Goal: Task Accomplishment & Management: Manage account settings

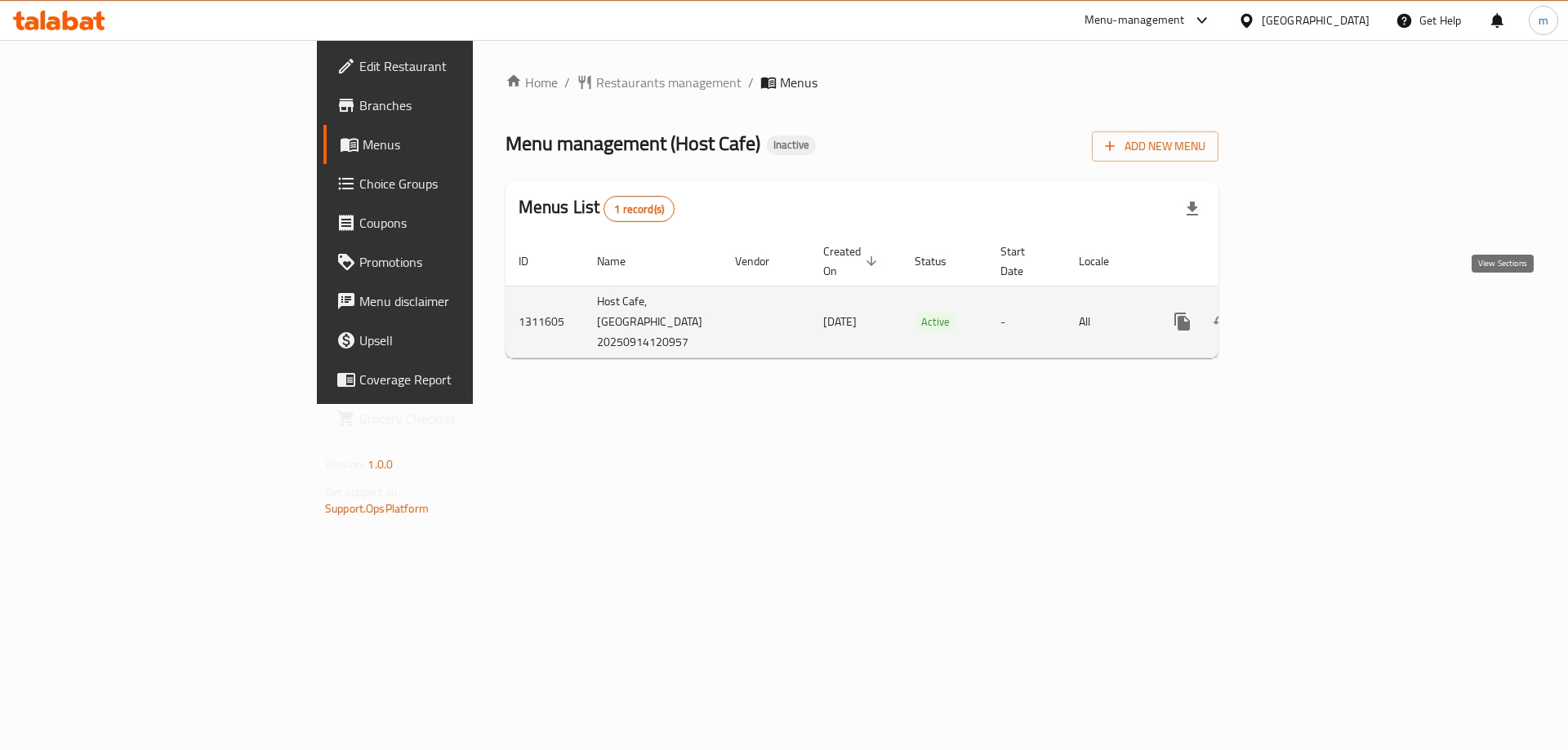
click at [1310, 312] on icon "enhanced table" at bounding box center [1300, 321] width 20 height 20
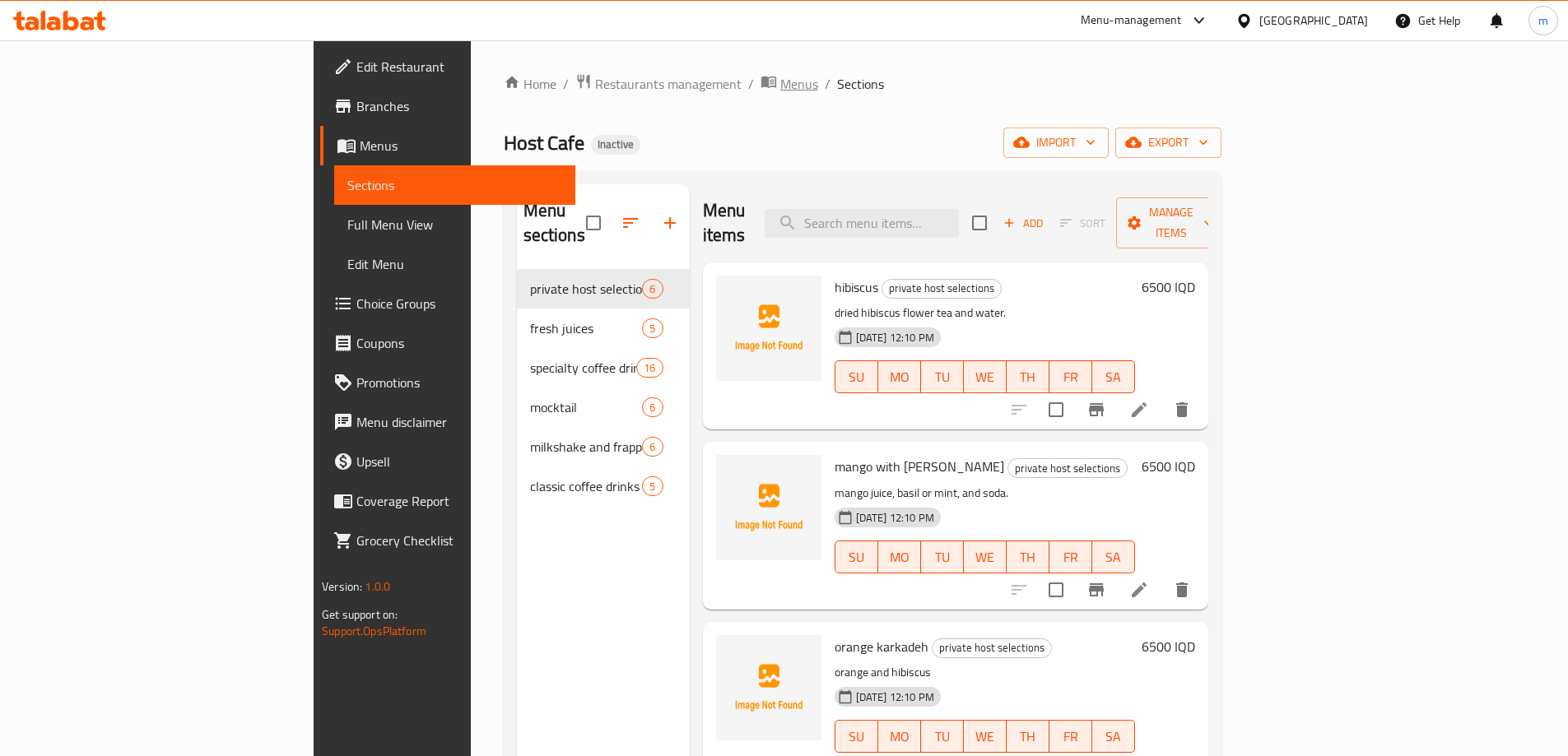
click at [760, 91] on span "breadcrumb" at bounding box center [770, 84] width 20 height 22
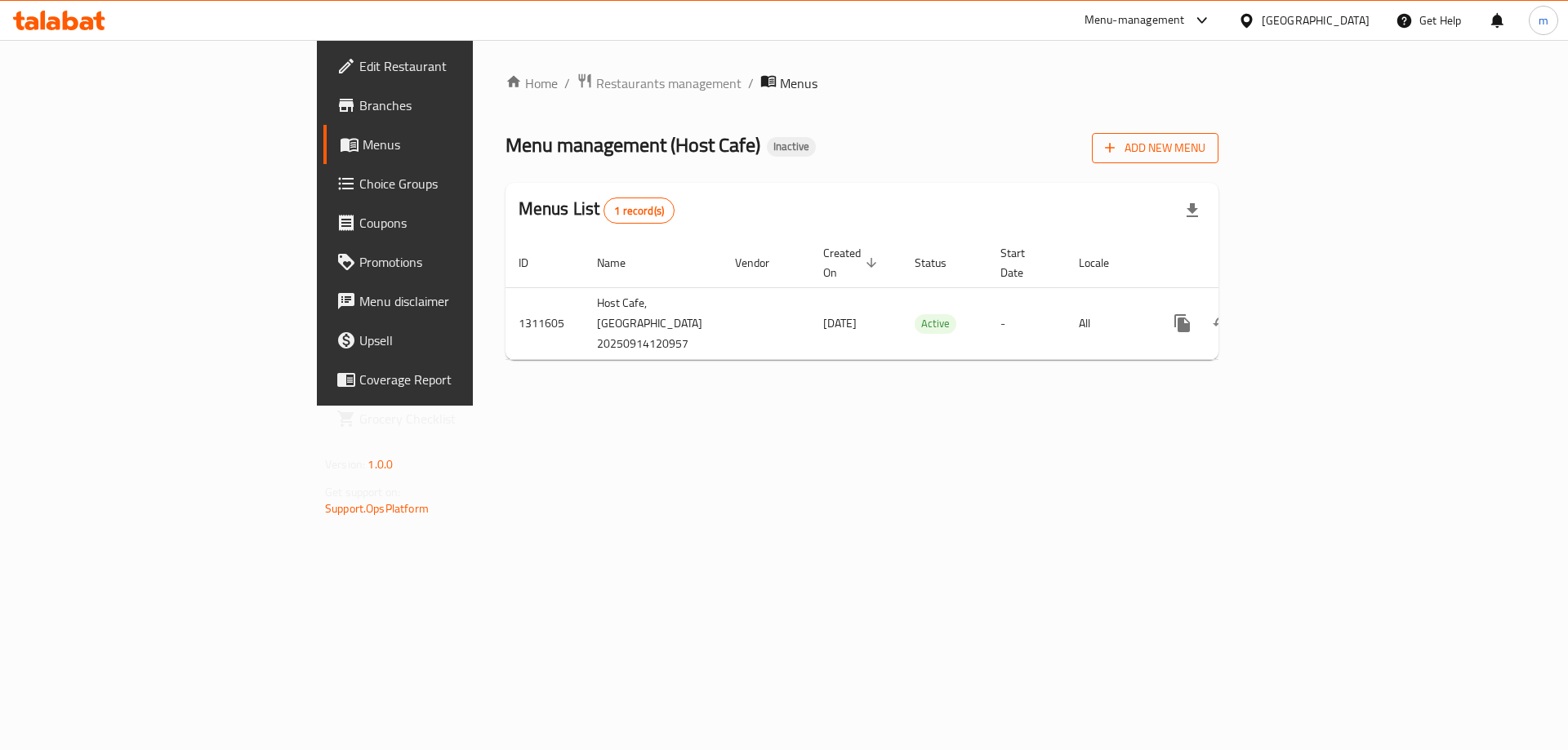
click at [1218, 134] on button "Add New Menu" at bounding box center [1155, 148] width 127 height 30
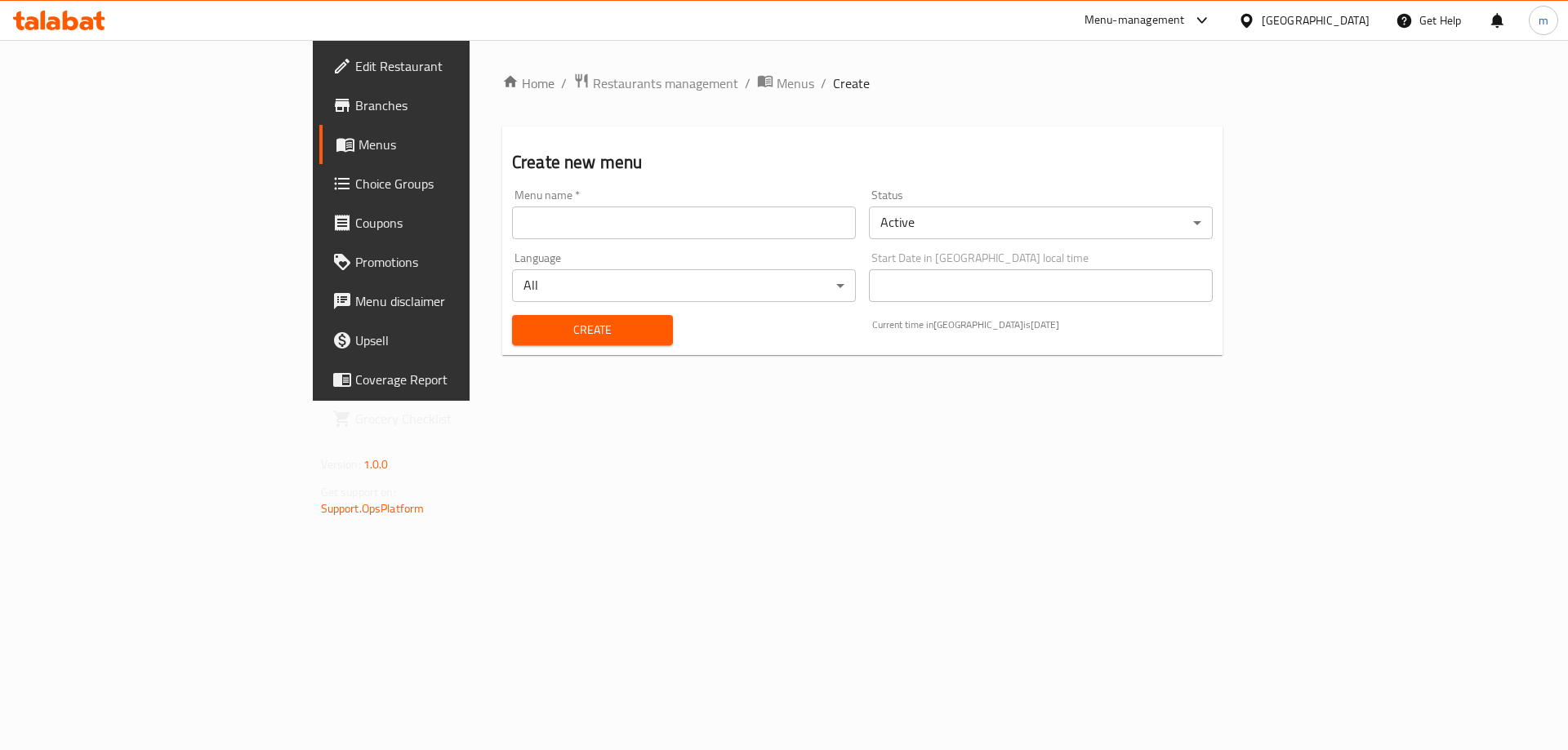
click at [711, 227] on input "text" at bounding box center [683, 223] width 344 height 33
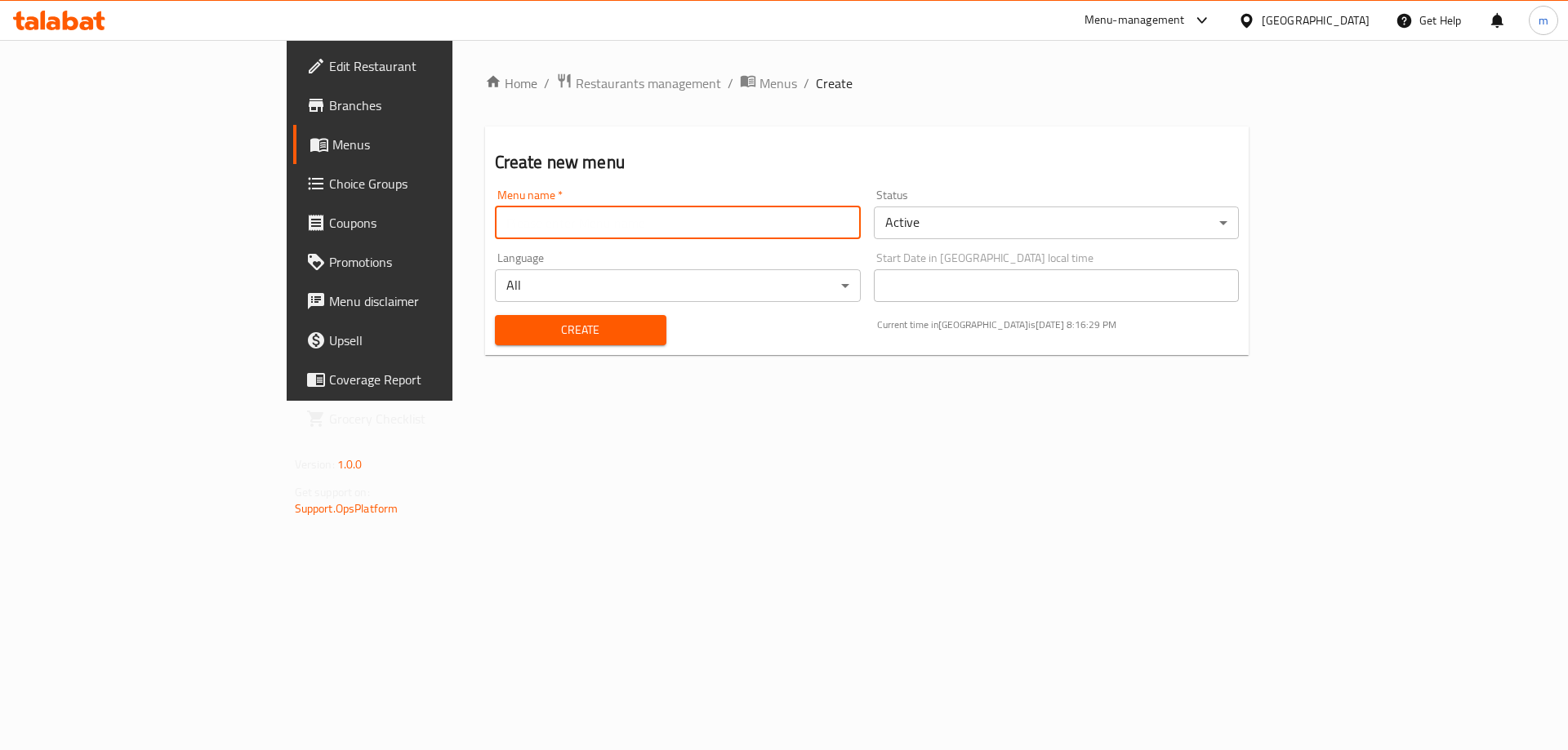
type input "[PERSON_NAME]"
click at [495, 317] on button "Create" at bounding box center [580, 330] width 171 height 30
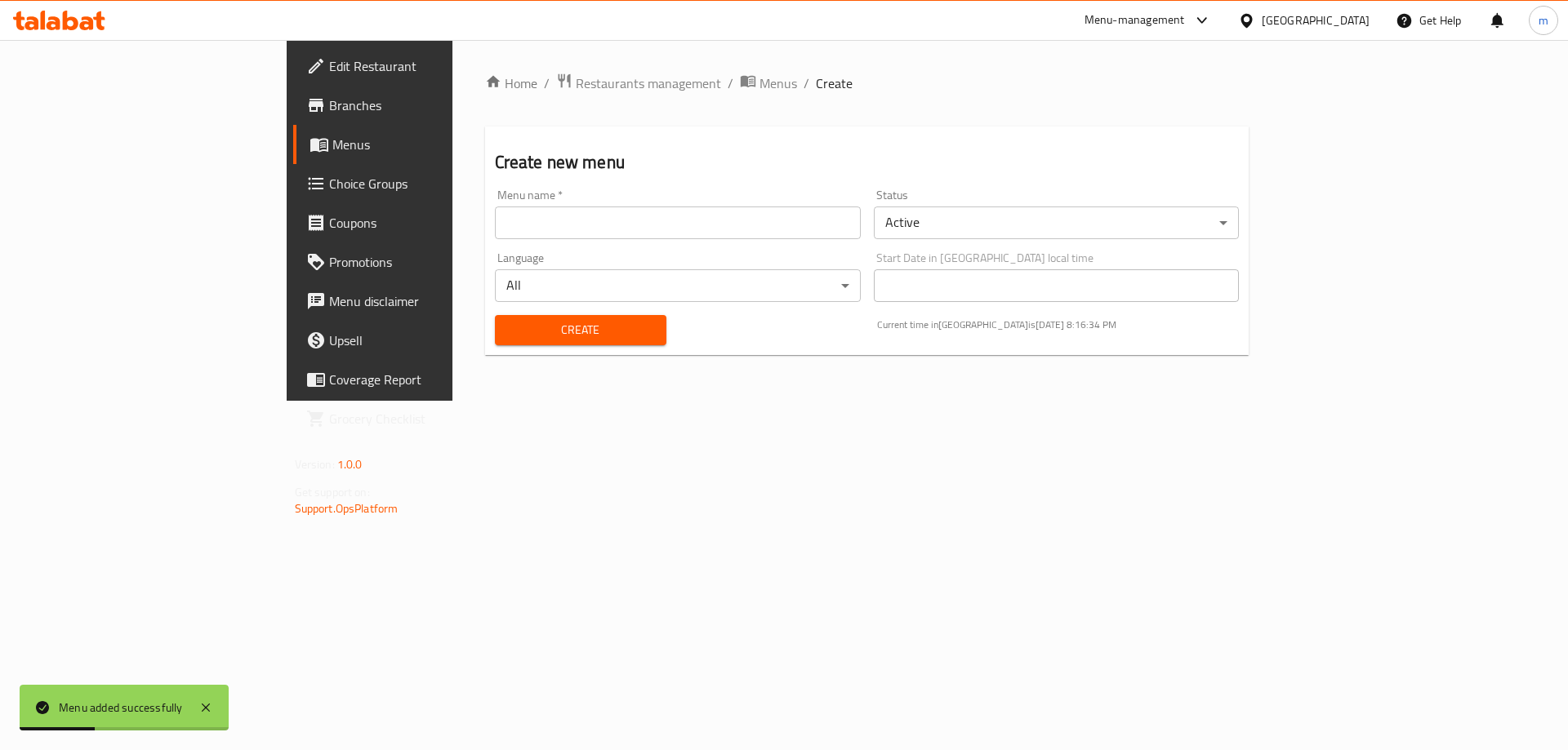
click at [293, 130] on link "Menus" at bounding box center [421, 145] width 256 height 40
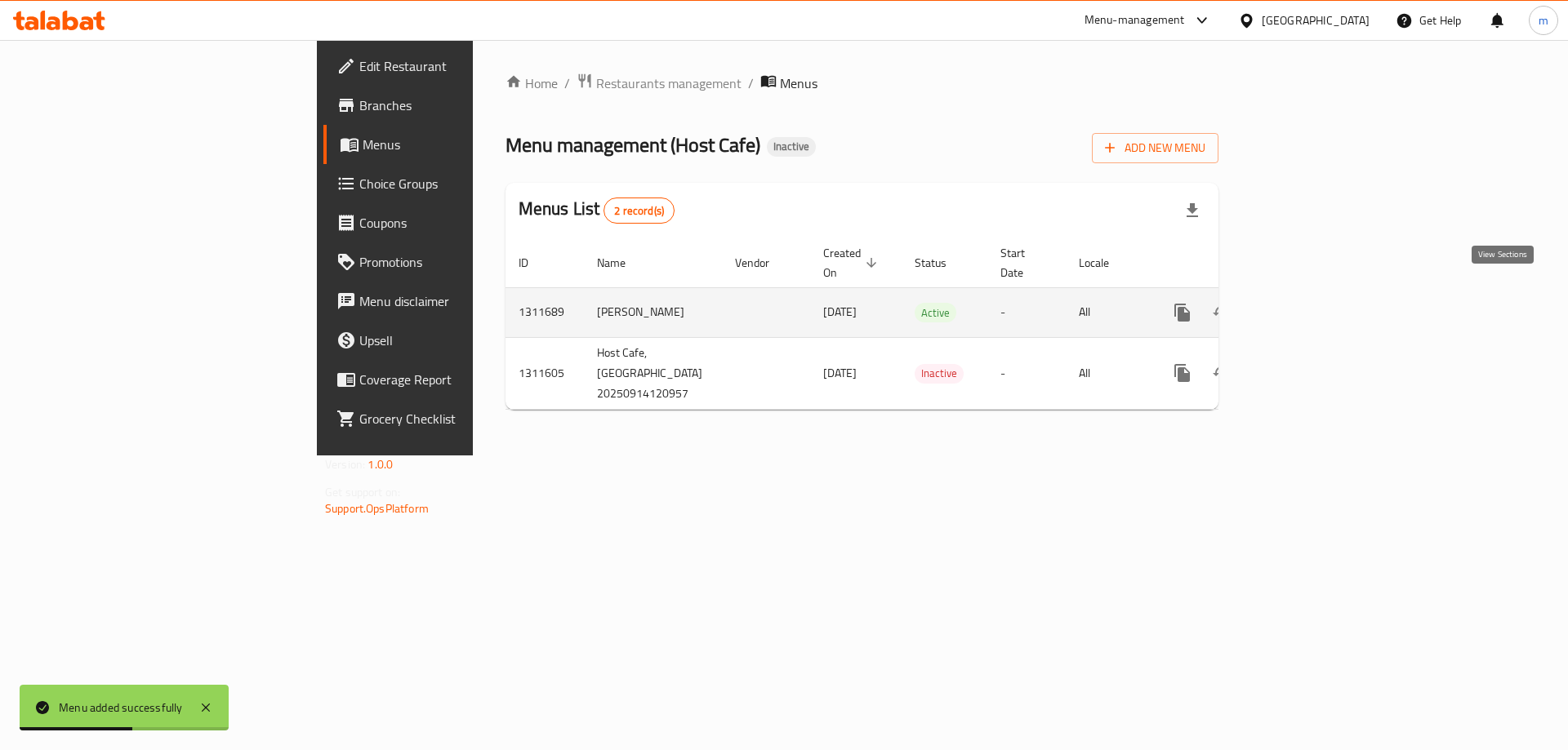
click at [1310, 303] on icon "enhanced table" at bounding box center [1300, 313] width 20 height 20
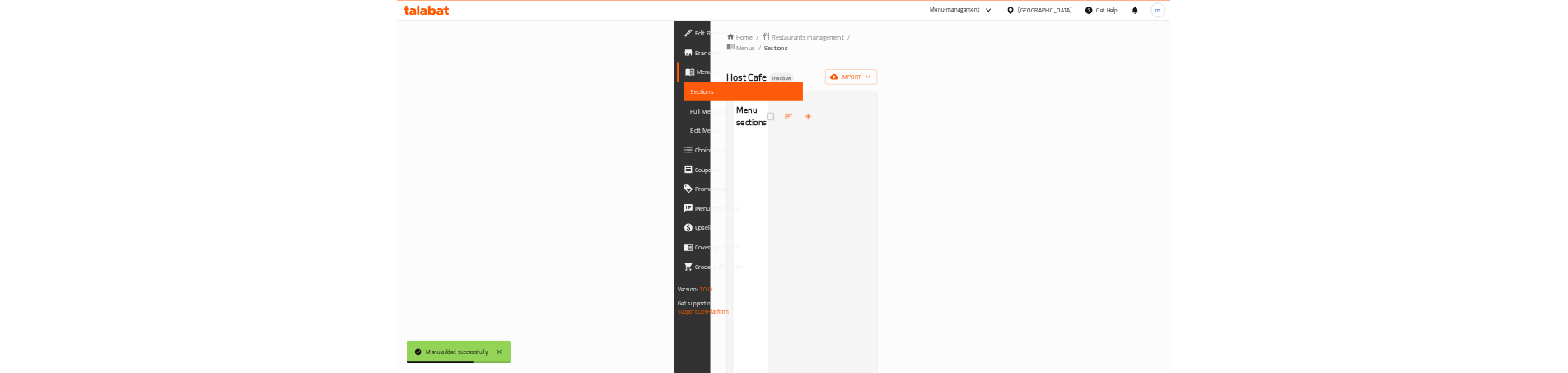
scroll to position [55, 0]
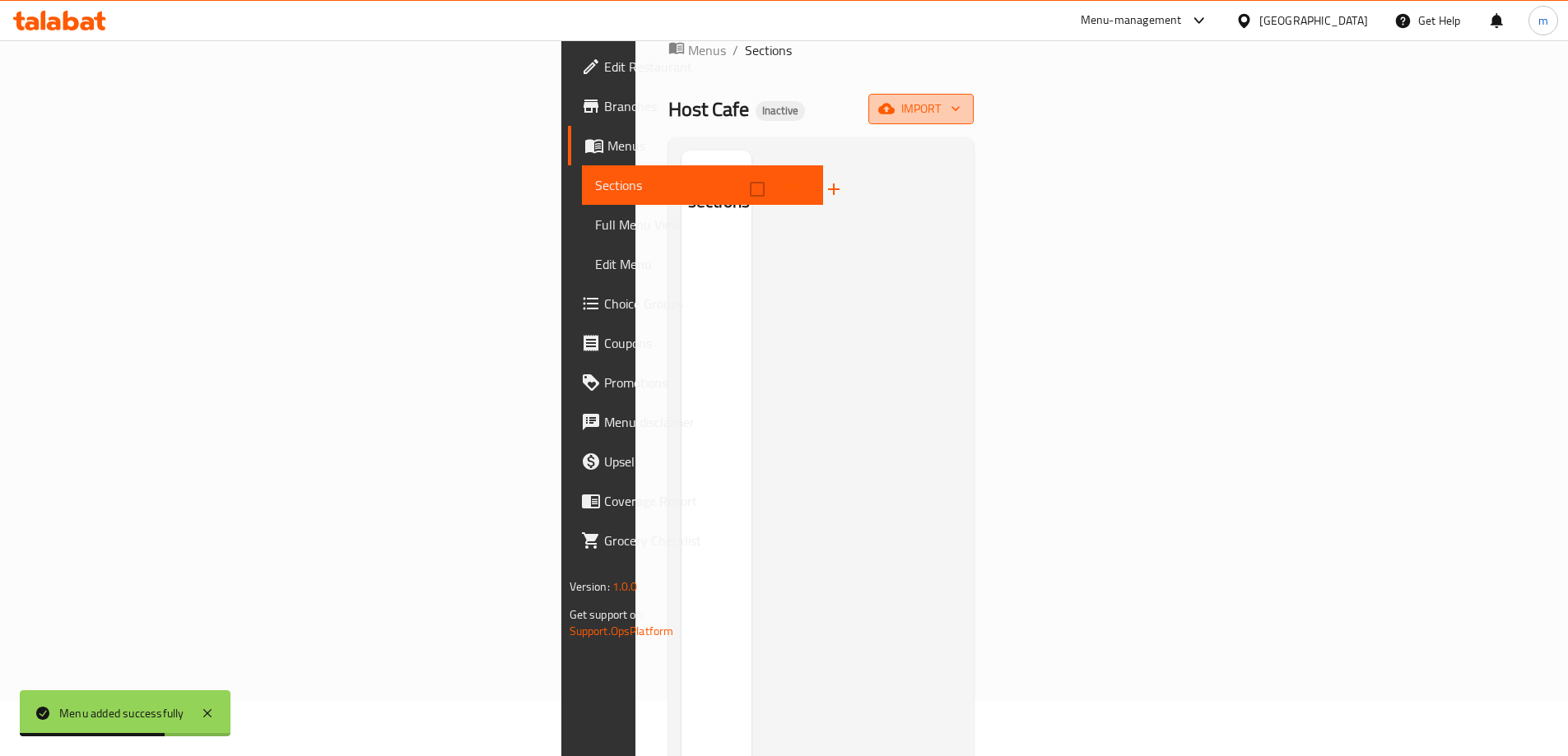
click at [974, 99] on button "import" at bounding box center [921, 109] width 106 height 31
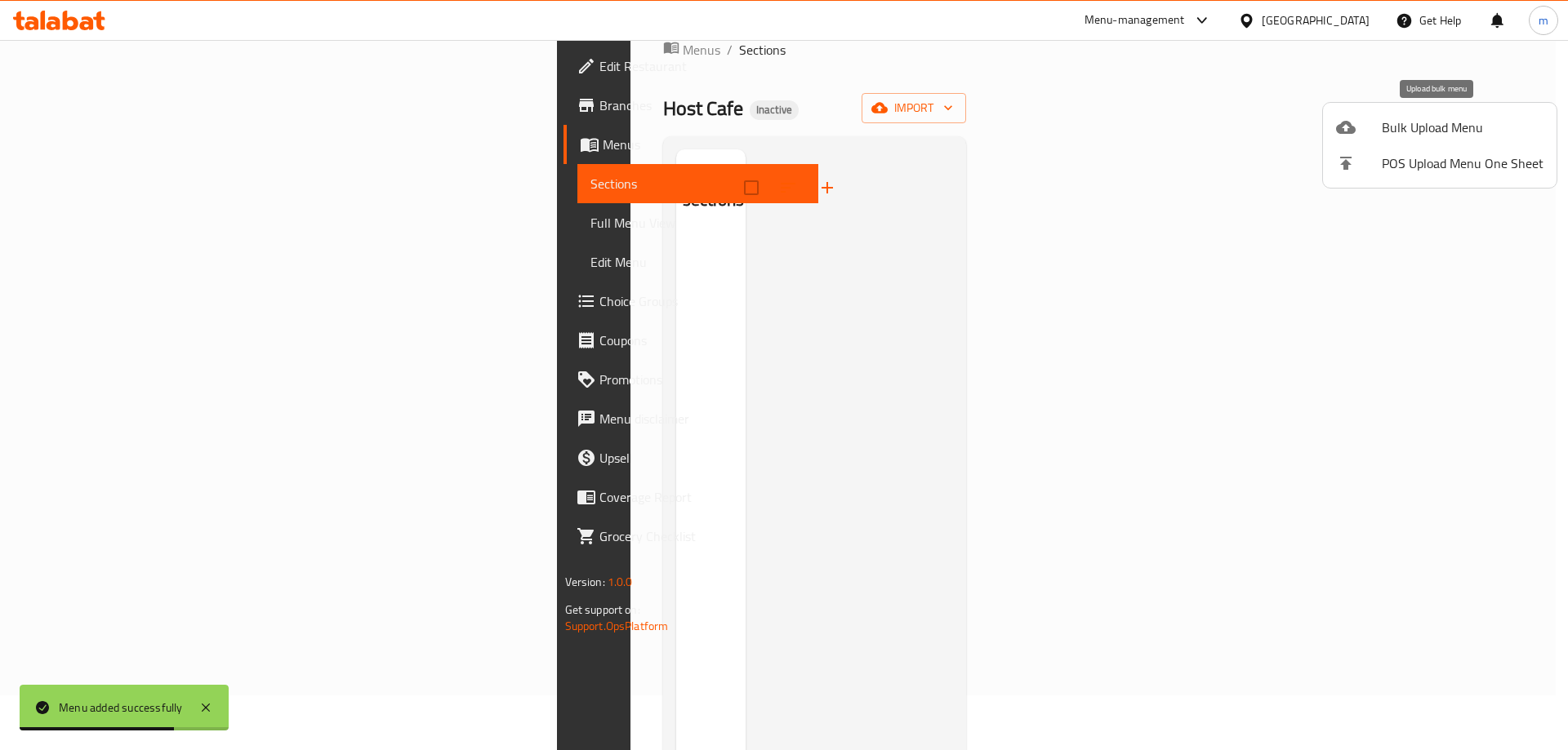
click at [1392, 130] on span "Bulk Upload Menu" at bounding box center [1462, 128] width 162 height 20
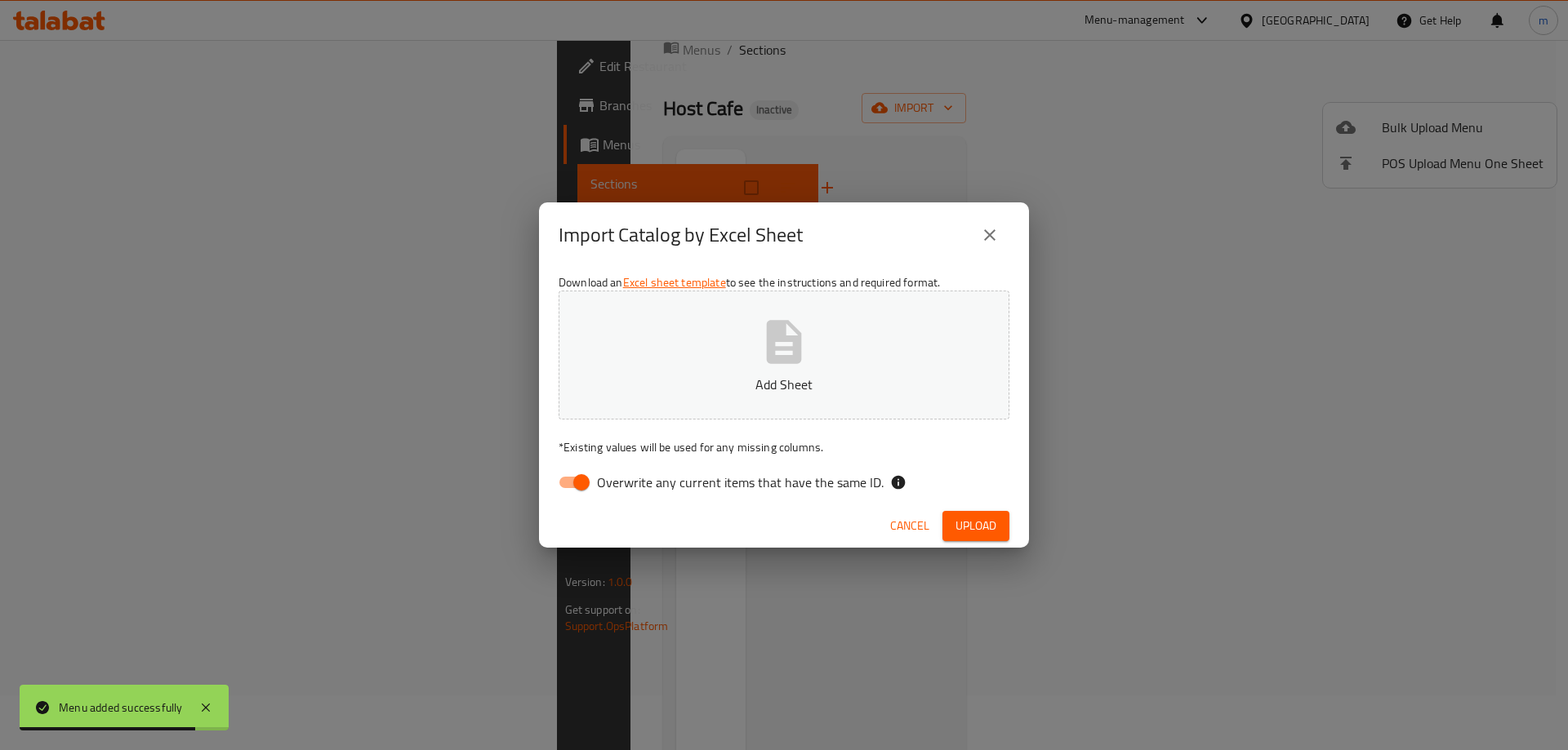
click at [576, 480] on input "Overwrite any current items that have the same ID." at bounding box center [581, 483] width 93 height 31
checkbox input "false"
click at [833, 358] on button "Add Sheet" at bounding box center [784, 355] width 451 height 129
click at [993, 519] on span "Upload" at bounding box center [976, 526] width 41 height 21
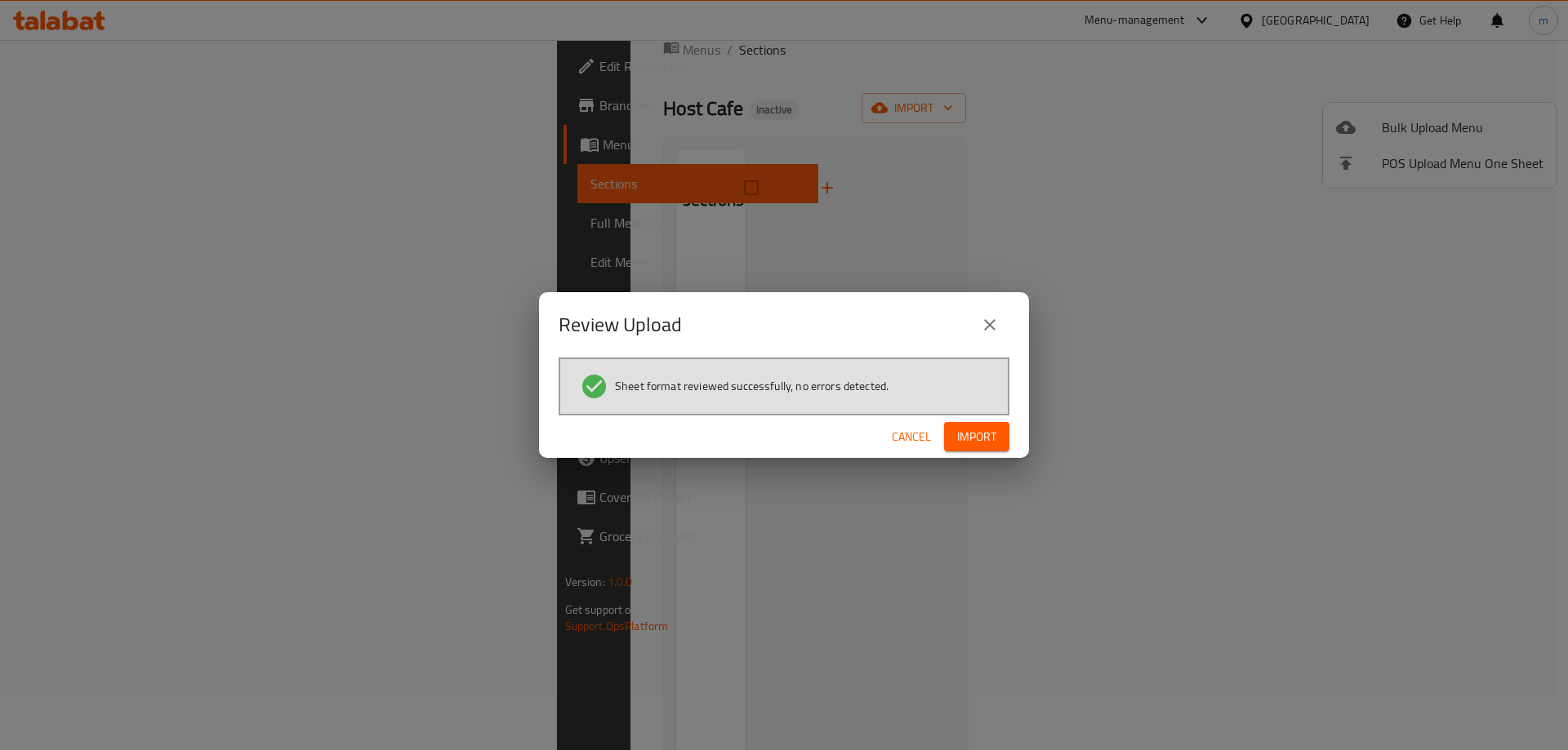
click at [972, 434] on span "Import" at bounding box center [977, 437] width 40 height 21
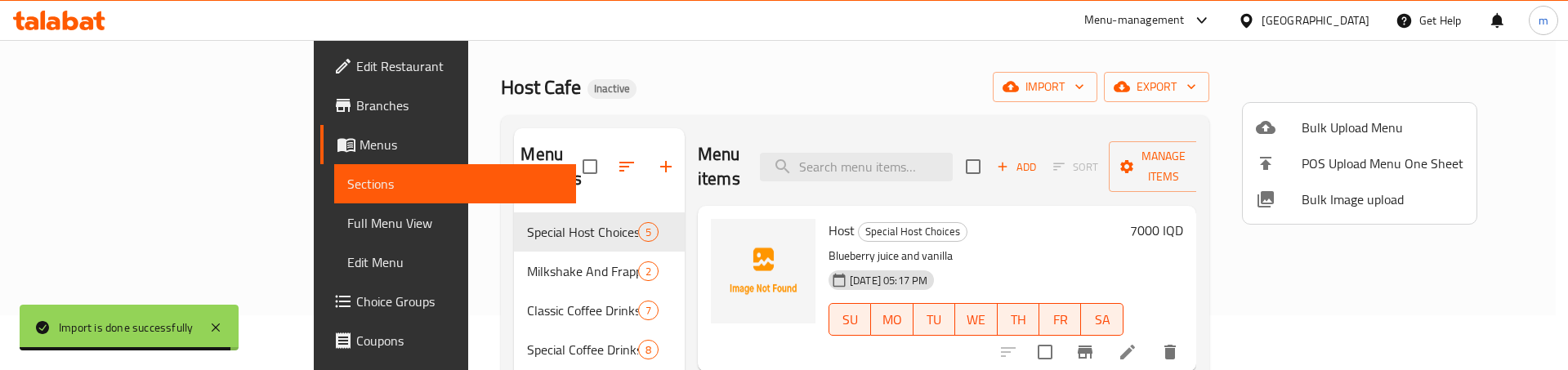
click at [124, 213] on div at bounding box center [784, 185] width 1568 height 370
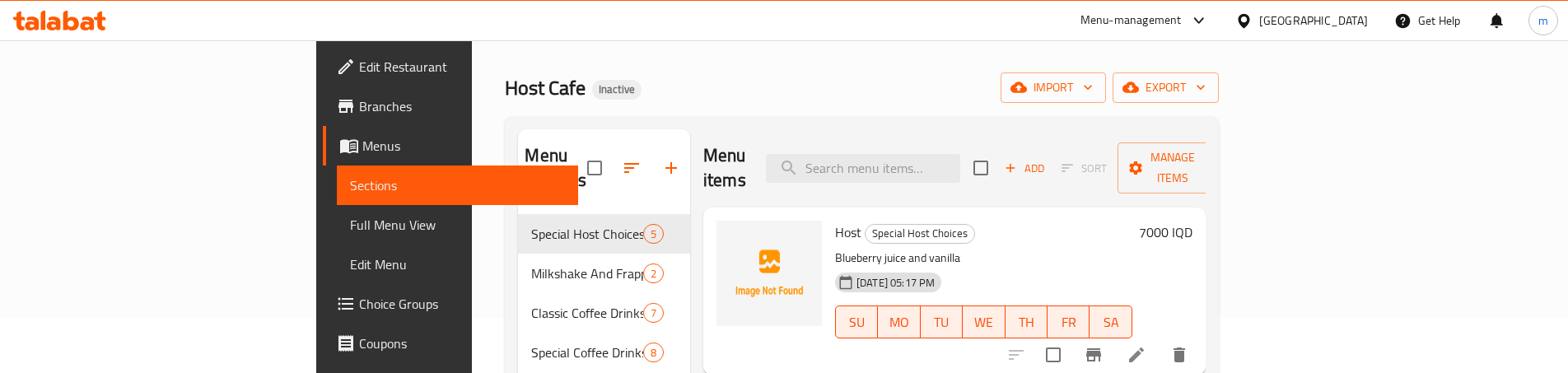
click at [337, 214] on link "Full Menu View" at bounding box center [457, 225] width 241 height 40
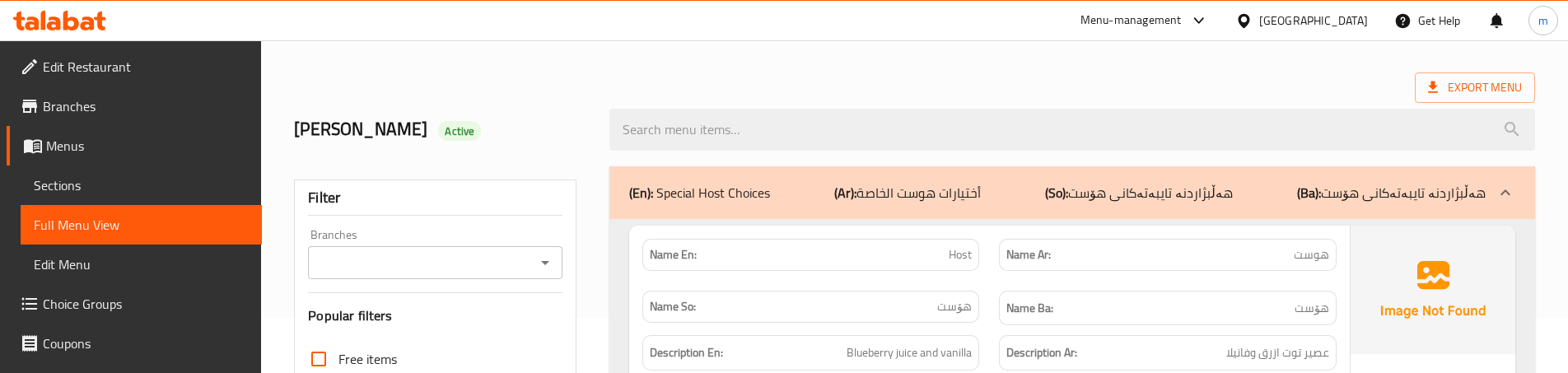
scroll to position [110, 0]
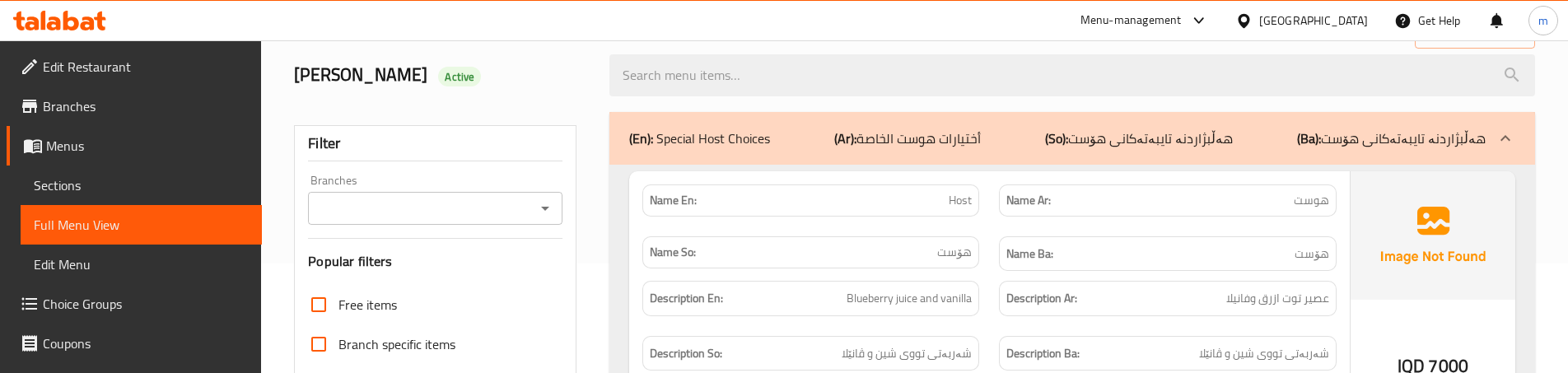
click at [991, 183] on div "Name Ar: هوست" at bounding box center [1167, 200] width 357 height 52
click at [990, 230] on div "Name Ba: هۆست" at bounding box center [1167, 253] width 357 height 55
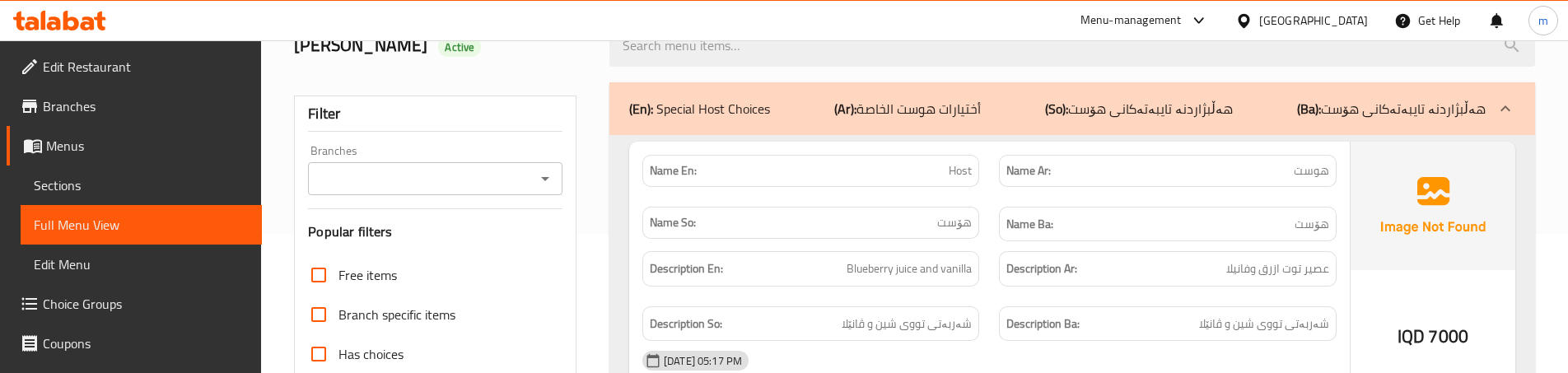
scroll to position [164, 0]
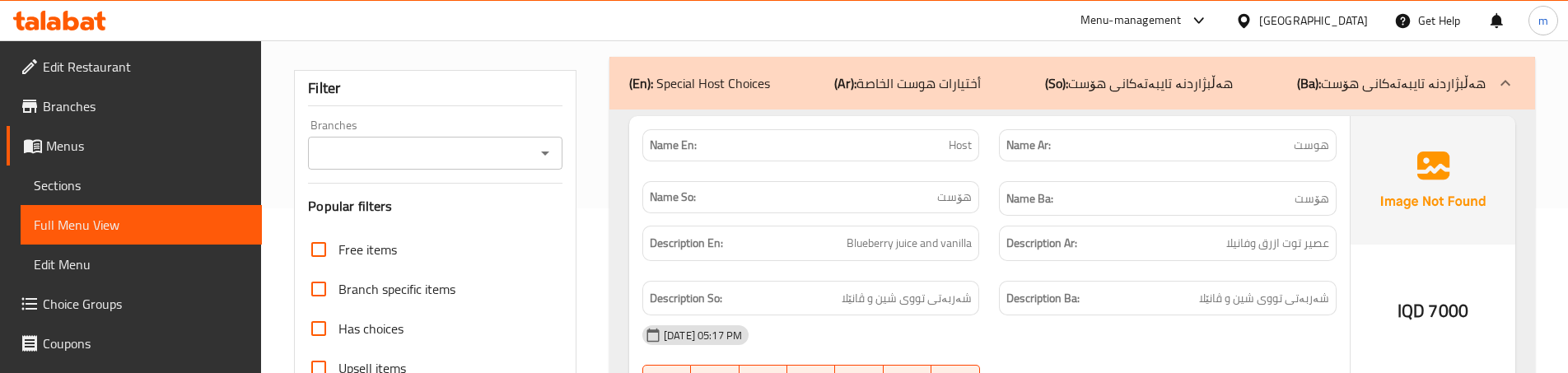
click at [986, 259] on div "Description En: Blueberry juice and vanilla" at bounding box center [811, 243] width 357 height 55
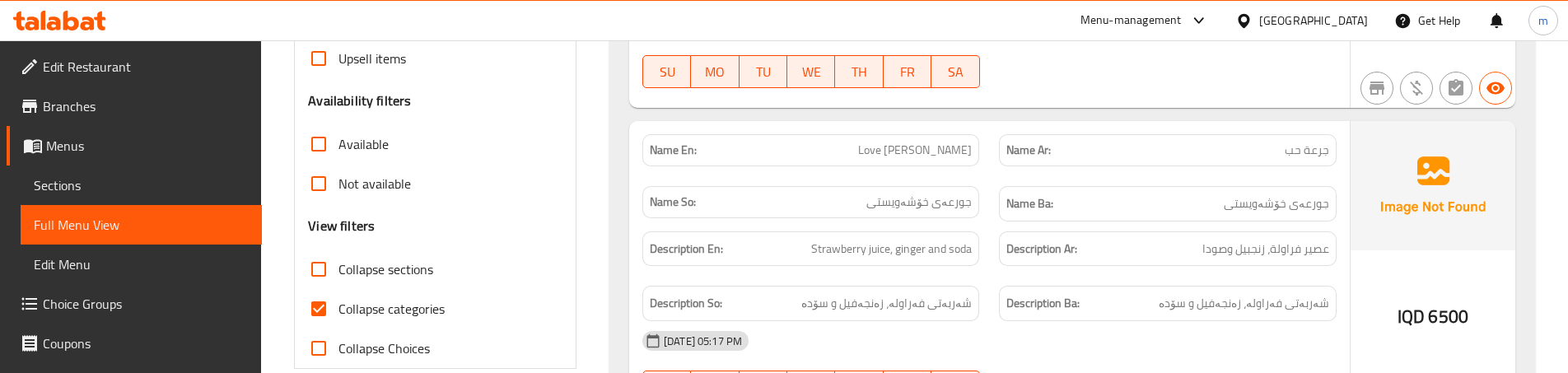
scroll to position [493, 0]
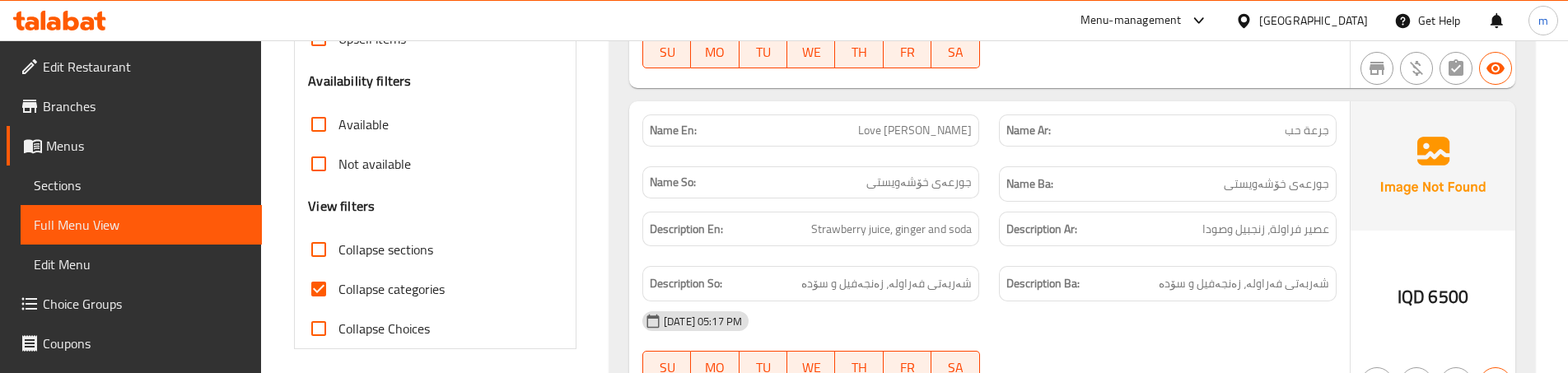
click at [979, 146] on div "Name En: Love Juraa" at bounding box center [811, 130] width 357 height 52
click at [1003, 235] on div "Description Ar: عصير فراولة، زنجبيل وصودا" at bounding box center [1167, 229] width 337 height 36
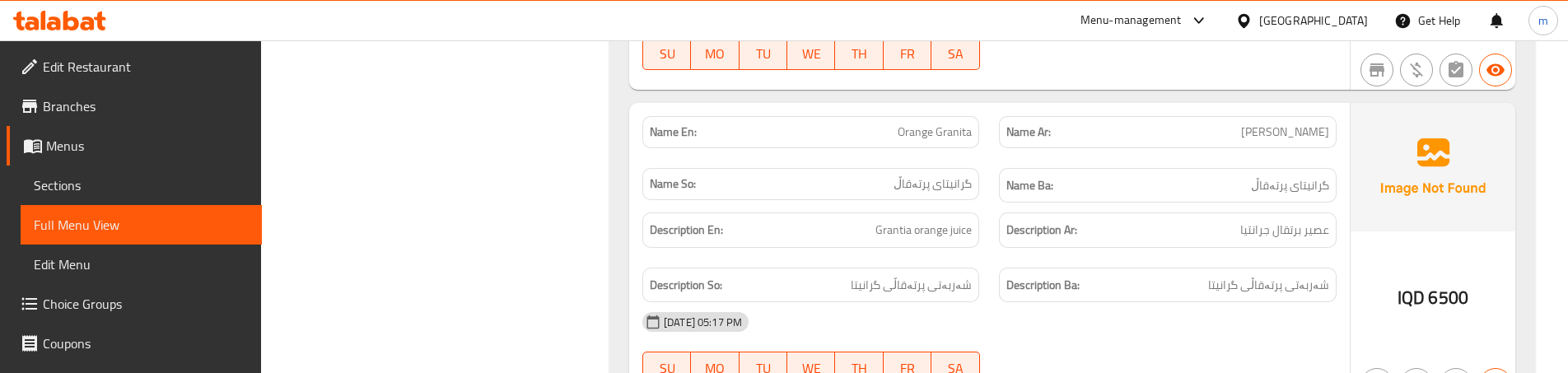
scroll to position [823, 0]
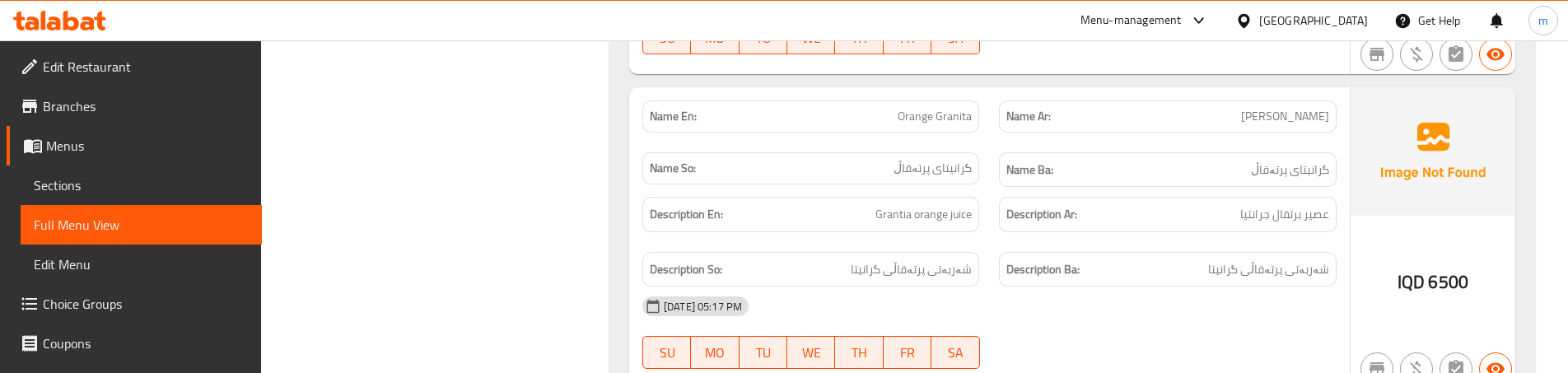
click at [994, 239] on div "Description Ar: عصير برتقال جرانتيا" at bounding box center [1167, 214] width 357 height 55
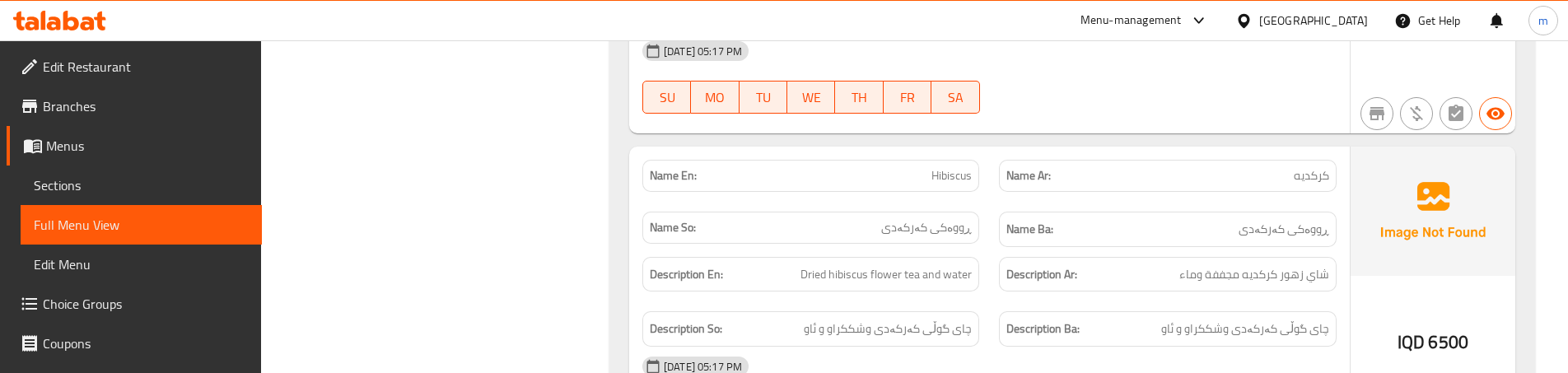
scroll to position [1097, 0]
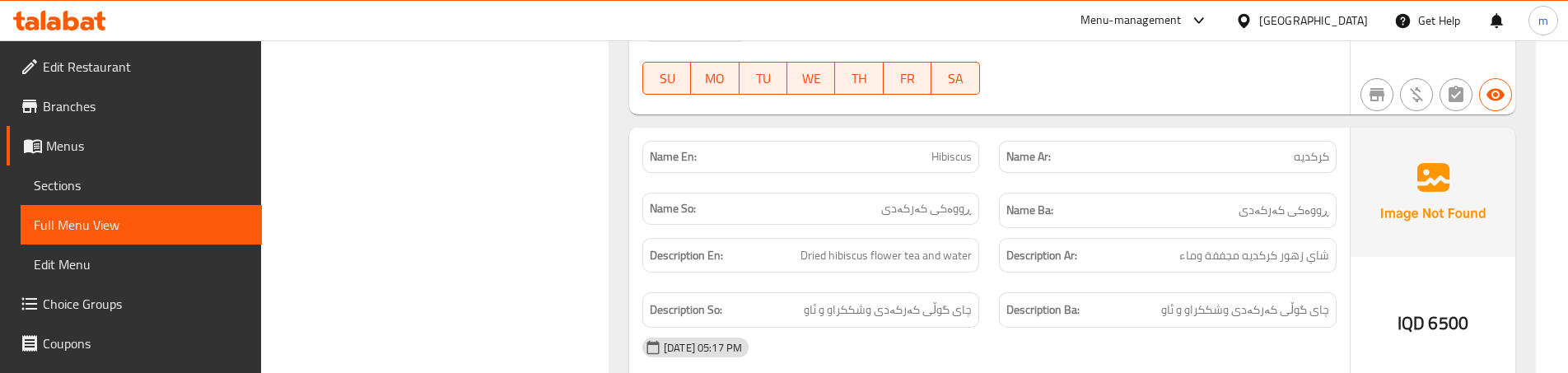
click at [960, 157] on span "Hibiscus" at bounding box center [951, 156] width 41 height 17
copy span "Hibiscus"
click at [991, 272] on div "Description Ar: شاي زهور كركديه مجففة وماء" at bounding box center [1167, 255] width 357 height 55
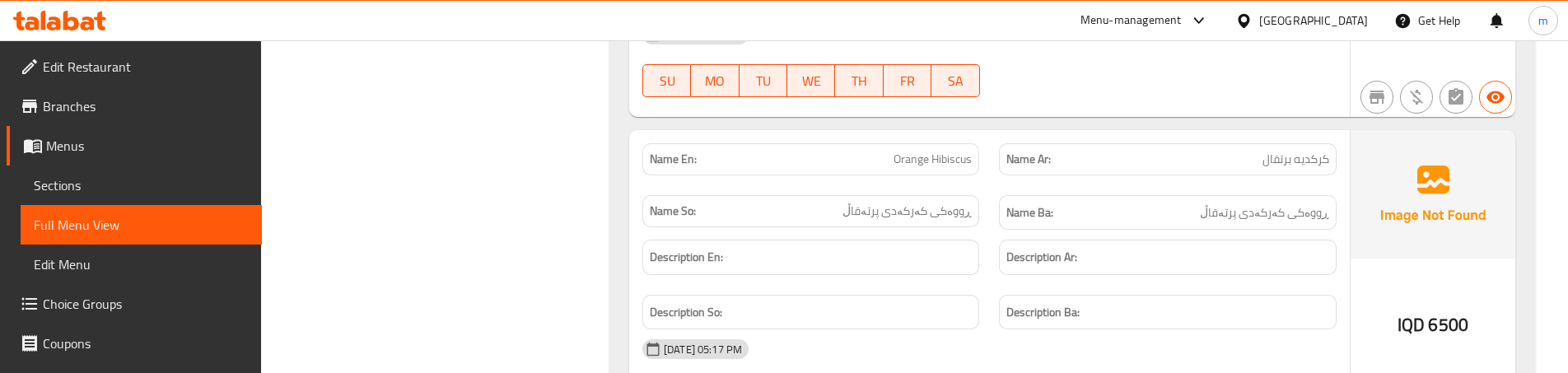
scroll to position [1426, 0]
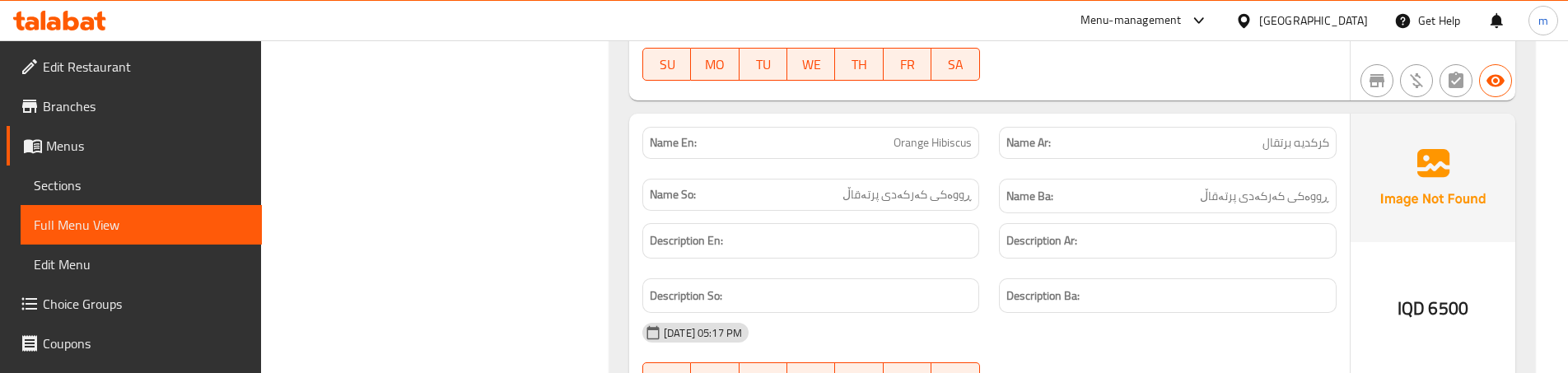
click at [994, 171] on div "Name Ba: ڕووەکی کەرکەدی پرتەقاڵ" at bounding box center [1167, 196] width 357 height 55
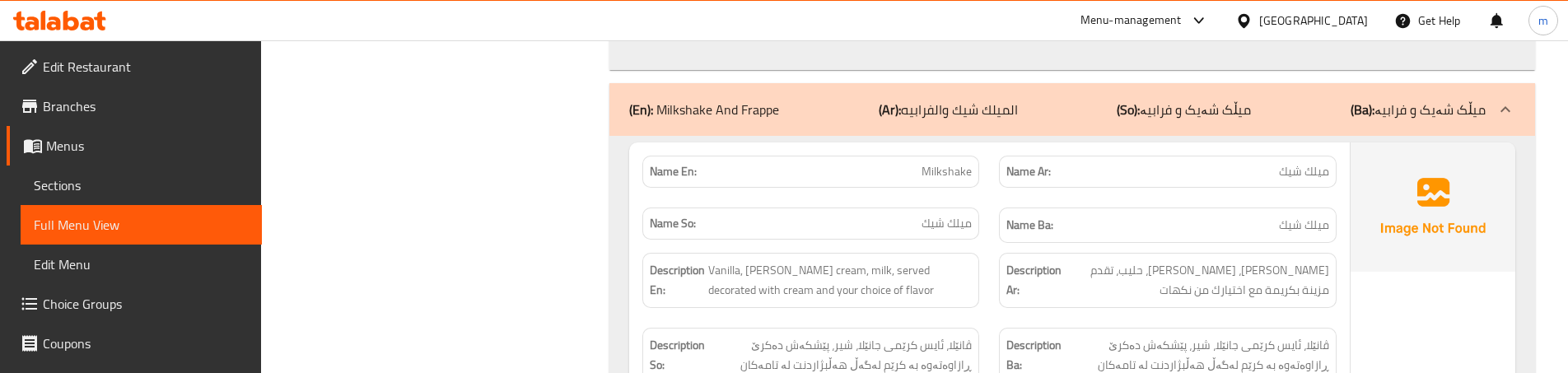
scroll to position [1810, 0]
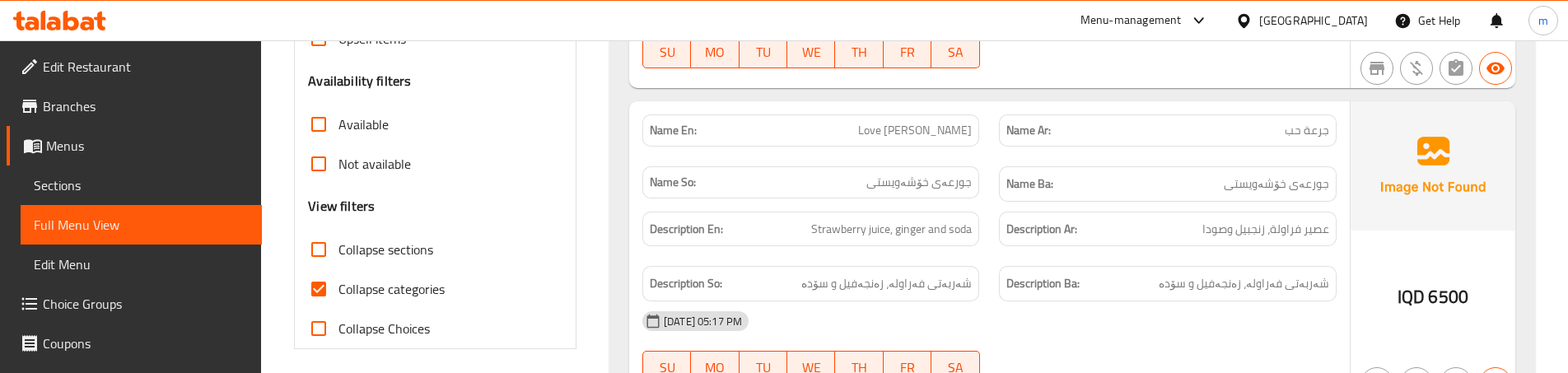
click at [343, 291] on span "Collapse categories" at bounding box center [392, 289] width 106 height 20
click at [338, 291] on input "Collapse categories" at bounding box center [319, 289] width 40 height 40
checkbox input "false"
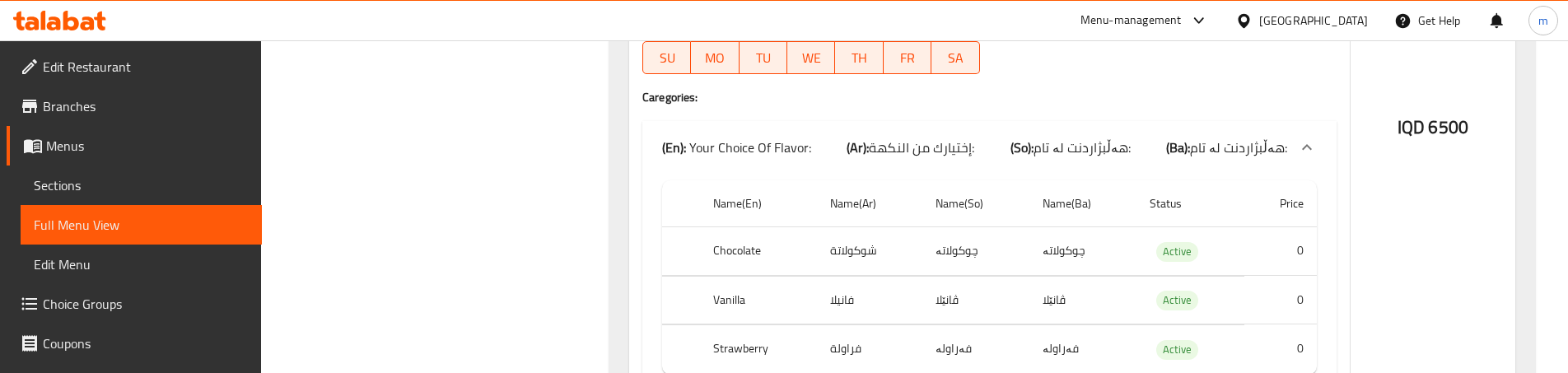
scroll to position [2249, 0]
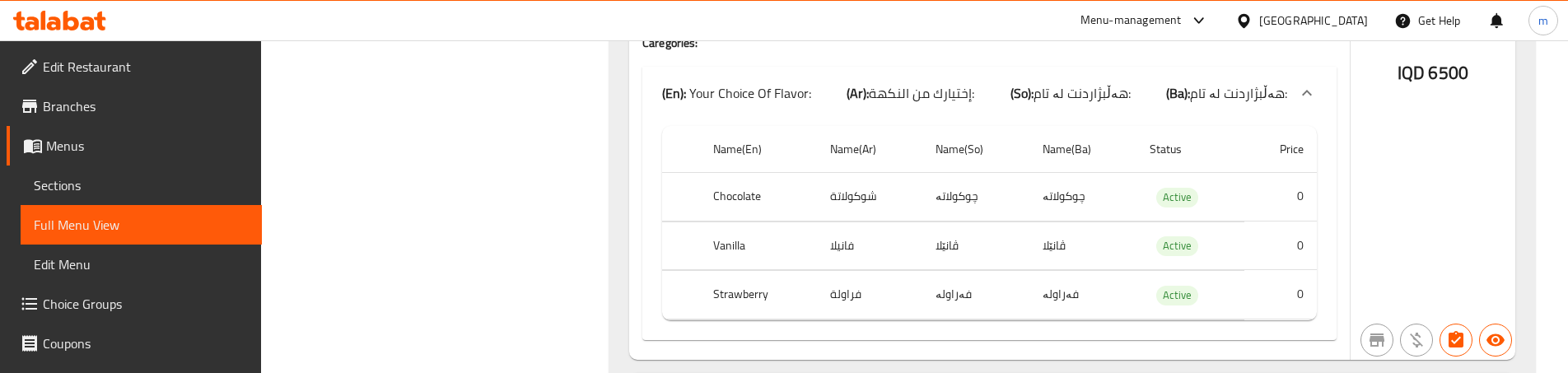
click at [968, 210] on td "چوکولاتە" at bounding box center [975, 197] width 106 height 48
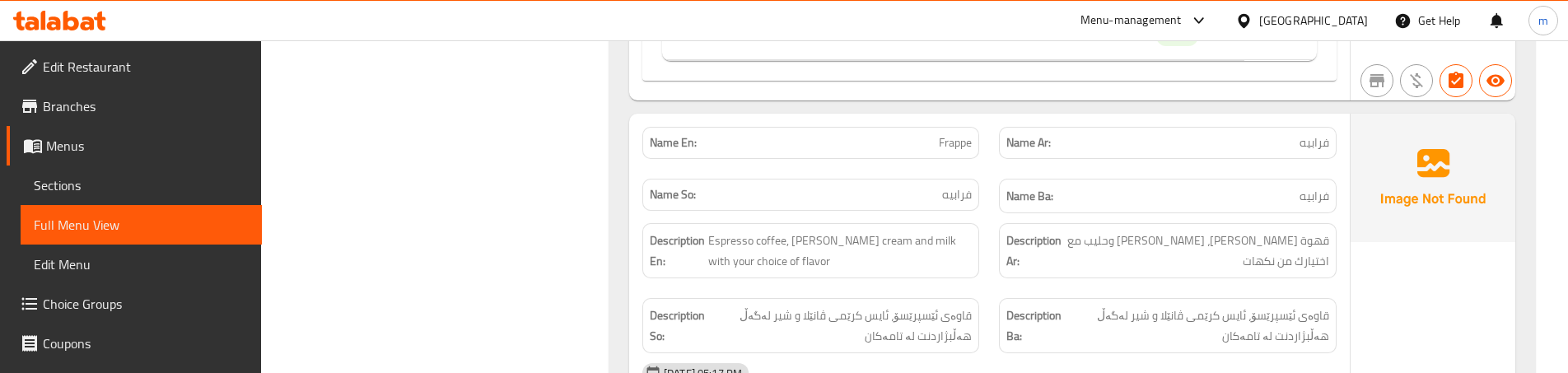
scroll to position [2524, 0]
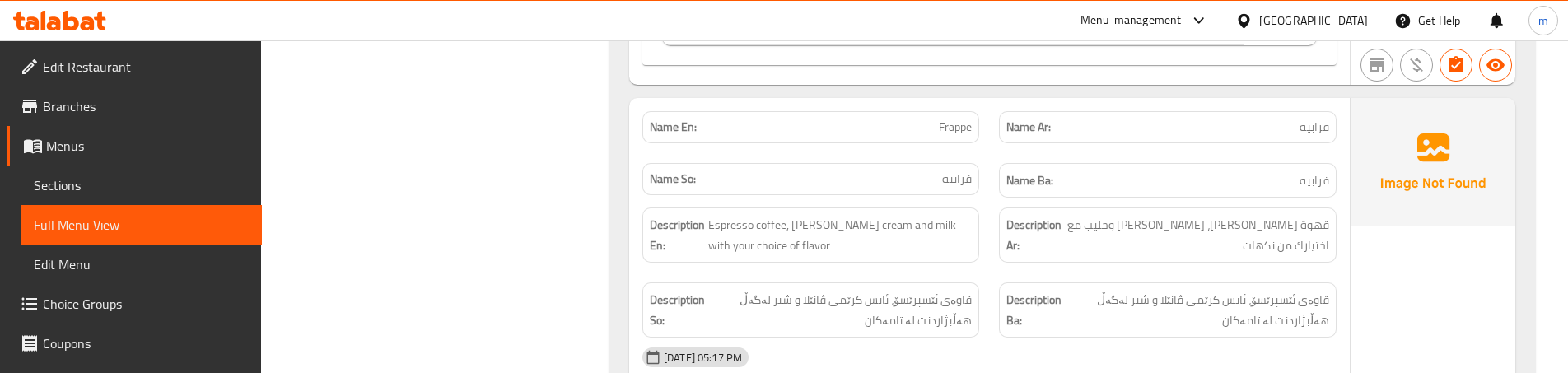
click at [989, 253] on div "Description Ar: قهوة اسبريسو، ايس كريم فانيلا وحليب مع اختيارك من نكهات" at bounding box center [1167, 235] width 357 height 75
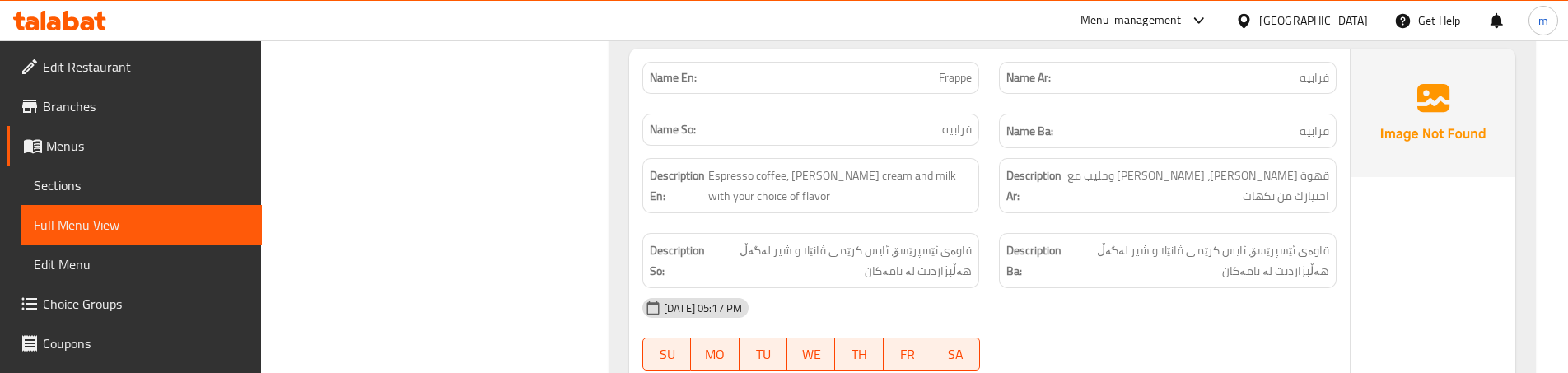
scroll to position [2579, 0]
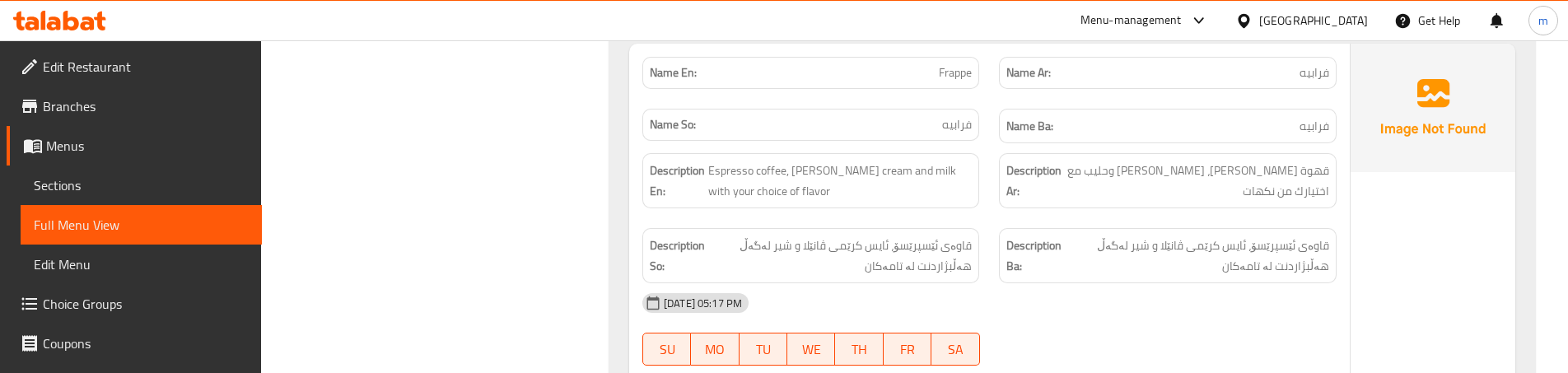
click at [987, 204] on div "Description En: Espresso coffee, vanilla ice cream and milk with your choice of…" at bounding box center [811, 180] width 357 height 75
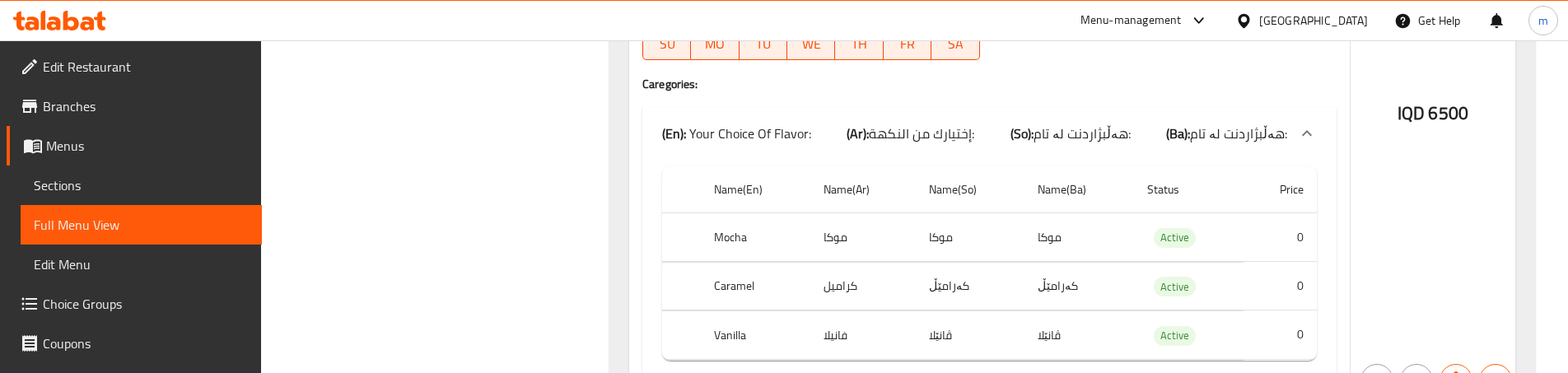
scroll to position [2908, 0]
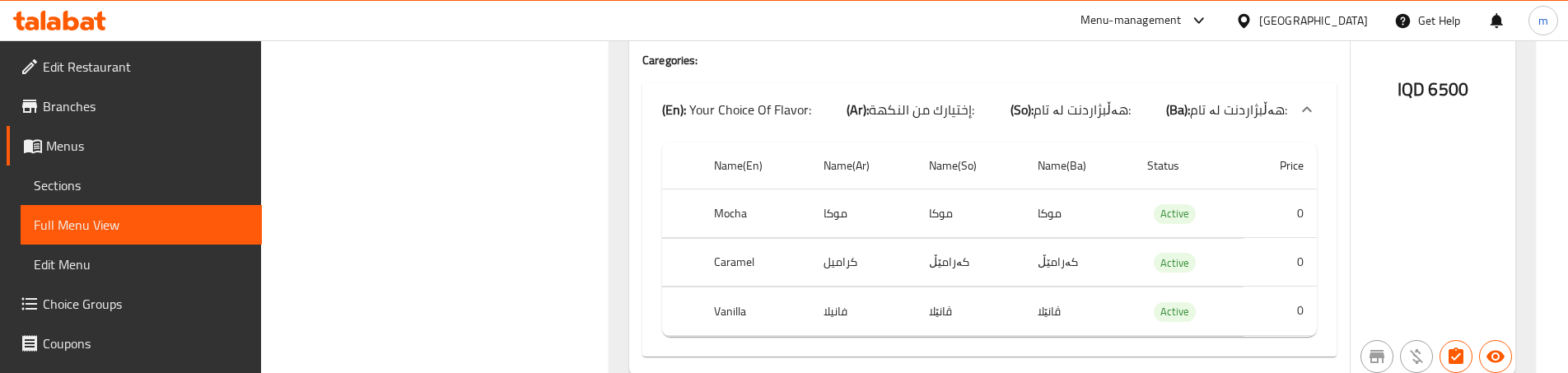
click at [835, 209] on td "موكا" at bounding box center [864, 213] width 106 height 48
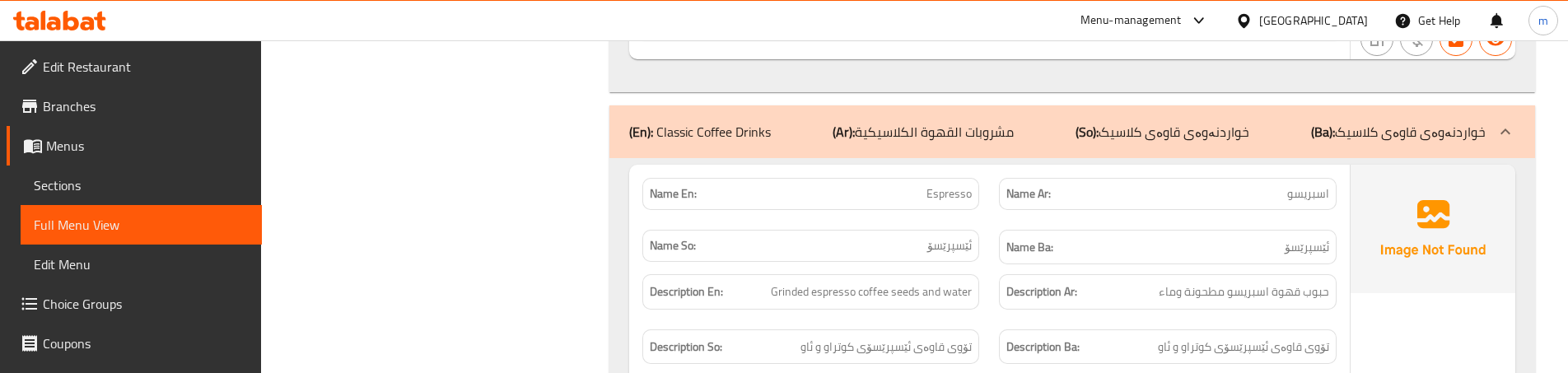
scroll to position [3291, 0]
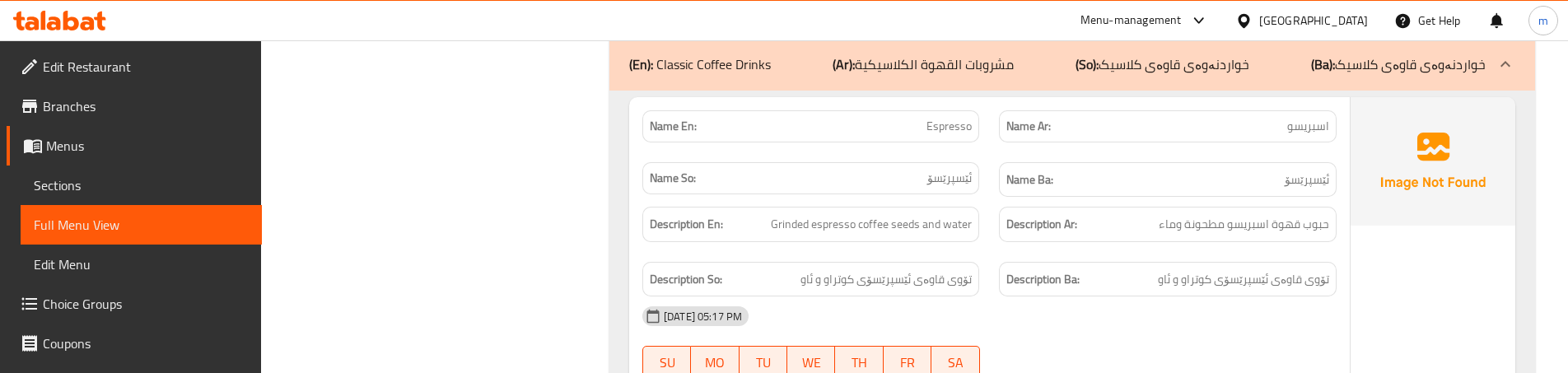
click at [994, 123] on div "Name Ar: اسبريسو" at bounding box center [1167, 126] width 357 height 52
click at [986, 236] on div "Description En: Grinded espresso coffee seeds and water" at bounding box center [811, 224] width 357 height 55
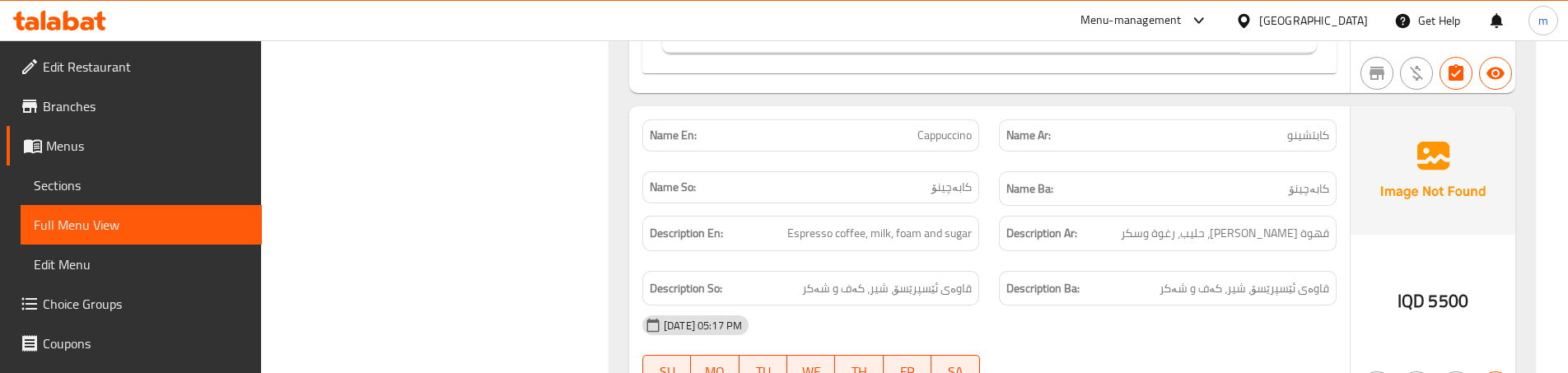
scroll to position [3895, 0]
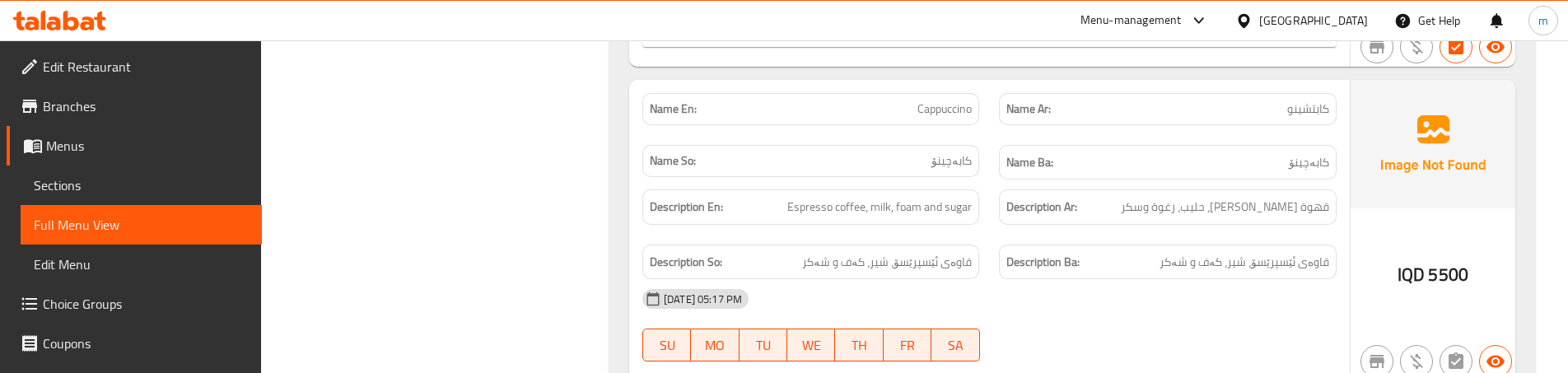
click at [985, 227] on div "Description En: Espresso coffee, milk, foam and sugar" at bounding box center [811, 207] width 357 height 55
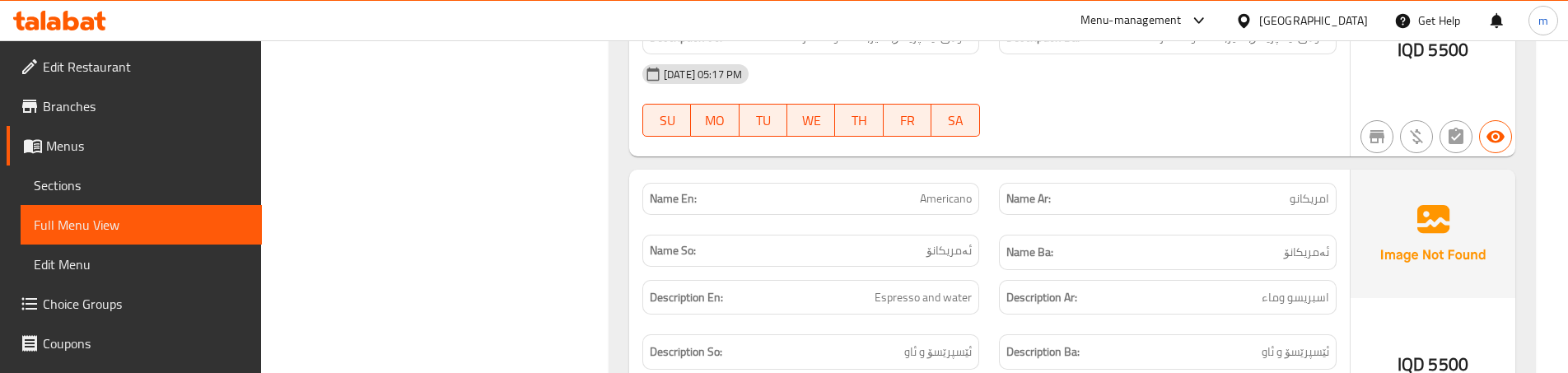
scroll to position [4169, 0]
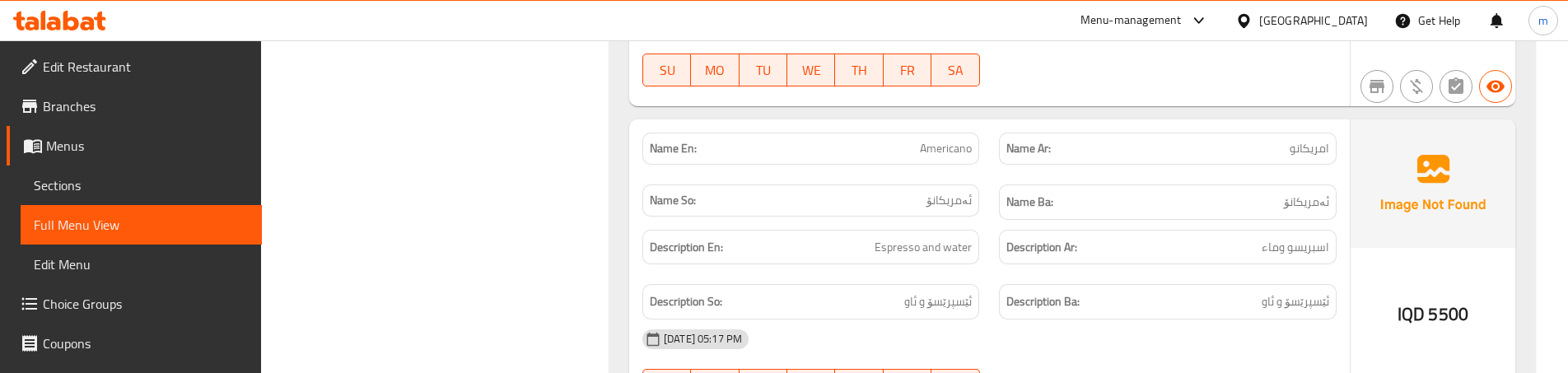
click at [992, 253] on div "Description Ar: اسبريسو وماء" at bounding box center [1167, 247] width 357 height 55
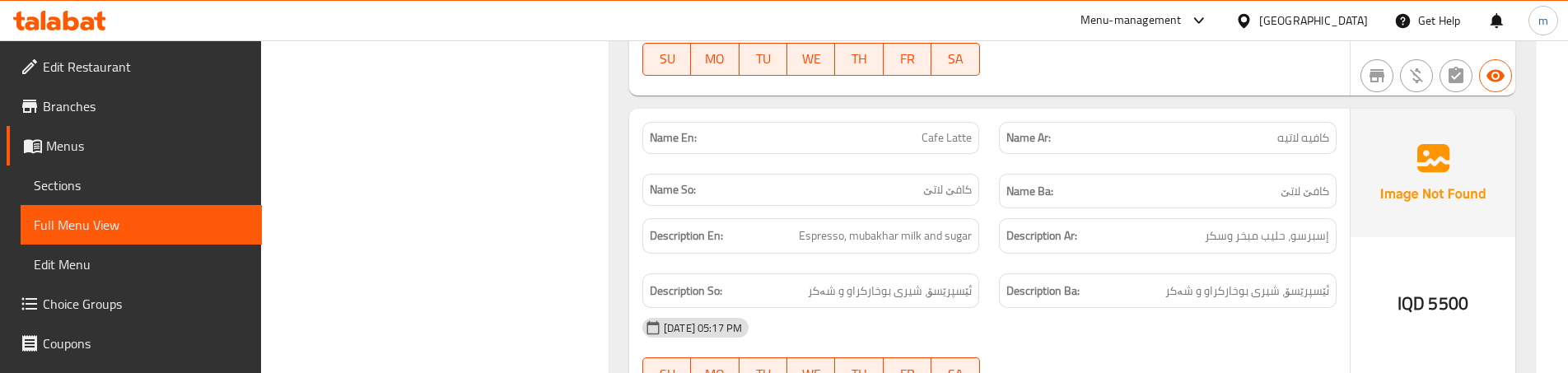
scroll to position [4499, 0]
click at [986, 201] on div "Name So: كافێ لاتێ" at bounding box center [811, 188] width 357 height 55
click at [994, 236] on div "Description Ar: إسبرسو، حليب مبخر وسكر" at bounding box center [1167, 233] width 357 height 55
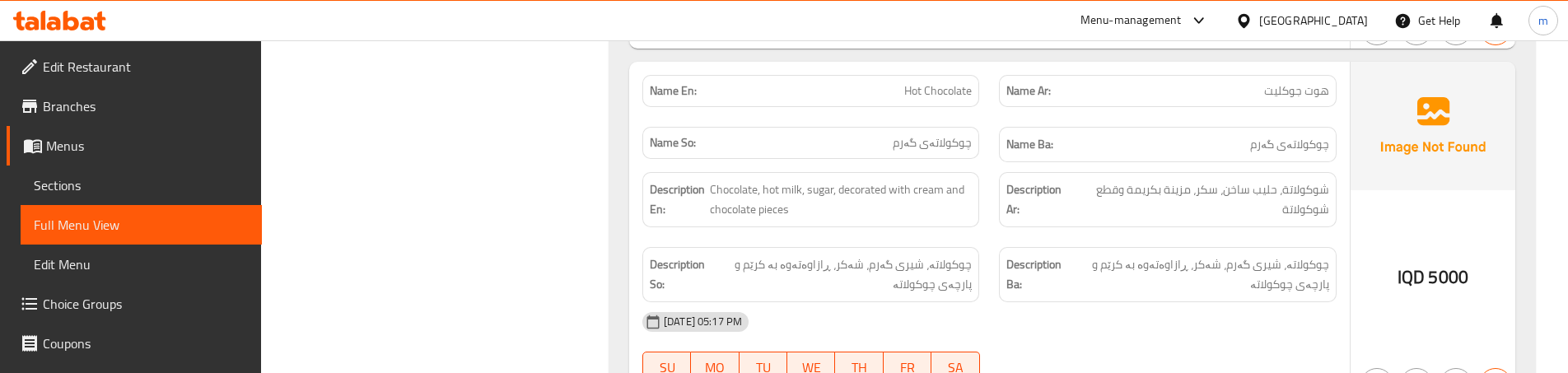
scroll to position [4882, 0]
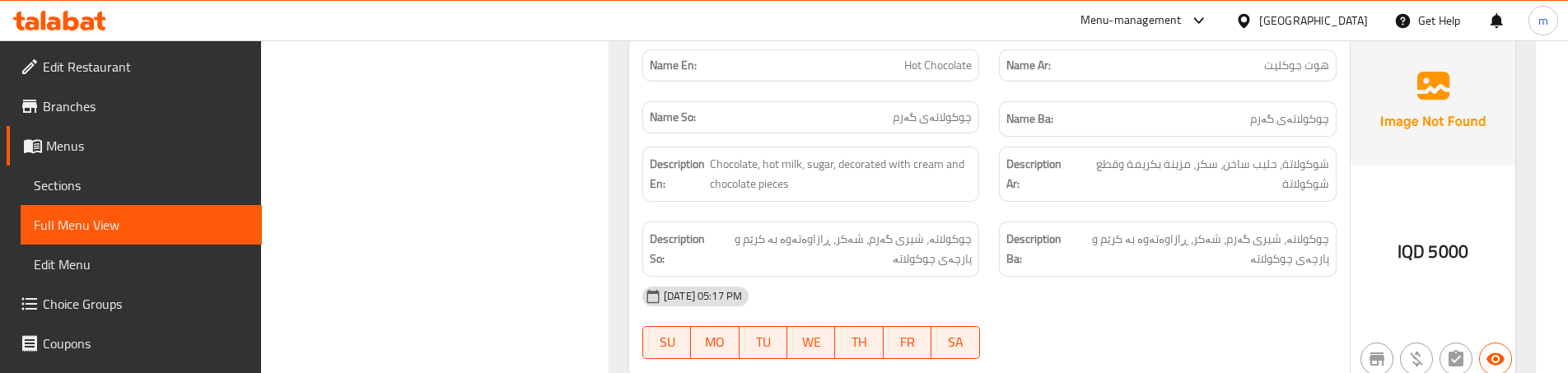
click at [988, 207] on div "Description En: Chocolate, hot milk, sugar, decorated with cream and chocolate …" at bounding box center [811, 174] width 357 height 75
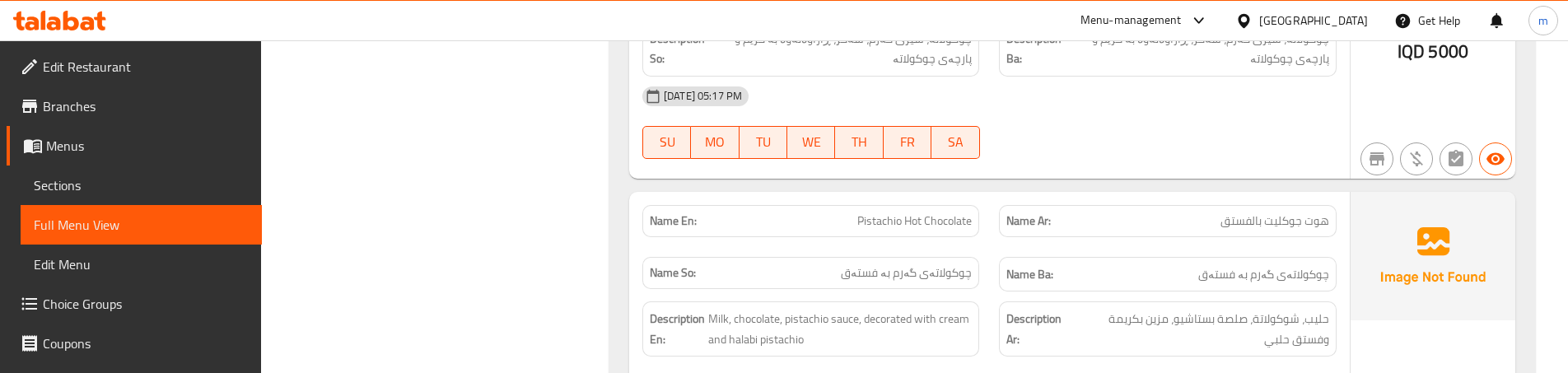
scroll to position [5212, 0]
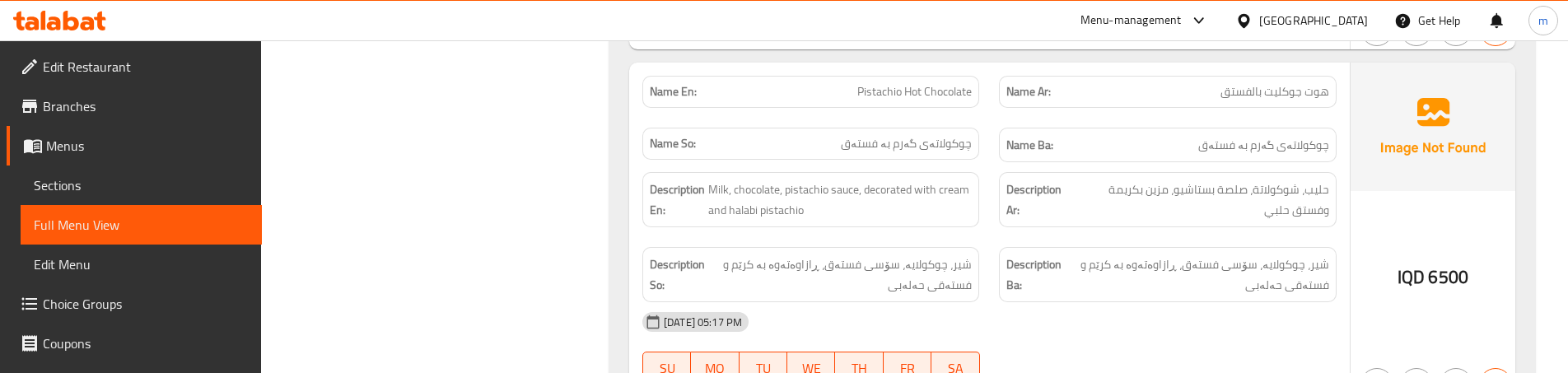
click at [999, 216] on div "Description Ar: حليب، شوكولاتة، صلصة بستاشيو، مزين بكريمة وفستق حلبي" at bounding box center [1167, 199] width 337 height 55
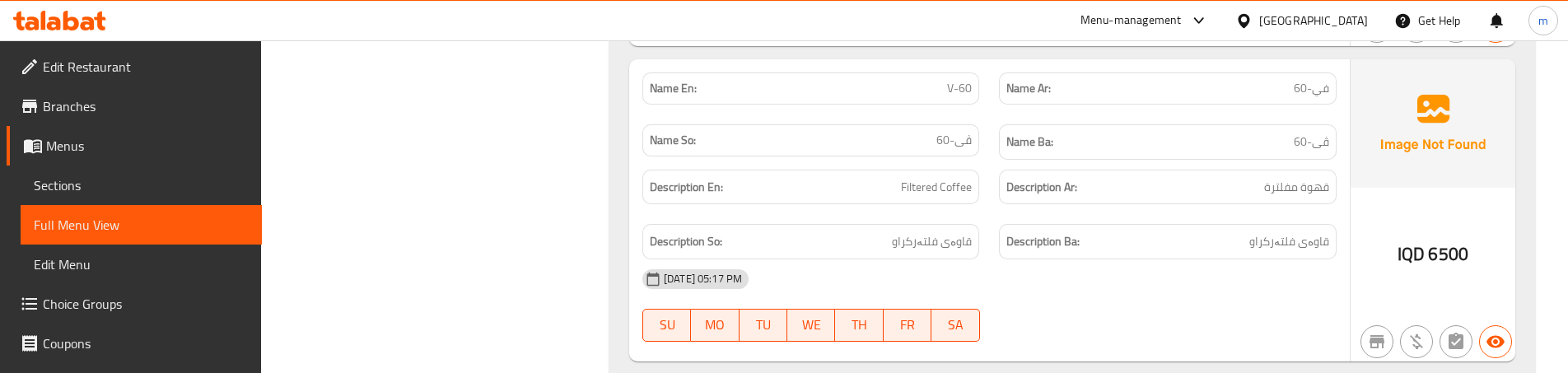
scroll to position [5596, 0]
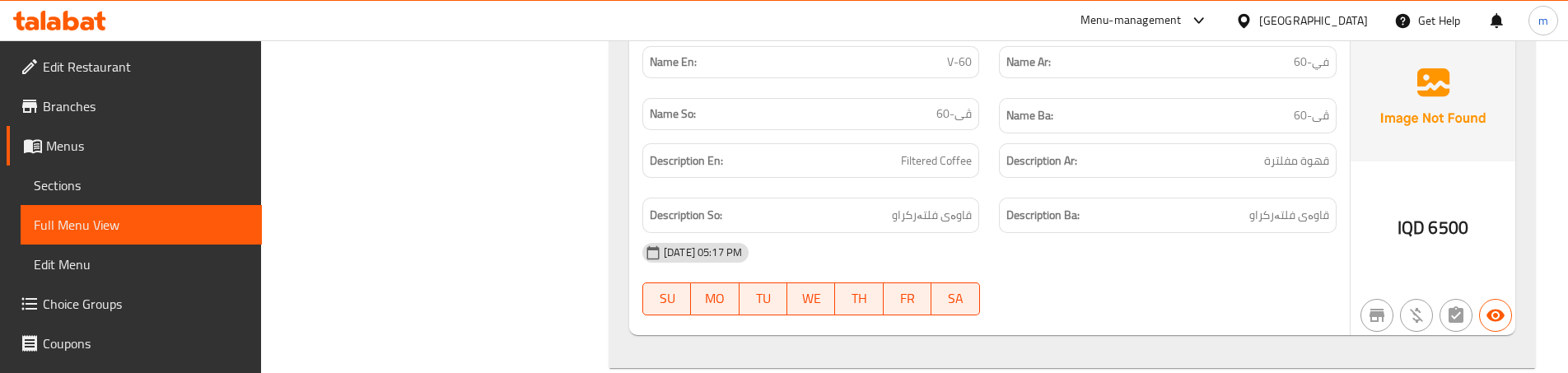
click at [981, 170] on div "Description En: Filtered Coffee" at bounding box center [811, 160] width 357 height 55
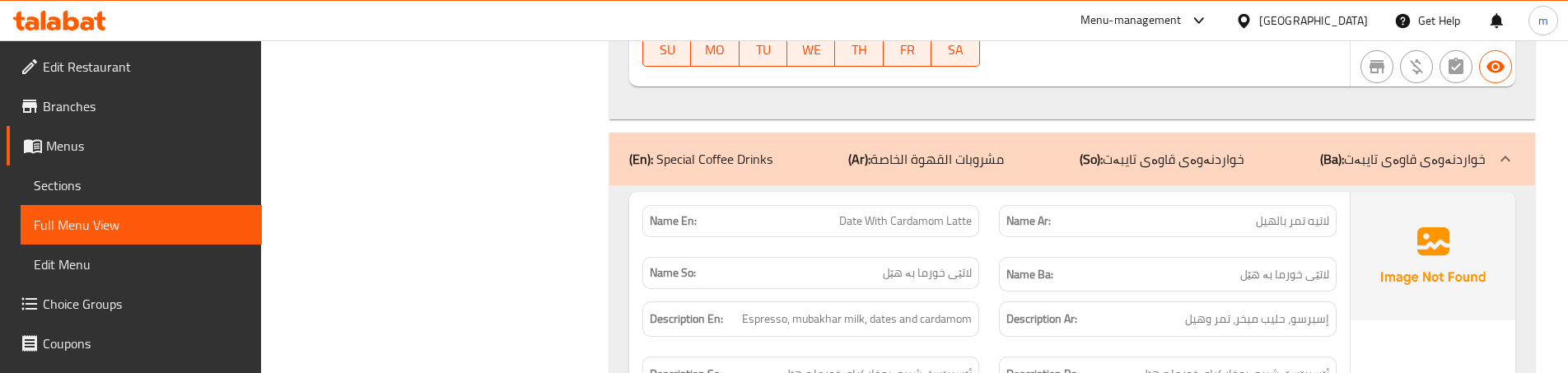
scroll to position [5870, 0]
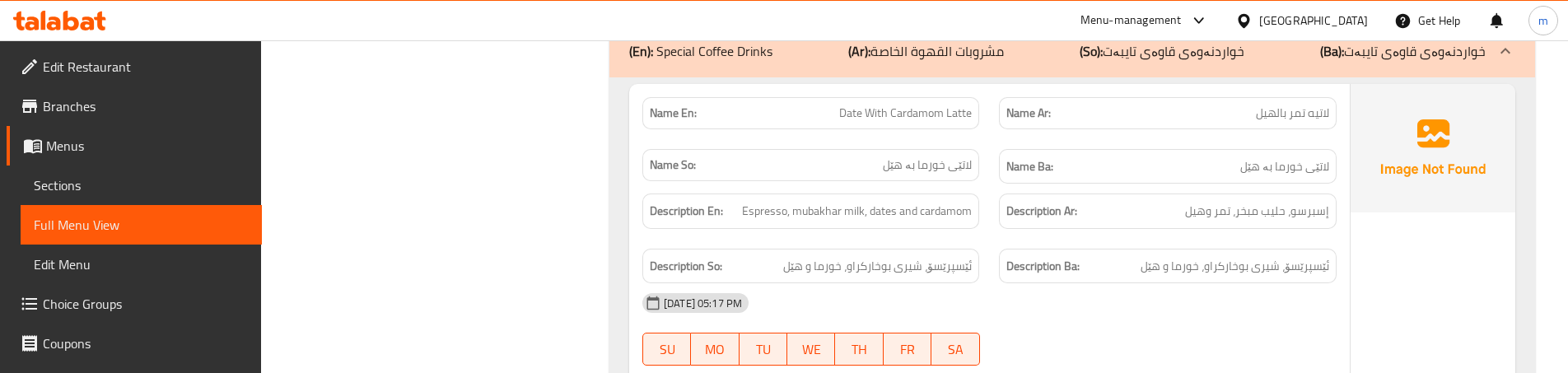
scroll to position [5980, 0]
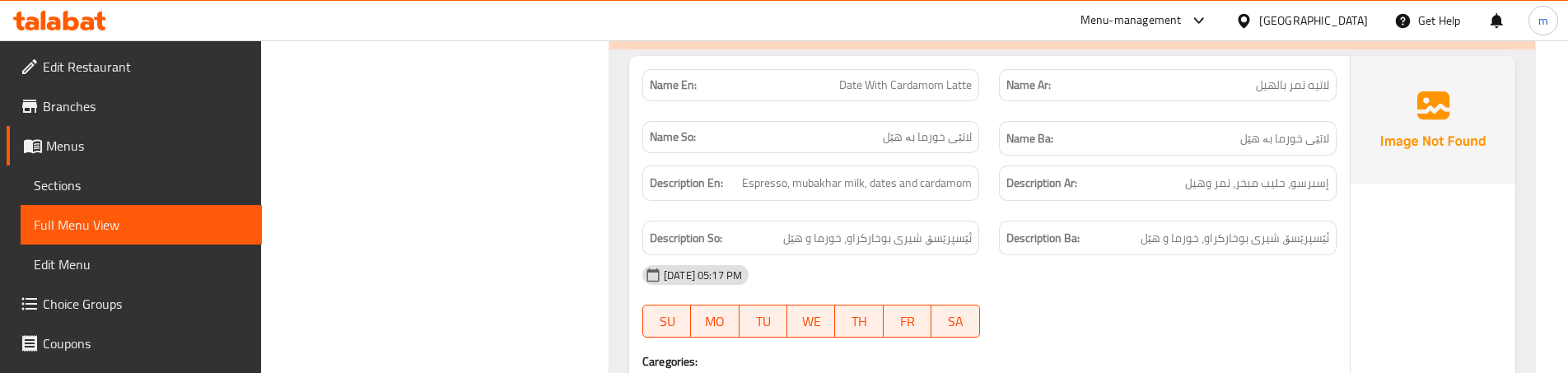
click at [933, 88] on span "Date With Cardamom Latte" at bounding box center [905, 85] width 132 height 17
copy span "Cardamom"
click at [1019, 103] on div "Name Ar: لاتيه تمر بالهيل" at bounding box center [1167, 85] width 357 height 52
click at [984, 209] on div "Description En: Espresso, mubakhar milk, dates and cardamom" at bounding box center [811, 183] width 357 height 55
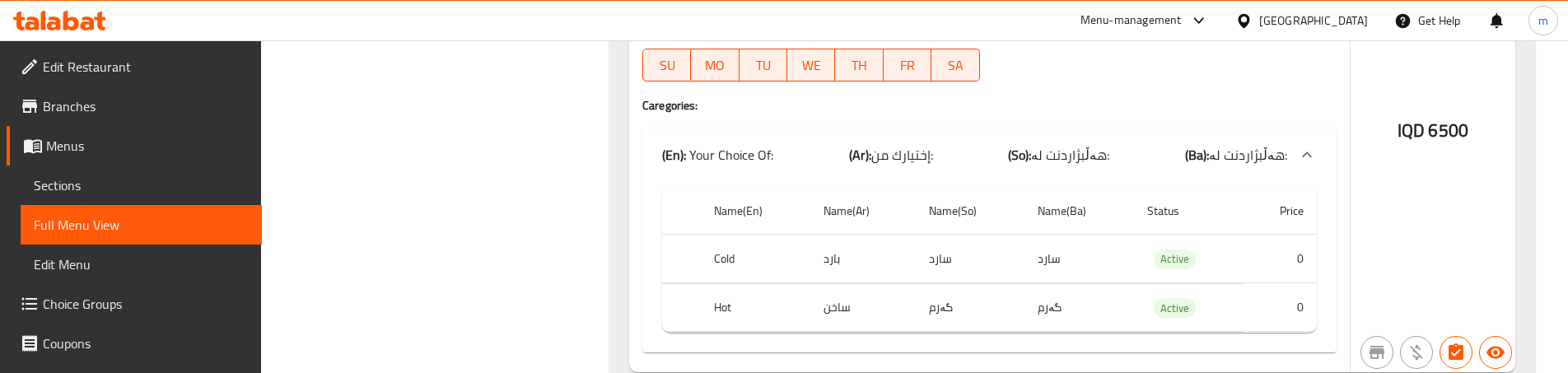
scroll to position [6255, 0]
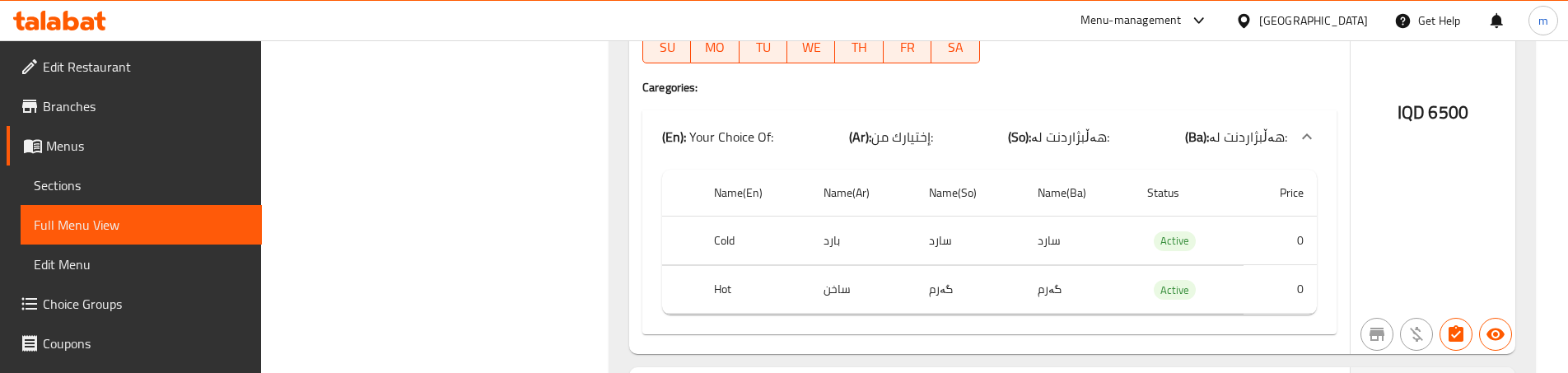
click at [968, 263] on td "سارد" at bounding box center [970, 241] width 109 height 48
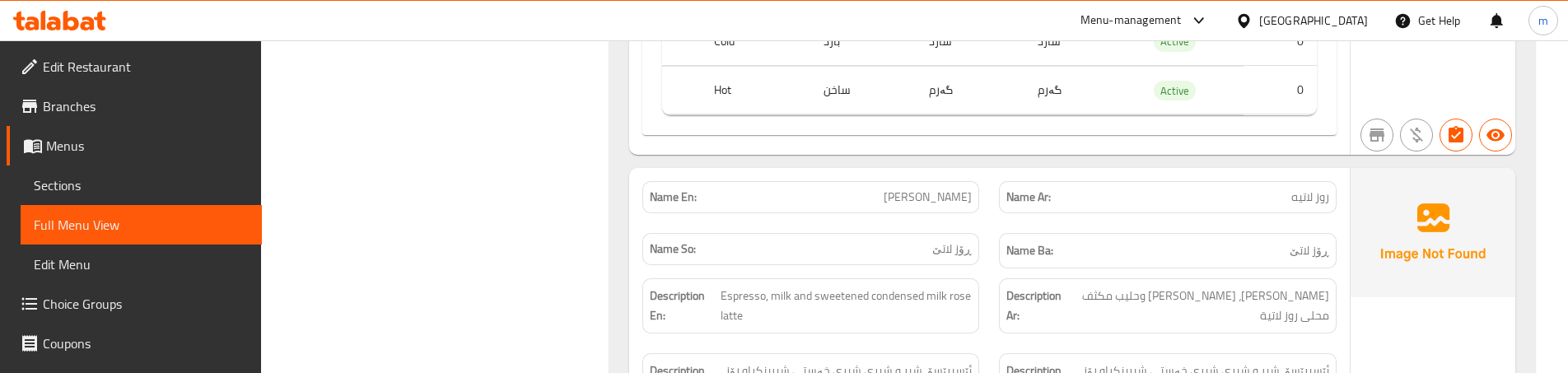
scroll to position [6529, 0]
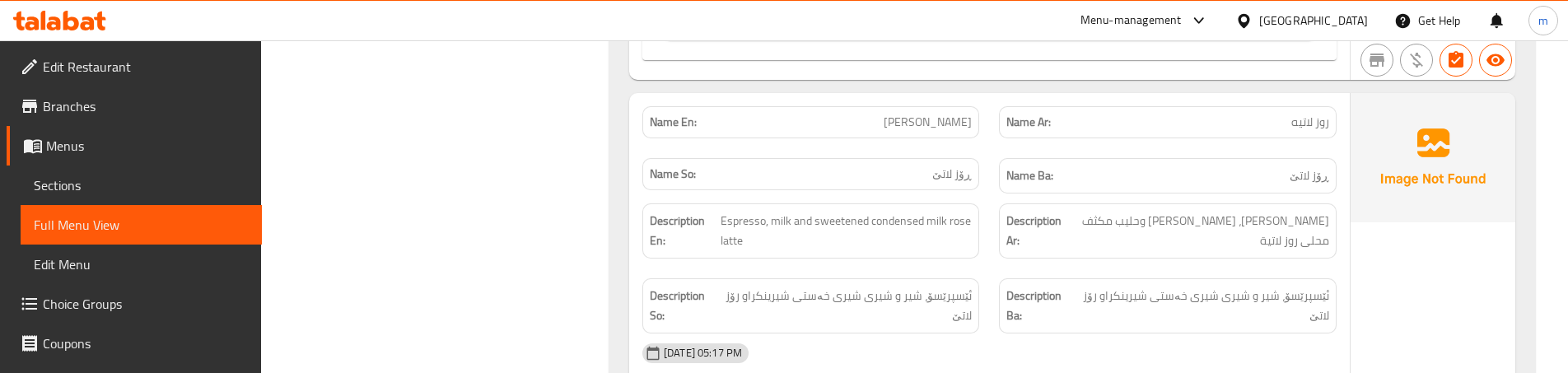
click at [981, 149] on div "Name So: ڕۆز لاتێ" at bounding box center [811, 175] width 357 height 55
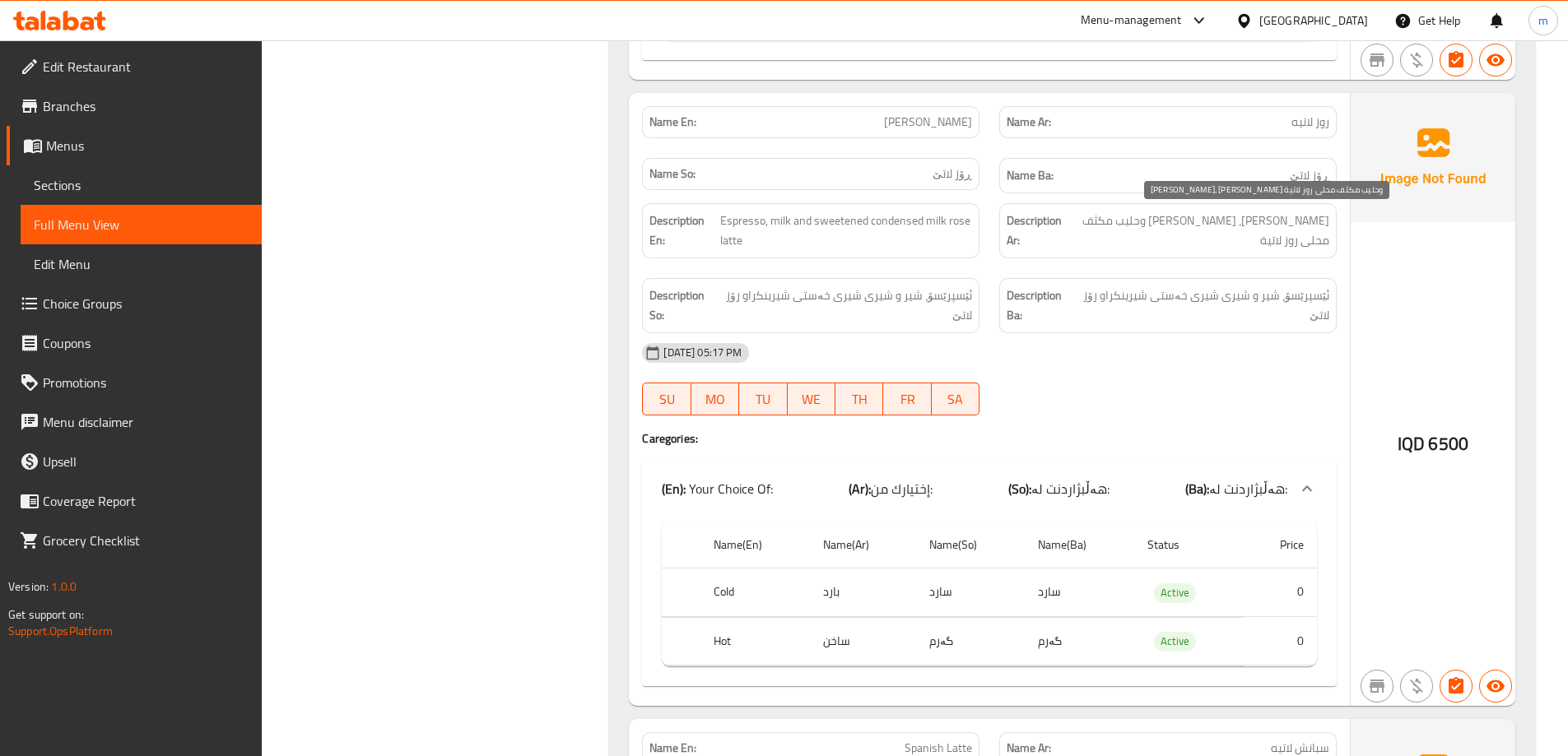
click at [1162, 226] on span "اسبريسو، حليب وحليب مكثف محلى روز لاتية" at bounding box center [1199, 231] width 261 height 41
click at [948, 121] on span "Rose Latte" at bounding box center [928, 122] width 88 height 17
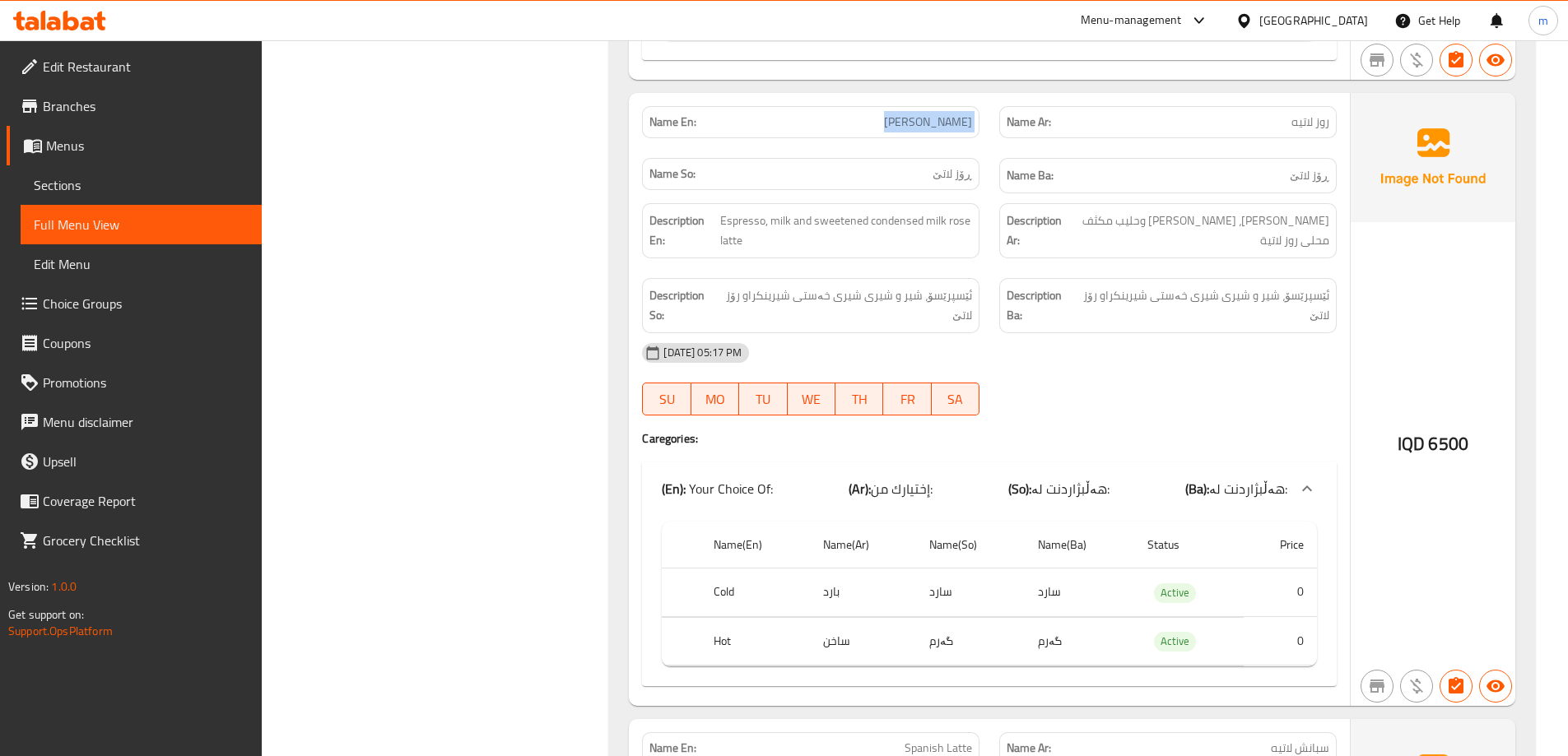
click at [948, 121] on span "Rose Latte" at bounding box center [928, 122] width 88 height 17
copy span "Rose Latte"
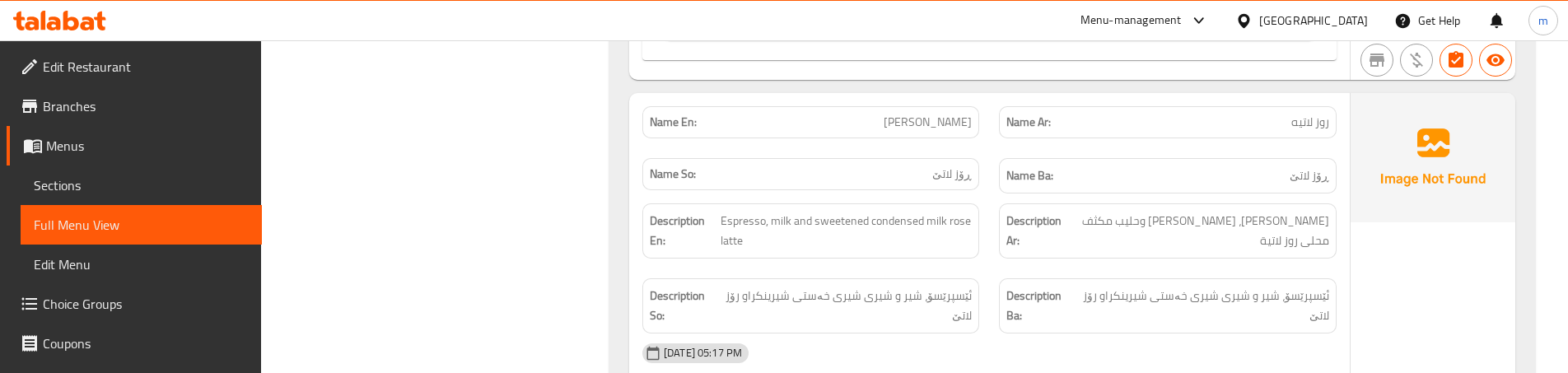
click at [992, 184] on div "Name Ba: ڕۆز لاتێ" at bounding box center [1167, 175] width 357 height 55
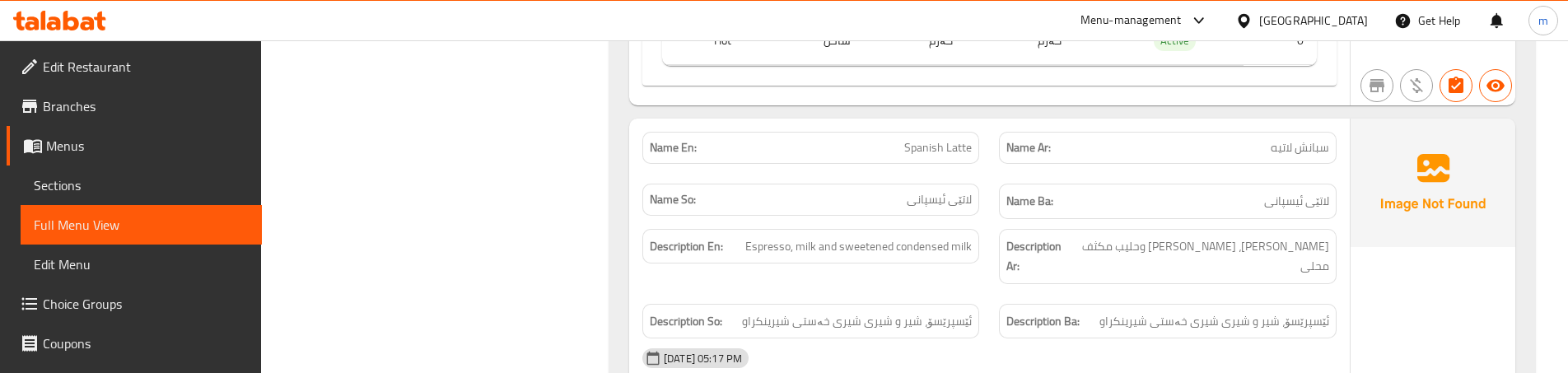
scroll to position [7133, 0]
click at [978, 261] on div "Description En: Espresso, milk and sweetened condensed milk" at bounding box center [811, 253] width 357 height 75
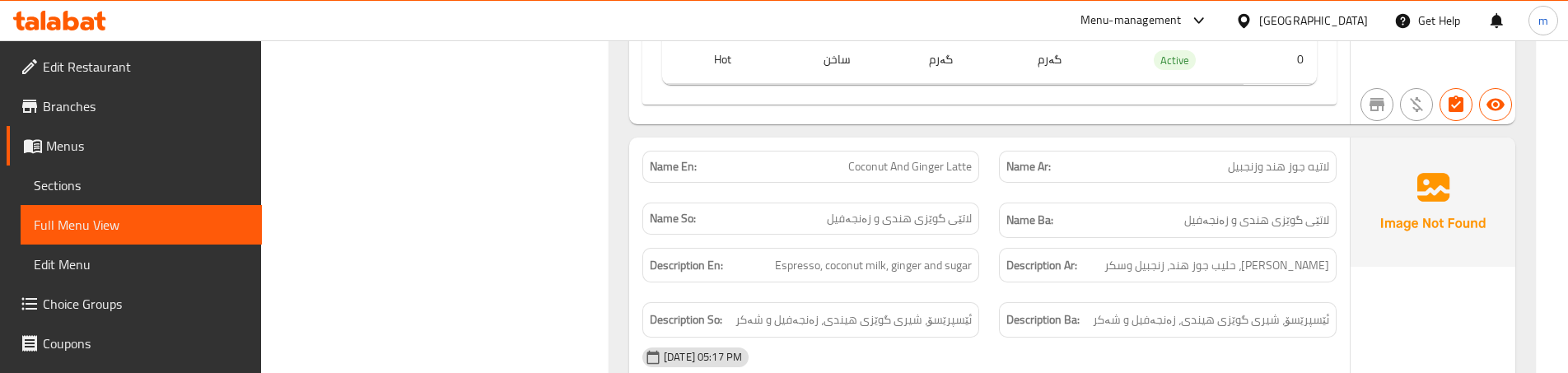
scroll to position [7736, 0]
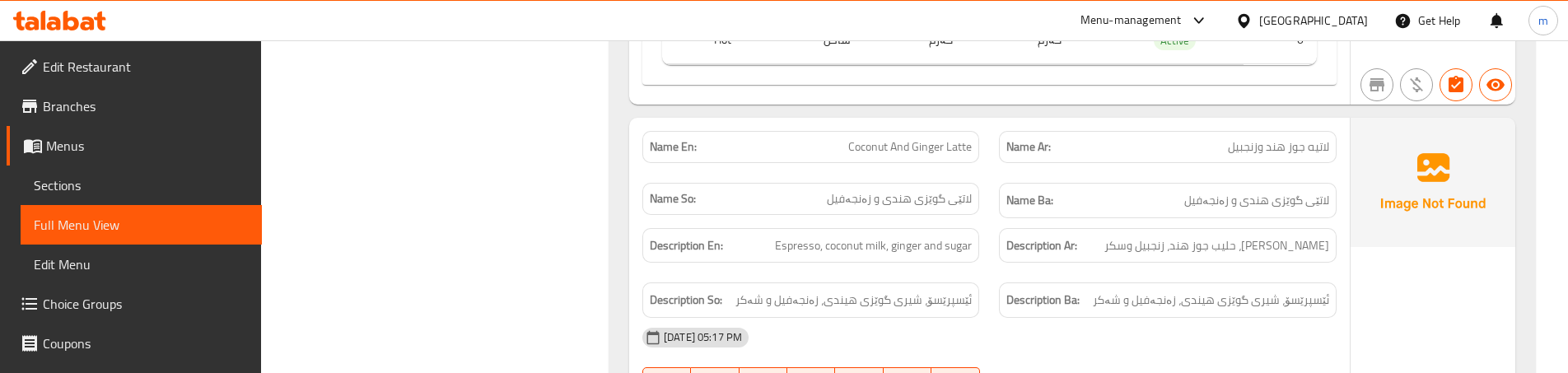
click at [917, 138] on span "Coconut And Ginger Latte" at bounding box center [910, 146] width 124 height 17
copy span "Coconut And Ginger Latte"
click at [969, 235] on span "Espresso, coconut milk, ginger and sugar" at bounding box center [873, 245] width 197 height 21
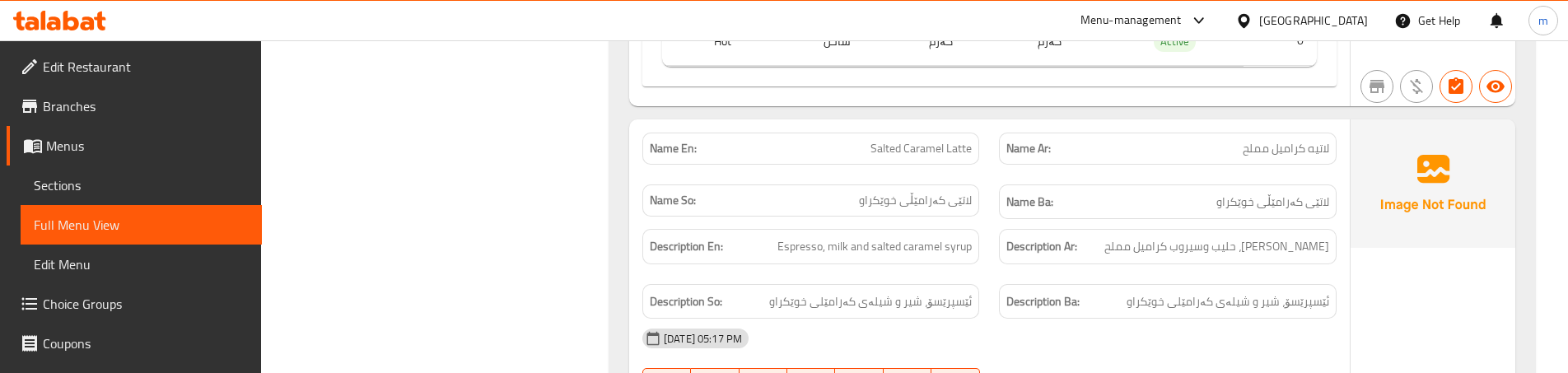
scroll to position [8339, 0]
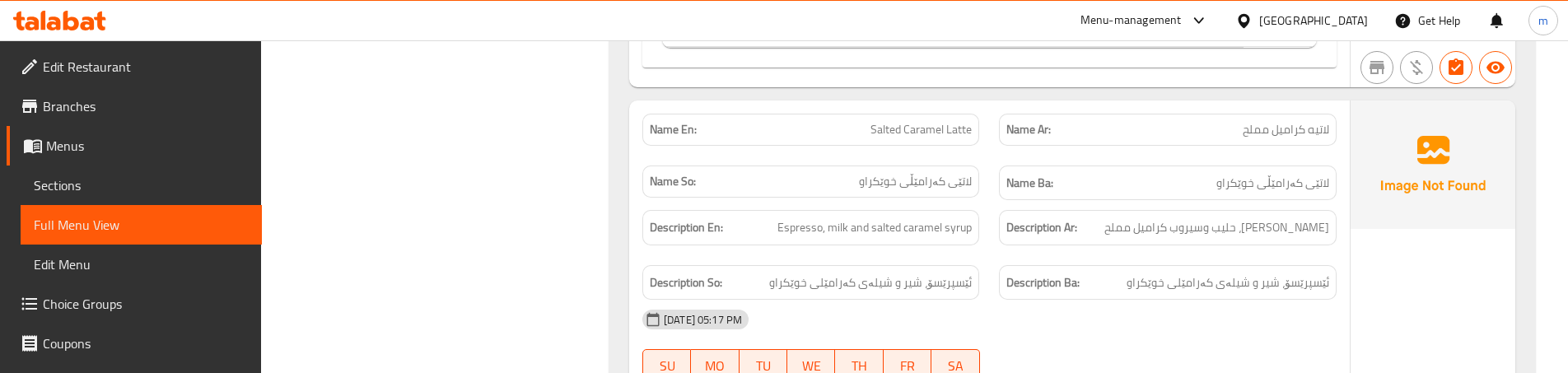
click at [988, 130] on div "Name En: Salted Caramel Latte" at bounding box center [811, 130] width 357 height 52
click at [966, 255] on div "Description So: ئێسپرێسۆ، شیر و شیلەی کەرامێلی خوێکراو" at bounding box center [811, 282] width 357 height 55
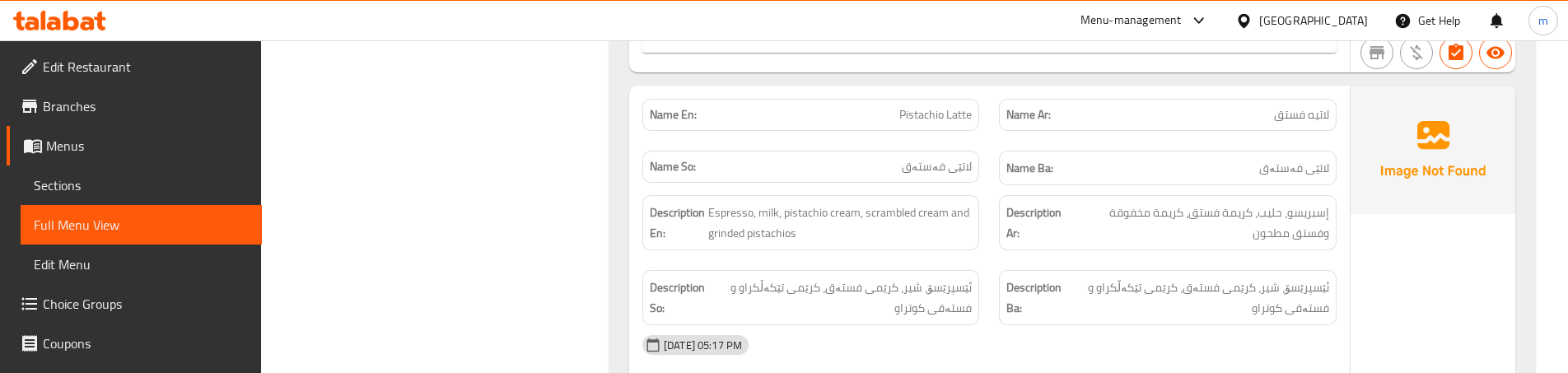
scroll to position [8943, 0]
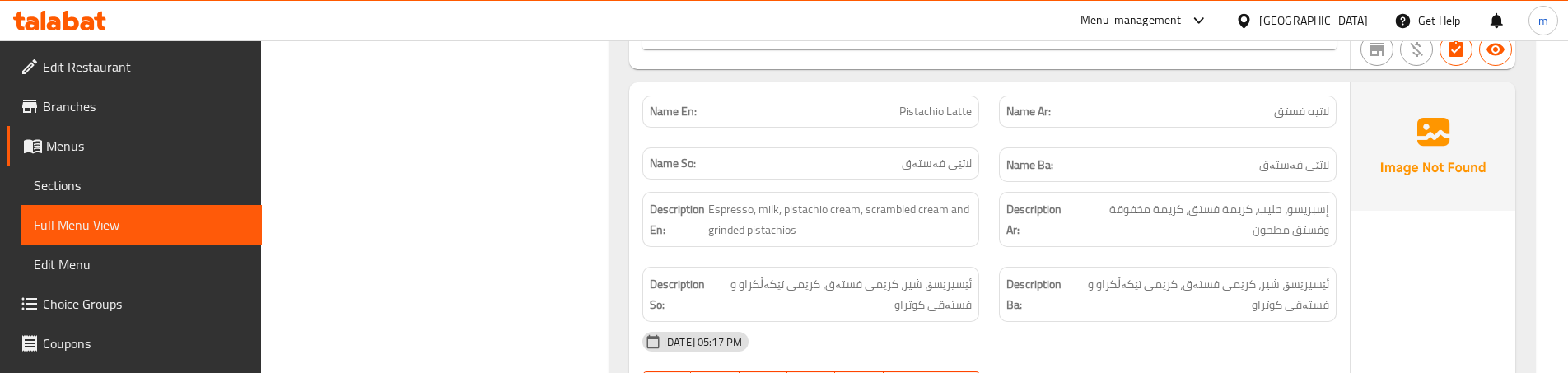
click at [985, 235] on div "Description En: Espresso, milk, pistachio cream, scrambled cream and grinded pi…" at bounding box center [811, 219] width 357 height 75
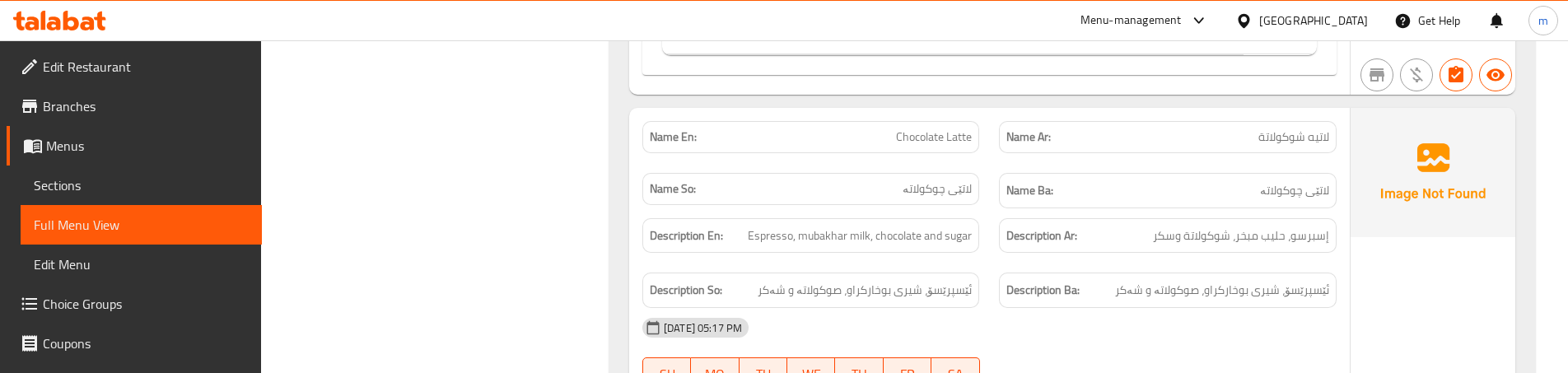
scroll to position [9546, 0]
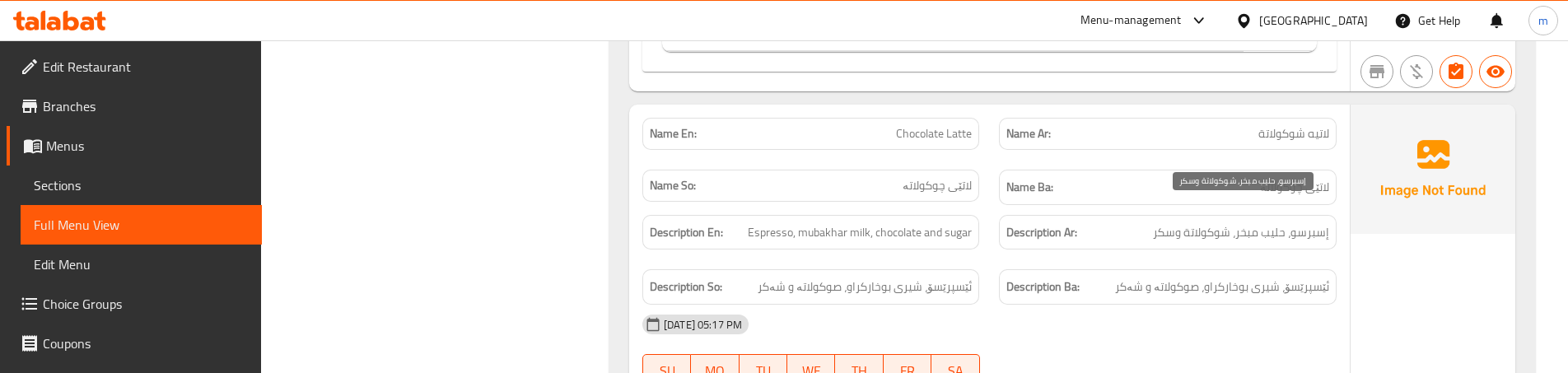
click at [1202, 222] on span "إسبرسو، حليب مبخر، شوكولاتة وسكر" at bounding box center [1241, 232] width 176 height 21
copy span "إسبرسو، حليب مبخر، شوكولاتة وسكر"
click at [891, 125] on p "Name En: Chocolate Latte" at bounding box center [811, 134] width 322 height 17
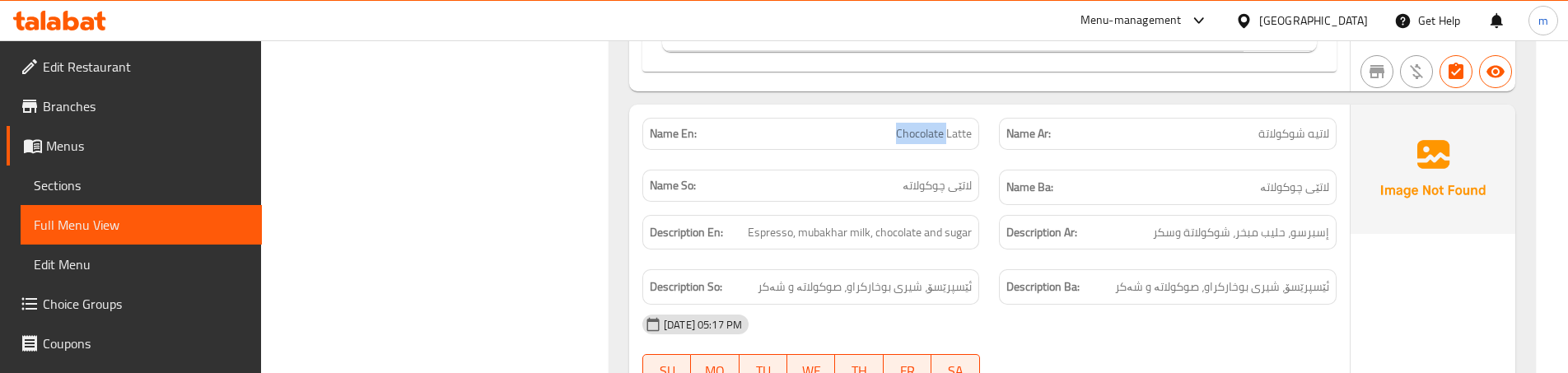
click at [891, 125] on p "Name En: Chocolate Latte" at bounding box center [811, 134] width 322 height 17
copy span "Chocolate Latte"
click at [994, 205] on div "Description Ar: إسبرسو، حليب مبخر، شوكولاتة وسكر" at bounding box center [1167, 233] width 357 height 55
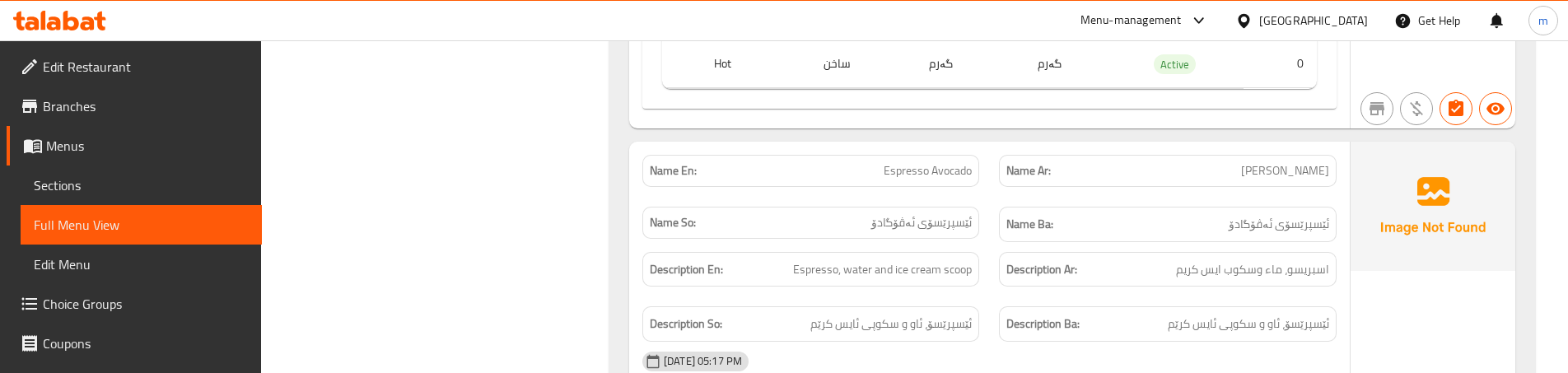
scroll to position [10149, 0]
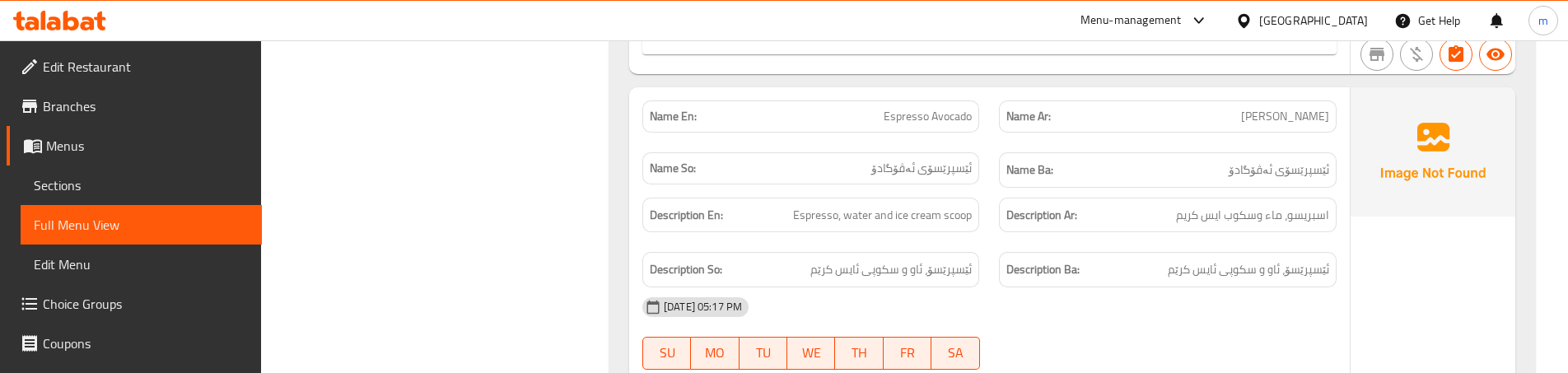
click at [994, 220] on div "Description Ar: اسبريسو، ماء وسكوب ايس كريم" at bounding box center [1167, 215] width 357 height 55
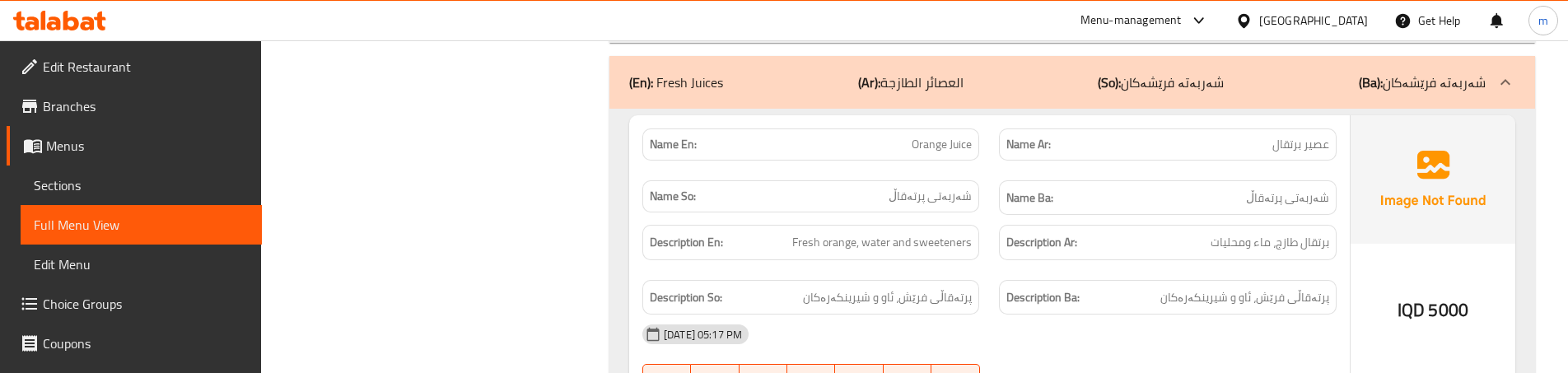
scroll to position [10808, 0]
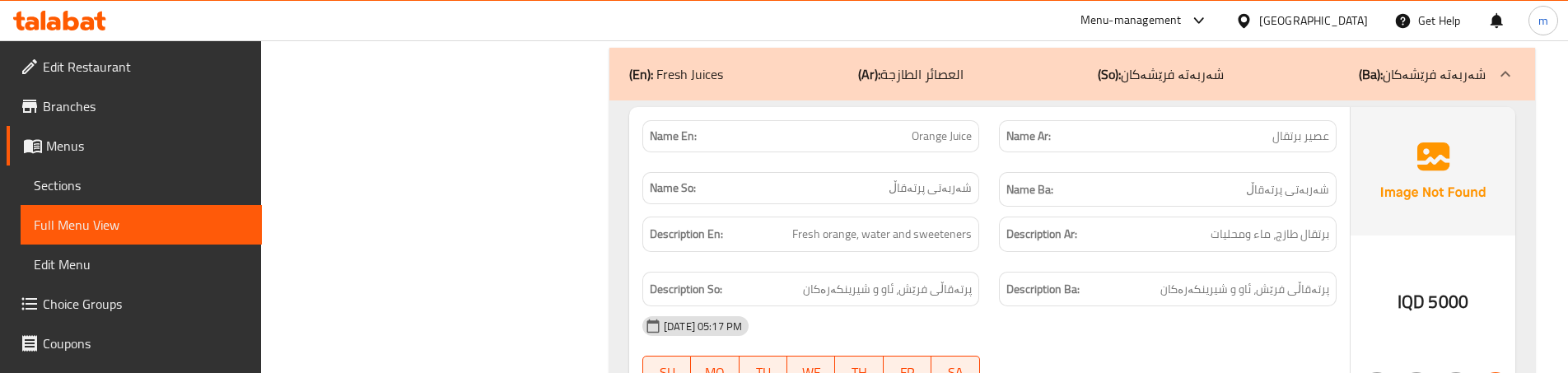
click at [932, 128] on span "Orange Juice" at bounding box center [942, 136] width 60 height 17
click at [997, 225] on div "Description Ar: برتقال طازج، ماء ومحليات" at bounding box center [1167, 234] width 357 height 55
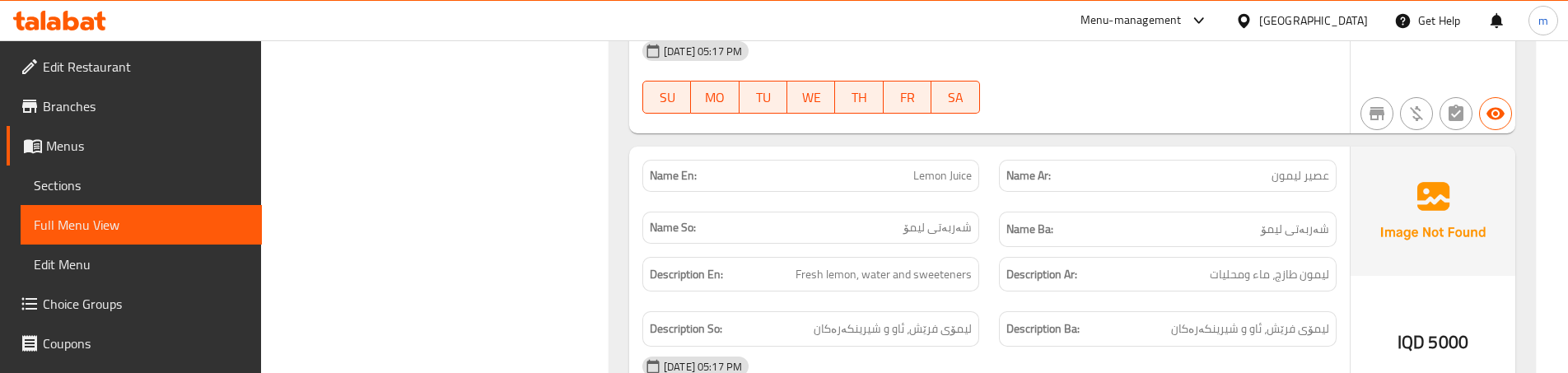
scroll to position [11137, 0]
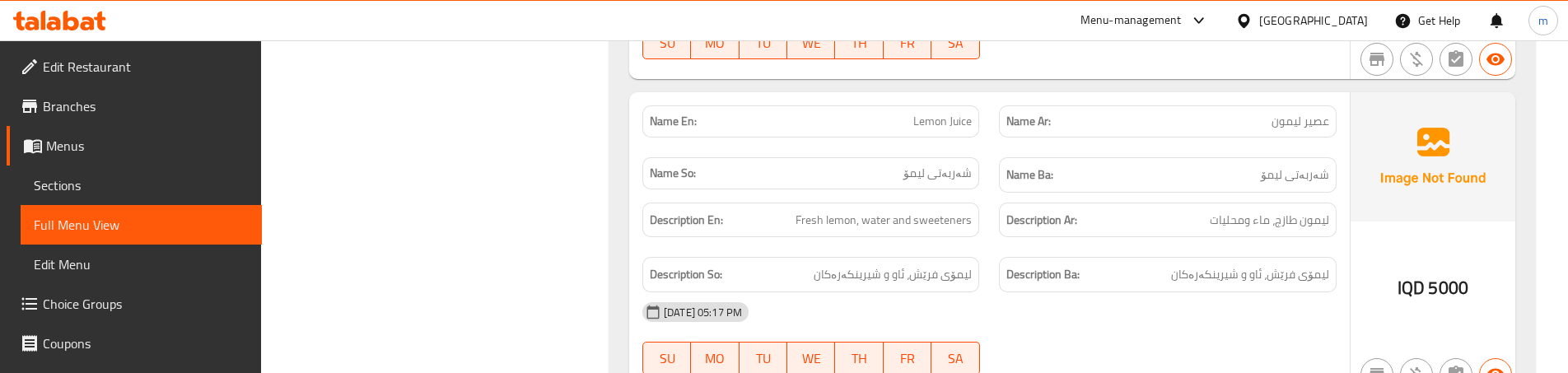
click at [1013, 247] on div "Description Ba: لیمۆی فرێش، ئاو و شیرینکەرەکان" at bounding box center [1167, 274] width 357 height 55
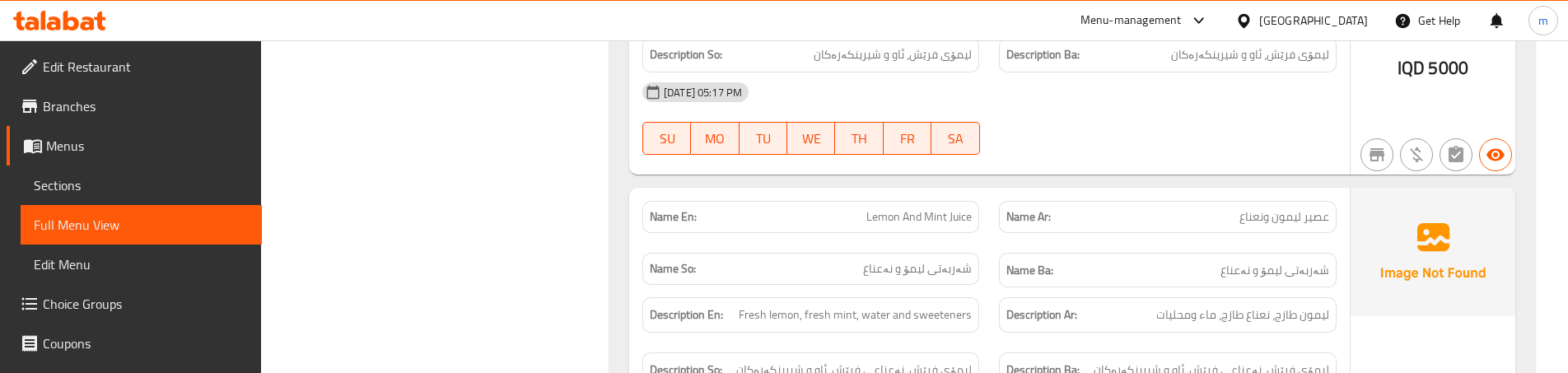
scroll to position [11412, 0]
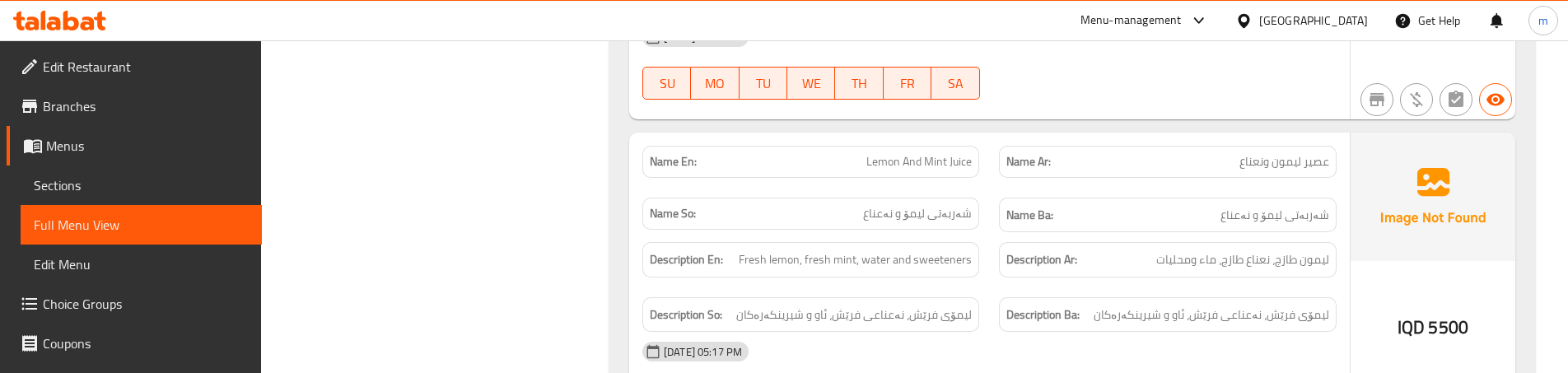
click at [985, 159] on div "Name En: Lemon And Mint Juice" at bounding box center [811, 161] width 357 height 52
click at [988, 188] on div "Name So: شەربەتی لیمۆ و نەعناع" at bounding box center [811, 215] width 357 height 55
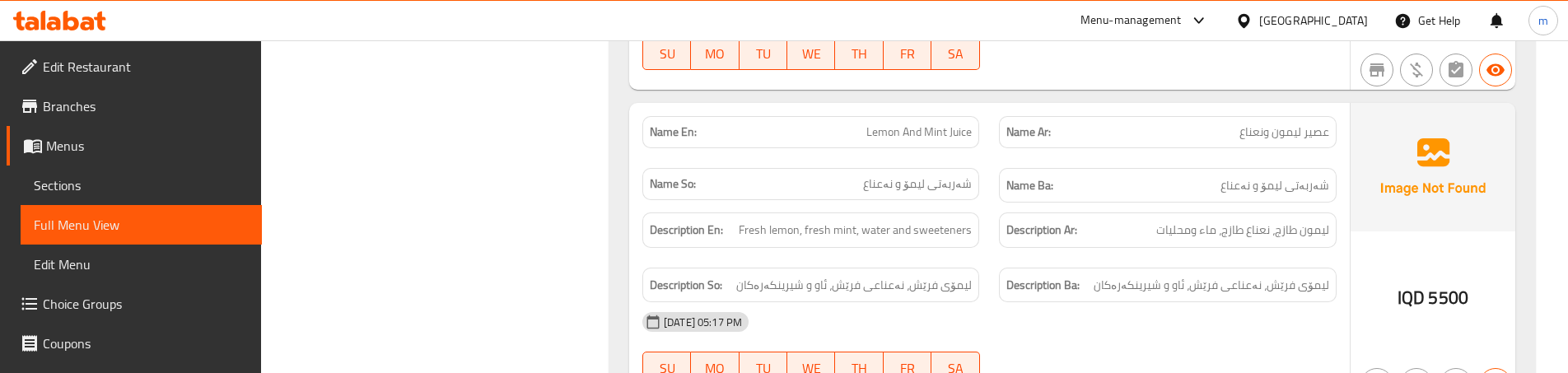
scroll to position [11466, 0]
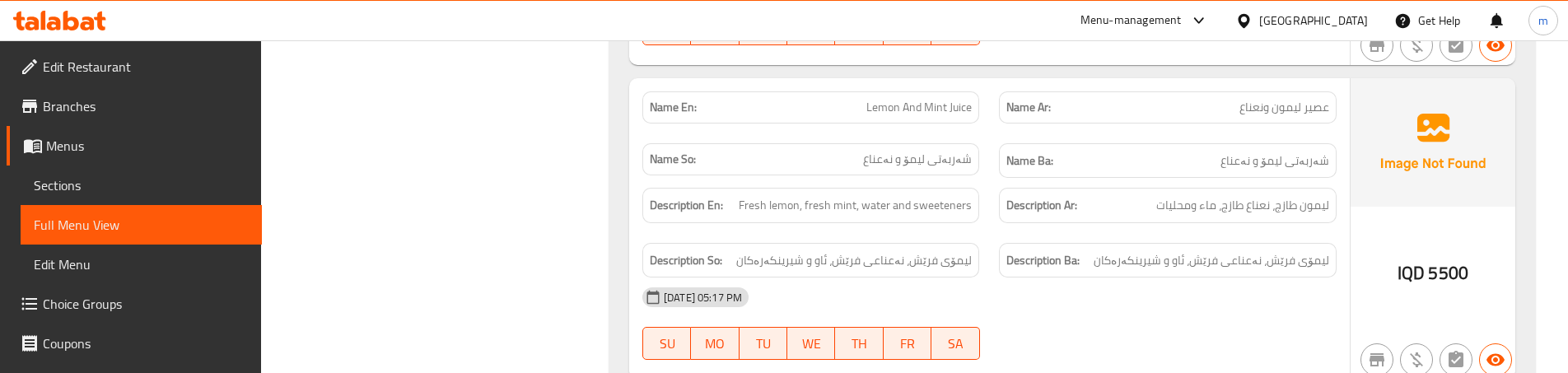
click at [996, 233] on div "Description Ba: لیمۆی فرێش، نەعناعی فرێش، ئاو و شیرینکەرەکان" at bounding box center [1167, 260] width 357 height 55
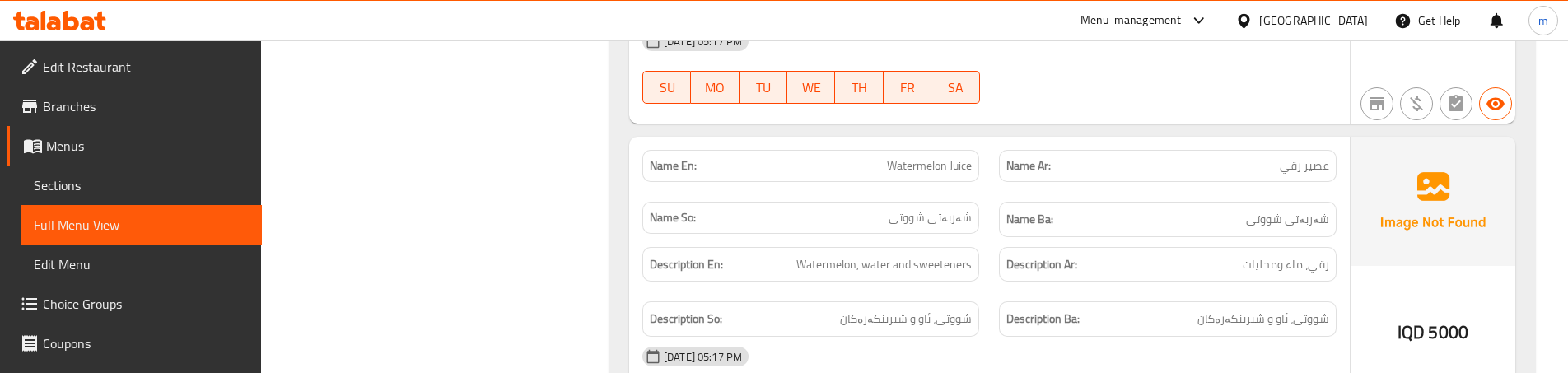
scroll to position [11741, 0]
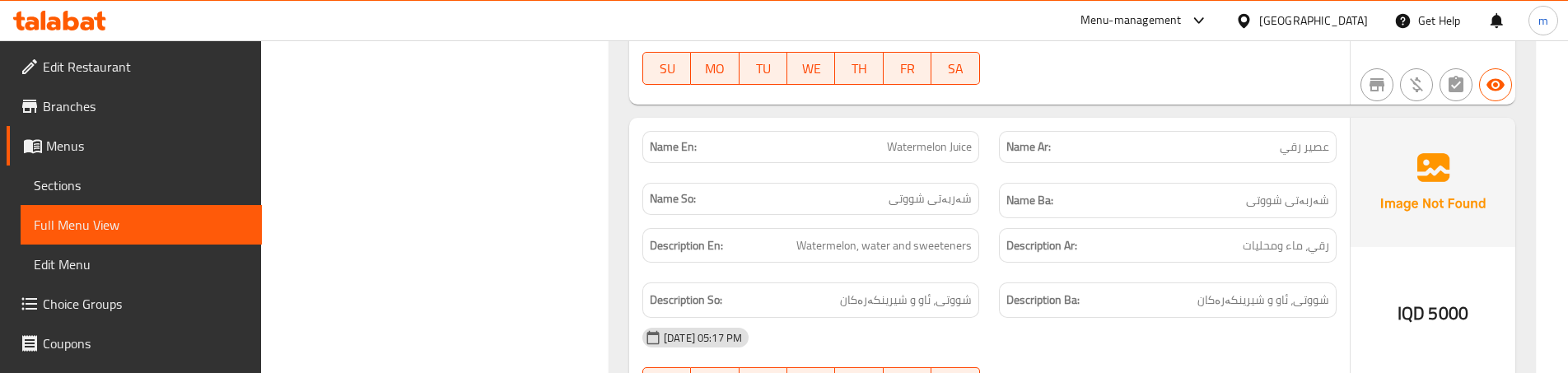
click at [985, 137] on div "Name En: Watermelon Juice" at bounding box center [811, 147] width 357 height 52
click at [976, 233] on div "Description En: Watermelon, water and sweeteners" at bounding box center [811, 245] width 337 height 36
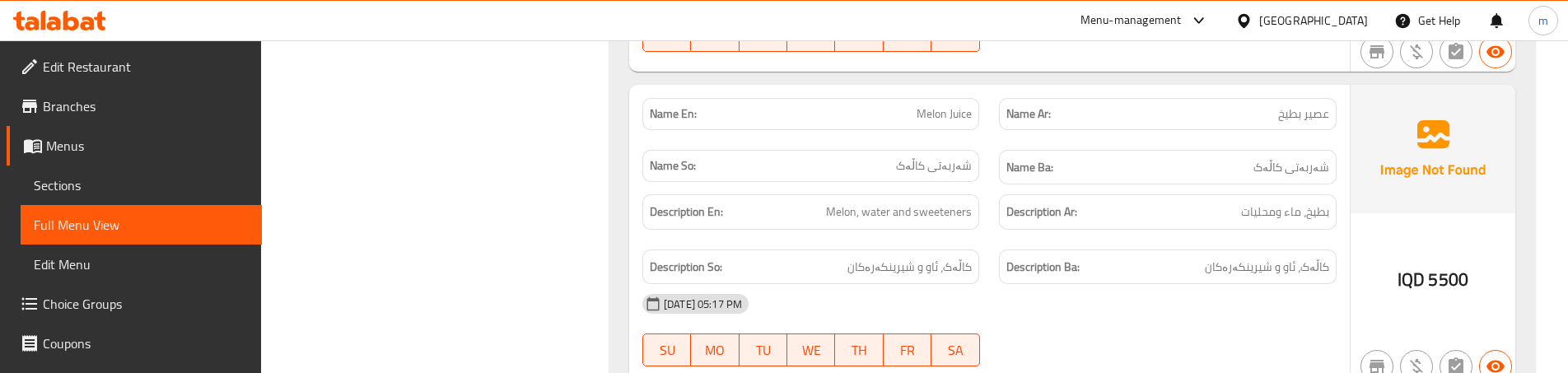
scroll to position [12070, 0]
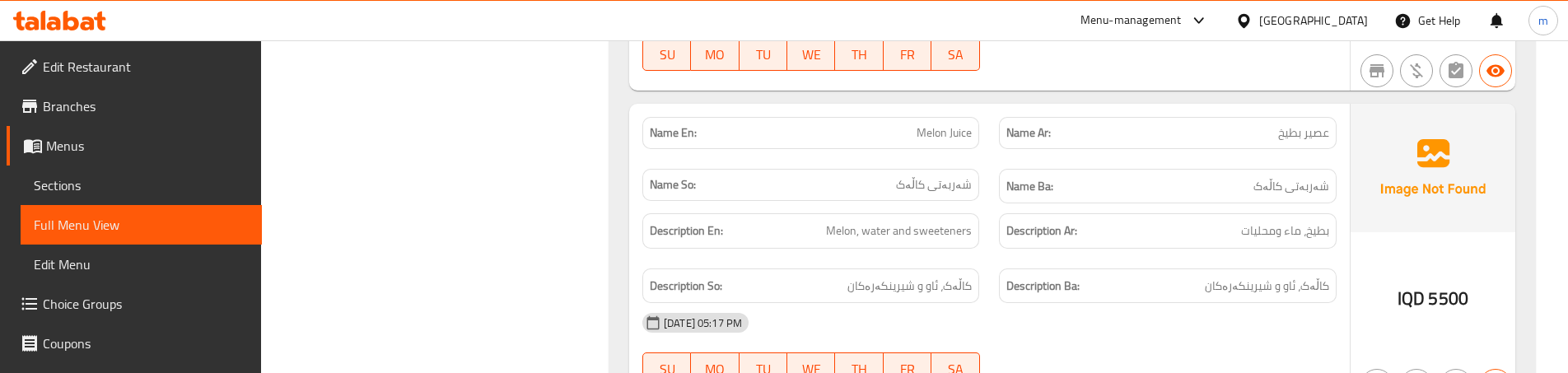
click at [998, 258] on div "Description Ba: کاڵەک، ئاو و شیرینکەرەکان" at bounding box center [1167, 286] width 357 height 55
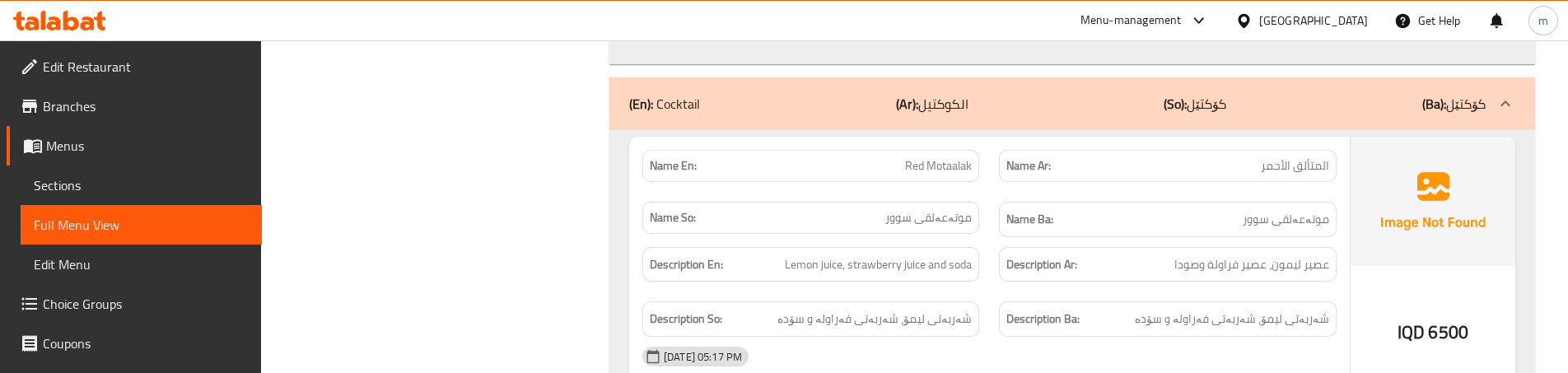
scroll to position [12454, 0]
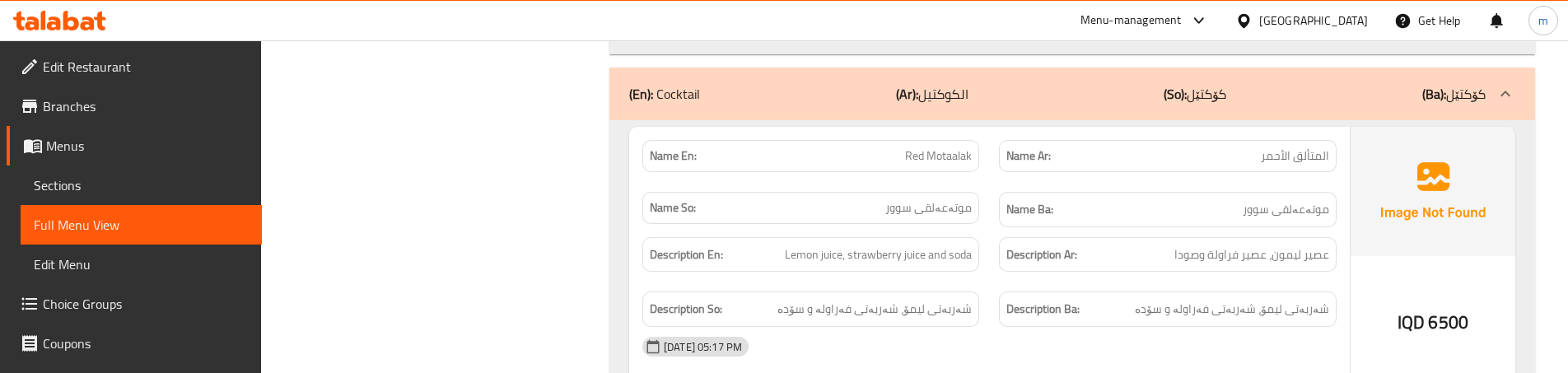
click at [989, 147] on div "Name Ar: المتألق الأحمر" at bounding box center [1167, 156] width 357 height 52
click at [982, 246] on div "Description En: Lemon juice, strawberry juice and soda" at bounding box center [811, 254] width 357 height 55
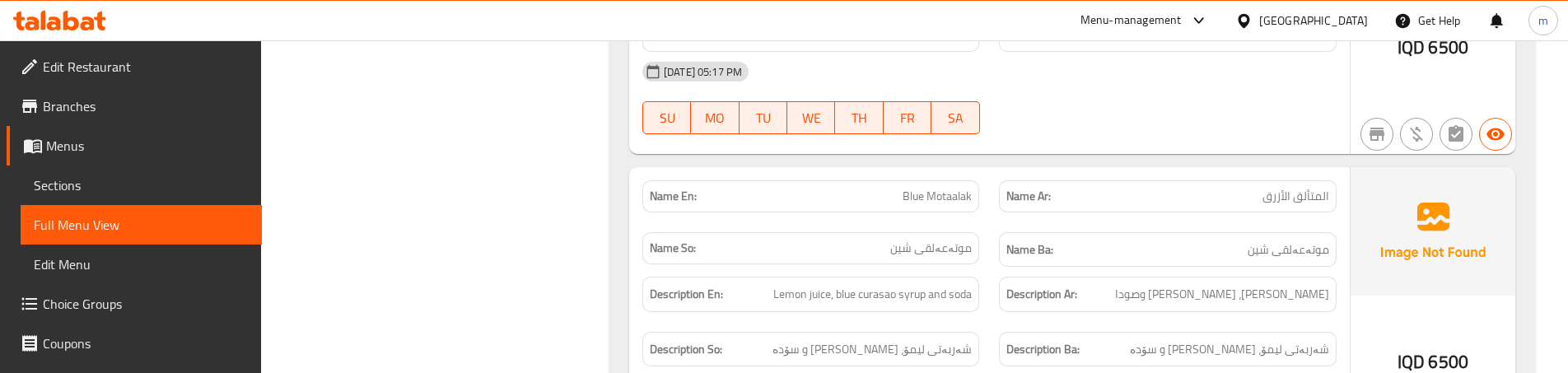
scroll to position [12783, 0]
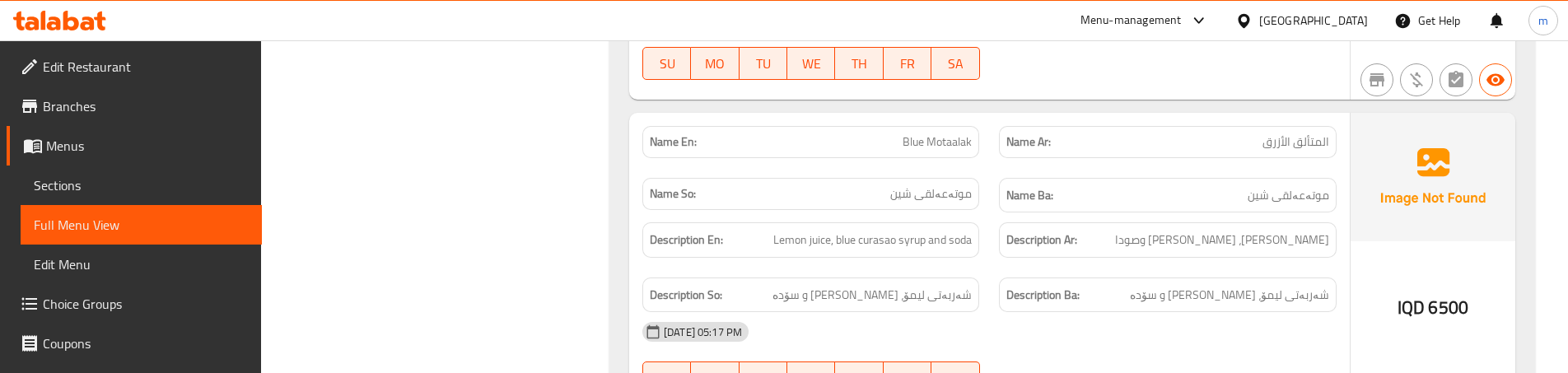
click at [1280, 185] on span "موتەعەلقی شین" at bounding box center [1289, 195] width 81 height 21
click at [1290, 185] on span "موتەعەلقی شین" at bounding box center [1289, 195] width 81 height 21
click at [965, 133] on span "Blue Motaalak" at bounding box center [937, 141] width 69 height 17
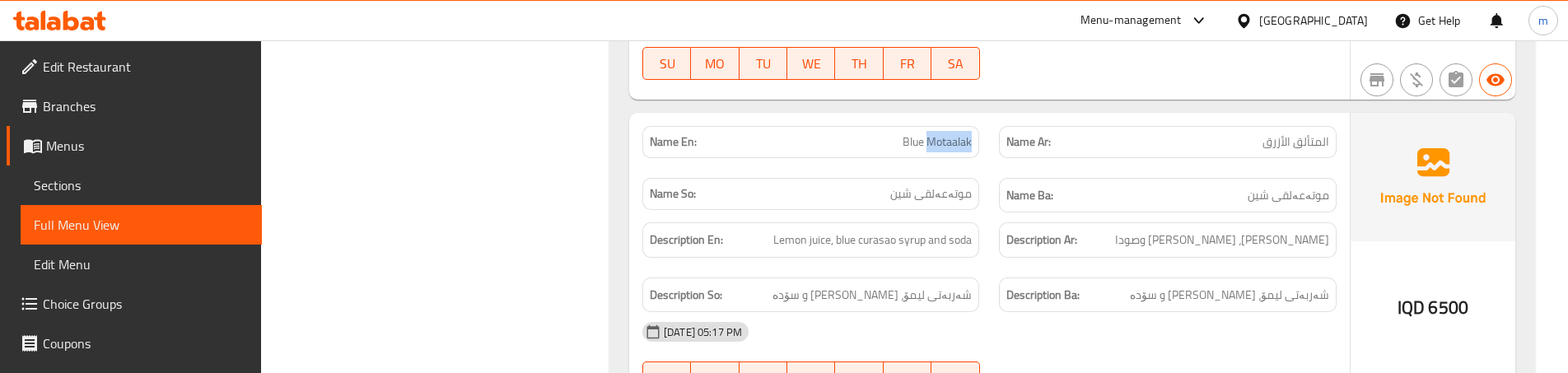
click at [965, 133] on span "Blue Motaalak" at bounding box center [937, 141] width 69 height 17
click at [1003, 168] on div "Name Ba: موتەعەلقی شین" at bounding box center [1167, 195] width 357 height 55
click at [989, 169] on div "Name So: موتەعەلقی شین" at bounding box center [811, 195] width 357 height 55
click at [1008, 267] on div "Description Ba: شەربەتی لیمۆ، شیلەی بلو کاراساو و سۆدە" at bounding box center [1167, 295] width 357 height 55
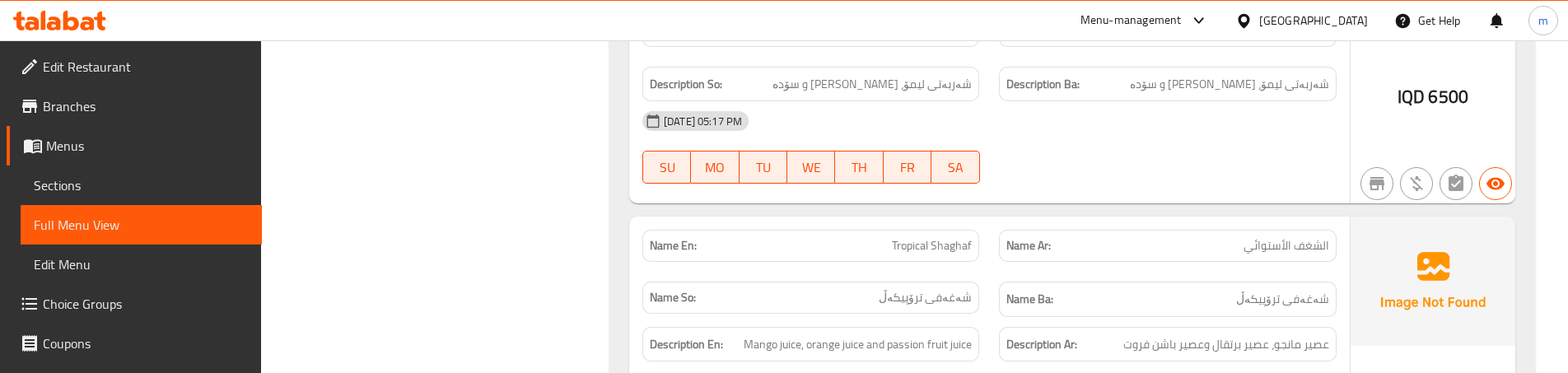
scroll to position [13057, 0]
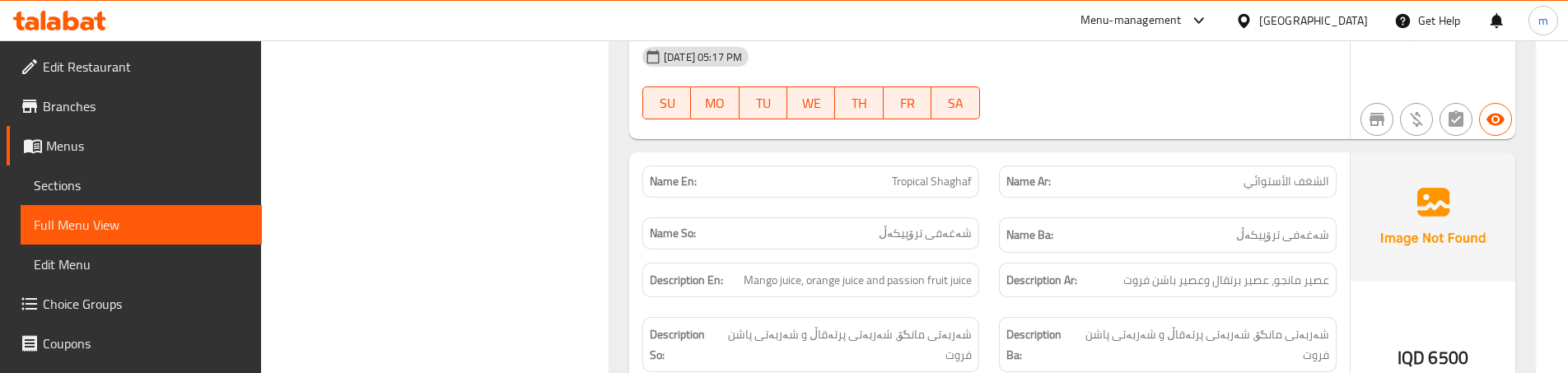
click at [985, 181] on div "Name En: Tropical Shaghaf" at bounding box center [811, 181] width 357 height 52
click at [993, 258] on div "Description Ar: عصير مانجو، عصير برتقال وعصير باشن فروت" at bounding box center [1167, 280] width 357 height 55
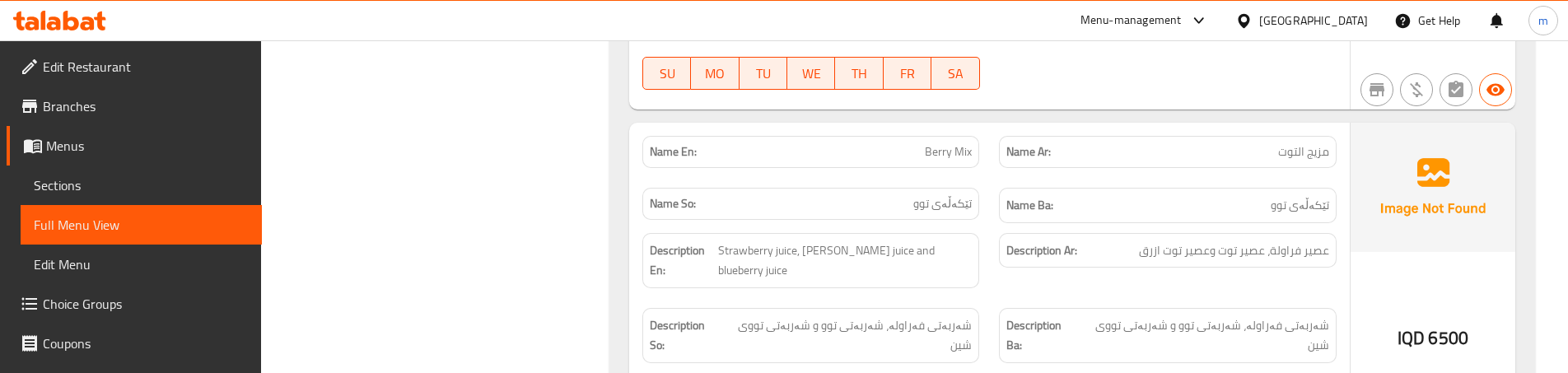
scroll to position [13441, 0]
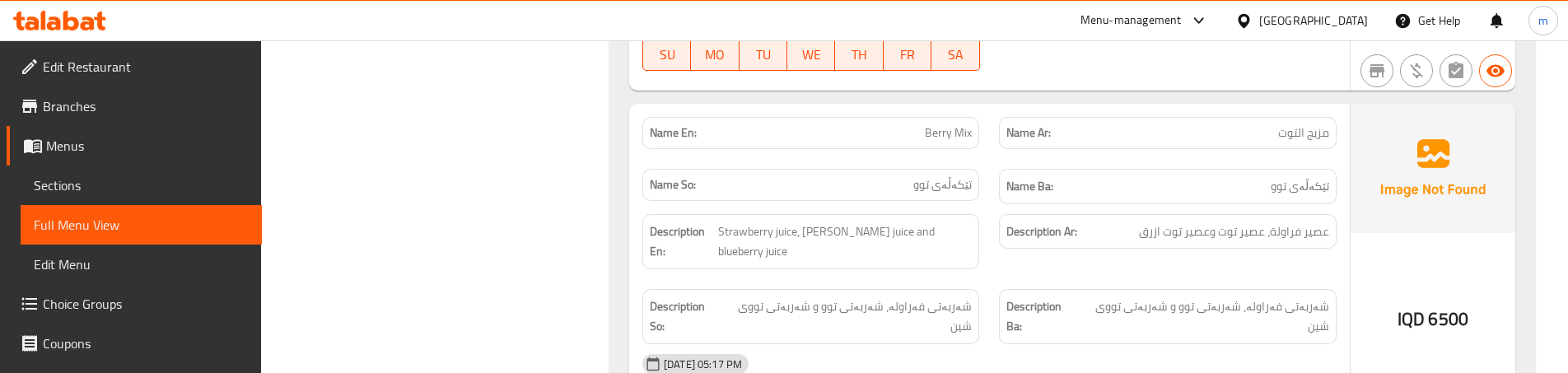
click at [984, 159] on div "Name So: تێکەڵەی توو" at bounding box center [811, 186] width 357 height 55
click at [994, 229] on div "Description Ar: عصير فراولة، عصير توت وعصير توت ازرق" at bounding box center [1167, 242] width 357 height 75
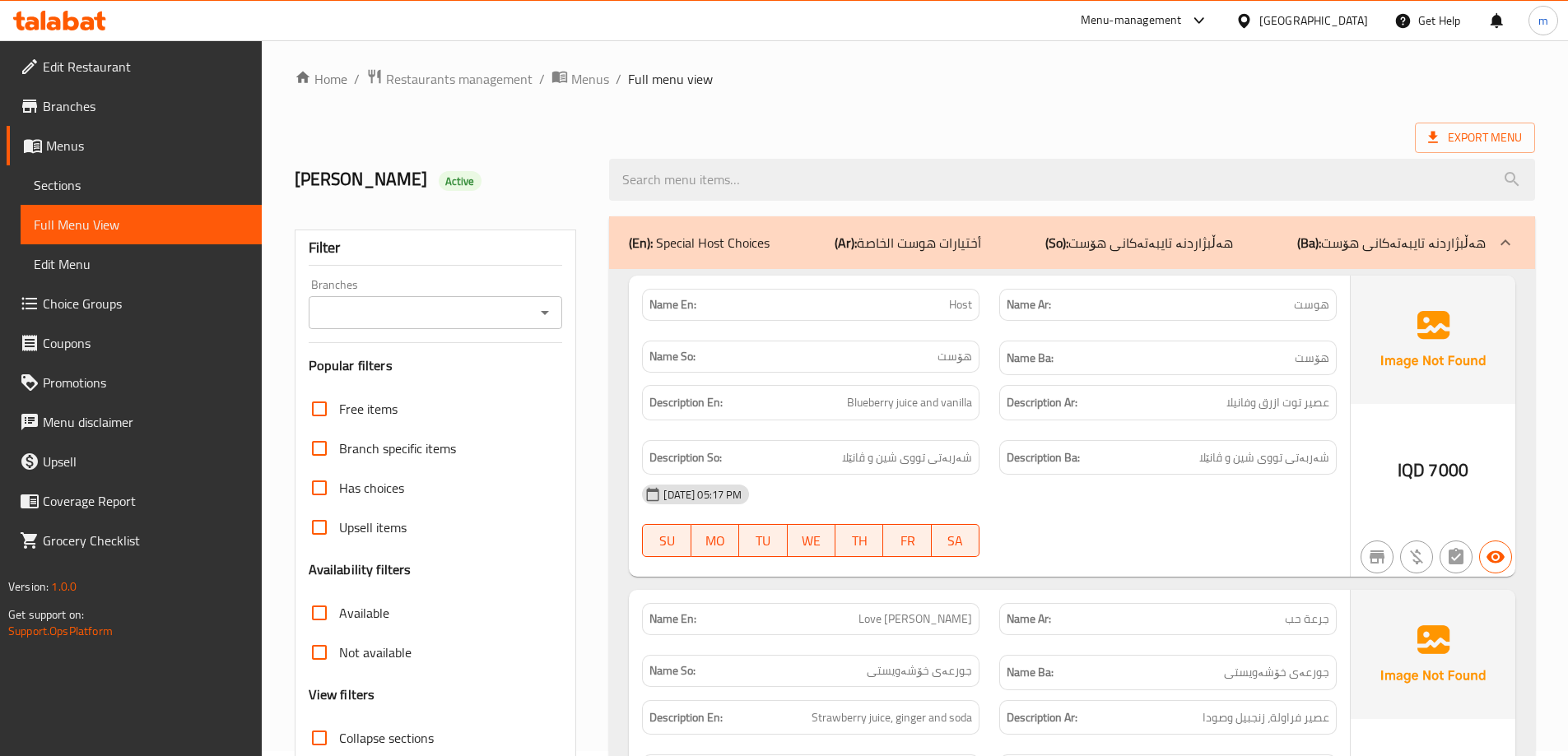
scroll to position [0, 0]
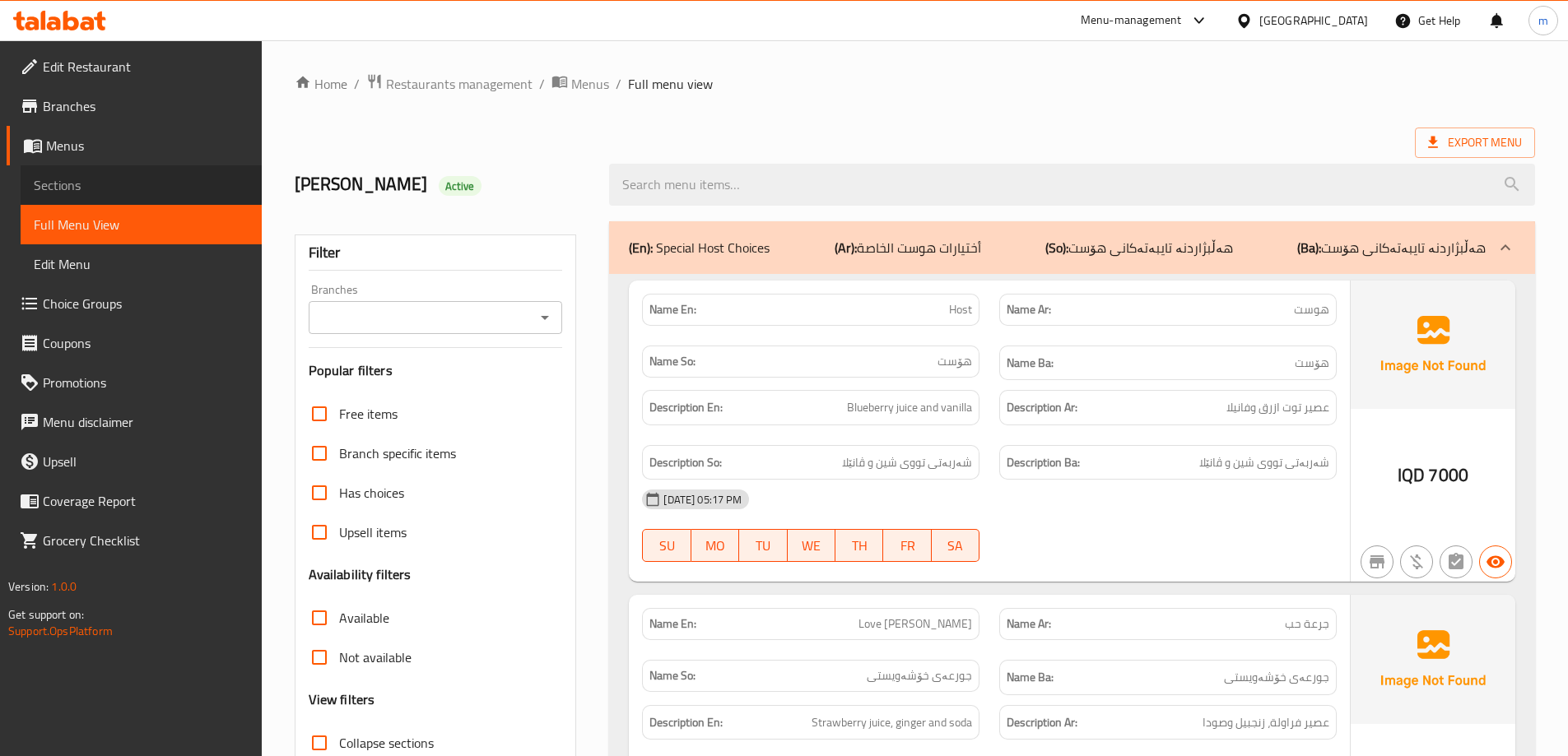
click at [92, 175] on span "Sections" at bounding box center [141, 185] width 215 height 20
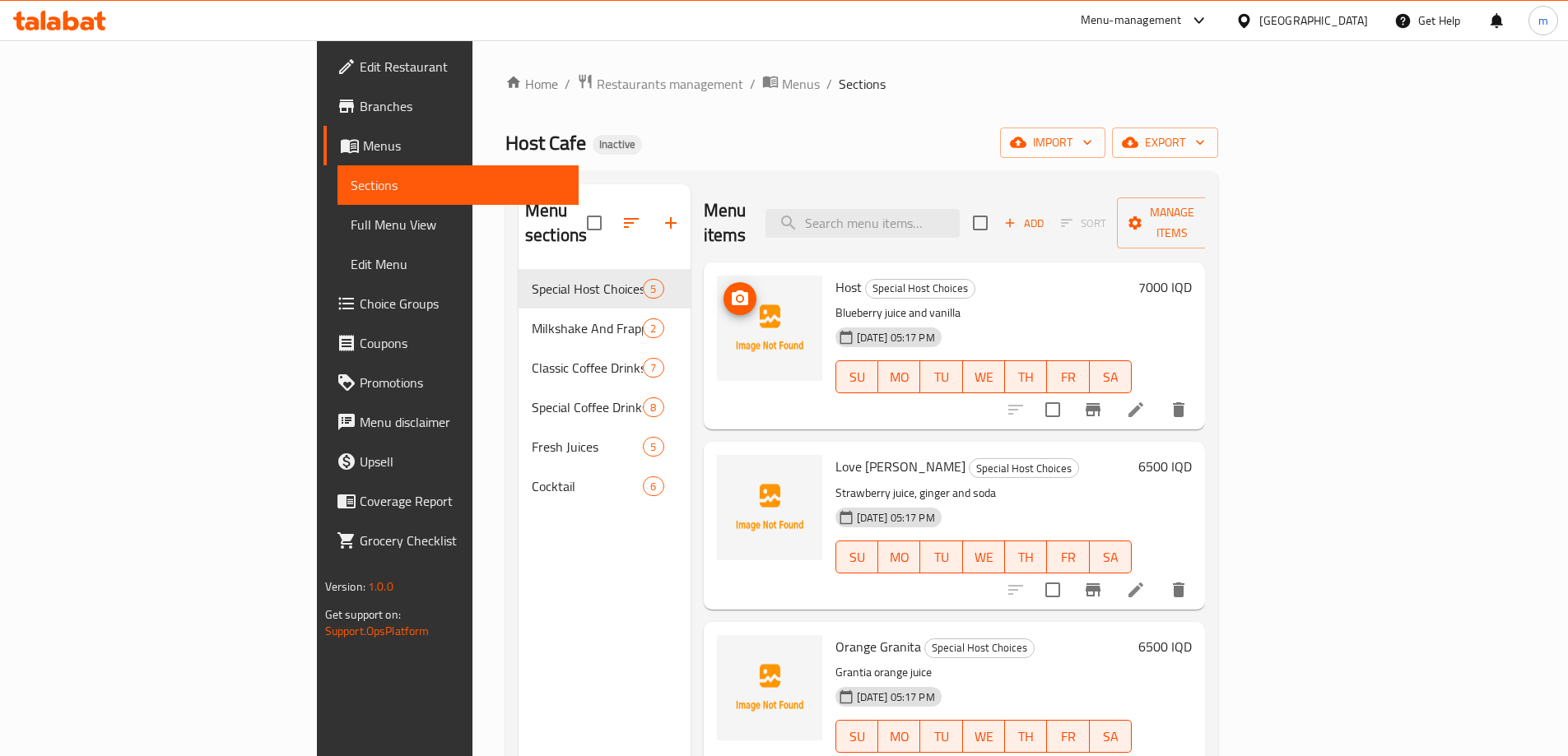
click at [730, 289] on icon "upload picture" at bounding box center [740, 299] width 20 height 20
click at [717, 276] on img at bounding box center [769, 328] width 106 height 106
click at [732, 291] on icon "upload picture" at bounding box center [740, 298] width 17 height 15
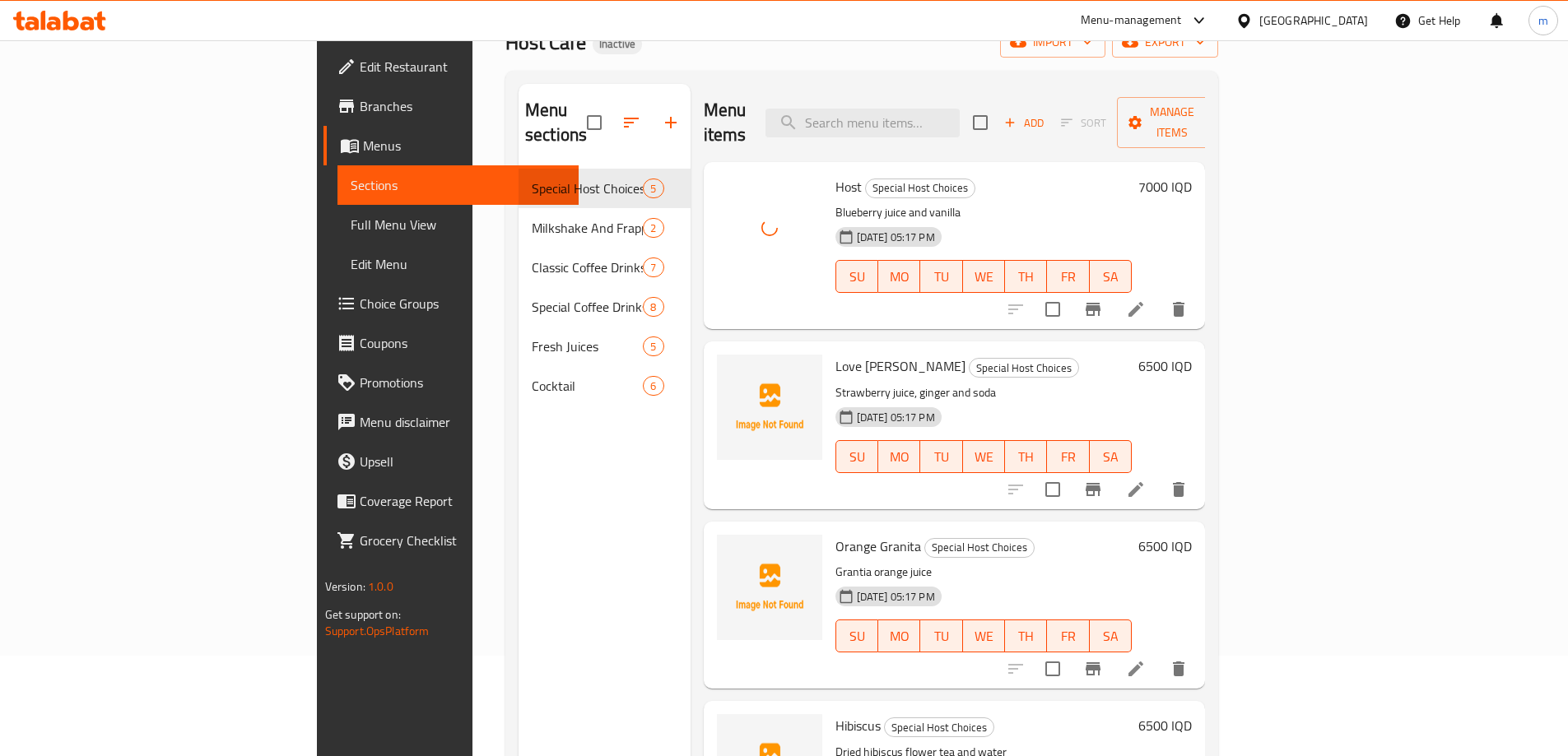
scroll to position [110, 0]
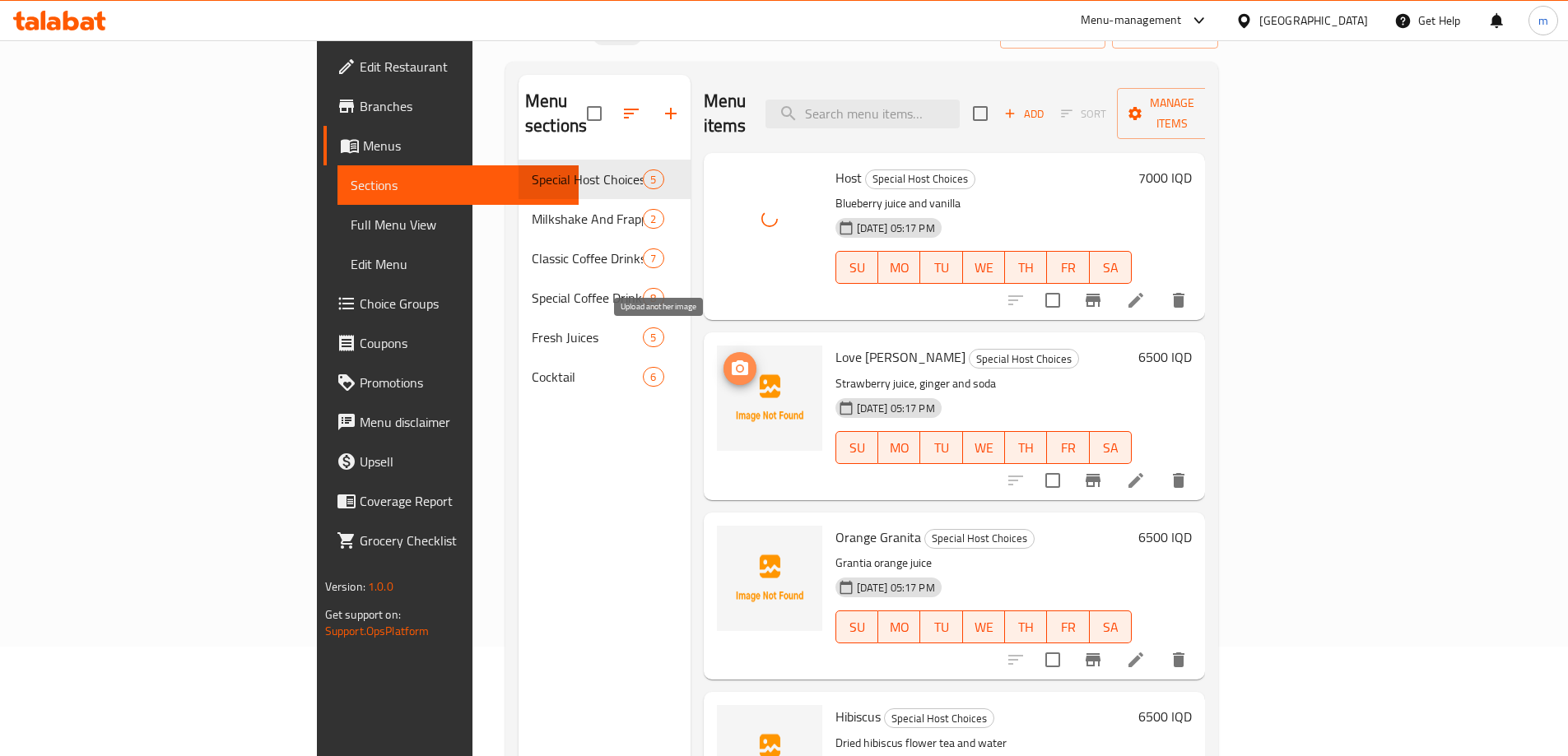
click at [732, 361] on icon "upload picture" at bounding box center [740, 368] width 17 height 15
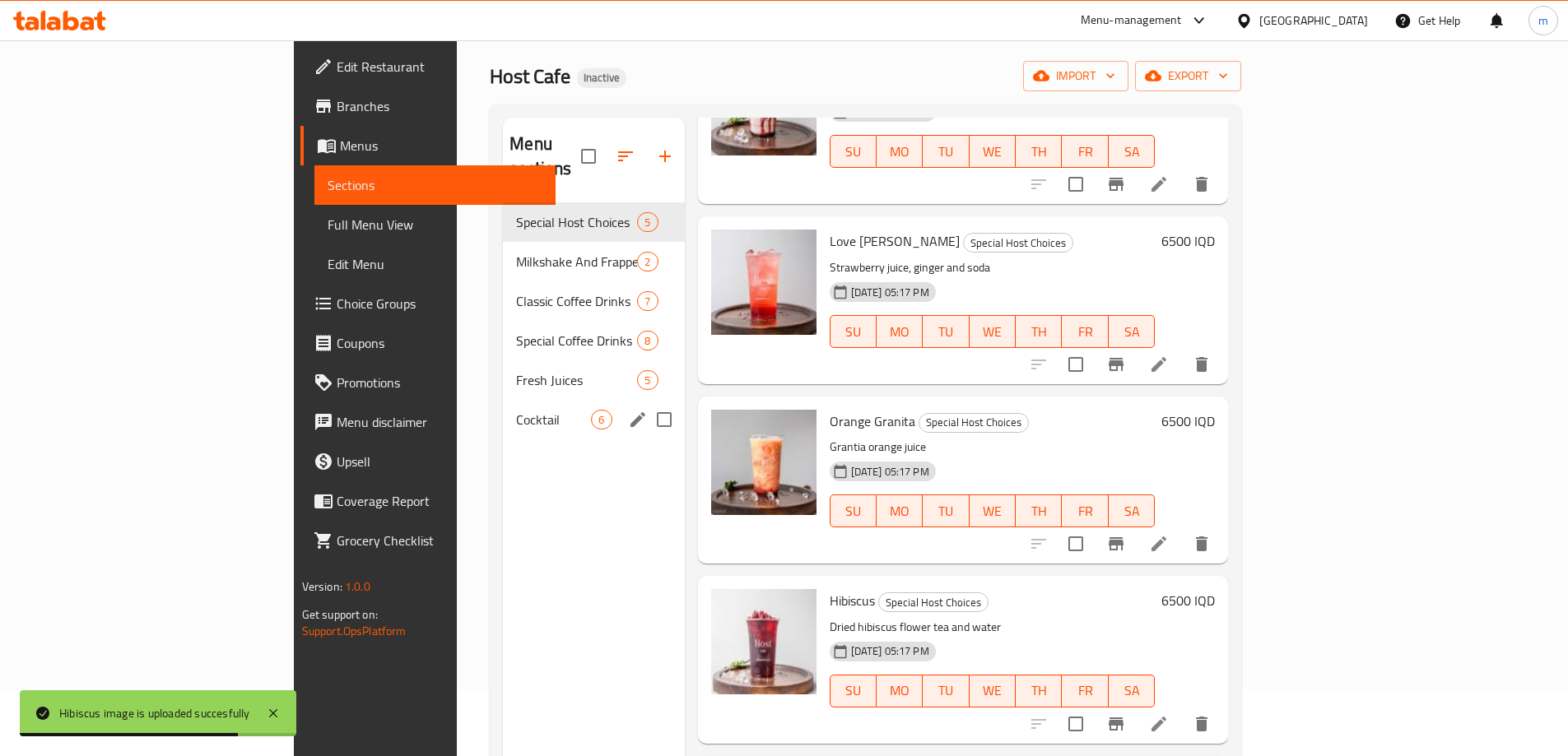
scroll to position [66, 0]
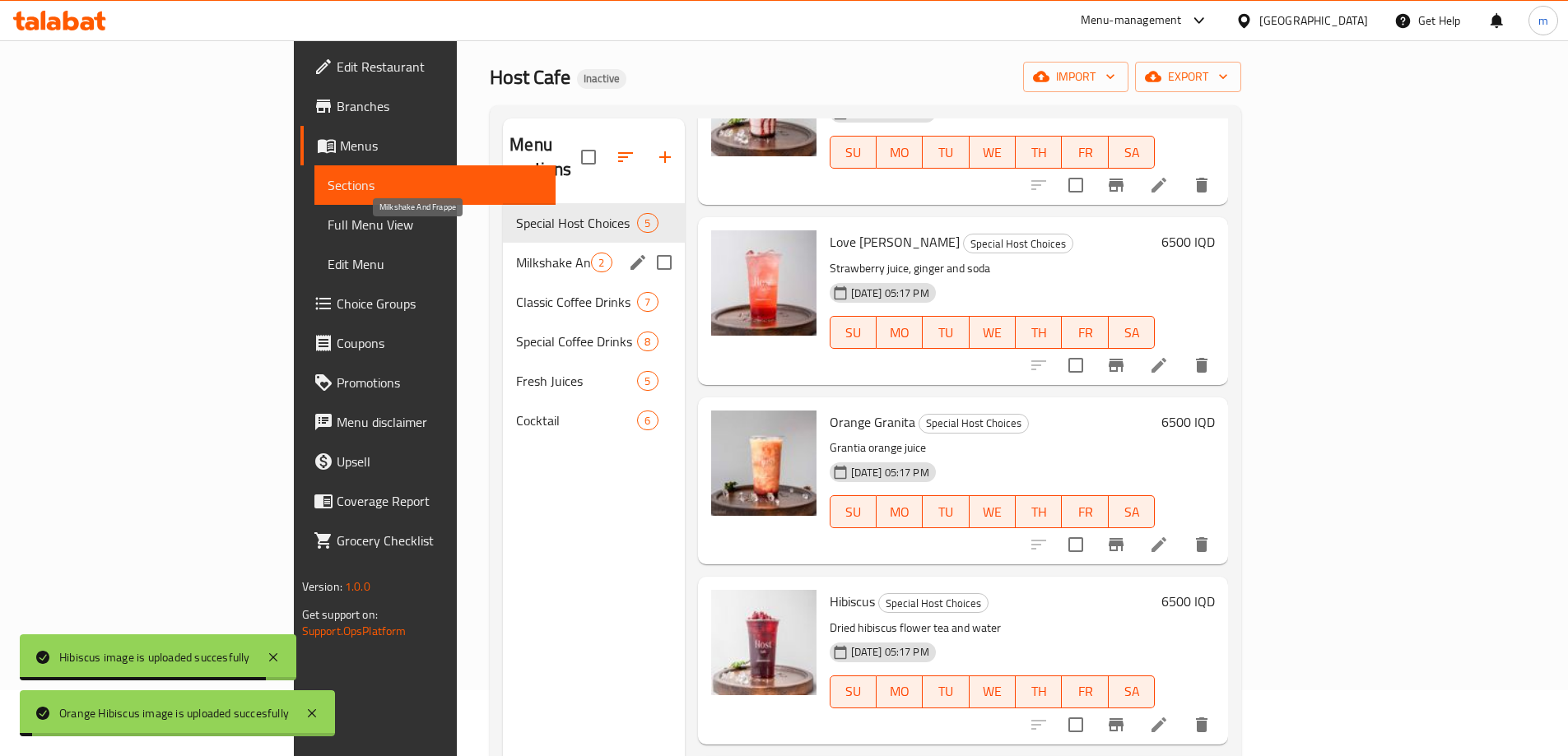
click at [516, 253] on span "Milkshake And Frappe" at bounding box center [553, 263] width 75 height 20
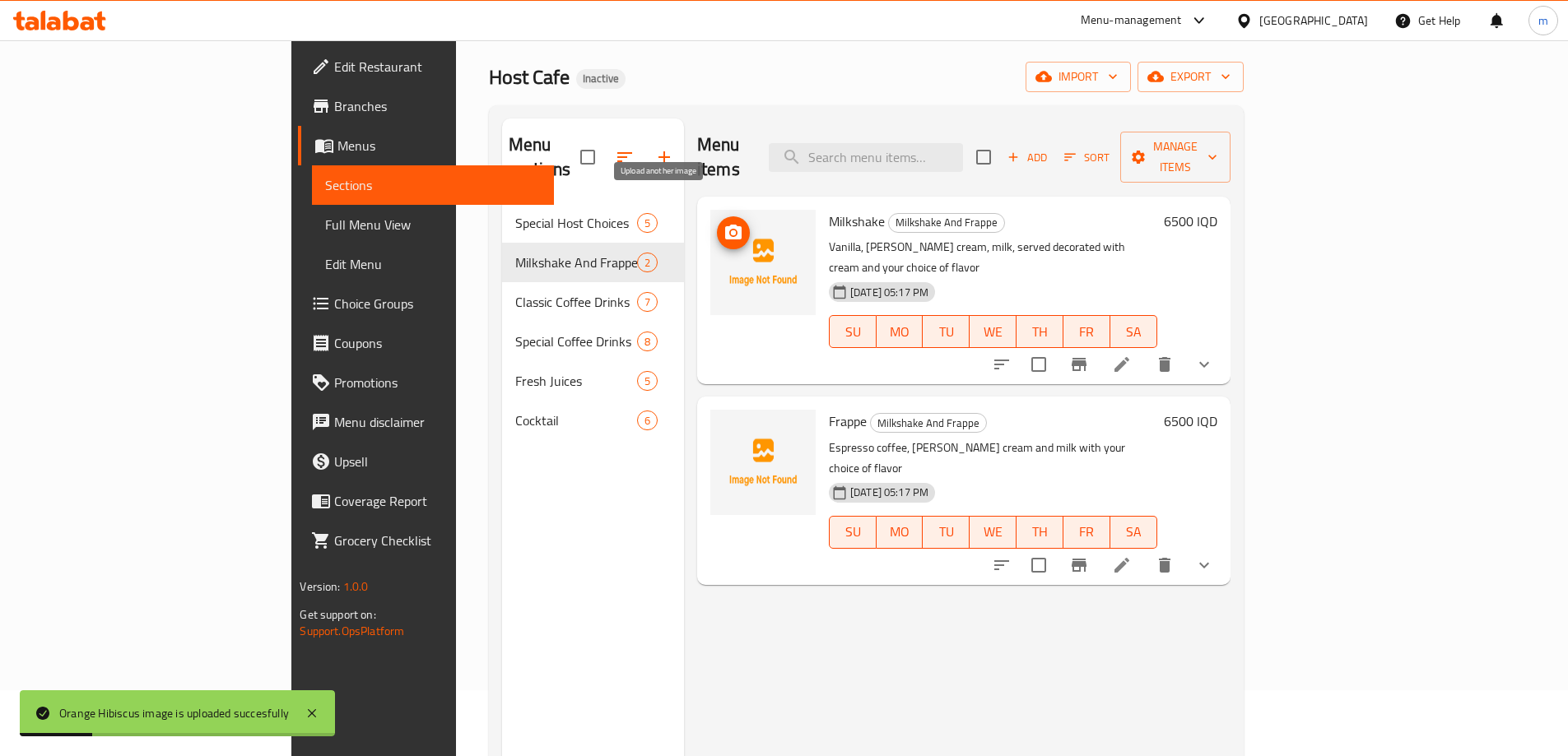
click at [725, 224] on icon "upload picture" at bounding box center [734, 232] width 17 height 15
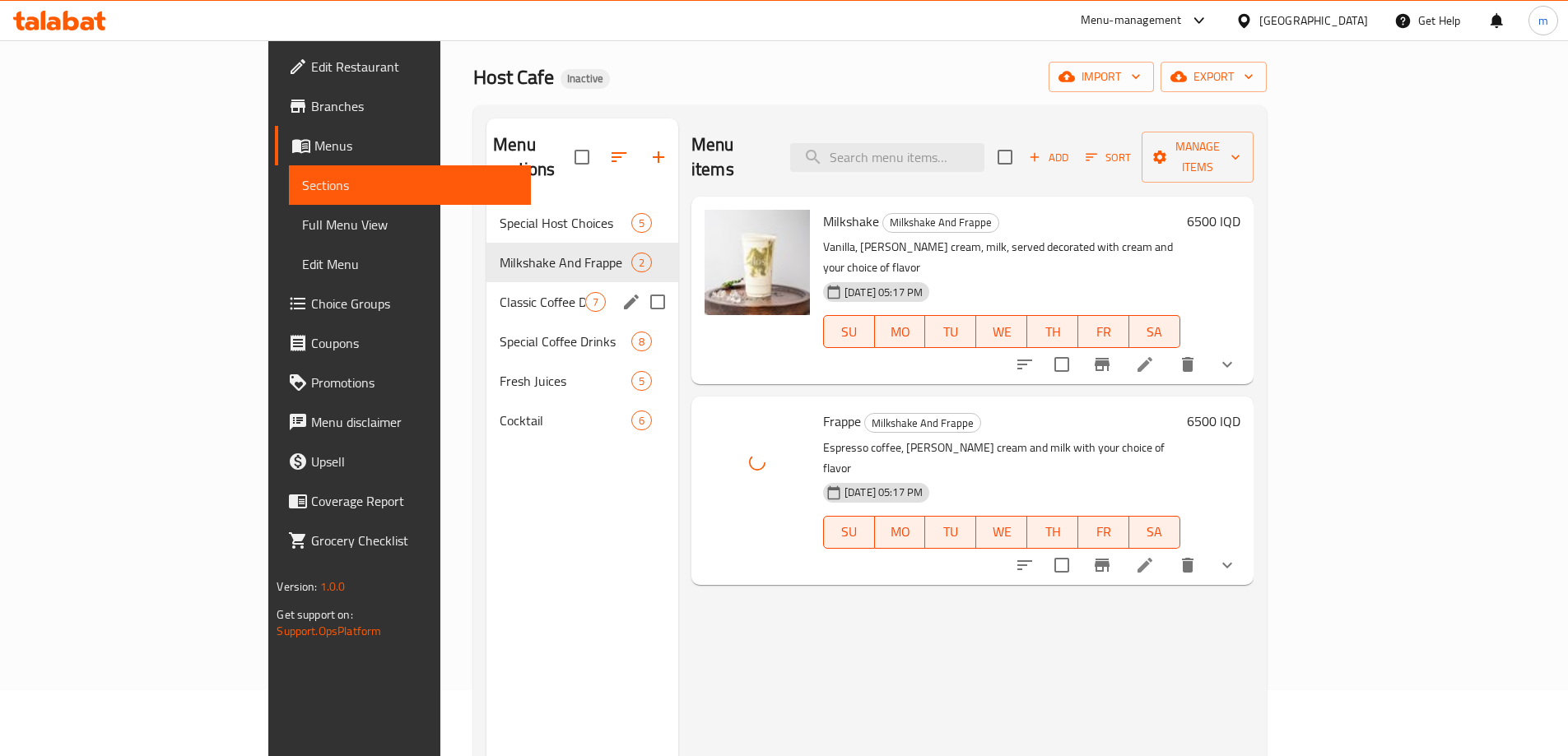
click at [486, 282] on div "Classic Coffee Drinks 7" at bounding box center [582, 302] width 192 height 40
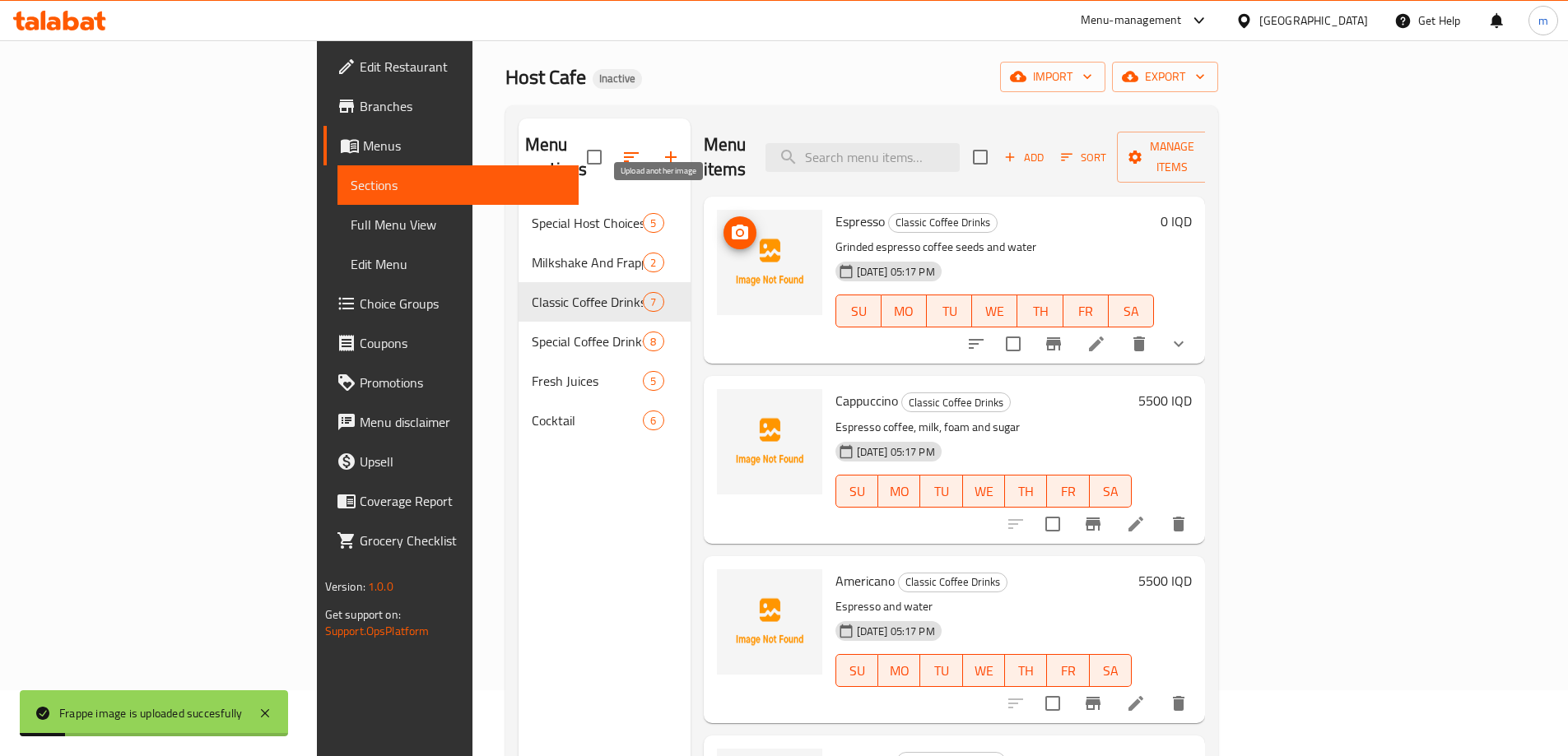
click at [724, 223] on span "upload picture" at bounding box center [740, 233] width 33 height 20
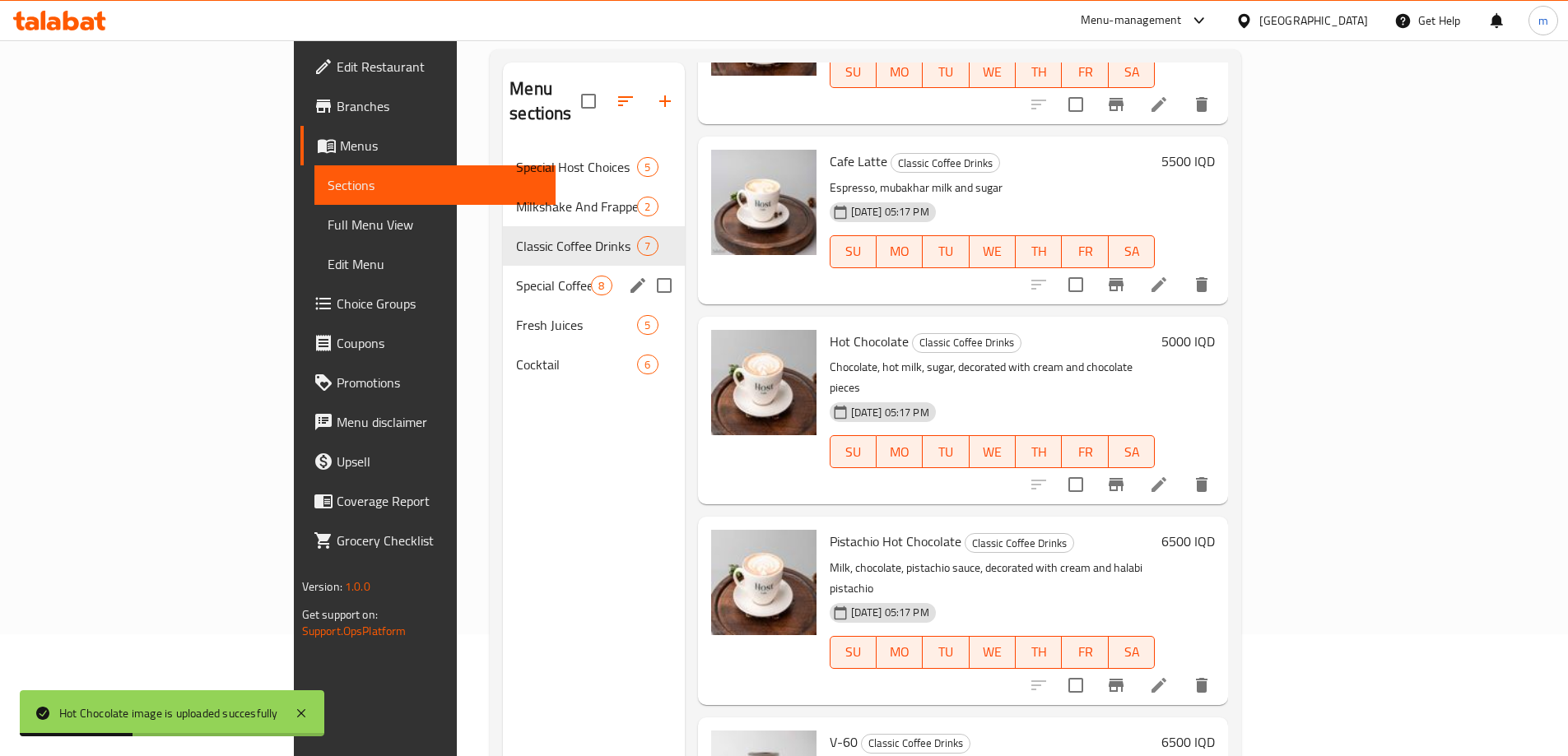
scroll to position [121, 0]
click at [516, 277] on span "Special Coffee Drinks" at bounding box center [553, 287] width 75 height 20
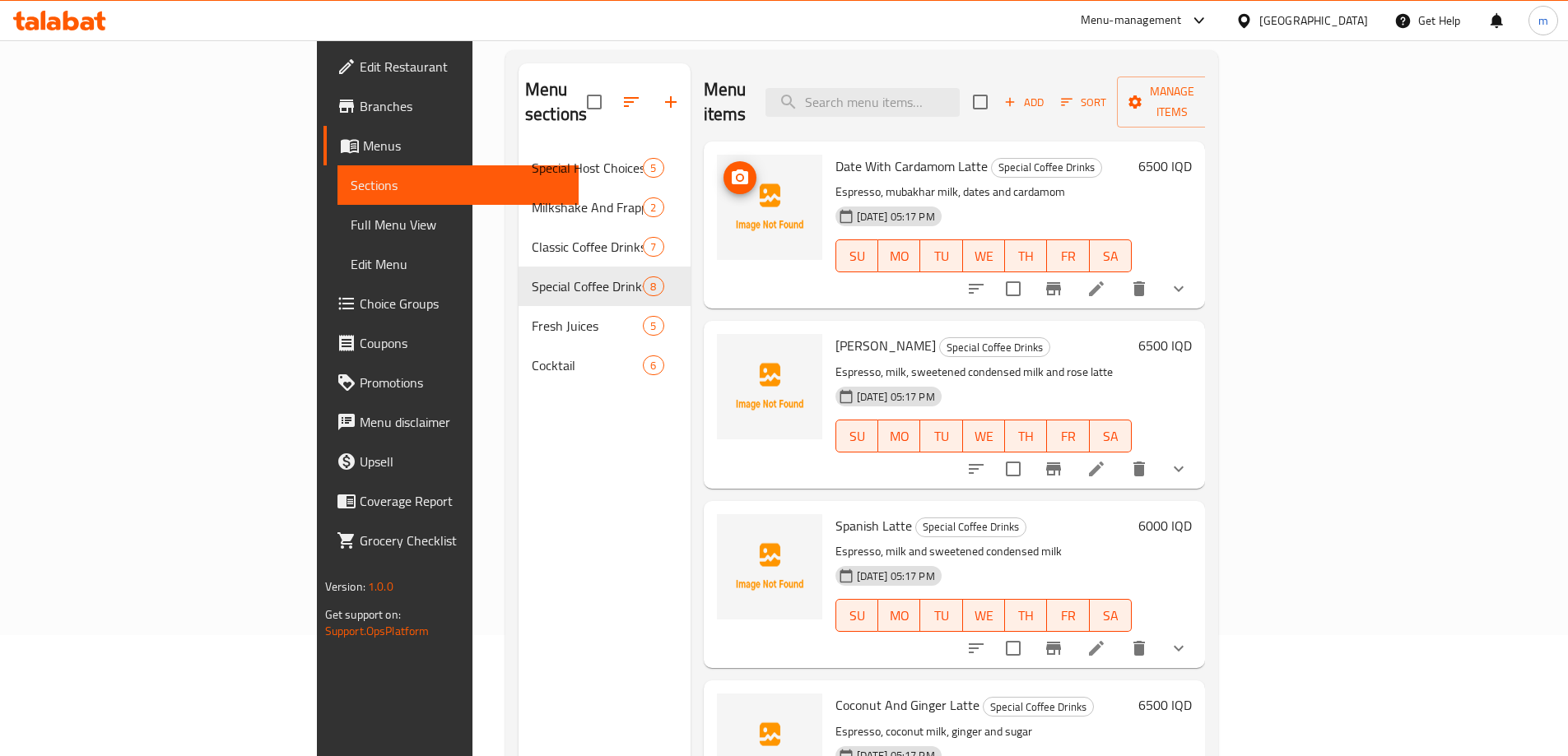
click at [732, 169] on icon "upload picture" at bounding box center [740, 177] width 17 height 15
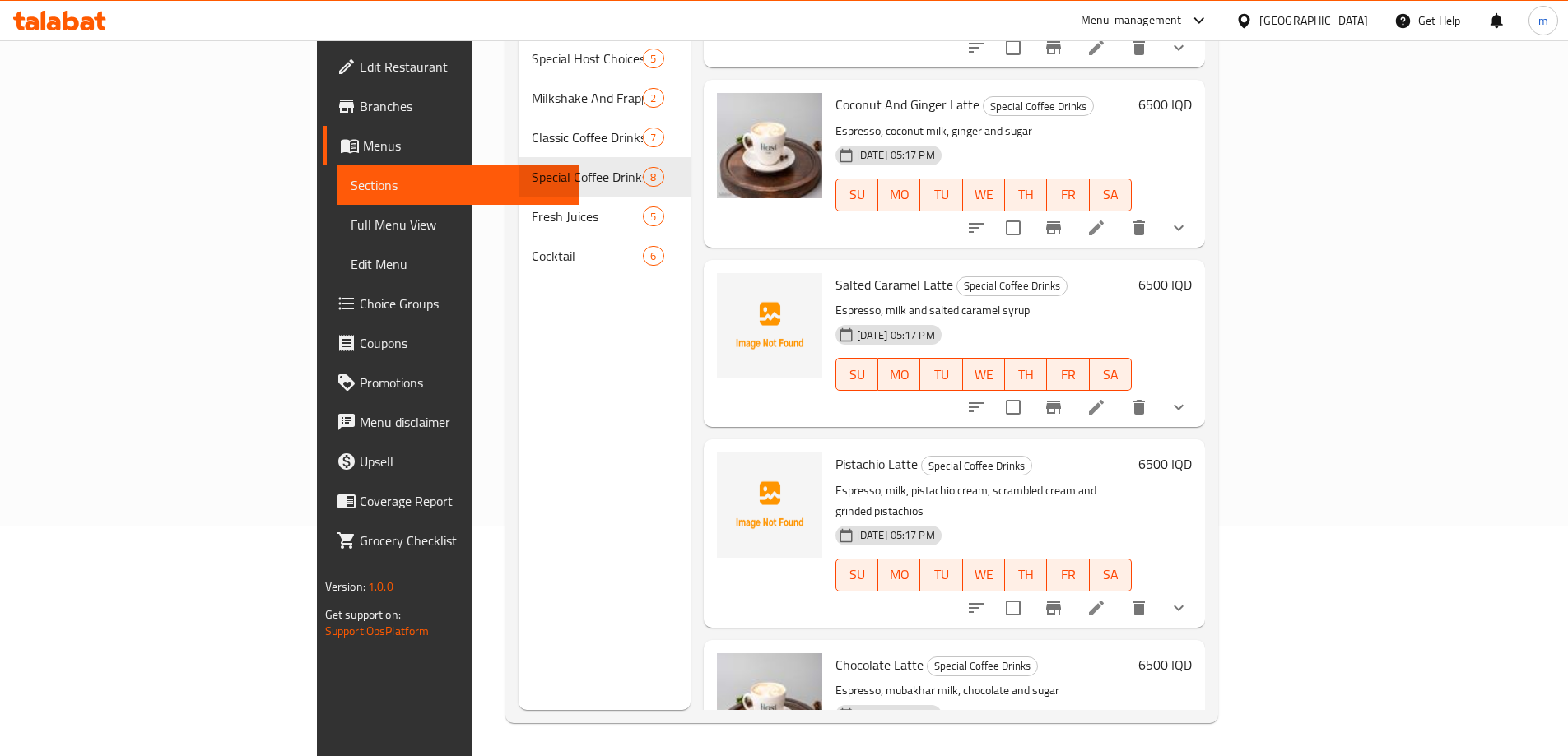
scroll to position [503, 0]
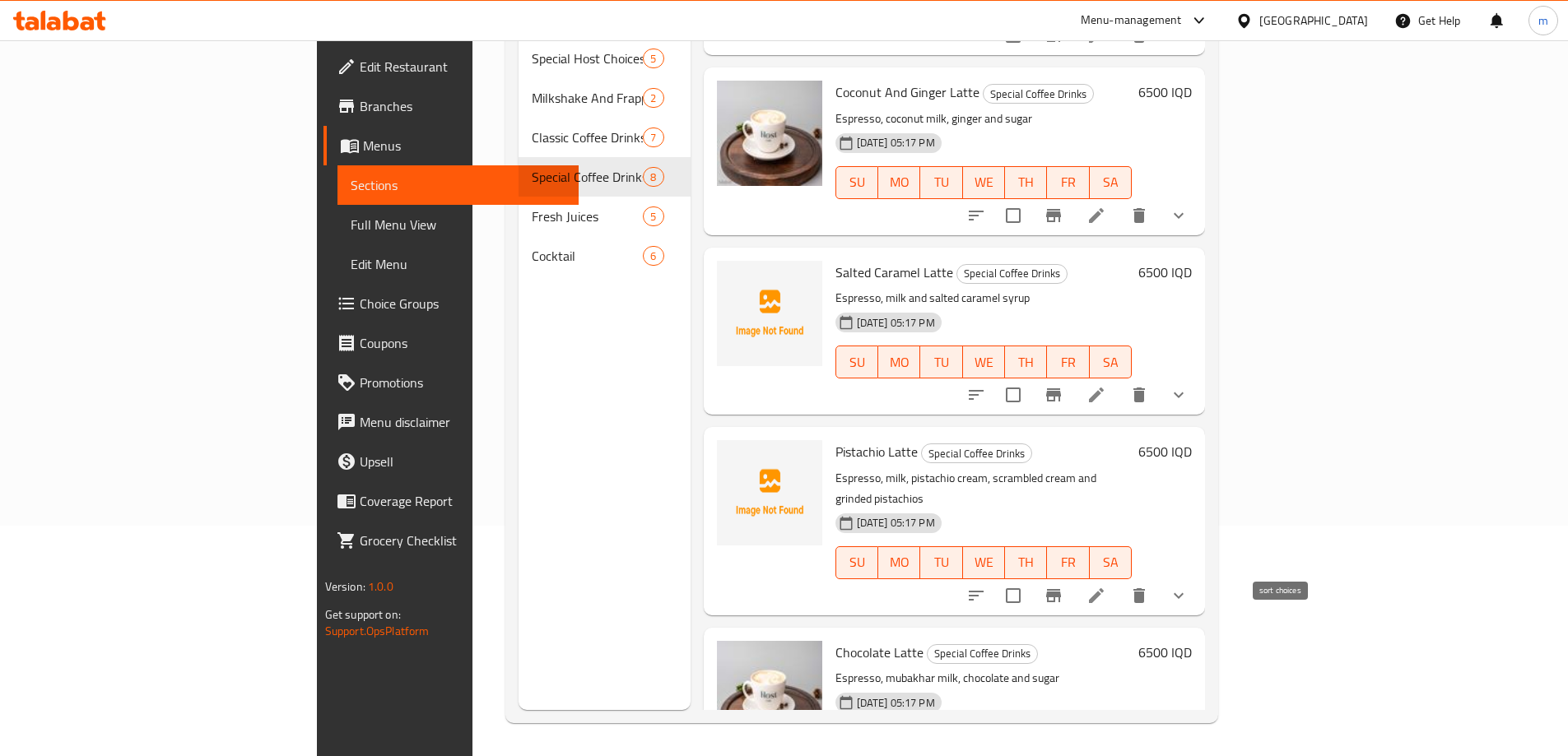
click at [996, 576] on button "sort-choices" at bounding box center [976, 596] width 40 height 40
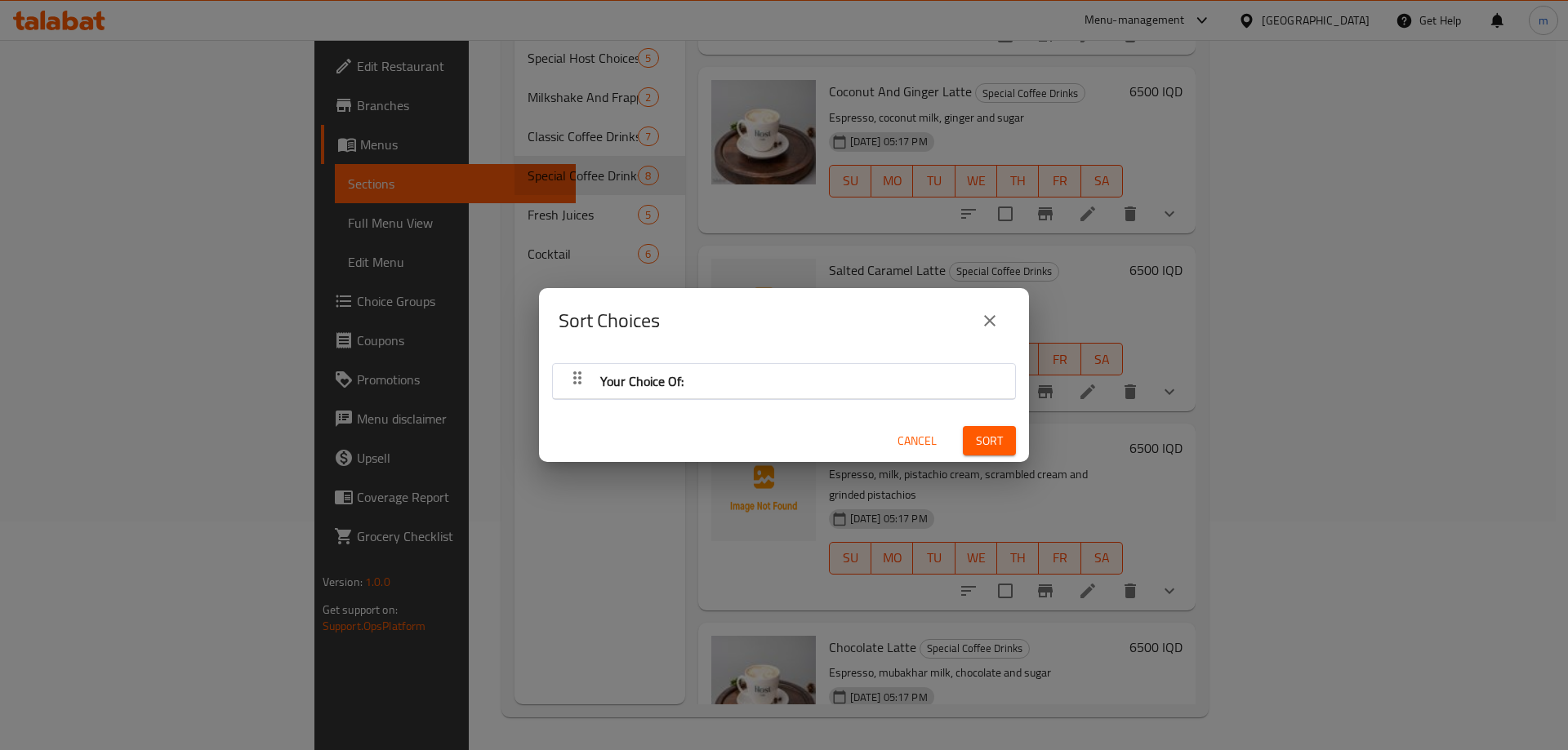
click at [759, 375] on div "Your Choice Of:" at bounding box center [784, 382] width 446 height 40
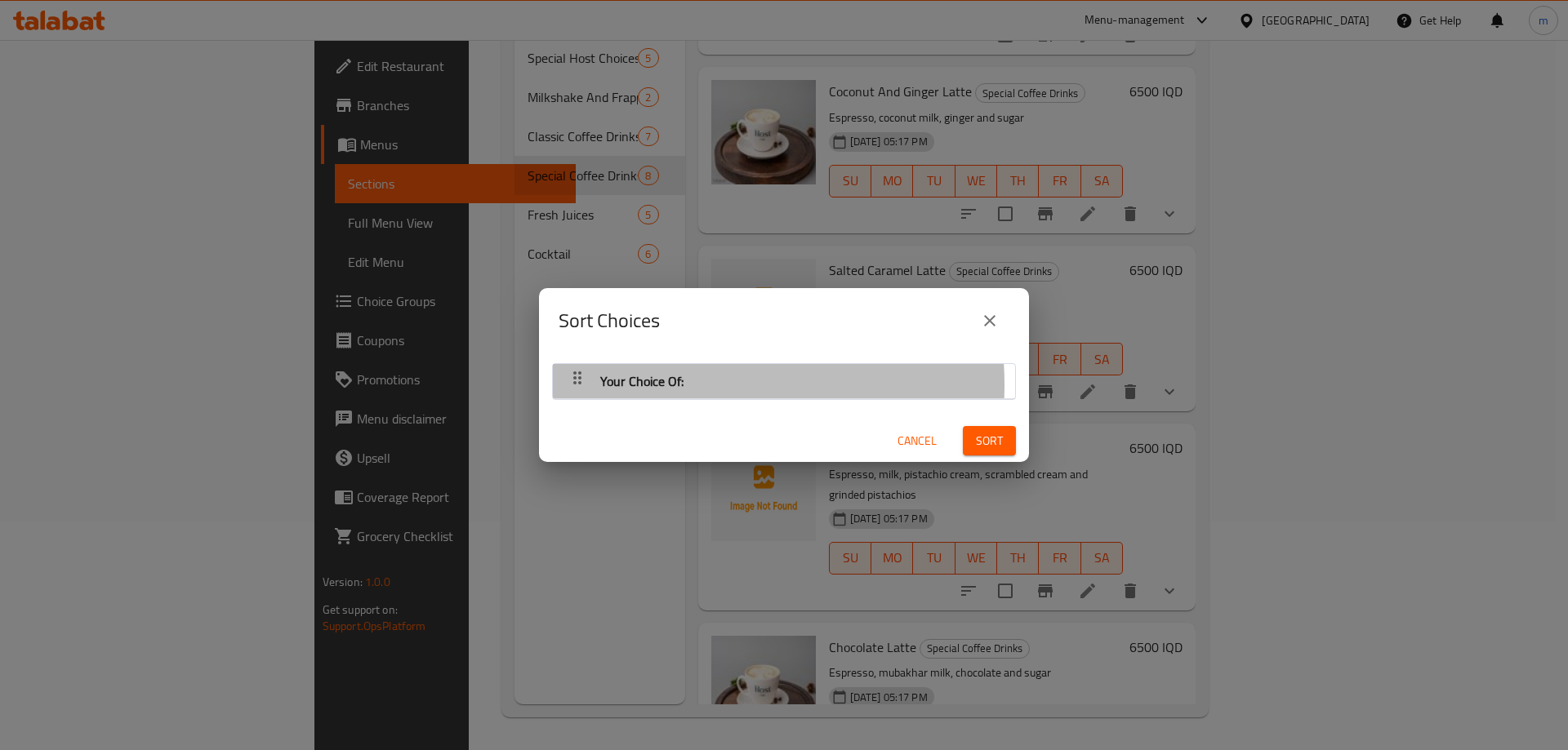
click at [660, 385] on span "Your Choice Of:" at bounding box center [641, 382] width 83 height 25
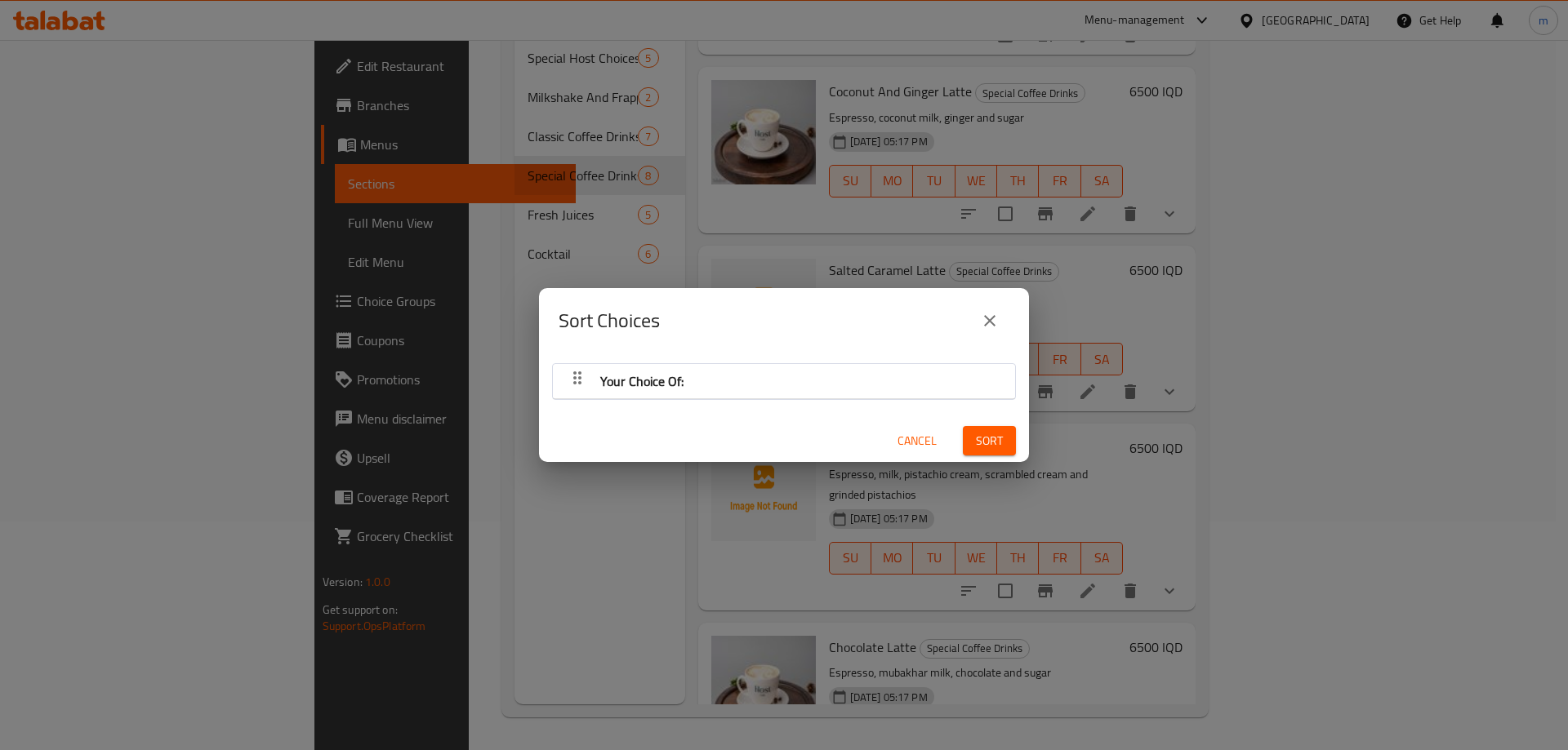
click at [616, 388] on span "Your Choice Of:" at bounding box center [641, 382] width 83 height 25
click at [603, 390] on span "Your Choice Of:" at bounding box center [641, 382] width 83 height 25
click at [990, 318] on icon "close" at bounding box center [990, 321] width 20 height 20
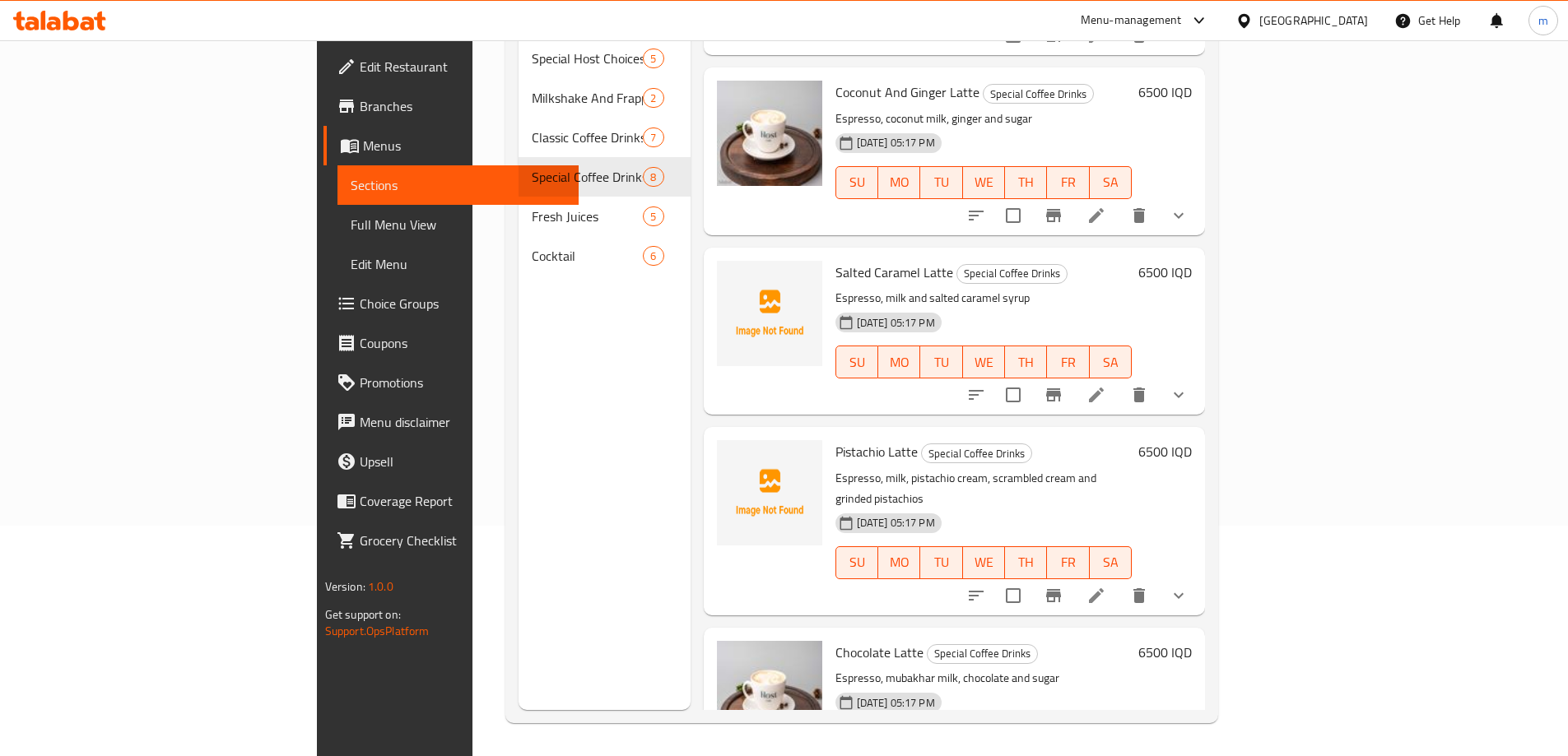
click at [1106, 586] on icon at bounding box center [1097, 596] width 20 height 20
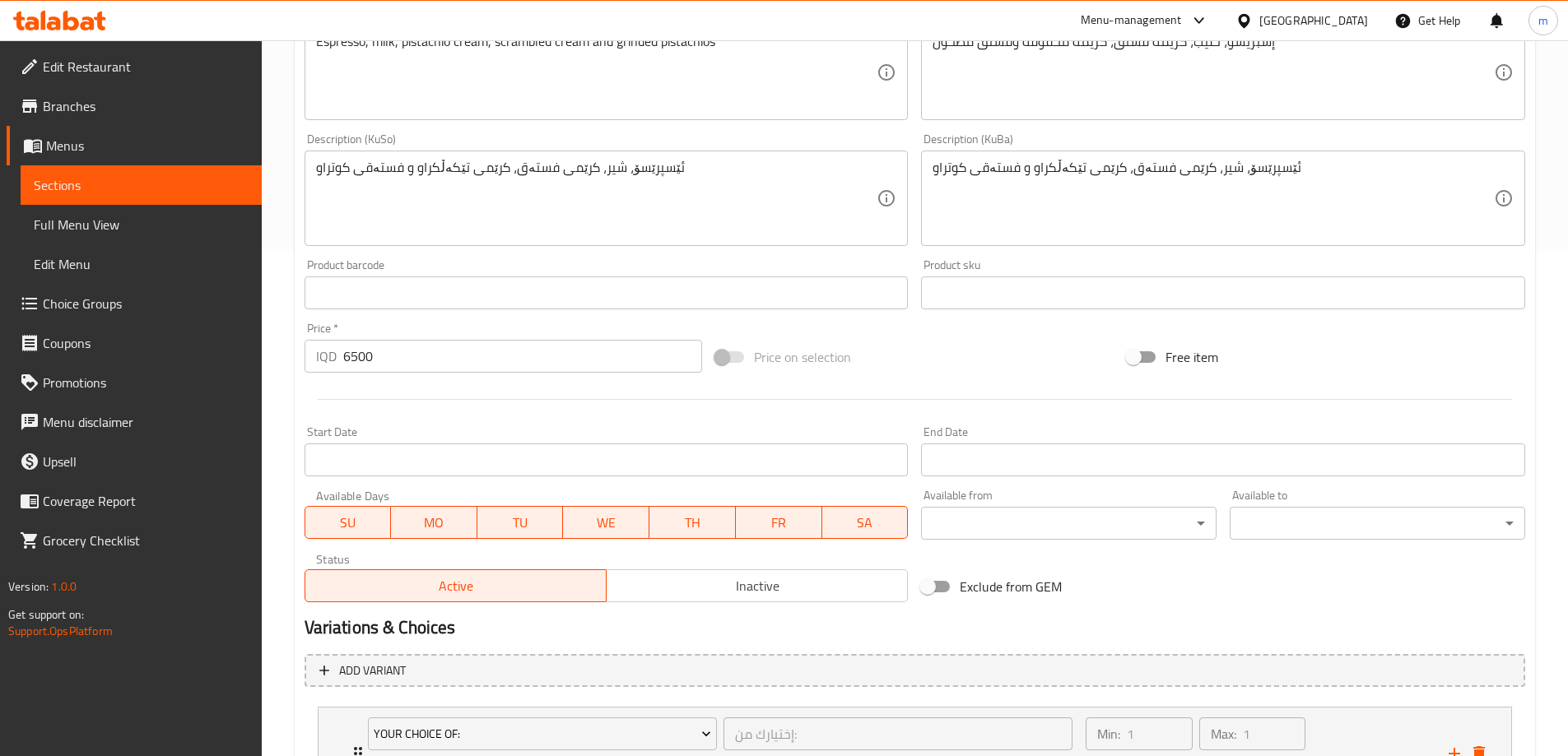
scroll to position [662, 0]
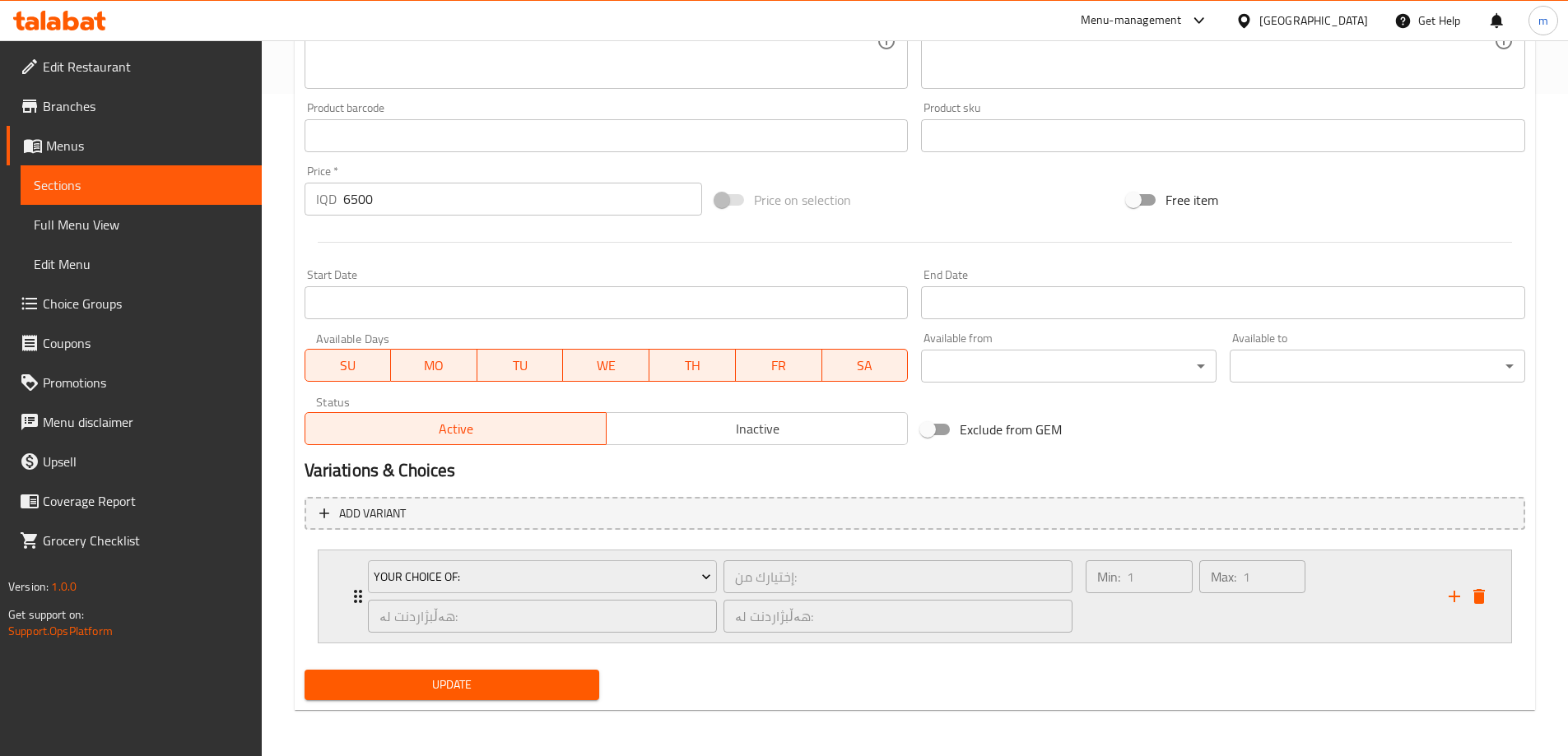
click at [356, 597] on icon "Expand" at bounding box center [358, 596] width 8 height 13
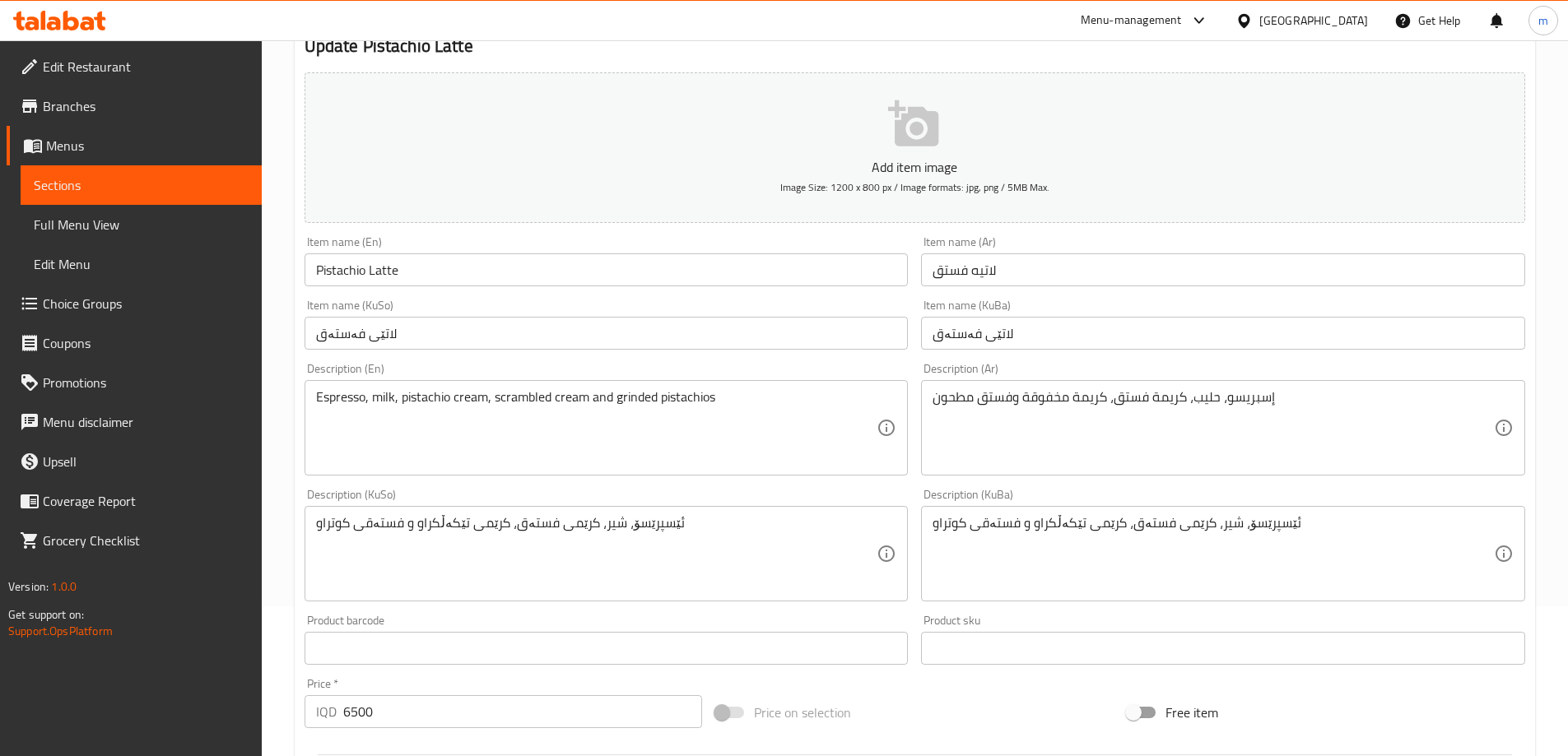
scroll to position [0, 0]
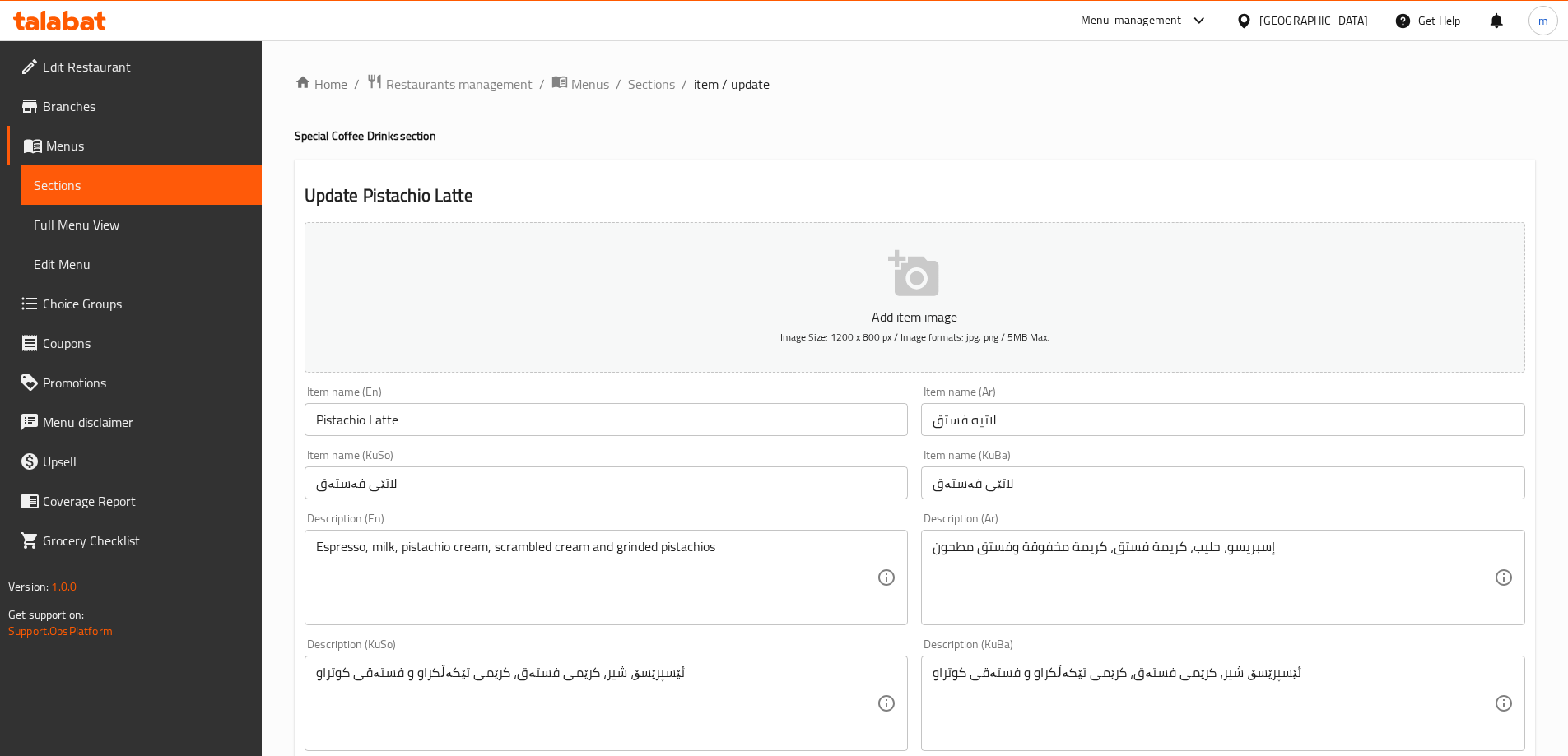
click at [656, 77] on span "Sections" at bounding box center [651, 84] width 47 height 20
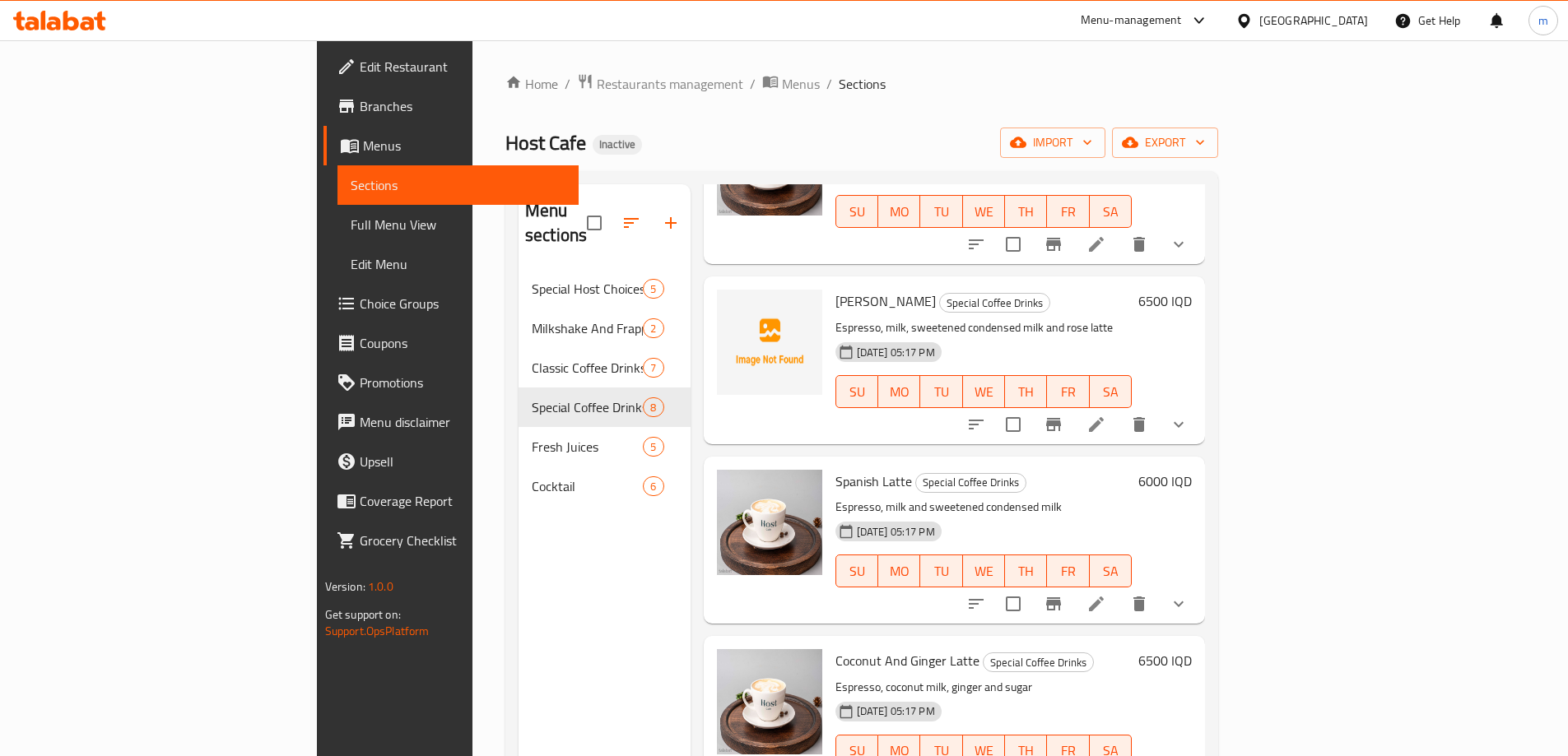
scroll to position [164, 0]
click at [730, 304] on icon "upload picture" at bounding box center [740, 314] width 20 height 20
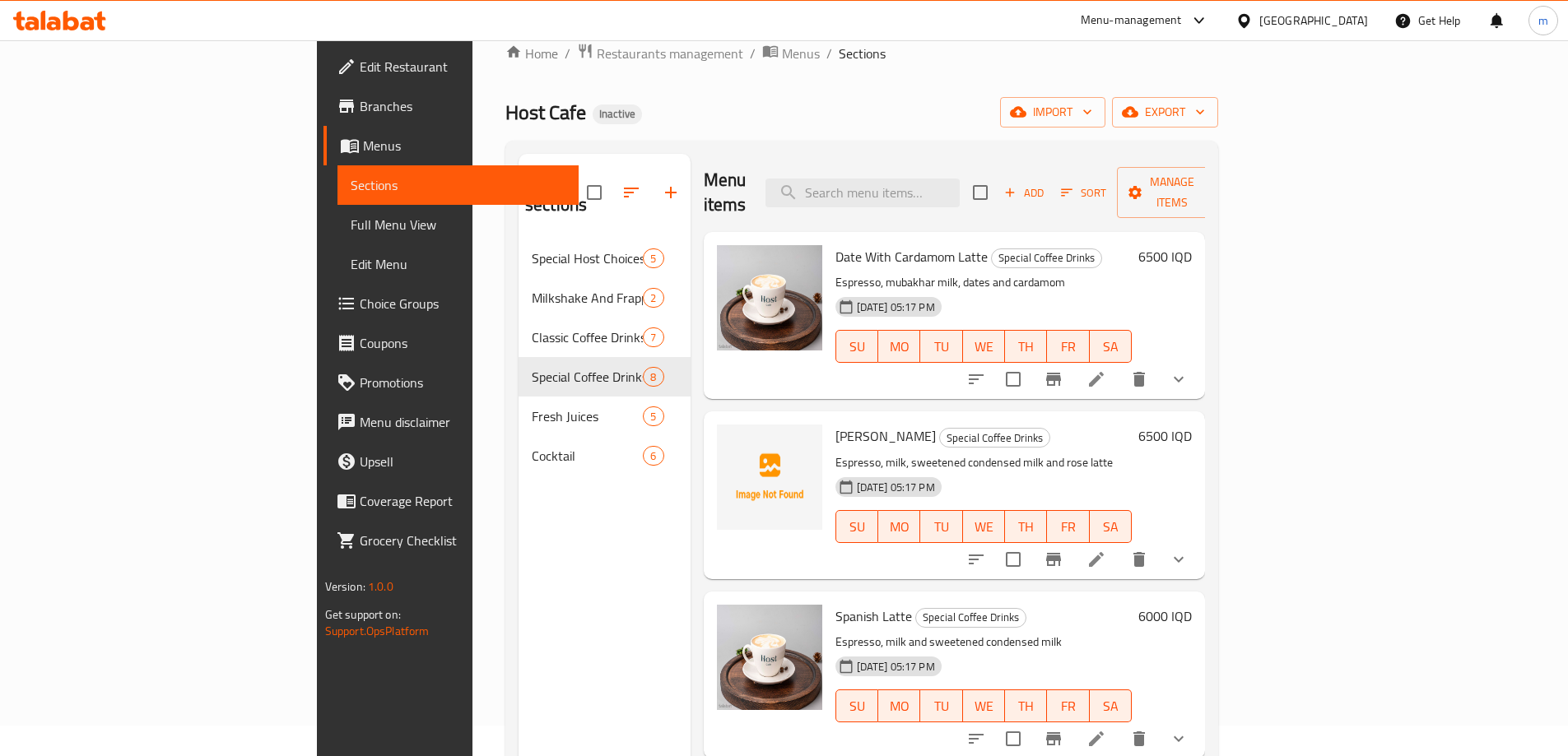
scroll to position [11, 0]
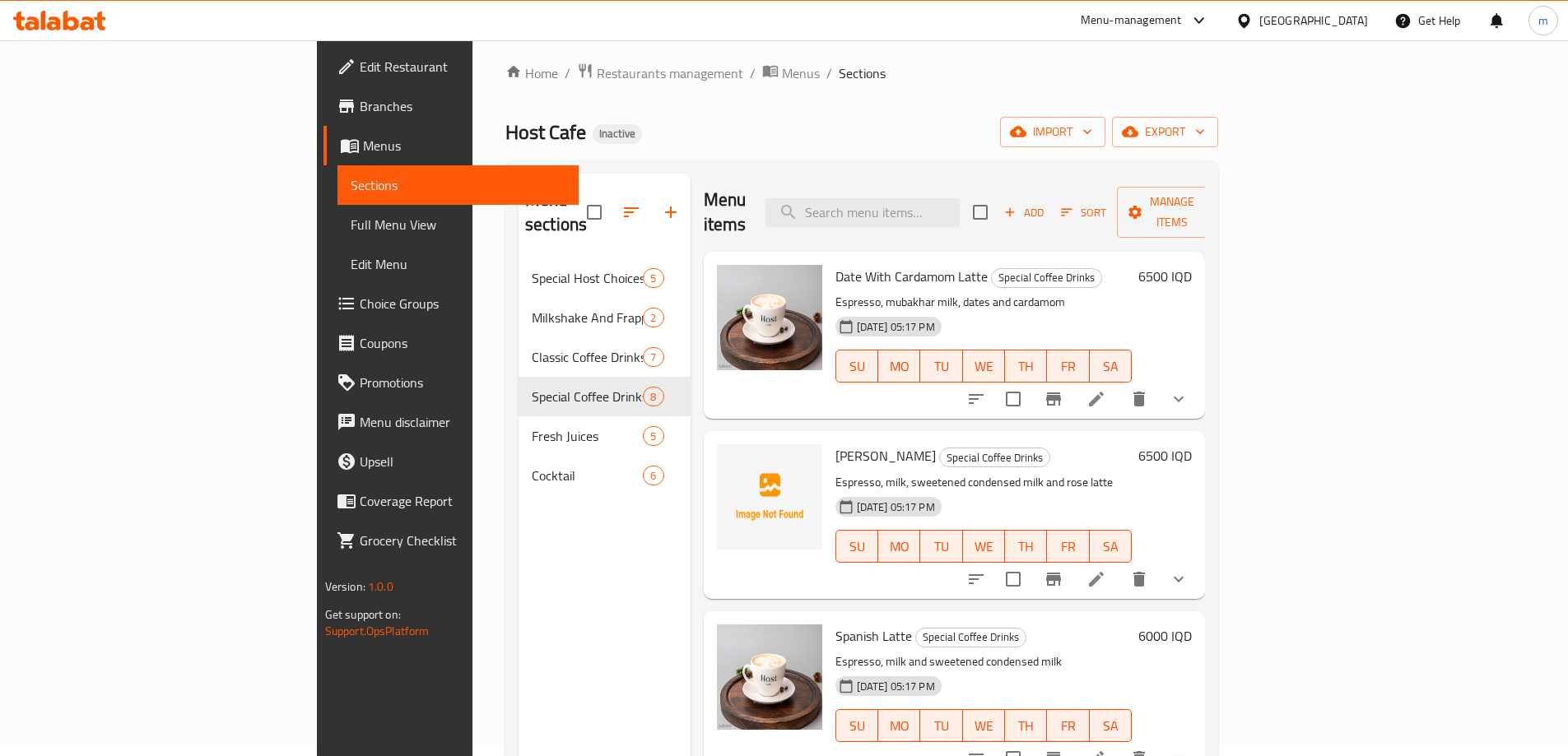
click at [835, 444] on span "Rose Latte" at bounding box center [885, 456] width 101 height 25
copy h6 "Rose Latte"
click at [730, 278] on icon "upload picture" at bounding box center [740, 288] width 20 height 20
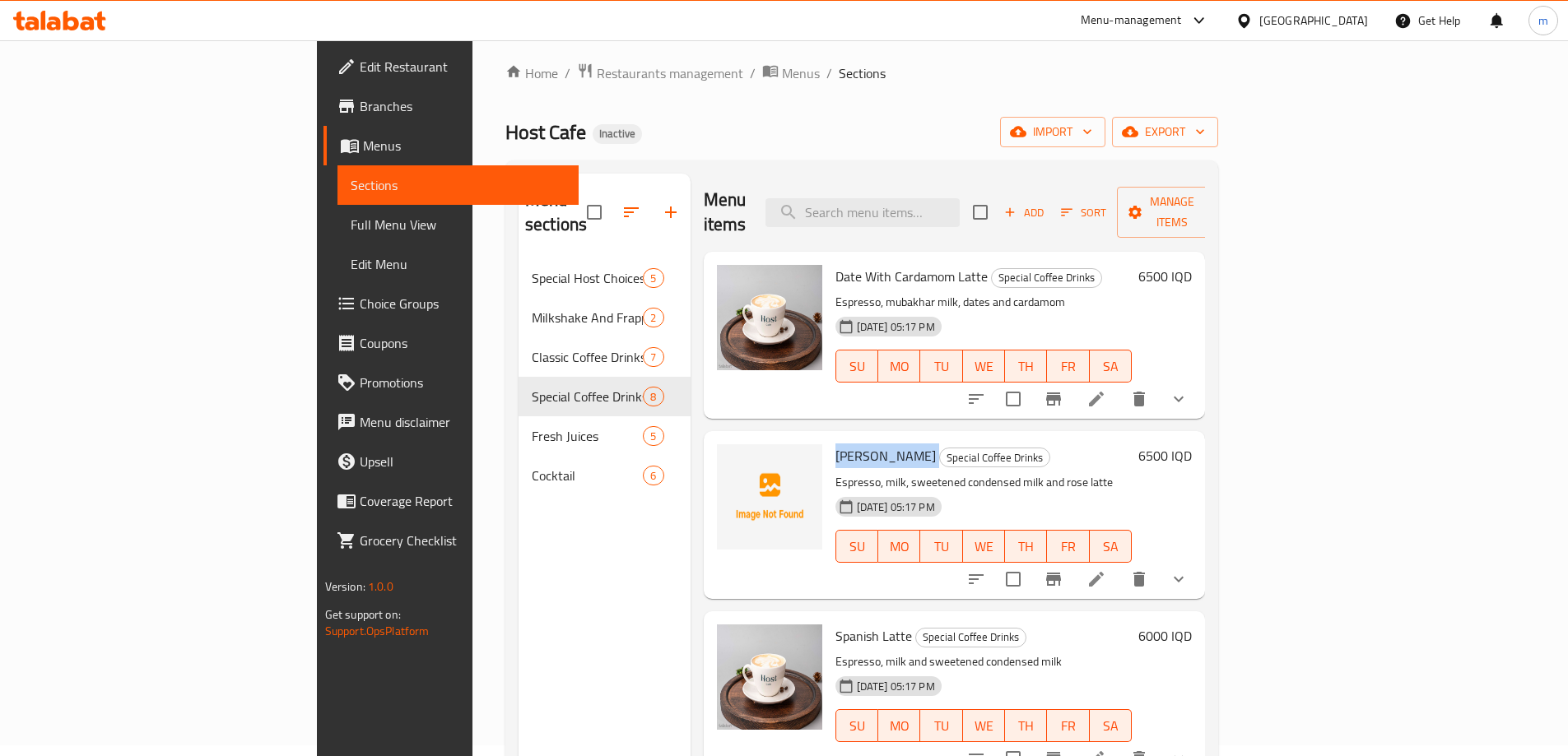
scroll to position [55, 0]
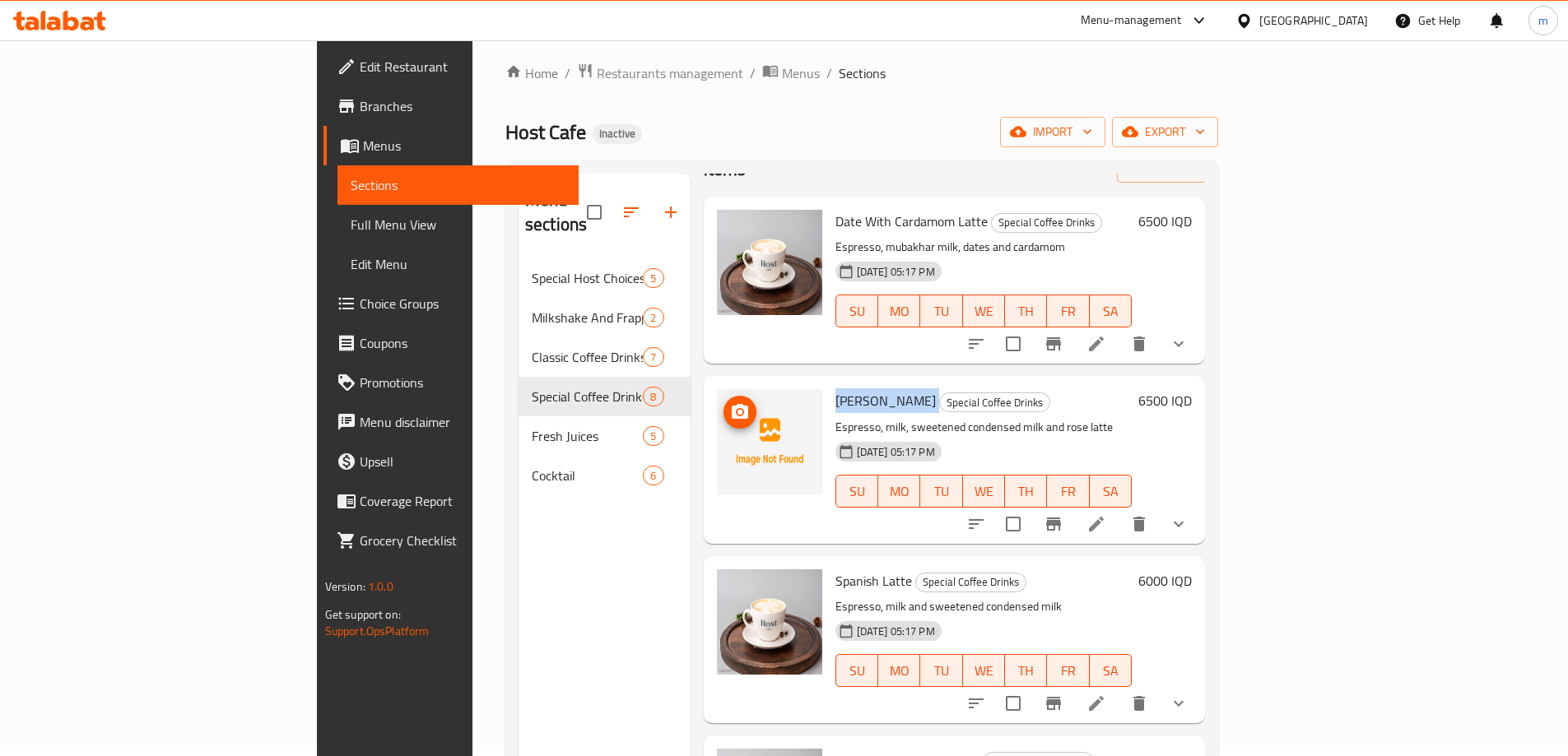
click at [730, 402] on icon "upload picture" at bounding box center [740, 412] width 20 height 20
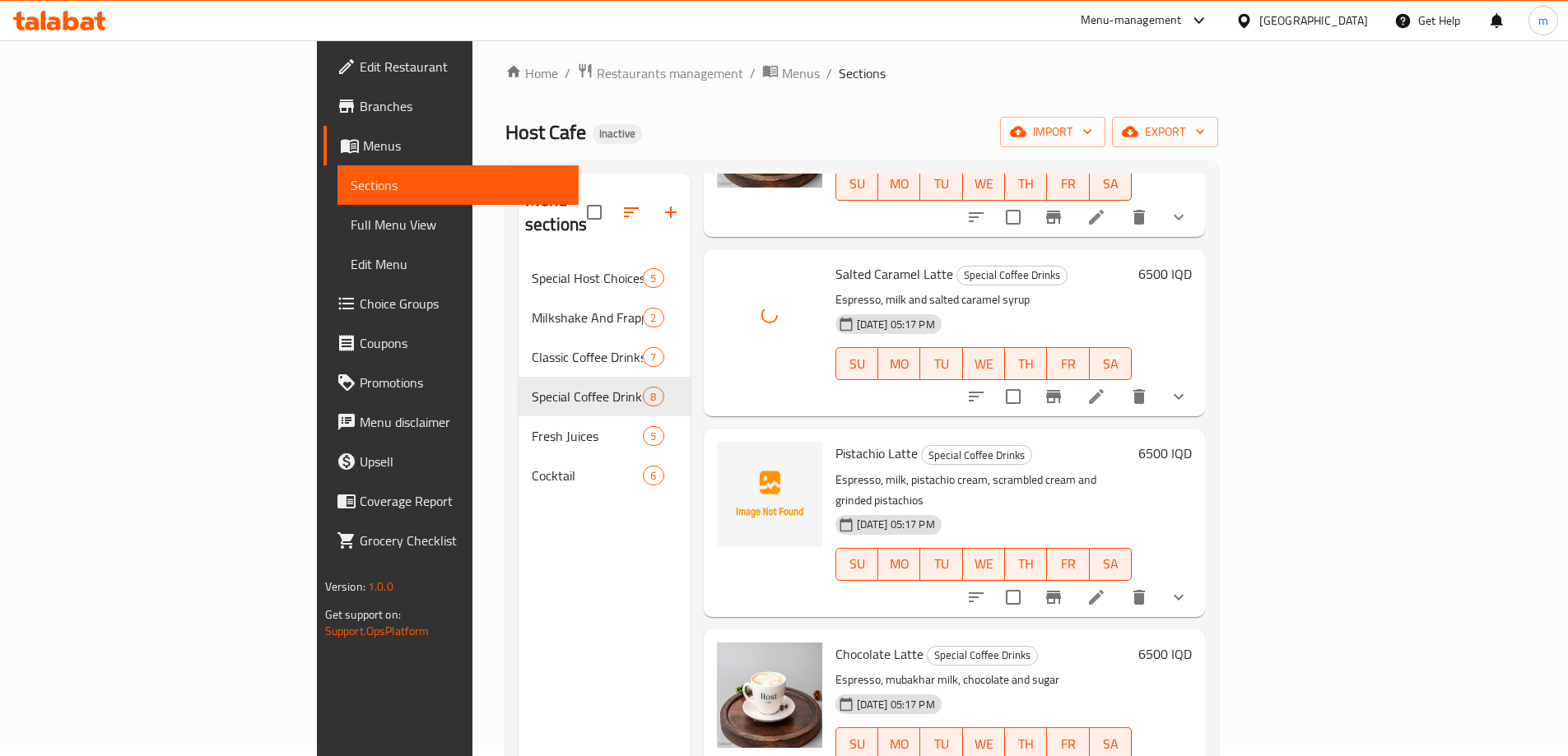
scroll to position [724, 0]
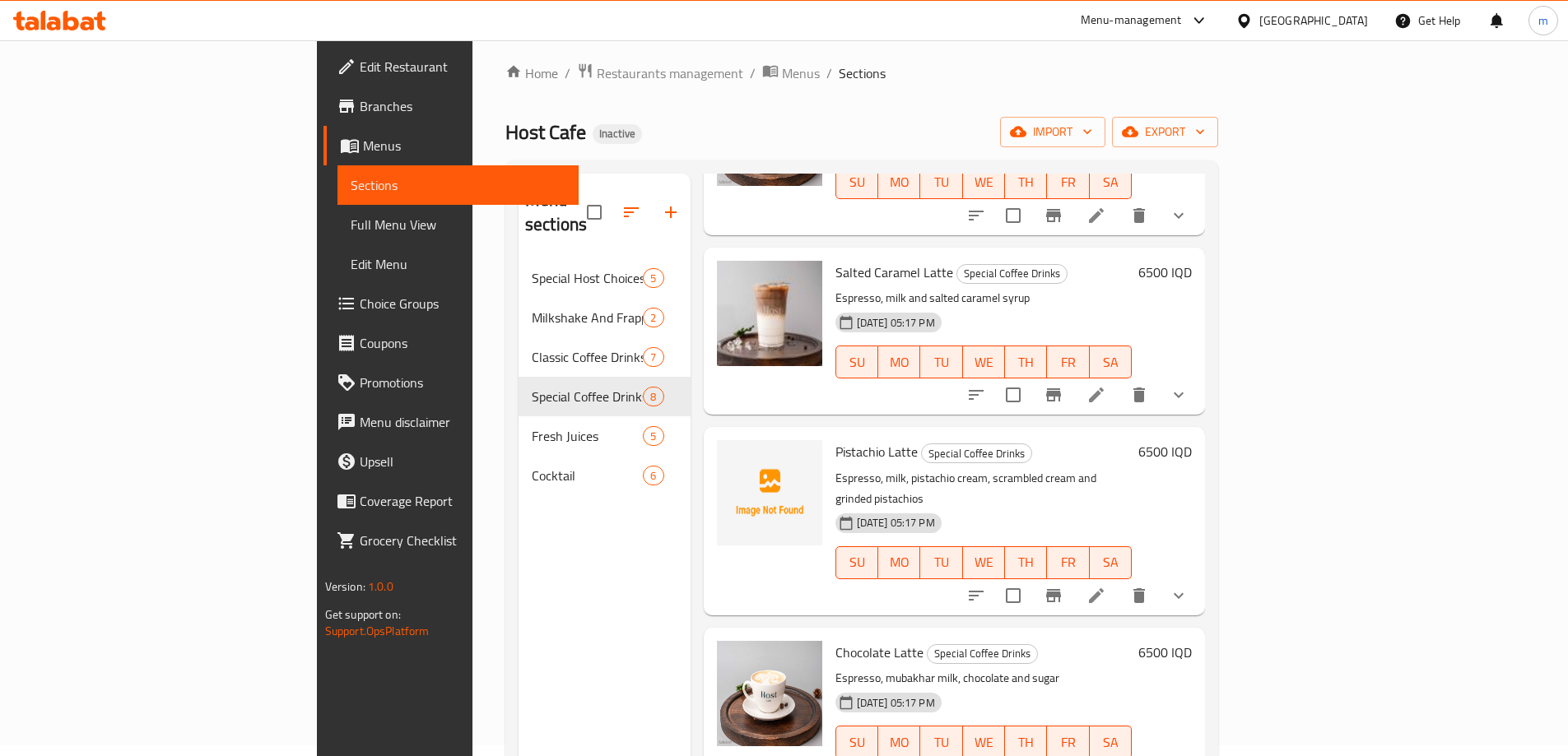
click at [835, 439] on span "Pistachio Latte" at bounding box center [876, 452] width 82 height 25
copy h6 "Pistachio Latte"
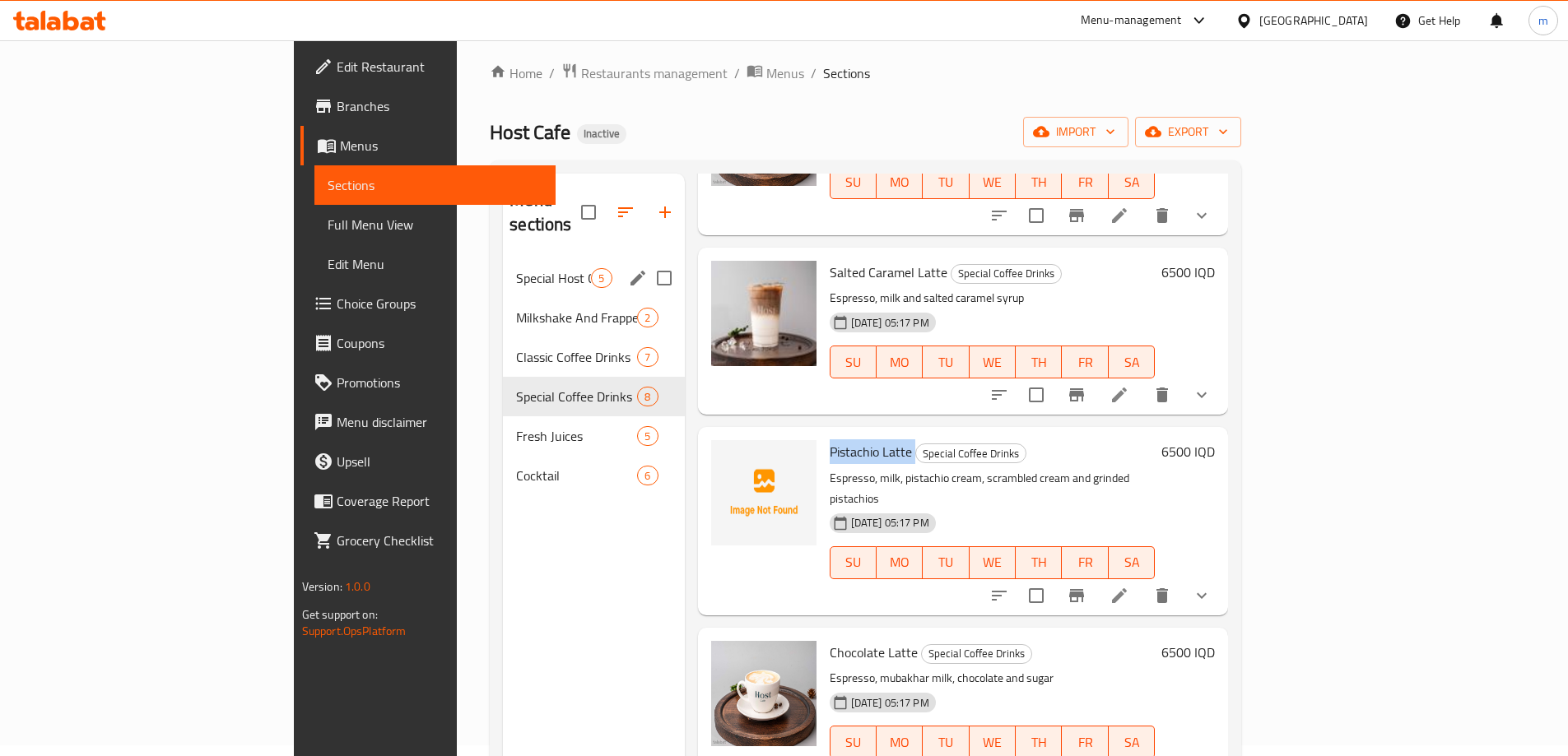
click at [609, 258] on div "Special Host Choices 5" at bounding box center [593, 278] width 181 height 40
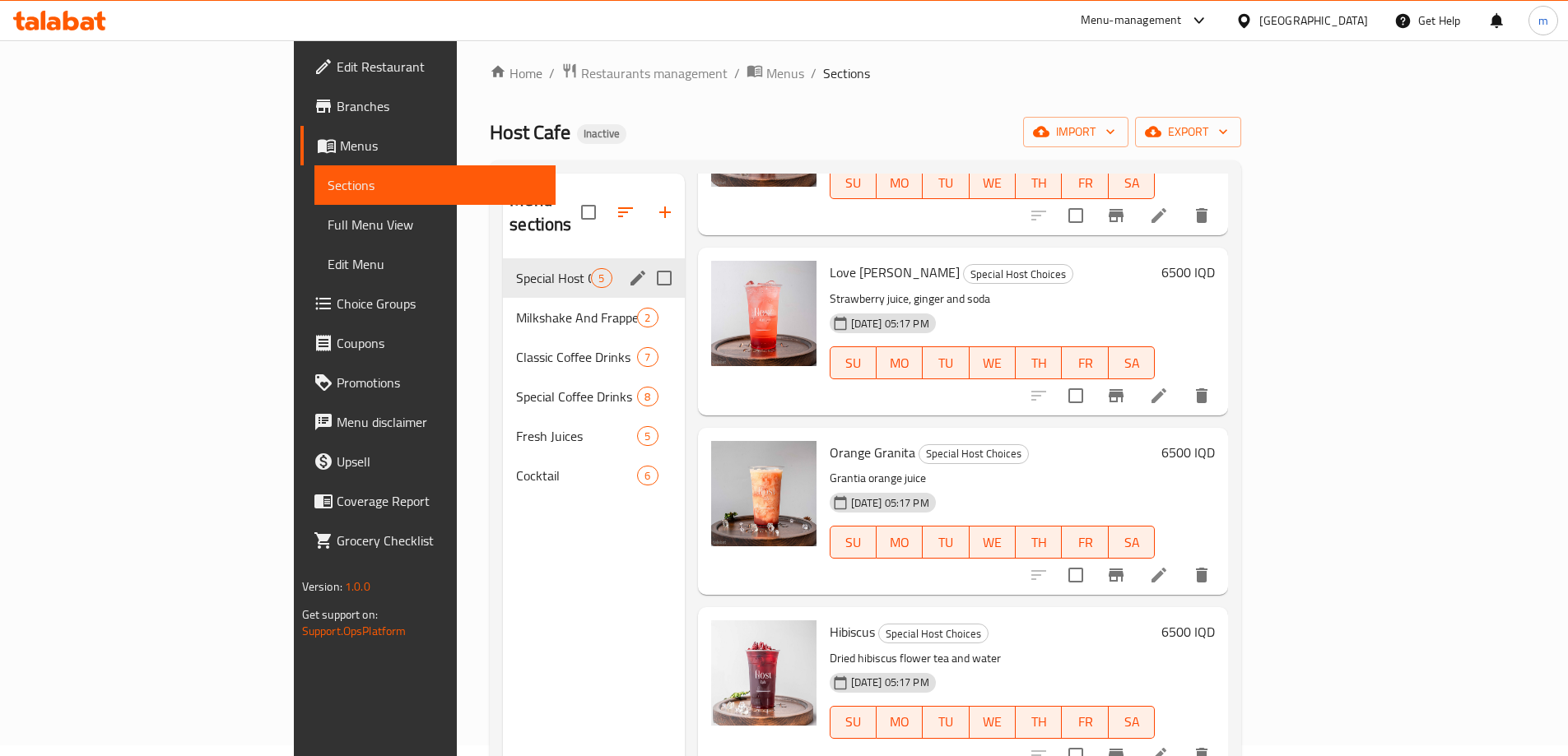
scroll to position [159, 0]
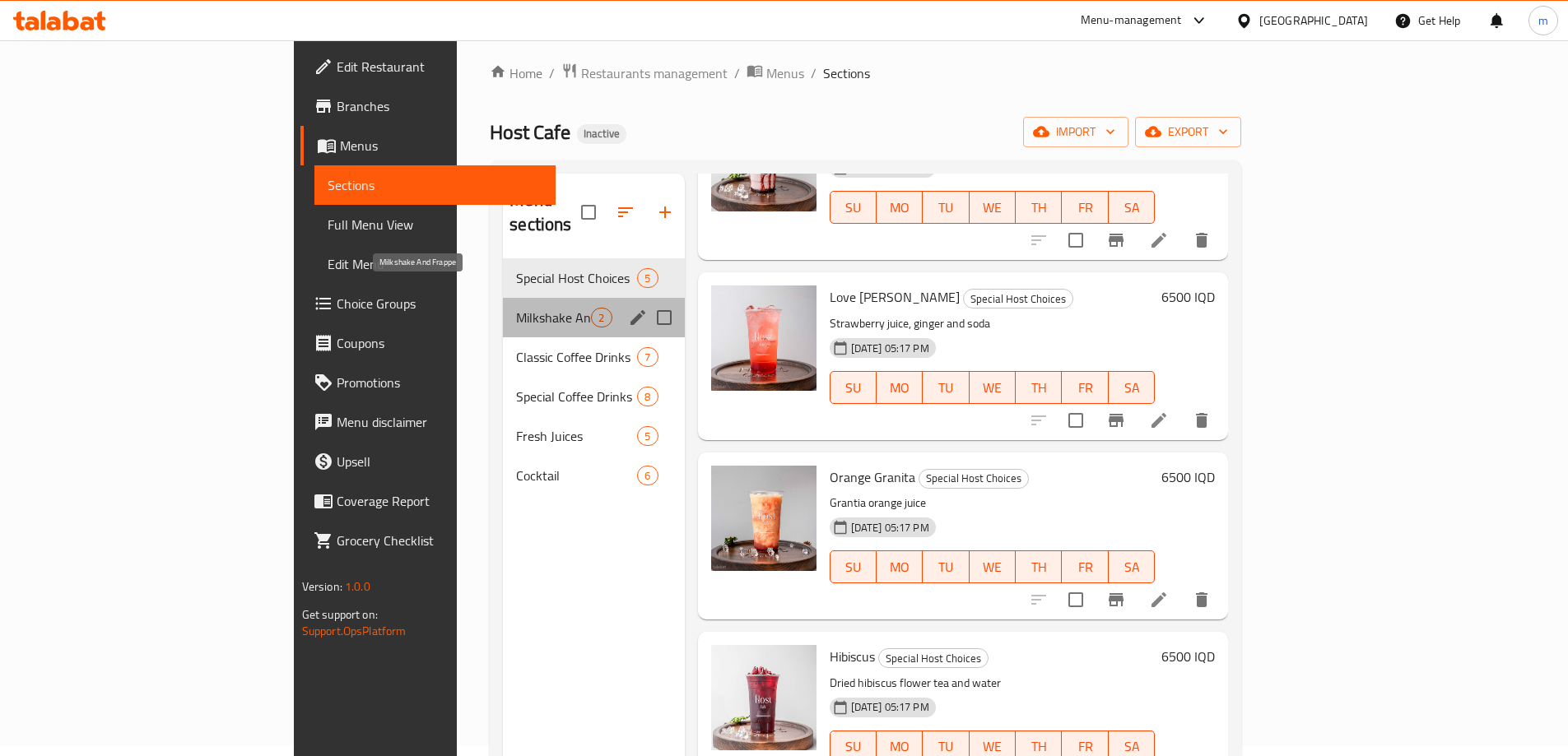
click at [516, 307] on span "Milkshake And Frappe" at bounding box center [553, 317] width 75 height 20
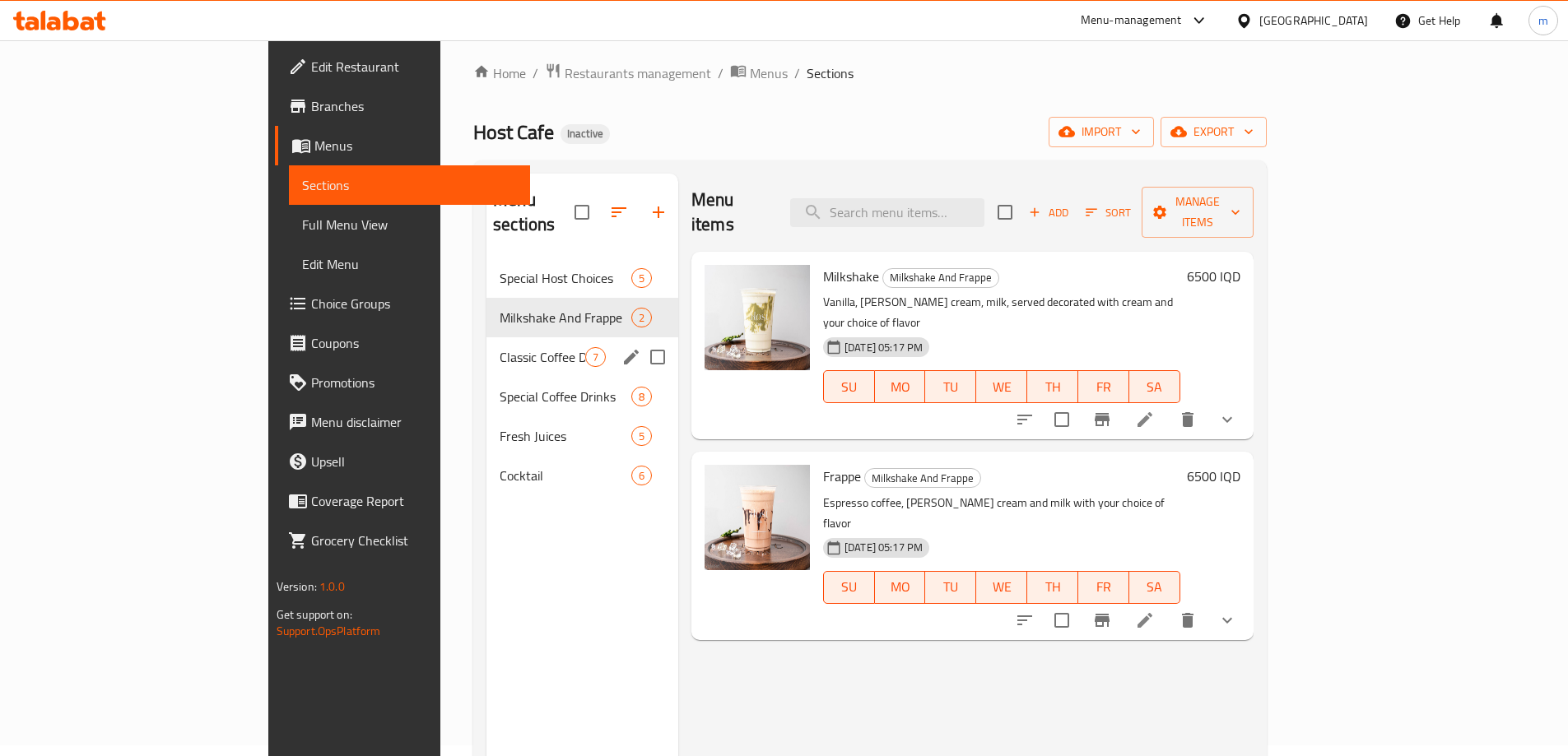
click at [486, 337] on div "Classic Coffee Drinks 7" at bounding box center [582, 357] width 192 height 40
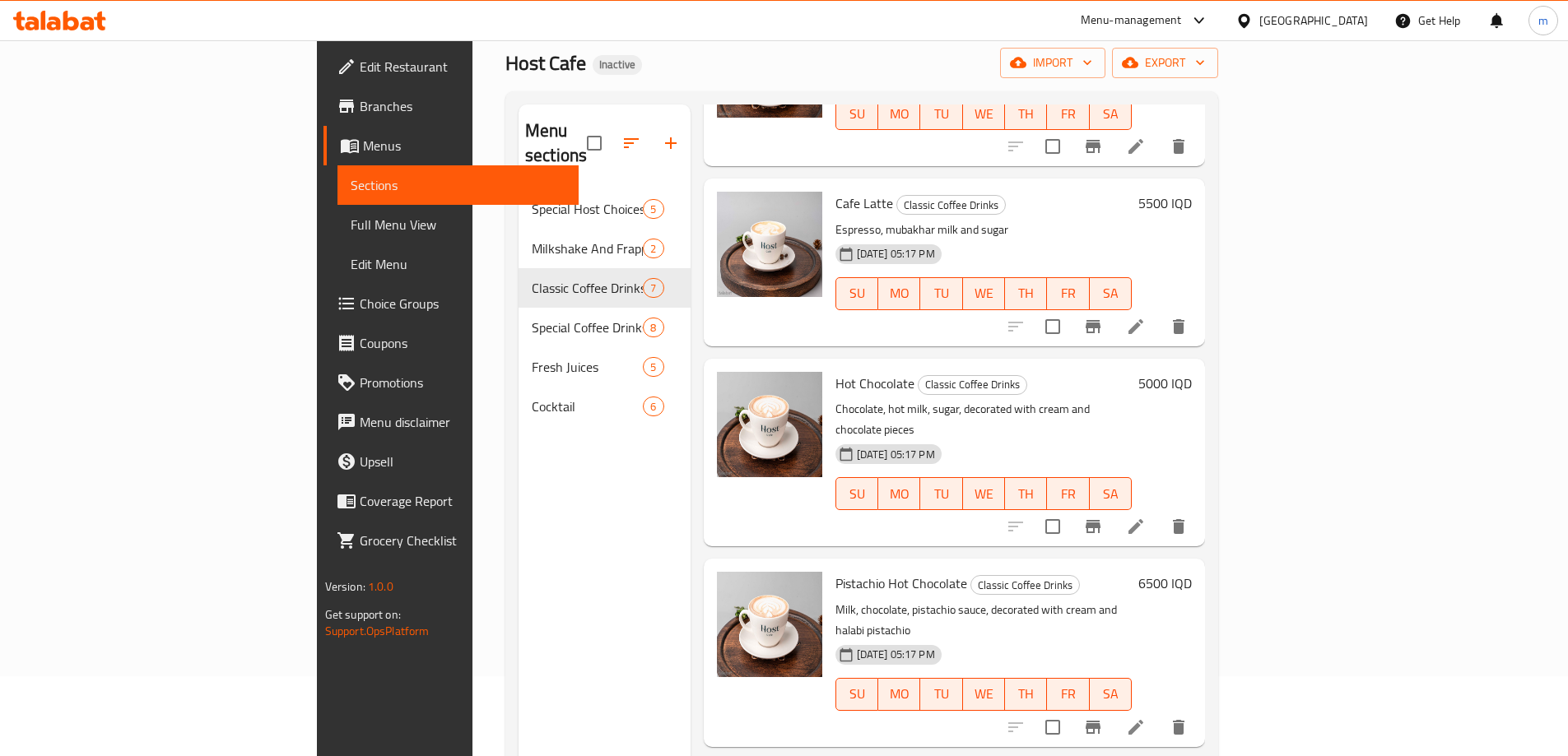
scroll to position [230, 0]
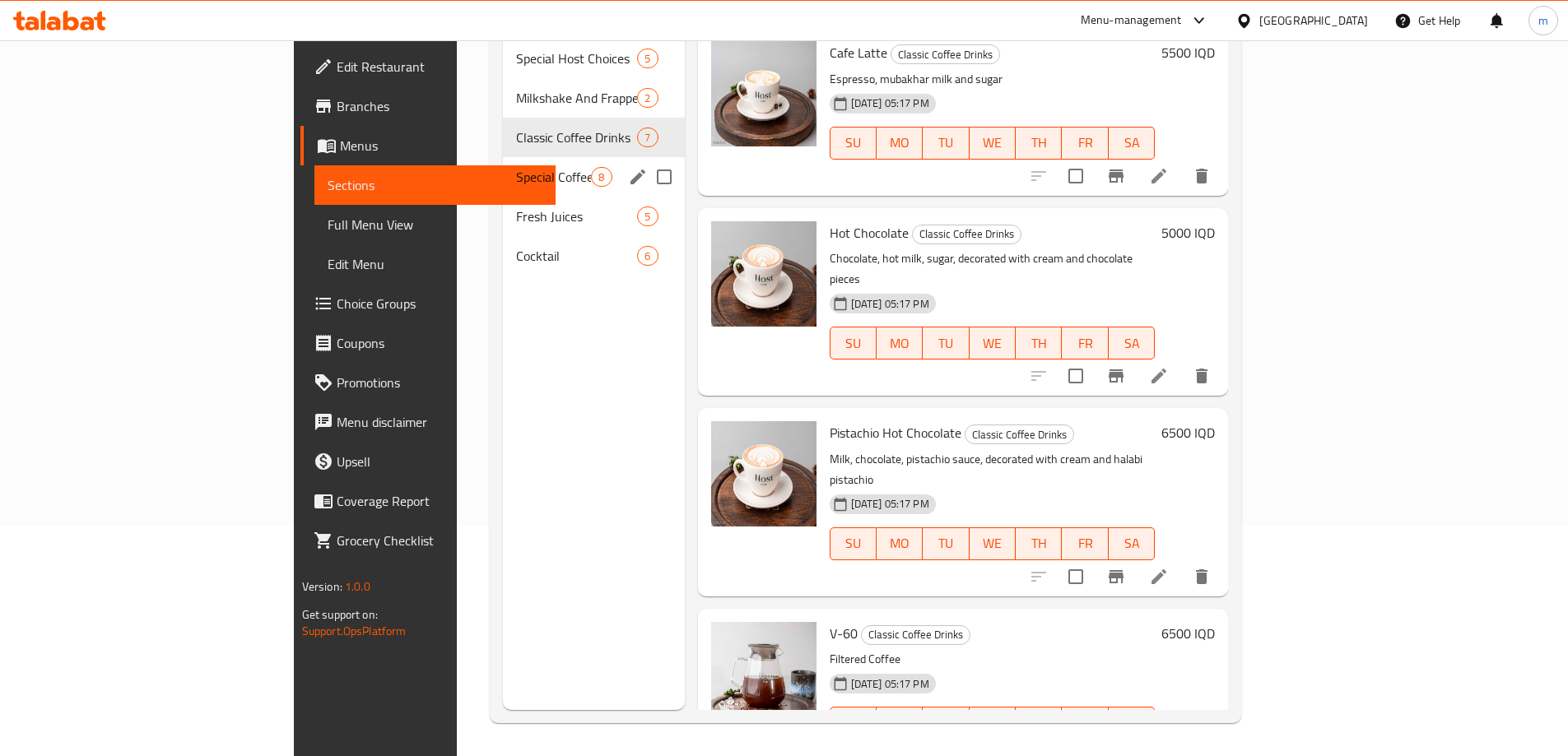
click at [516, 167] on span "Special Coffee Drinks" at bounding box center [553, 177] width 75 height 20
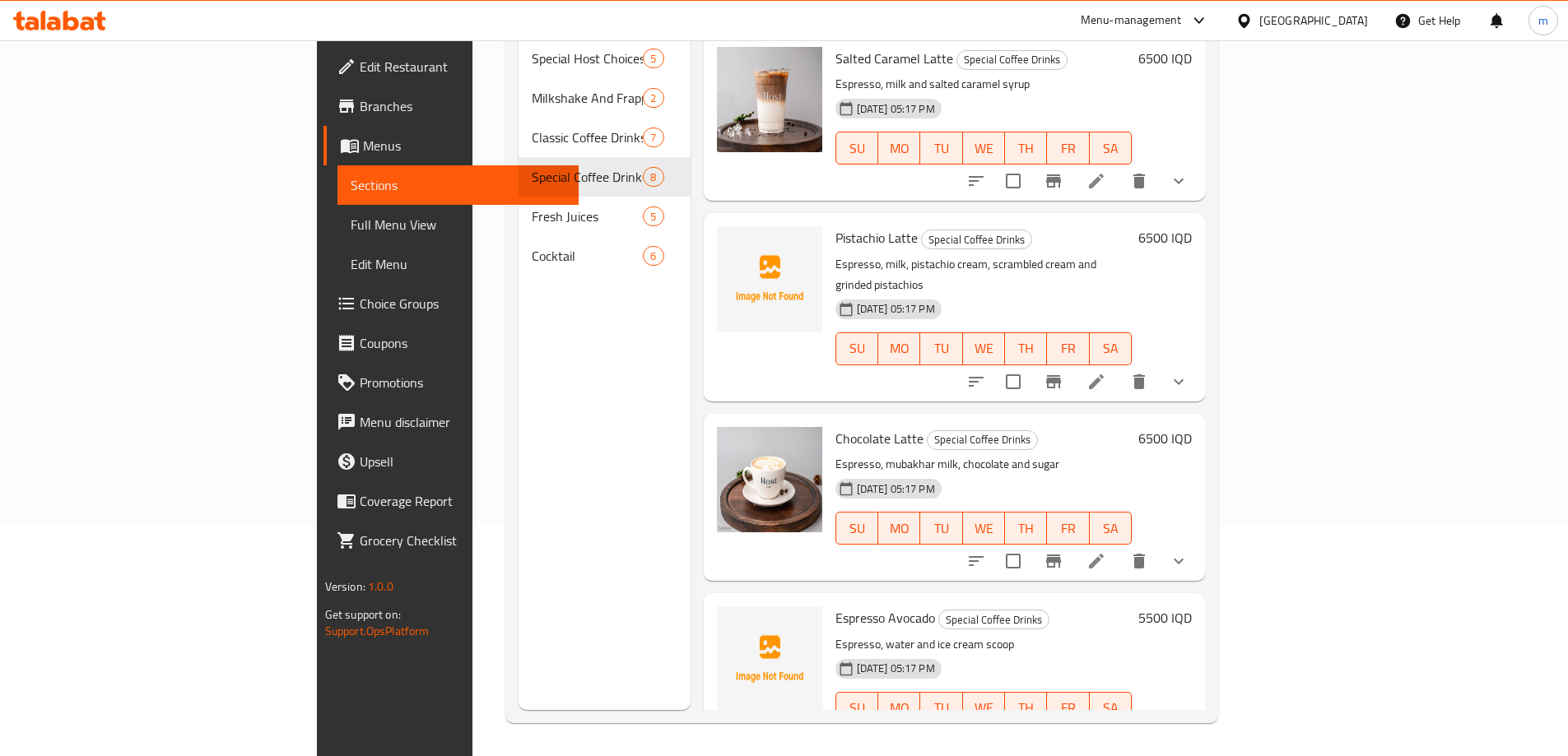
scroll to position [724, 0]
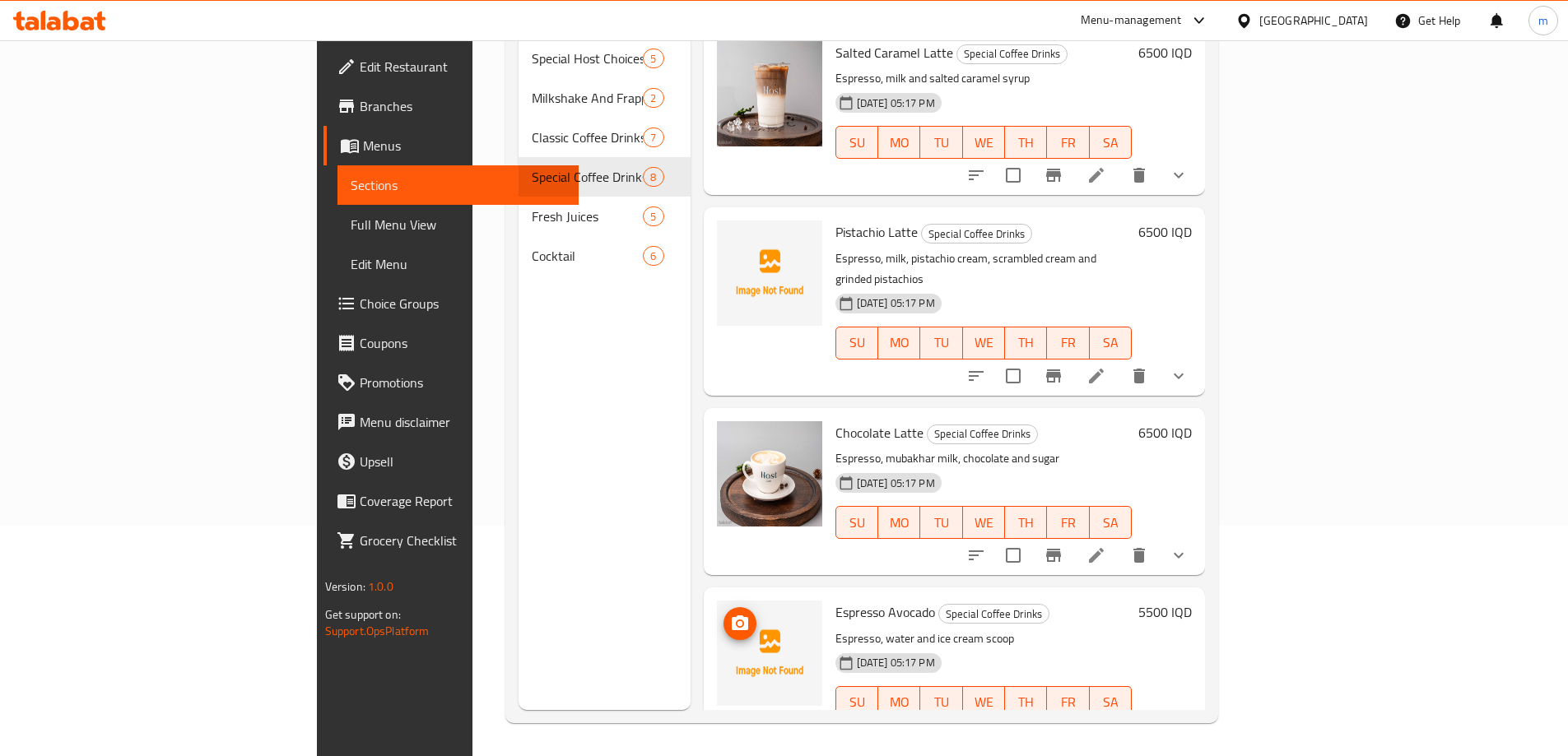
click at [724, 614] on span "upload picture" at bounding box center [740, 624] width 33 height 20
click at [835, 600] on span "Espresso Avocado" at bounding box center [885, 612] width 100 height 25
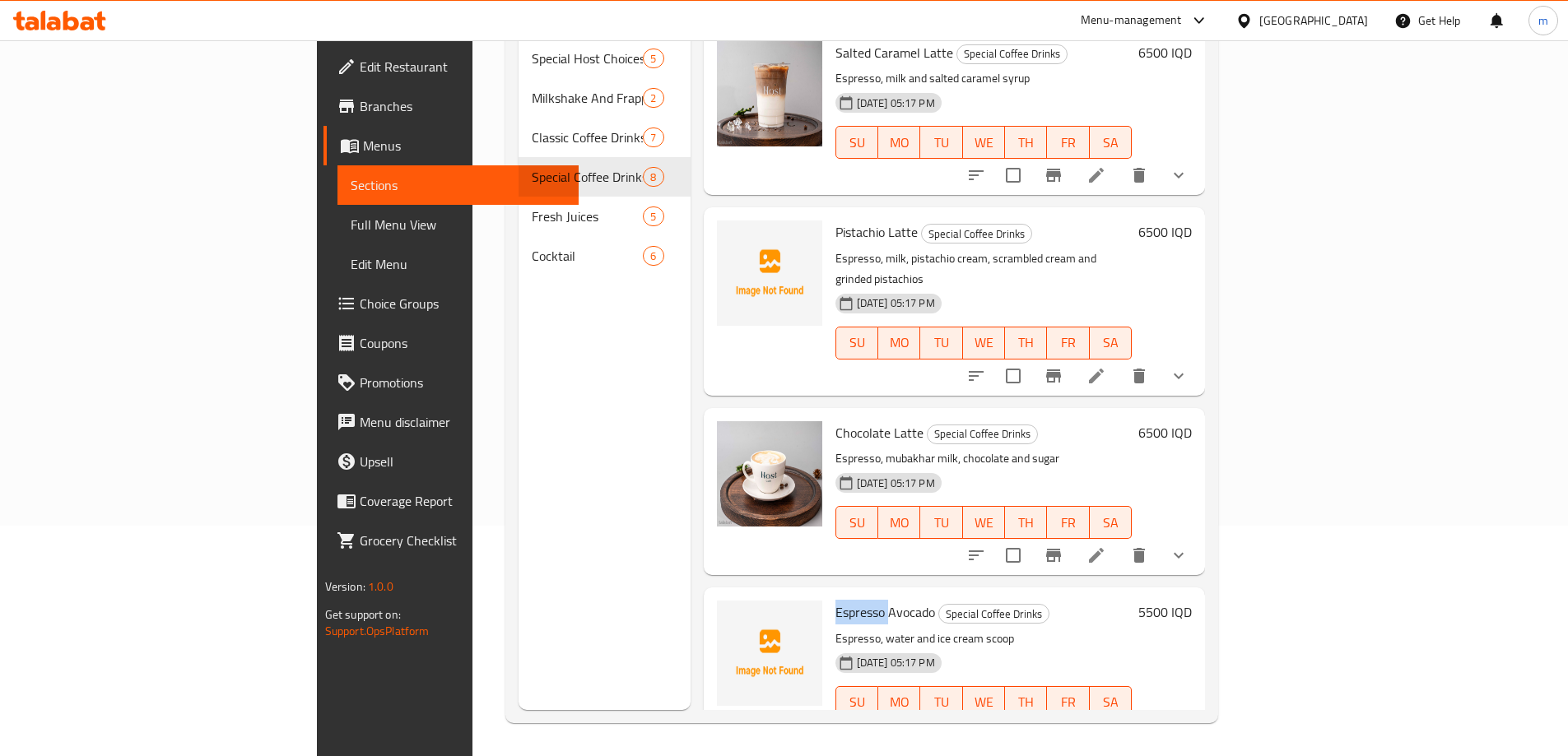
click at [835, 600] on span "Espresso Avocado" at bounding box center [885, 612] width 100 height 25
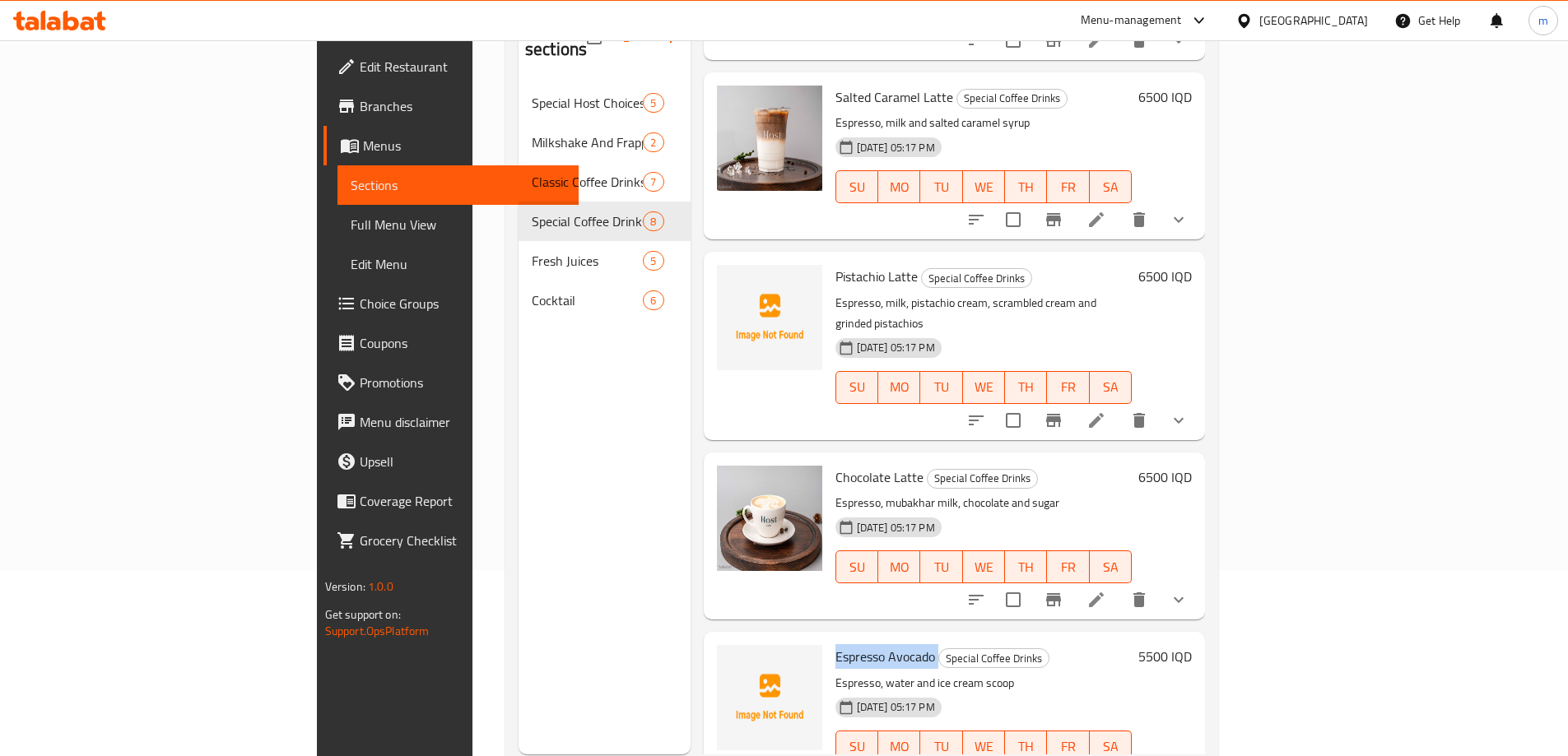
scroll to position [121, 0]
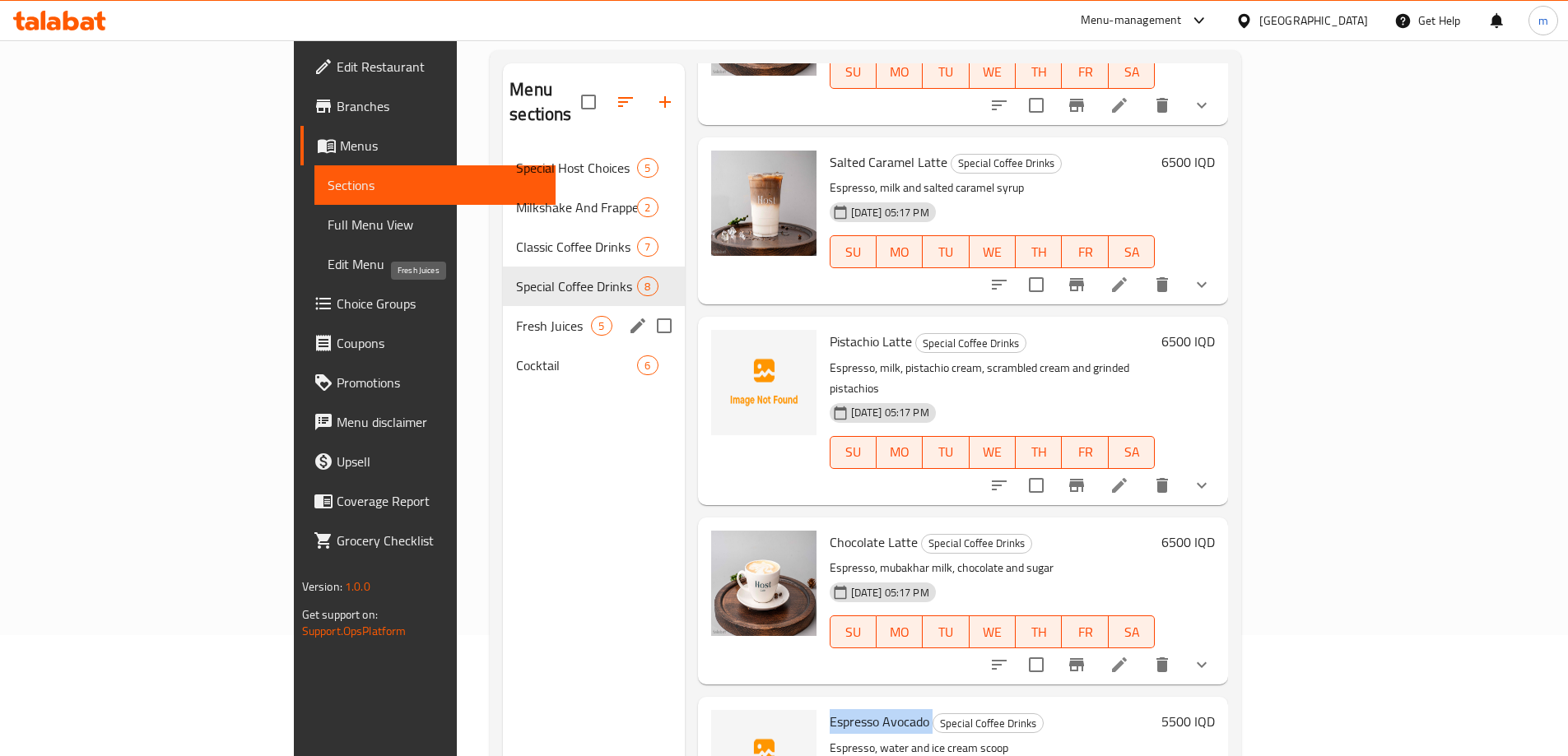
click at [516, 316] on span "Fresh Juices" at bounding box center [553, 326] width 75 height 20
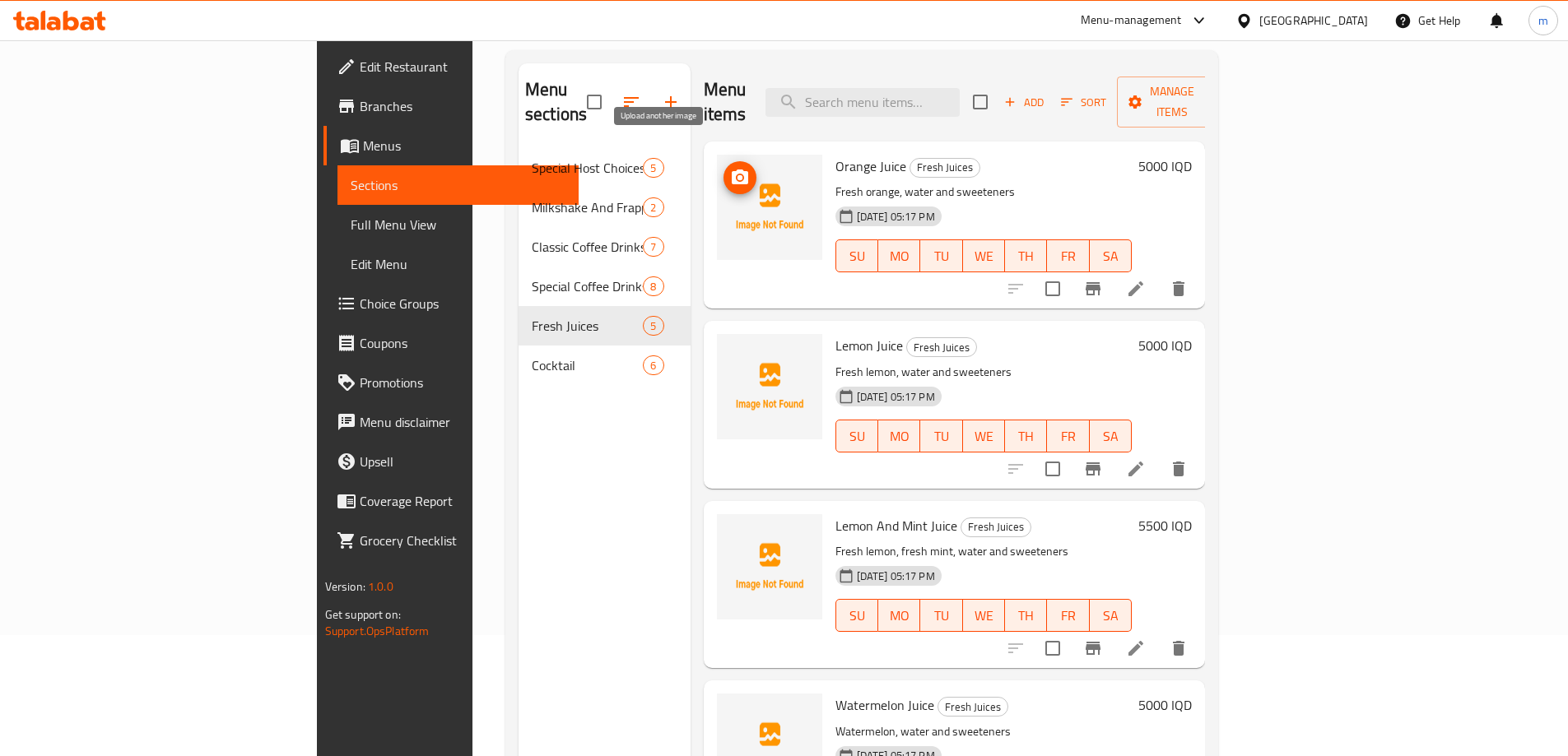
click at [732, 169] on icon "upload picture" at bounding box center [740, 177] width 17 height 15
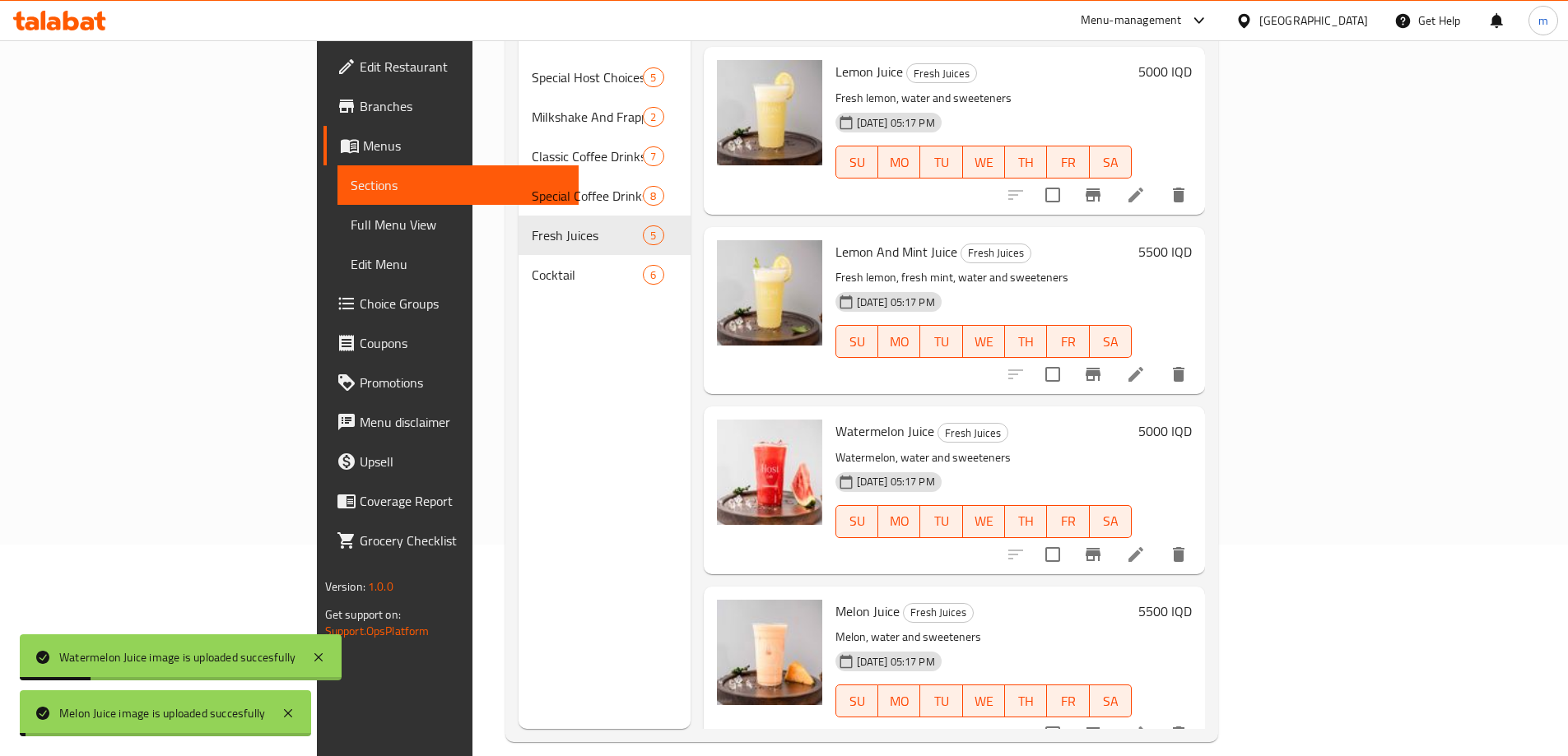
scroll to position [230, 0]
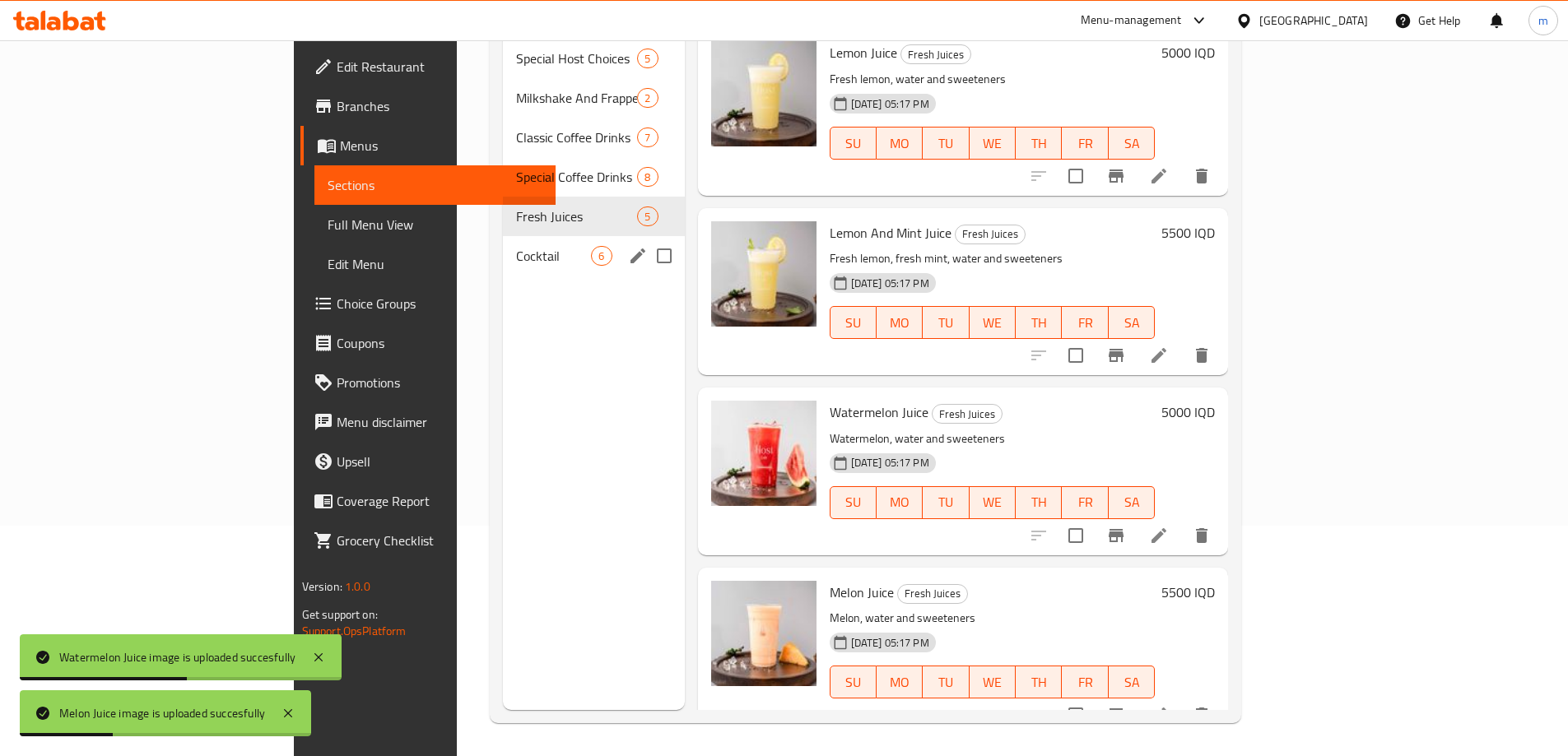
click at [516, 246] on span "Cocktail" at bounding box center [553, 256] width 75 height 20
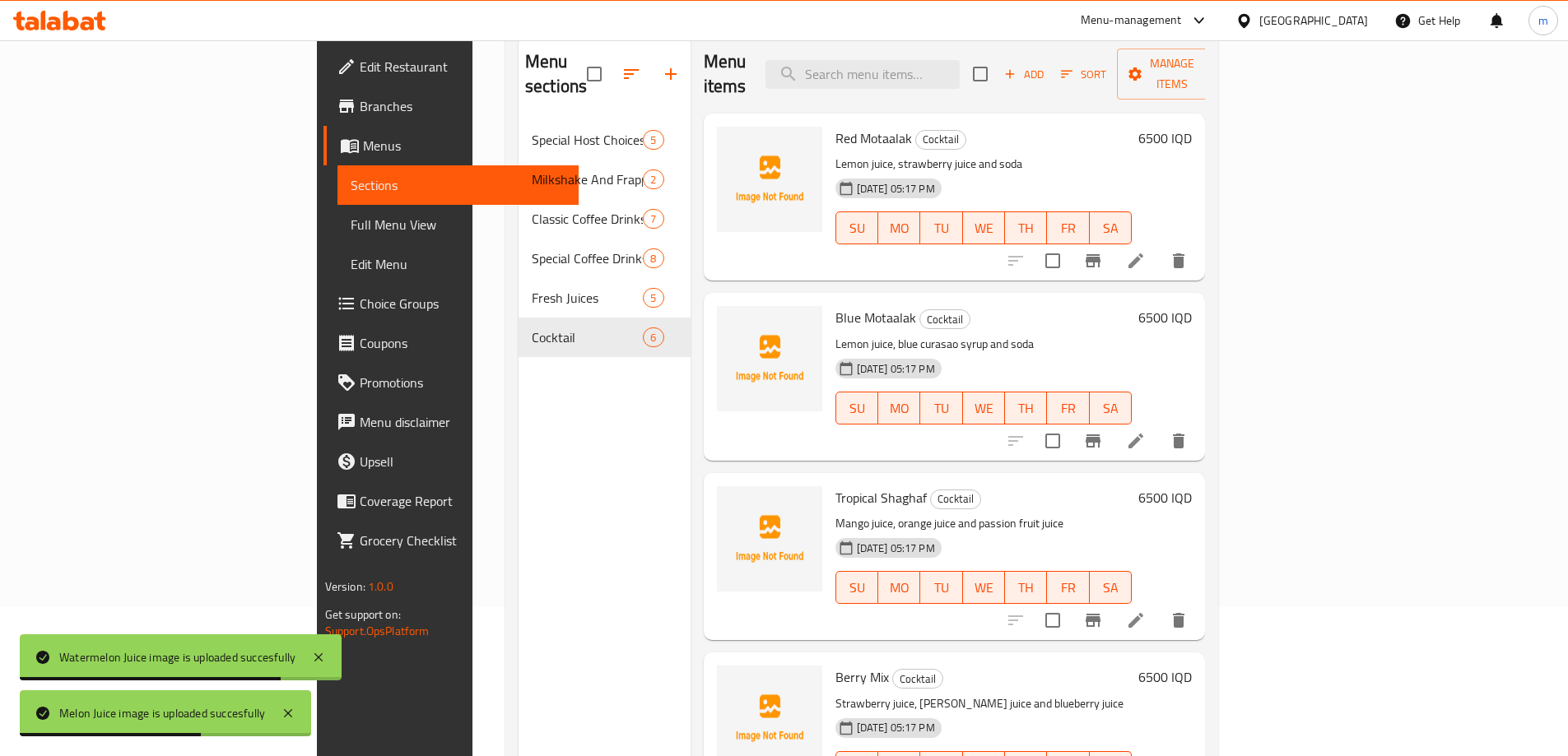
scroll to position [11, 0]
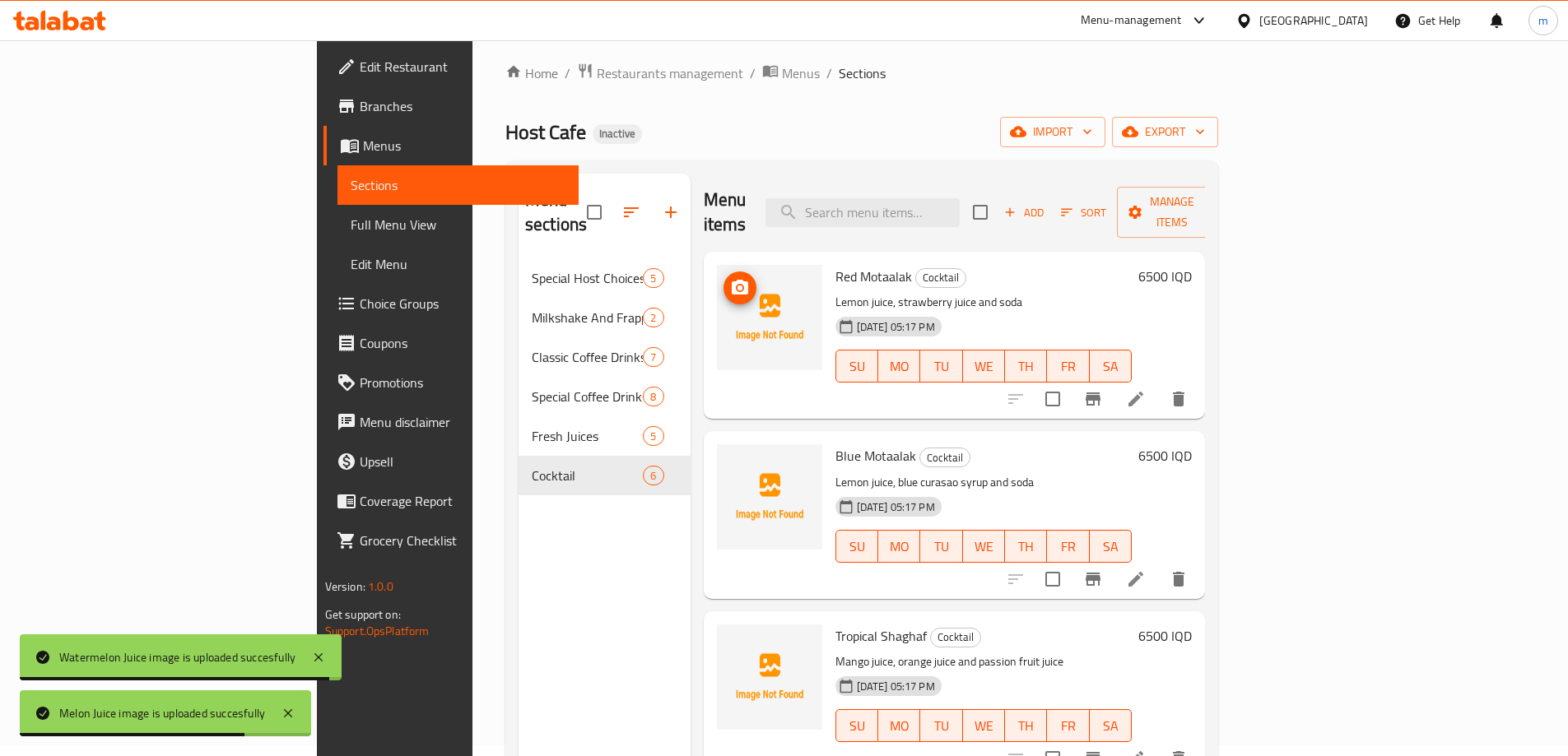
click at [732, 280] on icon "upload picture" at bounding box center [740, 287] width 17 height 15
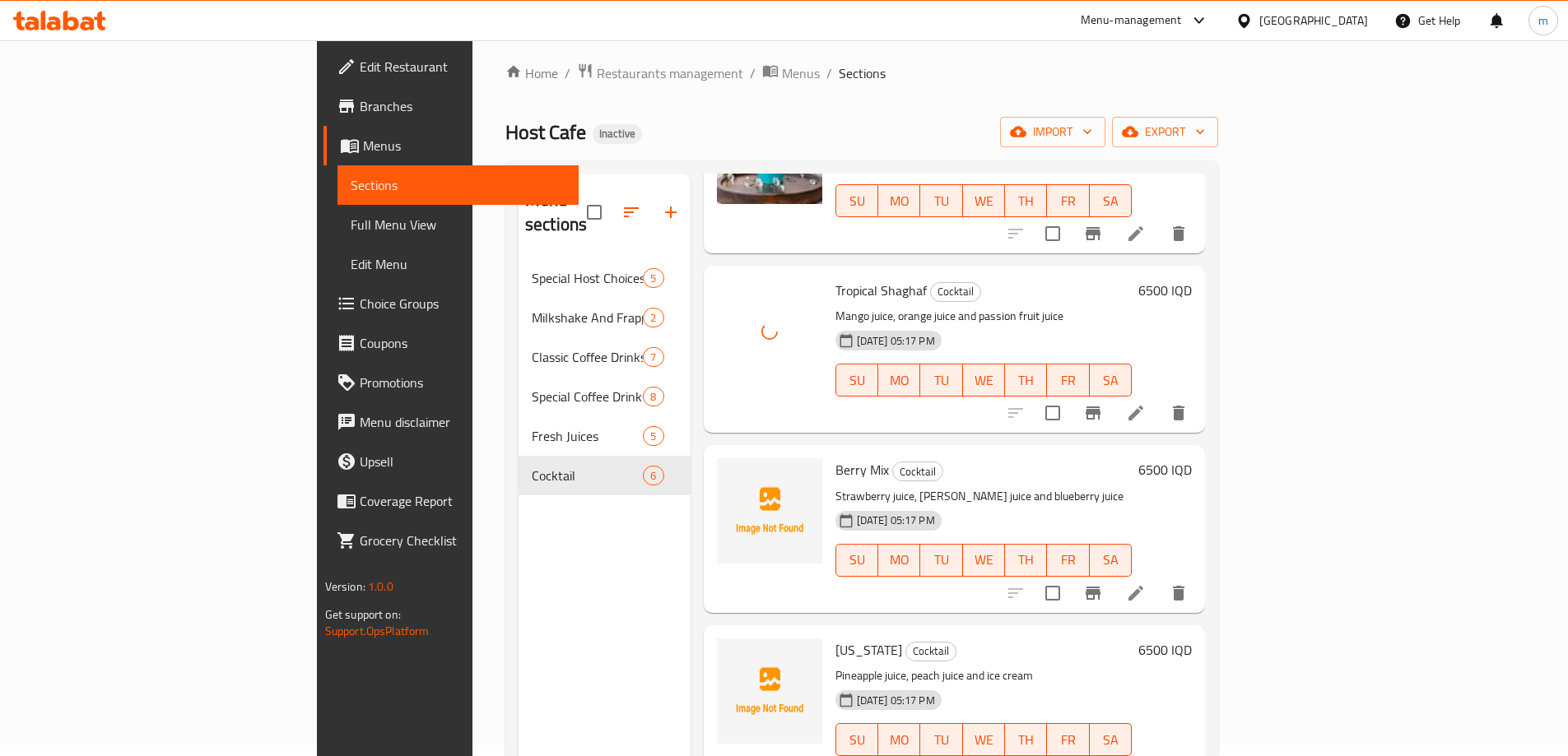
scroll to position [364, 0]
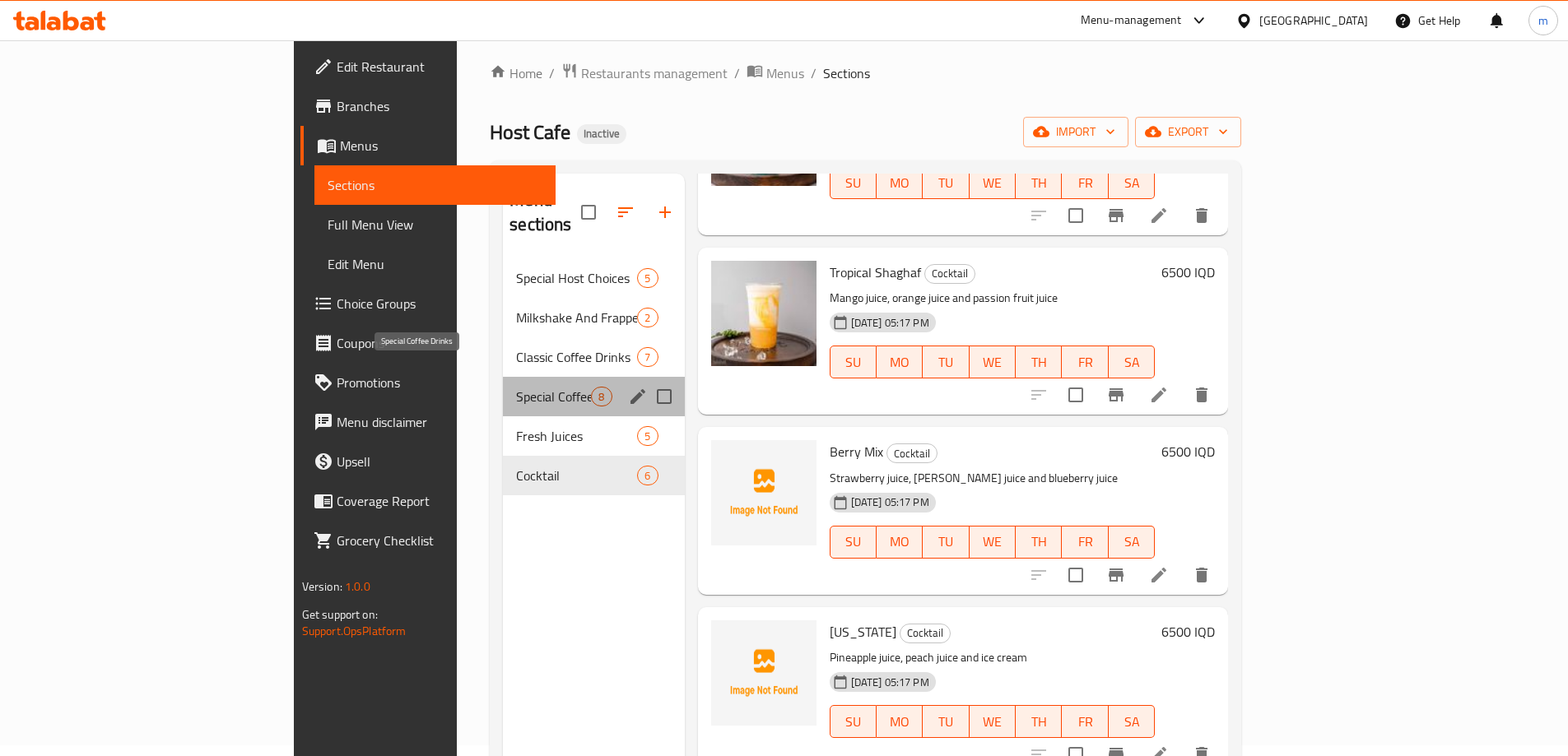
click at [516, 387] on span "Special Coffee Drinks" at bounding box center [553, 397] width 75 height 20
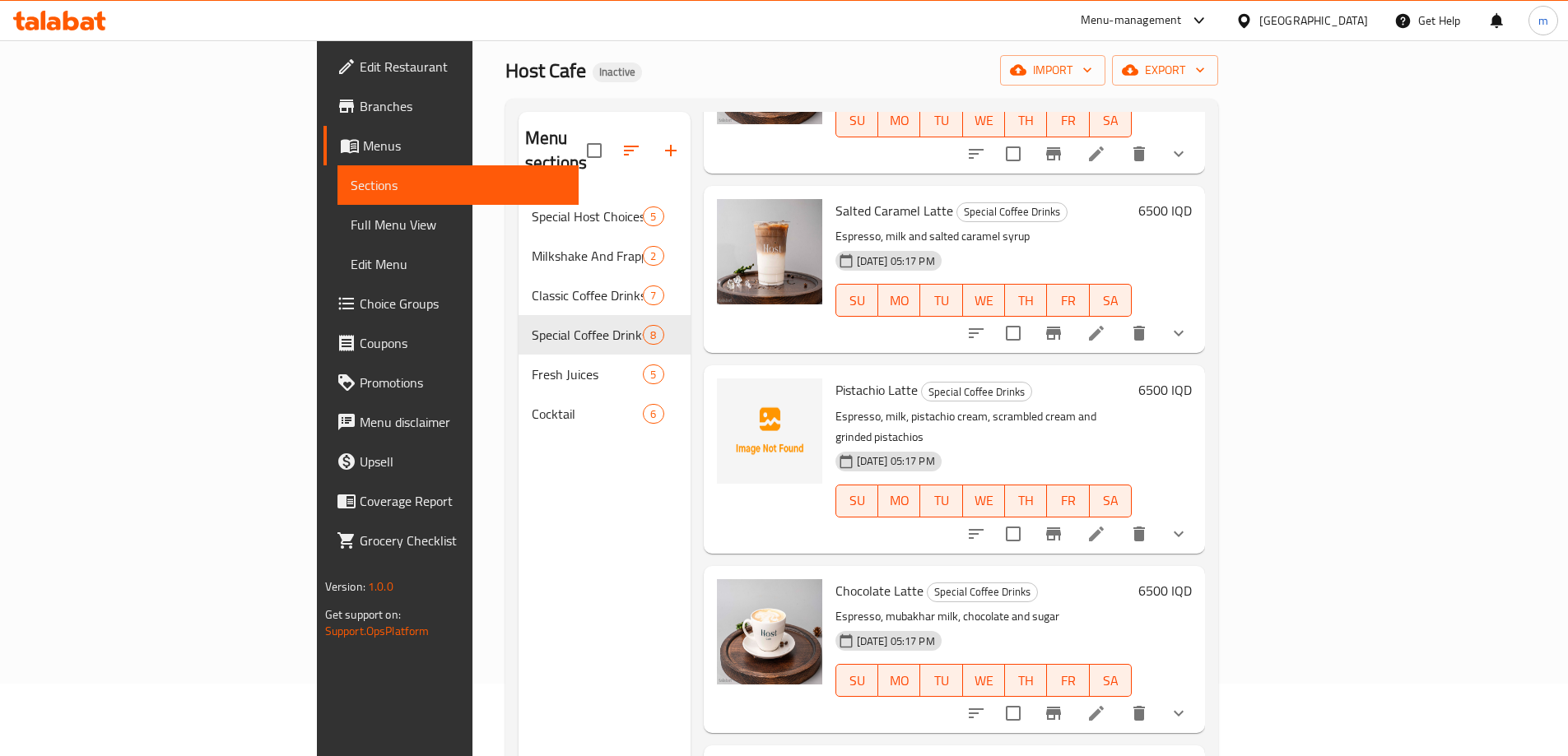
scroll to position [66, 0]
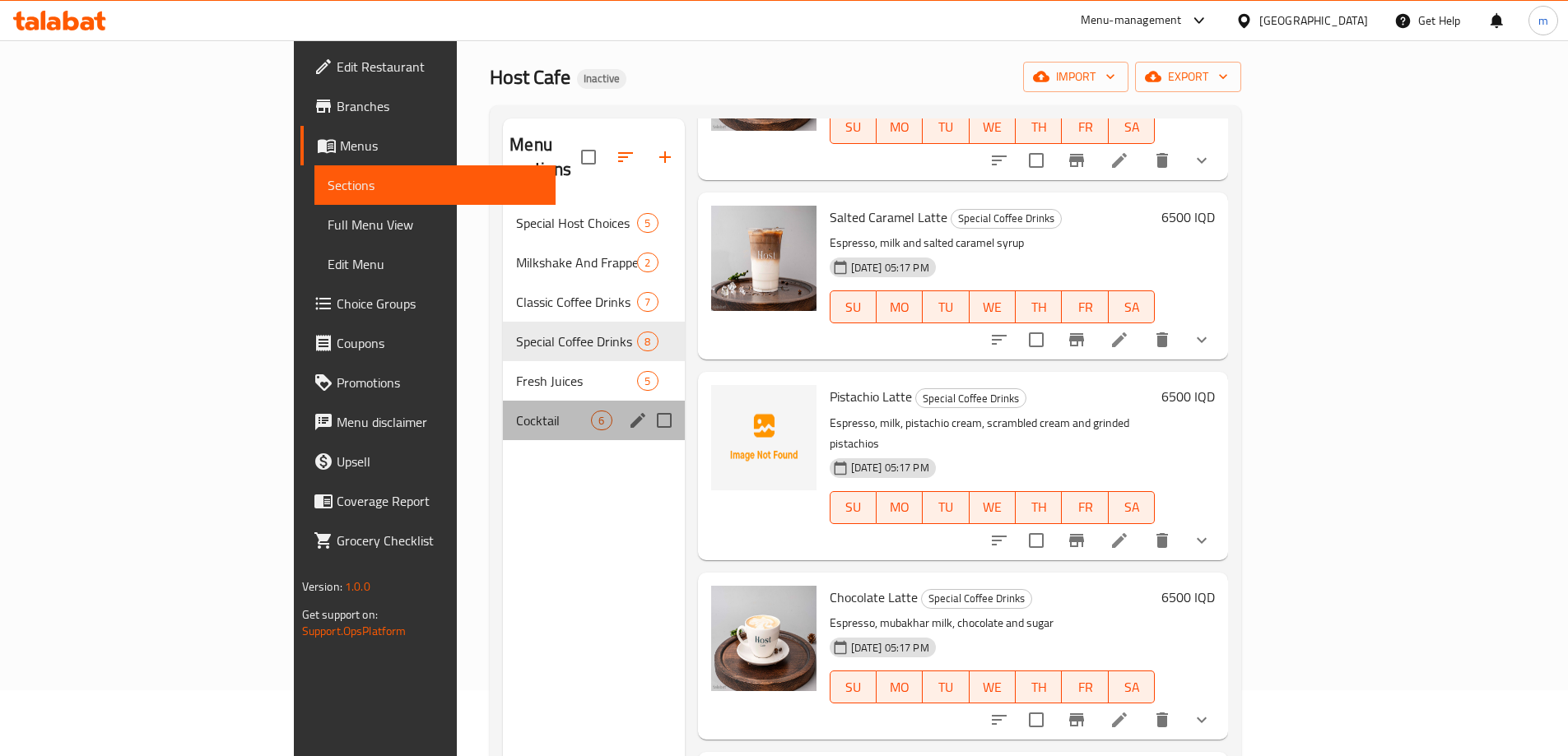
click at [516, 410] on span "Cocktail" at bounding box center [553, 420] width 75 height 20
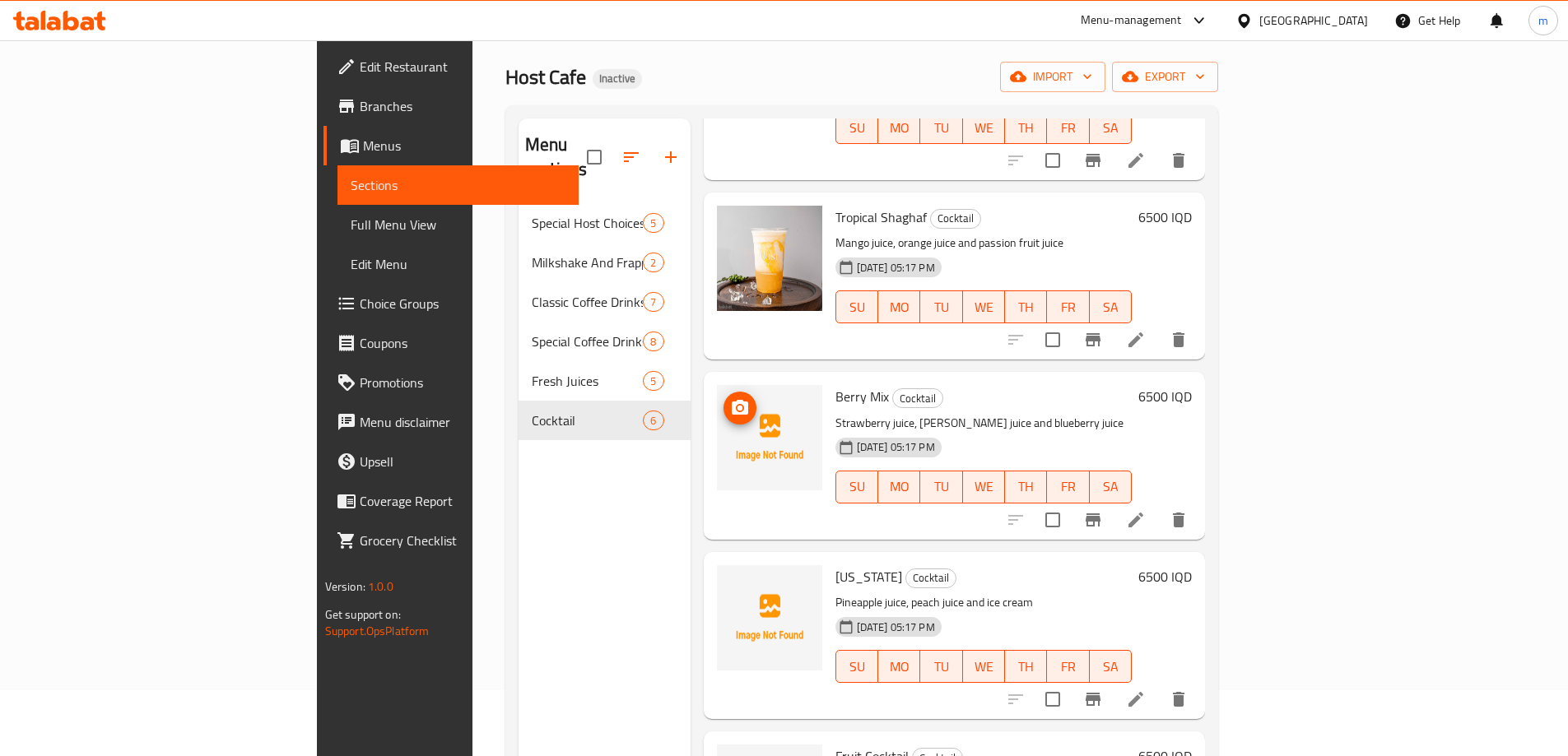
click at [737, 405] on circle "upload picture" at bounding box center [740, 408] width 5 height 5
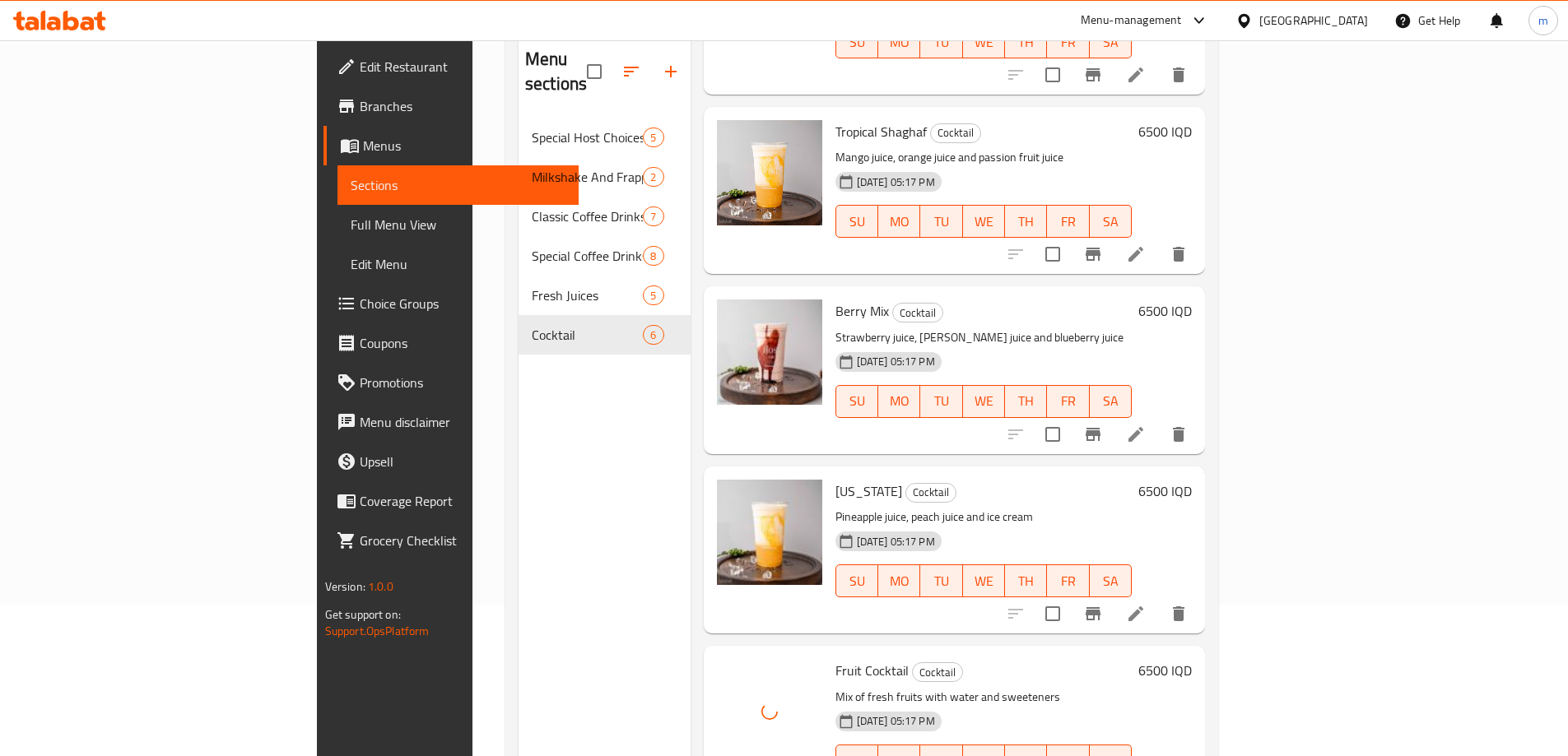
scroll to position [0, 0]
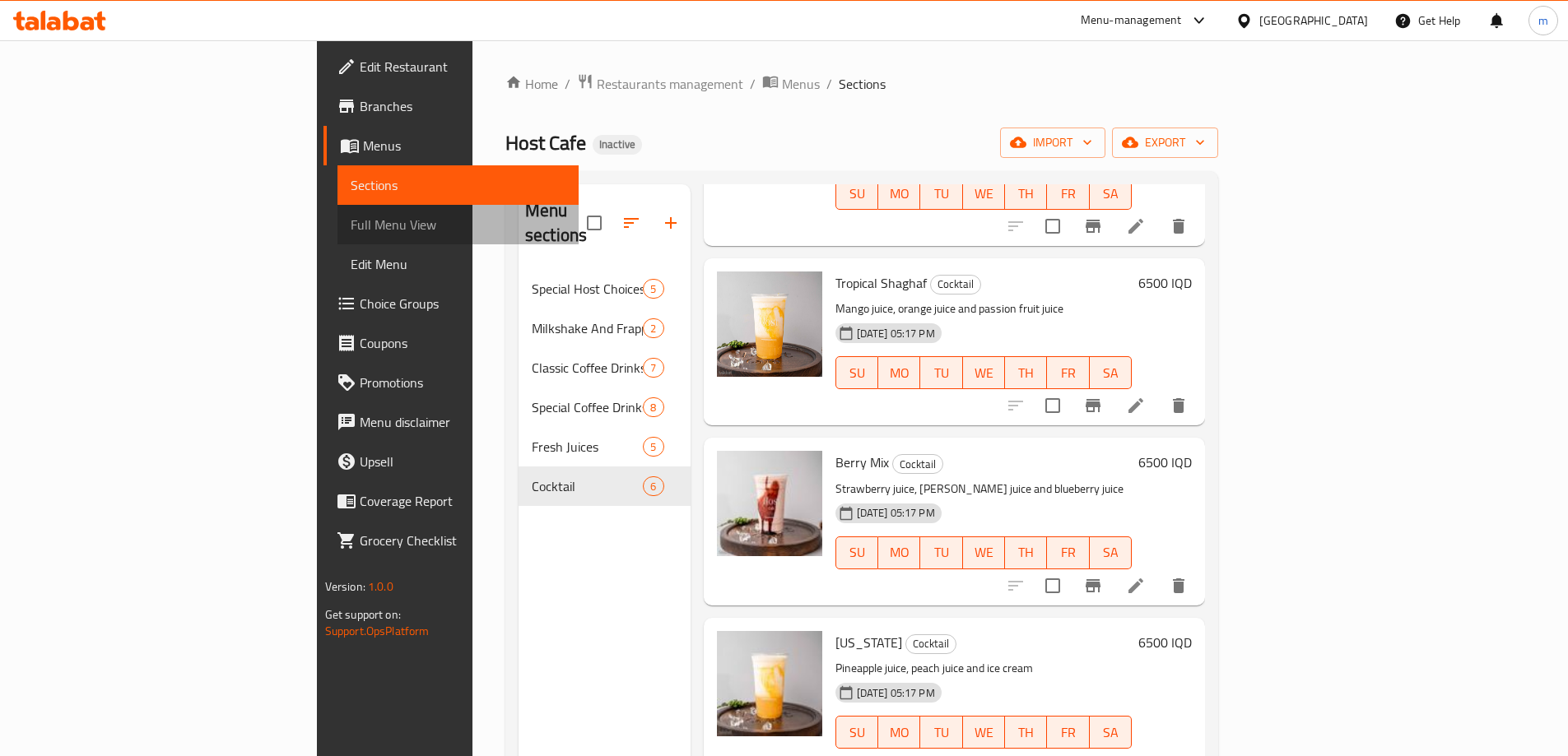
click at [351, 218] on span "Full Menu View" at bounding box center [458, 225] width 215 height 20
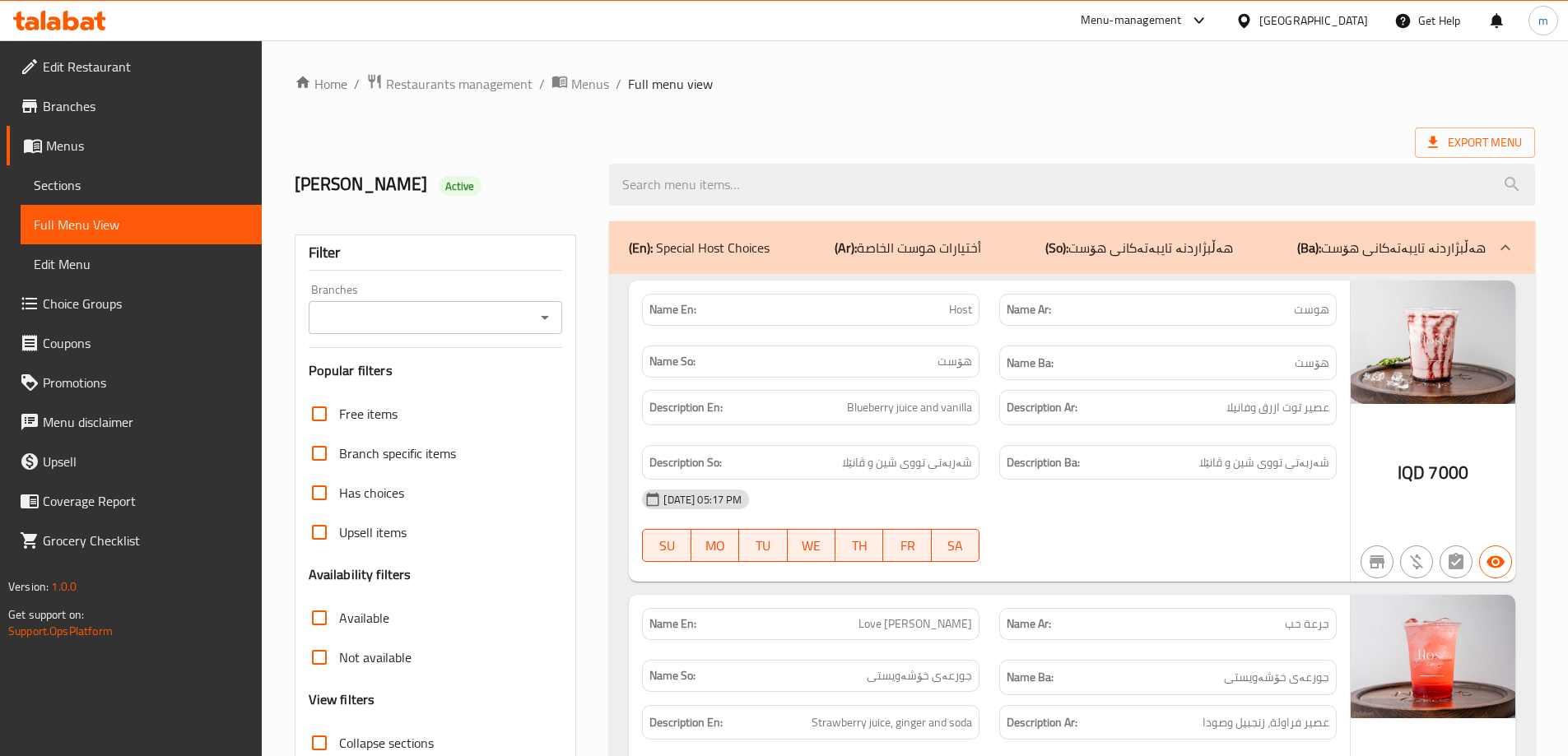
click at [539, 310] on icon "Open" at bounding box center [545, 317] width 20 height 20
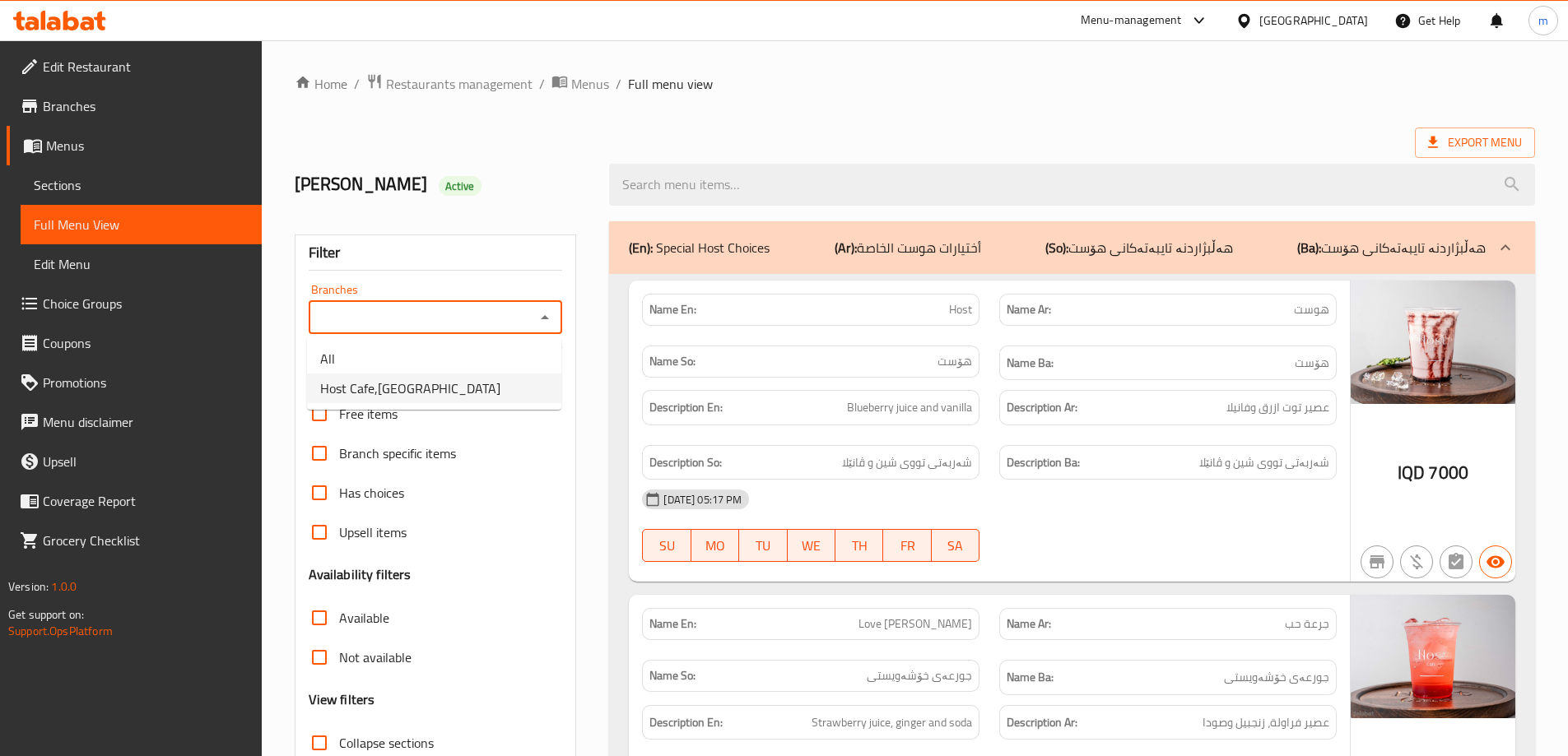
click at [415, 394] on span "Host Cafe,Al Jumhuriyah" at bounding box center [410, 389] width 180 height 20
type input "Host Cafe,Al Jumhuriyah"
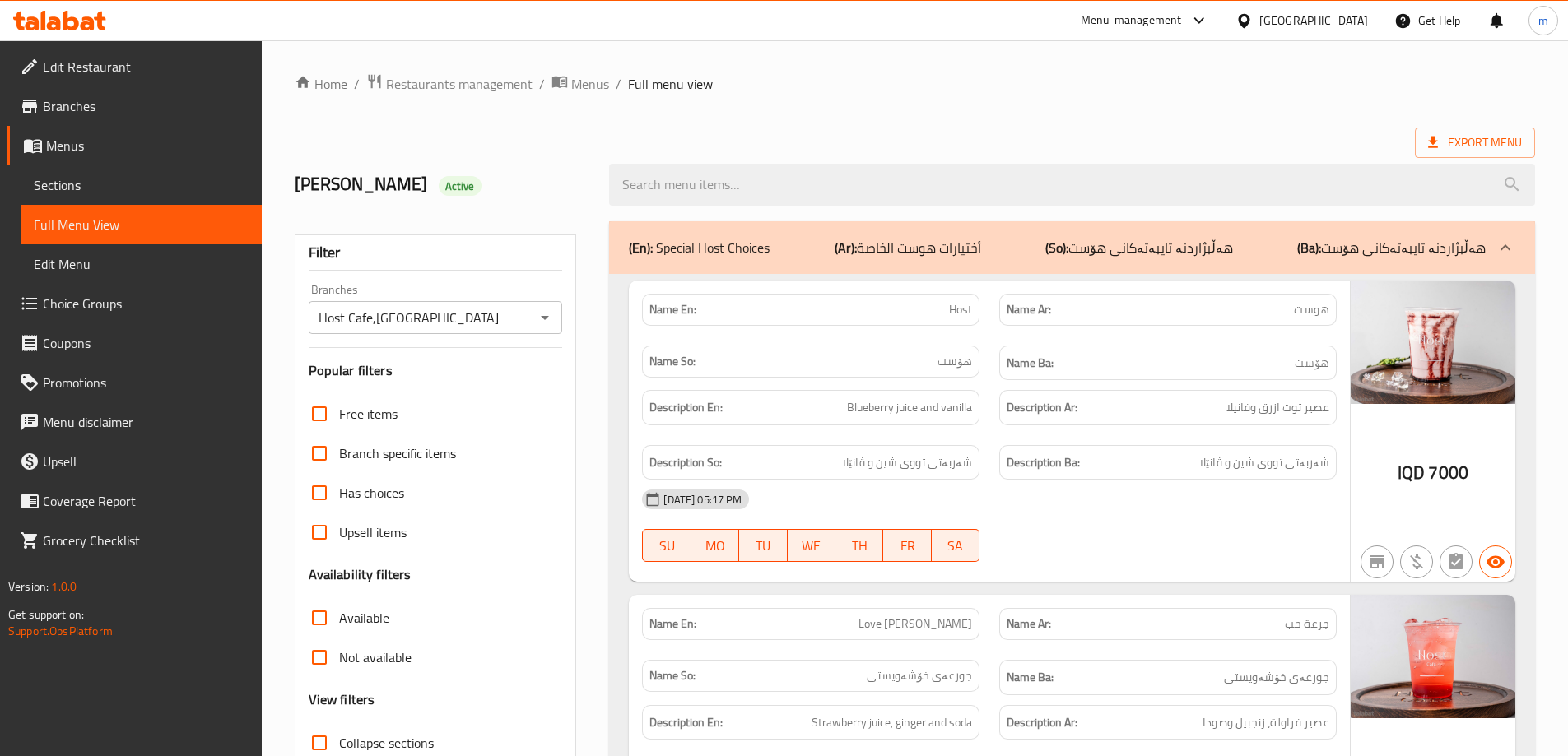
click at [140, 75] on span "Edit Restaurant" at bounding box center [146, 66] width 206 height 20
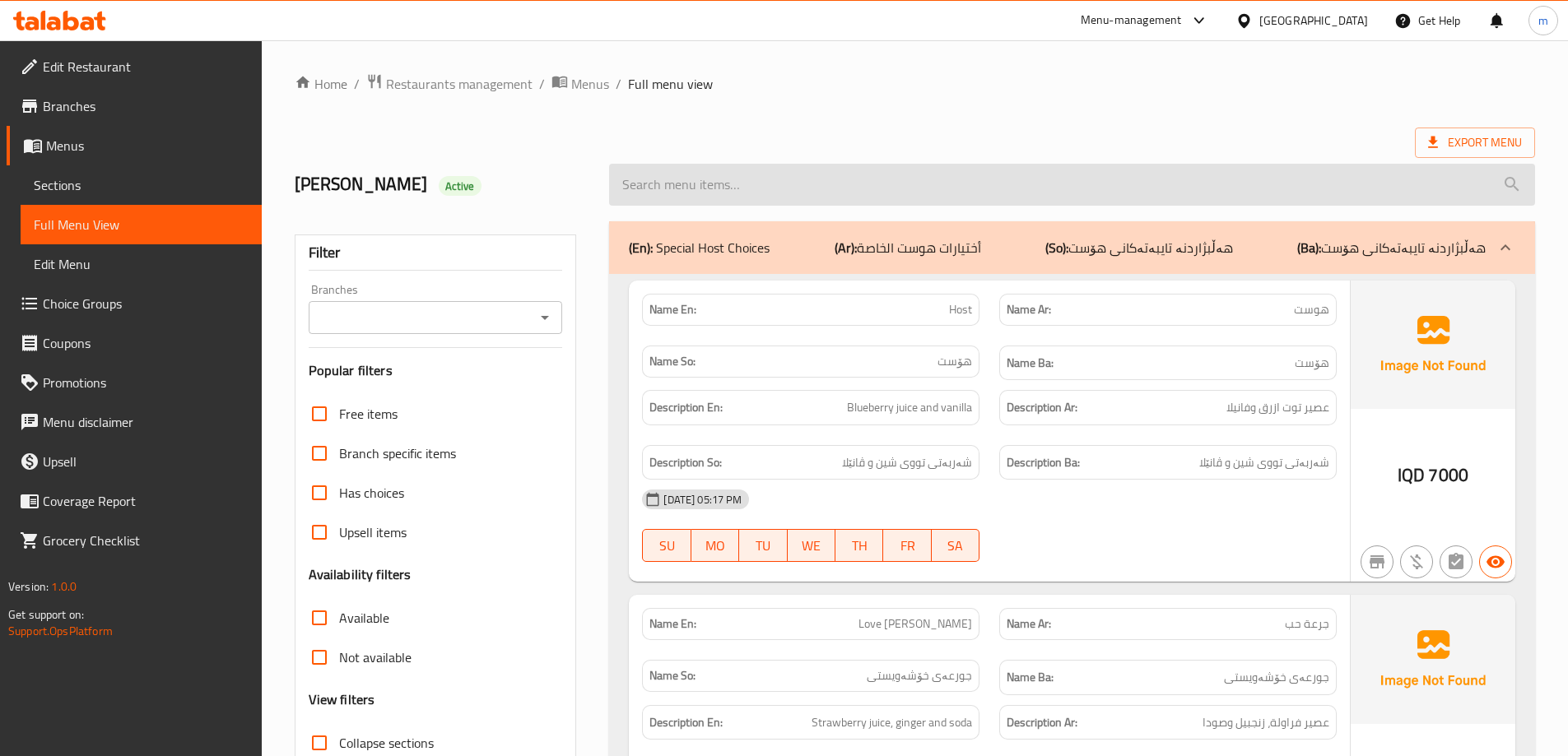
click at [883, 199] on input "search" at bounding box center [1072, 184] width 926 height 42
paste input "Rose Latte"
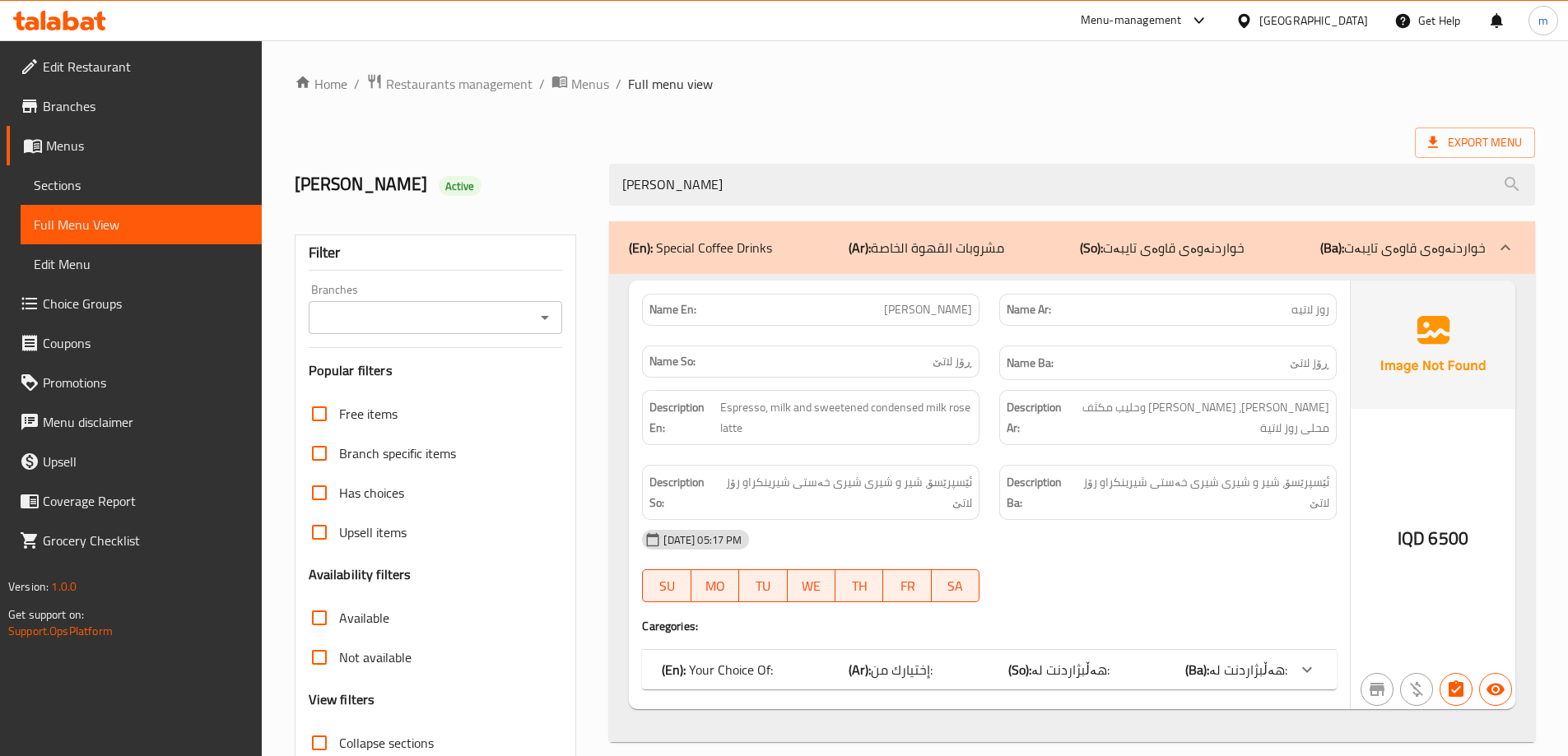
type input "Rose Latte"
click at [120, 189] on span "Sections" at bounding box center [141, 185] width 215 height 20
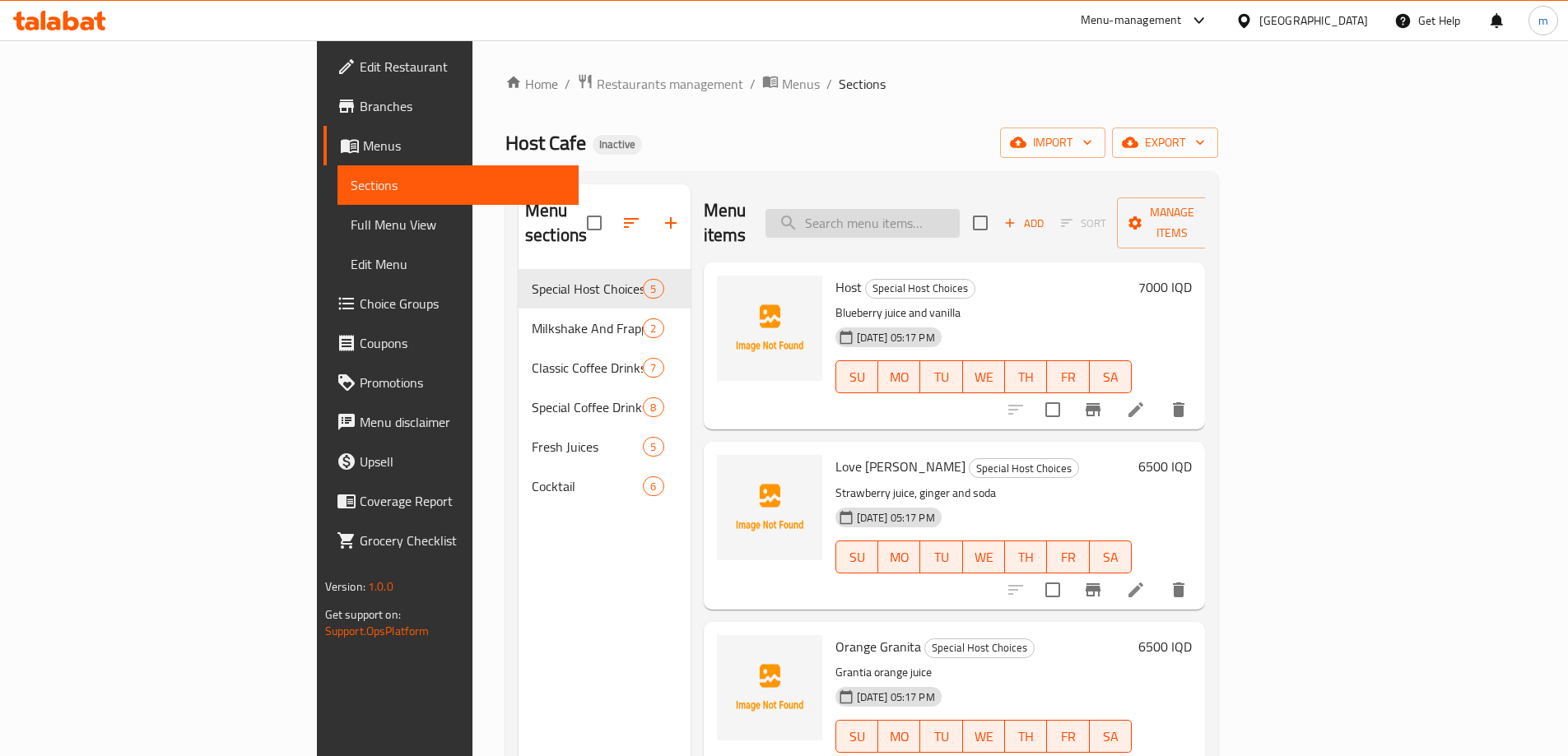
click at [936, 209] on input "search" at bounding box center [863, 223] width 194 height 29
paste input "Rose Latte"
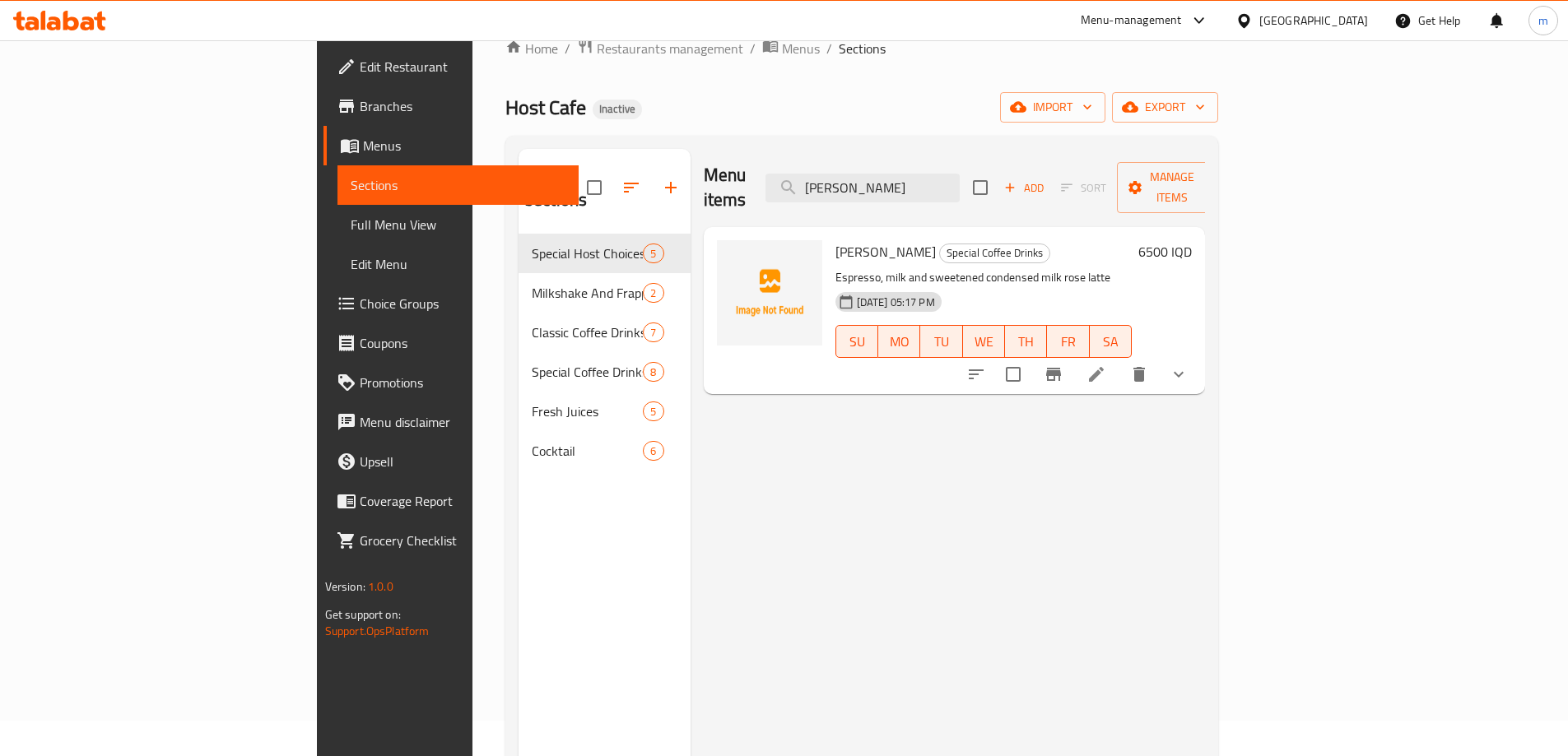
scroll to position [55, 0]
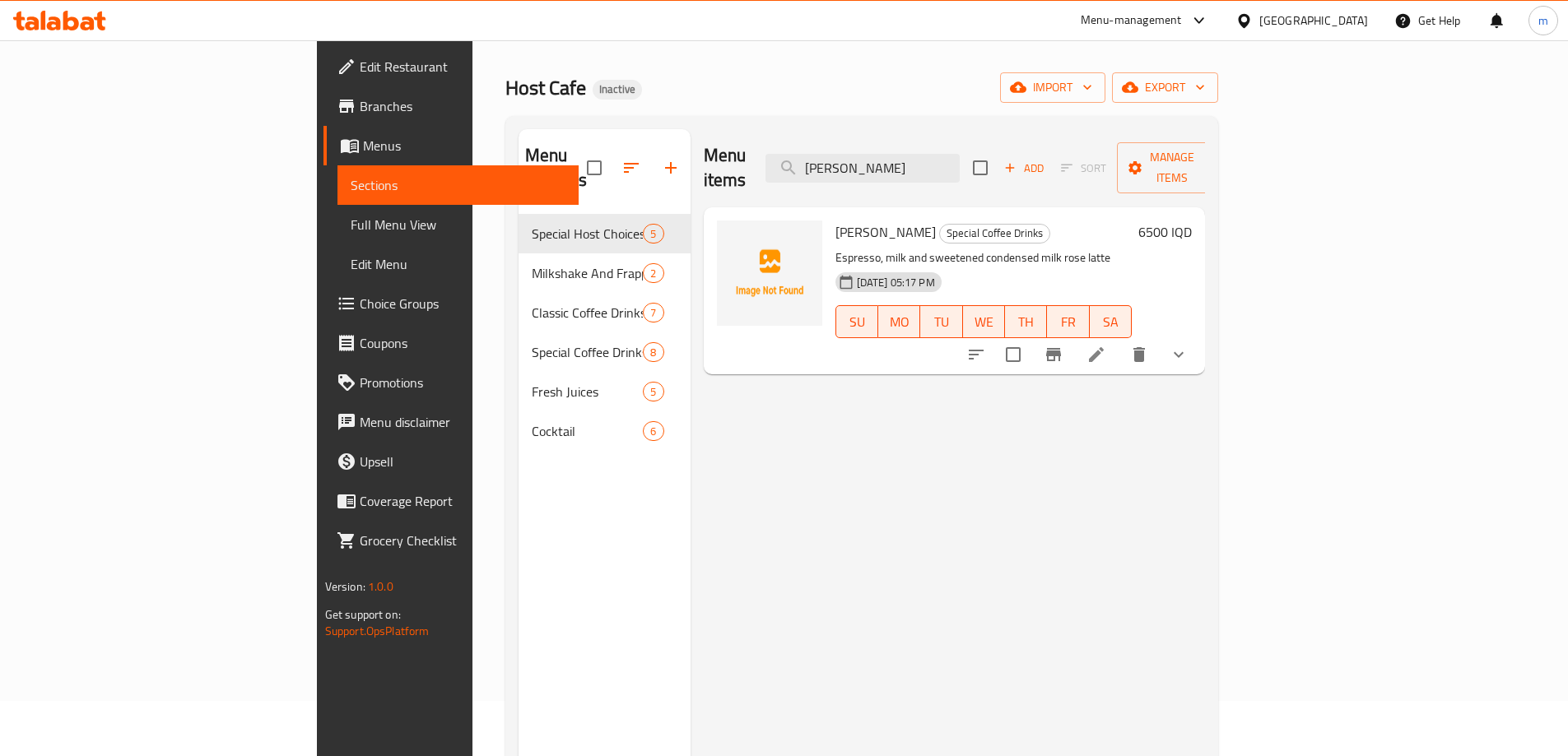
type input "Rose Latte"
click at [1119, 340] on li at bounding box center [1096, 355] width 46 height 30
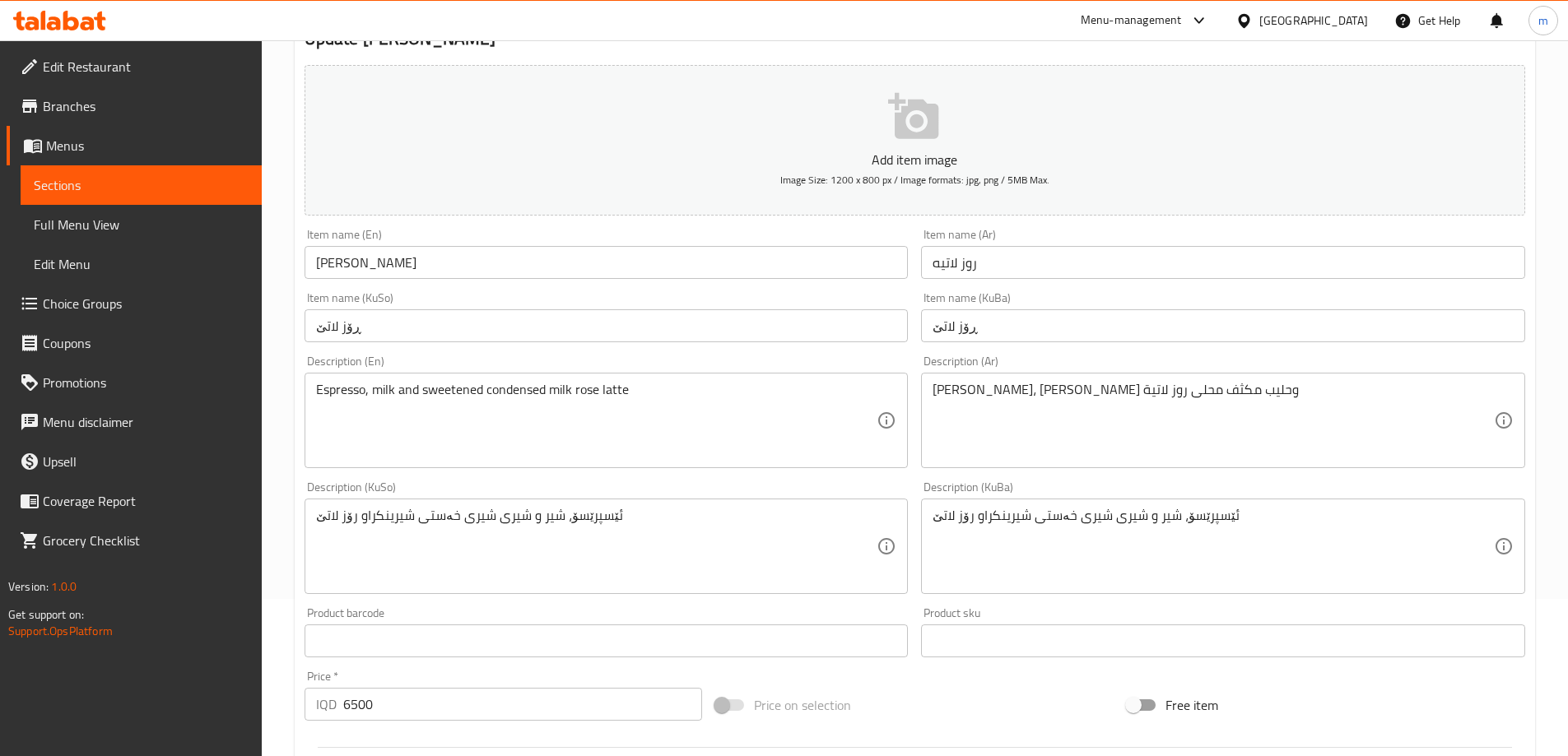
scroll to position [164, 0]
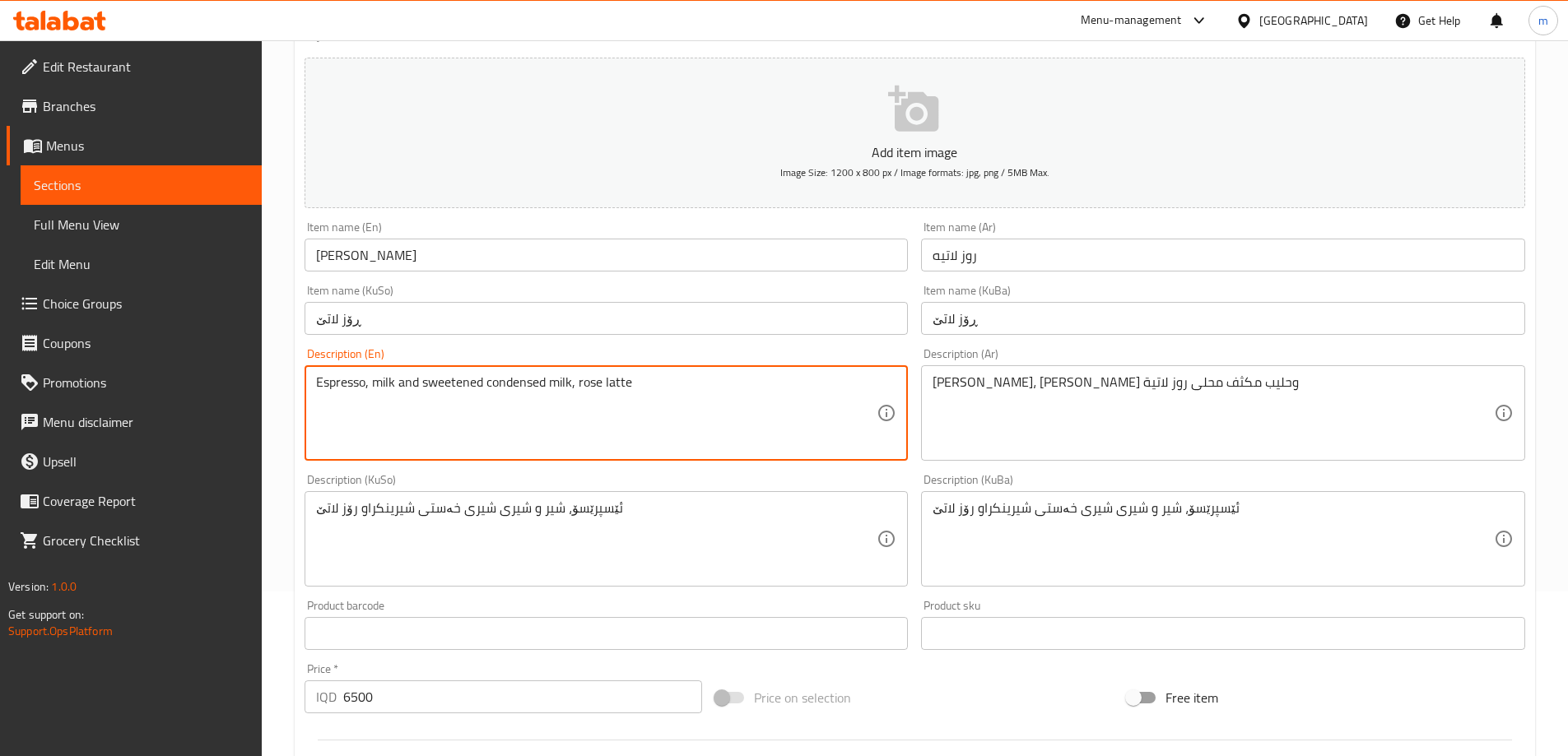
click at [420, 388] on textarea "Espresso, milk and sweetened condensed milk, rose latte" at bounding box center [597, 414] width 562 height 78
click at [555, 387] on textarea "Espresso, milk, sweetened condensed milk, rose latte" at bounding box center [597, 414] width 562 height 78
type textarea "Espresso, milk, sweetened condensed milk and rose latte"
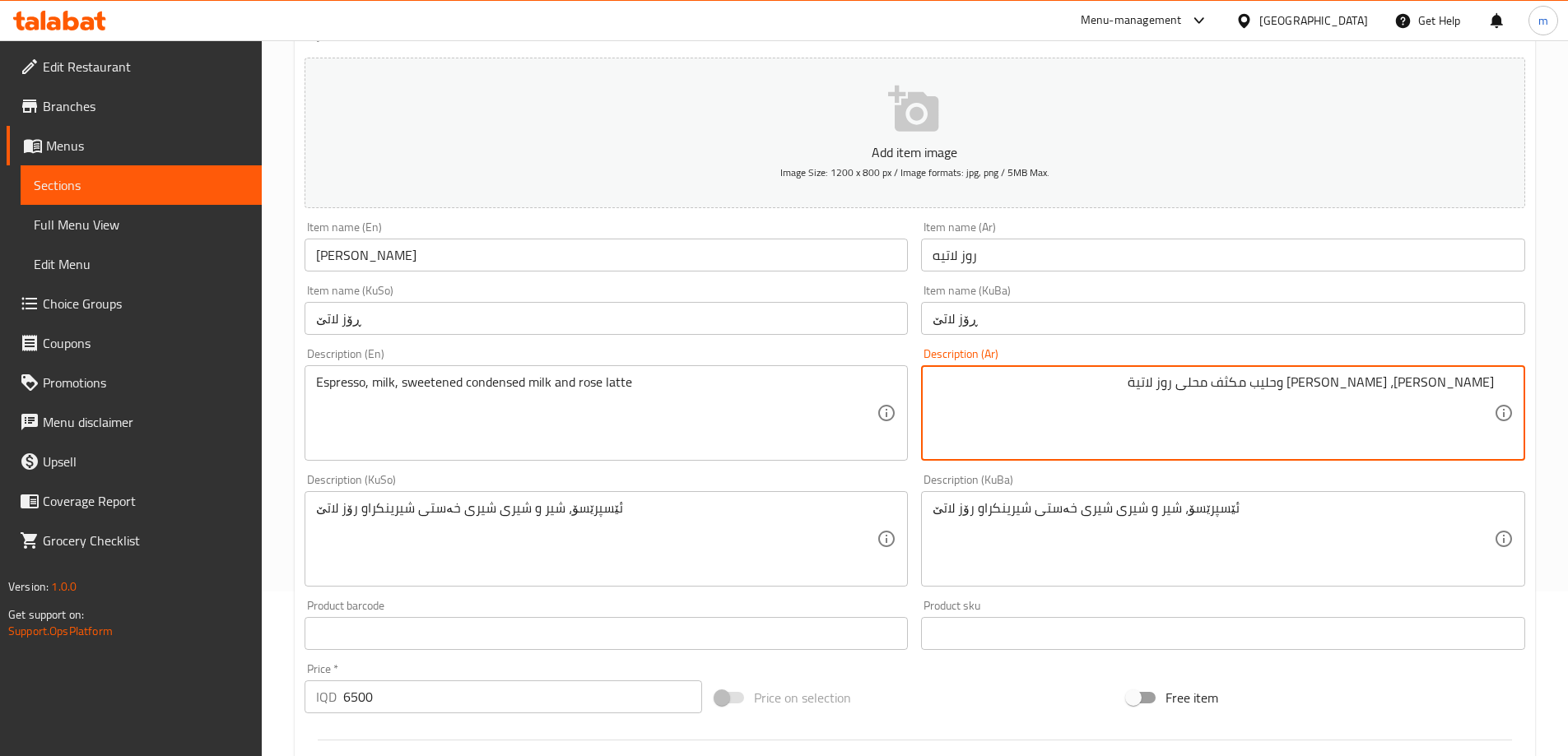
click at [1355, 364] on div "Description (Ar) اسبريسو، حليب وحليب مكثف محلى روز لاتية Description (Ar)" at bounding box center [1222, 405] width 604 height 113
click at [1406, 377] on textarea "اسبريسو، حليب وحليب مكثف محلى وروز لاتية" at bounding box center [1213, 414] width 562 height 78
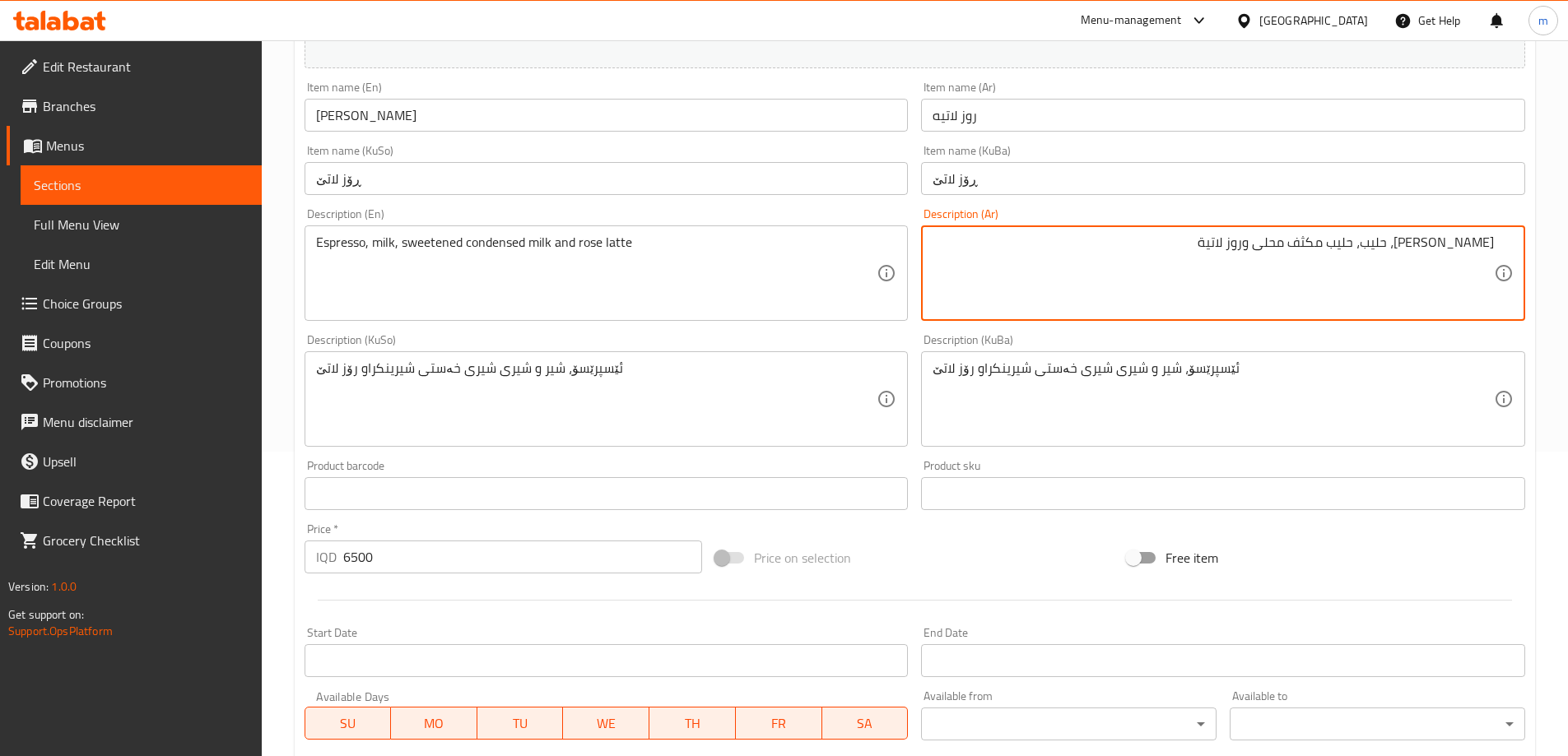
scroll to position [329, 0]
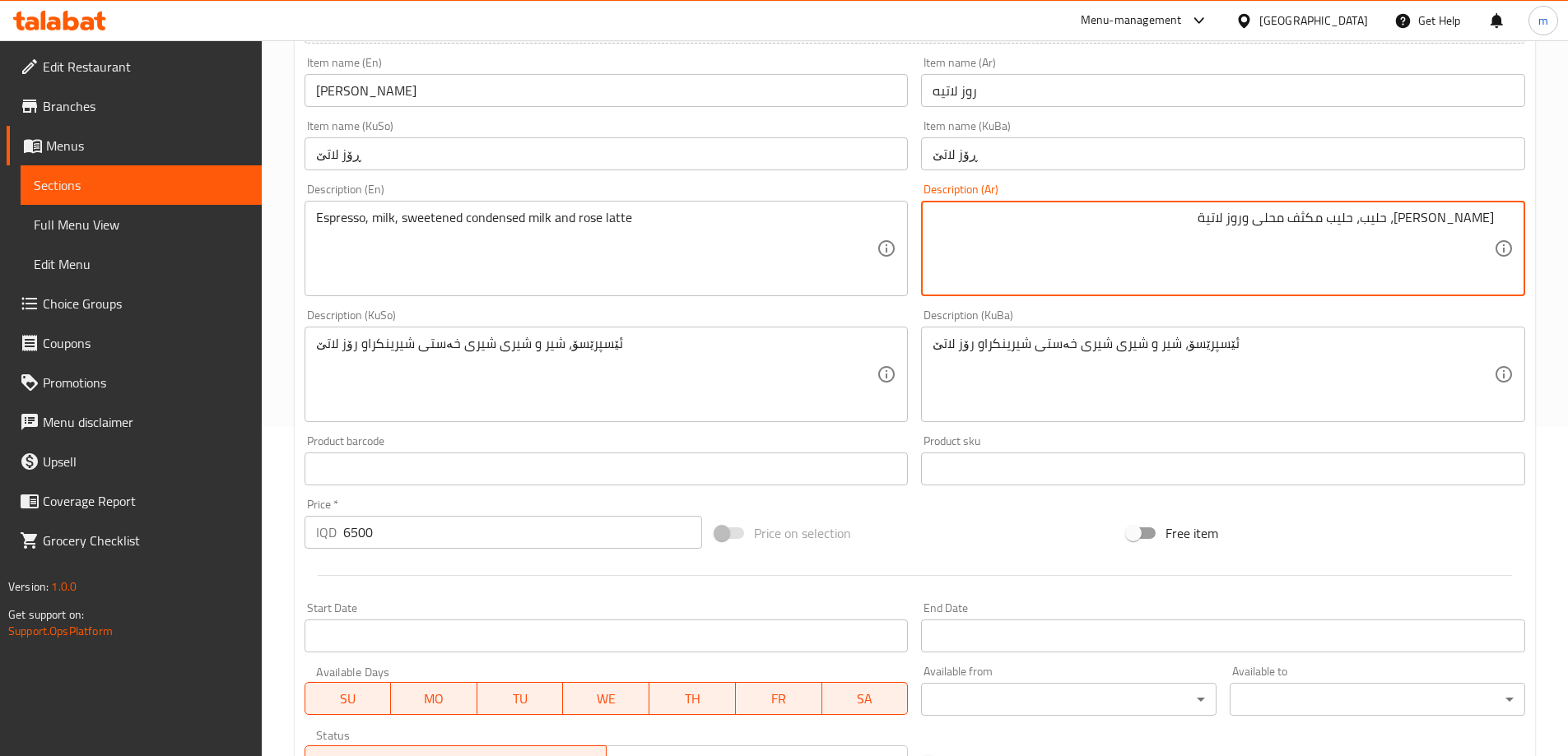
type textarea "اسبريسو، حليب، حليب مكثف محلى وروز لاتية"
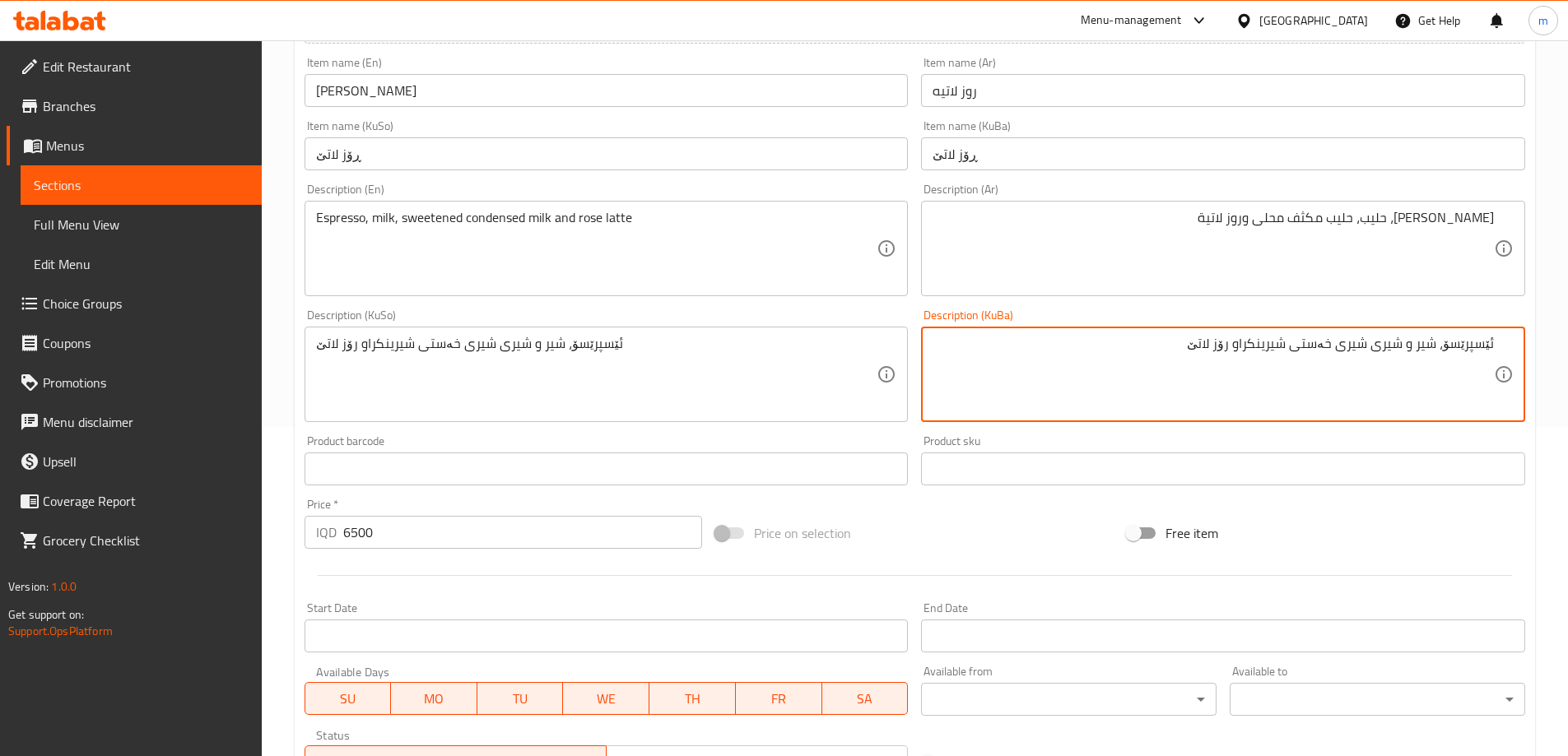
click at [1236, 345] on textarea "ئێسپرێسۆ، شیر و شیری شیری خەستی شیرینکراو رۆز لاتێ" at bounding box center [1213, 375] width 562 height 78
click at [1405, 344] on textarea "ئێسپرێسۆ، شیر و شیری شیری خەستی شیرینکراو و رۆز لاتێ" at bounding box center [1213, 375] width 562 height 78
type textarea "ئێسپرێسۆ، شیر، شیری شیری خەستی شیرینکراو و رۆز لاتێ"
click at [996, 331] on div "ئێسپرێسۆ، شیر، شیری شیری خەستی شیرینکراو و رۆز لاتێ Description (KuBa)" at bounding box center [1222, 374] width 604 height 96
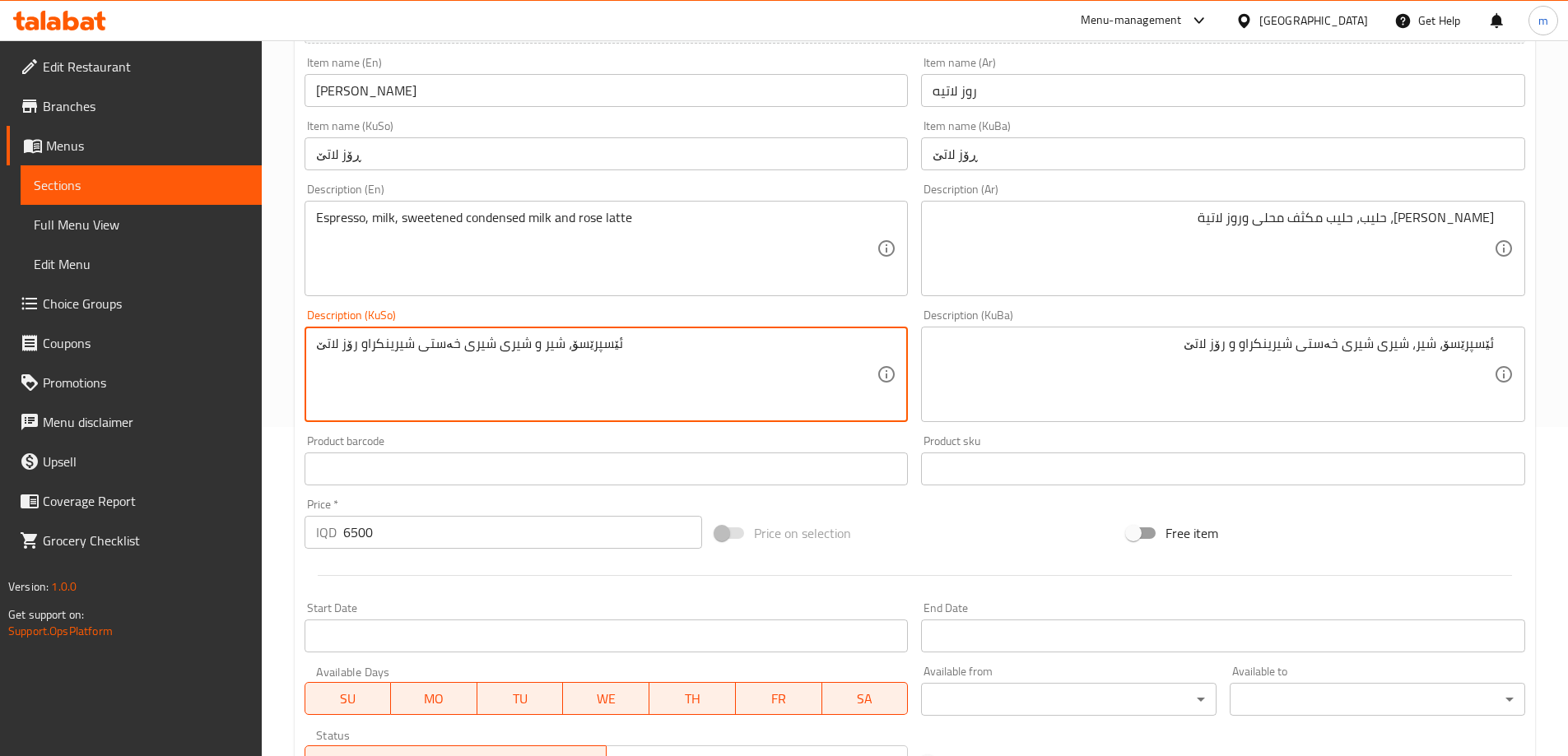
paste textarea "، شیری شیری خەستی شیرینکراو"
type textarea "ئێسپرێسۆ، شیر، شیری شیری خەستی شیرینکراو و رۆز لاتێ"
click at [889, 316] on div "Description (KuSo) ئێسپرێسۆ، شیر، شیری شیری خەستی شیرینکراو و رۆز لاتێ Descript…" at bounding box center [607, 366] width 604 height 113
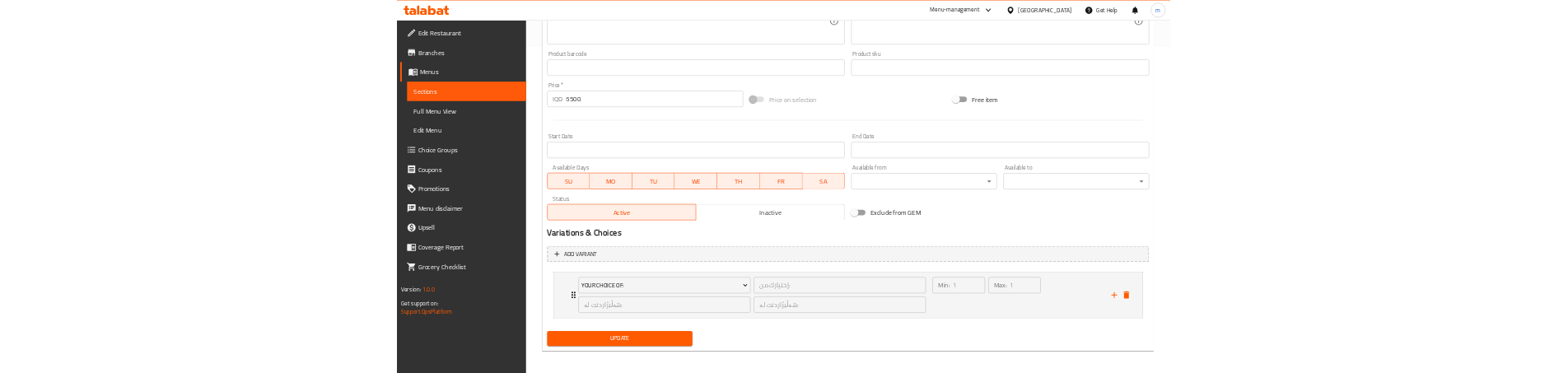
scroll to position [662, 0]
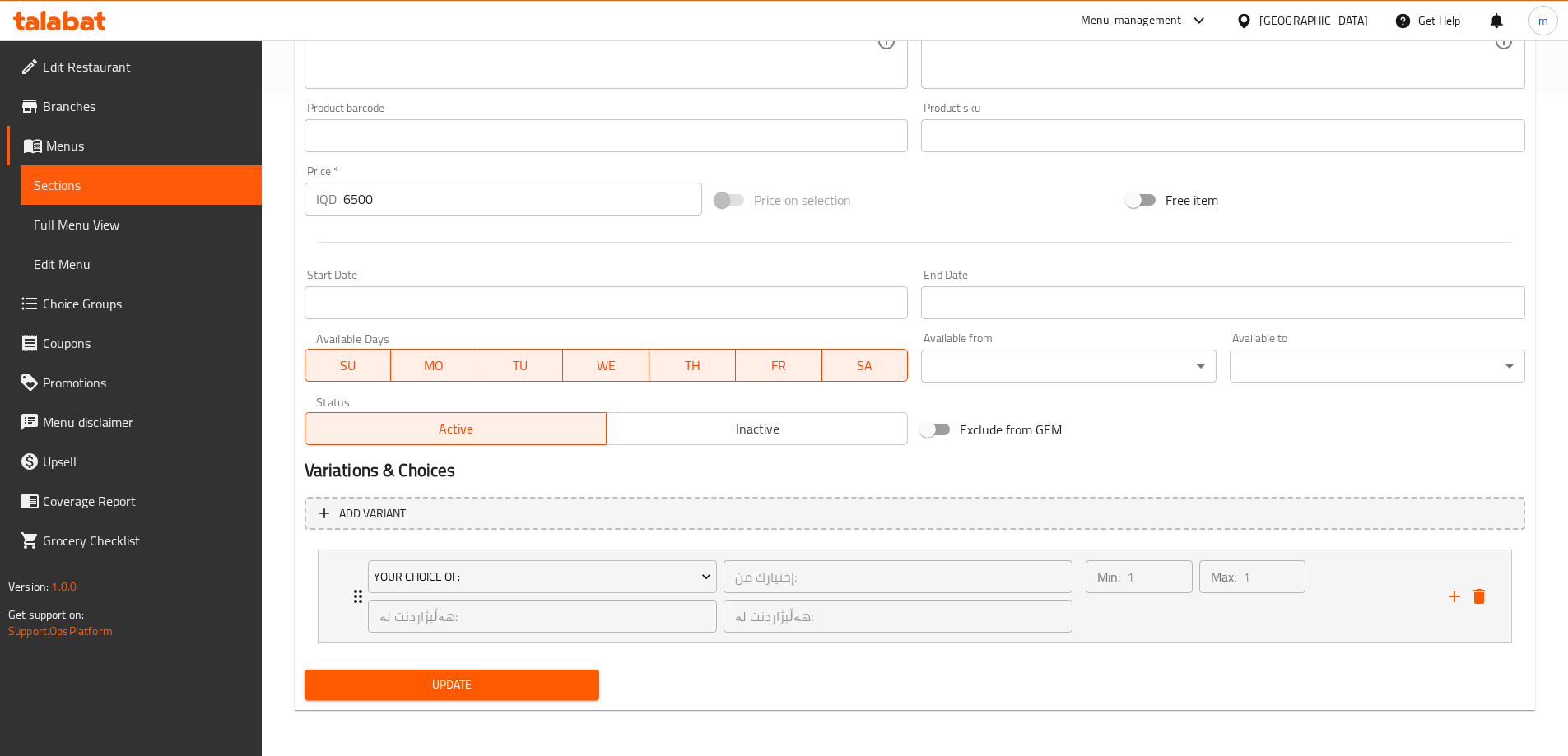
click at [414, 692] on span "Update" at bounding box center [452, 685] width 269 height 21
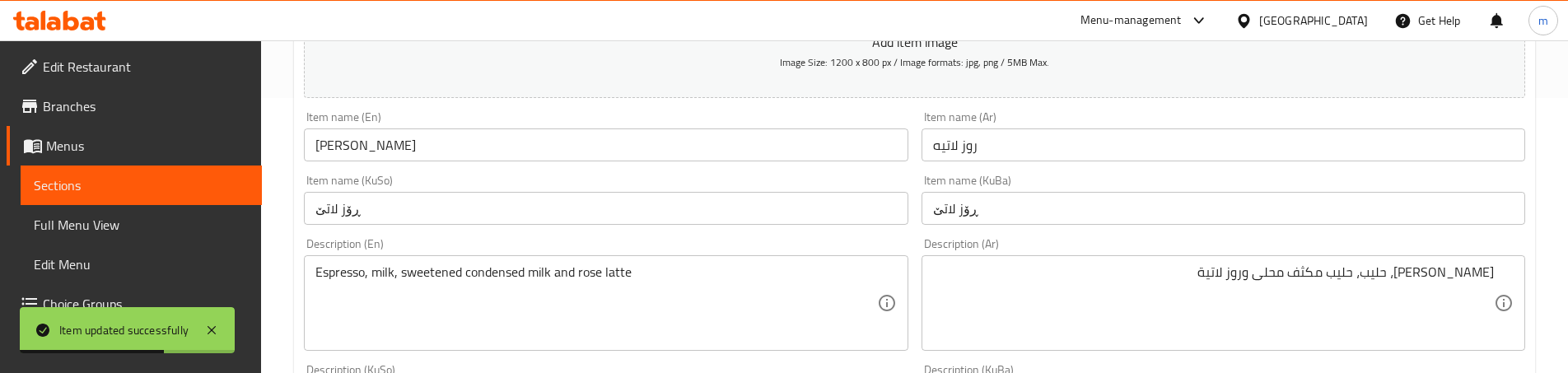
scroll to position [114, 0]
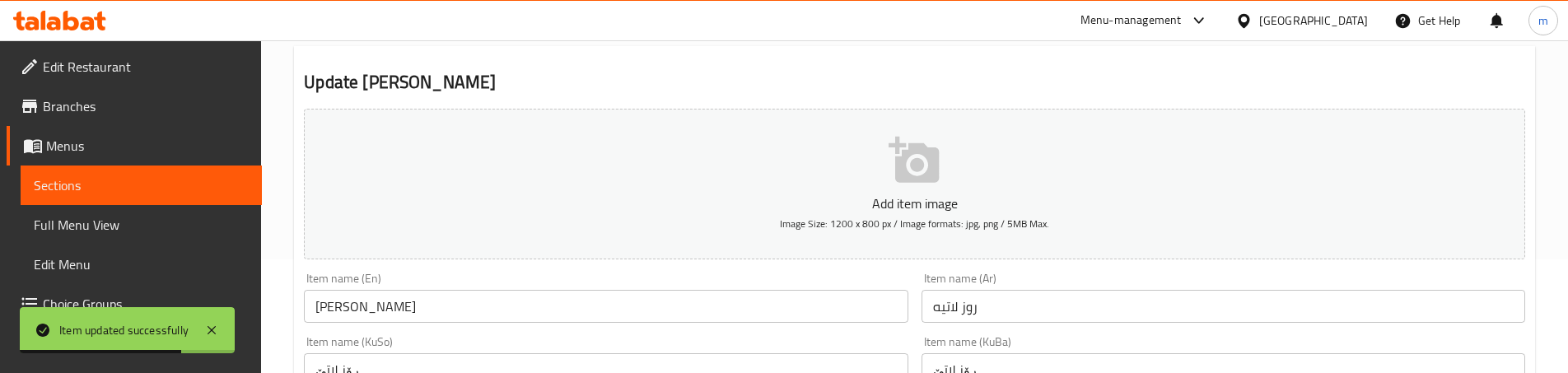
click at [234, 174] on link "Sections" at bounding box center [141, 185] width 241 height 40
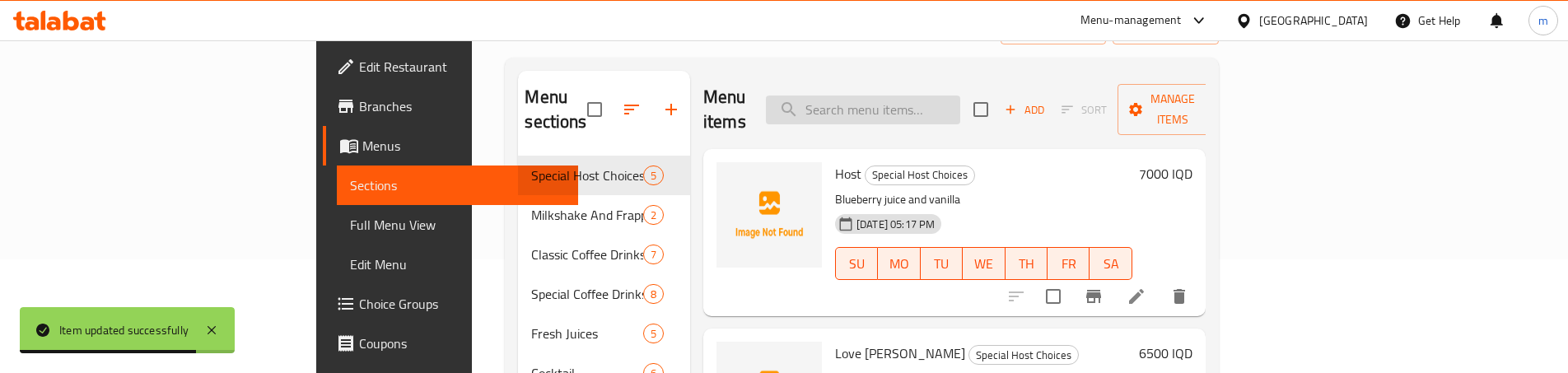
click at [960, 96] on input "search" at bounding box center [863, 110] width 195 height 29
paste input "Coconut And Ginger Latte"
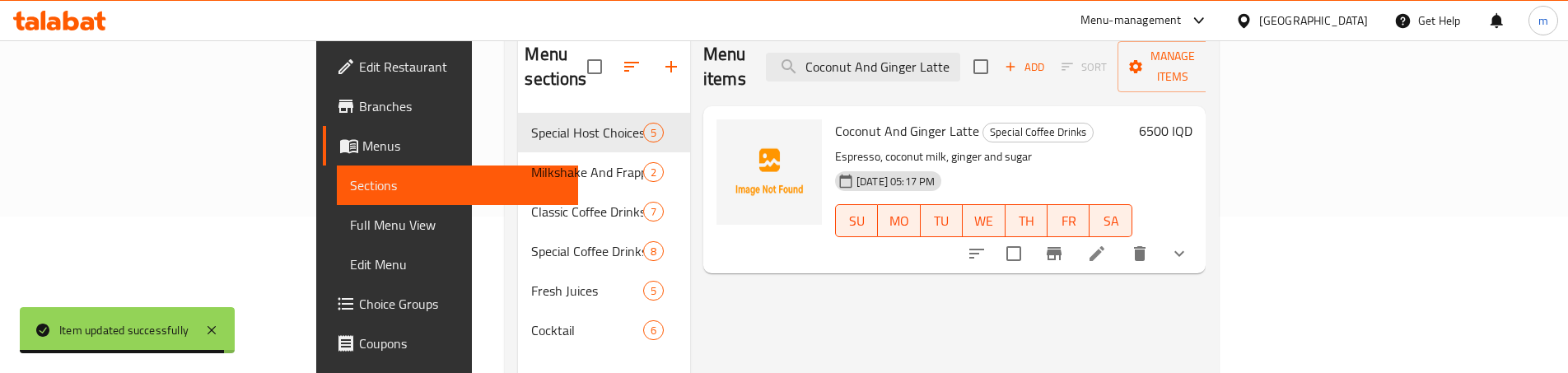
scroll to position [169, 0]
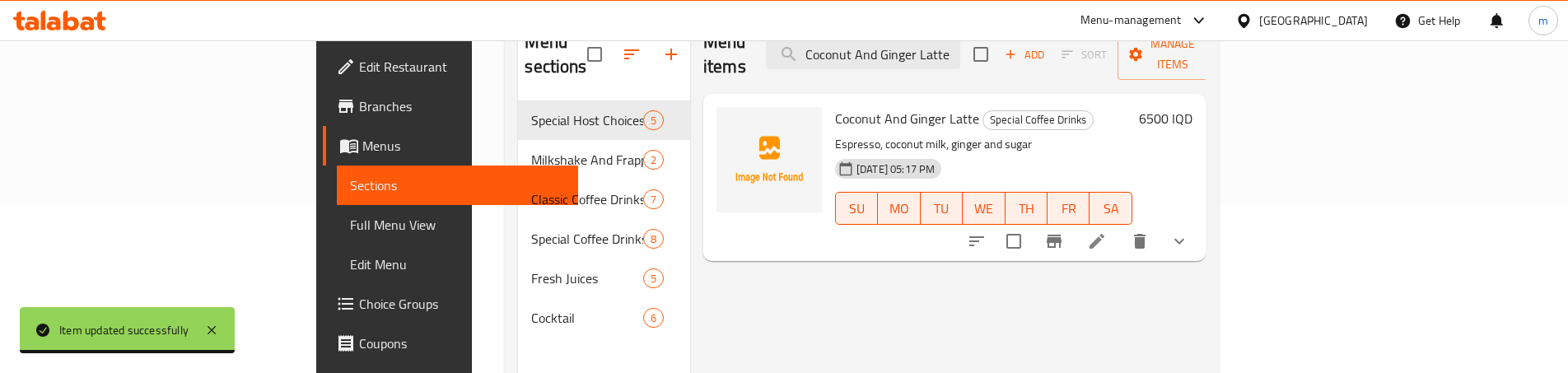
type input "Coconut And Ginger Latte"
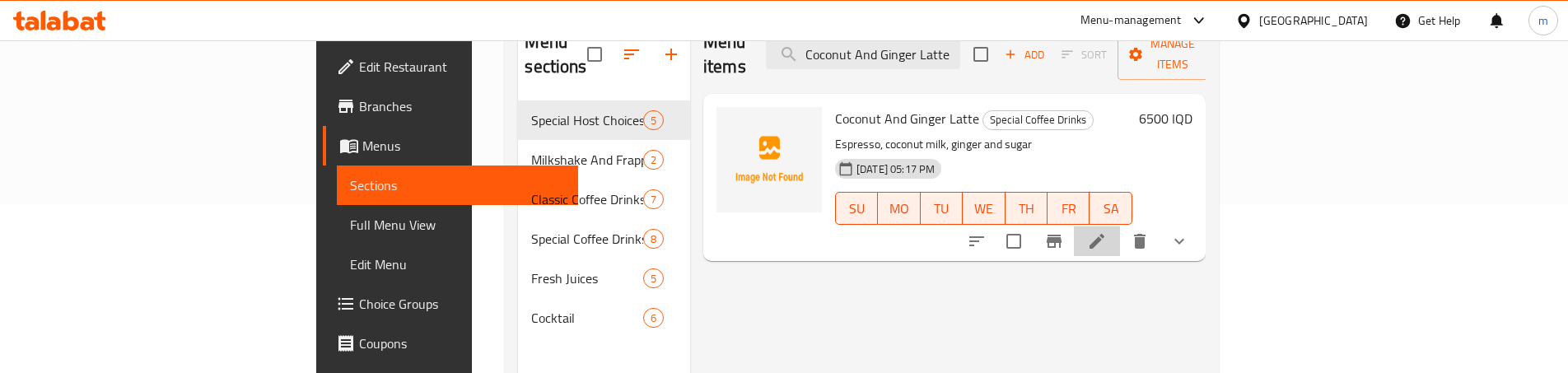
click at [1104, 233] on icon at bounding box center [1097, 241] width 15 height 15
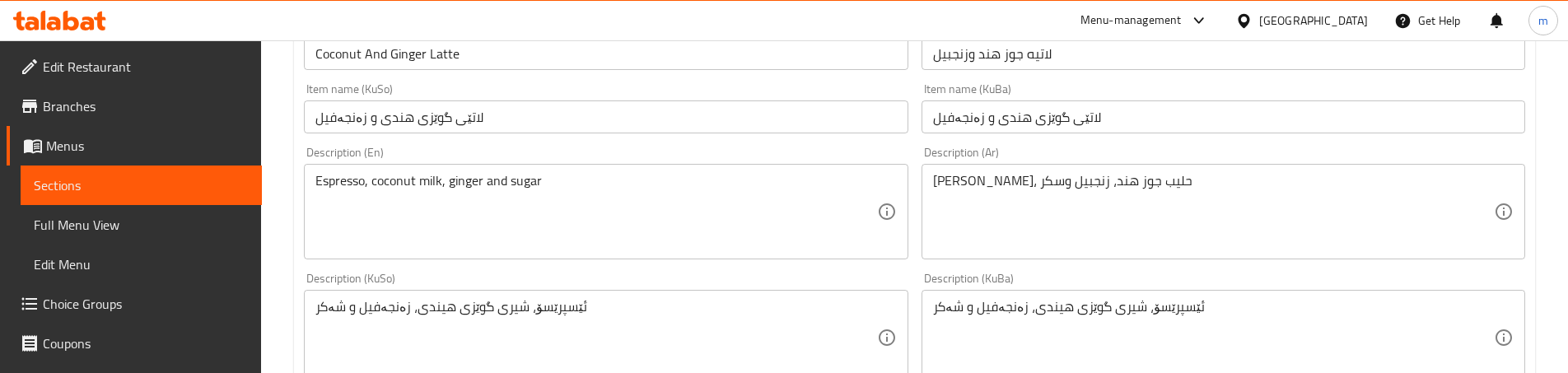
scroll to position [385, 0]
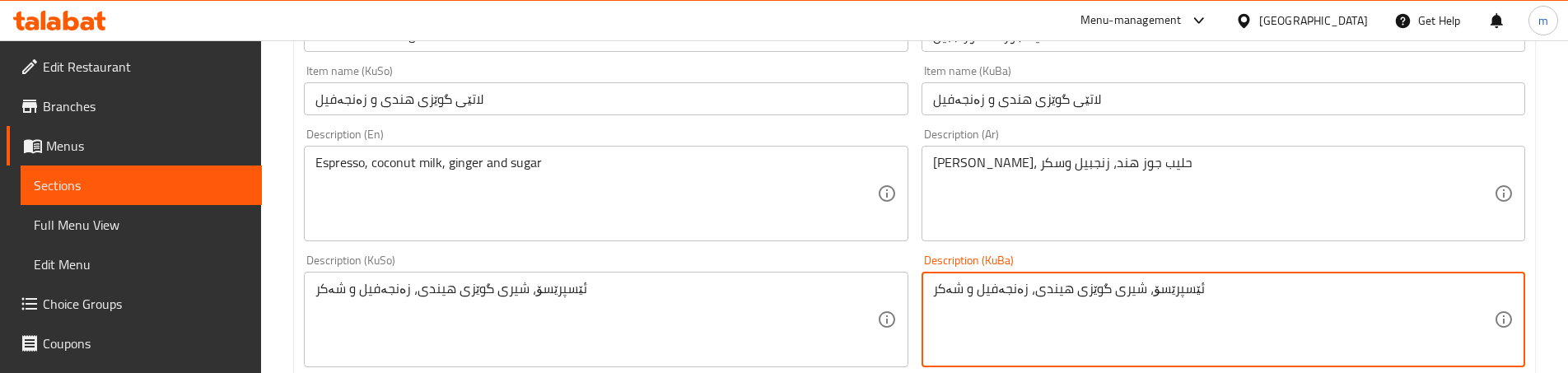
click at [1048, 291] on textarea "ئێسپرێسۆ، شیری گوێزی هیندی، زەنجەفیل و شەکر" at bounding box center [1213, 320] width 561 height 78
type textarea "ئێسپرێسۆ، شیری گوێزی هندی، زەنجەفیل و شەکر"
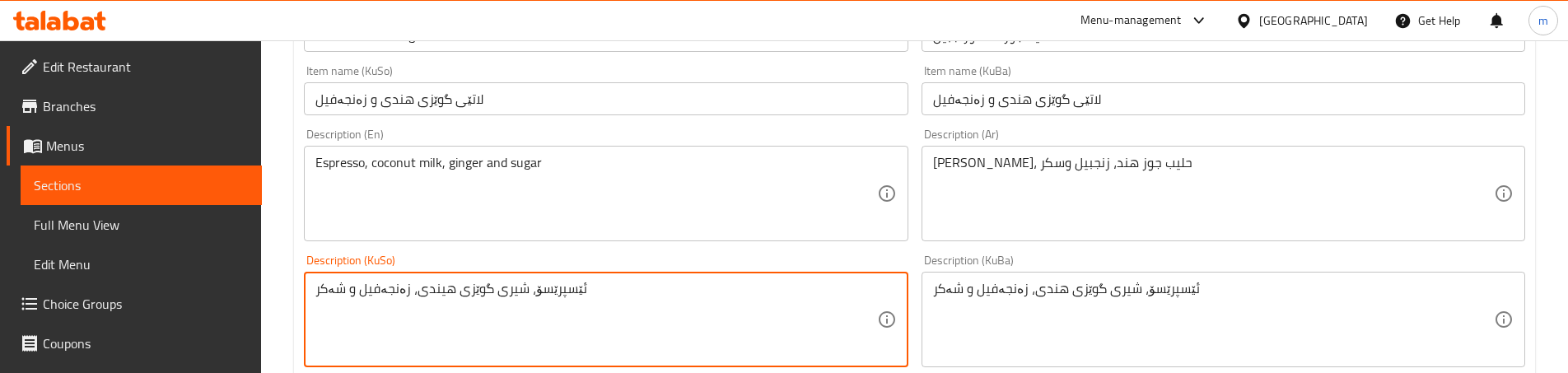
paste textarea
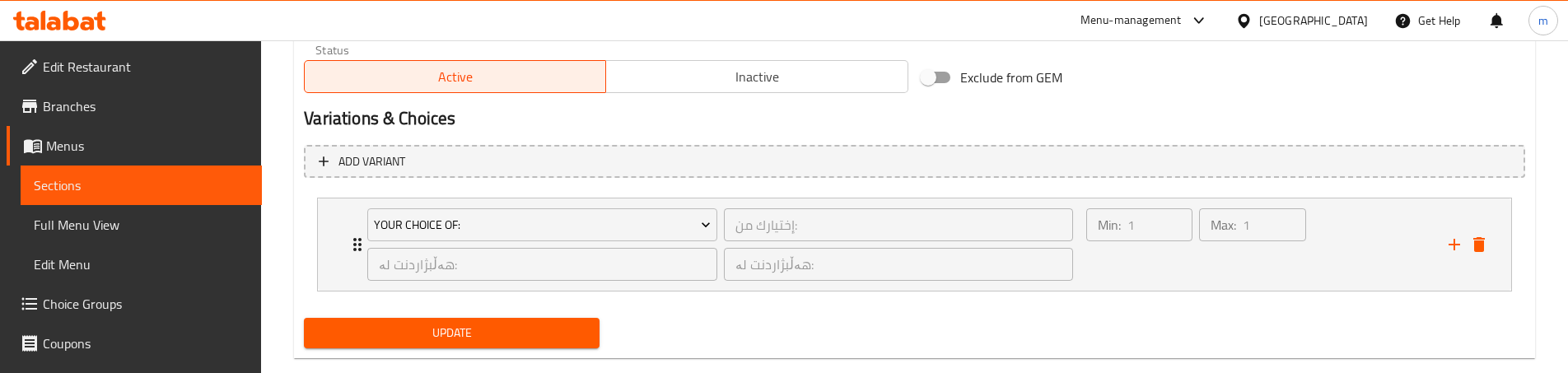
scroll to position [1046, 0]
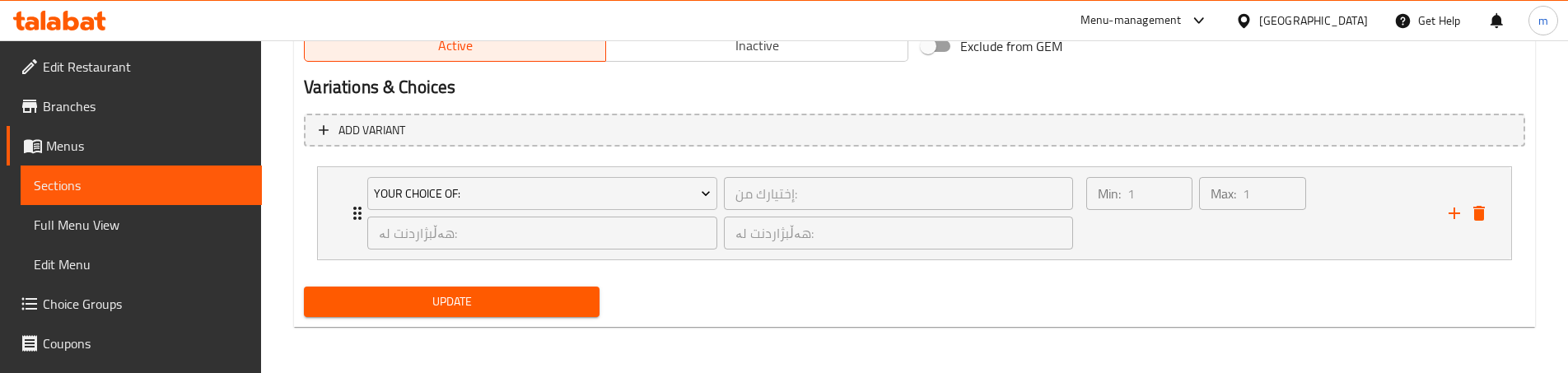
type textarea "ئێسپرێسۆ، شیری گوێزی هندی، زەنجەفیل و شەکر"
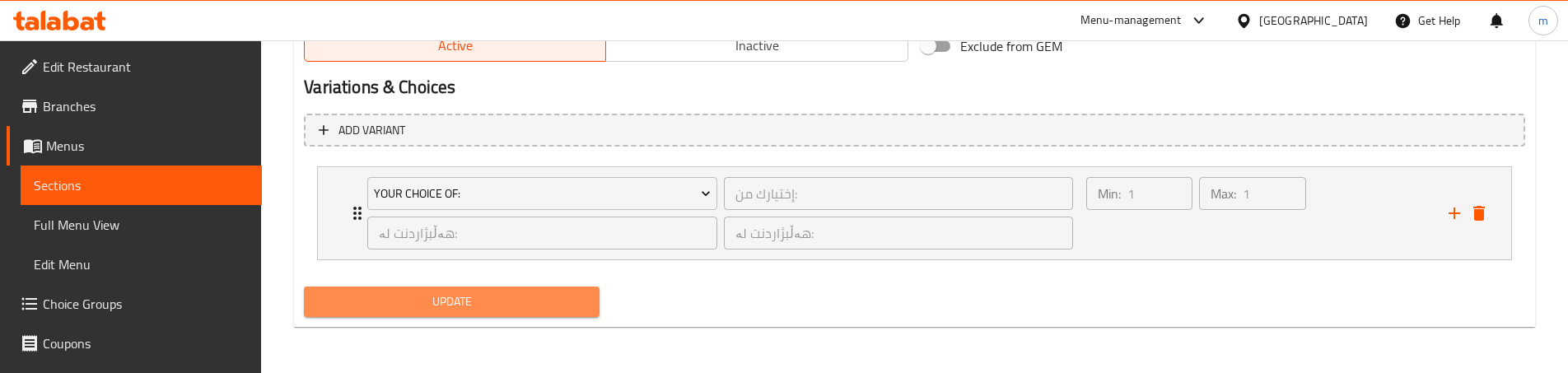
click at [517, 309] on span "Update" at bounding box center [451, 302] width 269 height 21
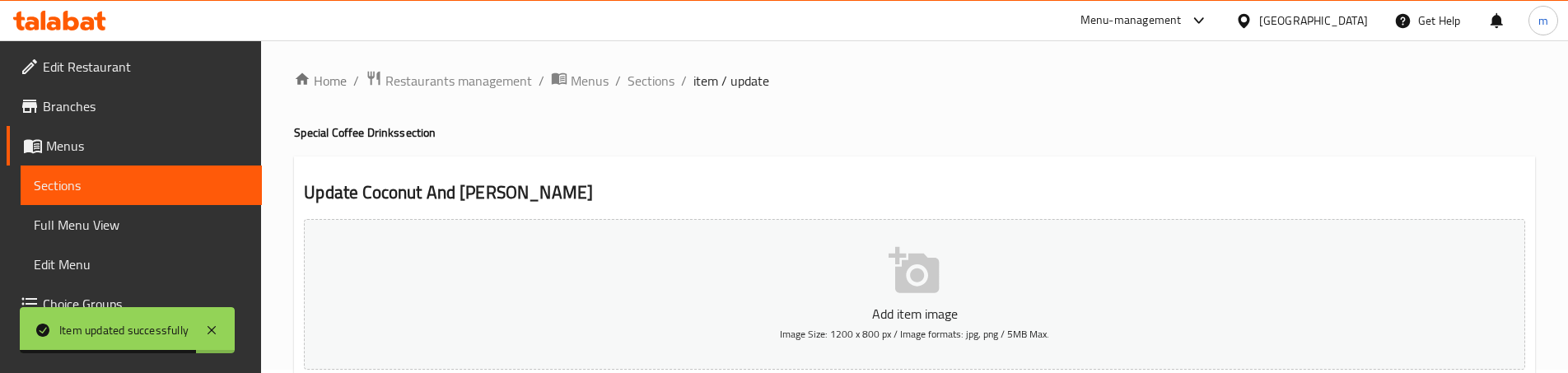
scroll to position [0, 0]
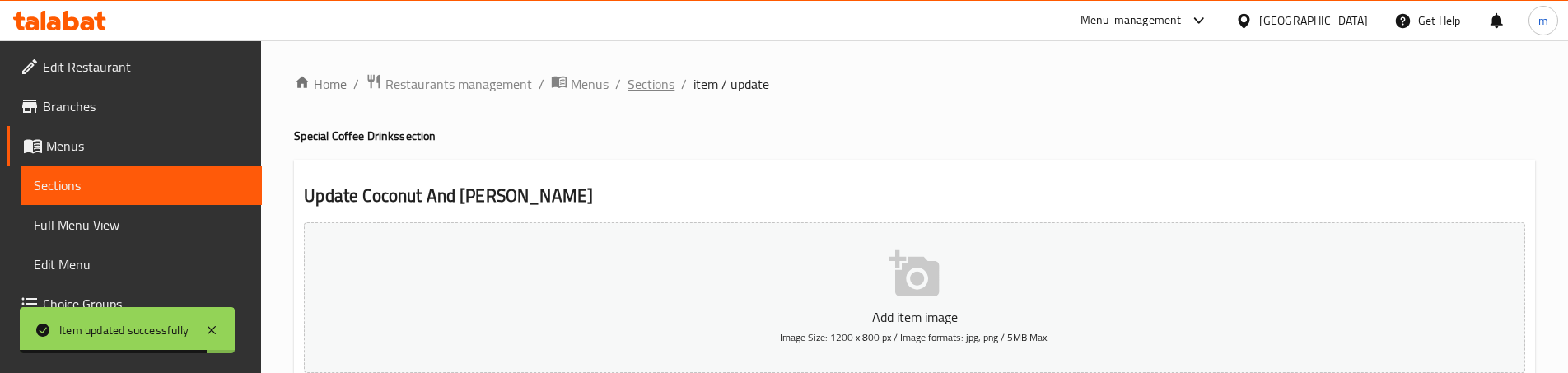
click at [656, 86] on span "Sections" at bounding box center [651, 84] width 47 height 20
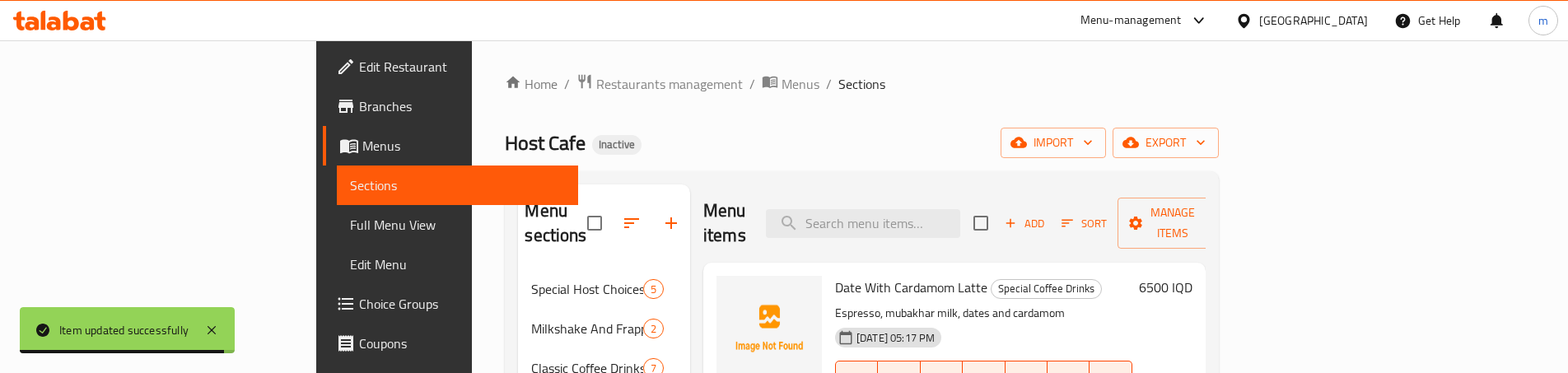
click at [926, 194] on div "Menu items Add Sort Manage items" at bounding box center [954, 223] width 502 height 78
click at [929, 209] on input "search" at bounding box center [863, 223] width 195 height 29
paste input "Chocolate Latte"
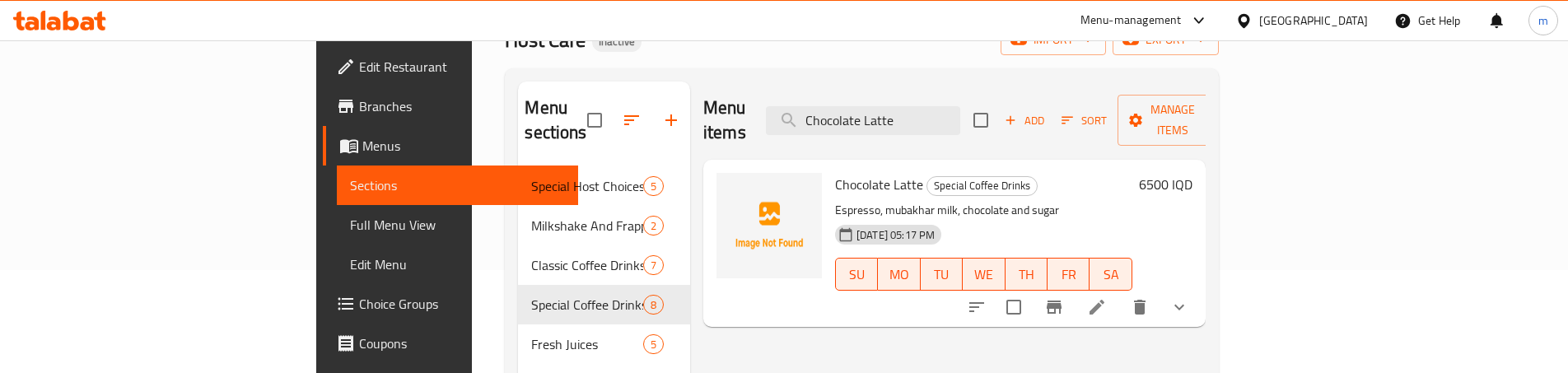
scroll to position [110, 0]
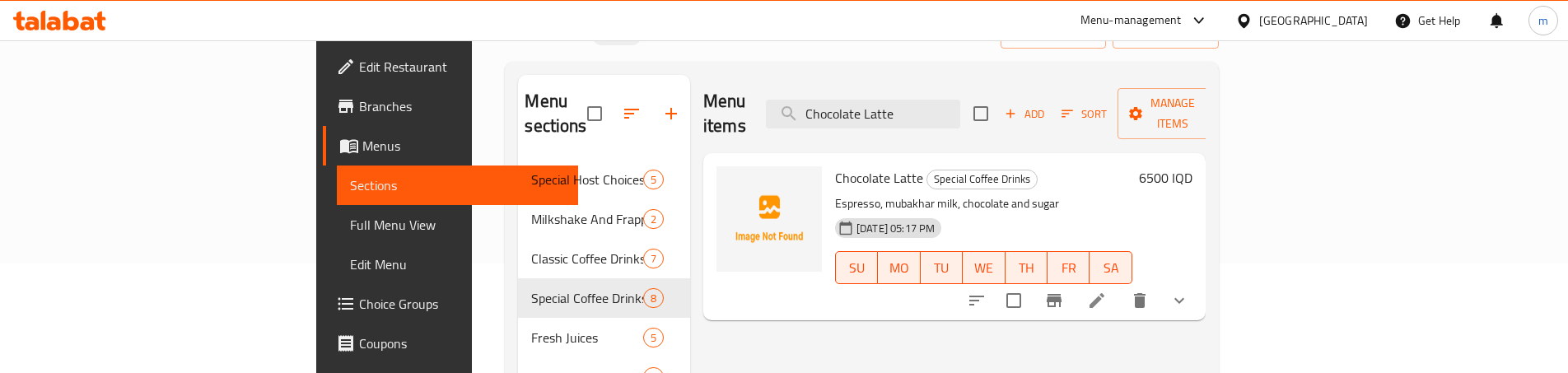
type input "Chocolate Latte"
click at [1104, 293] on icon at bounding box center [1097, 301] width 15 height 15
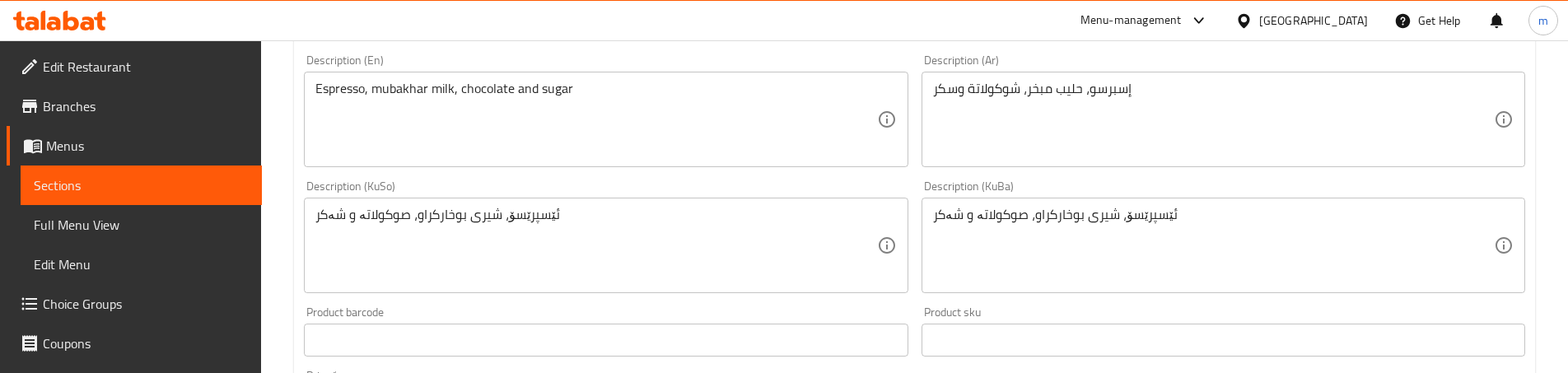
scroll to position [439, 0]
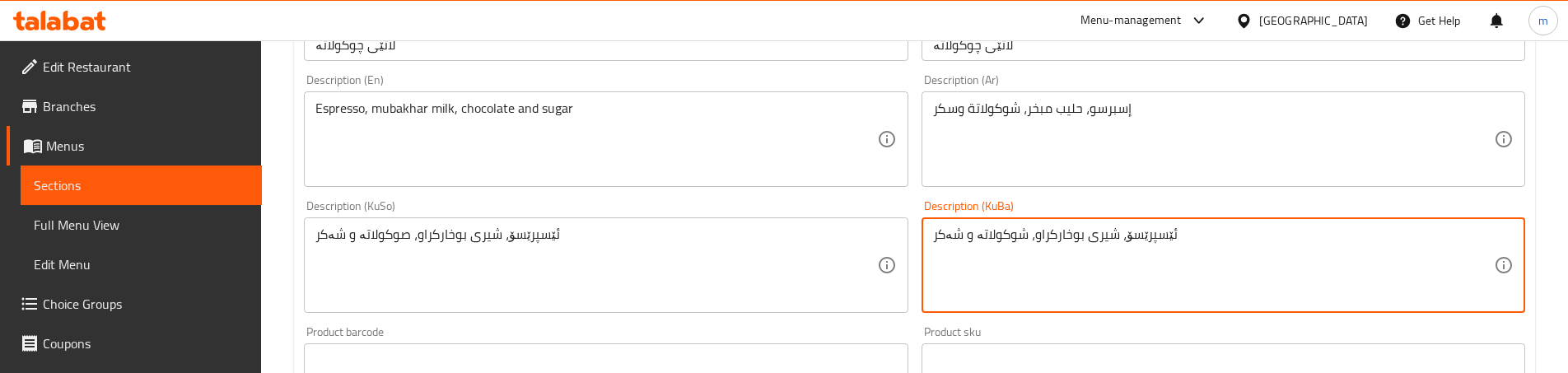
type textarea "ئێسپرێسۆ، شیری بوخارکراو، شوکولاتە و شەکر"
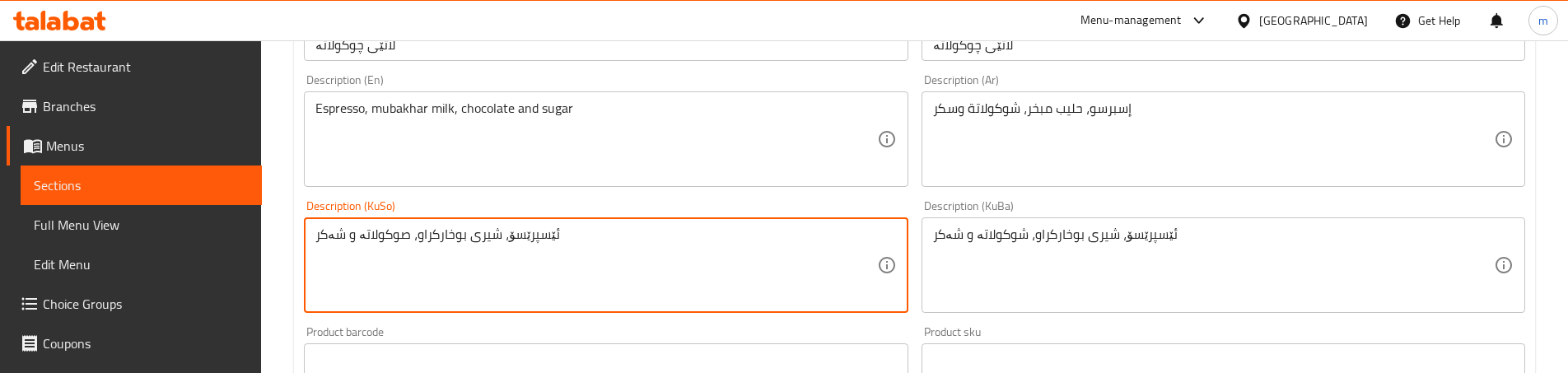
paste textarea
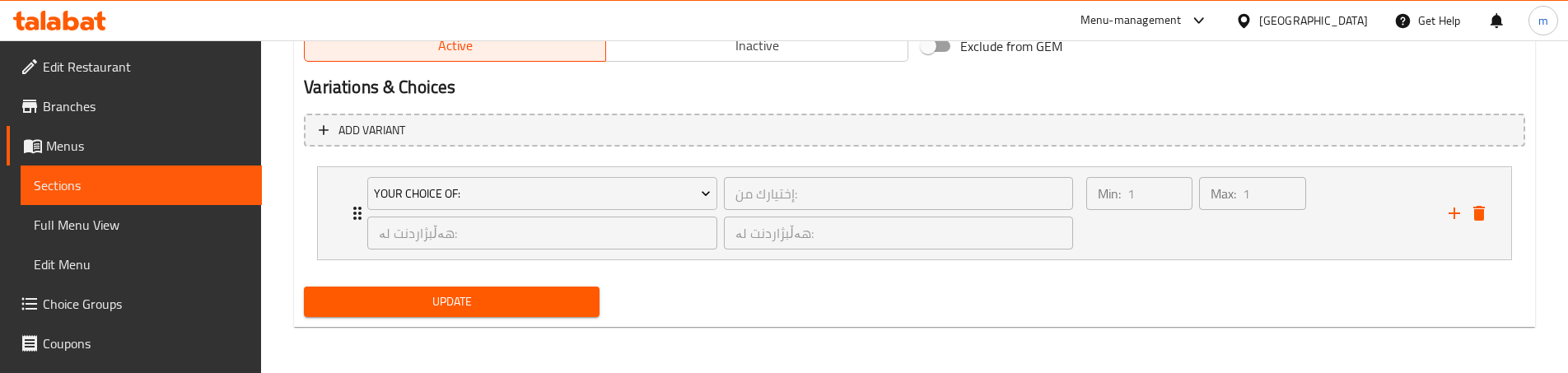
type textarea "ئێسپرێسۆ، شیری بوخارکراو، شوکولاتە و شەکر"
click at [571, 291] on button "Update" at bounding box center [452, 302] width 296 height 31
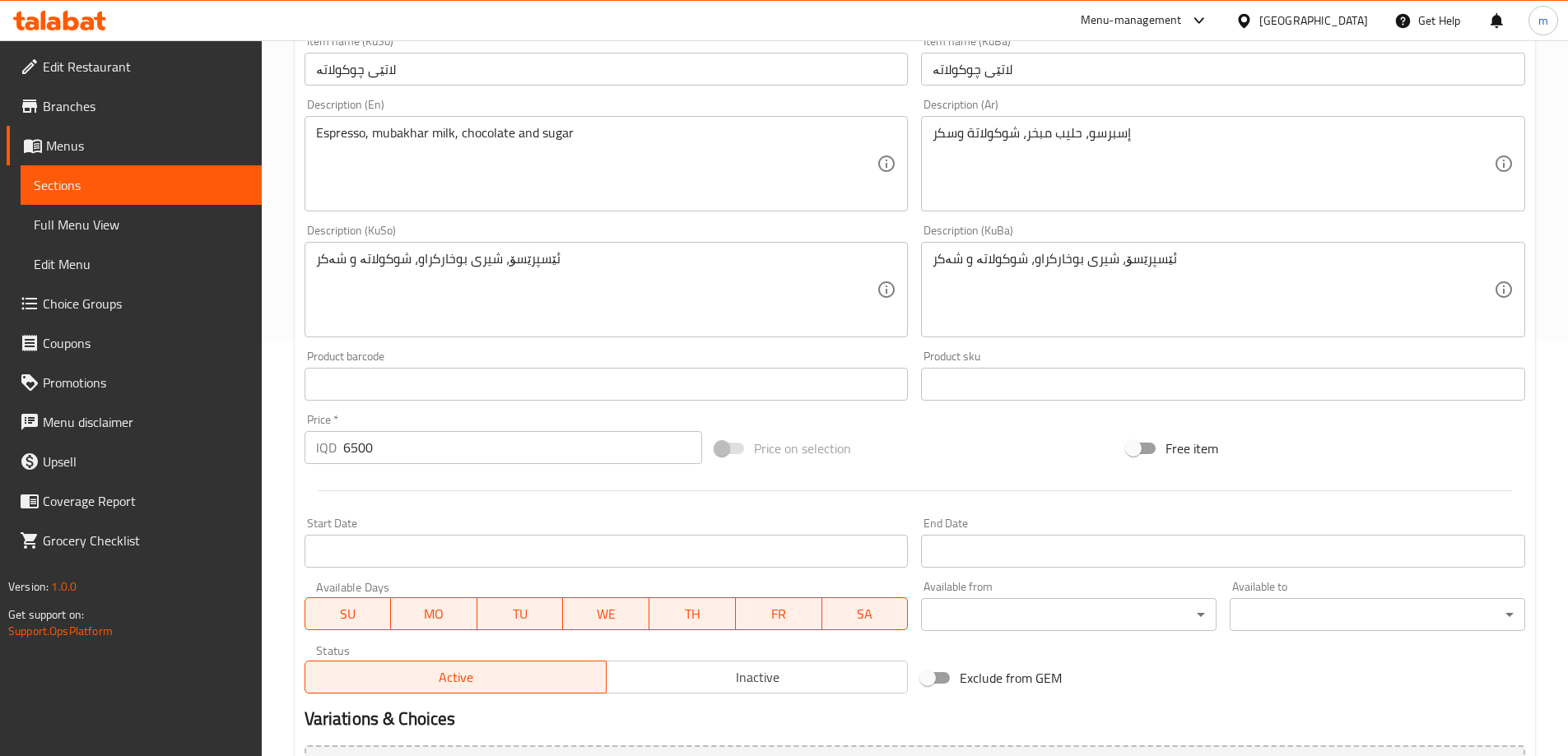
scroll to position [332, 0]
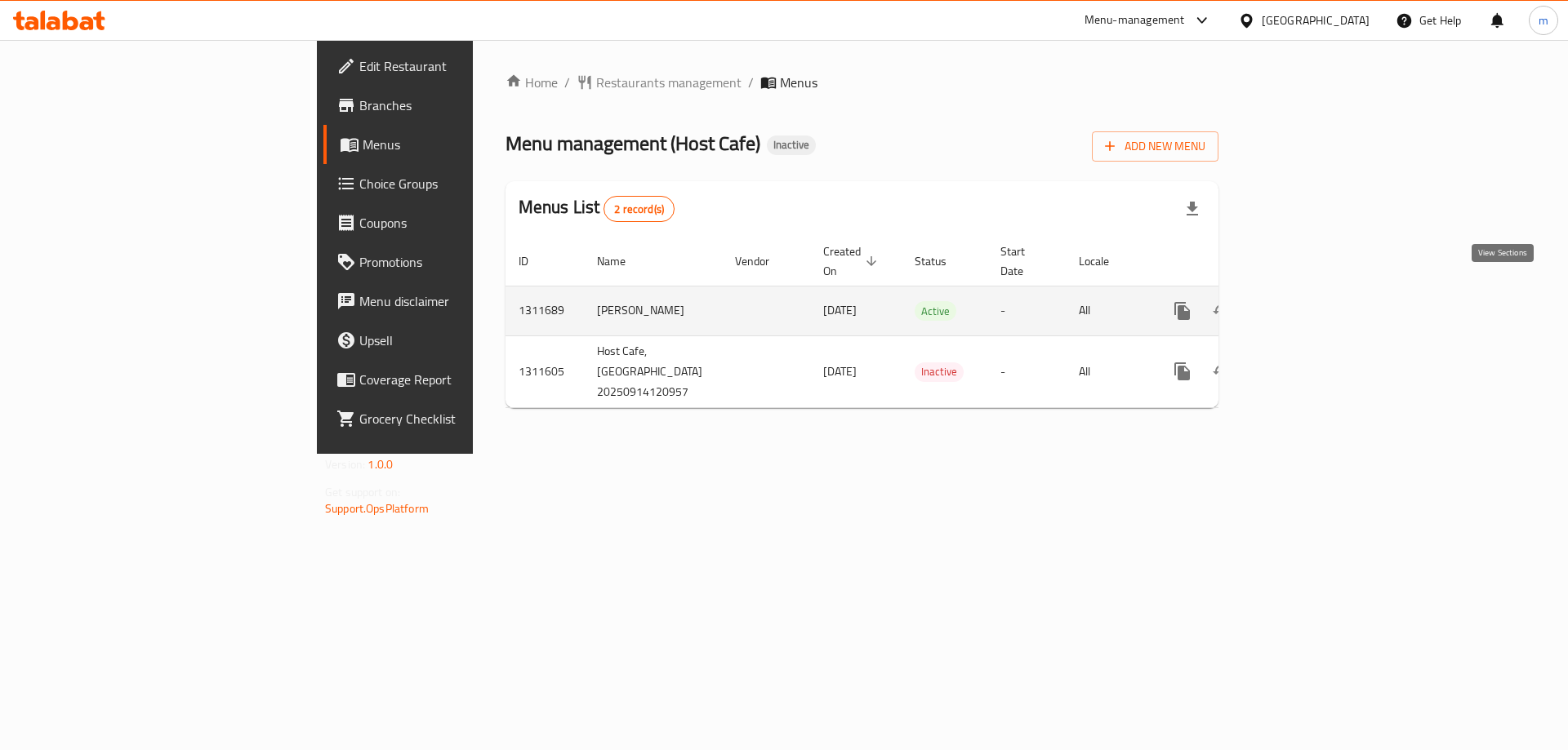
click at [1307, 304] on icon "enhanced table" at bounding box center [1300, 312] width 15 height 15
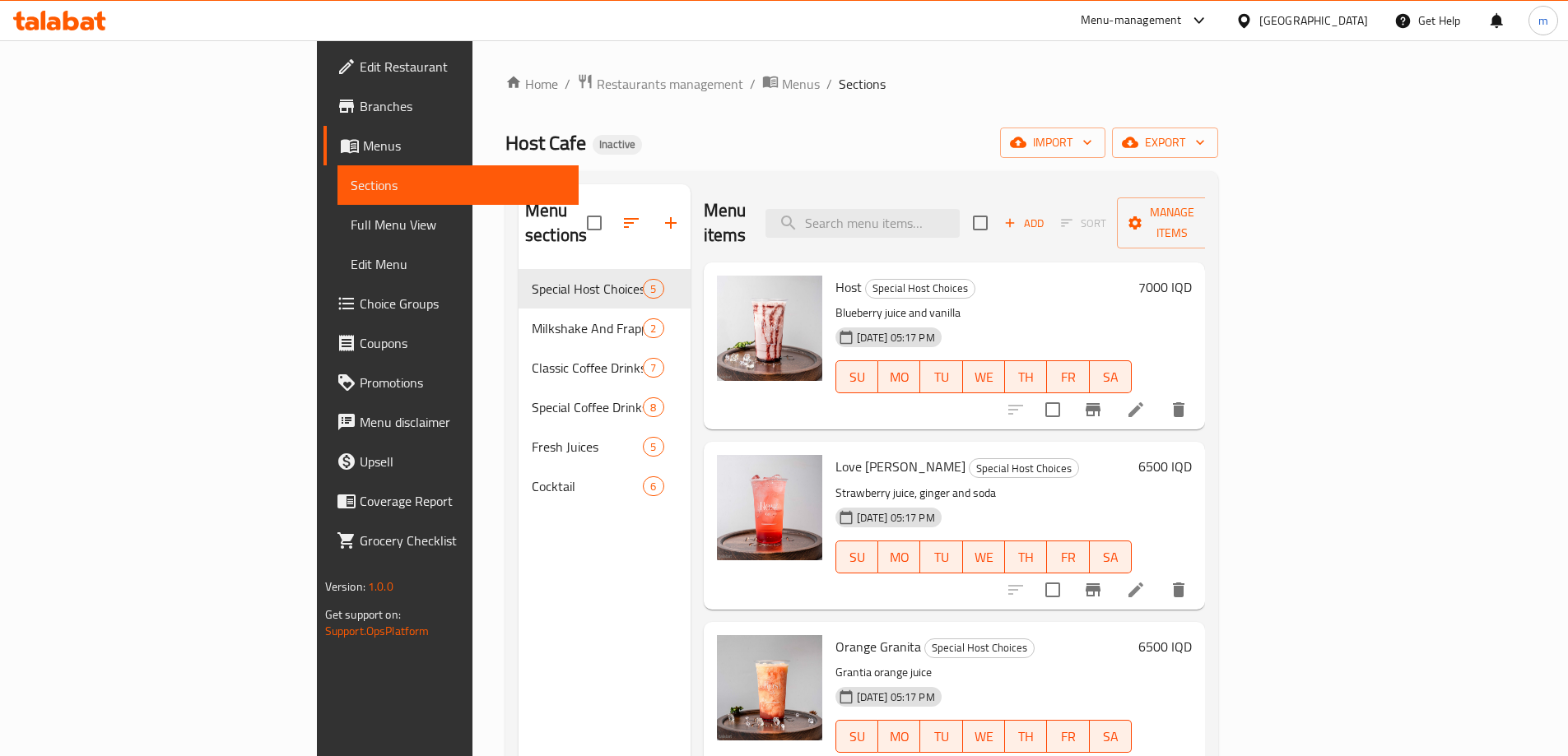
click at [351, 216] on span "Full Menu View" at bounding box center [458, 225] width 215 height 20
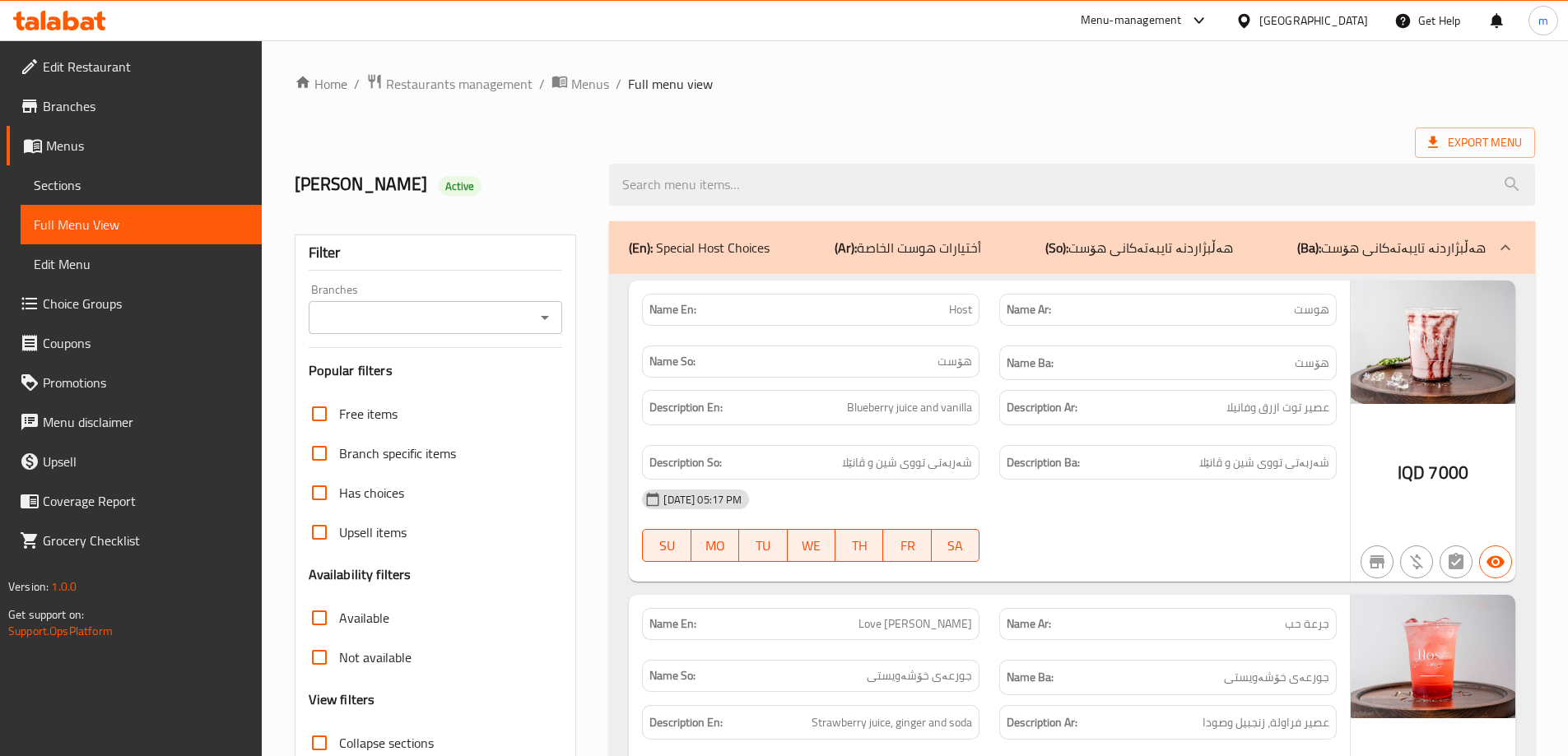
click at [545, 310] on icon "Open" at bounding box center [545, 317] width 20 height 20
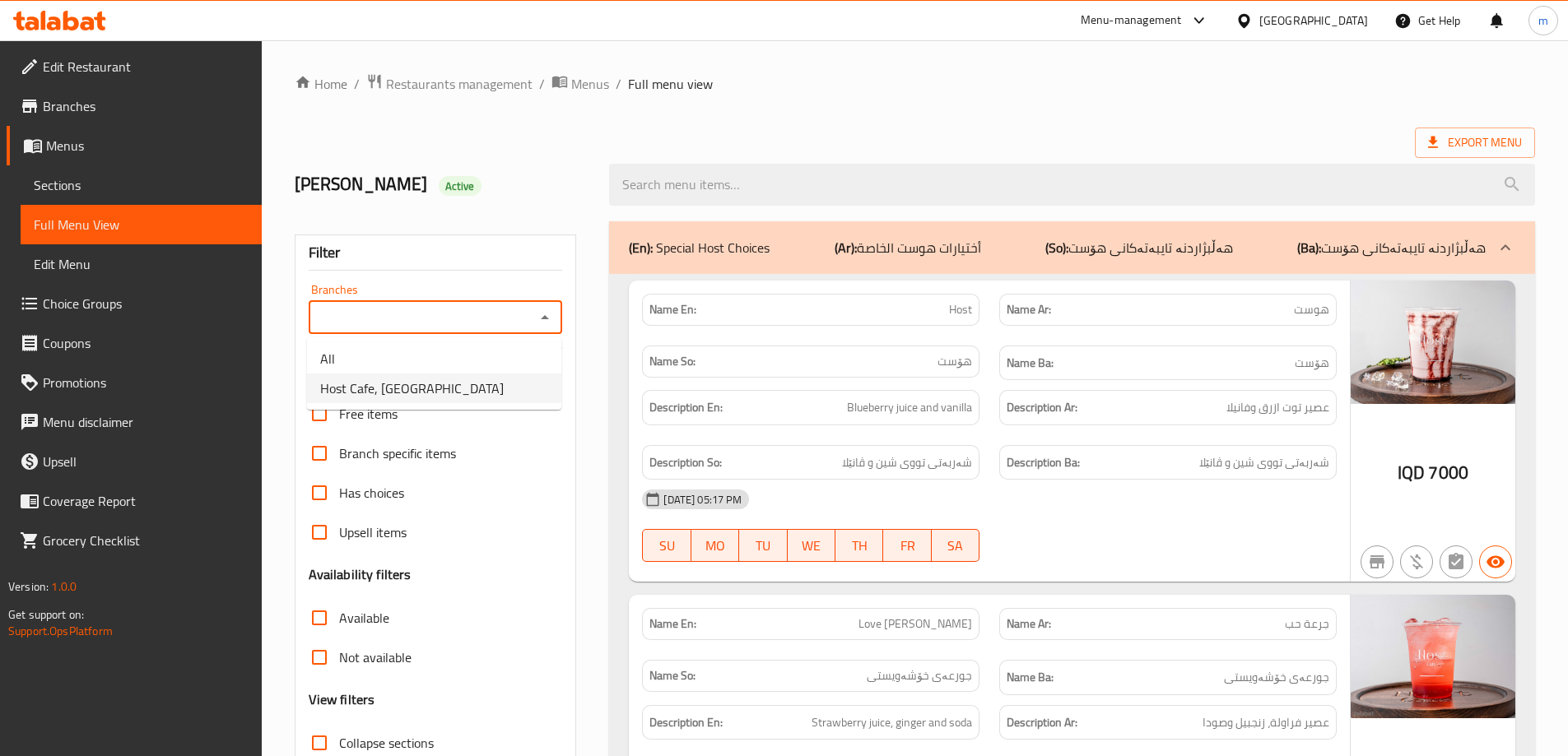
click at [428, 379] on span "Host Cafe, Al Jumhuriyah" at bounding box center [411, 389] width 184 height 20
type input "Host Cafe, Al Jumhuriyah"
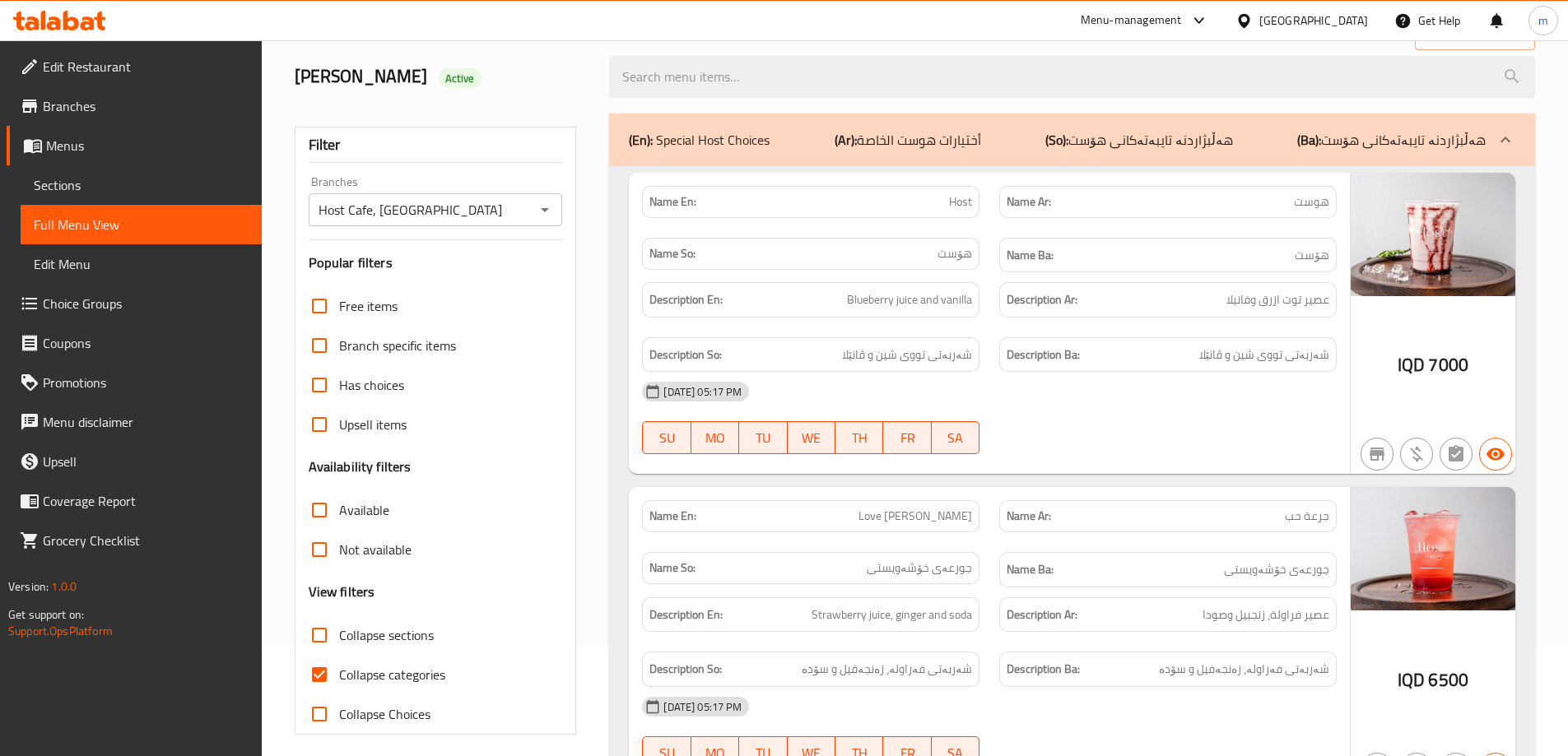
scroll to position [66, 0]
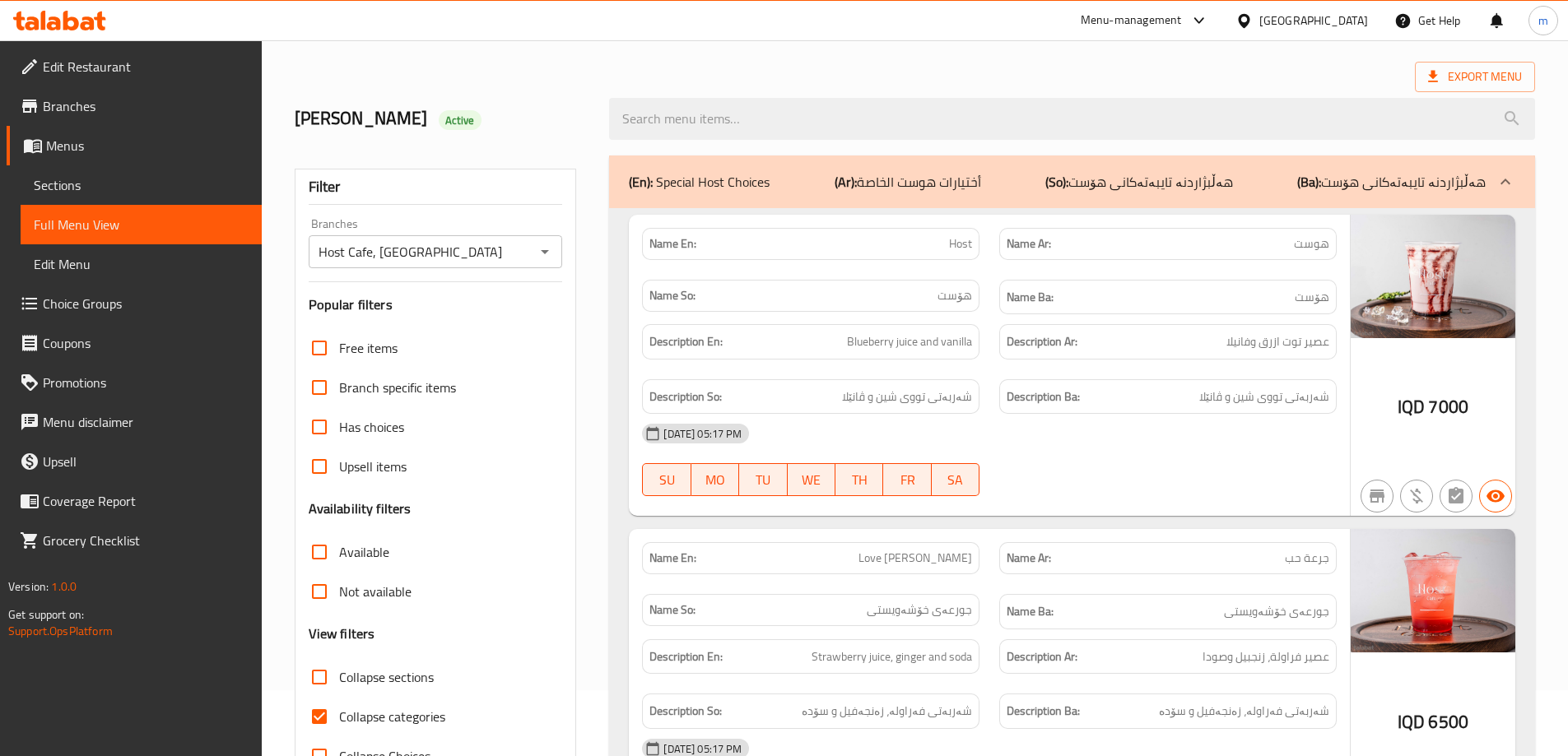
click at [316, 709] on input "Collapse categories" at bounding box center [320, 717] width 40 height 40
checkbox input "false"
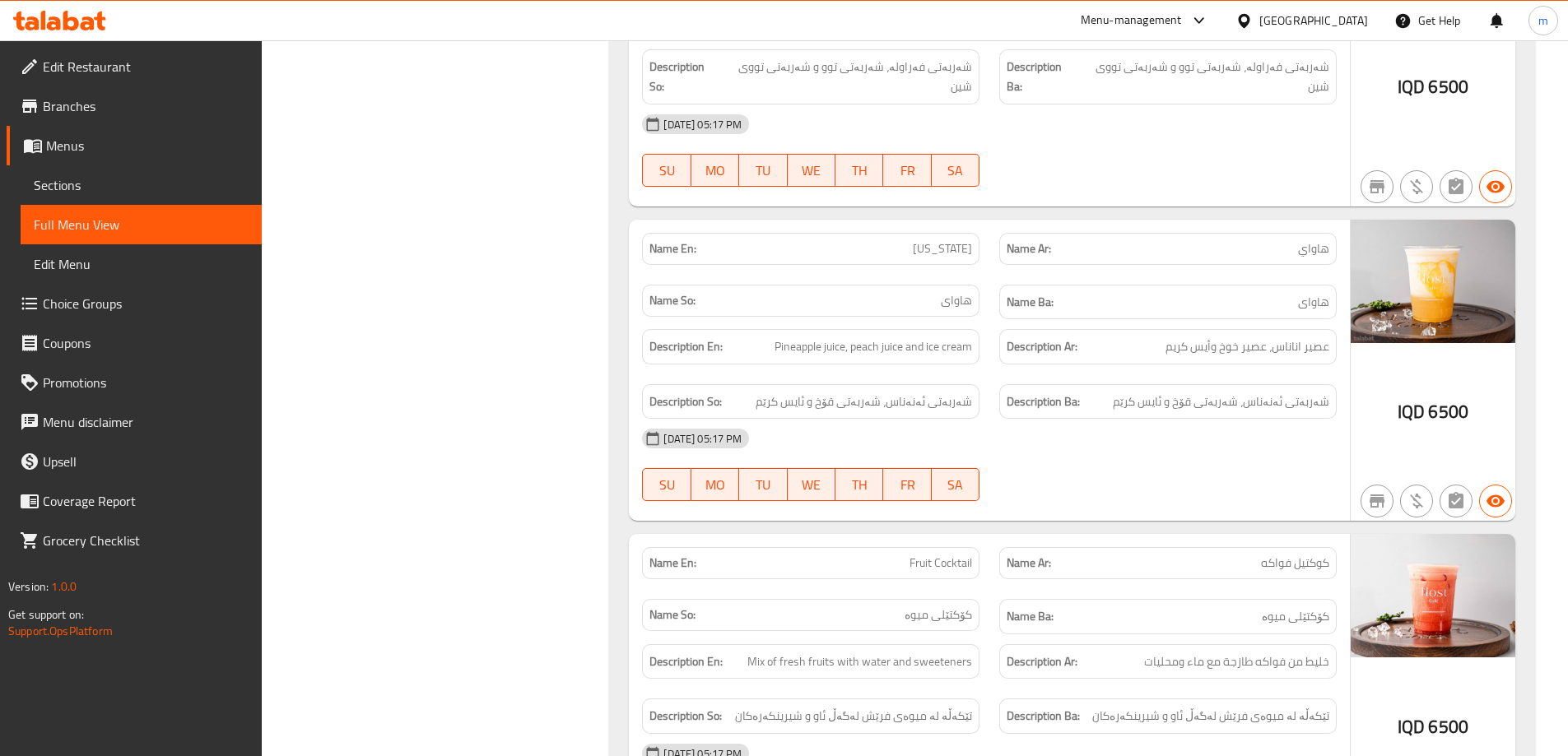
scroll to position [13546, 0]
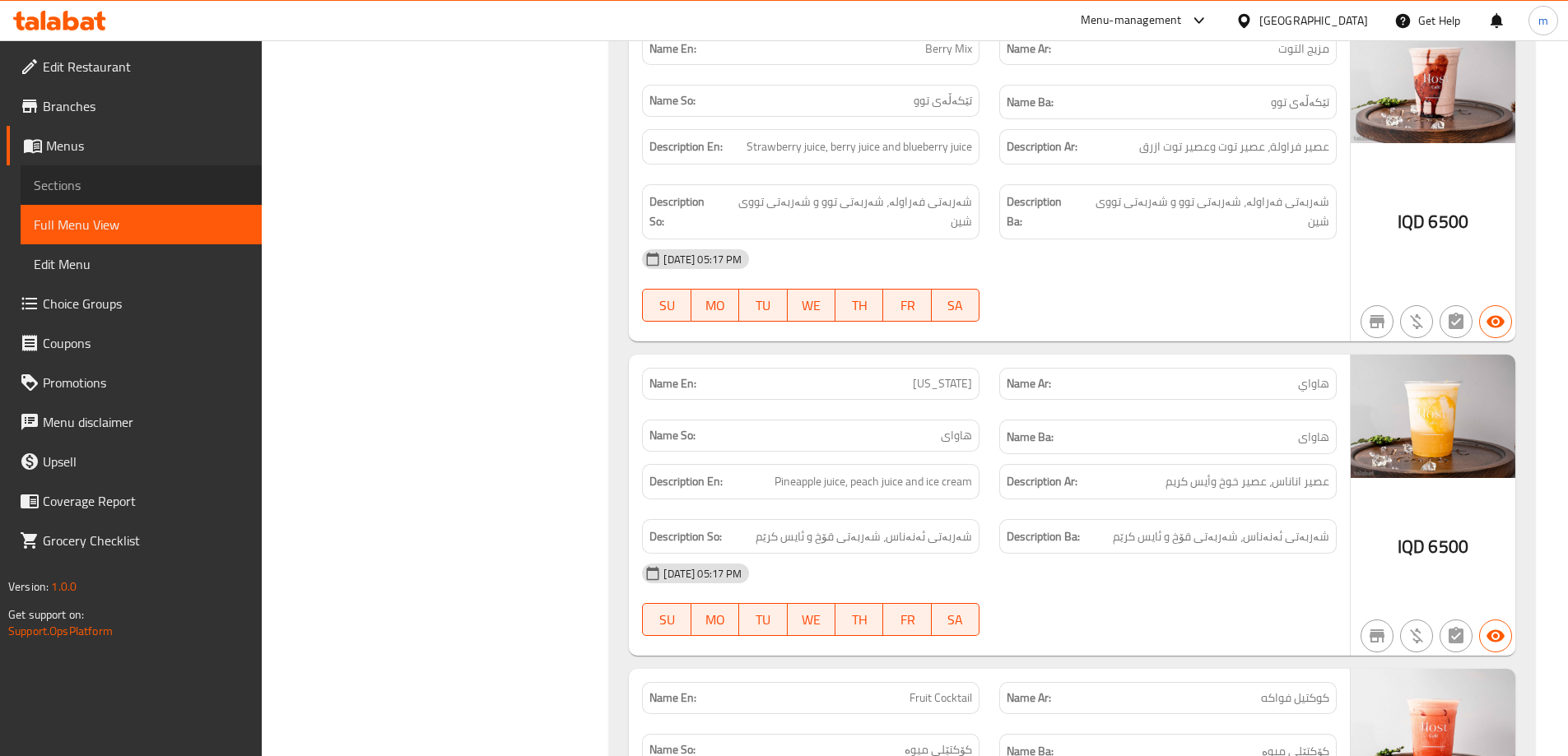
click at [145, 177] on span "Sections" at bounding box center [141, 185] width 215 height 20
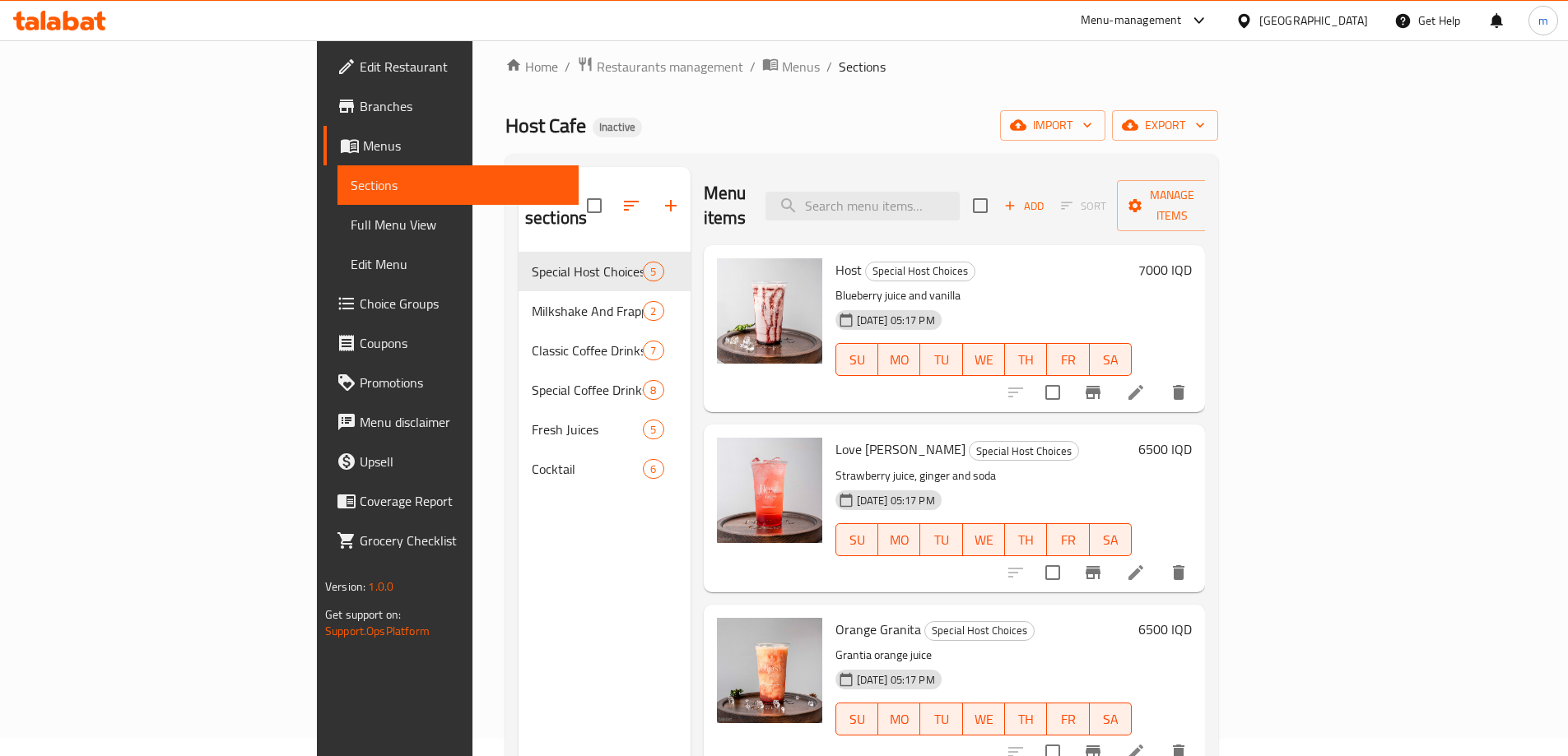
scroll to position [11, 0]
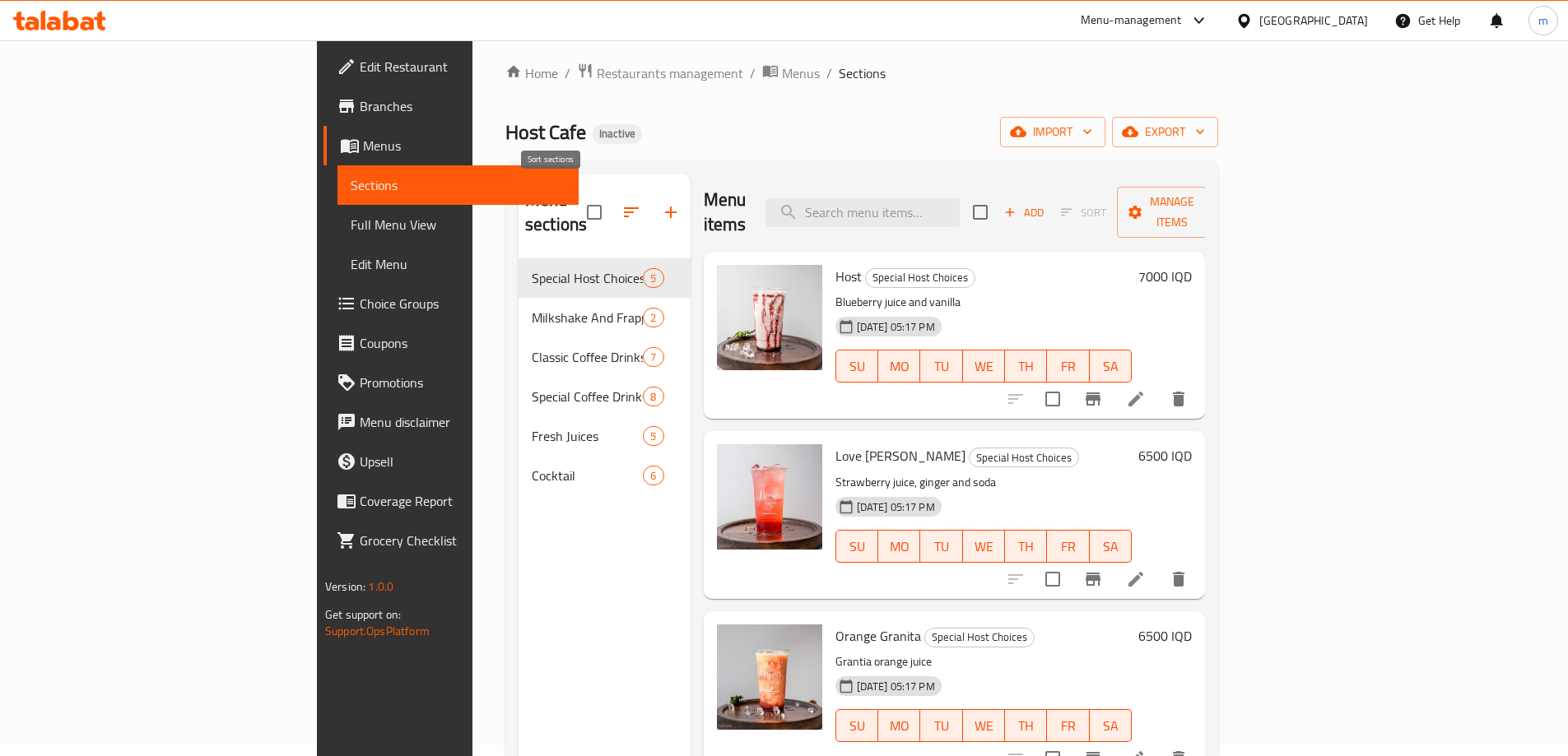
click at [622, 203] on icon "button" at bounding box center [632, 213] width 20 height 20
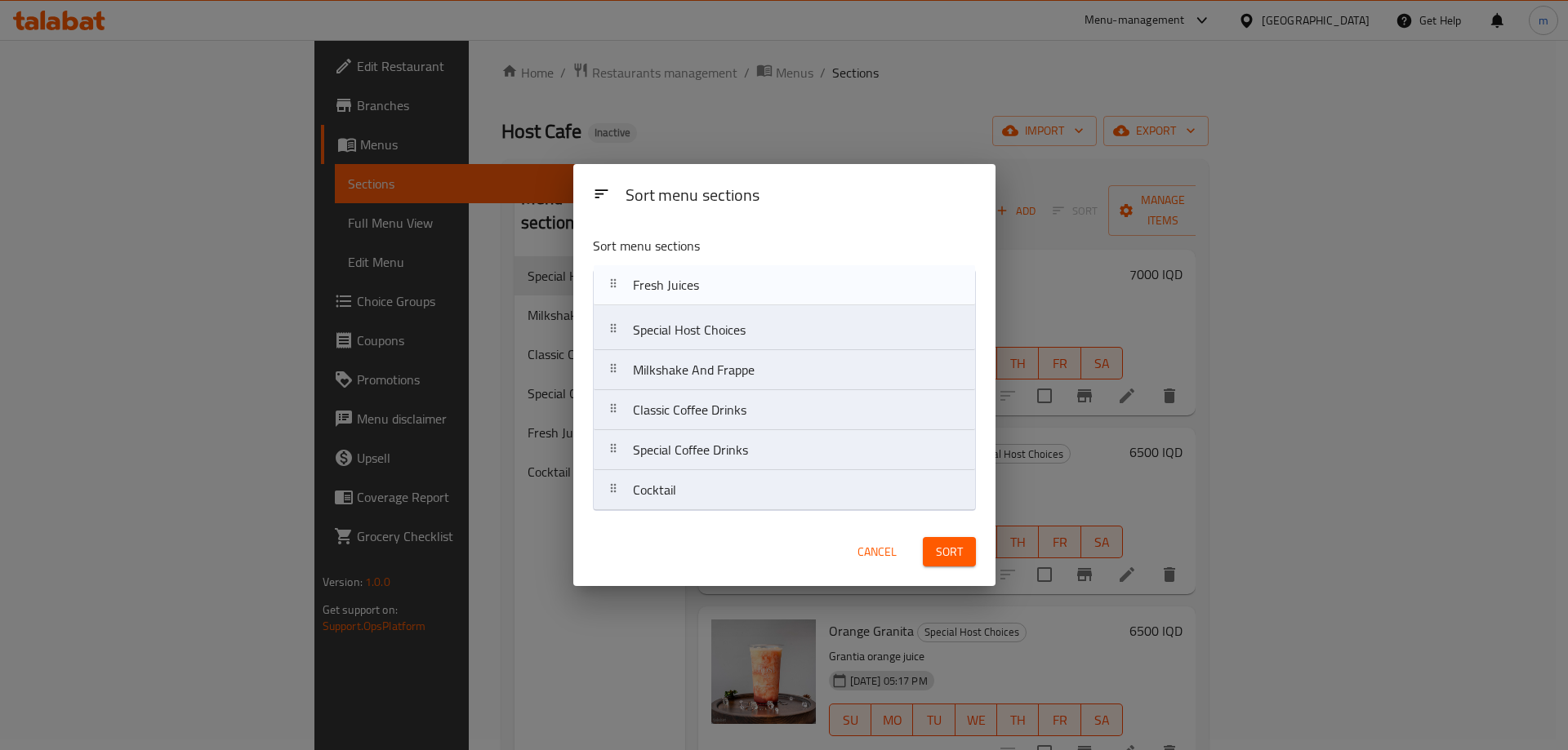
drag, startPoint x: 671, startPoint y: 462, endPoint x: 671, endPoint y: 292, distance: 170.0
click at [671, 292] on nav "Special Host Choices Milkshake And Frappe Classic Coffee Drinks Special Coffee …" at bounding box center [784, 390] width 383 height 241
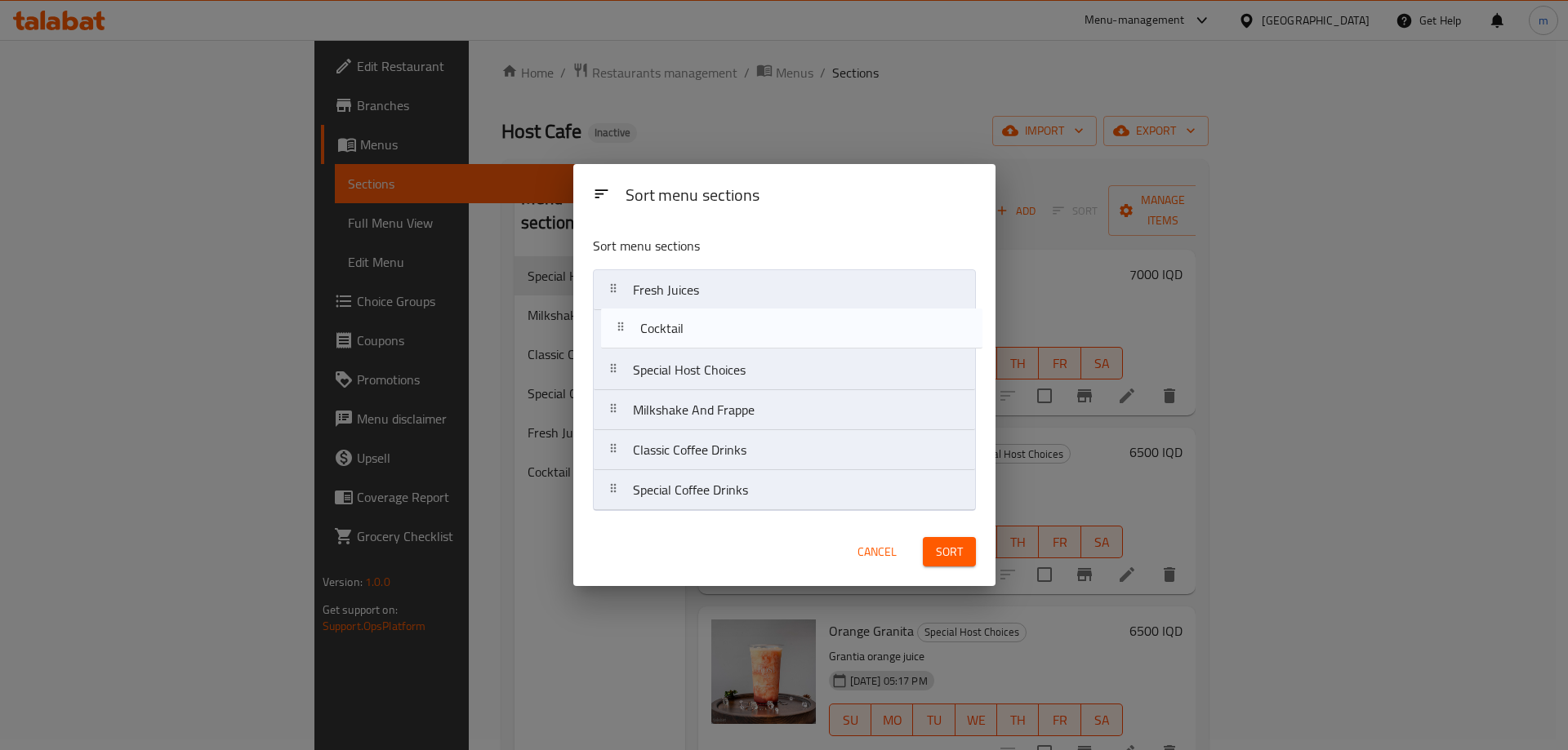
drag, startPoint x: 680, startPoint y: 495, endPoint x: 686, endPoint y: 321, distance: 174.1
click at [686, 321] on nav "Fresh Juices Special Host Choices Milkshake And Frappe Classic Coffee Drinks Sp…" at bounding box center [784, 390] width 383 height 241
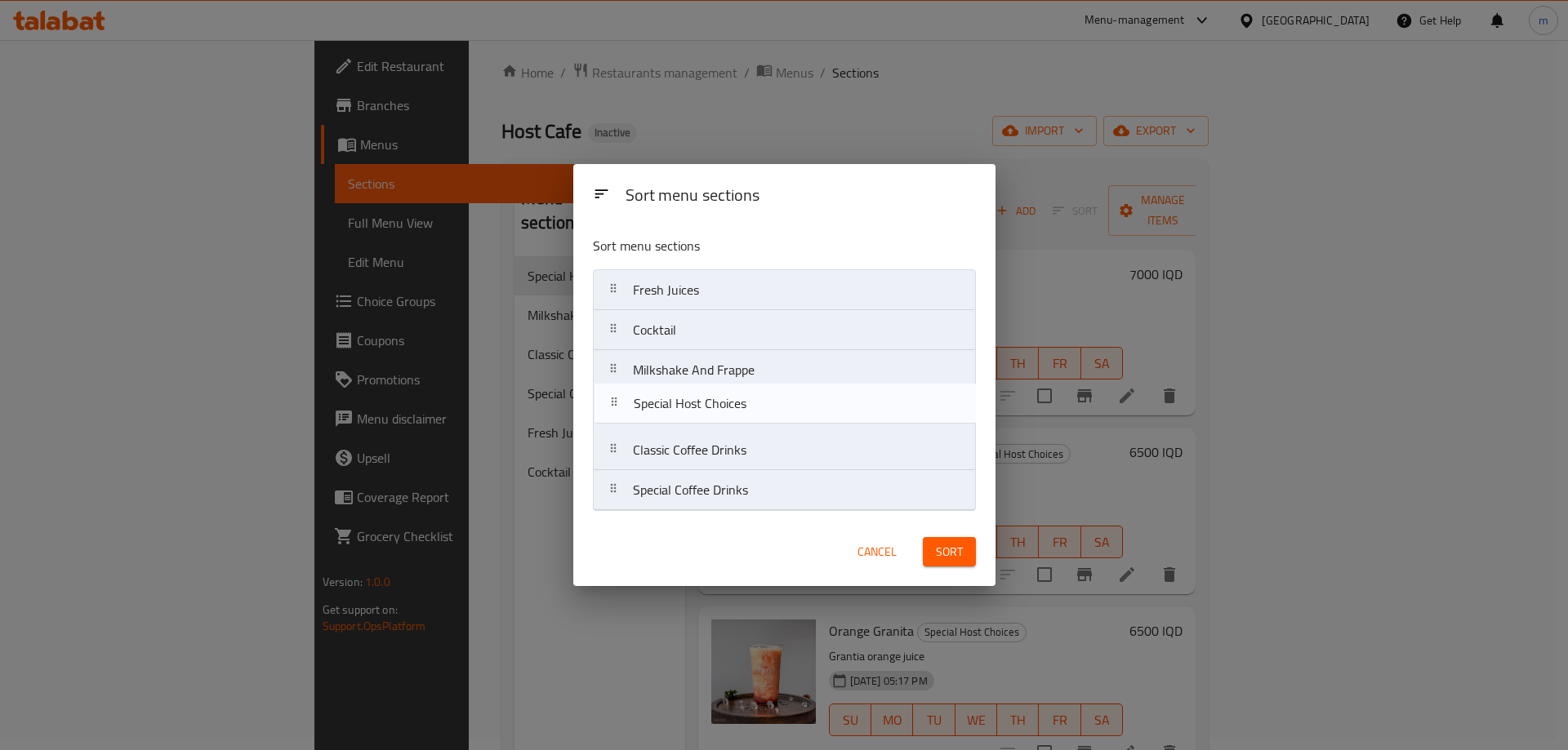
drag, startPoint x: 694, startPoint y: 383, endPoint x: 695, endPoint y: 422, distance: 39.0
click at [695, 422] on nav "Fresh Juices Cocktail Special Host Choices Milkshake And Frappe Classic Coffee …" at bounding box center [784, 390] width 383 height 241
drag, startPoint x: 686, startPoint y: 498, endPoint x: 685, endPoint y: 415, distance: 83.0
click at [685, 415] on nav "Fresh Juices Cocktail Milkshake And Frappe Special Host Choices Classic Coffee …" at bounding box center [784, 390] width 383 height 241
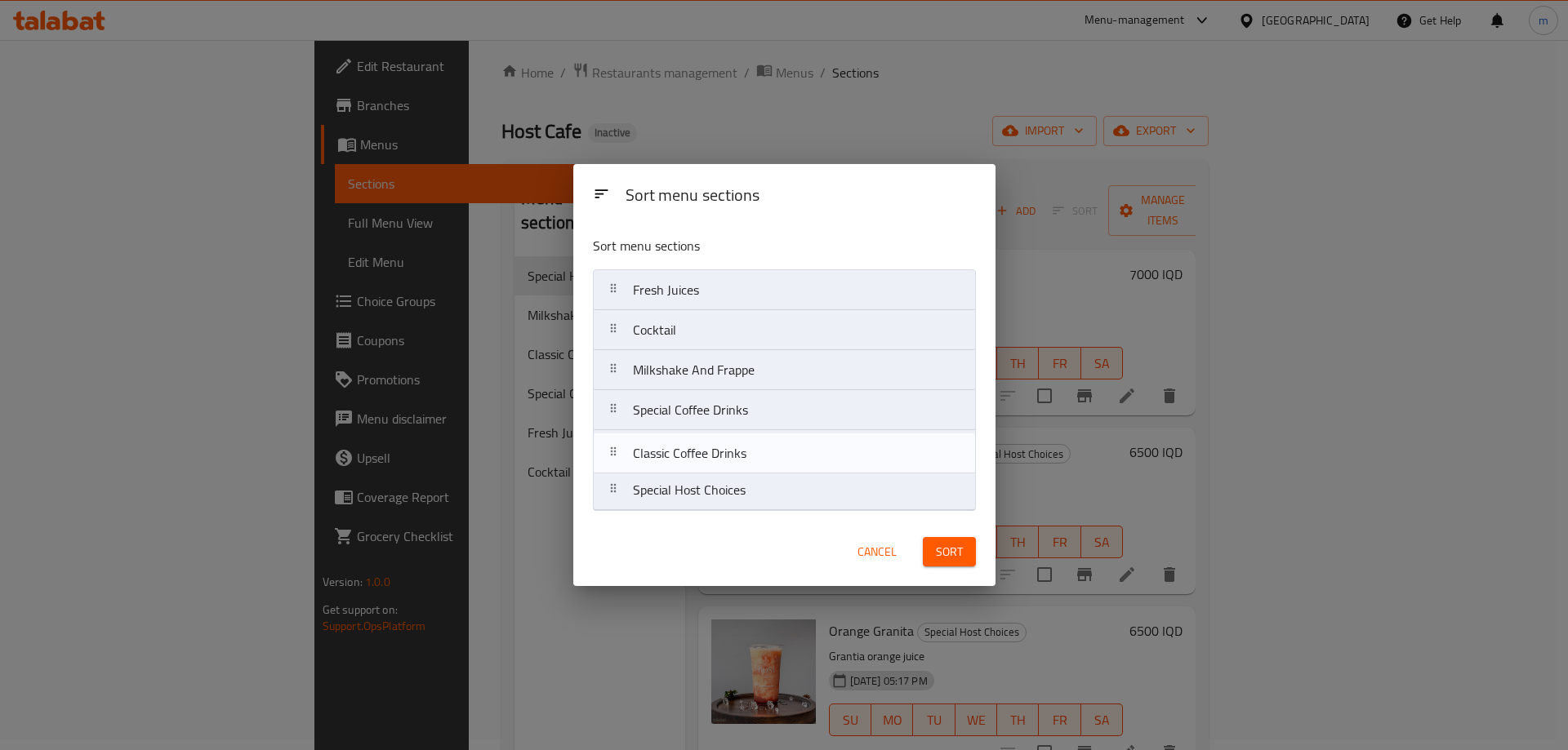
drag, startPoint x: 714, startPoint y: 496, endPoint x: 713, endPoint y: 453, distance: 43.0
click at [713, 453] on nav "Fresh Juices Cocktail Milkshake And Frappe Special Coffee Drinks Special Host C…" at bounding box center [784, 390] width 383 height 241
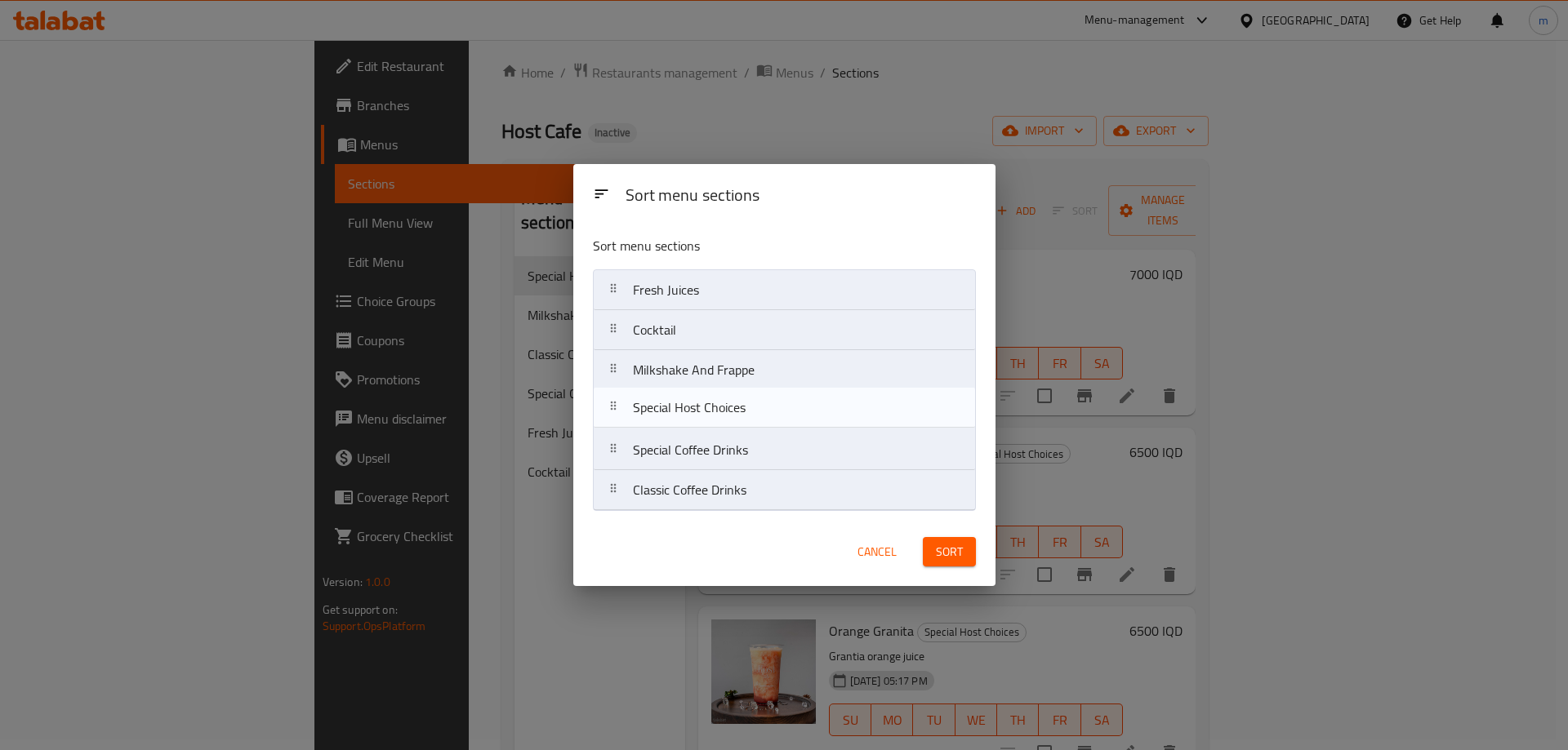
drag, startPoint x: 686, startPoint y: 493, endPoint x: 686, endPoint y: 404, distance: 89.0
click at [686, 404] on nav "Fresh Juices Cocktail Milkshake And Frappe Special Coffee Drinks Classic Coffee…" at bounding box center [784, 390] width 383 height 241
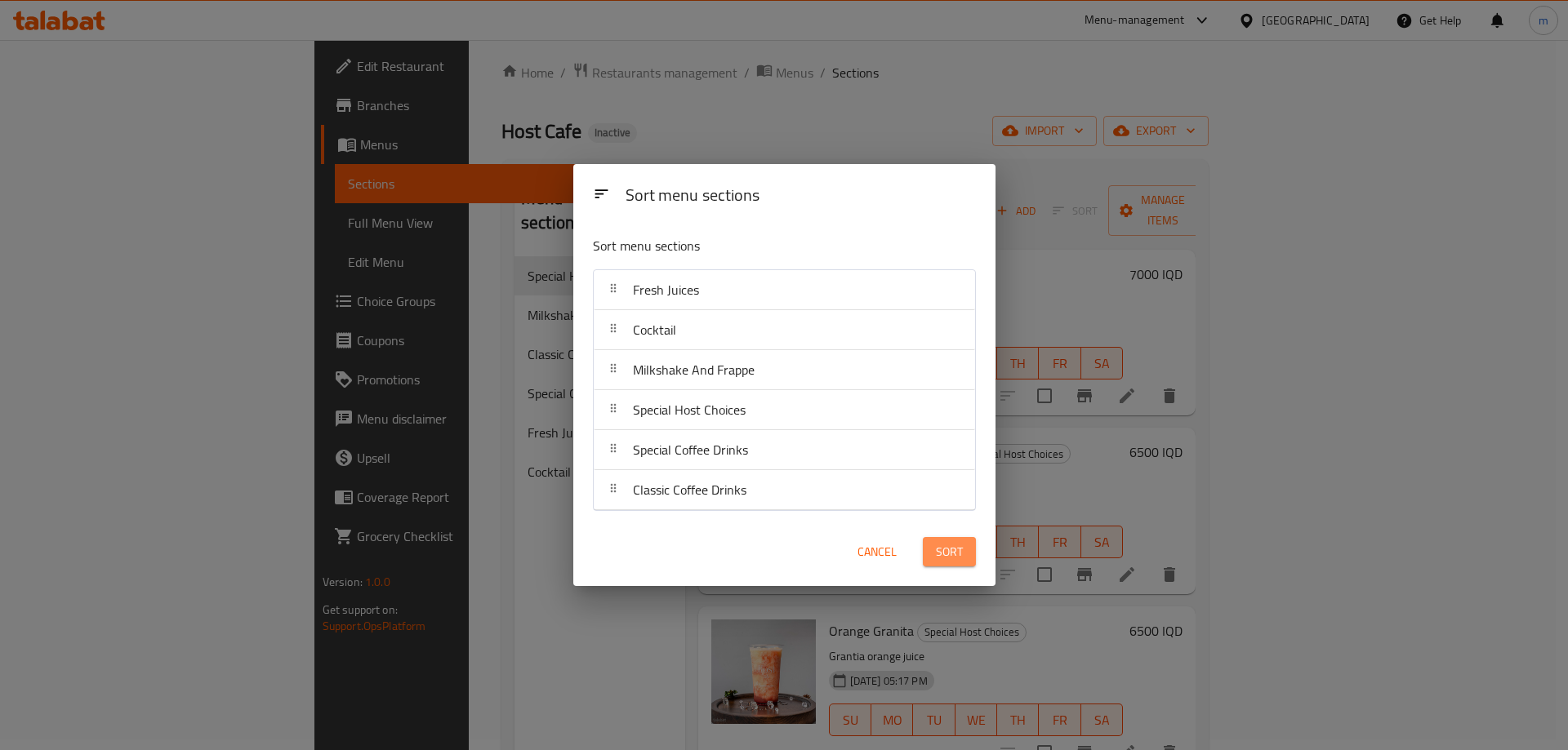
click at [949, 545] on span "Sort" at bounding box center [949, 552] width 27 height 21
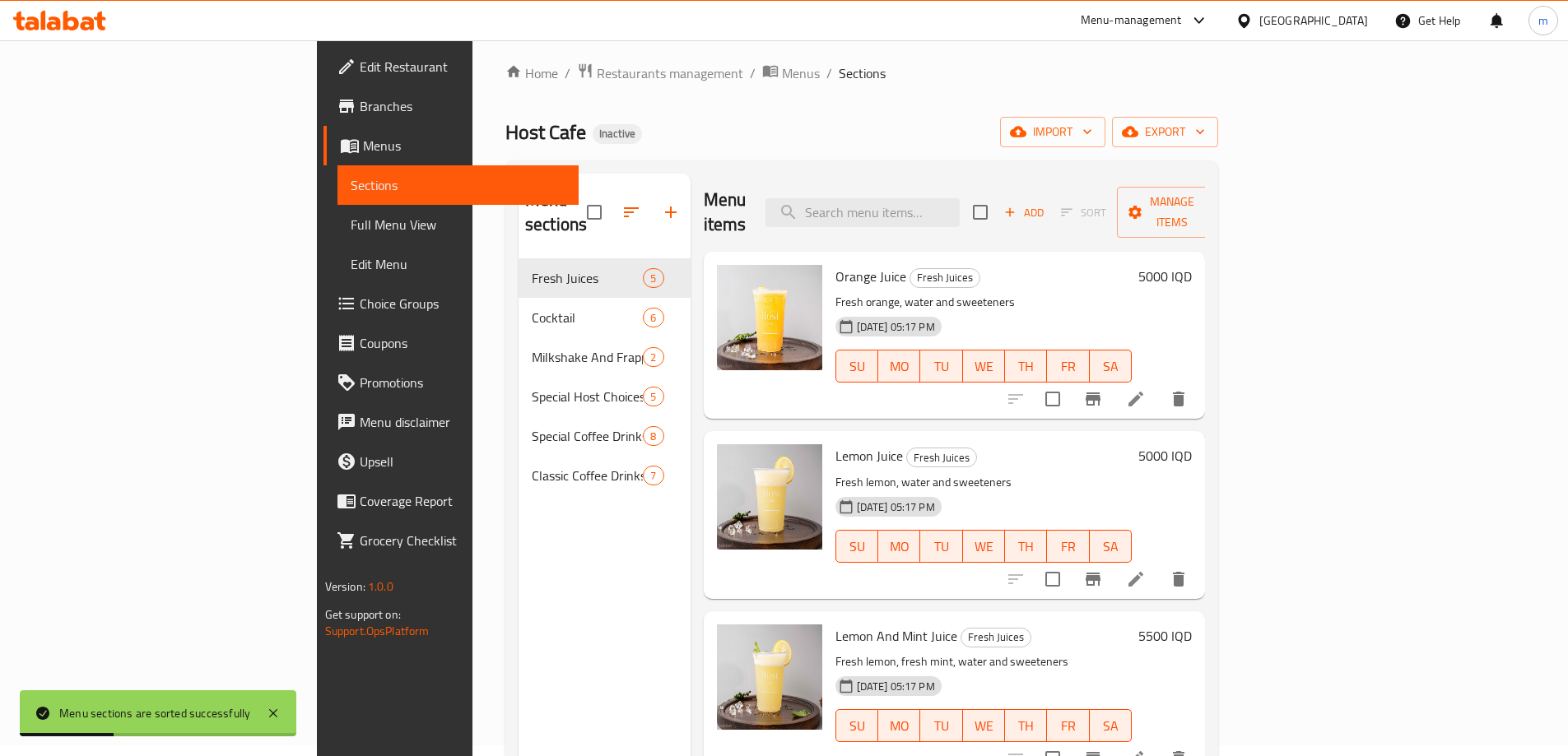
click at [351, 217] on span "Full Menu View" at bounding box center [458, 225] width 215 height 20
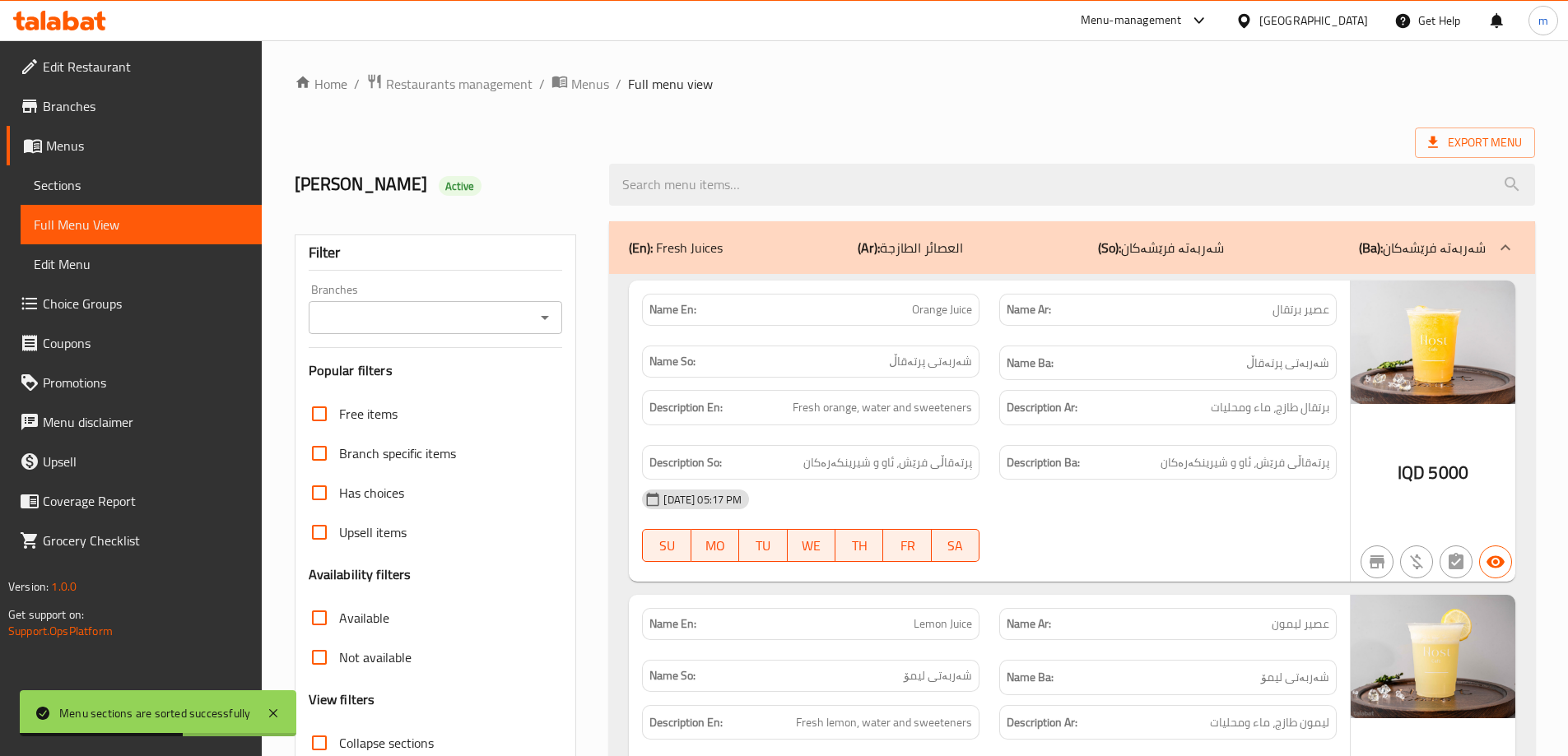
click at [564, 307] on div "Filter Branches Branches Popular filters Free items Branch specific items Has c…" at bounding box center [436, 538] width 283 height 608
click at [560, 312] on div "Branches" at bounding box center [435, 318] width 254 height 33
click at [547, 326] on icon "Open" at bounding box center [545, 317] width 20 height 20
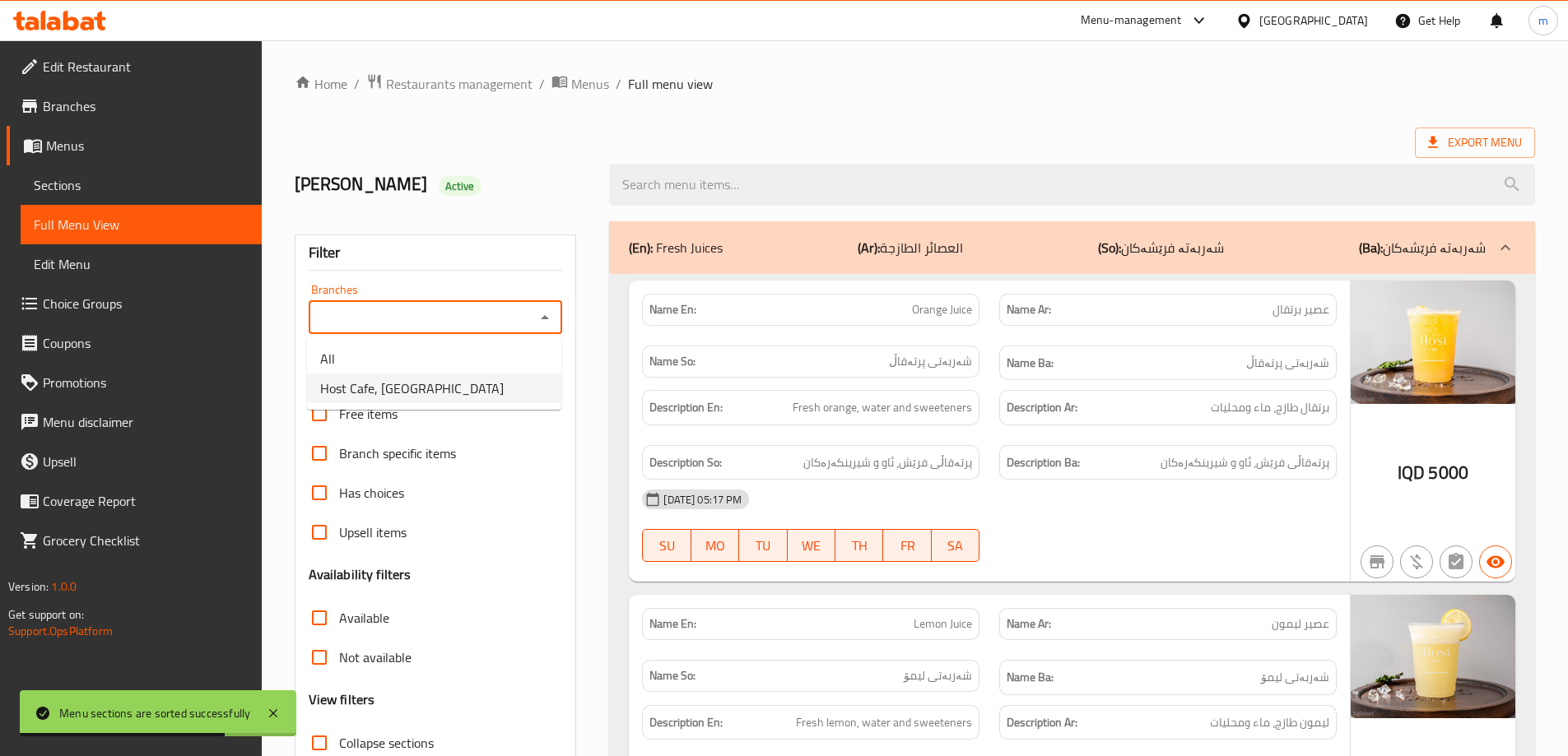
click at [383, 391] on span "Host Cafe, Al Jumhuriyah" at bounding box center [411, 389] width 184 height 20
type input "Host Cafe, Al Jumhuriyah"
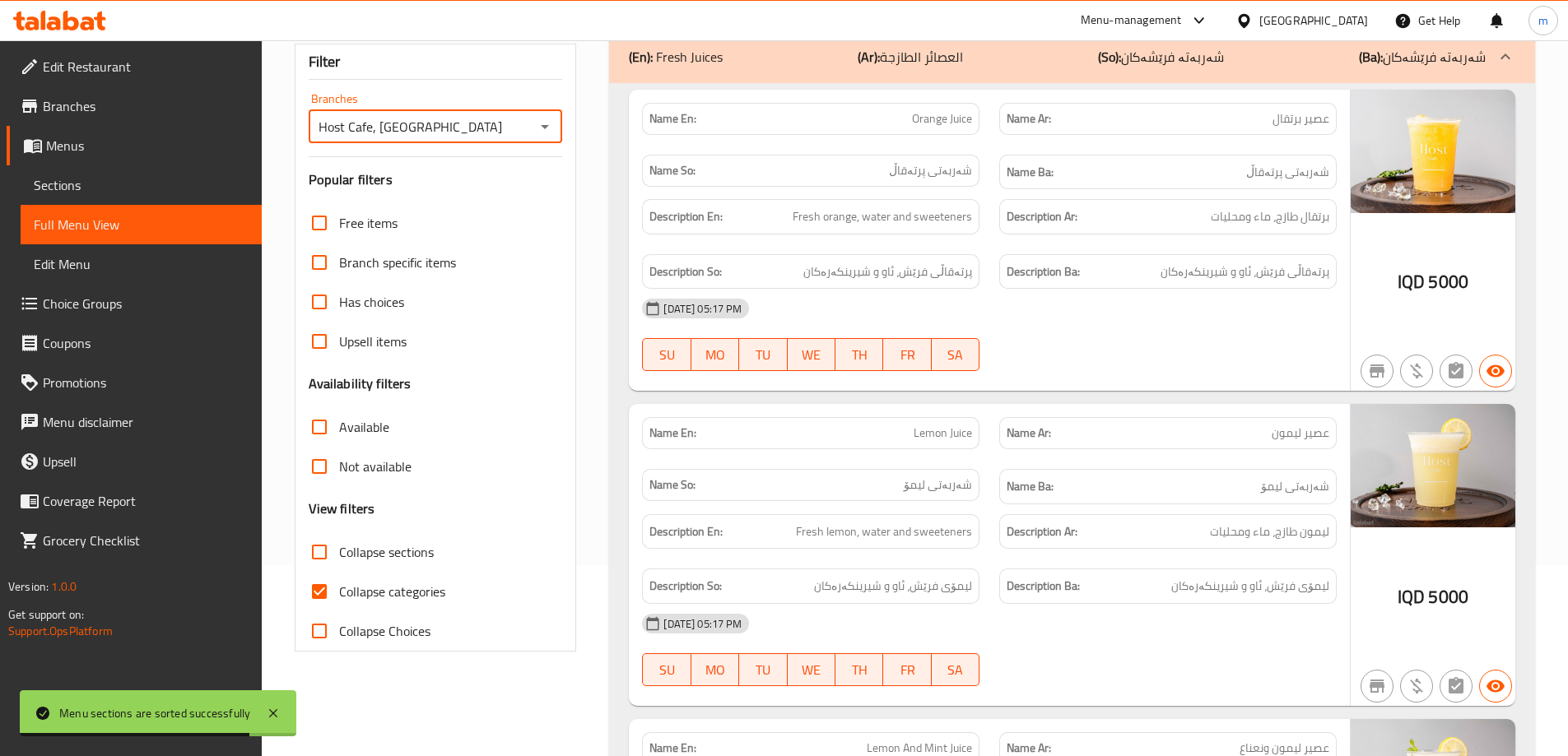
scroll to position [219, 0]
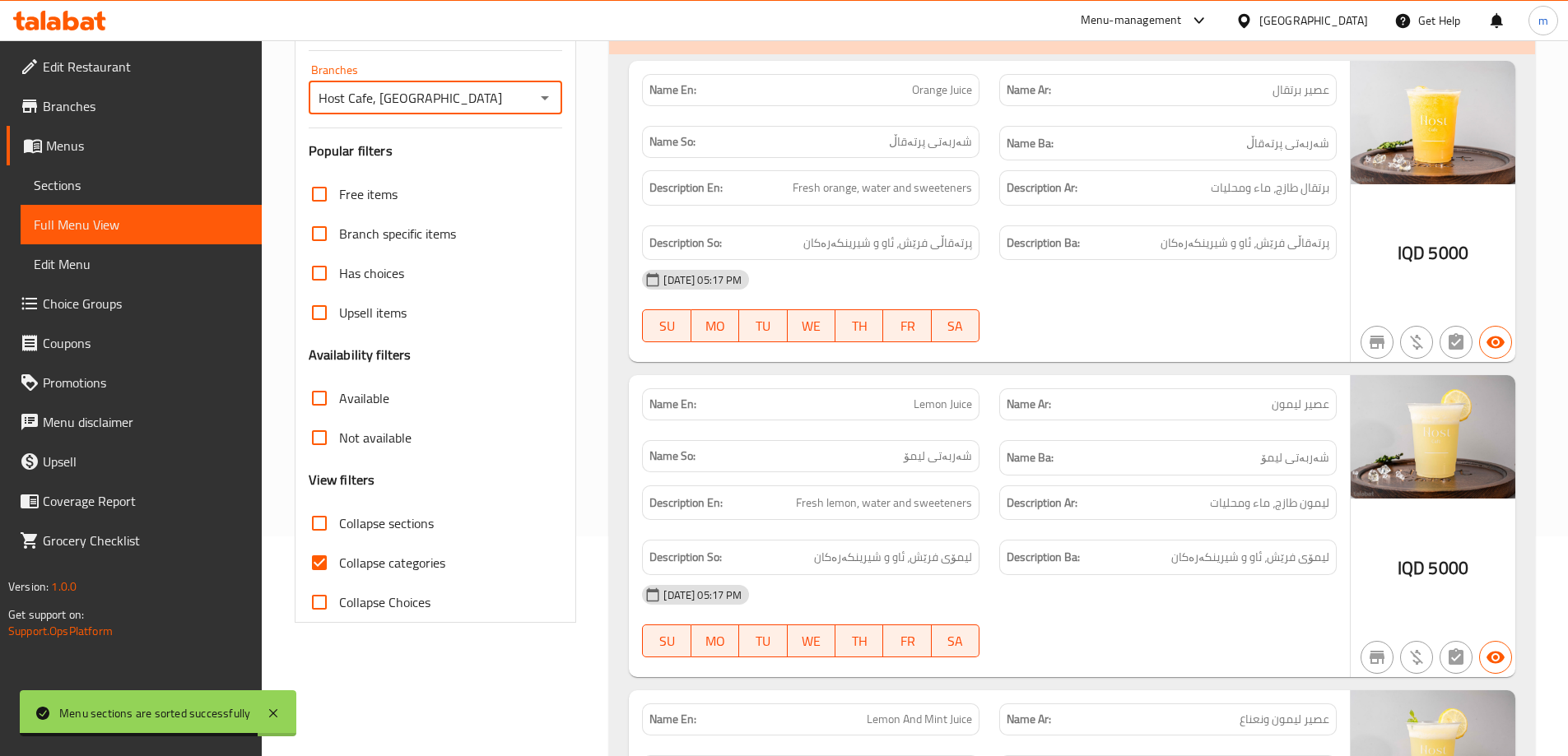
click at [320, 562] on input "Collapse categories" at bounding box center [320, 563] width 40 height 40
checkbox input "false"
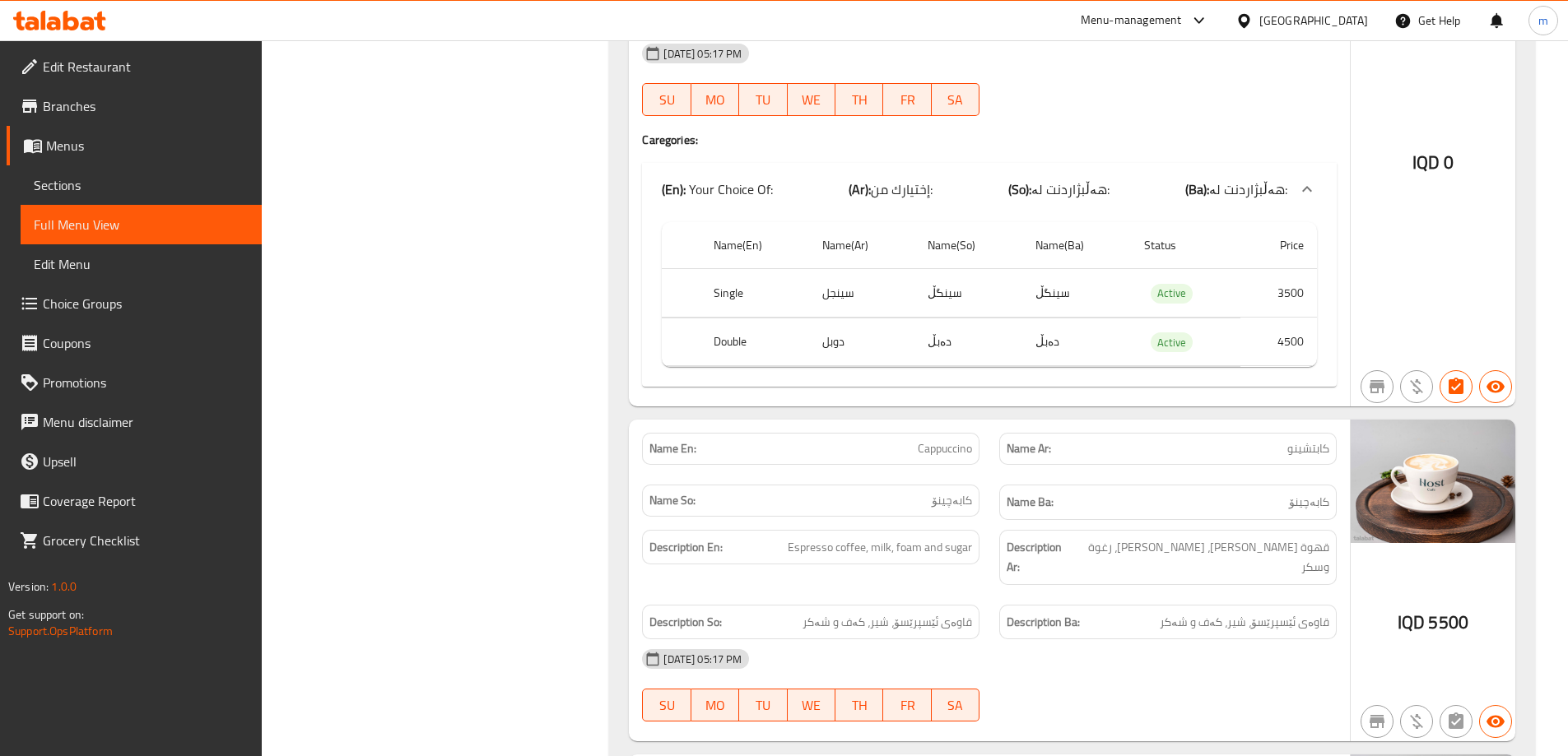
scroll to position [12120, 0]
click at [98, 32] on div at bounding box center [60, 21] width 120 height 33
click at [97, 31] on div at bounding box center [60, 21] width 93 height 20
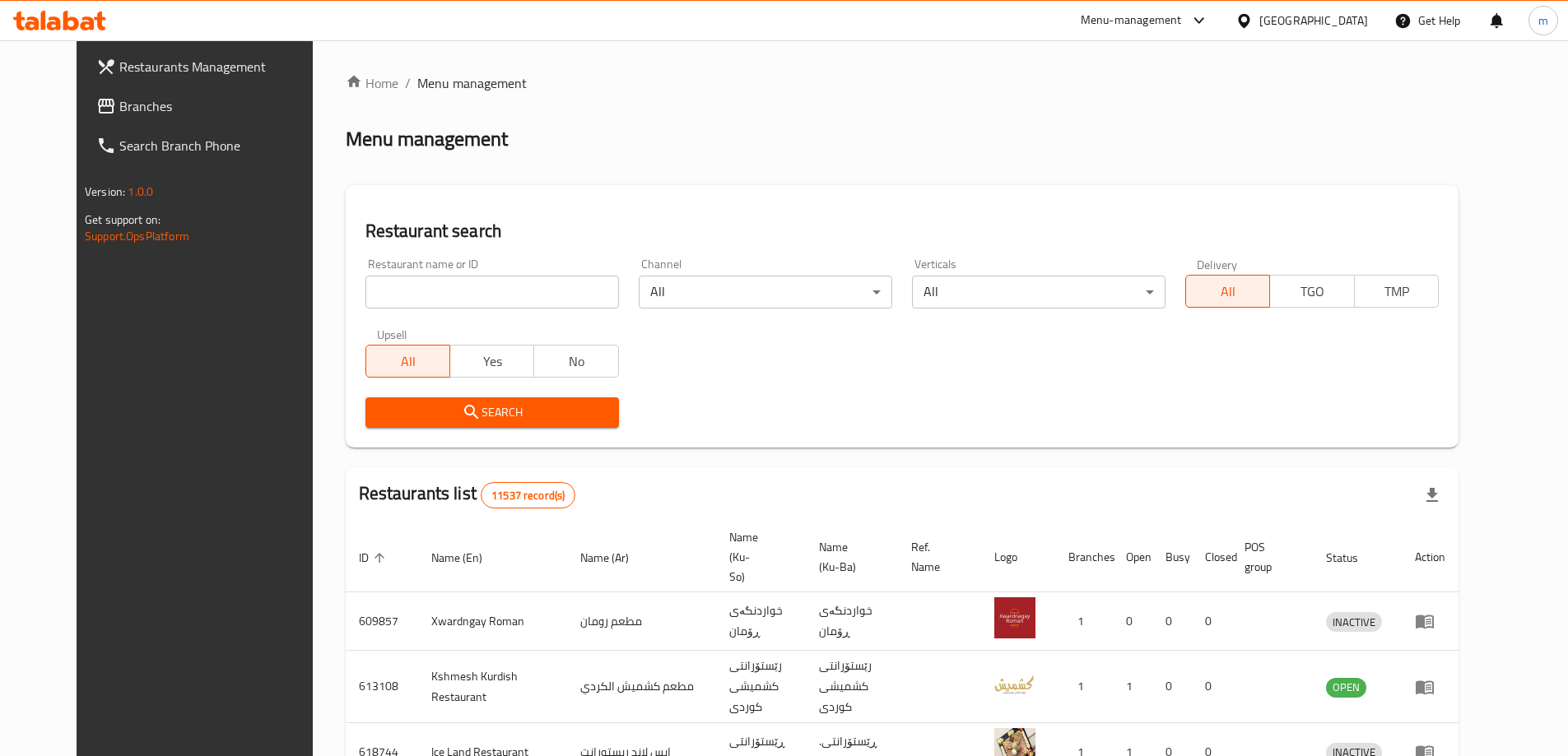
click at [120, 105] on span "Branches" at bounding box center [223, 106] width 206 height 20
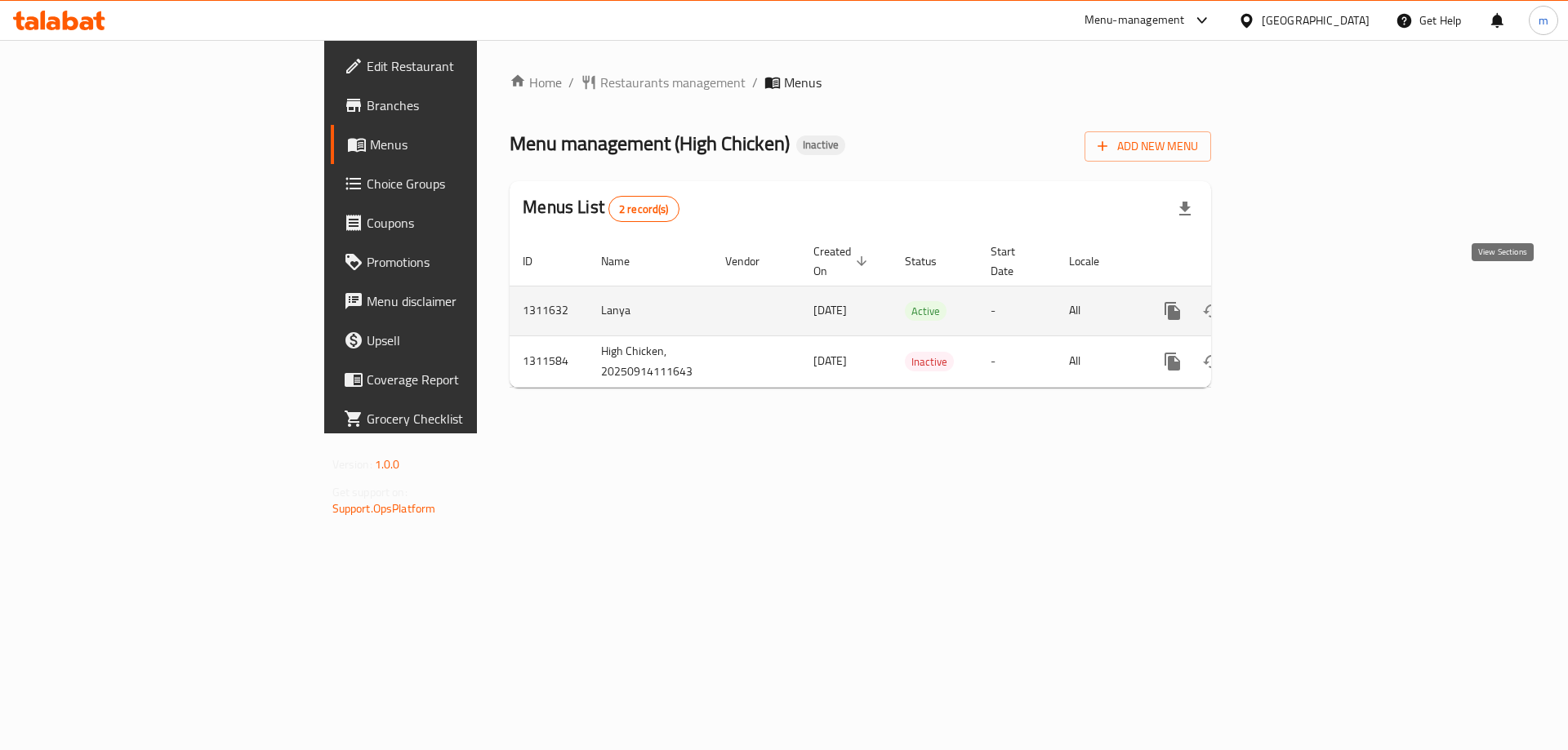
click at [1298, 304] on icon "enhanced table" at bounding box center [1290, 312] width 15 height 15
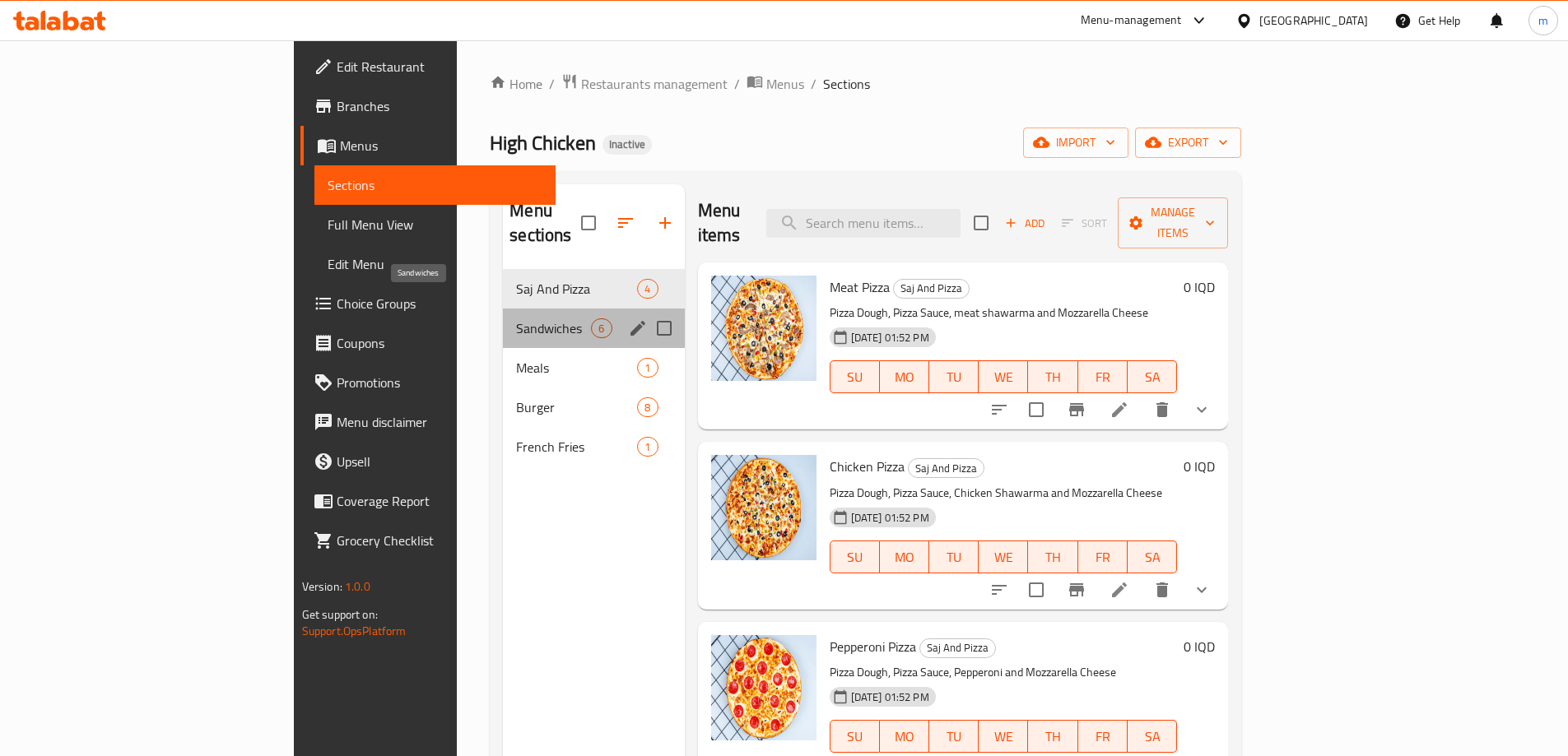
click at [516, 318] on span "Sandwiches" at bounding box center [553, 328] width 75 height 20
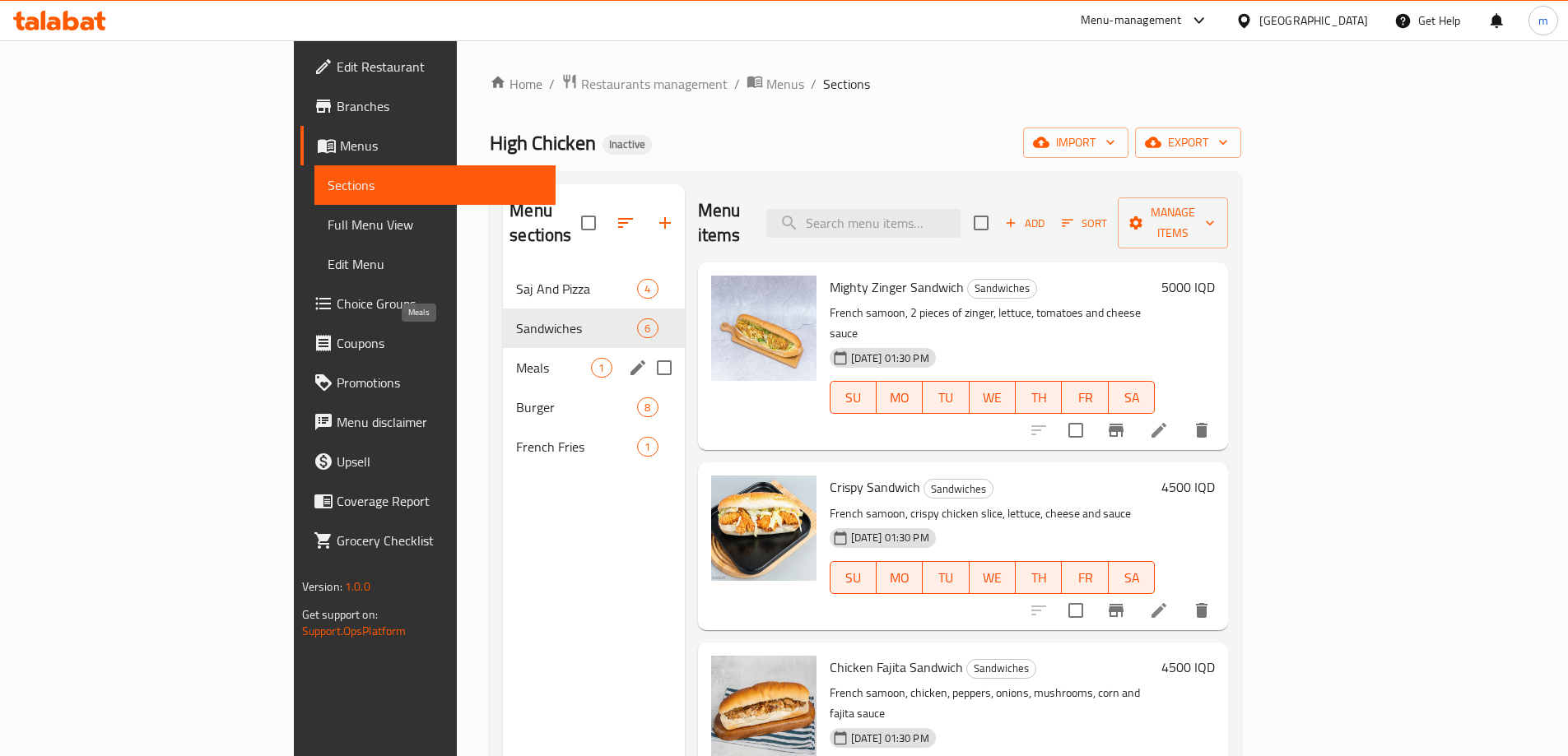
click at [516, 358] on span "Meals" at bounding box center [553, 368] width 75 height 20
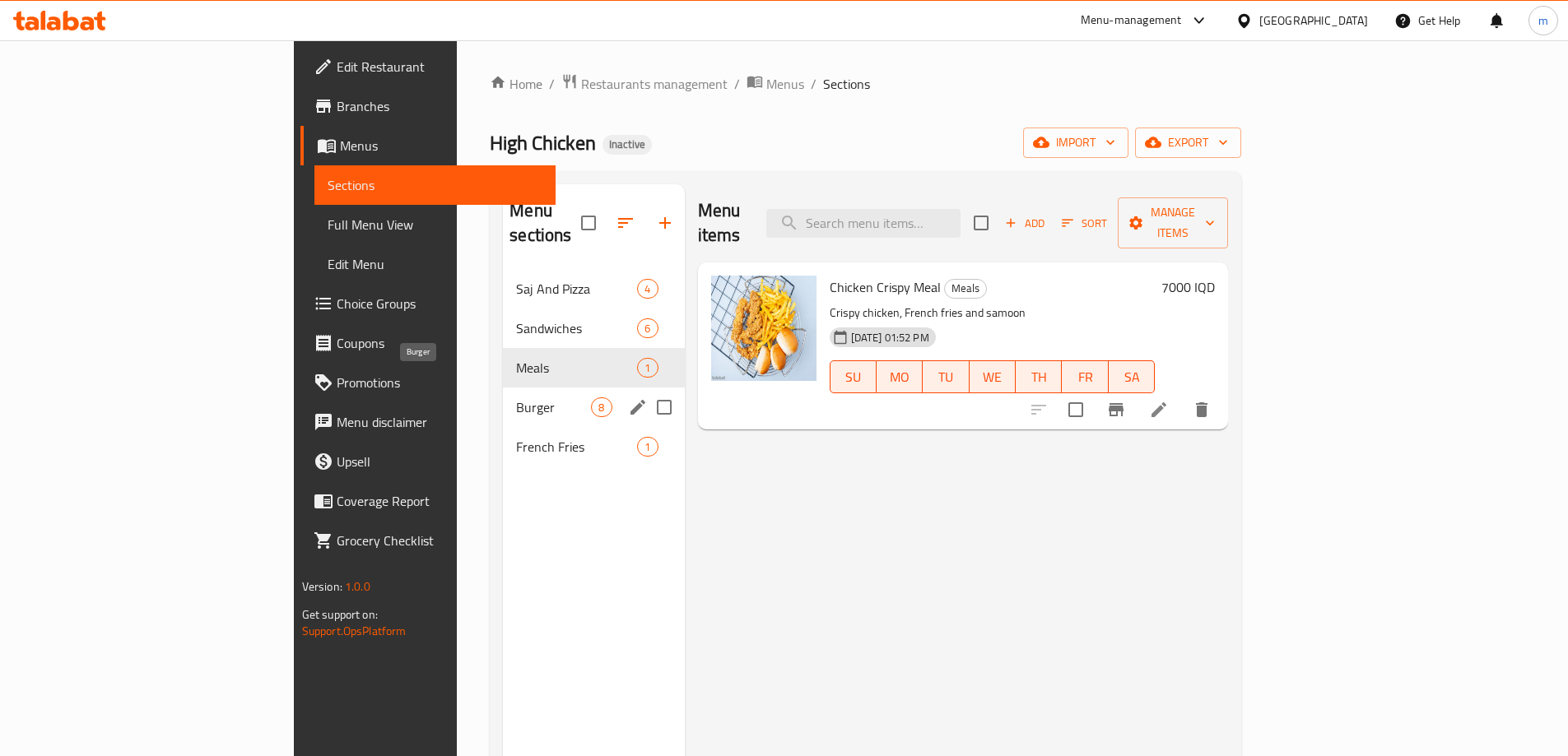
click at [516, 397] on span "Burger" at bounding box center [553, 407] width 75 height 20
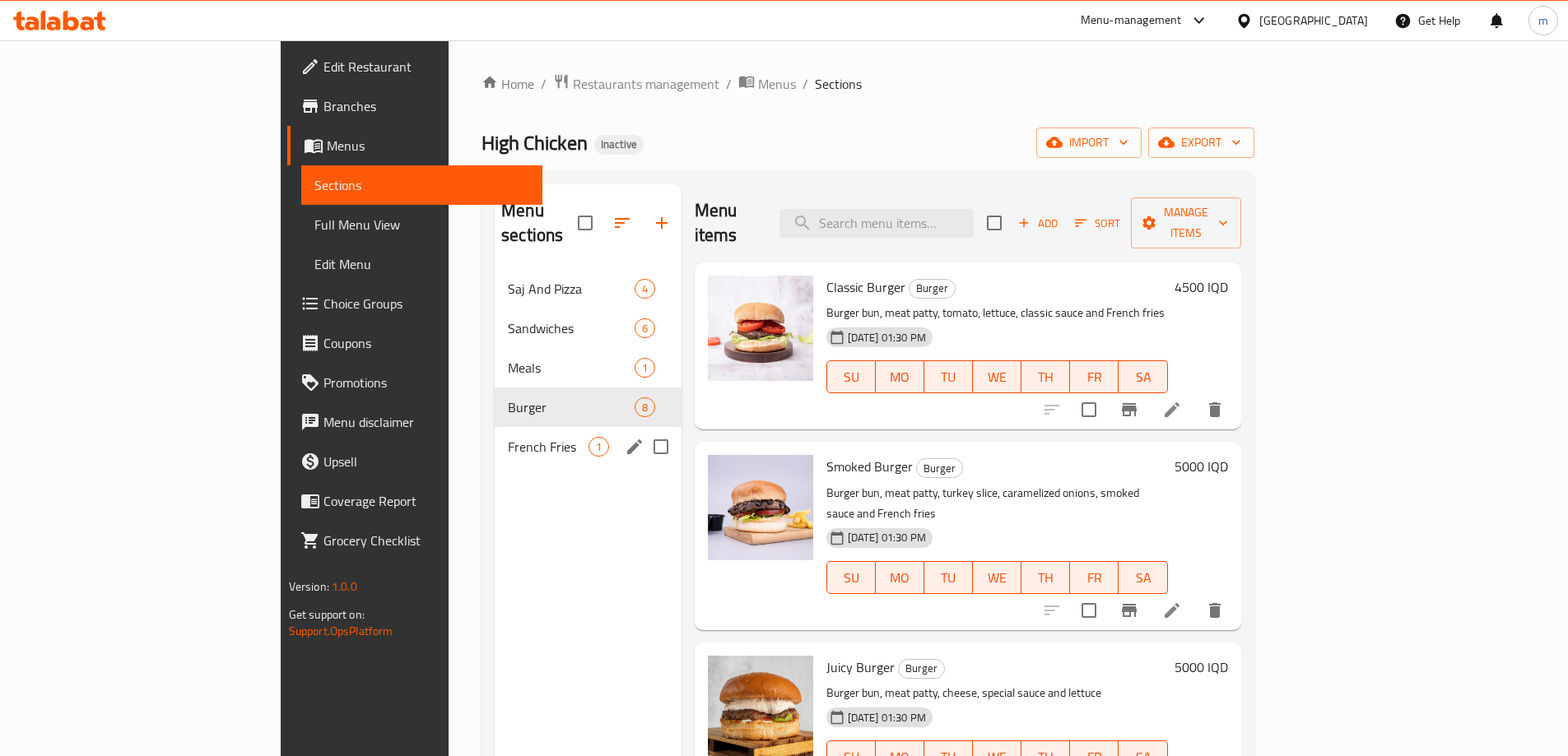
click at [494, 427] on div "French Fries 1" at bounding box center [587, 447] width 187 height 40
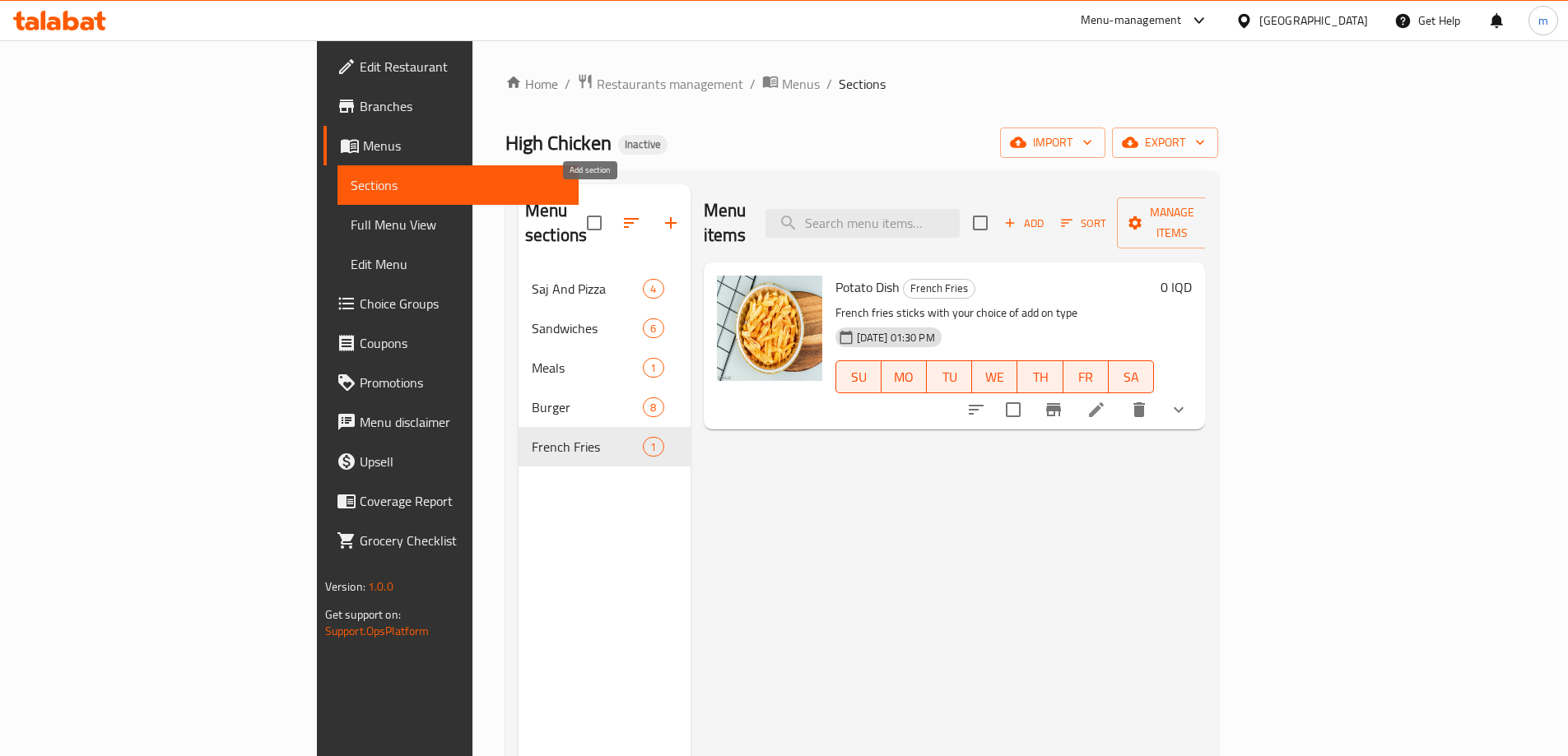
click at [665, 218] on icon "button" at bounding box center [671, 223] width 12 height 12
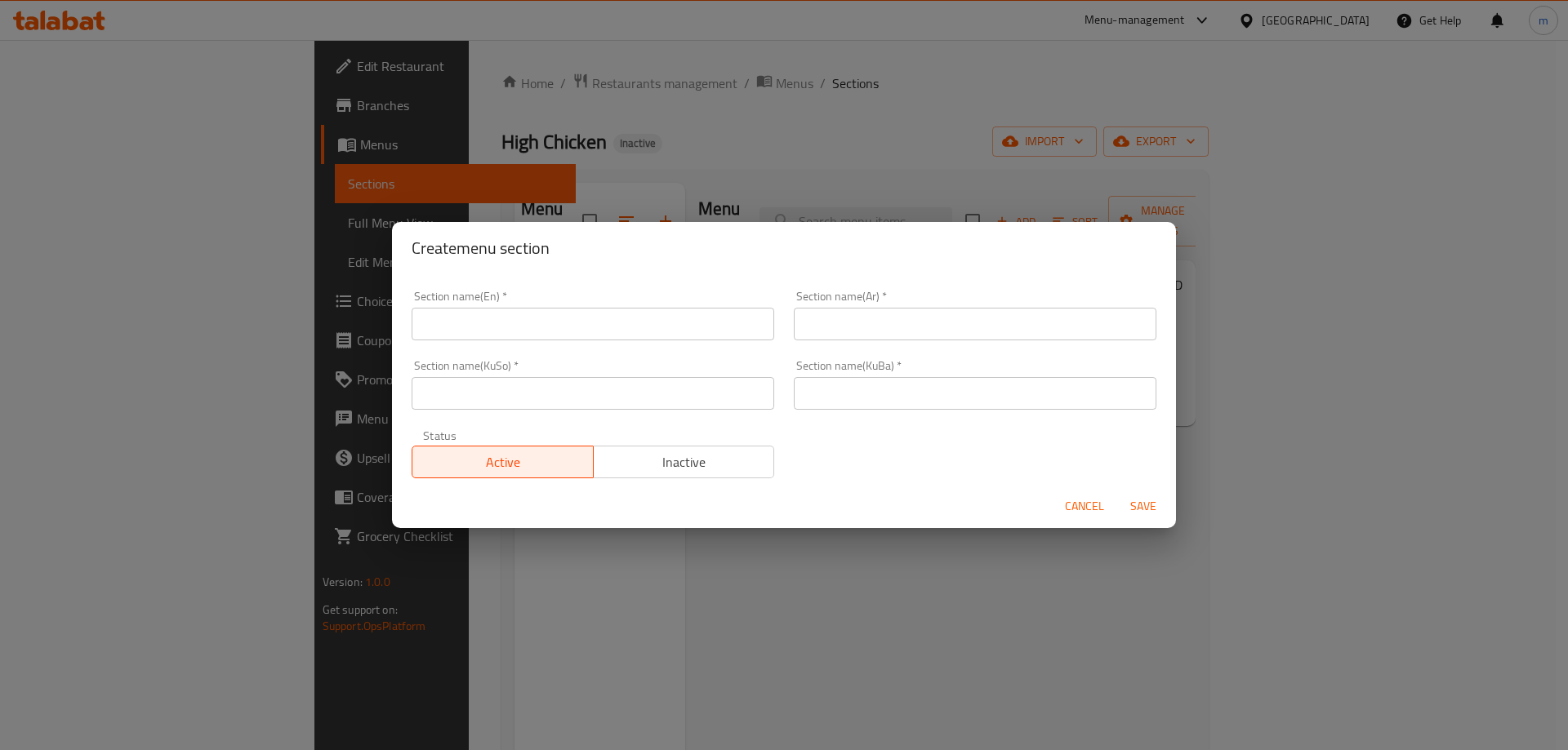
click at [564, 324] on input "text" at bounding box center [593, 324] width 363 height 33
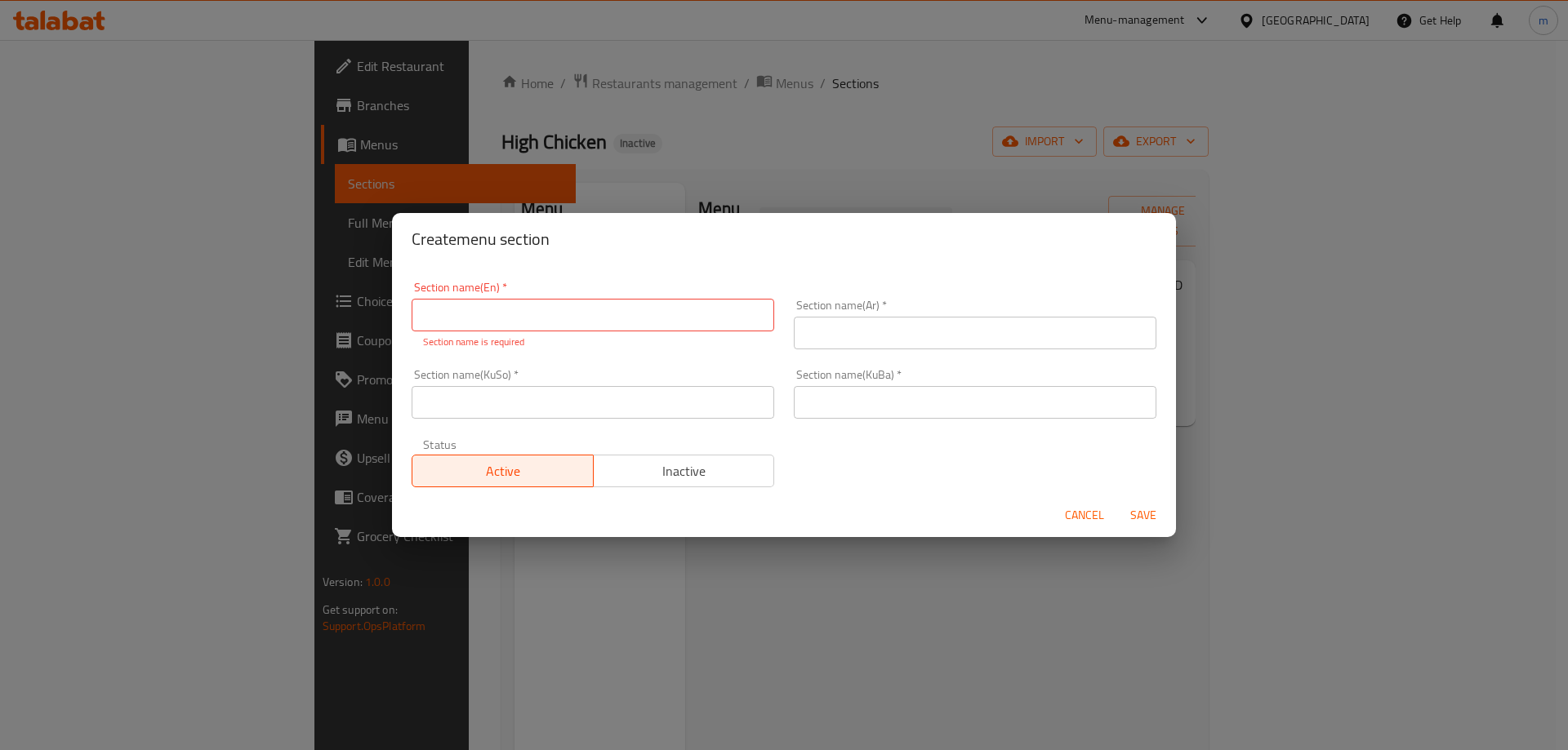
click at [838, 159] on div "Create menu section Section name(En)   * Section name(En) * Section name is req…" at bounding box center [784, 375] width 1568 height 750
click at [1072, 508] on span "Cancel" at bounding box center [1085, 515] width 40 height 21
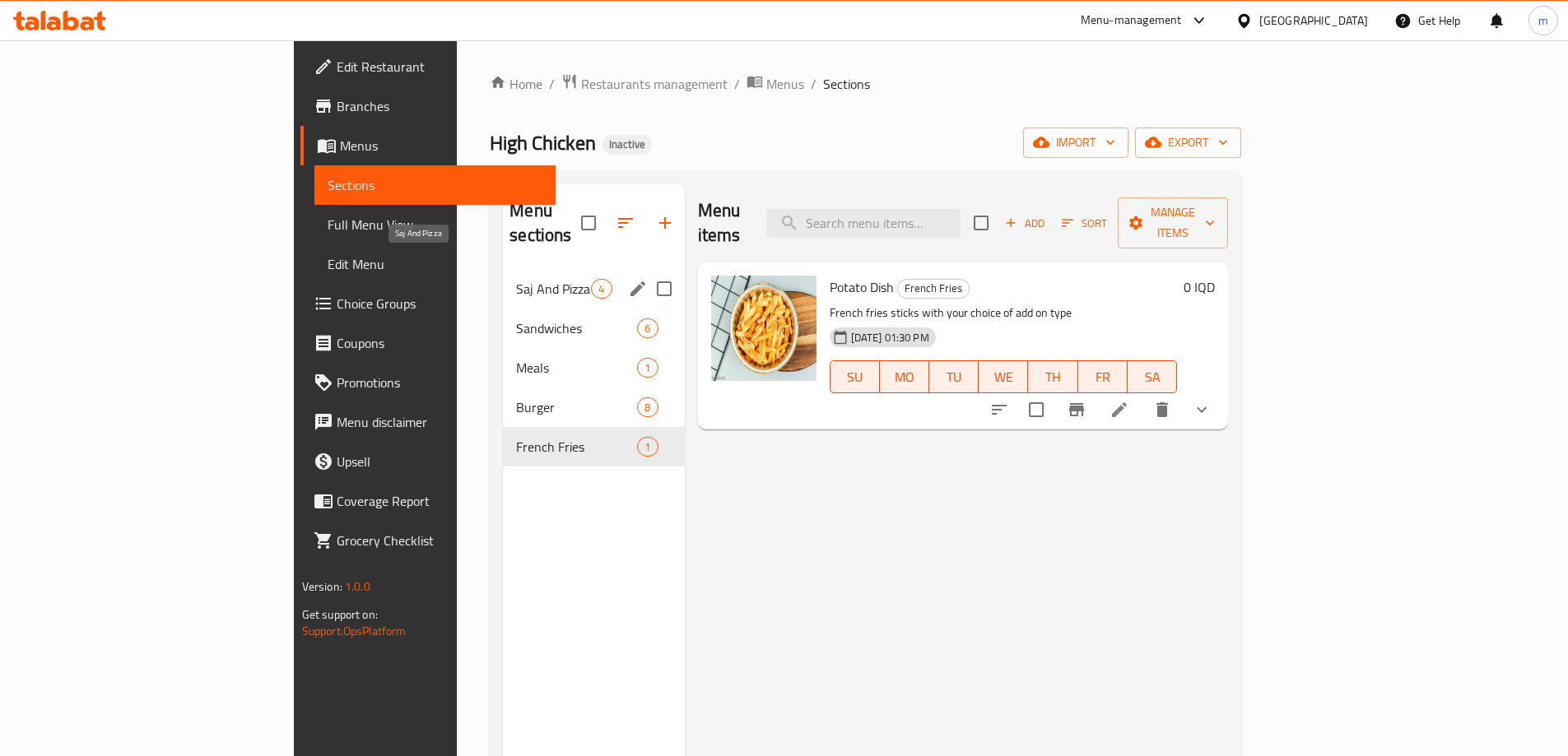
click at [516, 279] on span "Saj And Pizza" at bounding box center [553, 289] width 75 height 20
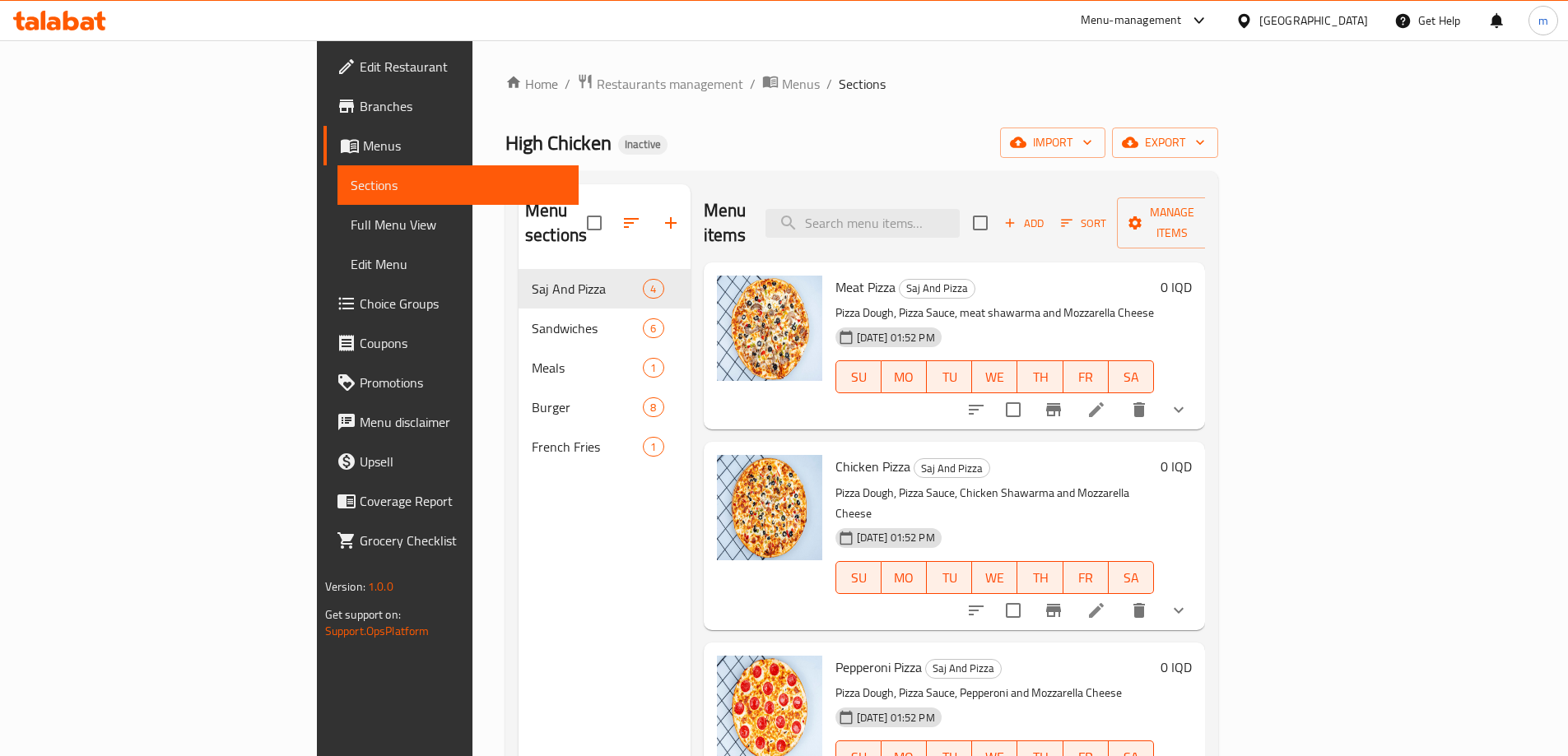
click at [360, 66] on span "Edit Restaurant" at bounding box center [463, 66] width 206 height 20
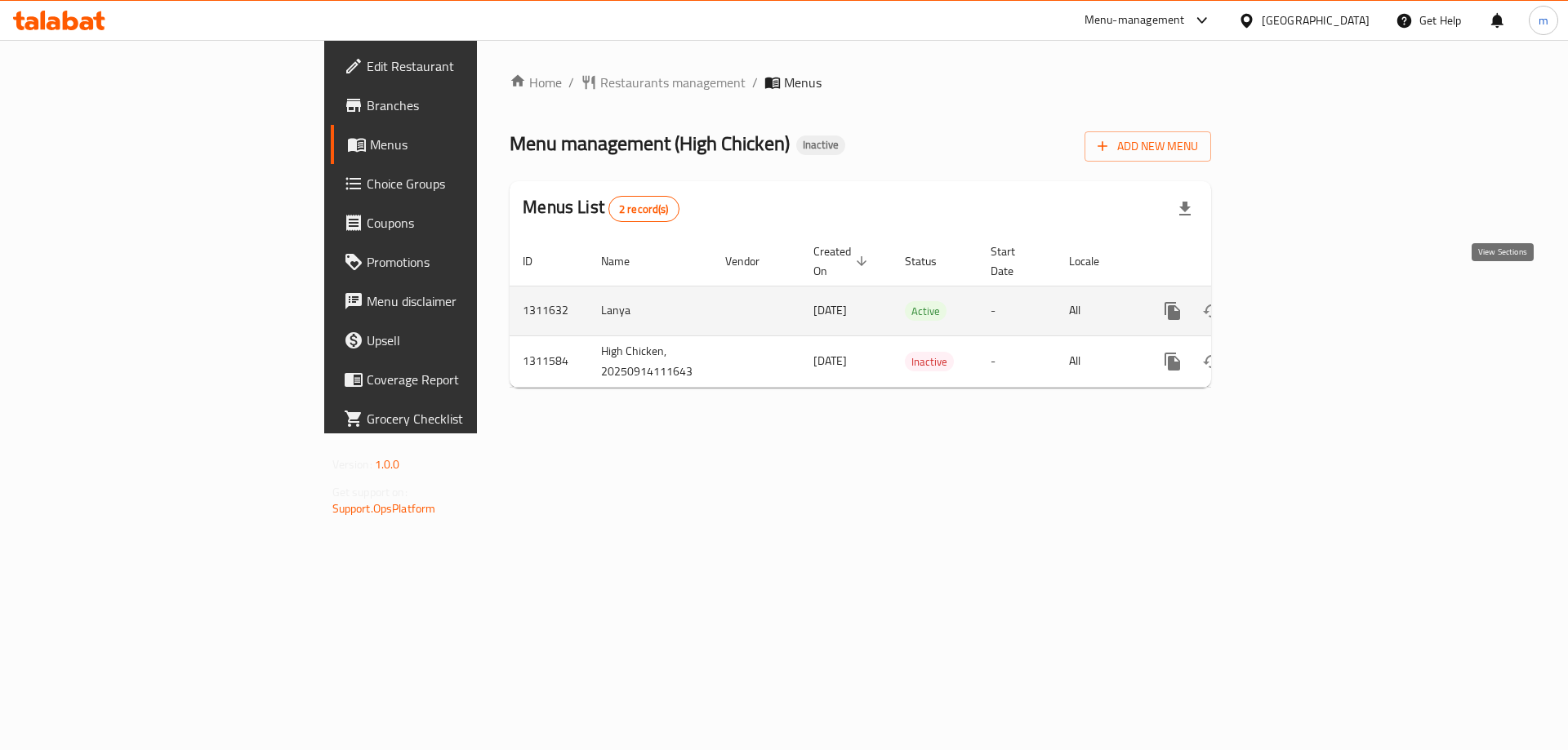
click at [1300, 302] on icon "enhanced table" at bounding box center [1290, 312] width 20 height 20
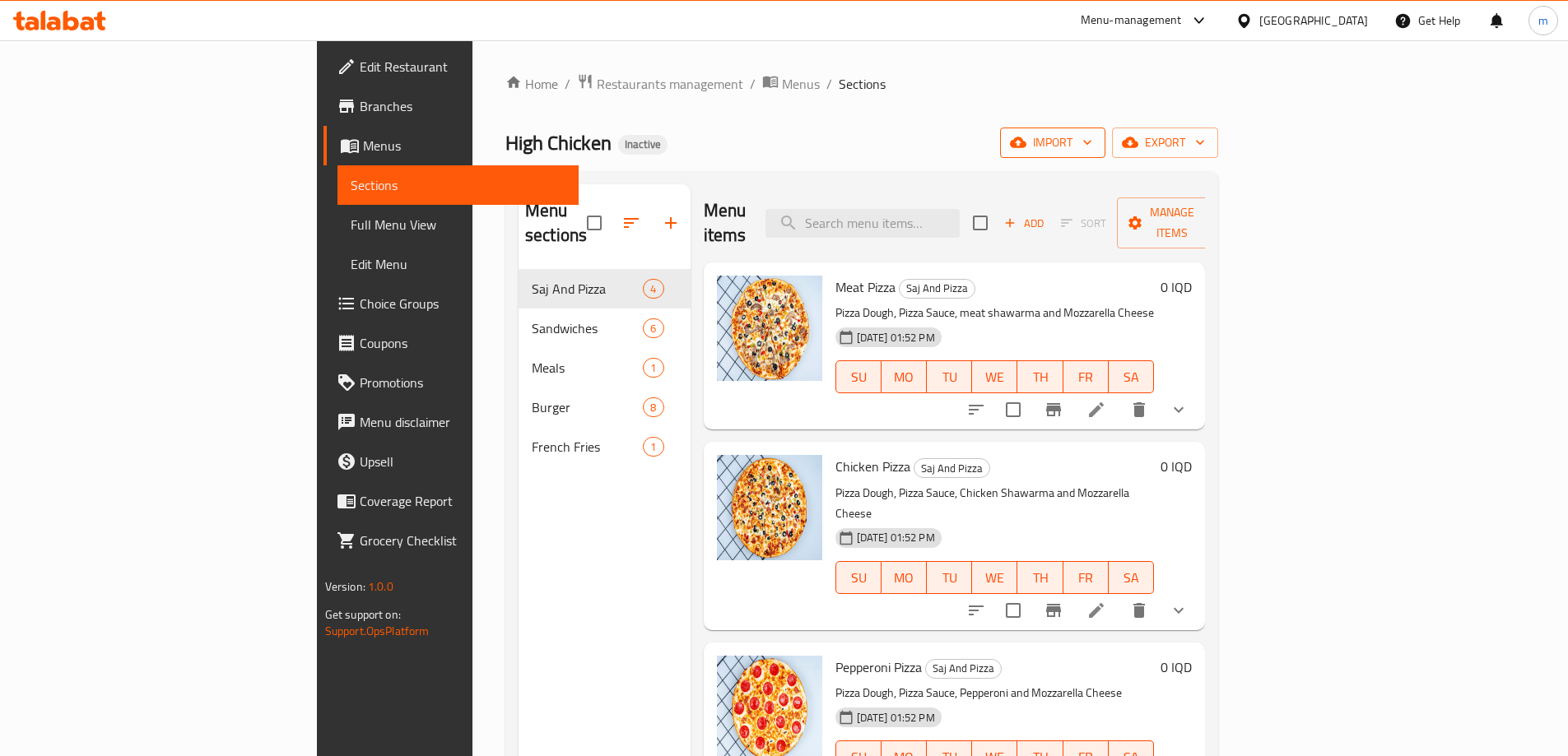
click at [1105, 131] on button "import" at bounding box center [1053, 143] width 106 height 31
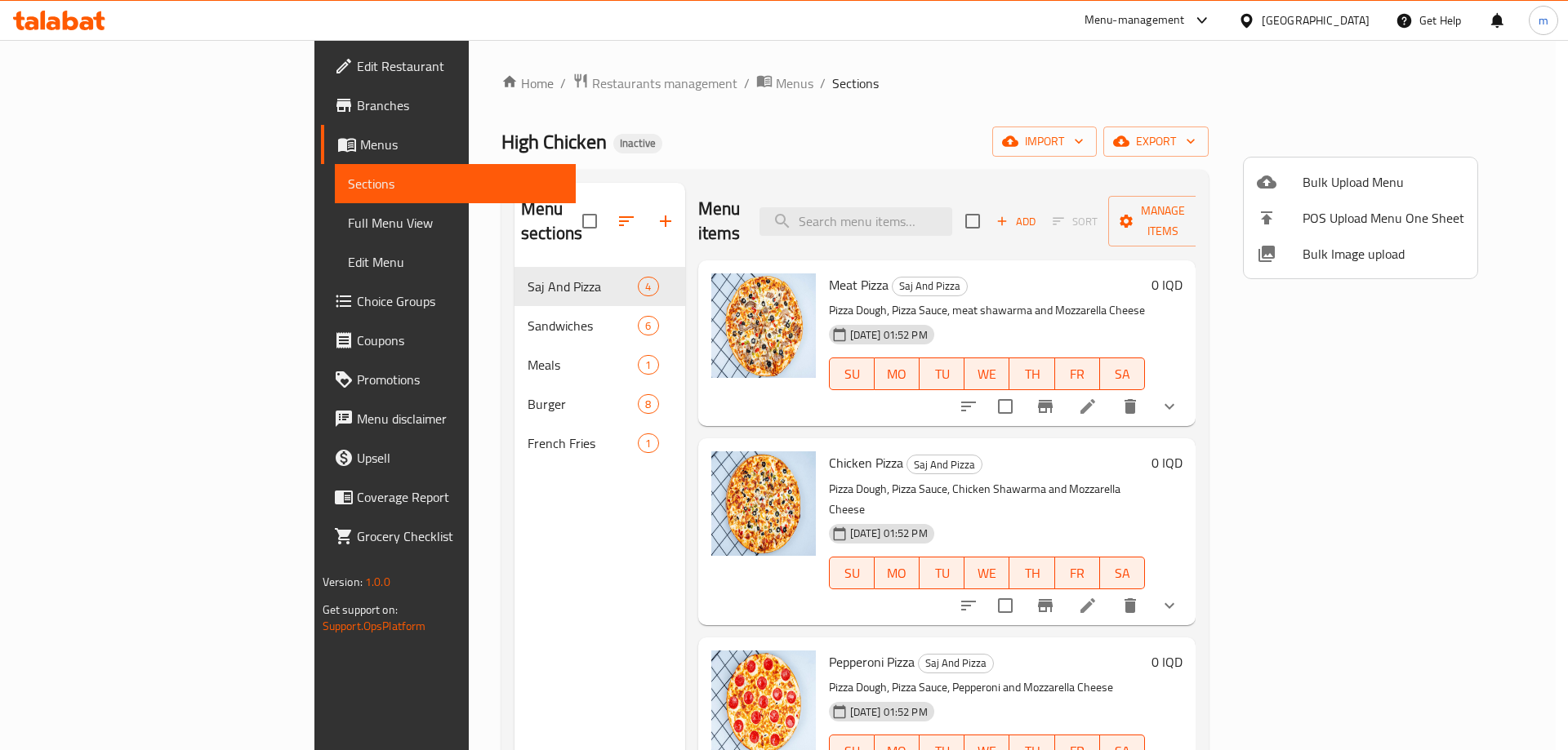
click at [1295, 185] on div at bounding box center [1279, 182] width 45 height 20
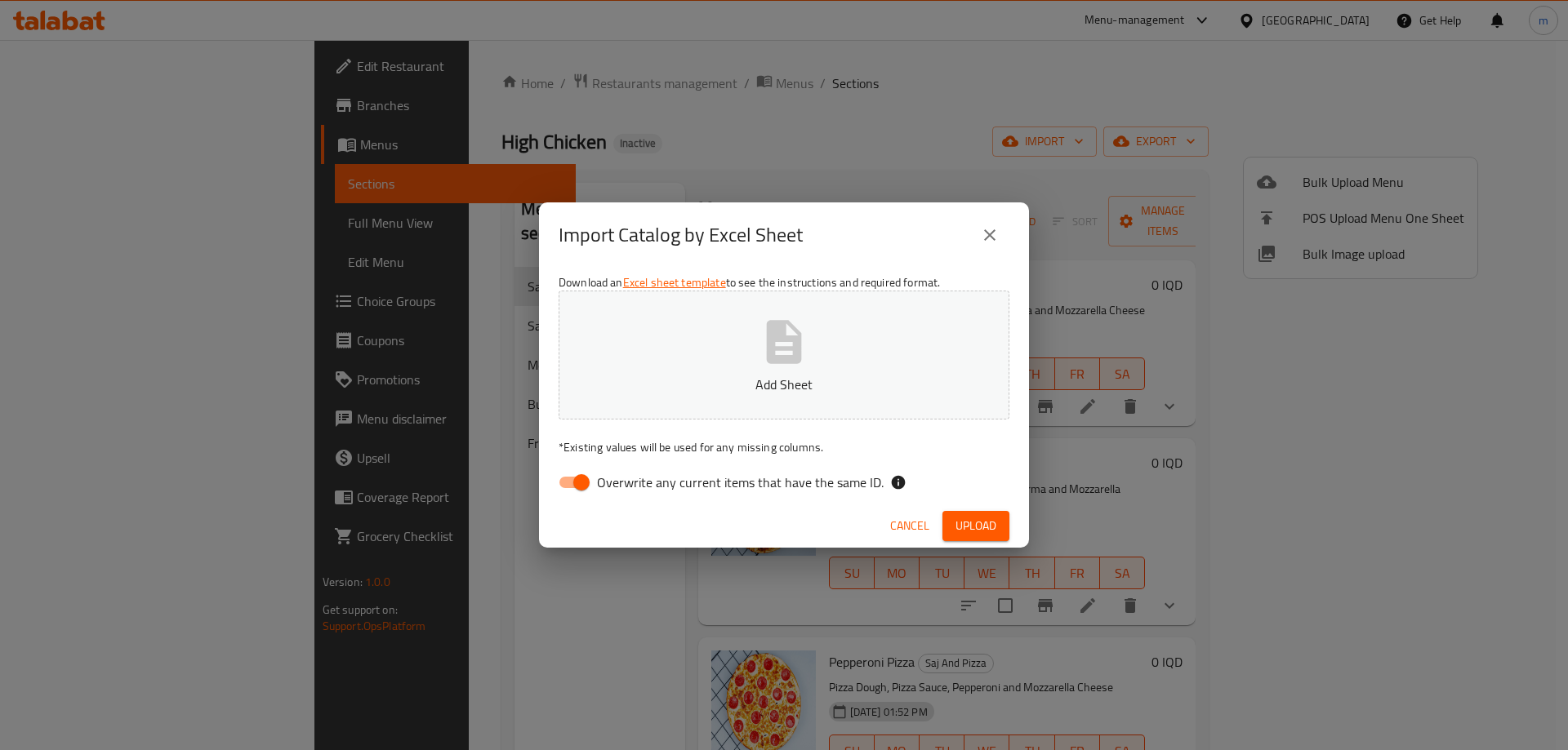
click at [591, 486] on input "Overwrite any current items that have the same ID." at bounding box center [581, 483] width 93 height 31
checkbox input "false"
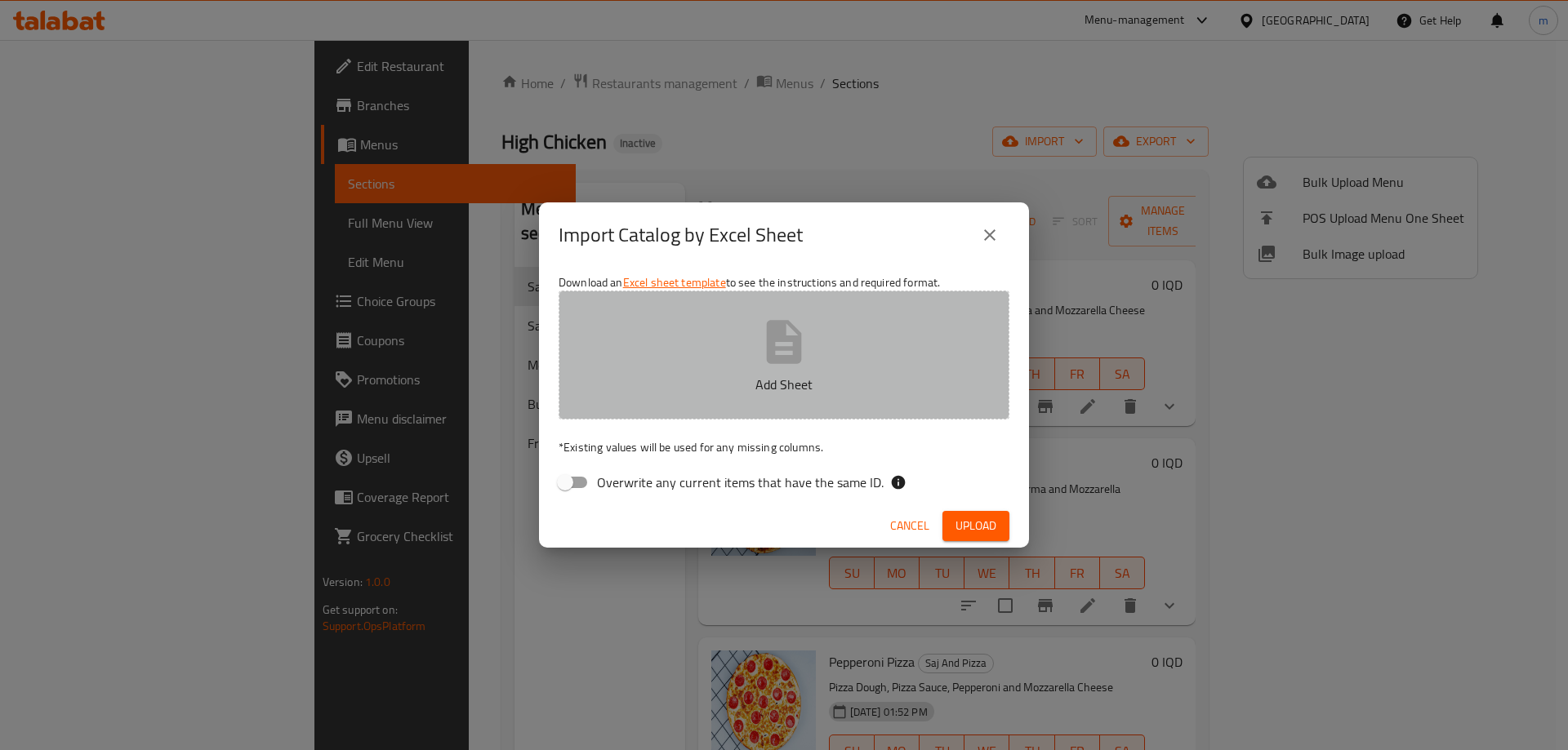
click at [829, 359] on button "Add Sheet" at bounding box center [784, 355] width 451 height 129
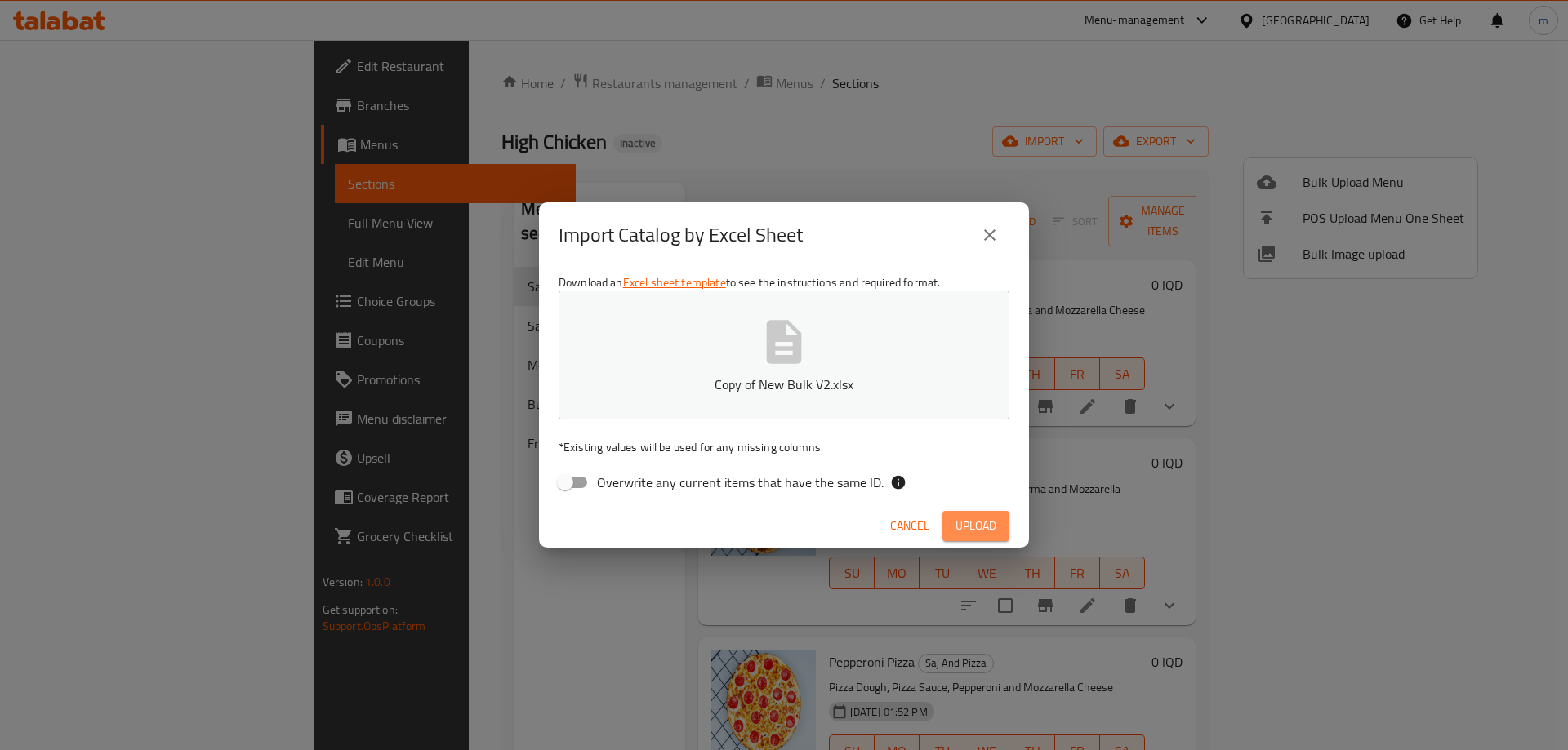
click at [984, 523] on span "Upload" at bounding box center [976, 526] width 41 height 21
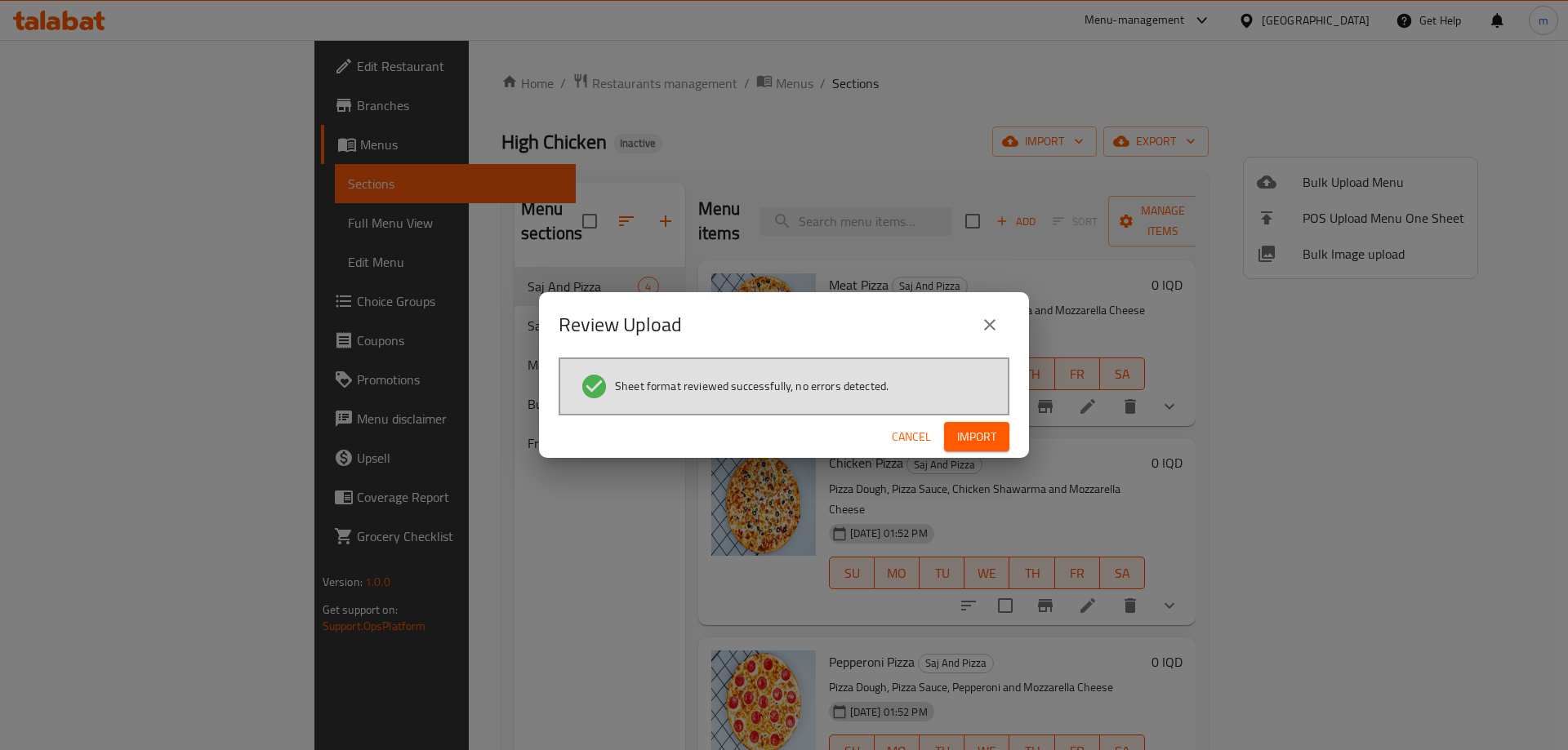
click at [981, 436] on span "Import" at bounding box center [977, 437] width 40 height 21
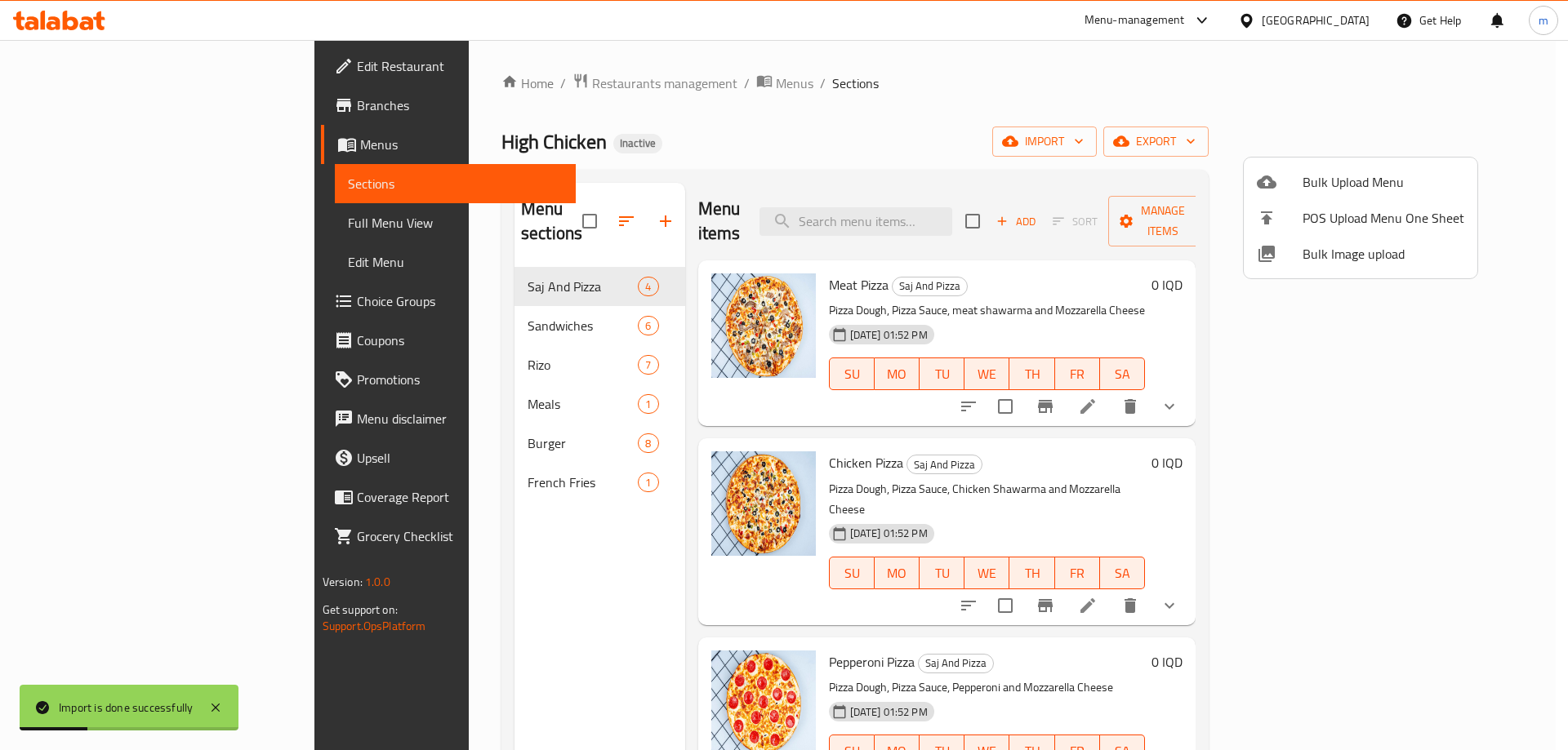
click at [413, 349] on div at bounding box center [784, 375] width 1568 height 750
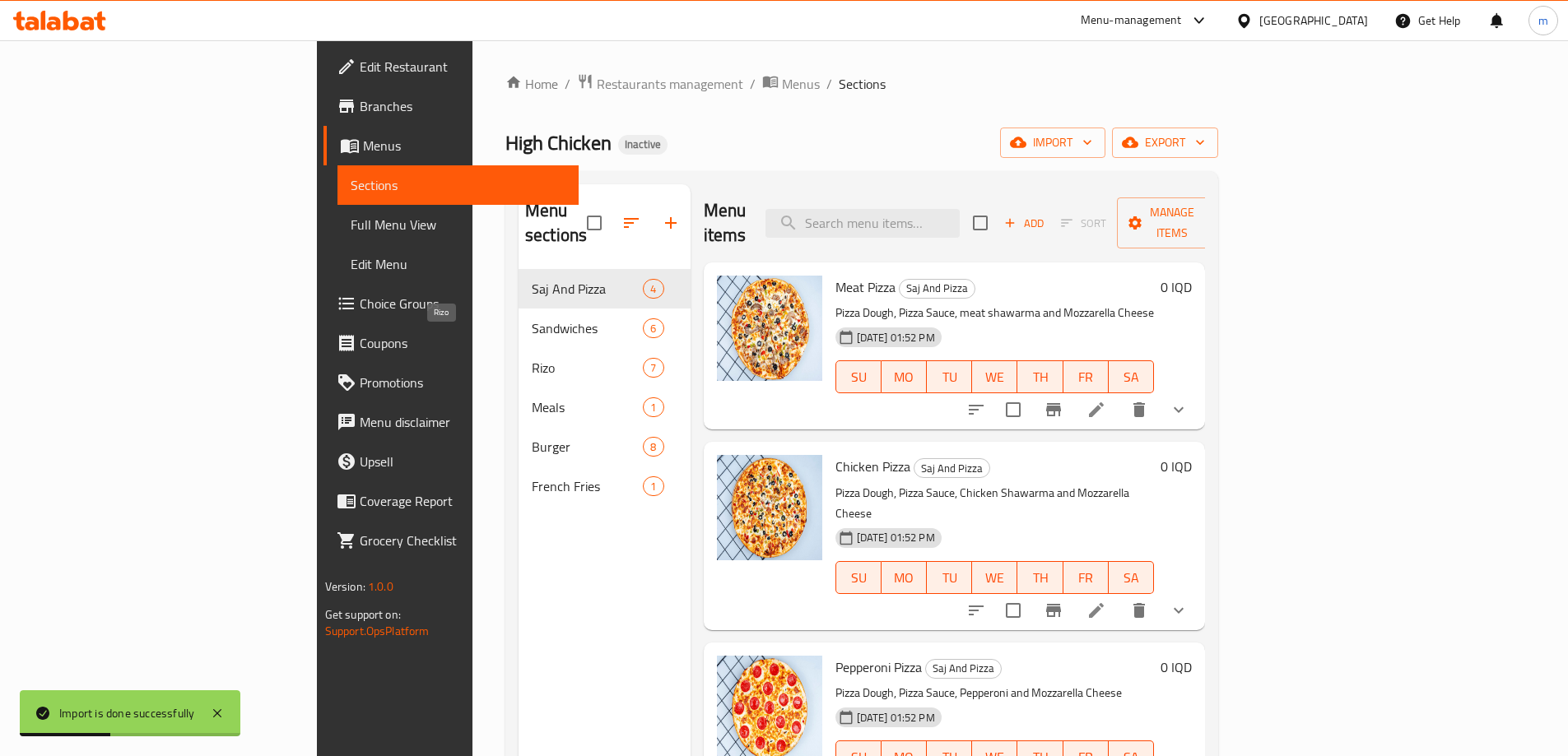
click at [532, 358] on span "Rizo" at bounding box center [587, 368] width 111 height 20
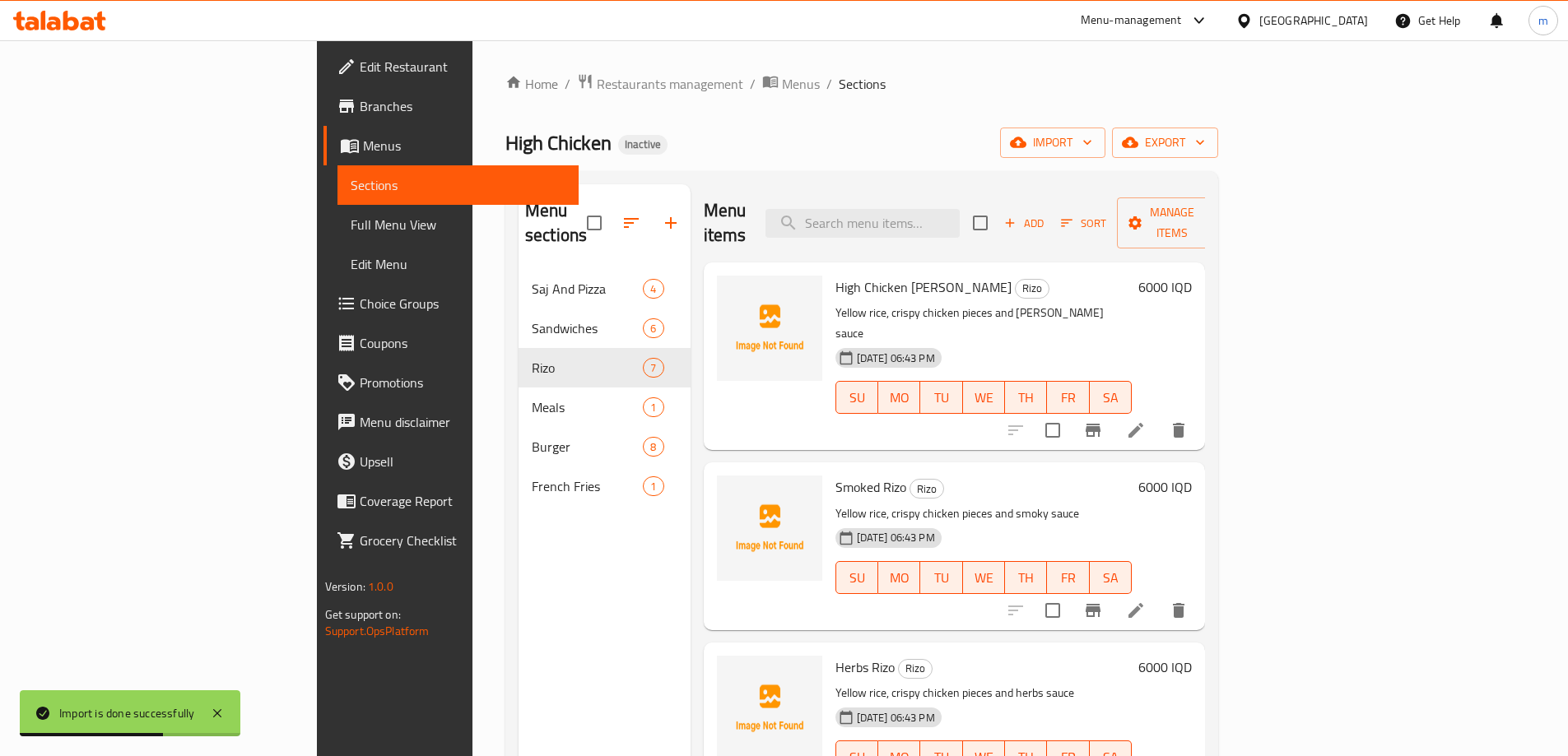
click at [351, 233] on span "Full Menu View" at bounding box center [458, 225] width 215 height 20
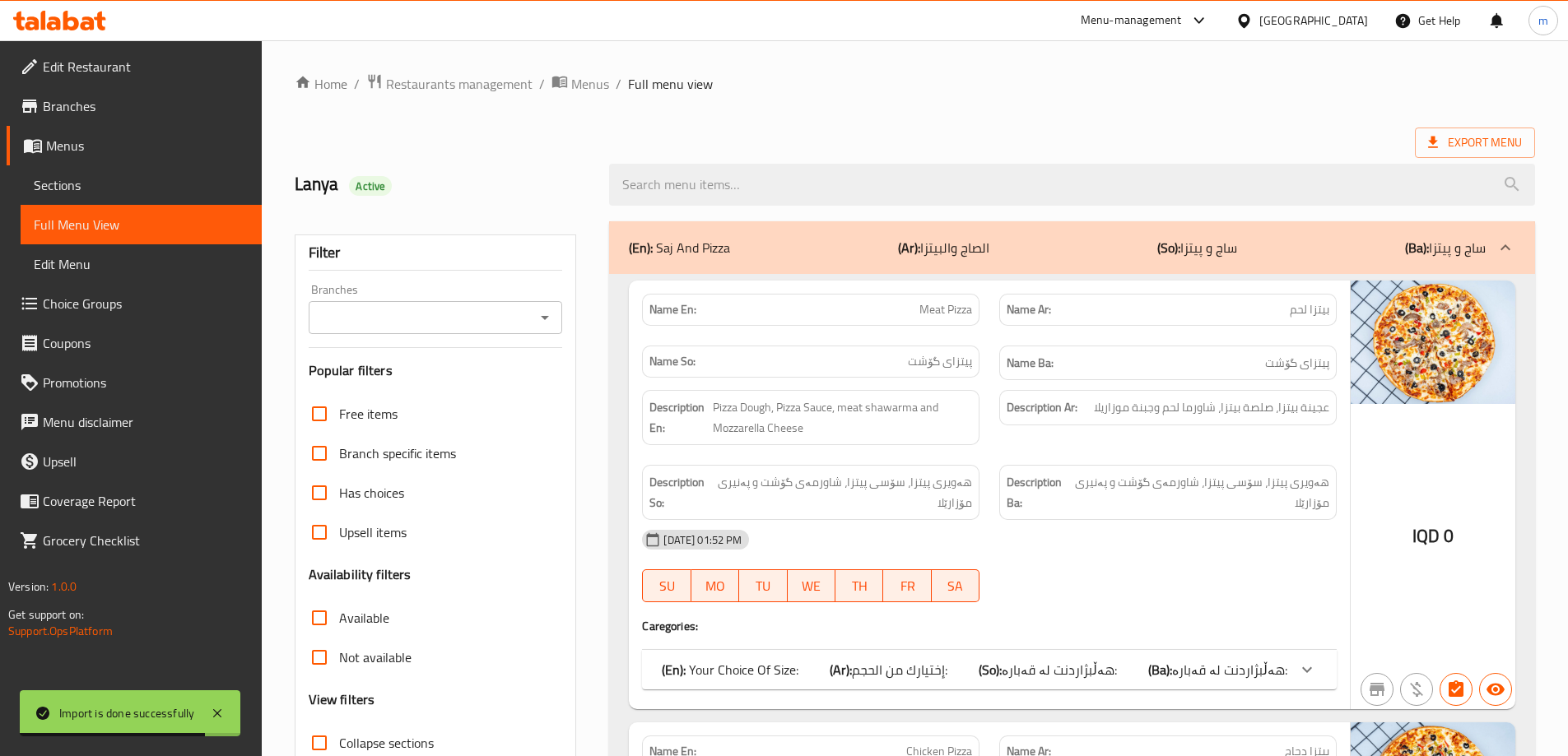
click at [126, 190] on span "Sections" at bounding box center [141, 185] width 215 height 20
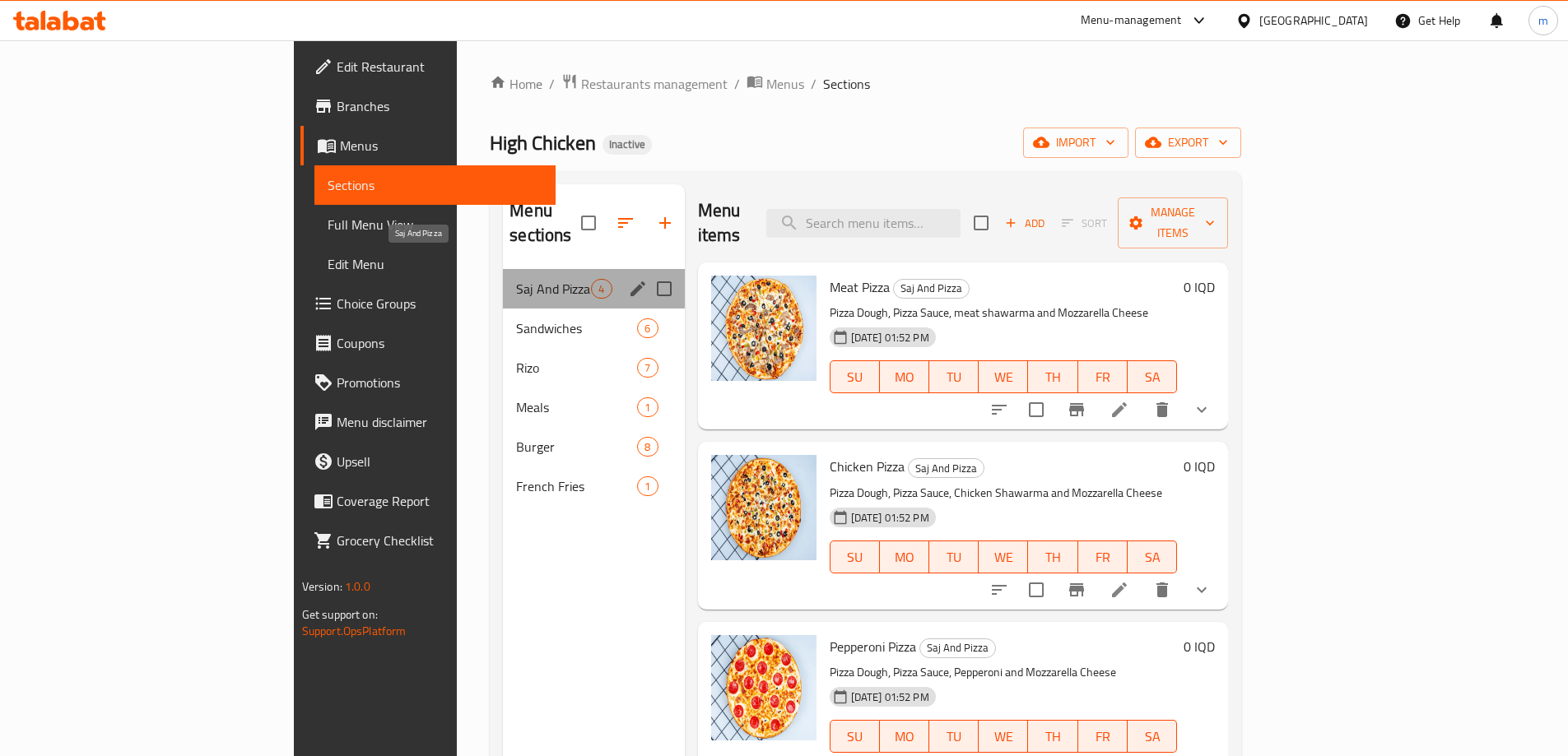
click at [516, 279] on span "Saj And Pizza" at bounding box center [553, 289] width 75 height 20
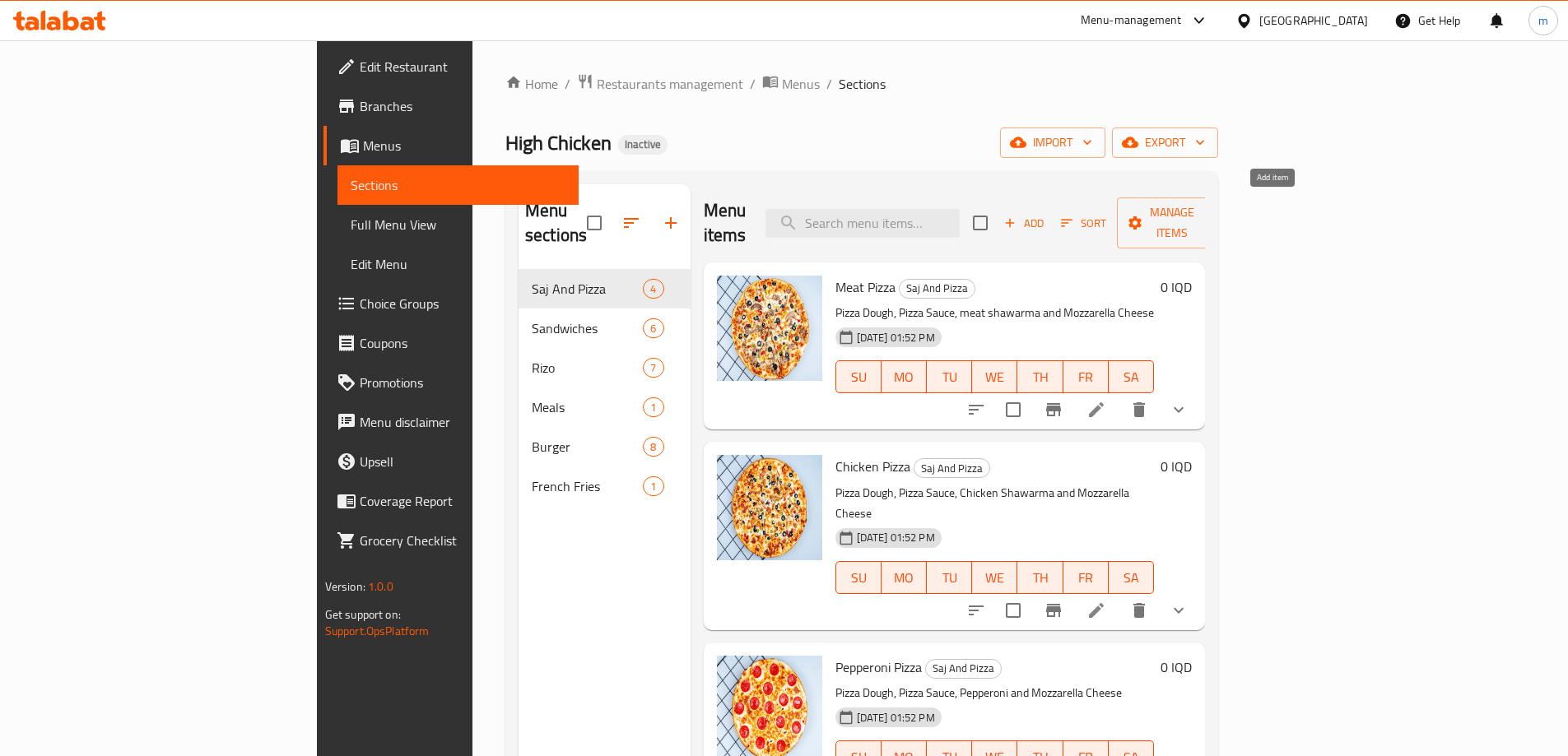
click at [1046, 216] on span "Add" at bounding box center [1024, 223] width 44 height 19
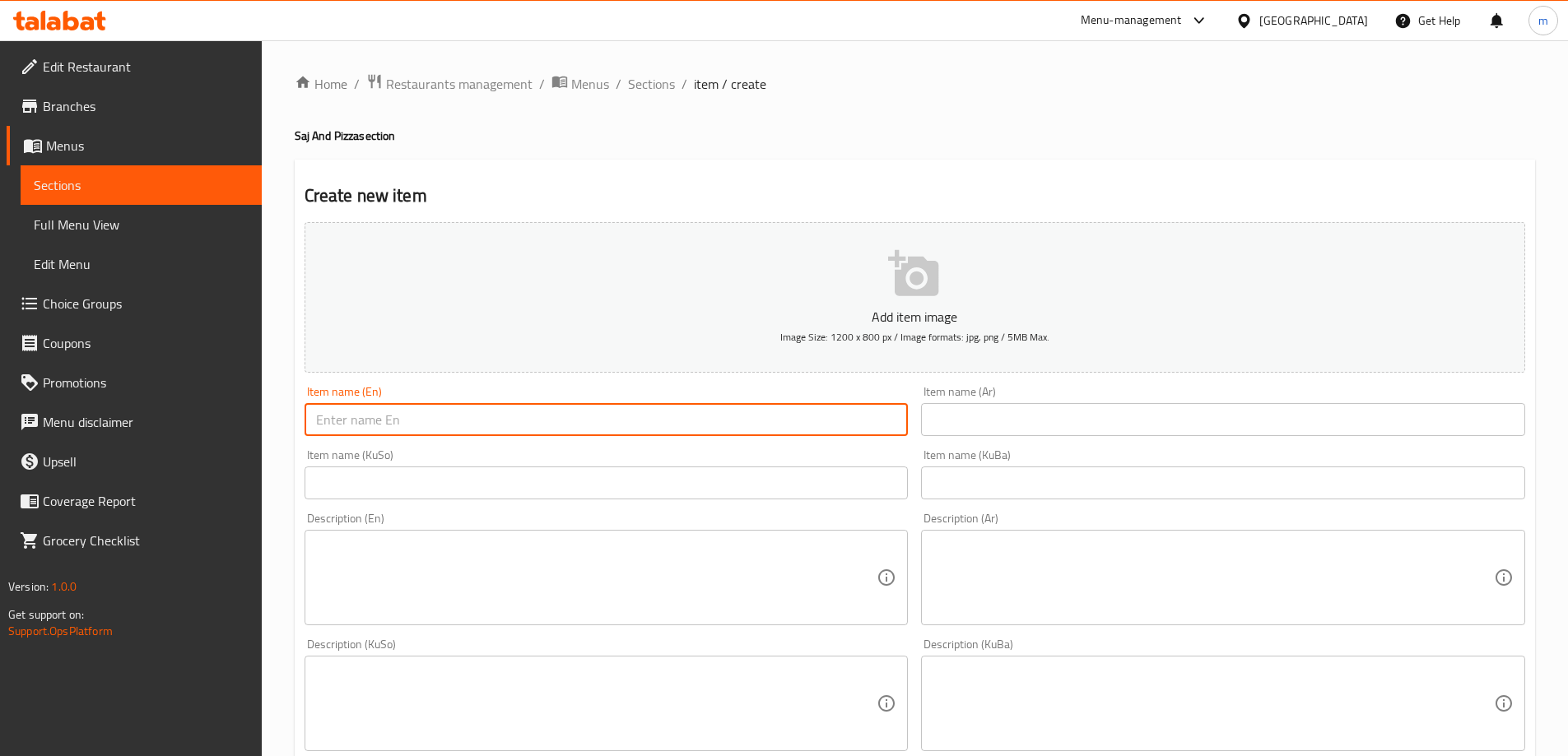
click at [587, 420] on input "text" at bounding box center [607, 420] width 604 height 33
click at [468, 404] on input "text" at bounding box center [607, 420] width 604 height 33
paste input "صاج ايطالي لحم"
type input "صاج ايطالي لحم"
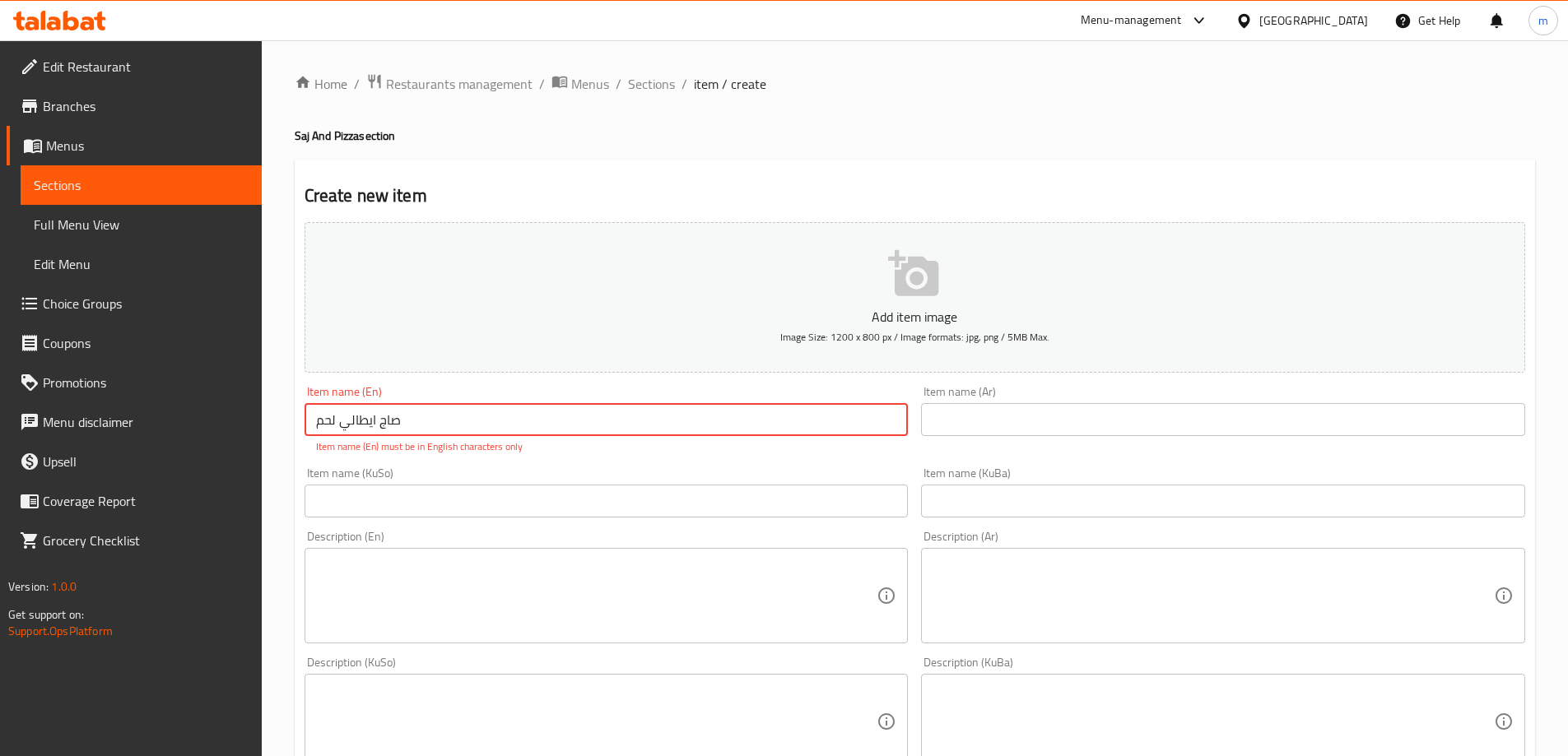
click at [1057, 419] on input "text" at bounding box center [1222, 420] width 604 height 33
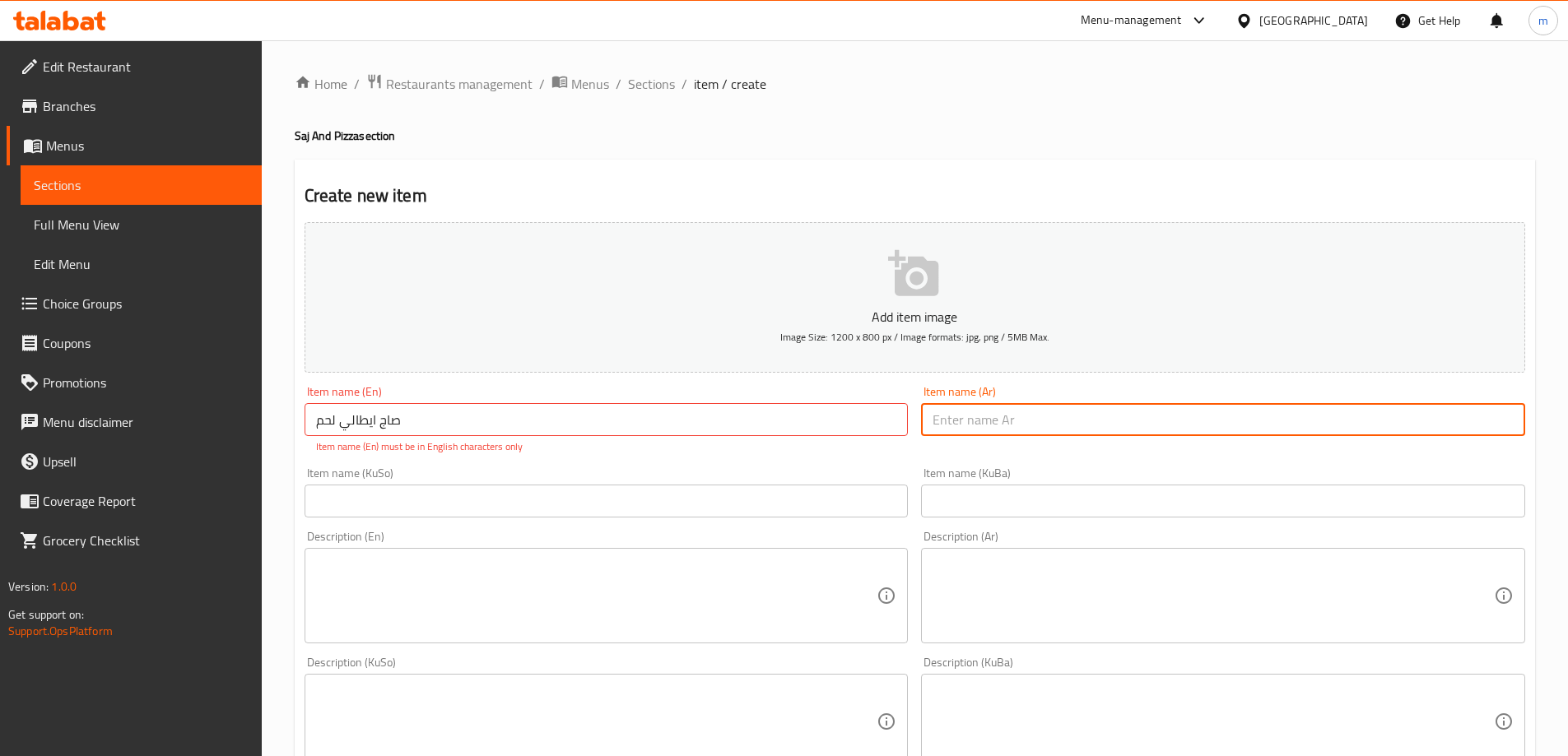
click at [688, 413] on input "صاج ايطالي لحم" at bounding box center [607, 420] width 604 height 33
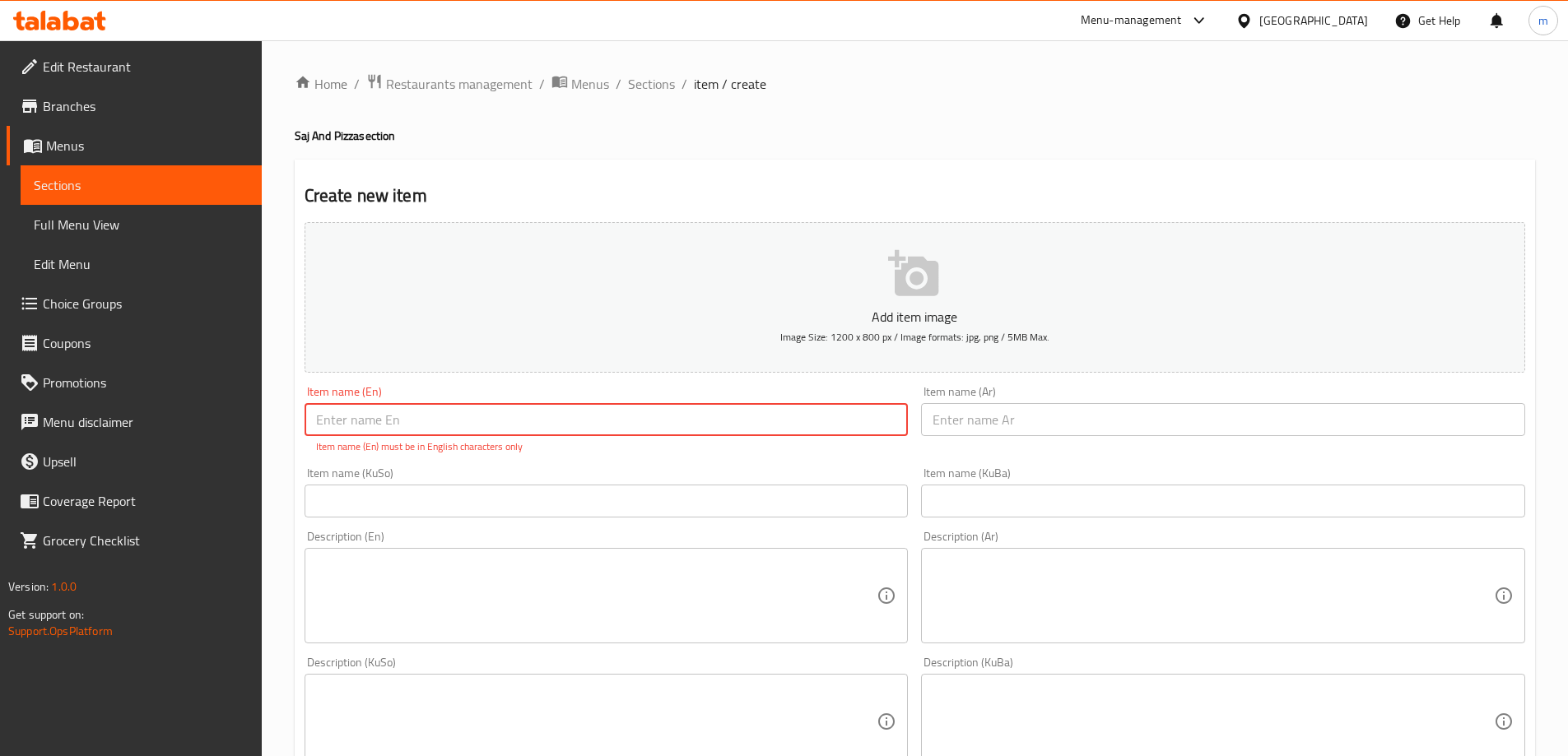
click at [1101, 424] on input "text" at bounding box center [1222, 420] width 604 height 33
paste input "صاج ايطالي لحم"
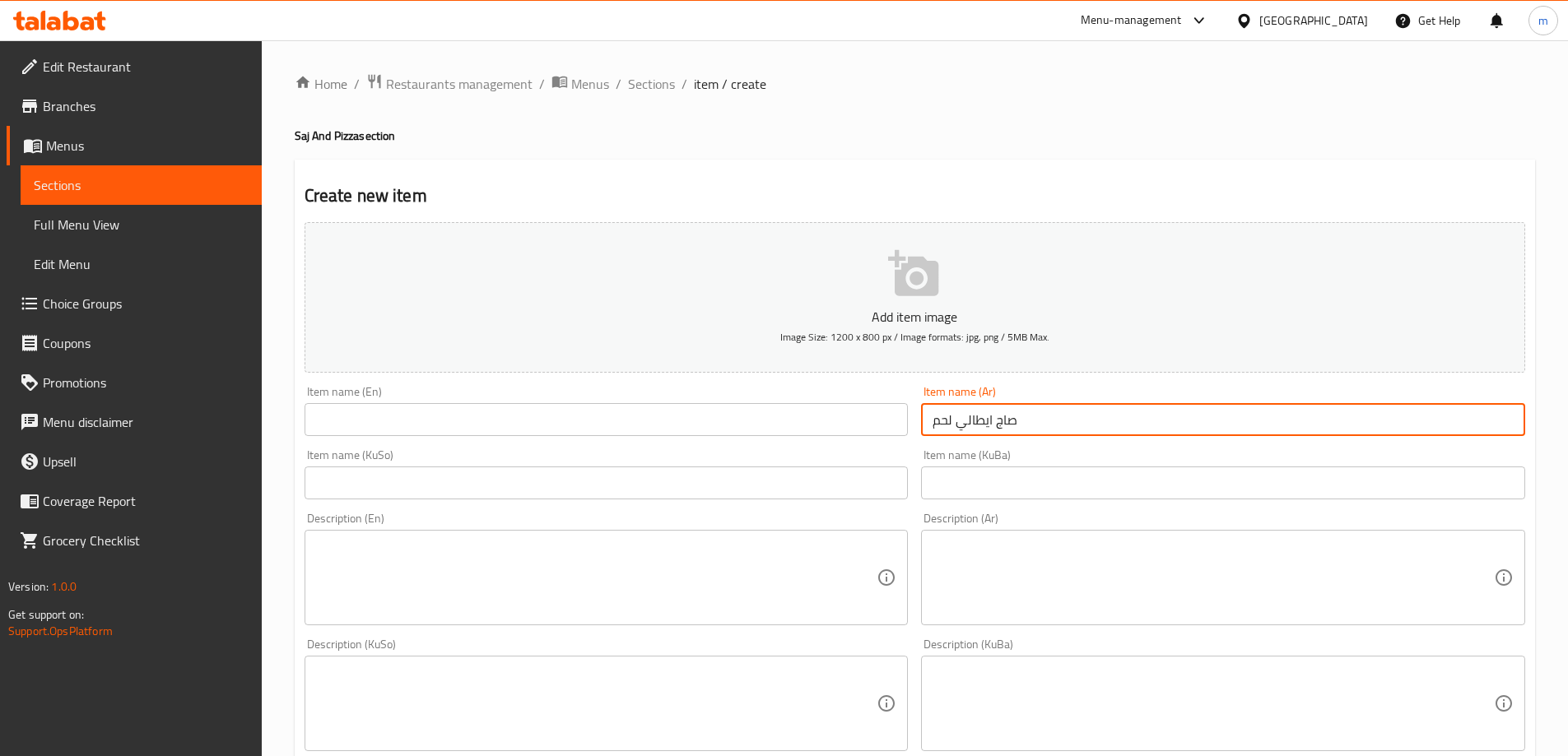
type input "صاج ايطالي لحم"
click at [686, 430] on input "text" at bounding box center [607, 420] width 604 height 33
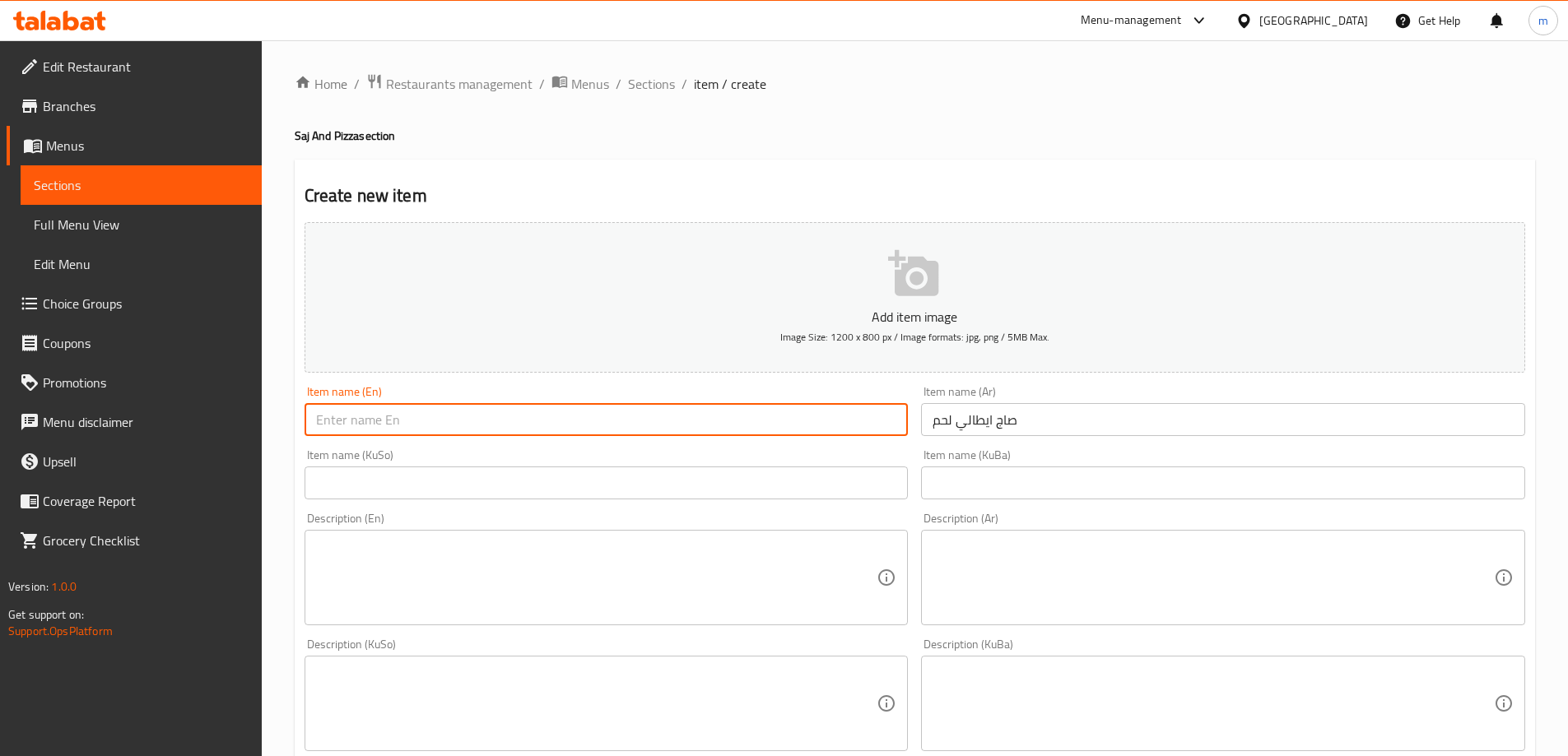
click at [1015, 429] on input "صاج ايطالي لحم" at bounding box center [1222, 420] width 604 height 33
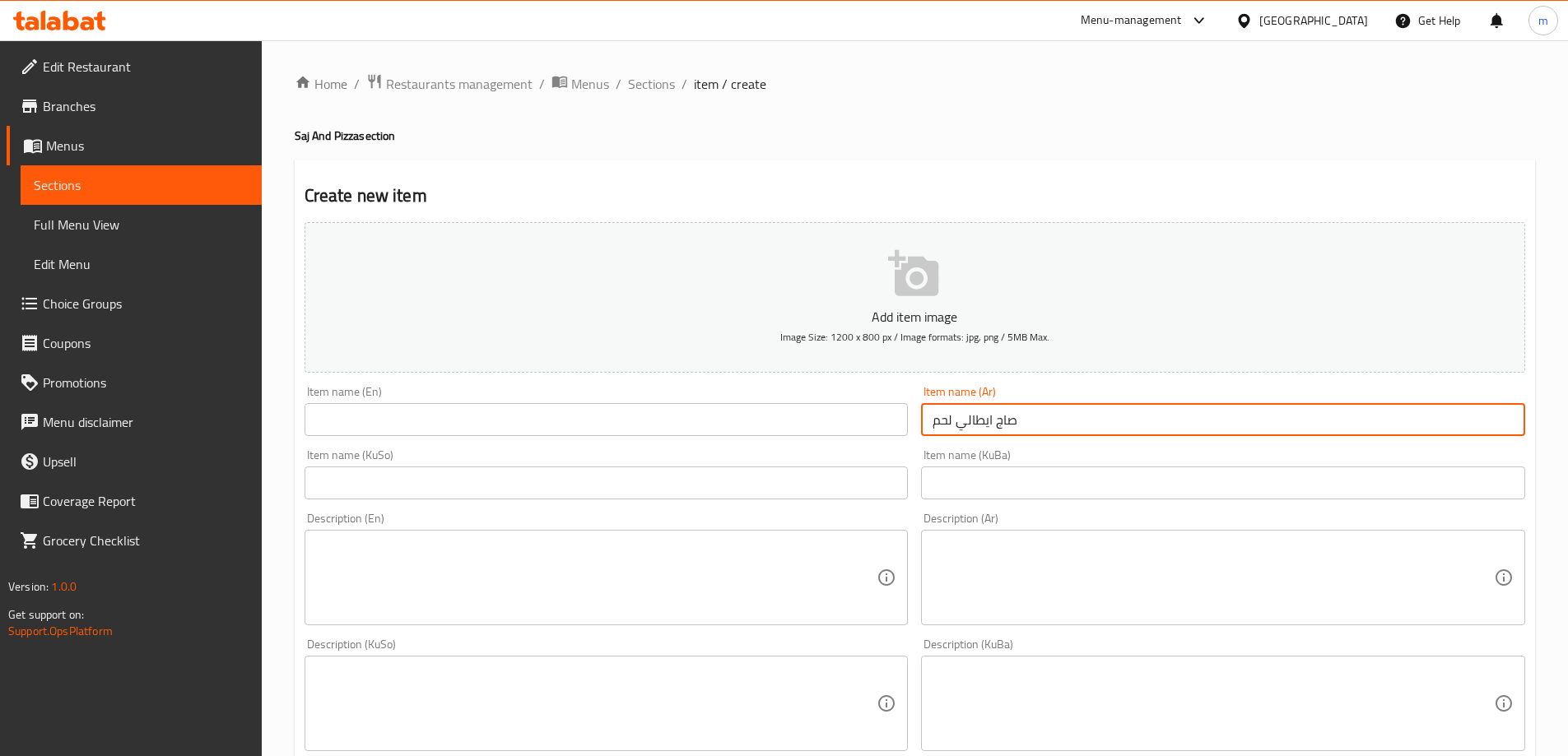
click at [645, 418] on input "text" at bounding box center [607, 420] width 604 height 33
paste input "Italian Meat Saj"
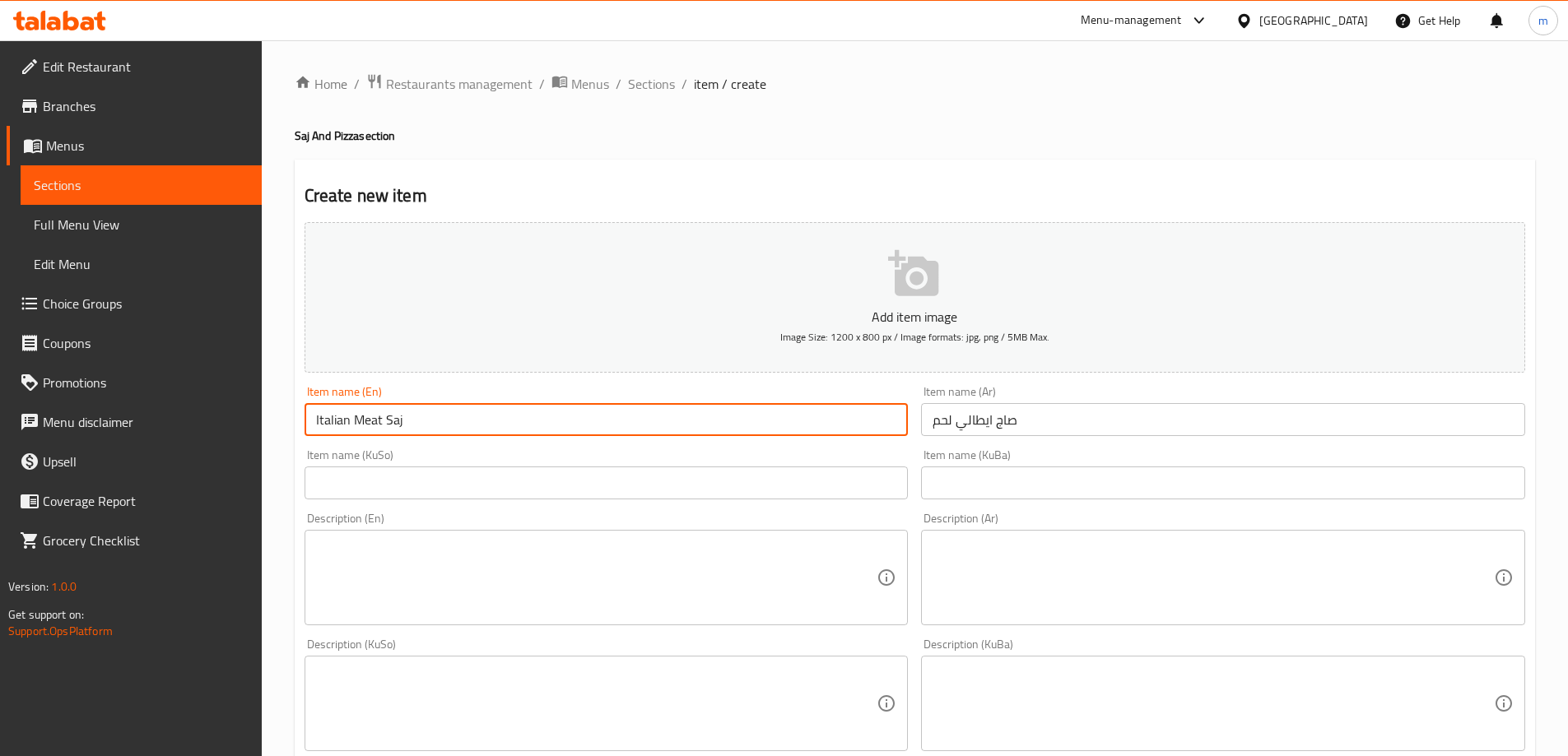
type input "Italian Meat Saj"
click at [956, 480] on input "text" at bounding box center [1222, 484] width 604 height 33
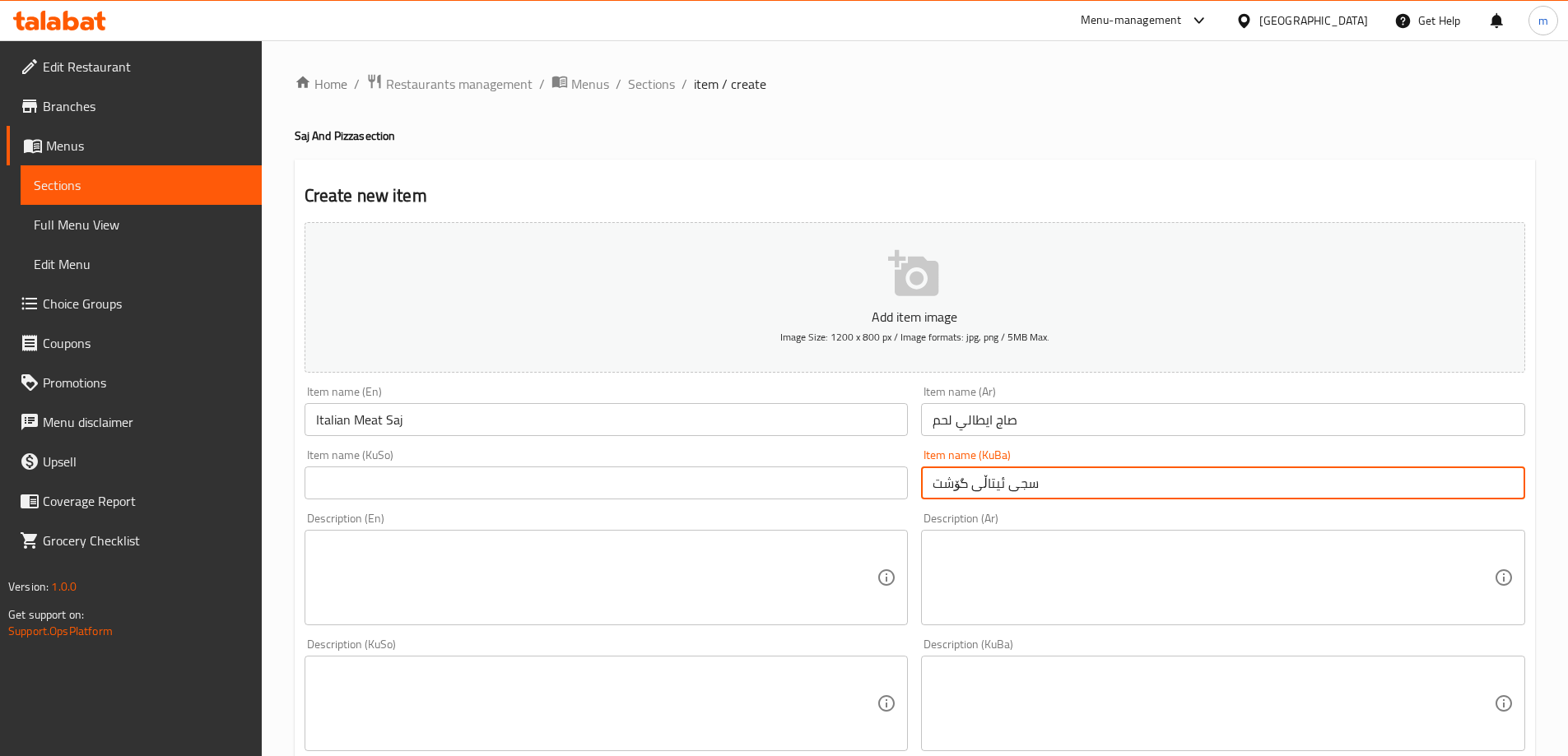
type input "سجی ئیتاڵی گۆشت"
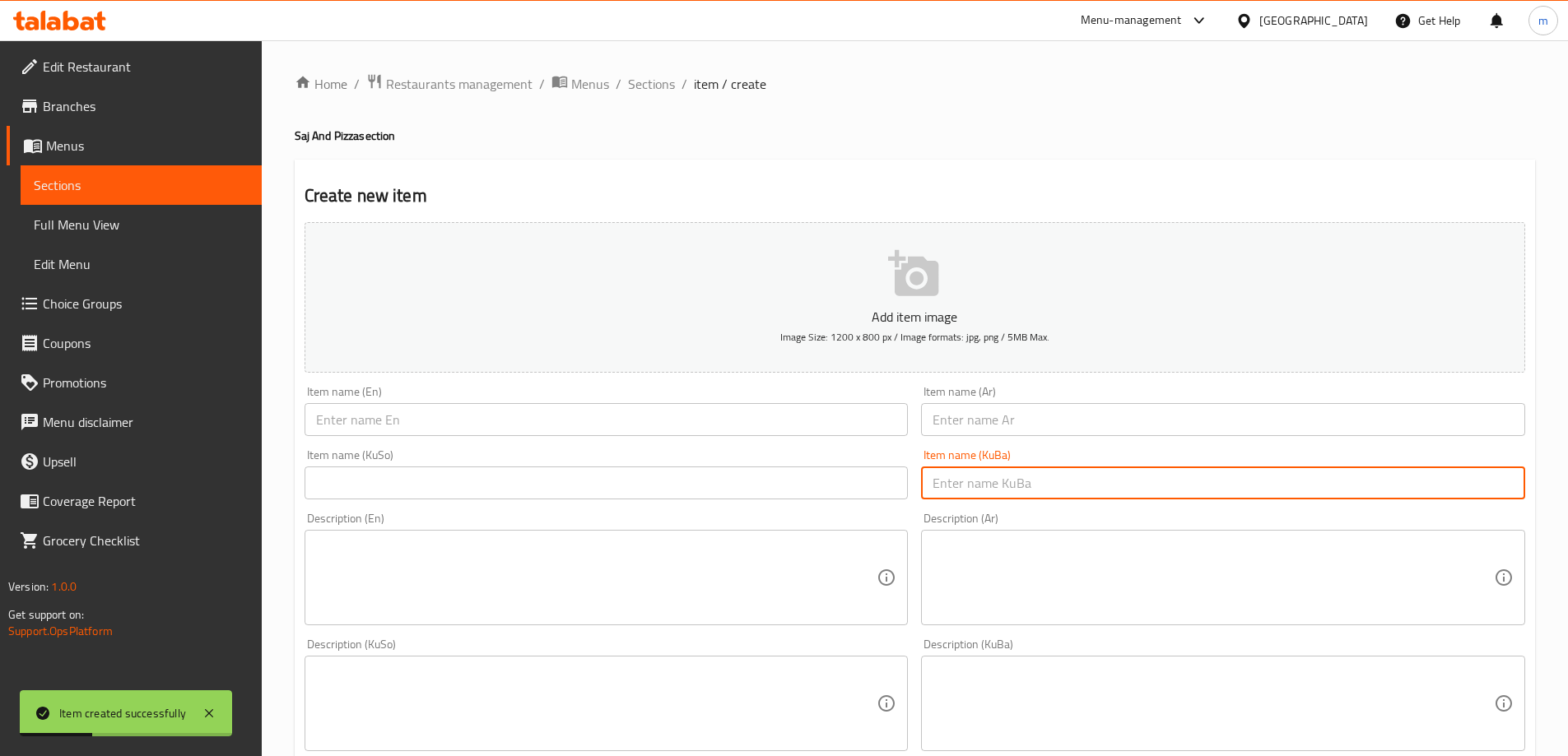
drag, startPoint x: 359, startPoint y: 415, endPoint x: 371, endPoint y: 405, distance: 15.6
click at [359, 415] on input "text" at bounding box center [607, 420] width 604 height 33
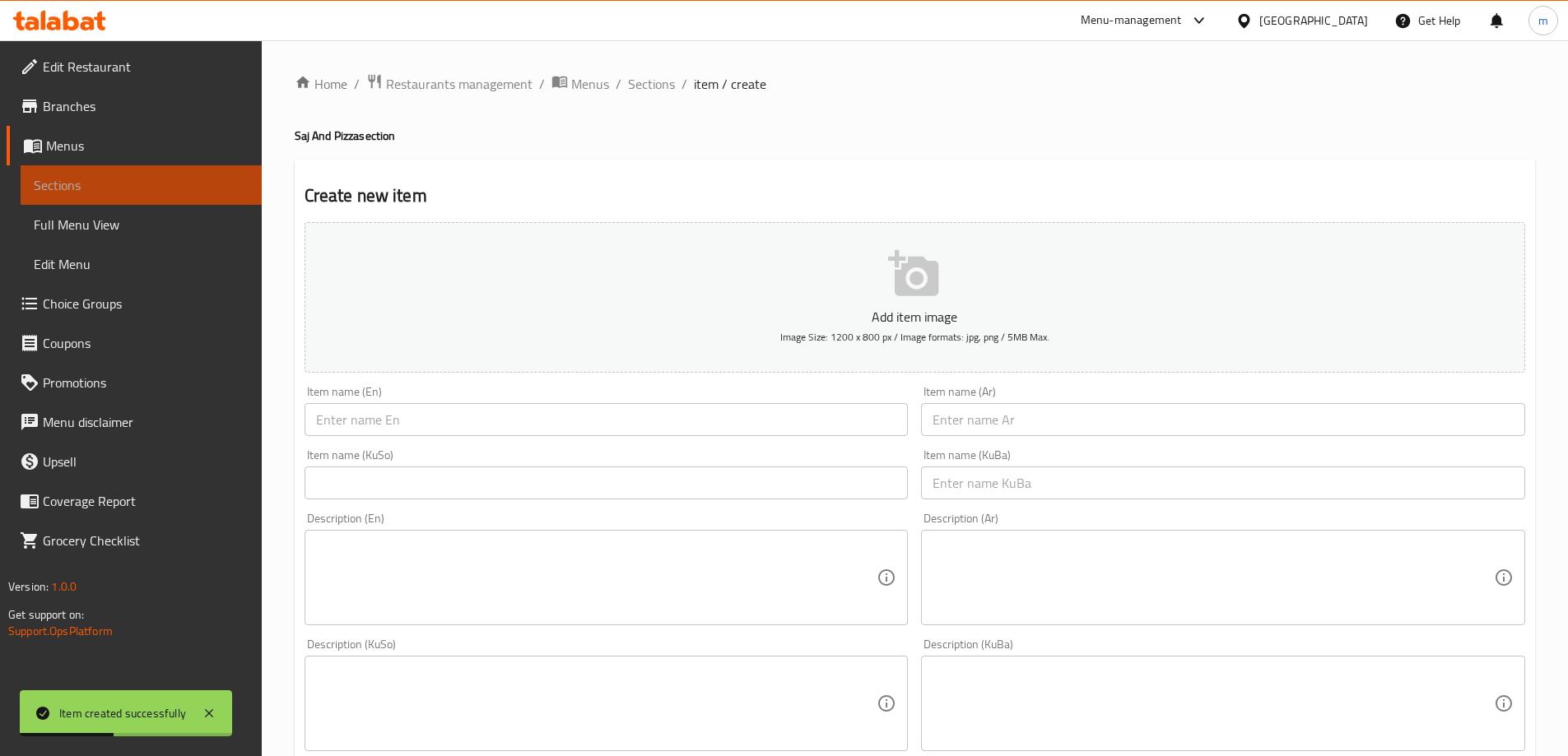
click at [177, 201] on link "Sections" at bounding box center [141, 185] width 241 height 40
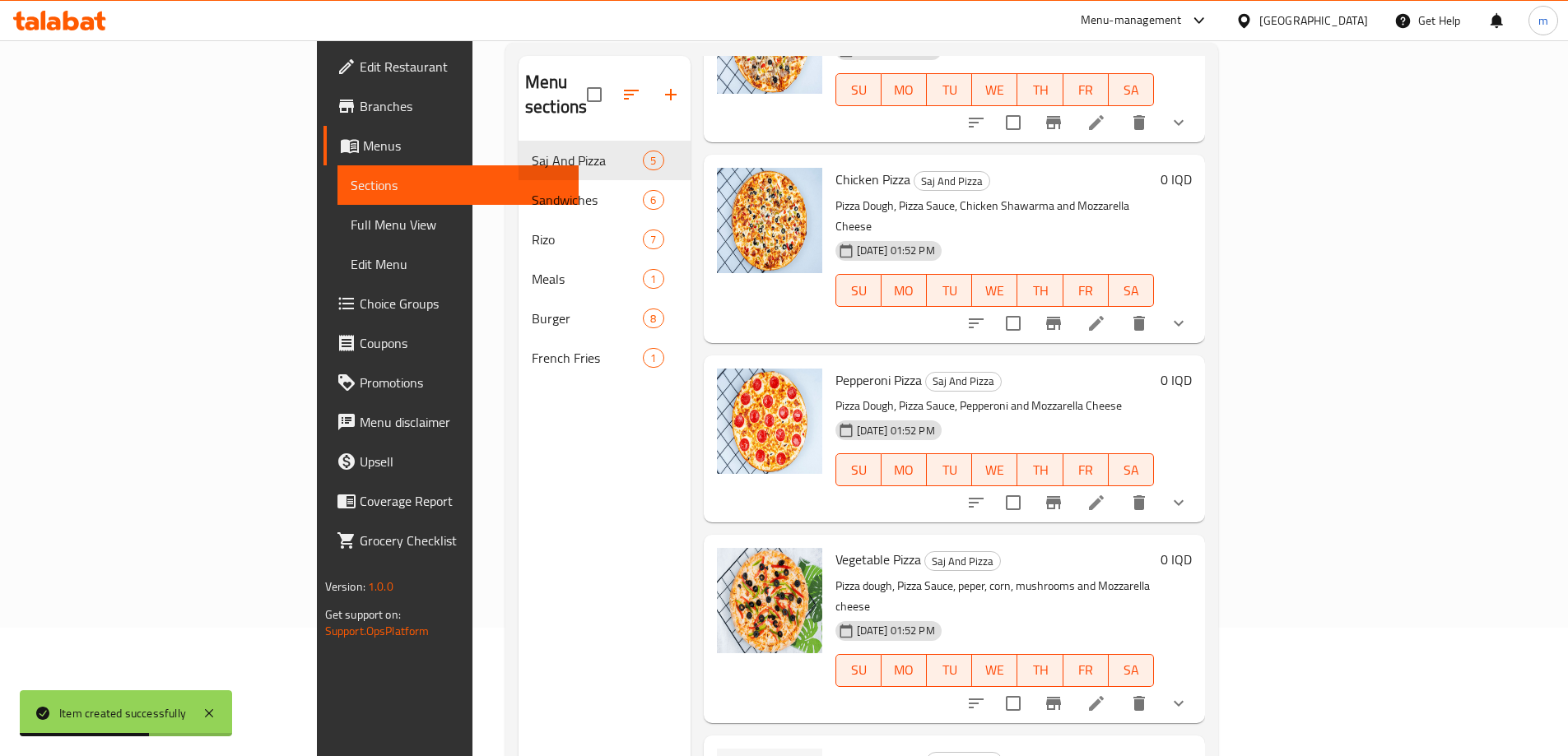
scroll to position [230, 0]
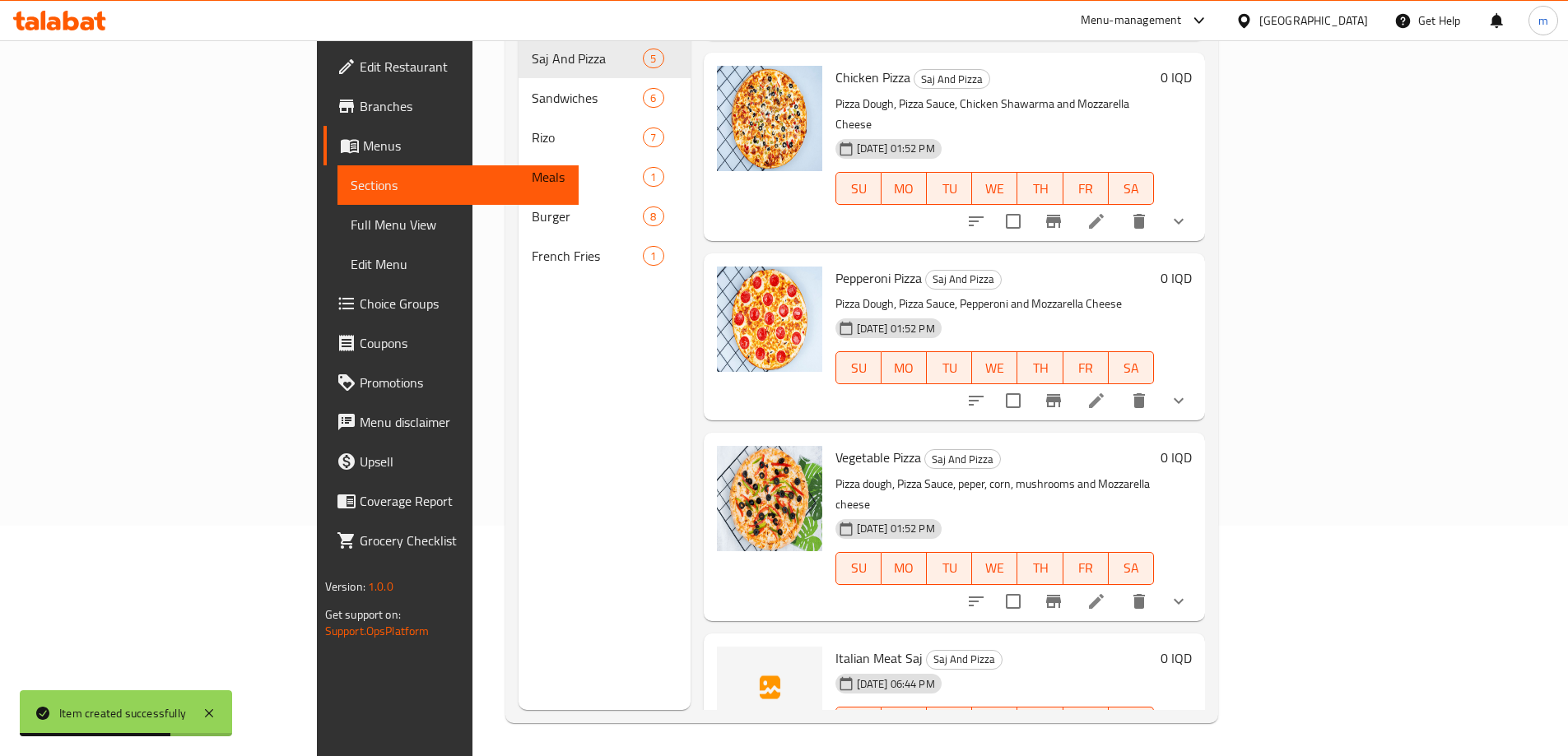
click at [1146, 746] on icon at bounding box center [1136, 756] width 20 height 20
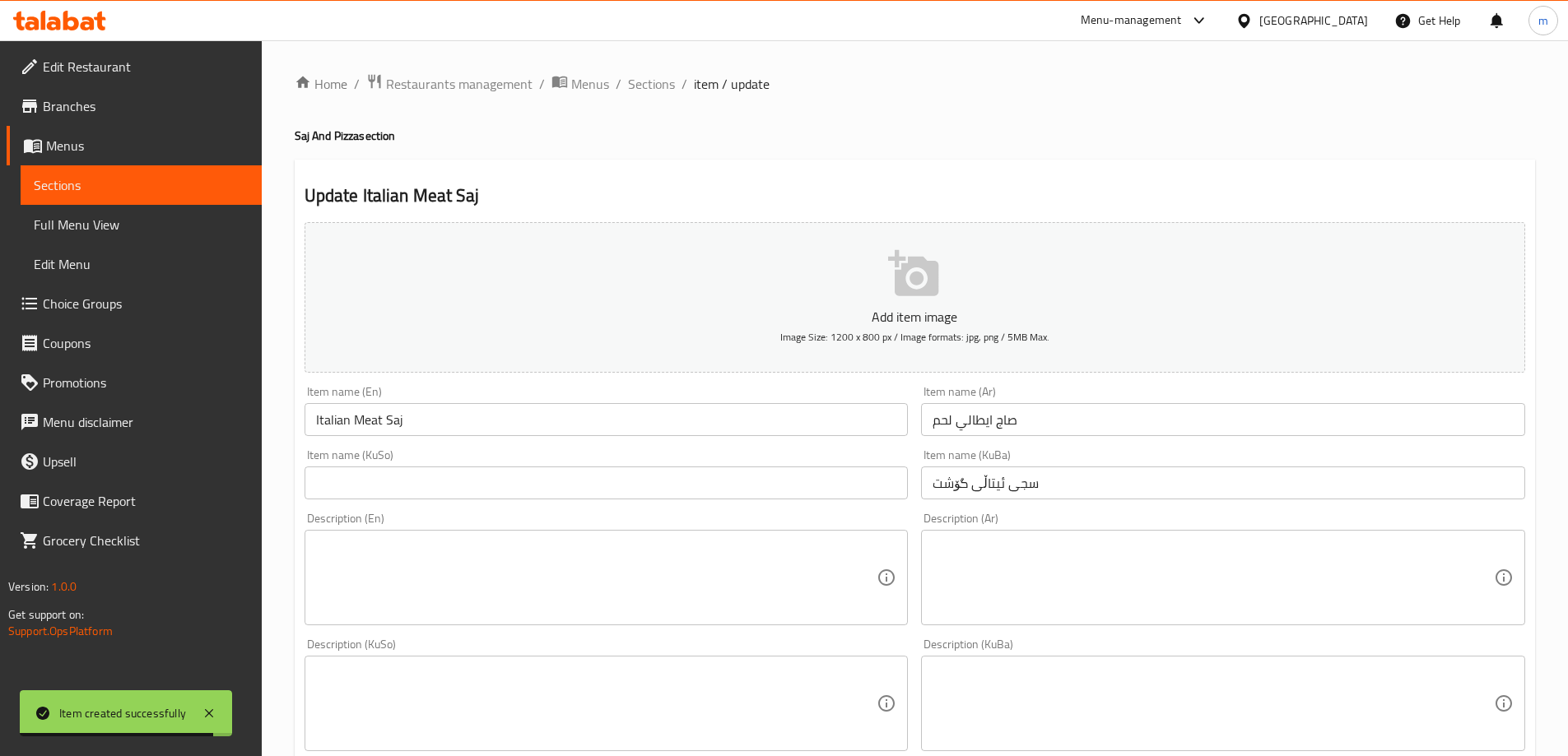
click at [935, 480] on input "سجی ئیتاڵی گۆشت" at bounding box center [1222, 484] width 604 height 33
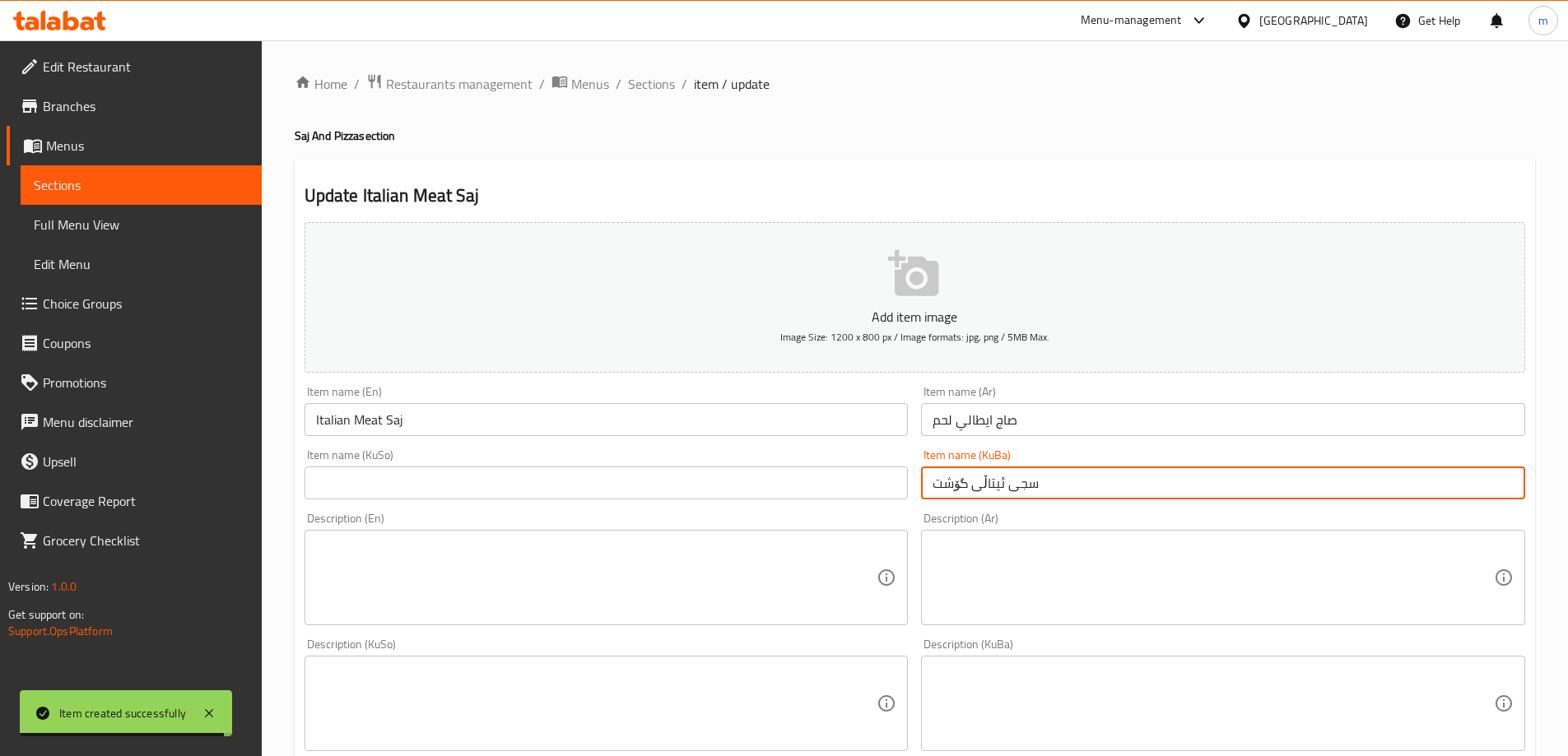
click at [589, 492] on input "text" at bounding box center [607, 484] width 604 height 33
paste input "سجی ئیتاڵی گۆشت"
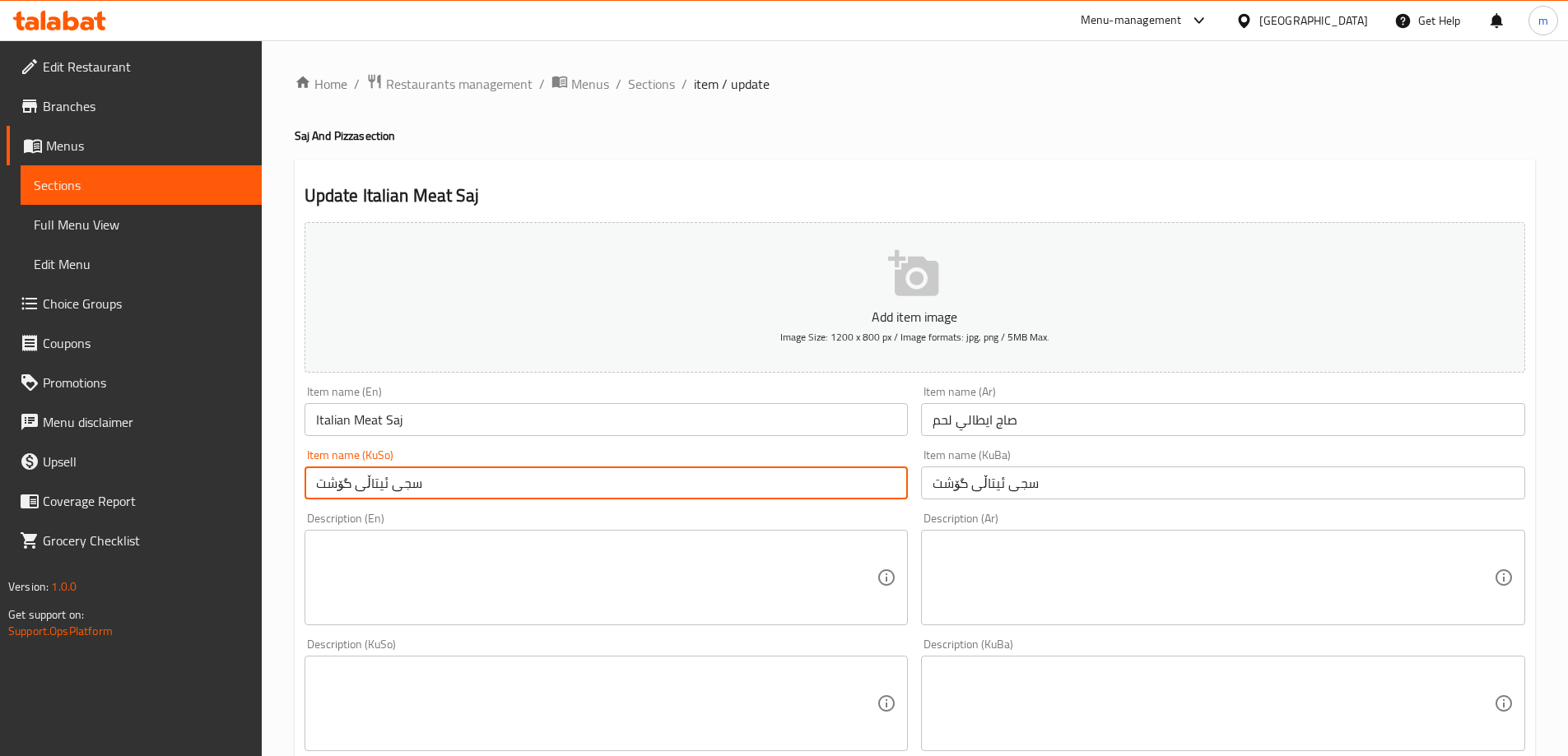
type input "سجی ئیتاڵی گۆشت"
click at [643, 463] on div "Item name (KuSo) سجی ئیتاڵی گۆشت Item name (KuSo)" at bounding box center [607, 474] width 604 height 50
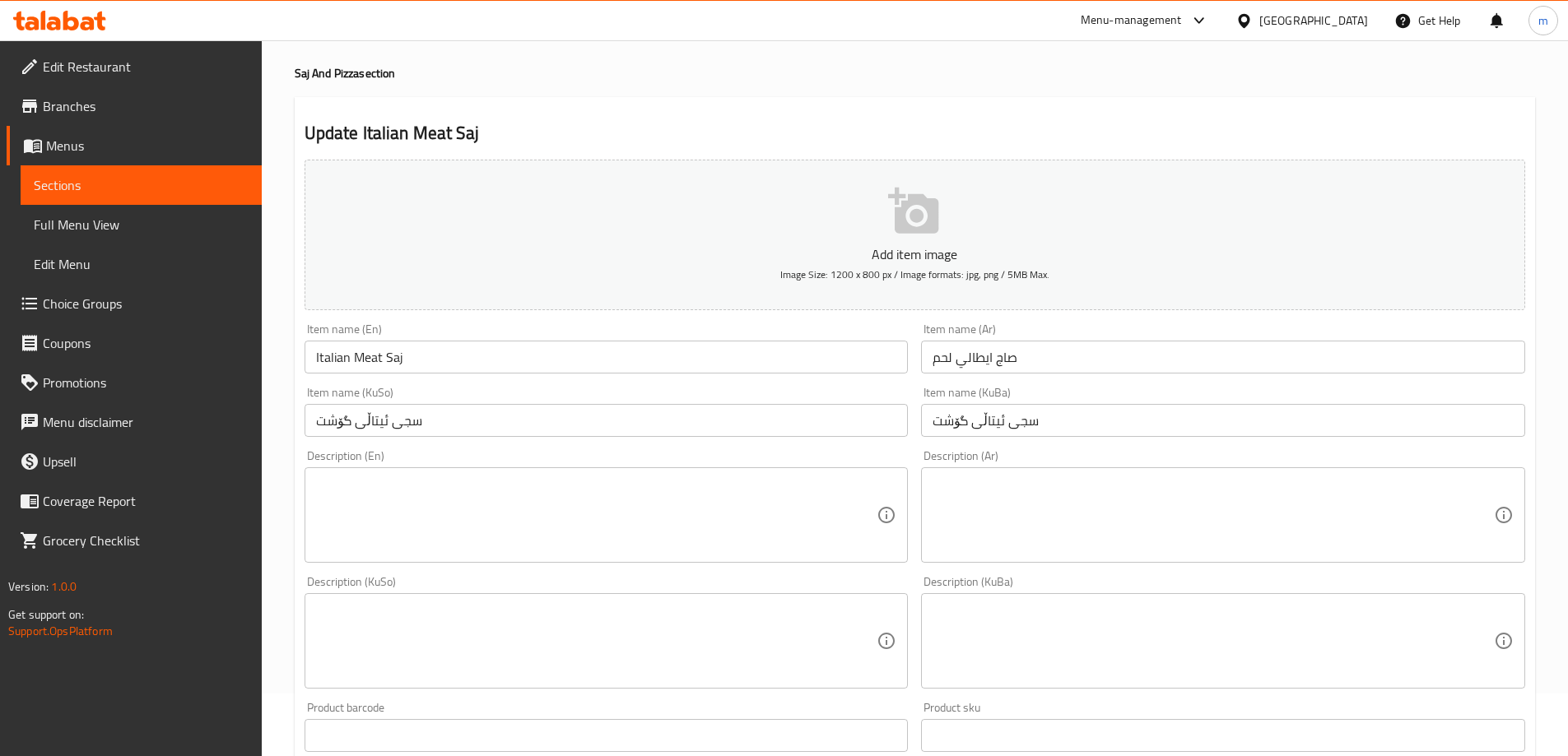
scroll to position [274, 0]
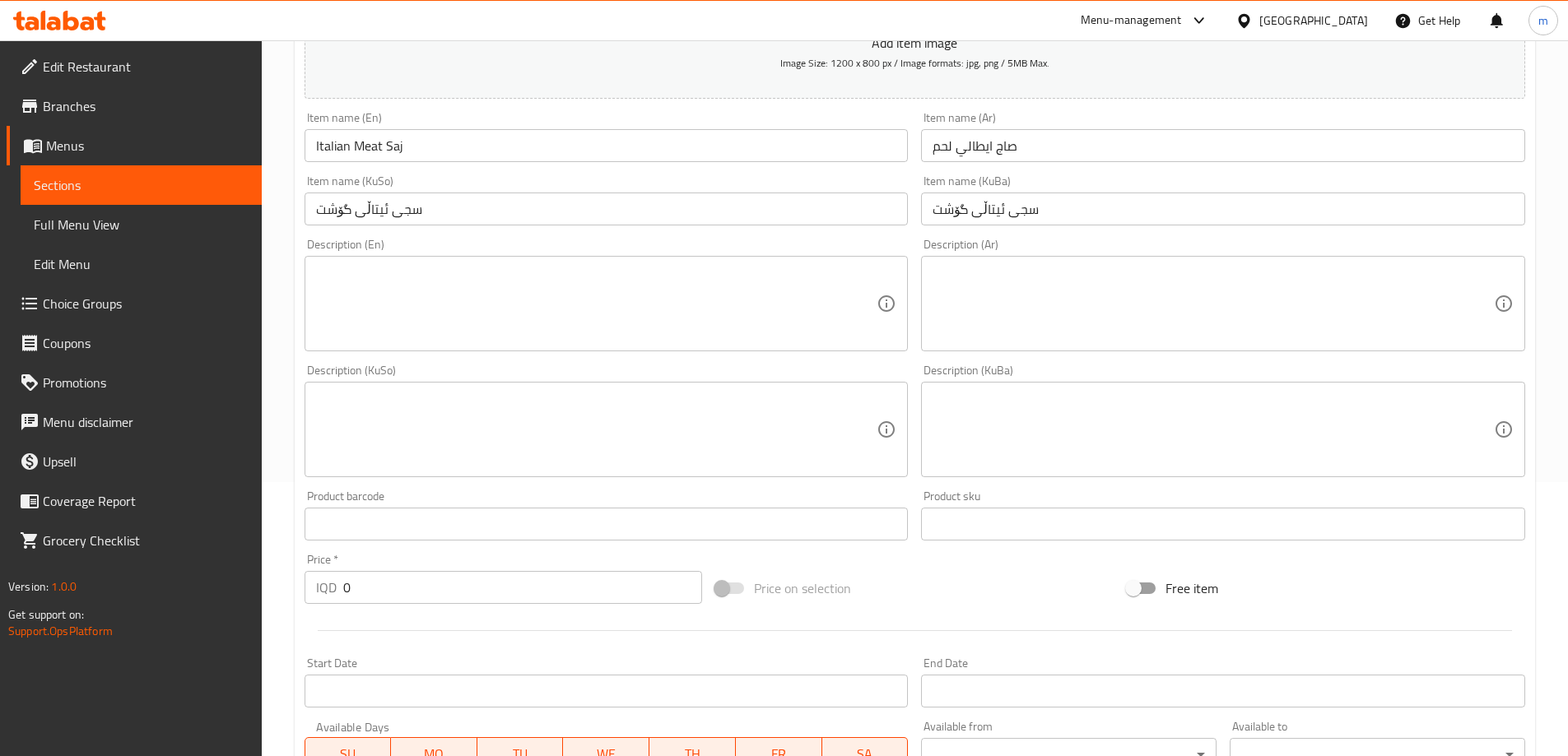
click at [637, 326] on textarea at bounding box center [597, 304] width 562 height 78
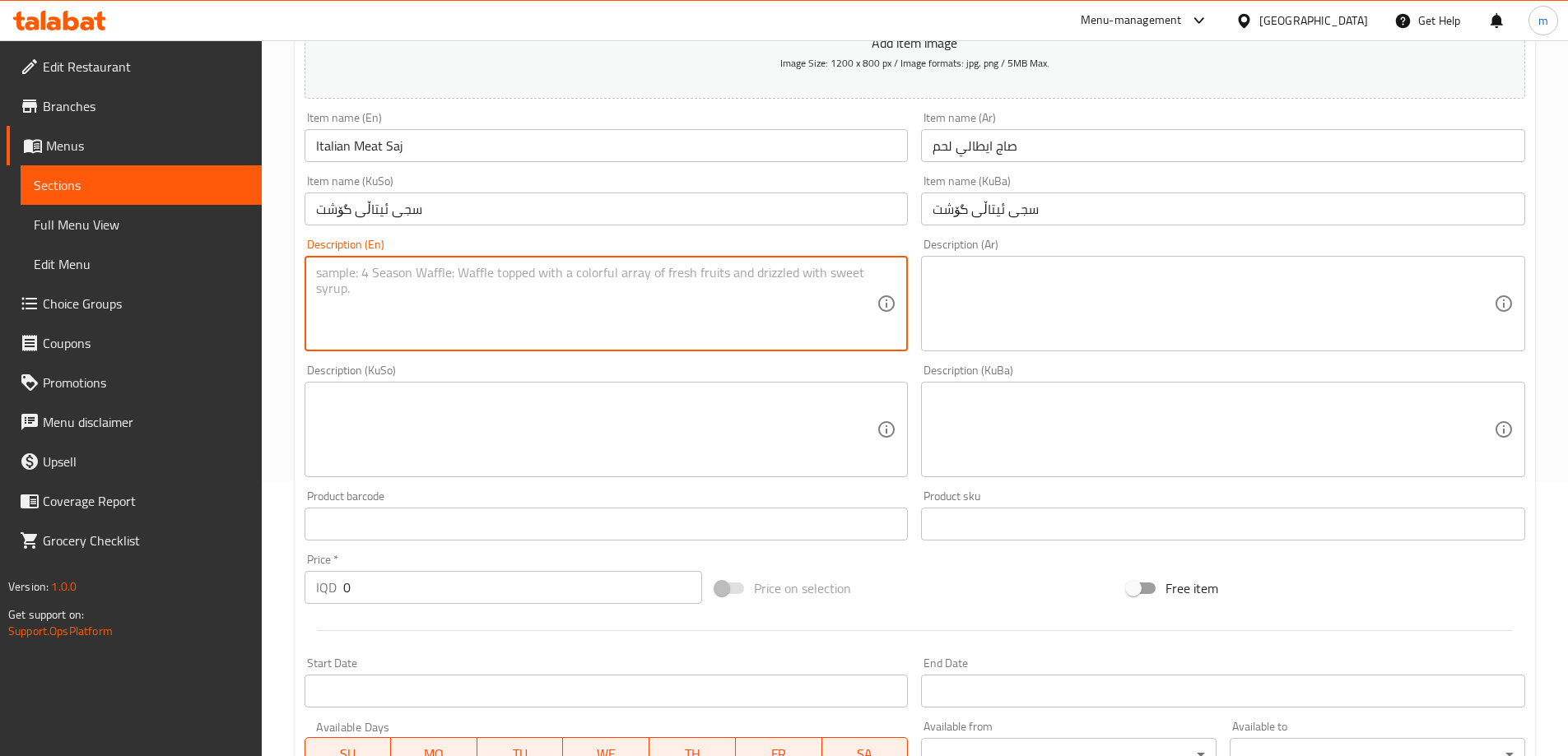
paste textarea "تقدم مع بطاطا مقلية, صلصة هاي تشيكن ومشروب غازي."
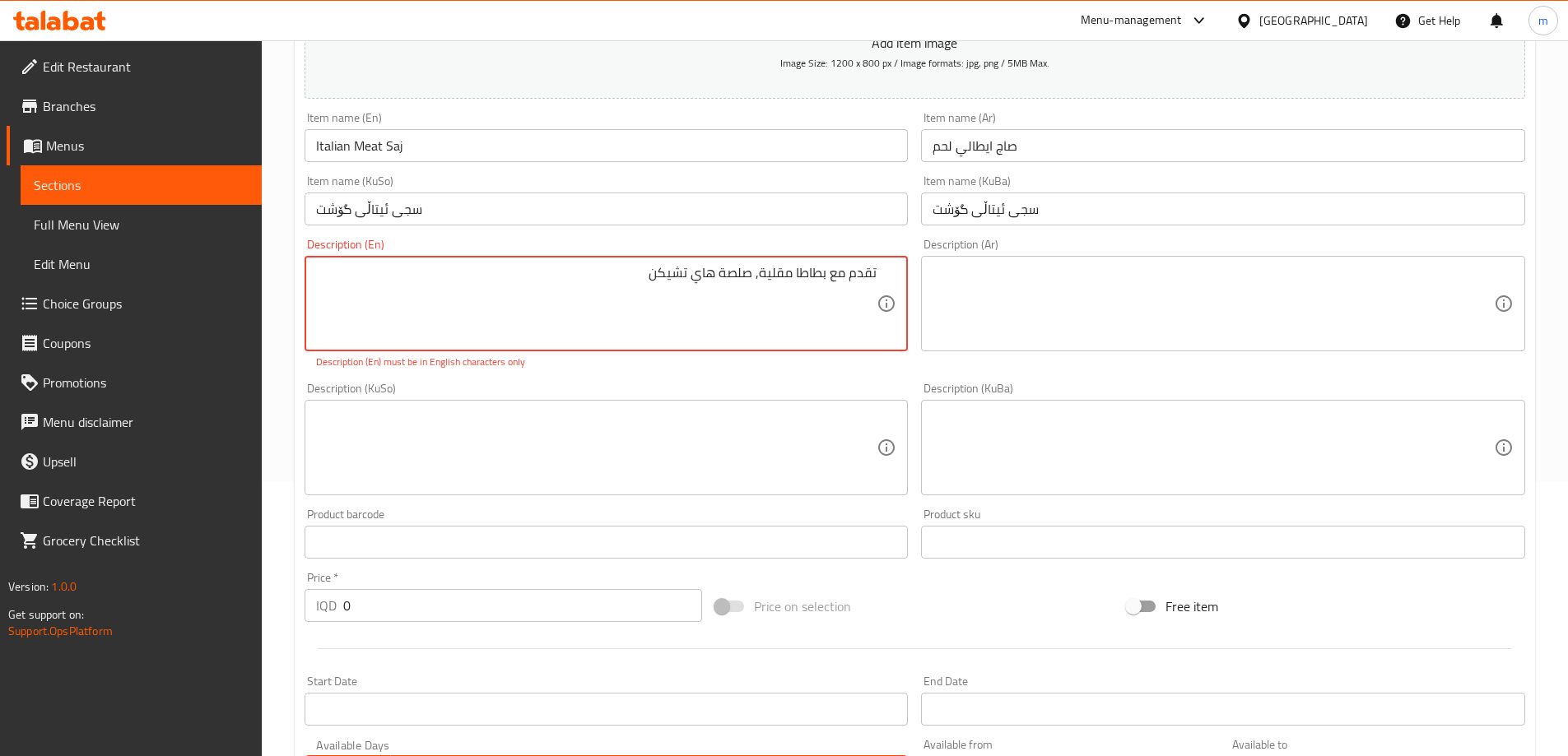
click at [1001, 277] on textarea at bounding box center [1213, 304] width 562 height 78
type textarea "تقدم مع بطاطا مقلية وصلصة هاي تشيكن"
click at [1024, 285] on textarea at bounding box center [1213, 304] width 562 height 78
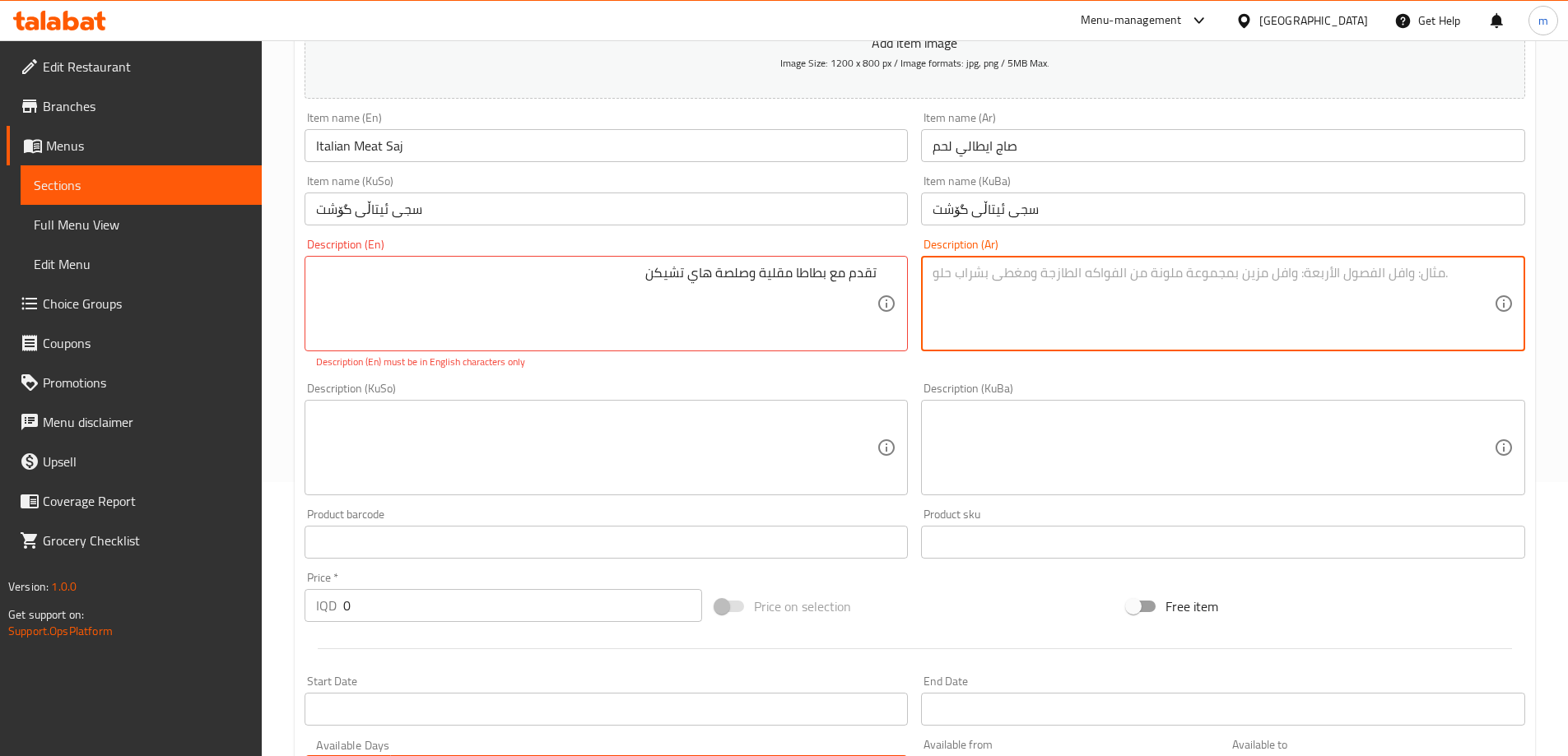
click at [993, 302] on textarea at bounding box center [1213, 304] width 562 height 78
paste textarea "تقدم مع بطاطا مقلية وصلصة هاي تشيكن"
type textarea "تقدم مع بطاطا مقلية وصلصة هاي تشيكن"
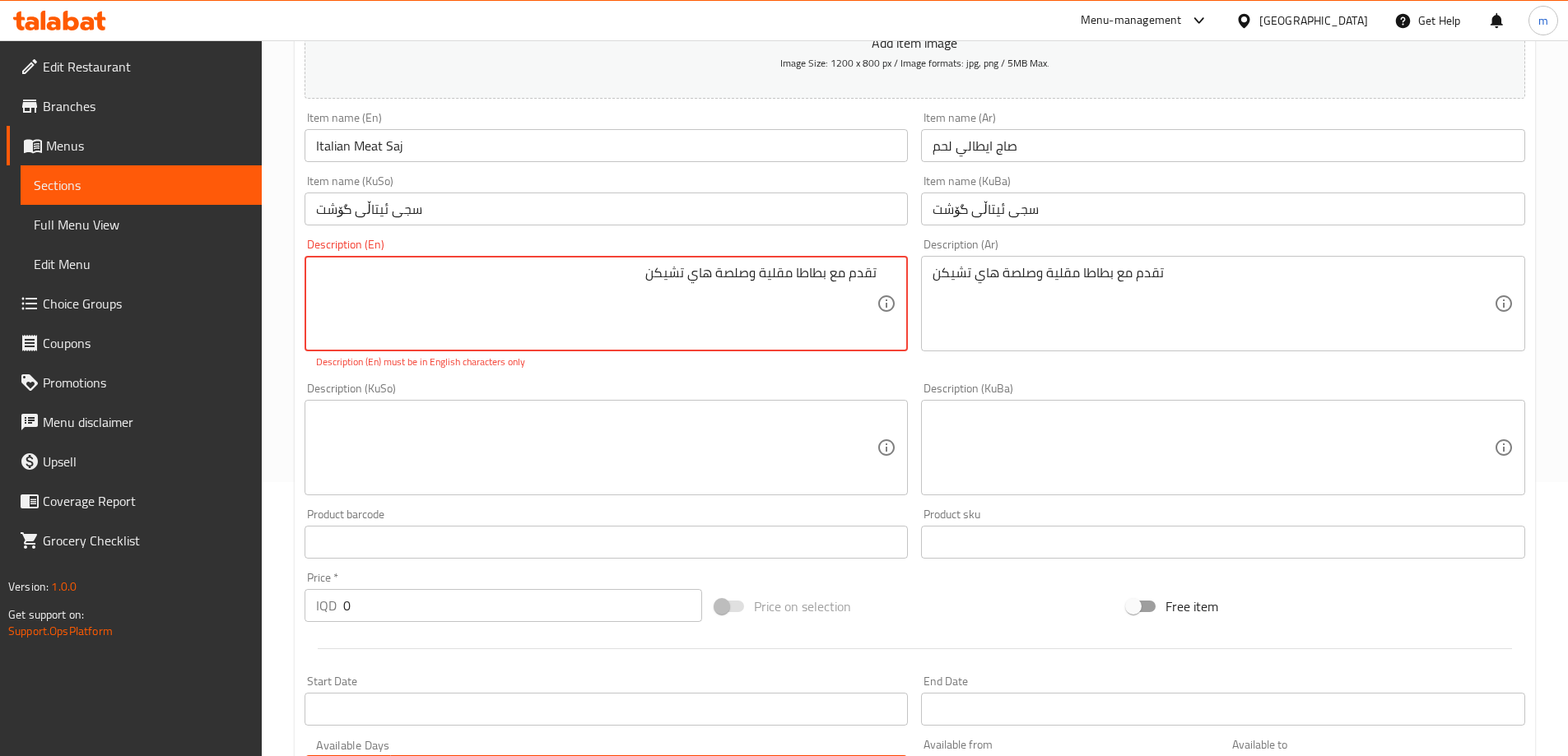
click at [805, 289] on textarea "تقدم مع بطاطا مقلية وصلصة هاي تشيكن" at bounding box center [597, 304] width 562 height 78
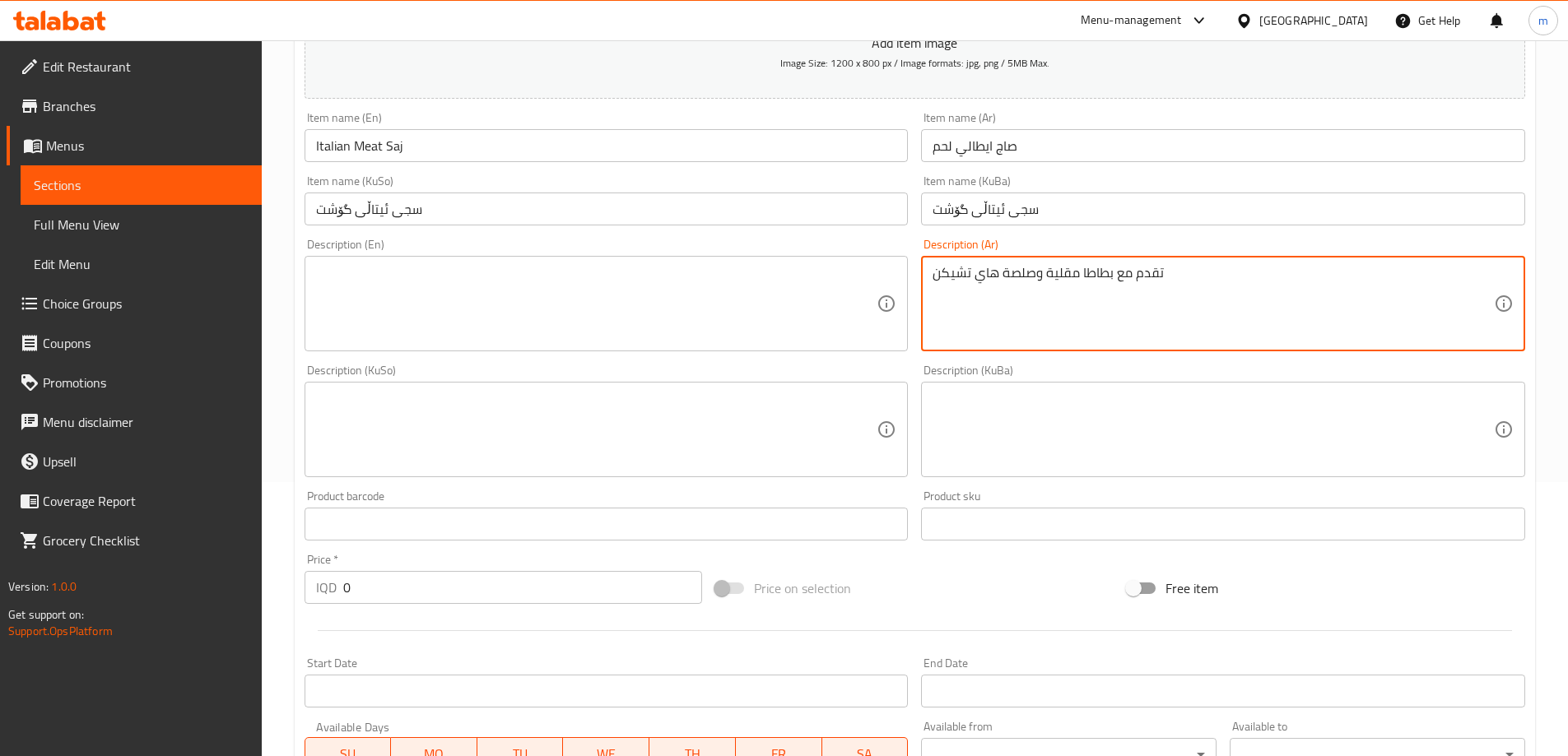
click at [381, 288] on textarea at bounding box center [597, 304] width 562 height 78
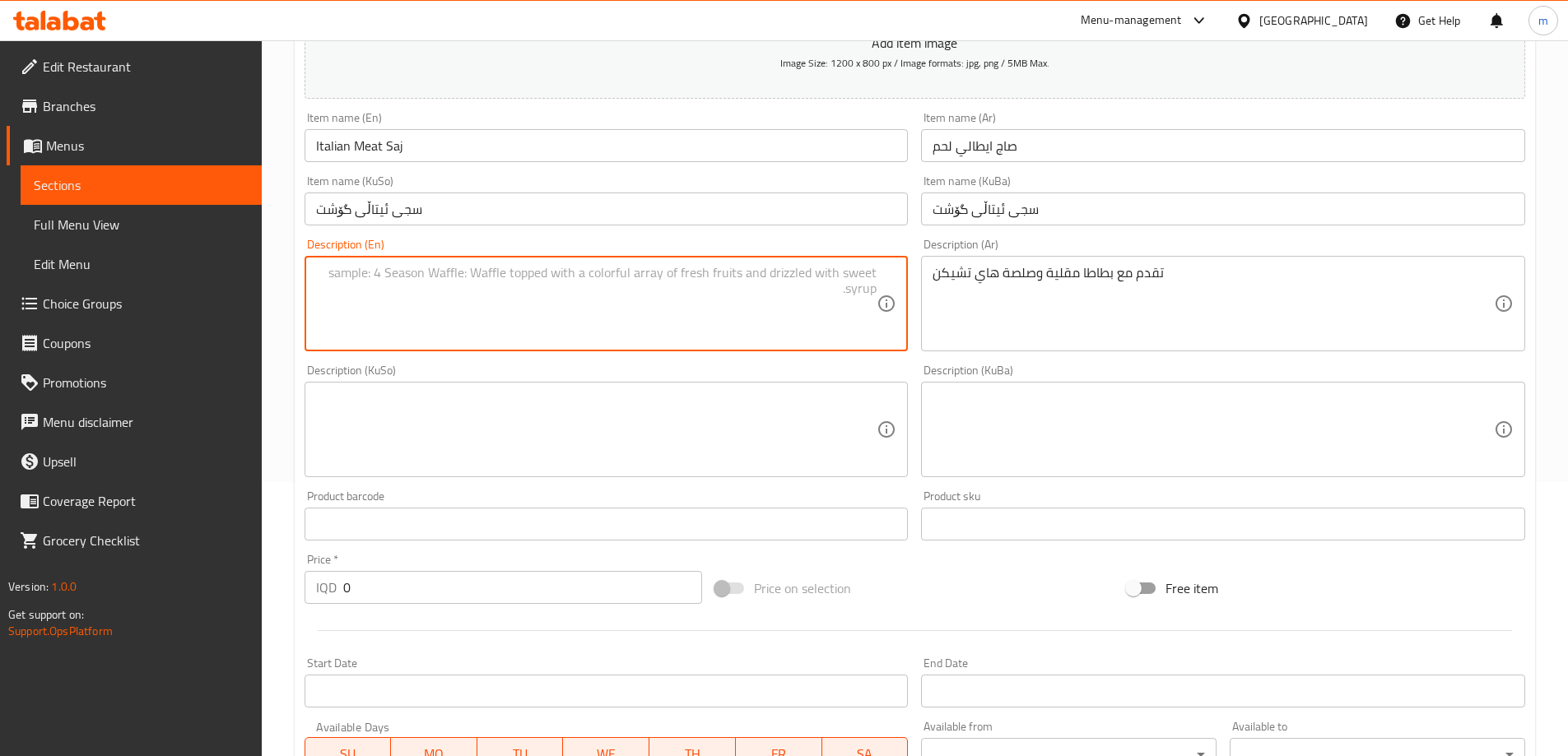
paste textarea "Served with French fries and high chicken sauce"
type textarea "Served with French fries and high chicken sauce"
click at [795, 454] on textarea at bounding box center [597, 430] width 562 height 78
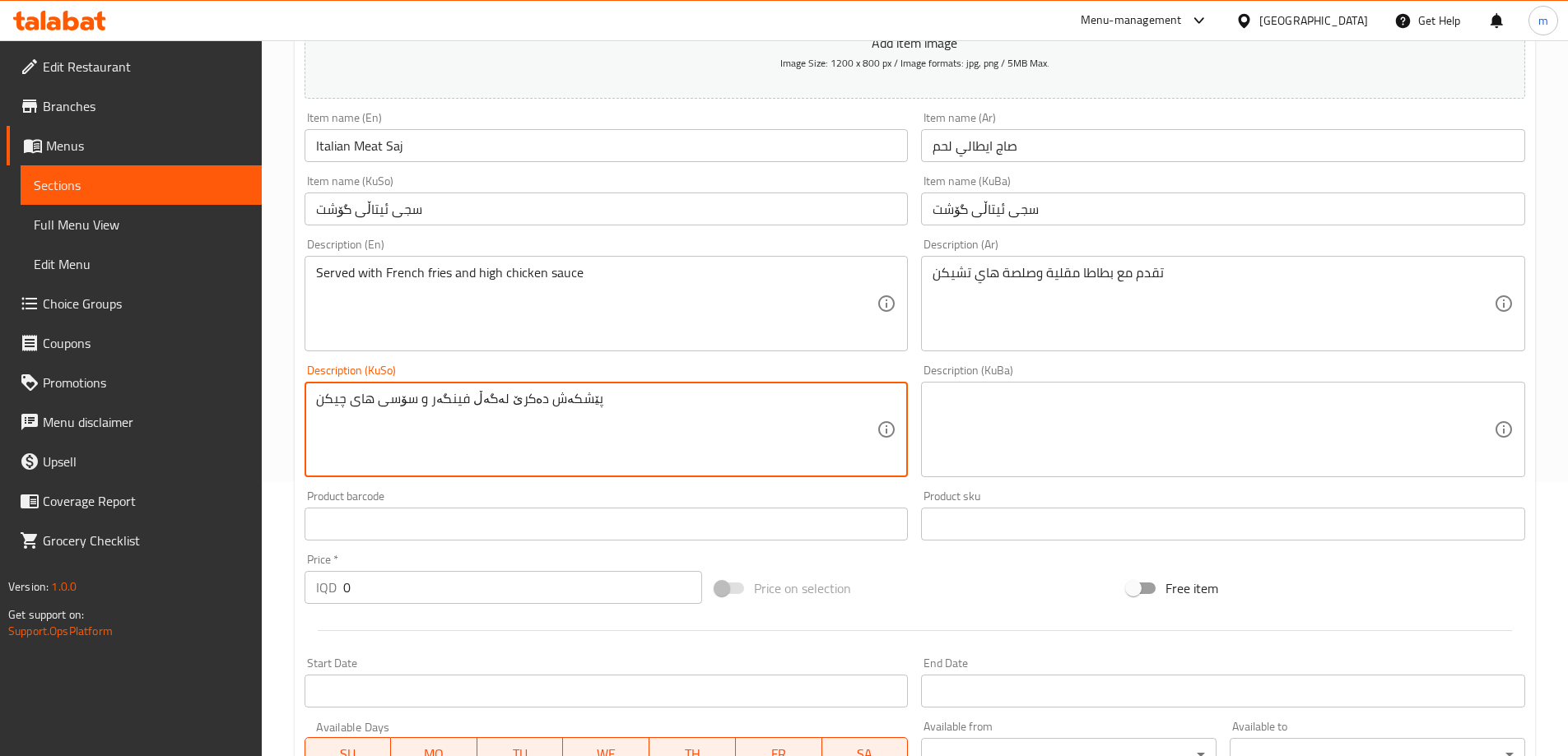
type textarea "پێشکەش دەکرێ لەگەڵ فینگەر و سۆسی های چیکن"
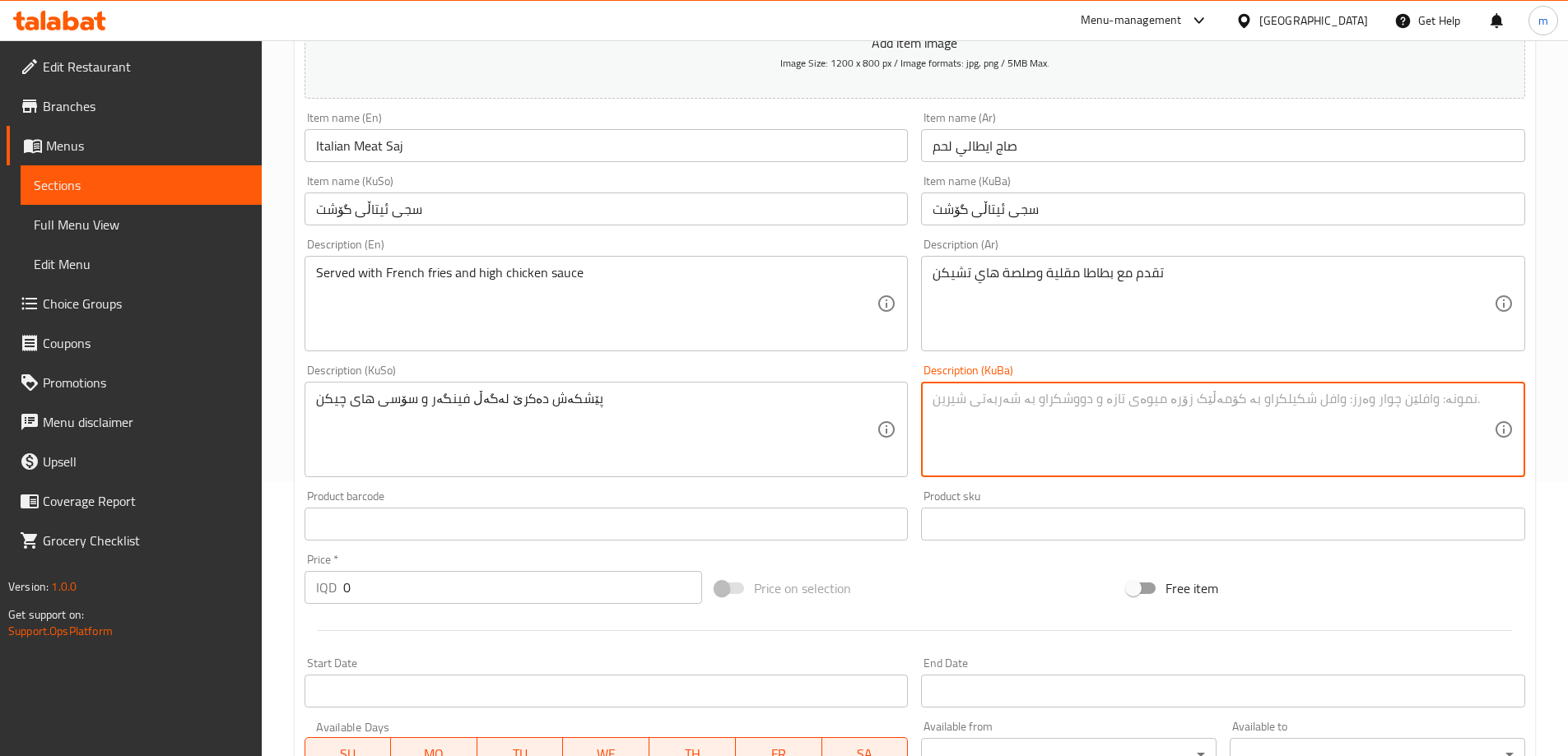
drag, startPoint x: 1167, startPoint y: 425, endPoint x: 1159, endPoint y: 407, distance: 19.7
click at [1167, 422] on textarea at bounding box center [1213, 430] width 562 height 78
paste textarea "پێشکەش دەکرێ لەگەڵ فینگەر و سۆسی های چیکن"
type textarea "پێشکەش دەکرێ لەگەڵ فینگەر و سۆسی های چیکن"
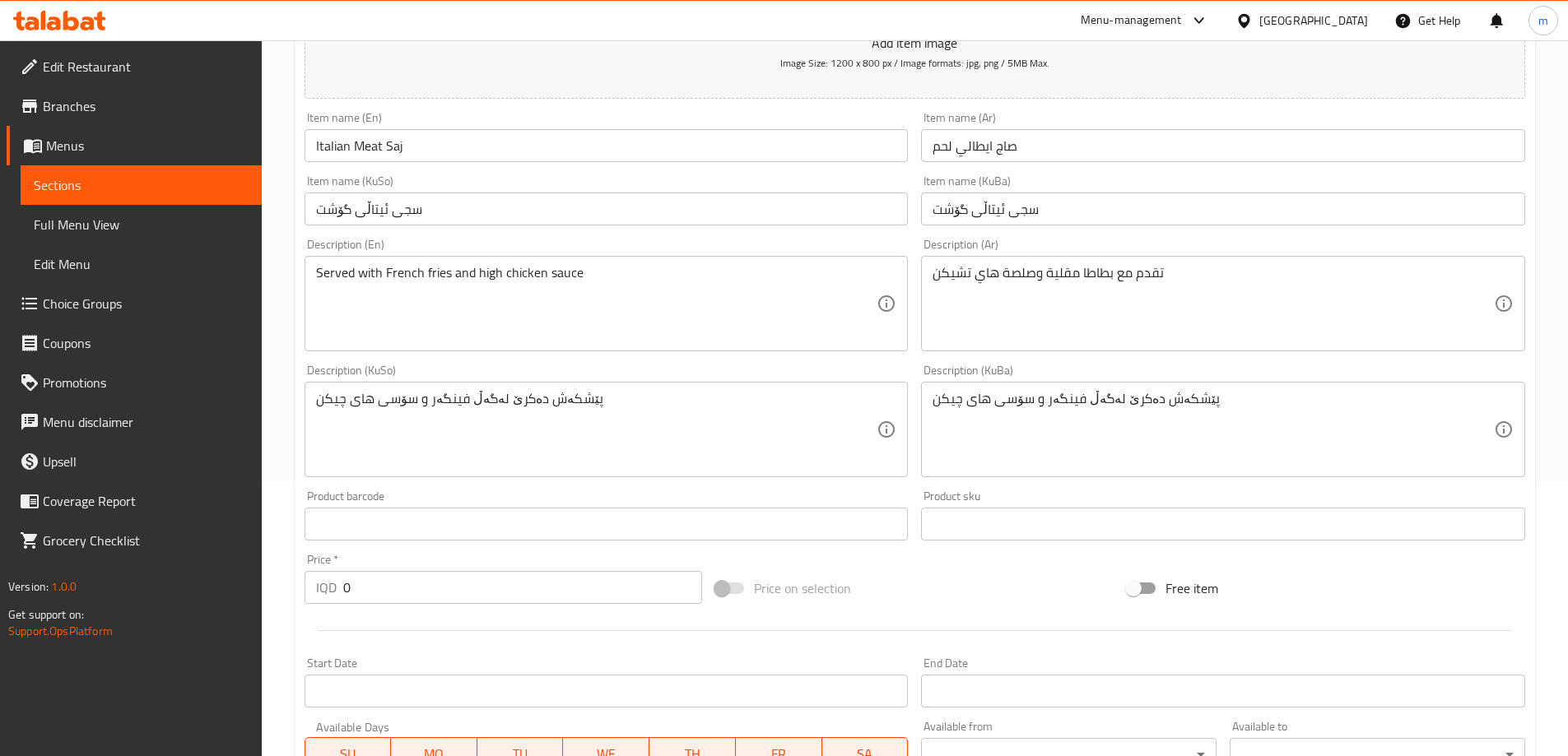
click at [386, 606] on div "Price   * IQD 0 Price *" at bounding box center [504, 579] width 411 height 63
click at [386, 625] on div at bounding box center [915, 631] width 1234 height 41
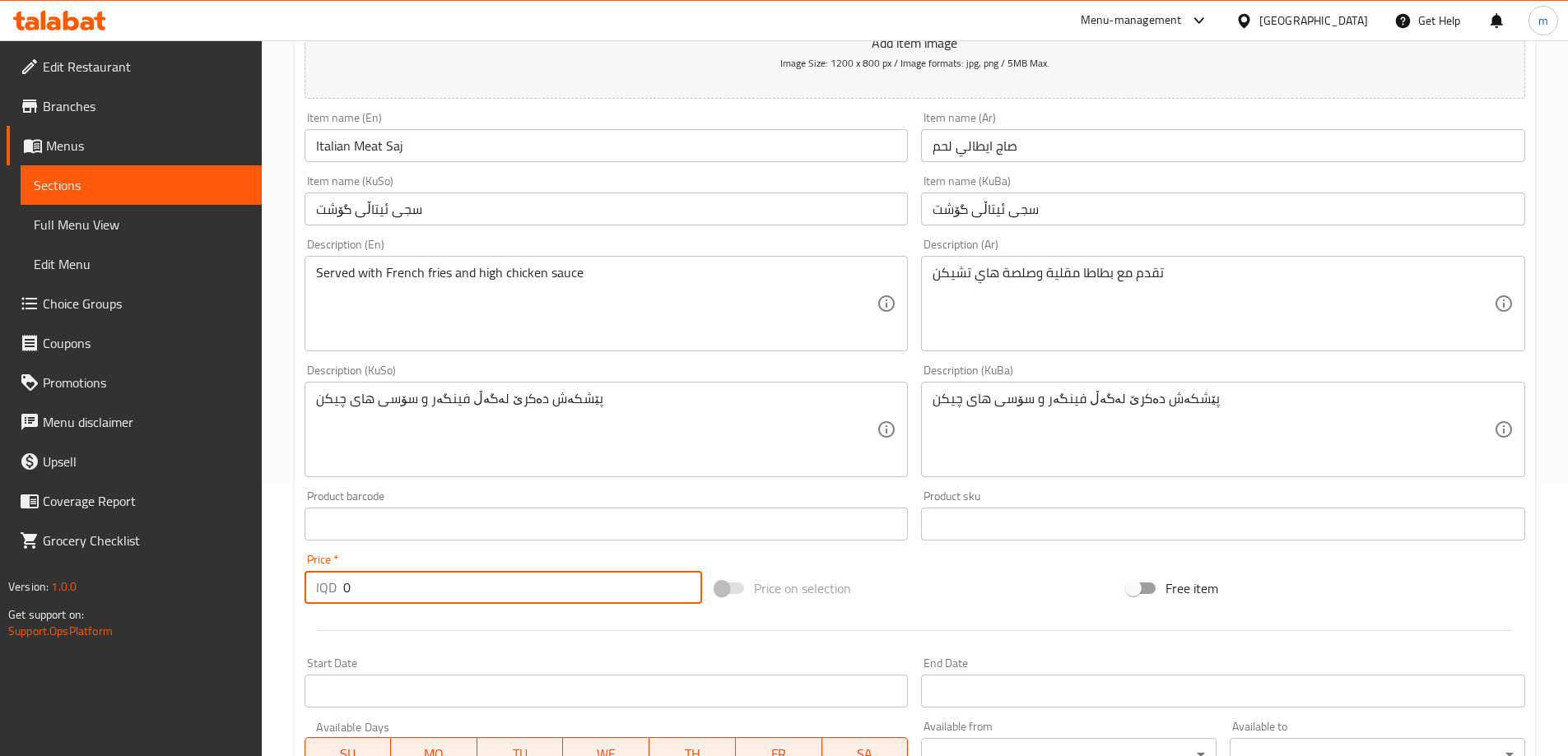
click at [386, 599] on input "0" at bounding box center [523, 587] width 360 height 33
click at [386, 596] on input "0" at bounding box center [523, 587] width 360 height 33
click at [389, 587] on input "0" at bounding box center [523, 587] width 360 height 33
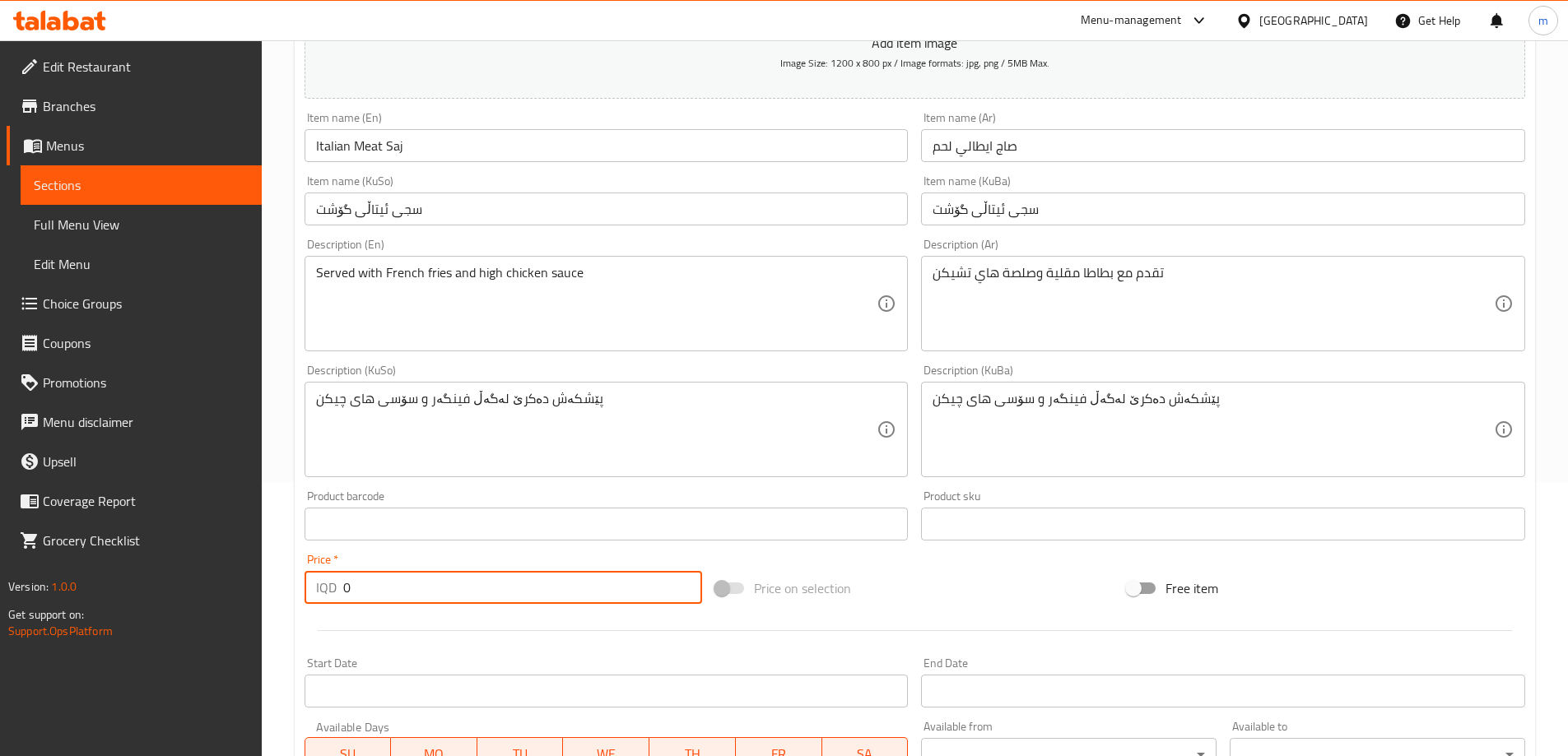
click at [389, 587] on input "0" at bounding box center [523, 587] width 360 height 33
paste input "700"
type input "7000"
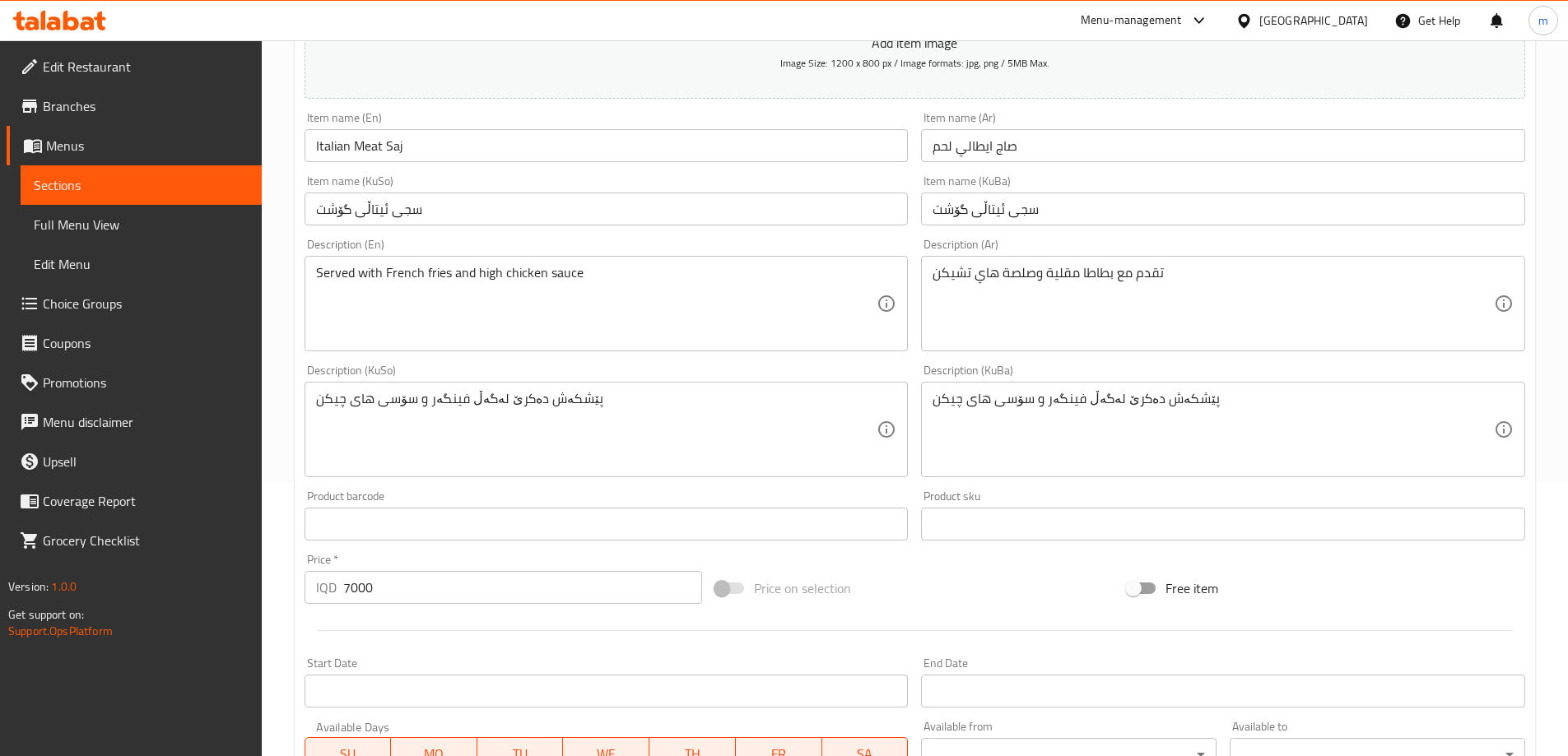
click at [586, 255] on div "Description (En) Served with French fries and high chicken sauce Description (E…" at bounding box center [607, 295] width 604 height 113
click at [1023, 214] on input "سجی ئیتاڵی گۆشت" at bounding box center [1222, 209] width 604 height 33
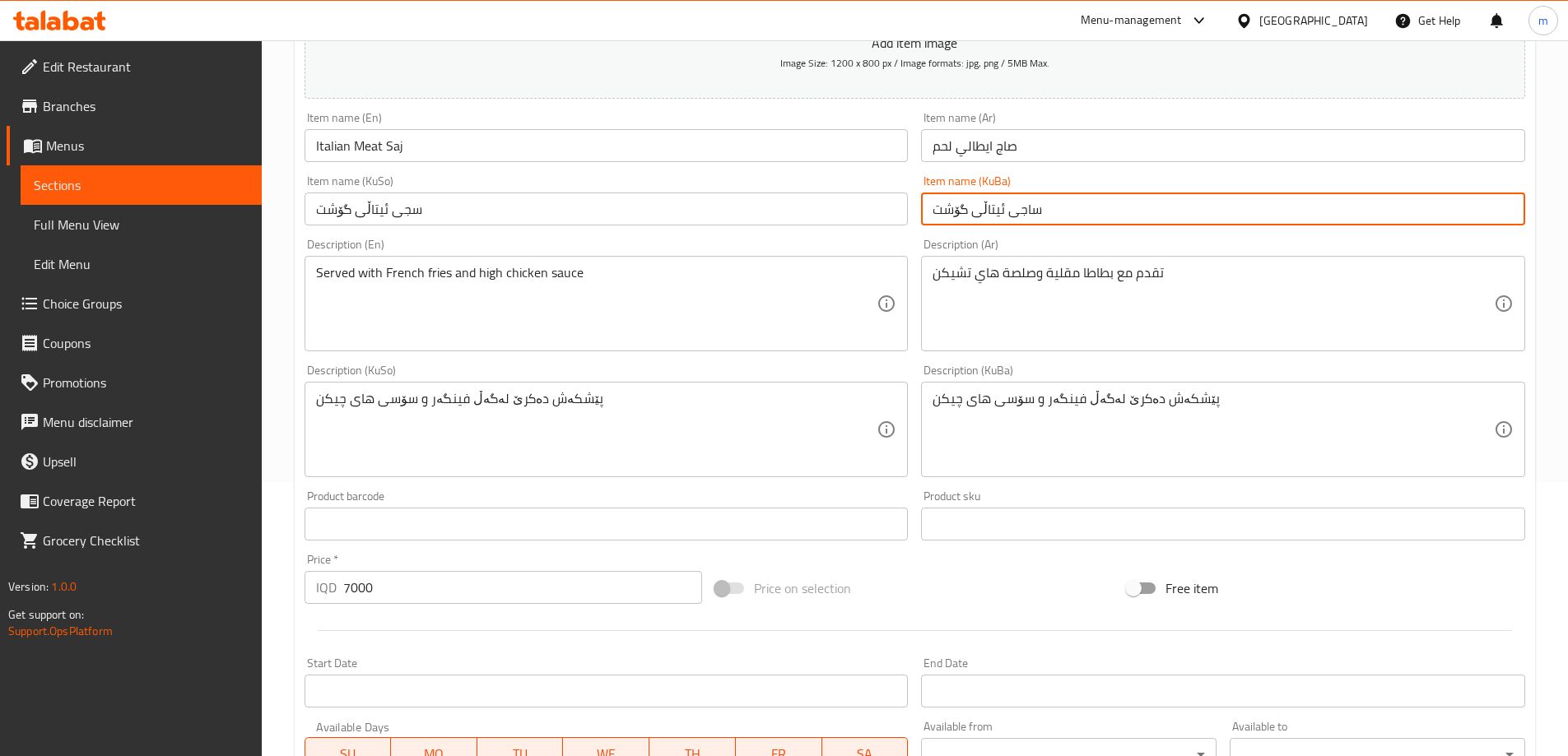
type input "ساجی ئیتاڵی گۆشت"
click at [753, 212] on input "سجی ئیتاڵی گۆشت" at bounding box center [607, 209] width 604 height 33
paste input "ساجی ئیتاڵی گۆشت"
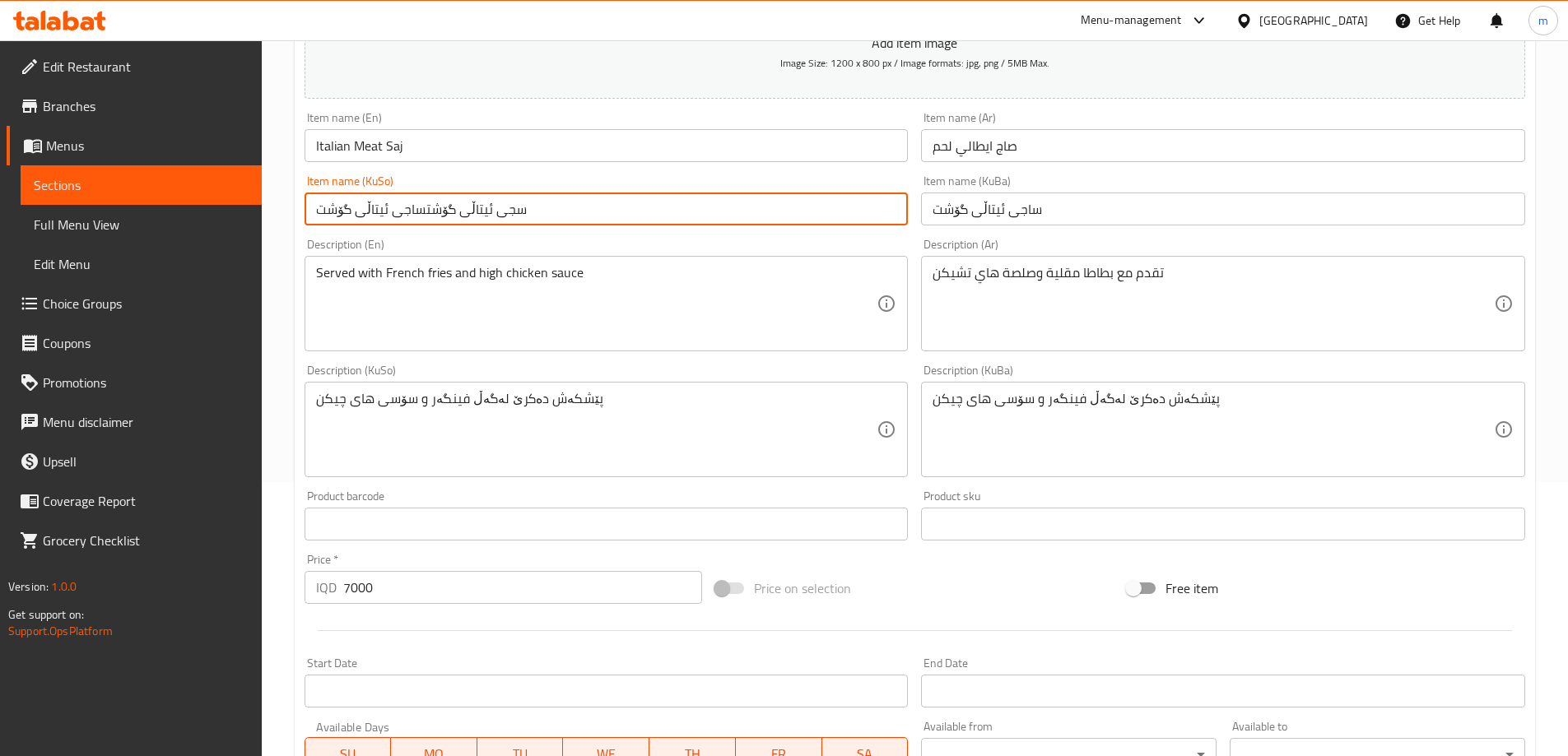
paste input "text"
type input "ساجی ئیتاڵی گۆشت"
click at [632, 227] on div "Item name (KuSo) ساجی ئیتاڵی گۆشت Item name (KuSo)" at bounding box center [607, 200] width 617 height 63
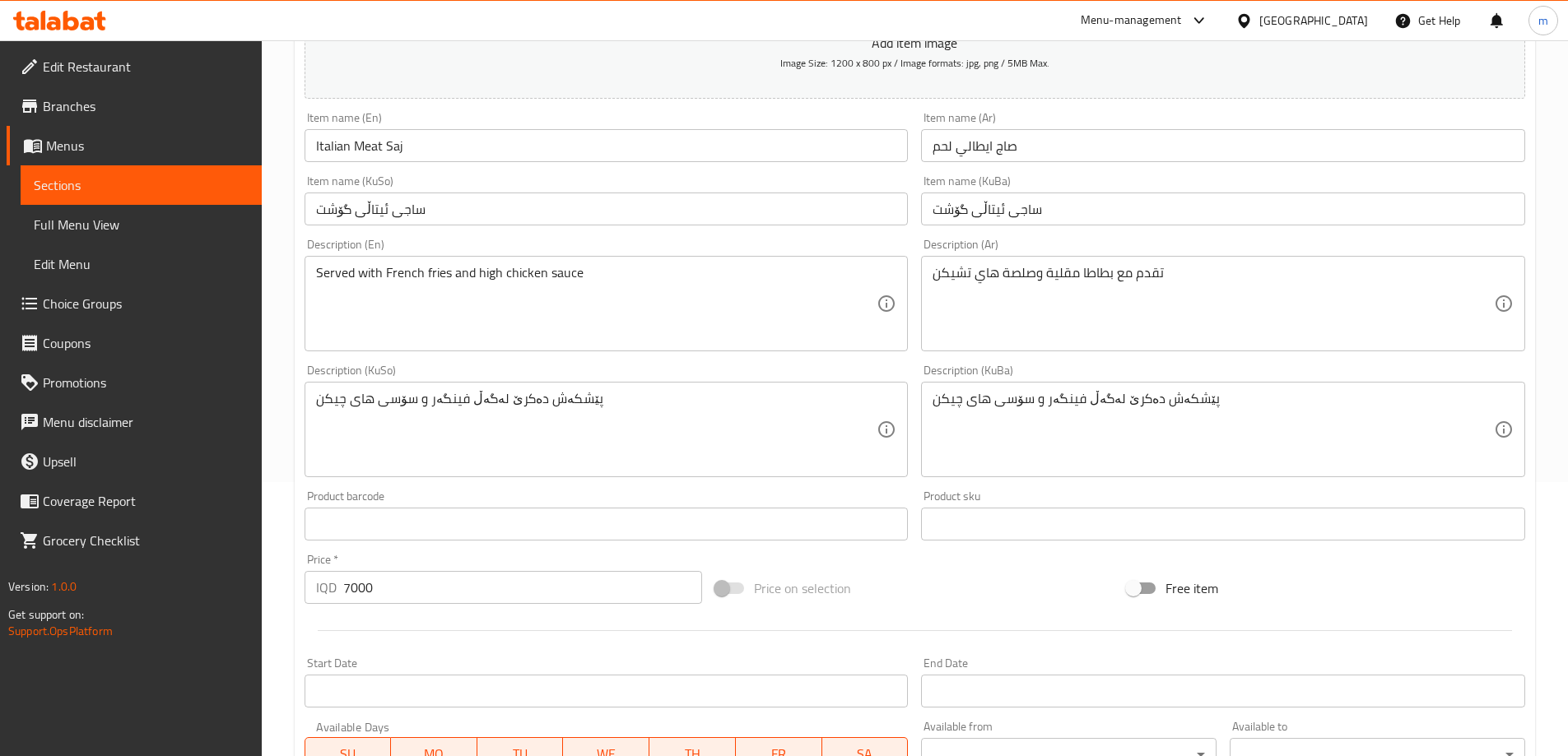
click at [723, 227] on div "Item name (KuSo) ساجی ئیتاڵی گۆشت Item name (KuSo)" at bounding box center [607, 200] width 617 height 63
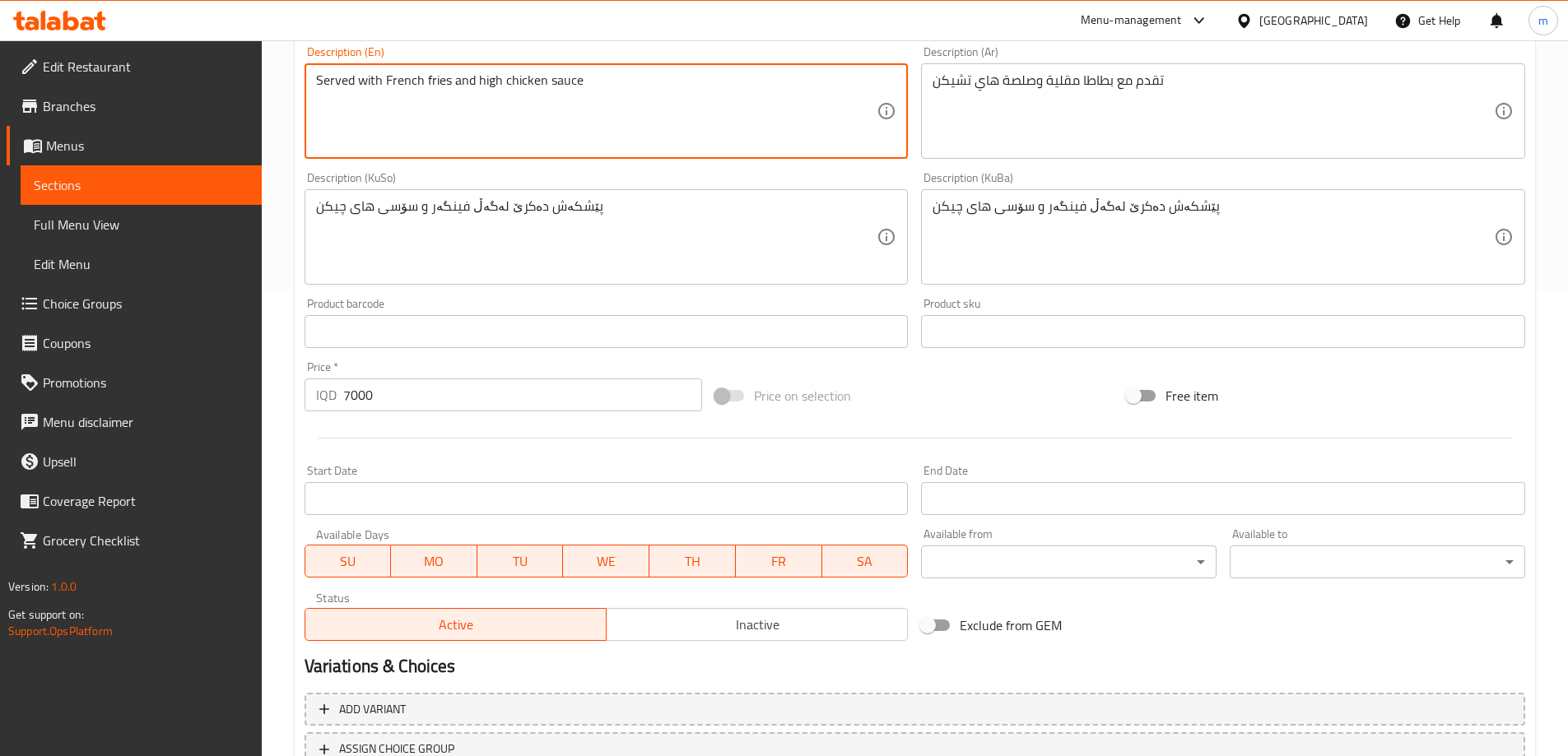
scroll to position [596, 0]
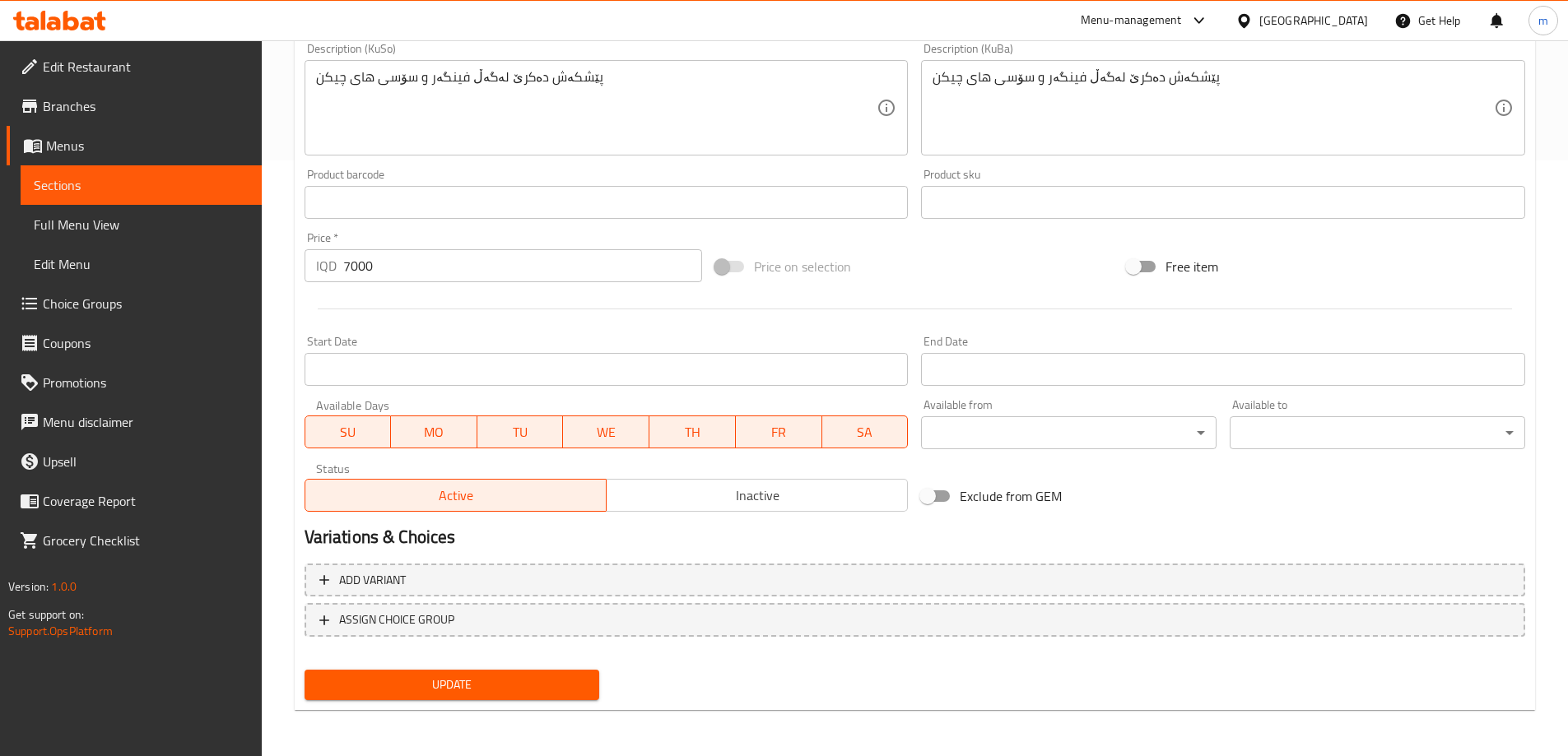
click at [435, 675] on span "Update" at bounding box center [452, 685] width 269 height 21
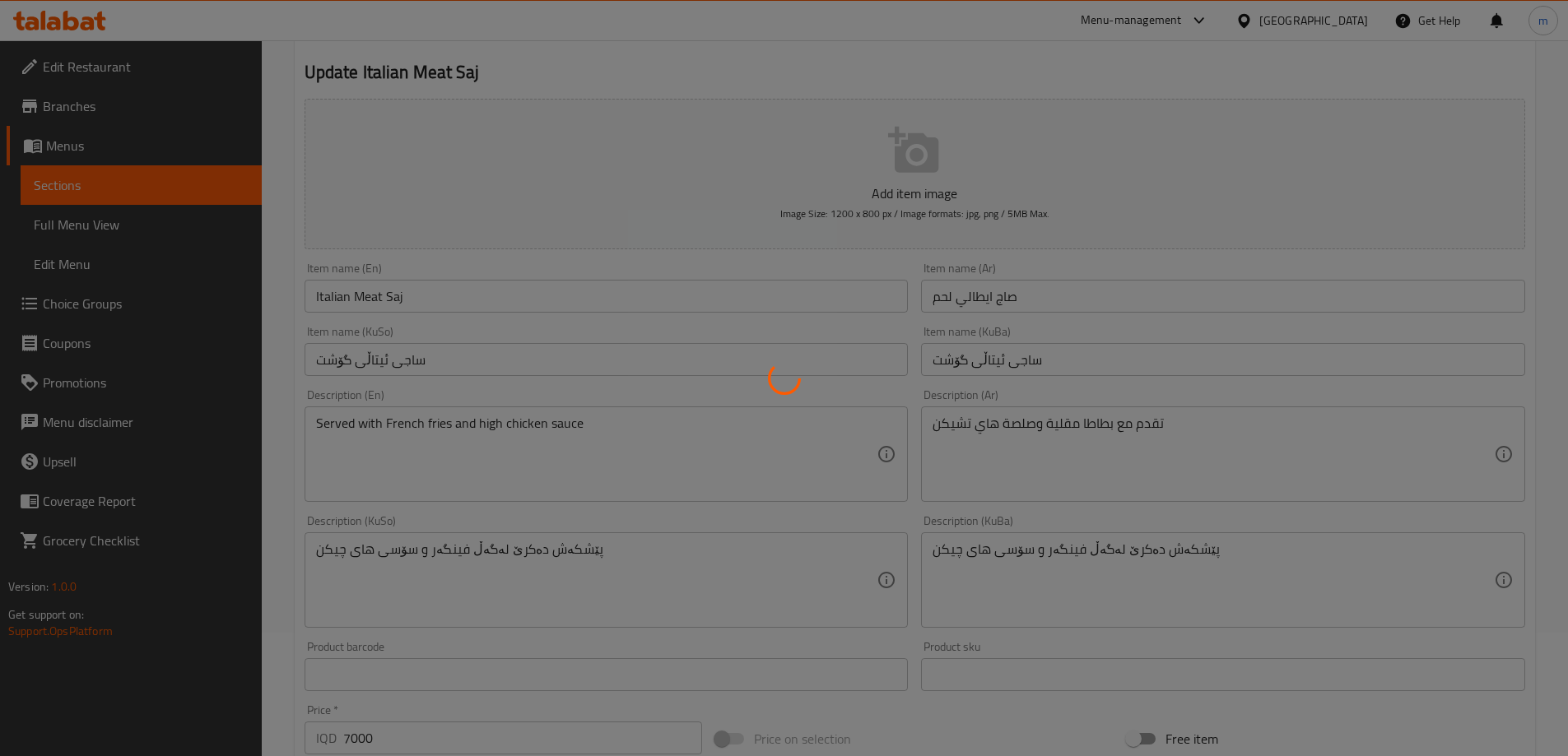
scroll to position [0, 0]
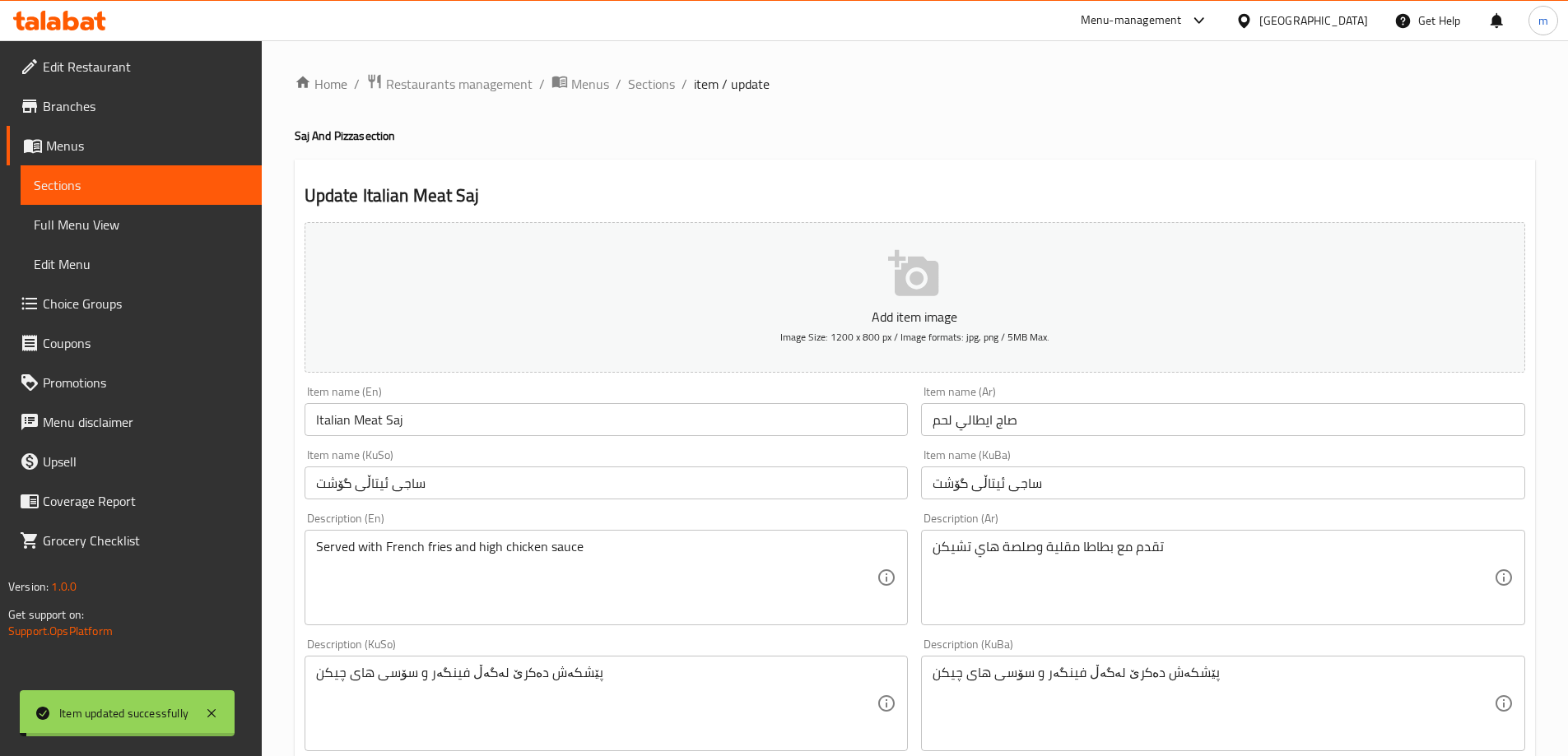
click at [145, 186] on span "Sections" at bounding box center [141, 185] width 215 height 20
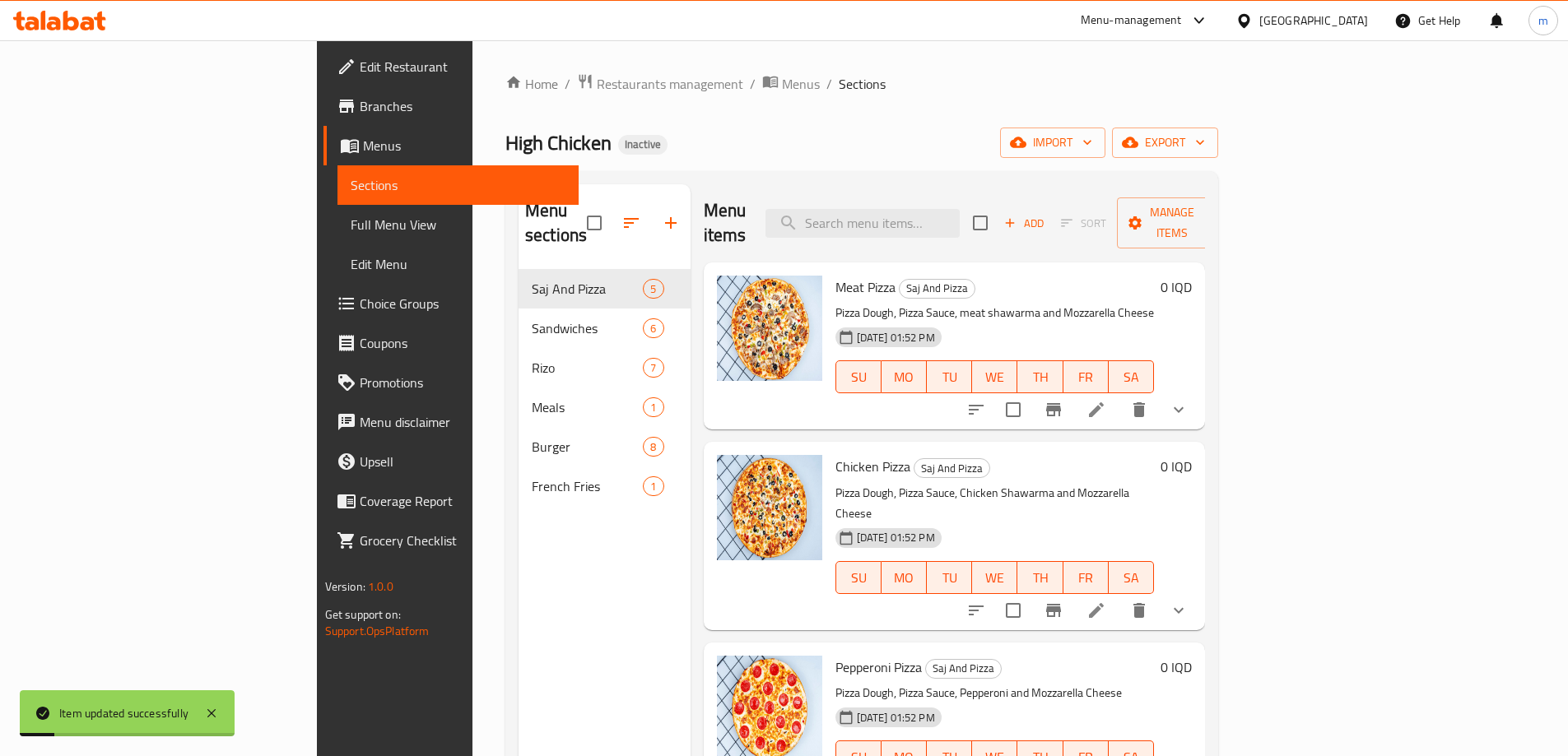
click at [1206, 189] on div "Menu items Add Sort Manage items" at bounding box center [955, 223] width 502 height 78
click at [1046, 214] on span "Add" at bounding box center [1024, 223] width 44 height 19
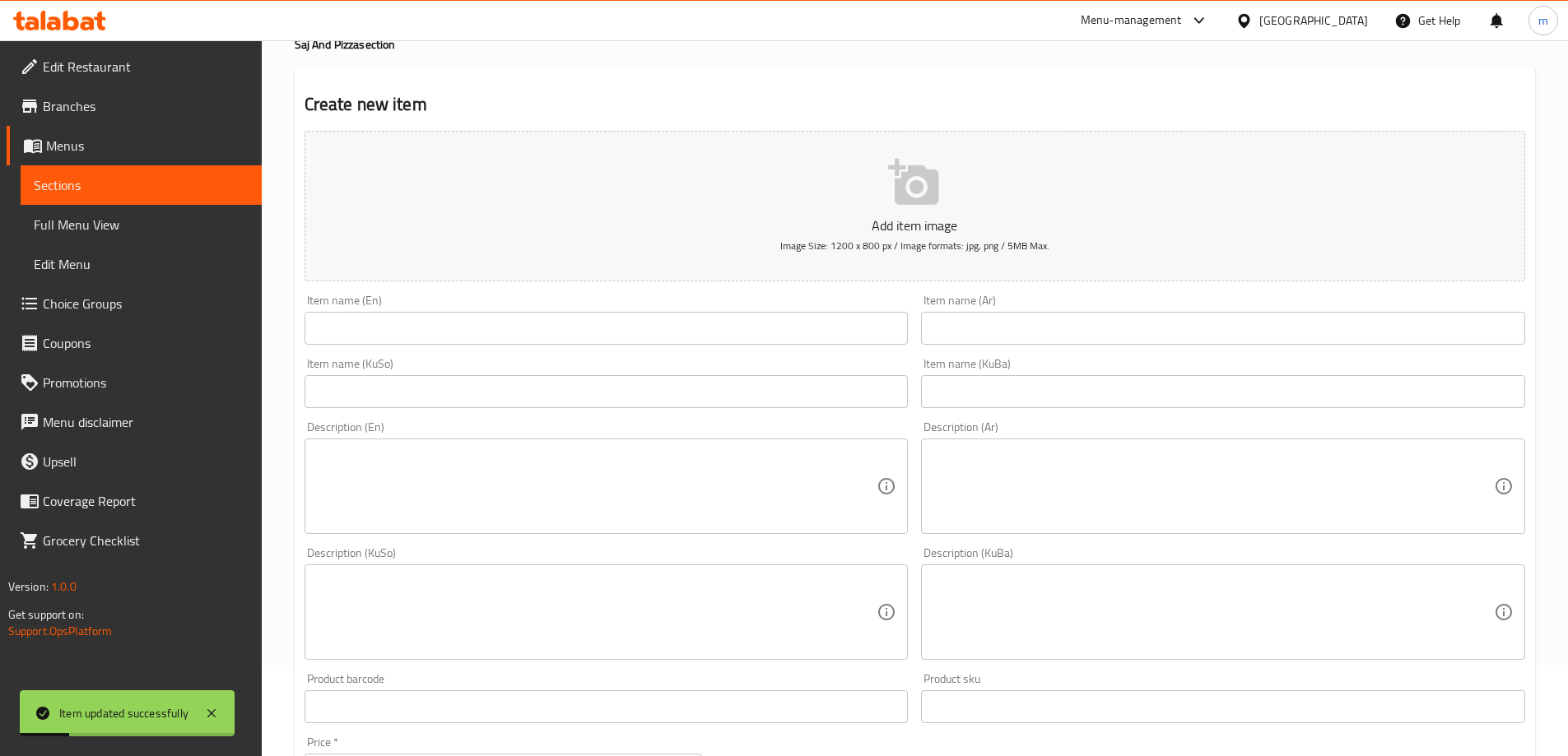
scroll to position [274, 0]
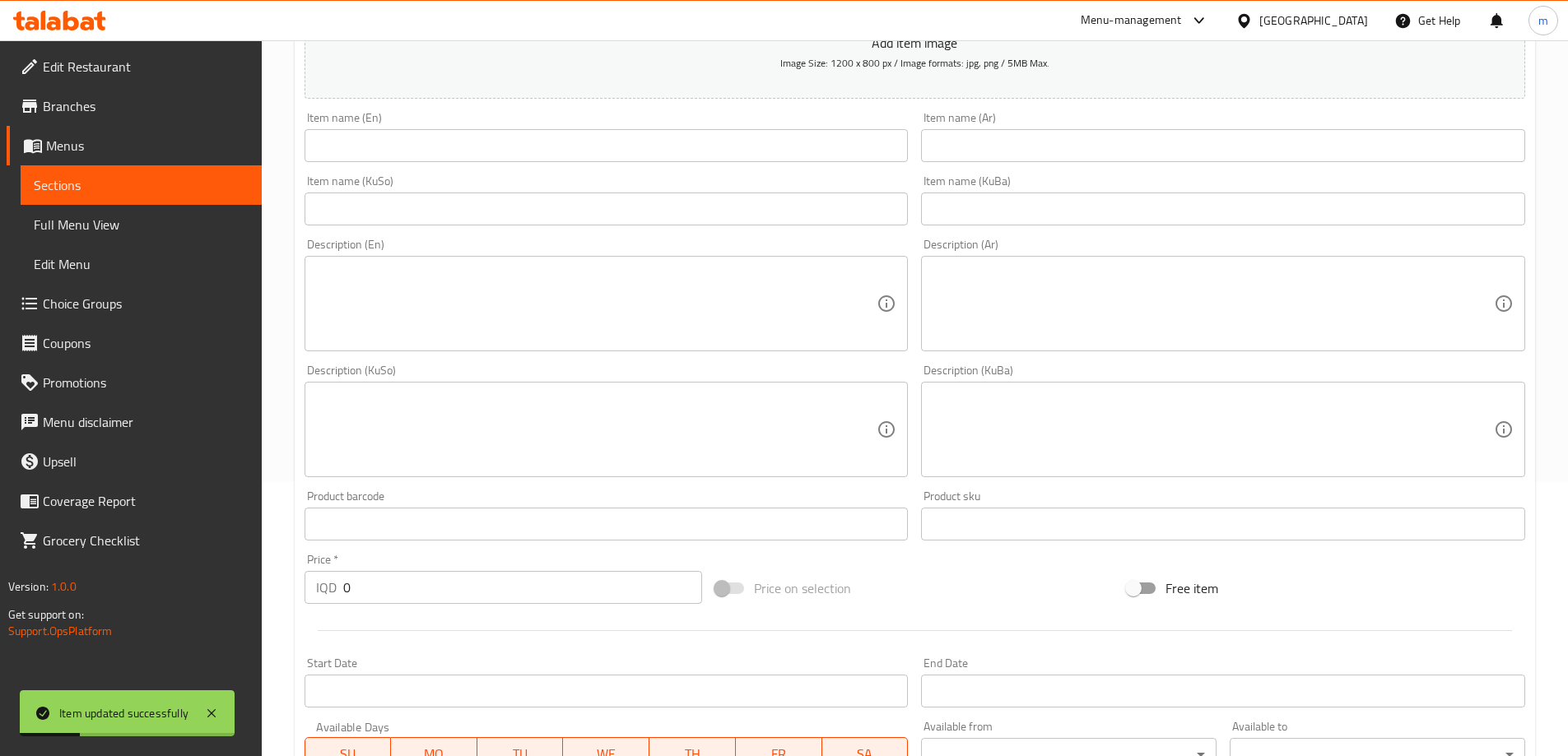
click at [554, 299] on textarea at bounding box center [597, 304] width 562 height 78
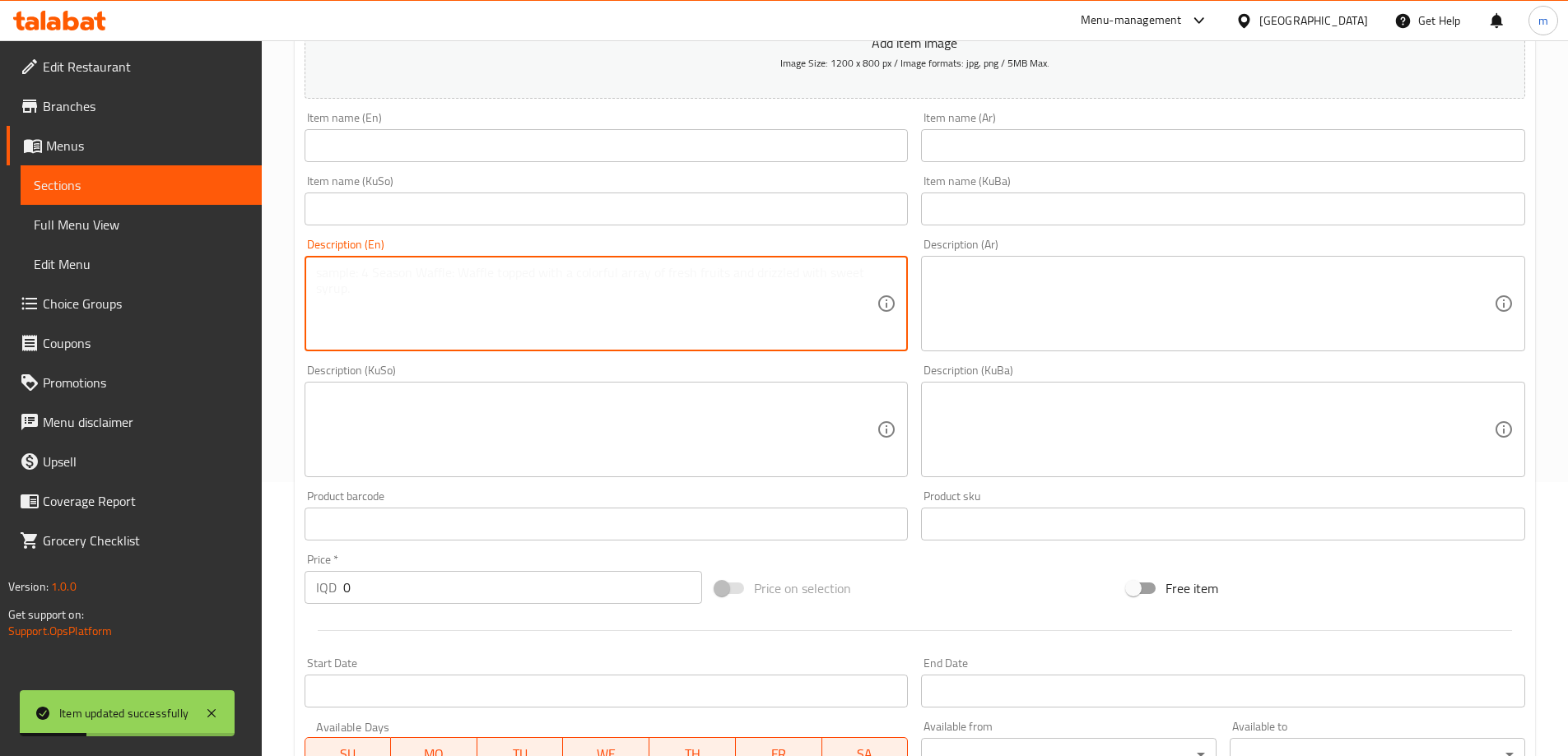
paste textarea "Served with French fries and high chicken sauce"
type textarea "Served with French fries and high chicken sauce"
click at [969, 298] on textarea at bounding box center [1213, 304] width 562 height 78
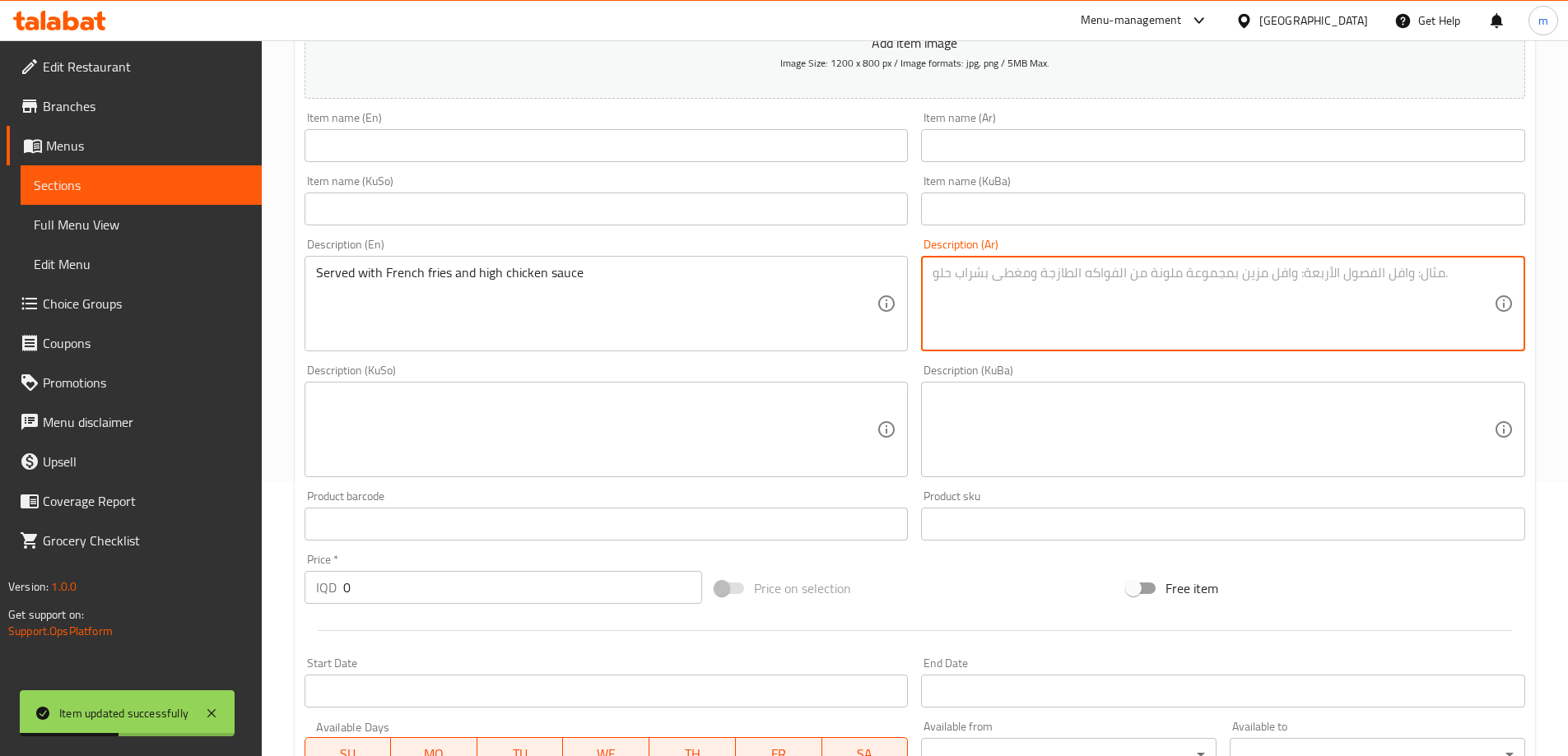
paste textarea "تقدم مع بطاطا مقلية وصلصة هاي تشيكن"
type textarea "تقدم مع بطاطا مقلية وصلصة هاي تشيكن"
click at [983, 414] on textarea at bounding box center [1213, 430] width 562 height 78
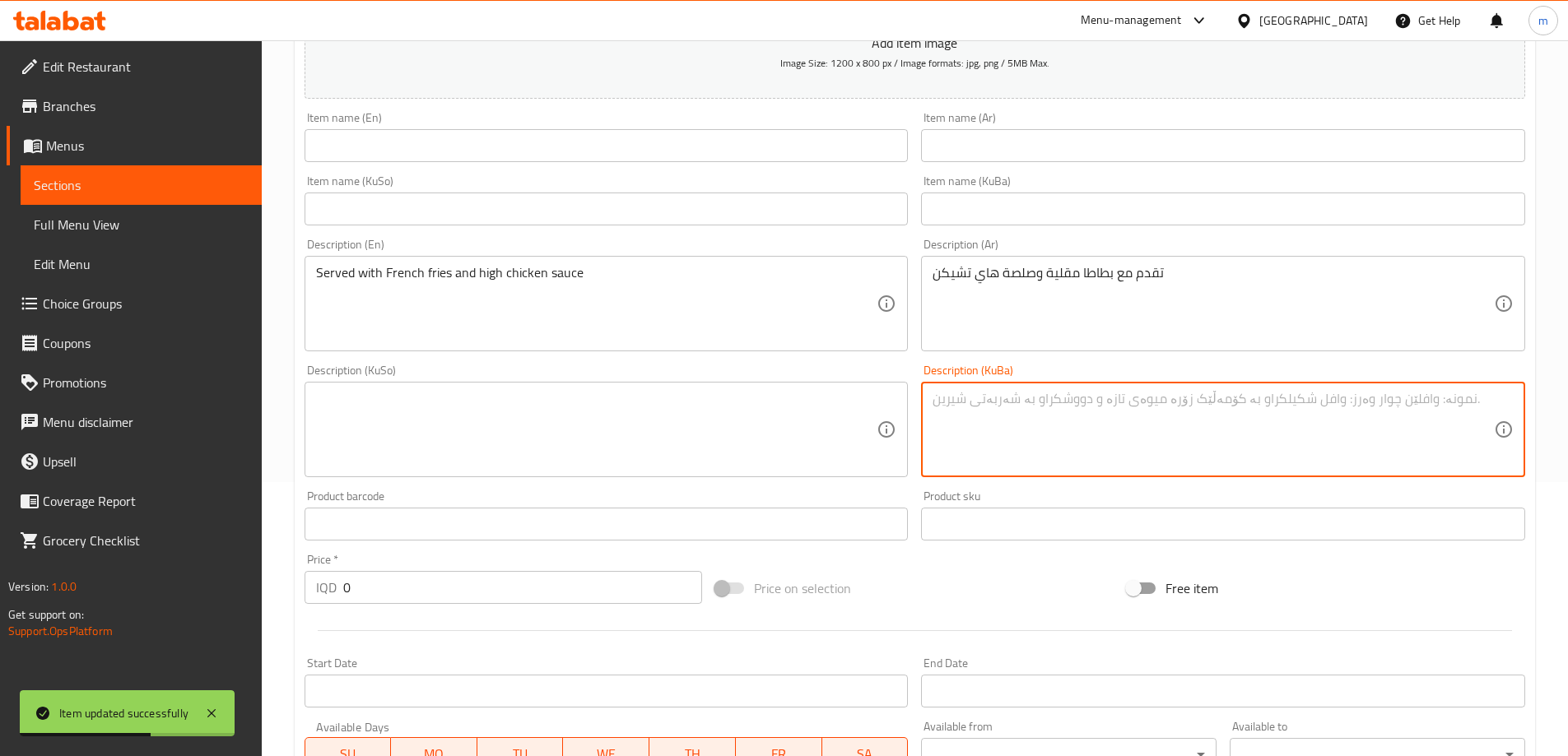
paste textarea "پێشکەش دەکرێ لەگەڵ فینگەر و سۆسی های چیکن"
type textarea "پێشکەش دەکرێ لەگەڵ فینگەر و سۆسی های چیکن"
click at [712, 446] on textarea at bounding box center [597, 430] width 562 height 78
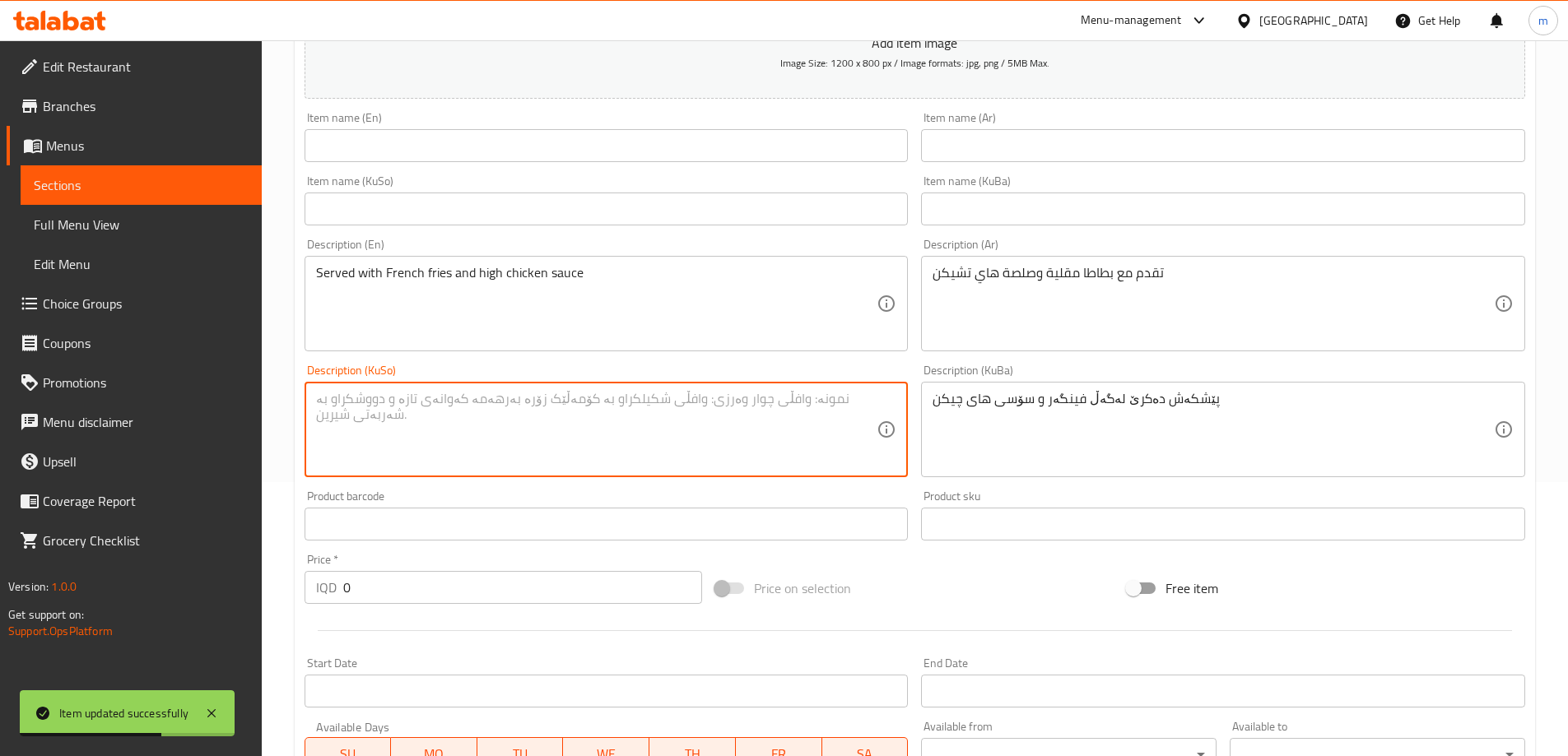
paste textarea "پێشکەش دەکرێ لەگەڵ فینگەر و سۆسی های چیکن"
type textarea "پێشکەش دەکرێ لەگەڵ فینگەر و سۆسی های چیکن"
click at [696, 346] on div "Served with French fries and high chicken sauce Description (En)" at bounding box center [607, 303] width 604 height 96
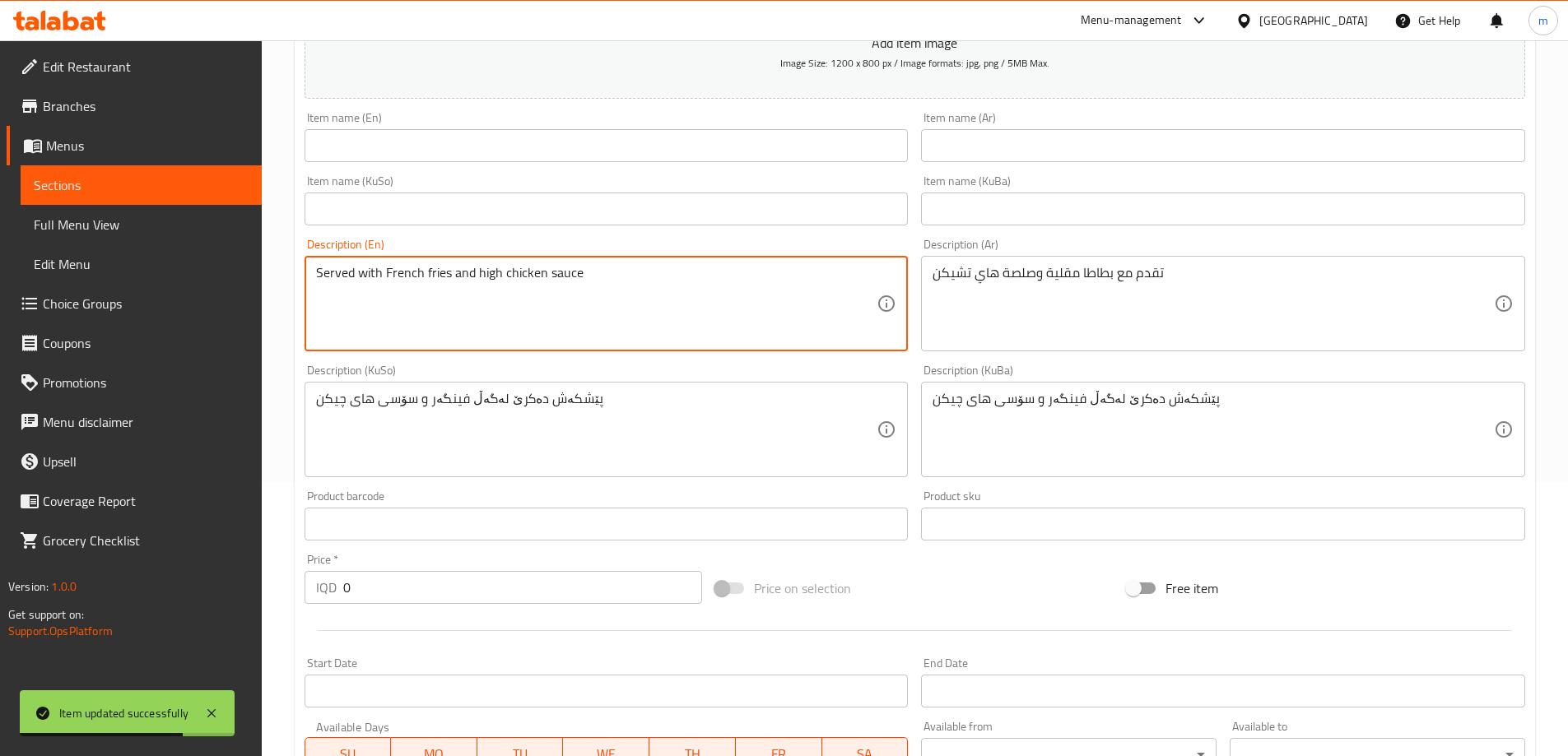
click at [693, 361] on div "Description (KuSo) پێشکەش دەکرێ لەگەڵ فینگەر و سۆسی های چیکن Description (KuSo)" at bounding box center [607, 421] width 617 height 126
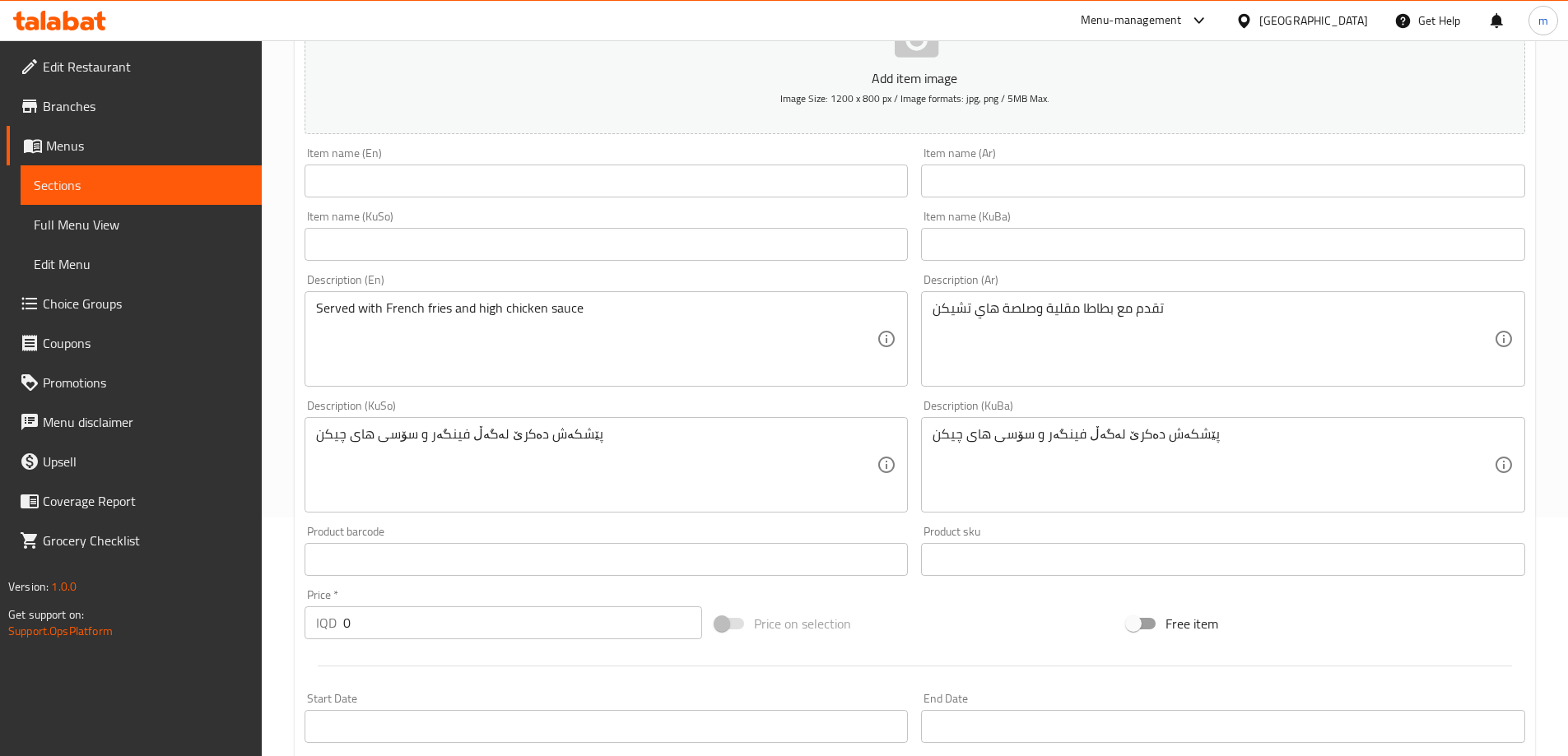
scroll to position [219, 0]
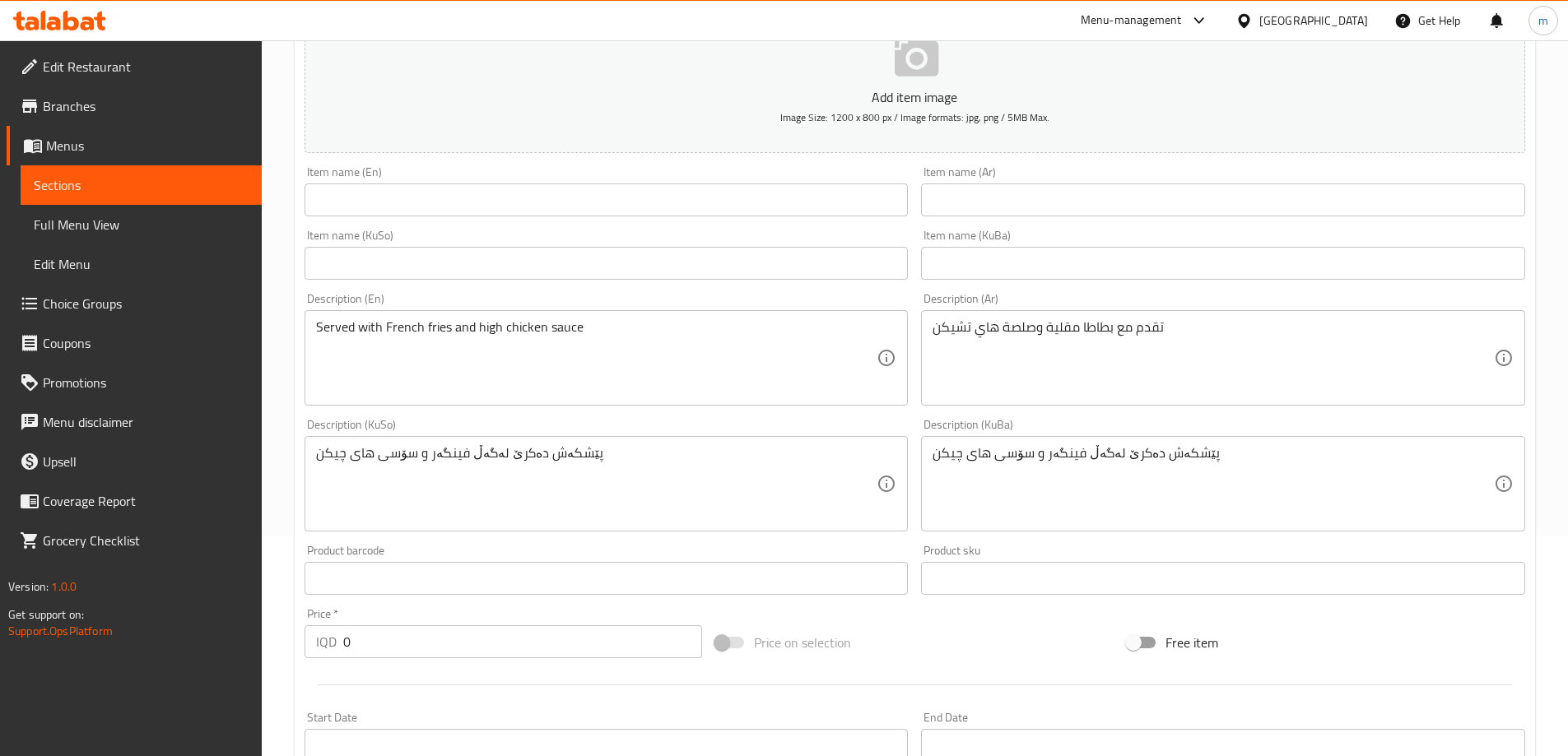
drag, startPoint x: 555, startPoint y: 191, endPoint x: 569, endPoint y: 396, distance: 205.5
click at [555, 191] on input "text" at bounding box center [607, 200] width 604 height 33
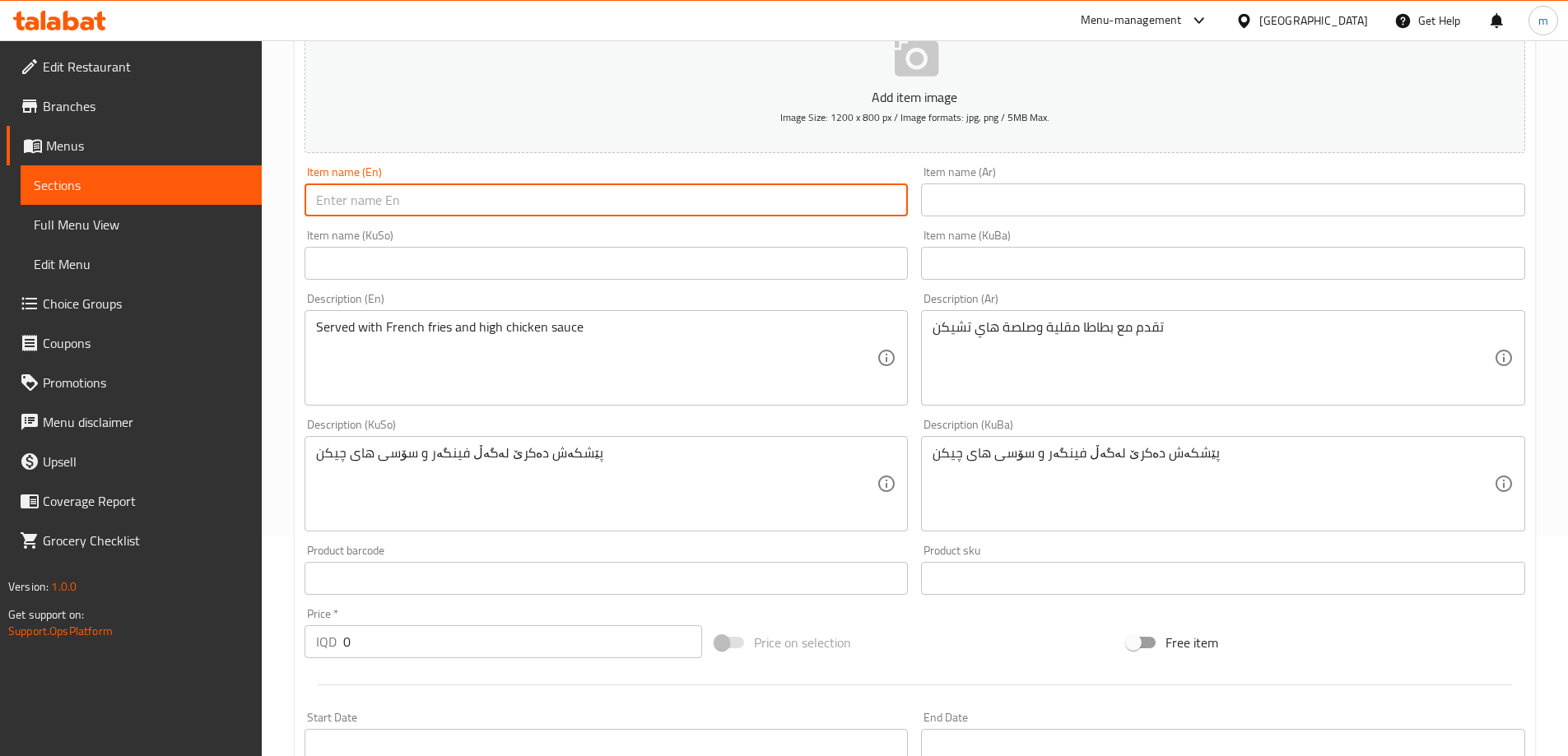
drag, startPoint x: 992, startPoint y: 194, endPoint x: 981, endPoint y: 207, distance: 17.0
click at [992, 194] on input "text" at bounding box center [1222, 200] width 604 height 33
paste input "صاج ايطالي دجاج"
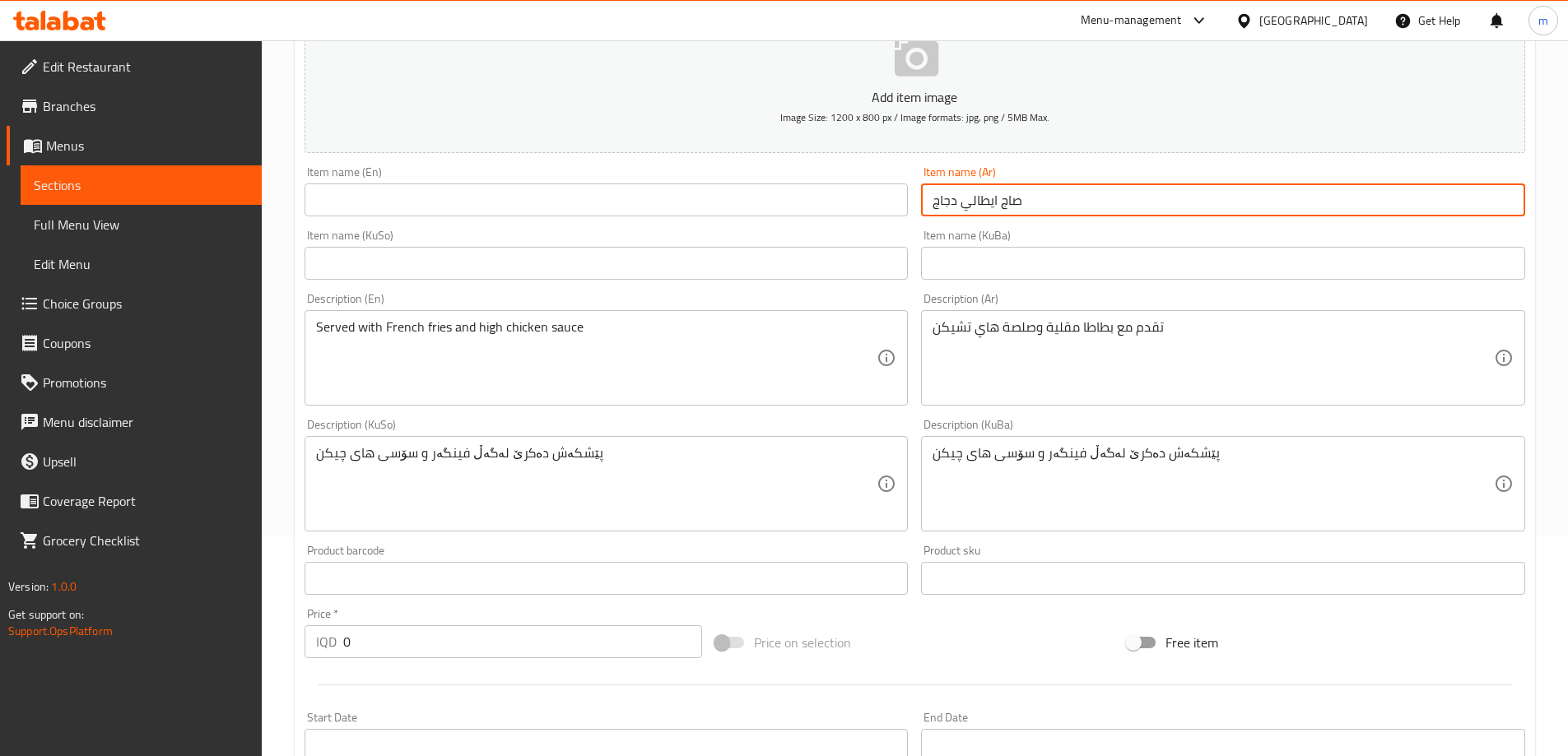
type input "صاج ايطالي دجاج"
click at [540, 172] on div "Item name (En) Item name (En)" at bounding box center [607, 191] width 604 height 50
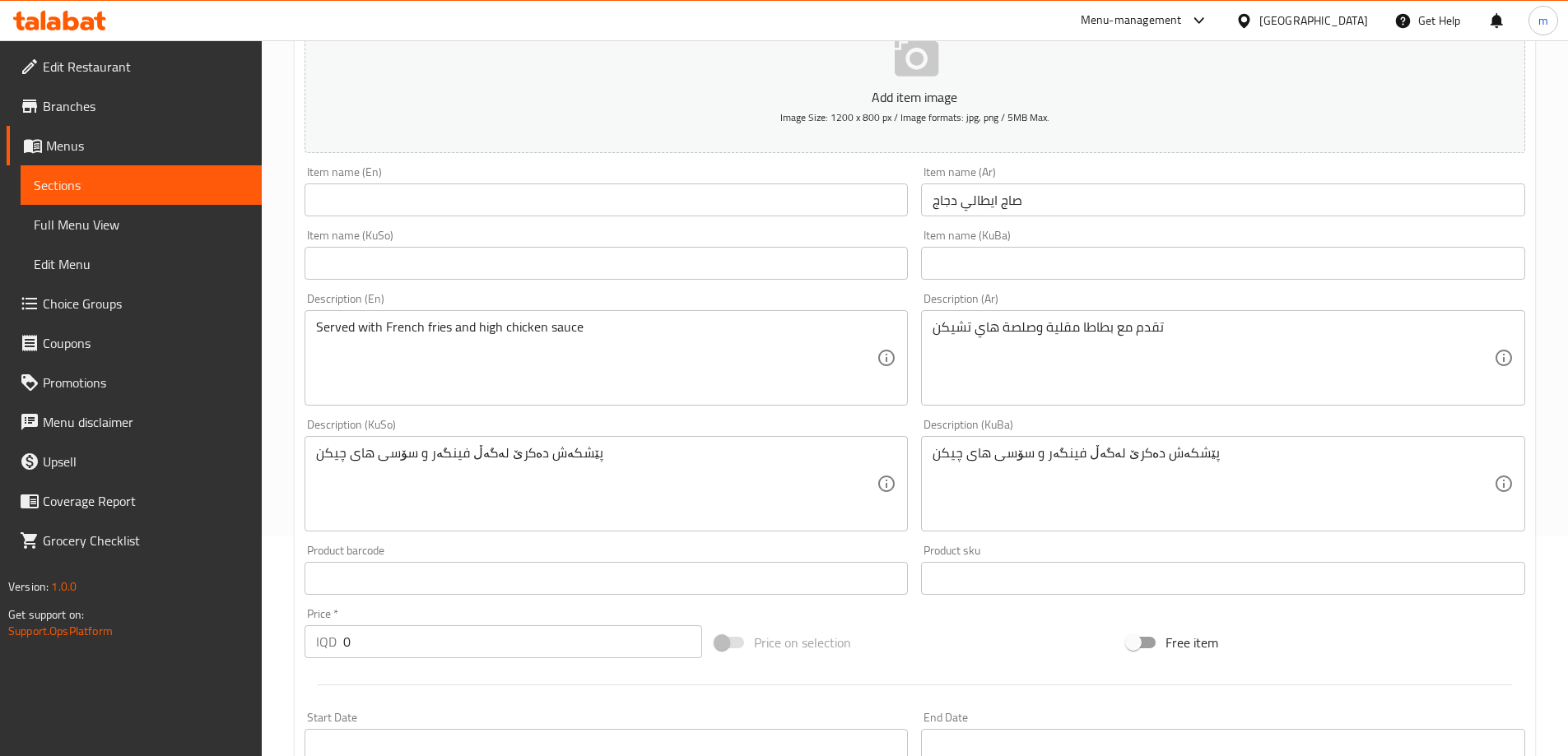
click at [535, 181] on div "Item name (En) Item name (En)" at bounding box center [607, 191] width 604 height 50
click at [528, 194] on input "text" at bounding box center [607, 200] width 604 height 33
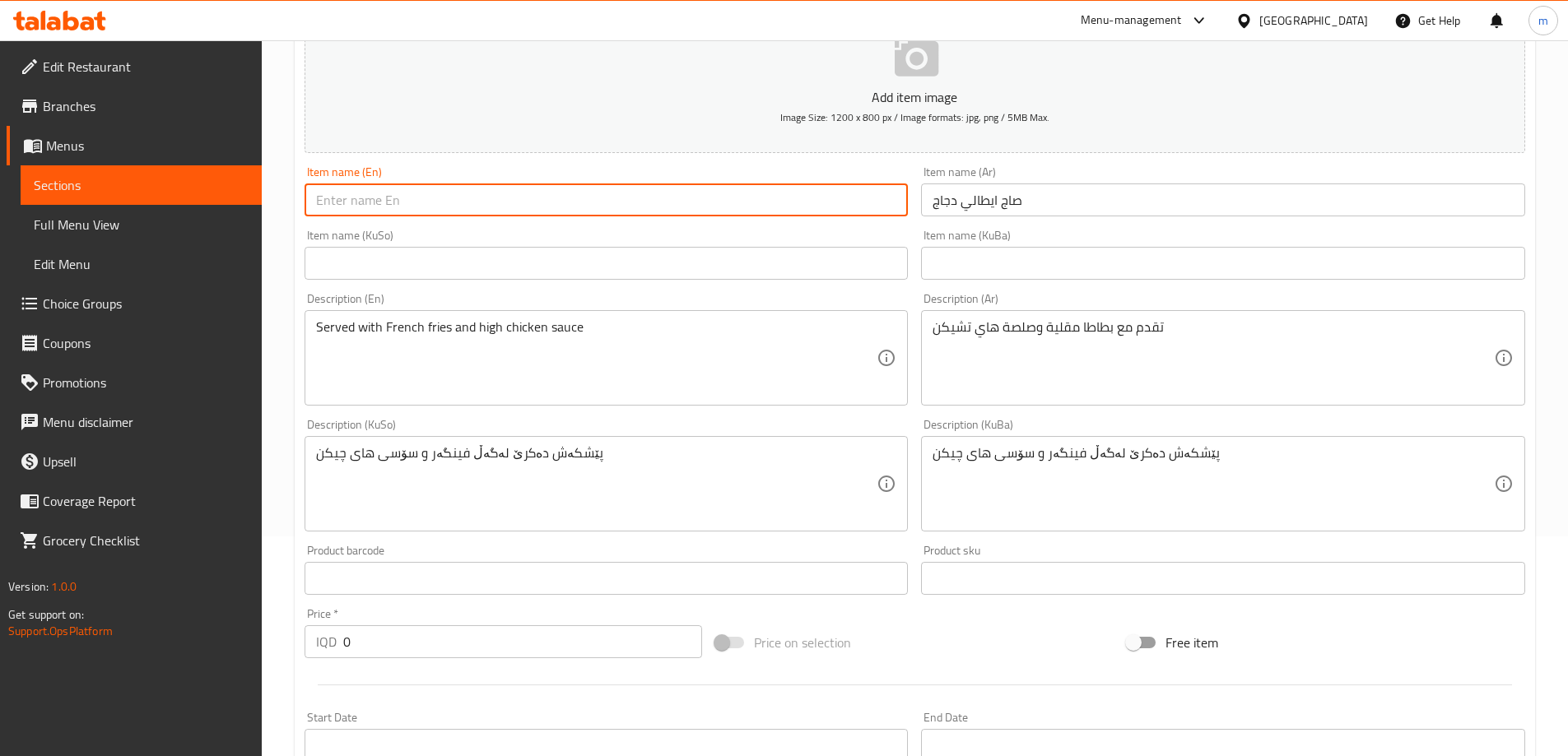
paste input "Italian Chicken Saj"
type input "Italian Chicken Saj"
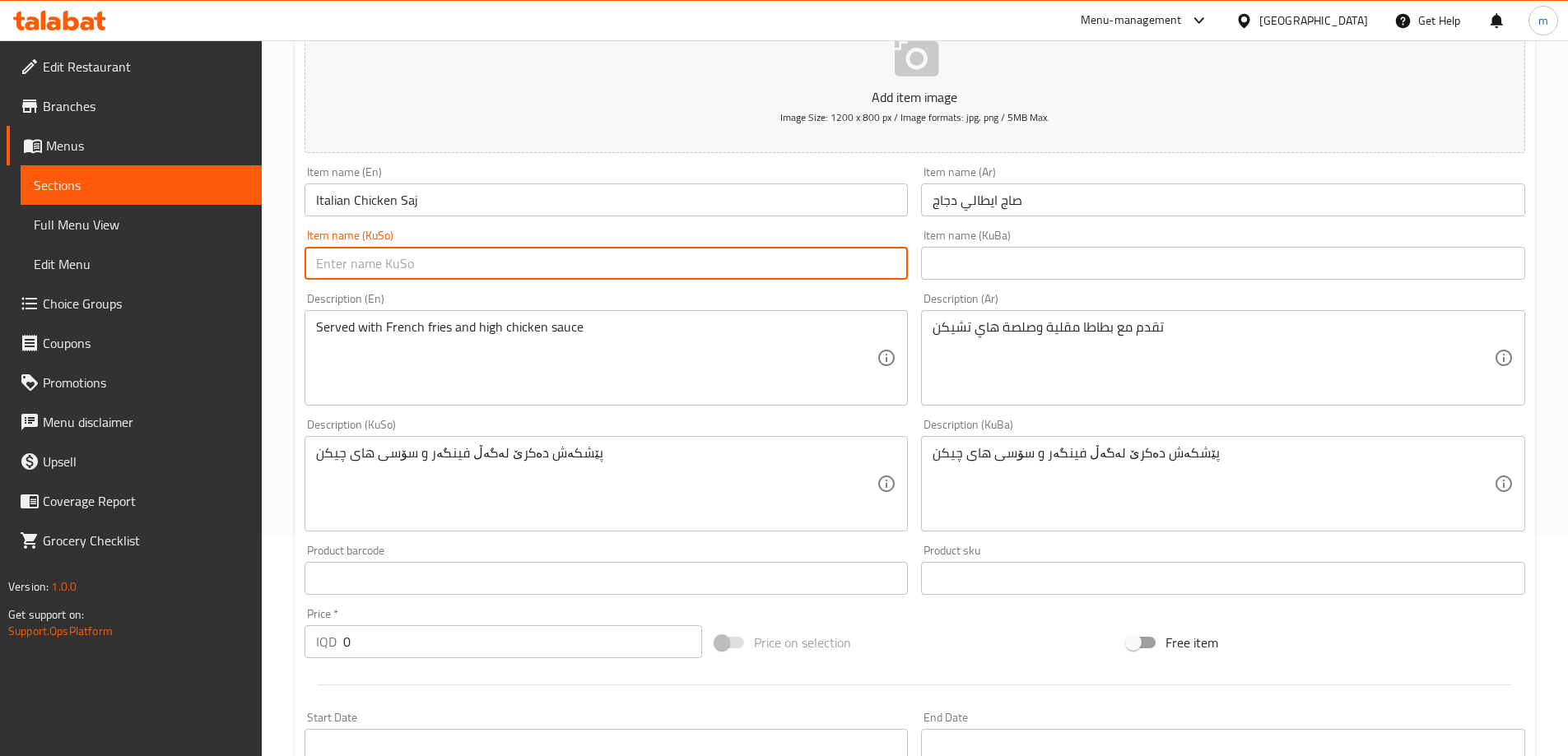
click at [497, 255] on input "text" at bounding box center [607, 263] width 604 height 33
type input "ساجی ئیتاڵی مریشک"
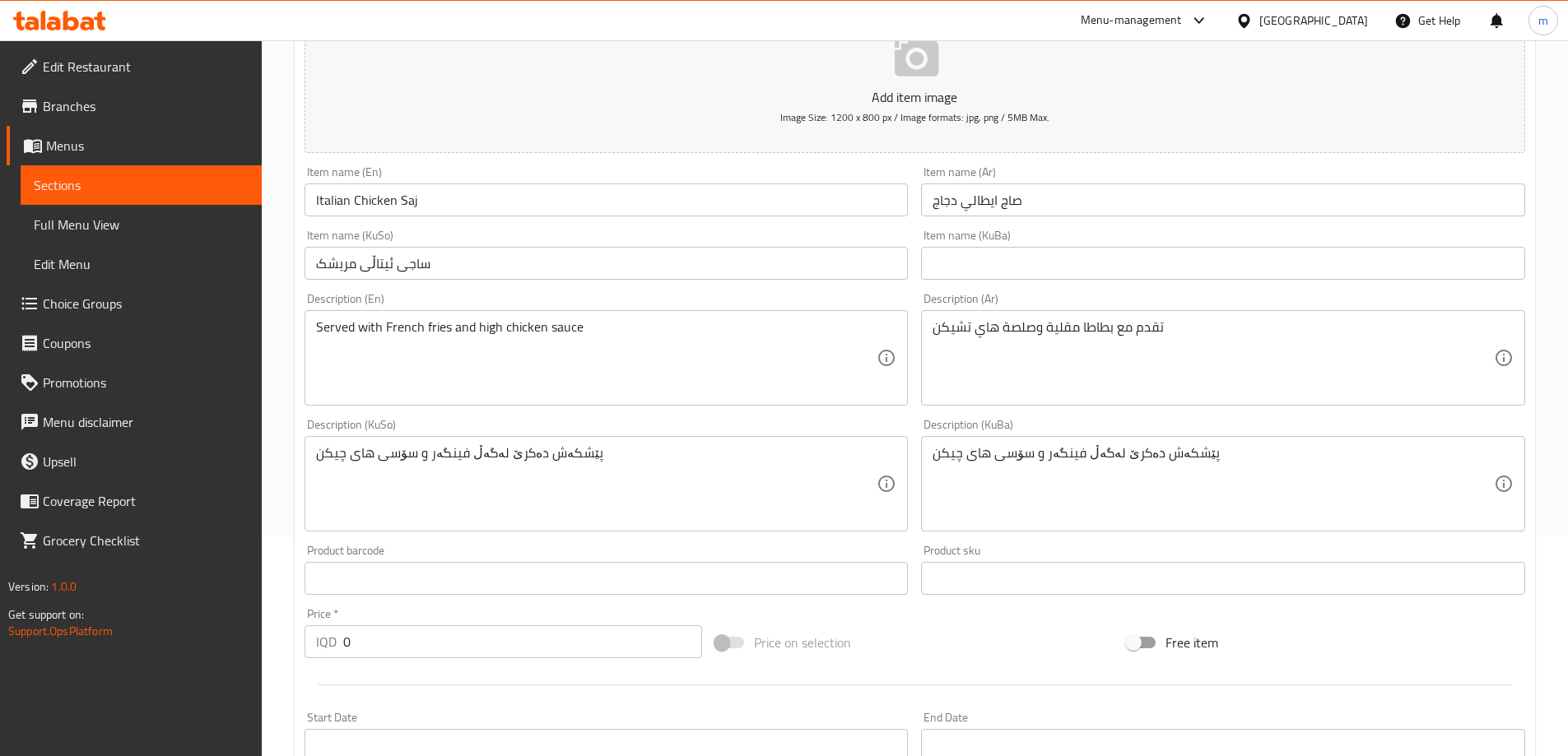
click at [954, 241] on div "Item name (KuBa) Item name (KuBa)" at bounding box center [1222, 254] width 604 height 50
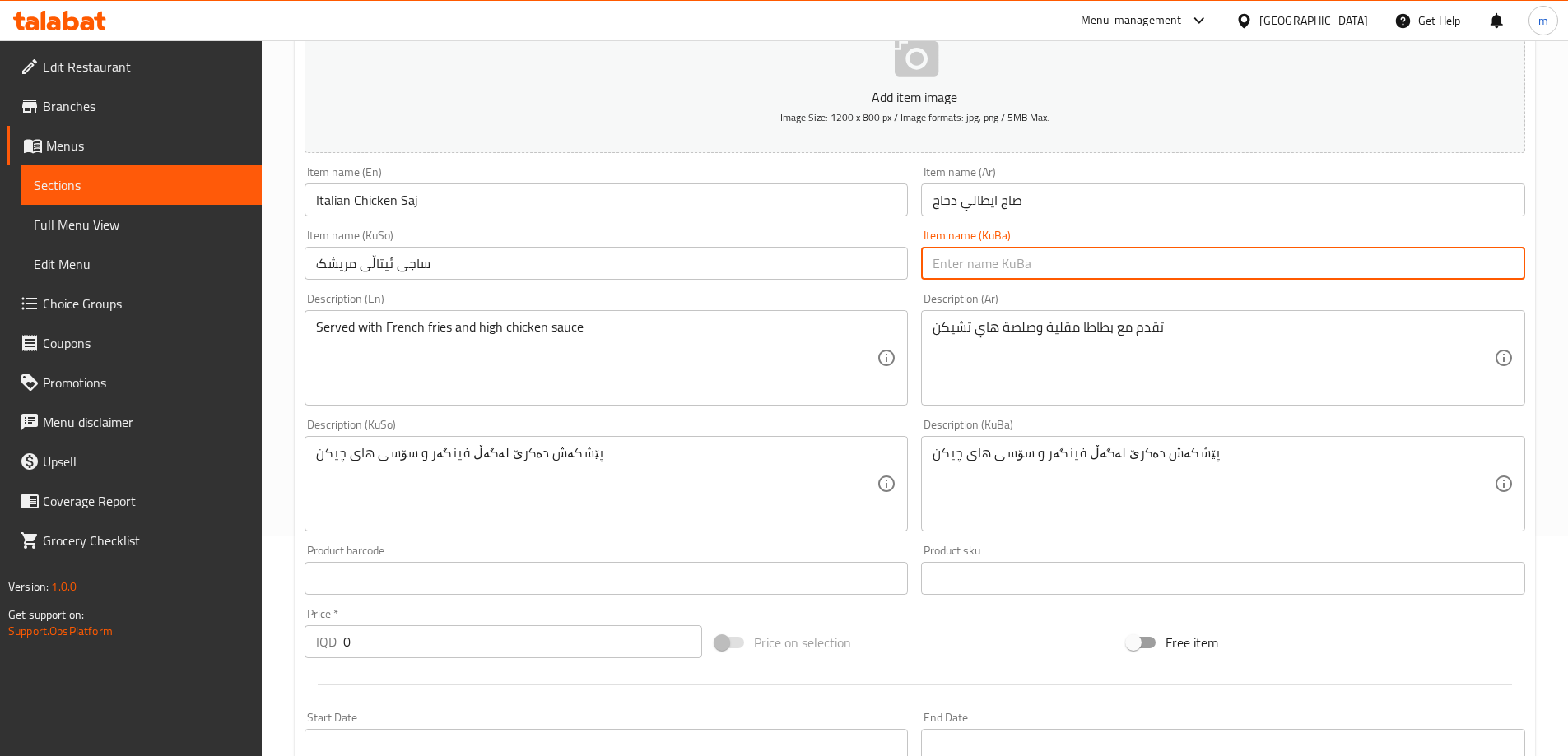
click at [958, 250] on input "text" at bounding box center [1222, 263] width 604 height 33
paste input "ساجی ئیتاڵی مریشک"
type input "ساجی ئیتاڵی مریشک"
click at [681, 236] on div "Item name (KuSo) ساجی ئیتاڵی مریشک Item name (KuSo)" at bounding box center [607, 254] width 604 height 50
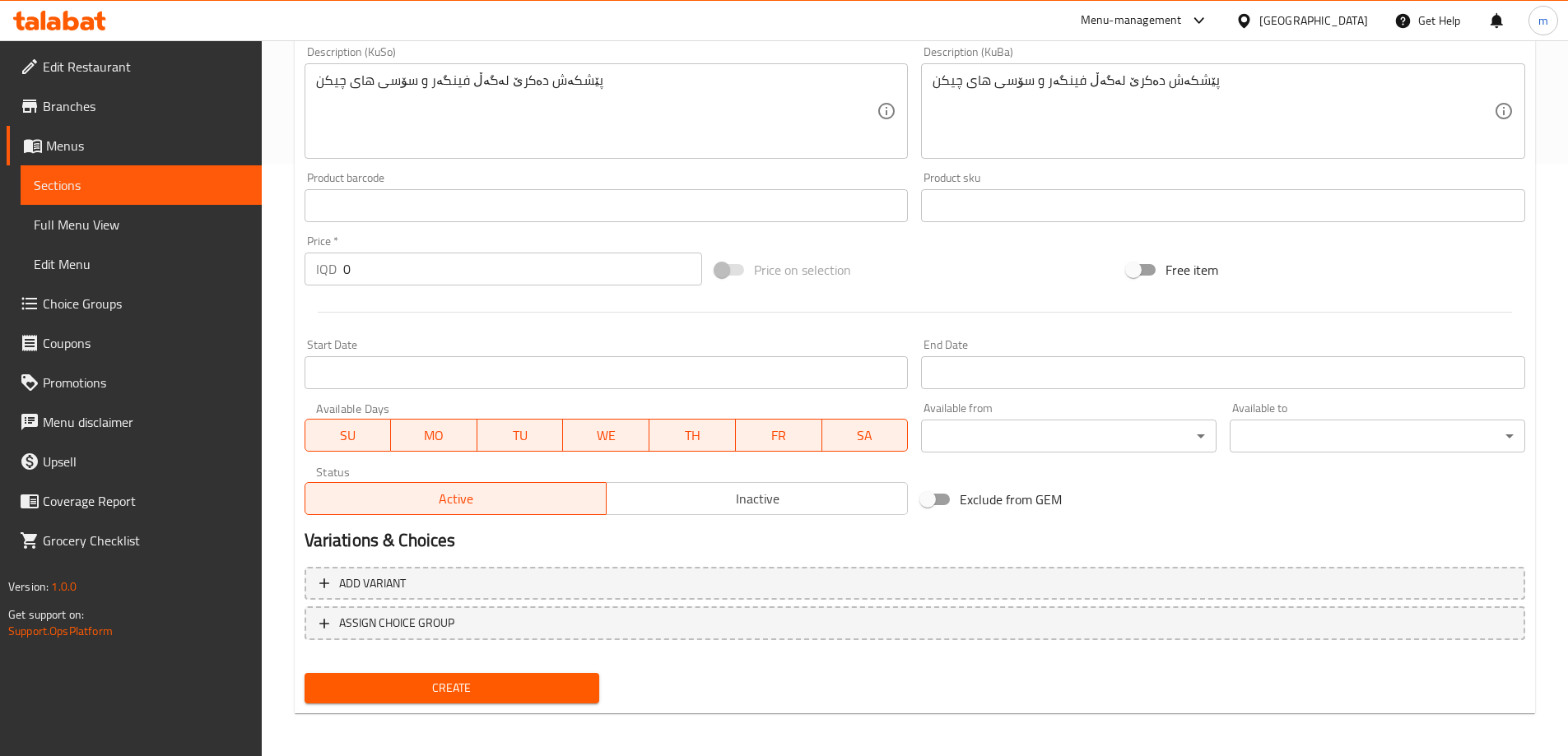
scroll to position [596, 0]
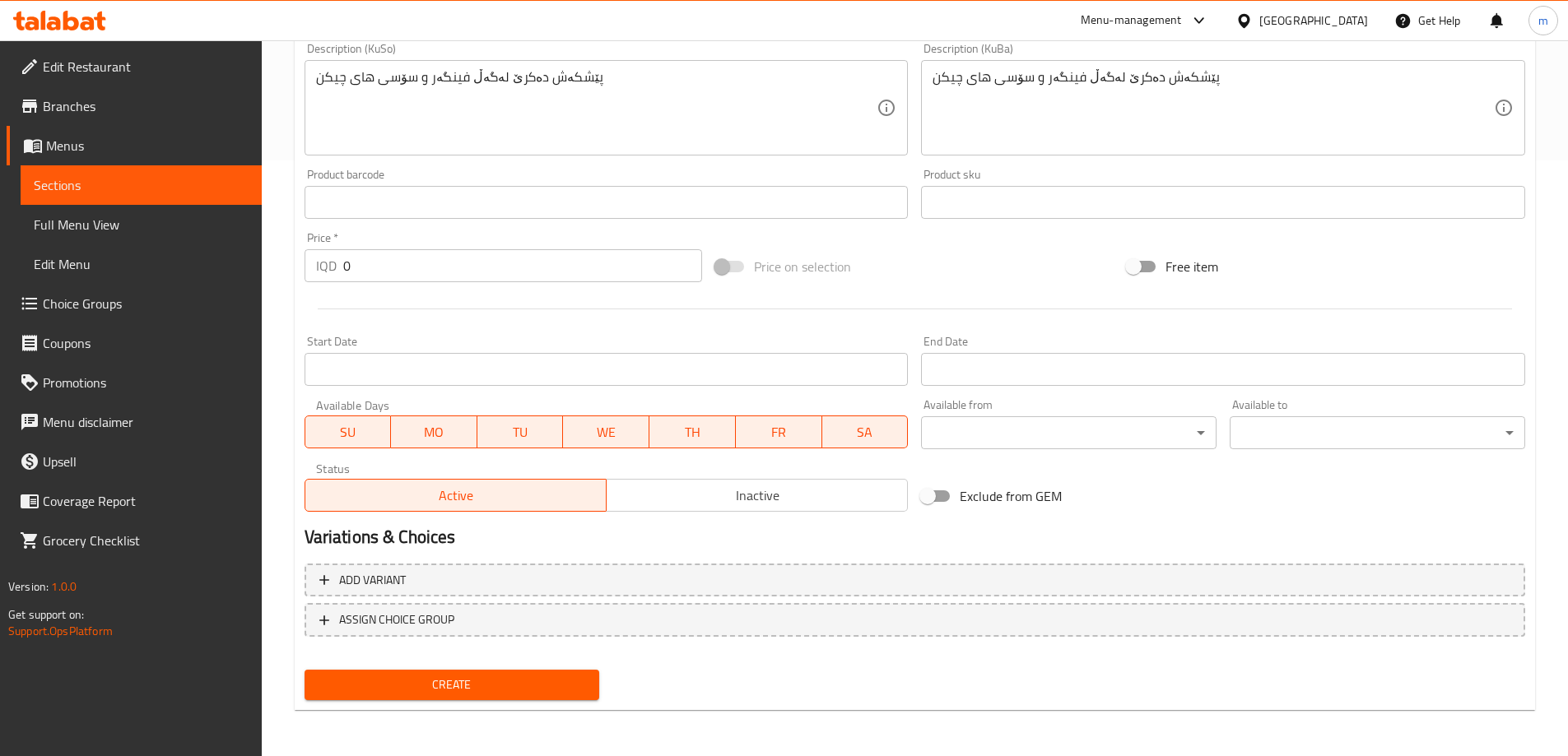
click at [408, 266] on input "0" at bounding box center [523, 266] width 360 height 33
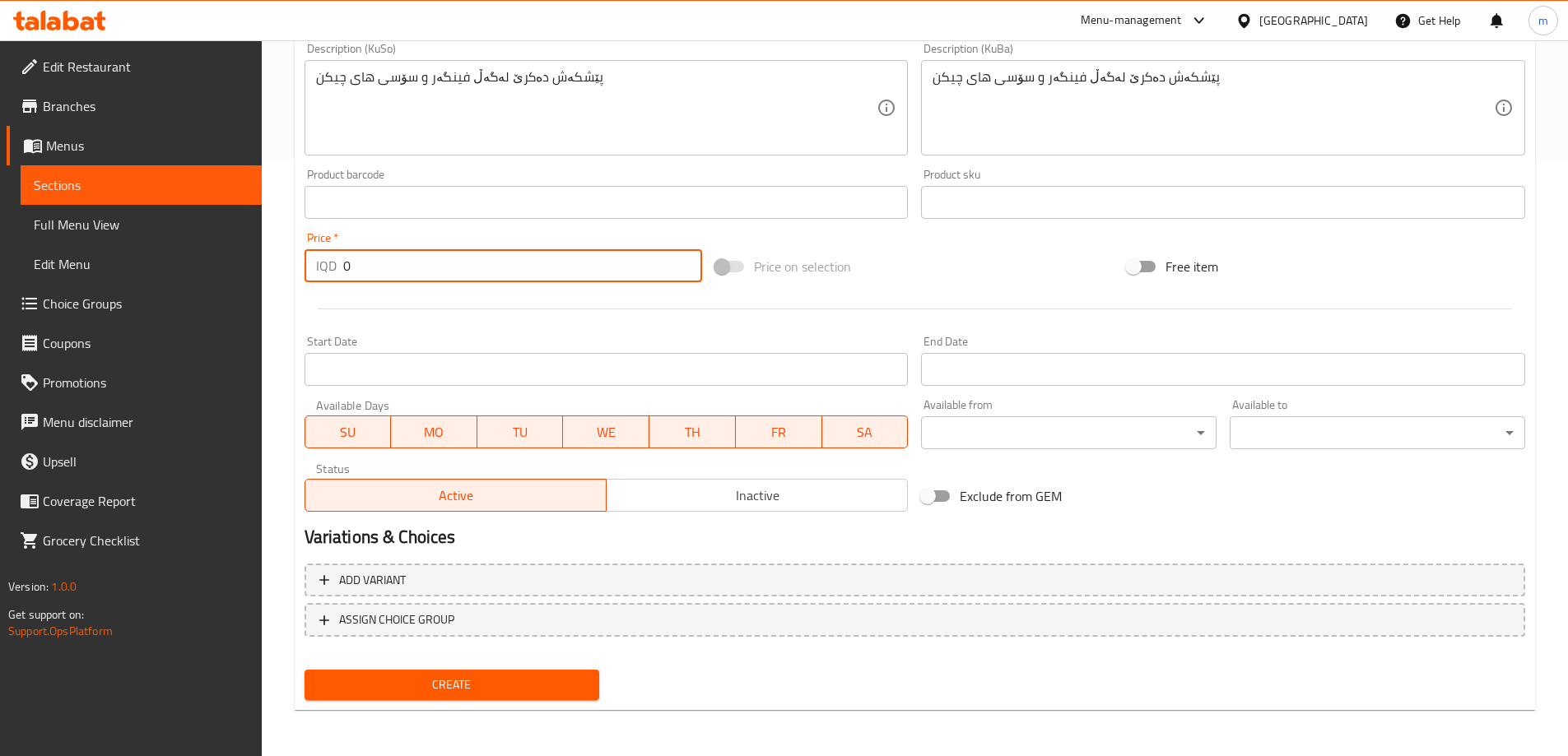
click at [409, 266] on input "0" at bounding box center [523, 266] width 360 height 33
click at [373, 267] on input "0" at bounding box center [523, 266] width 360 height 33
paste input "700"
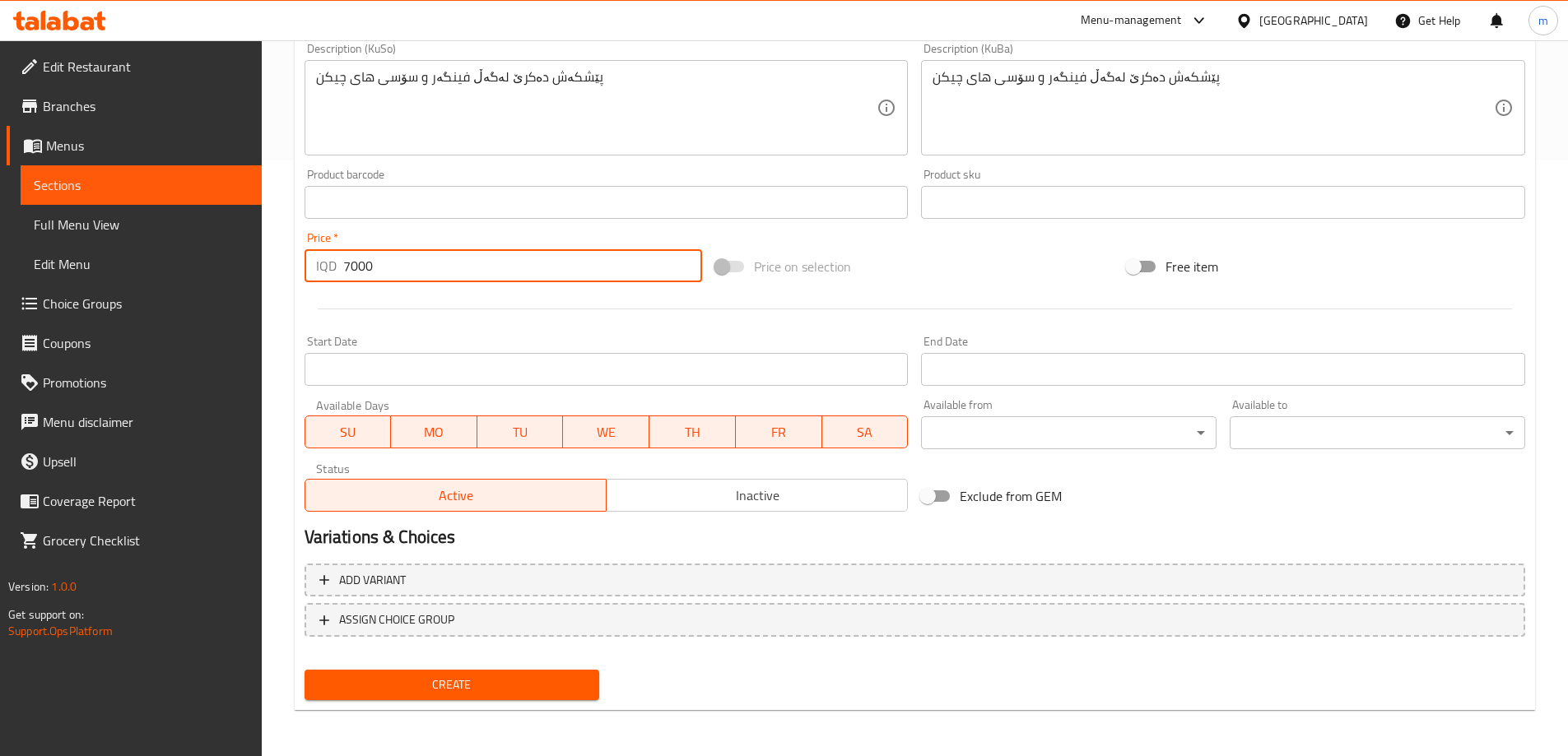
type input "7000"
click at [391, 307] on div at bounding box center [915, 309] width 1234 height 41
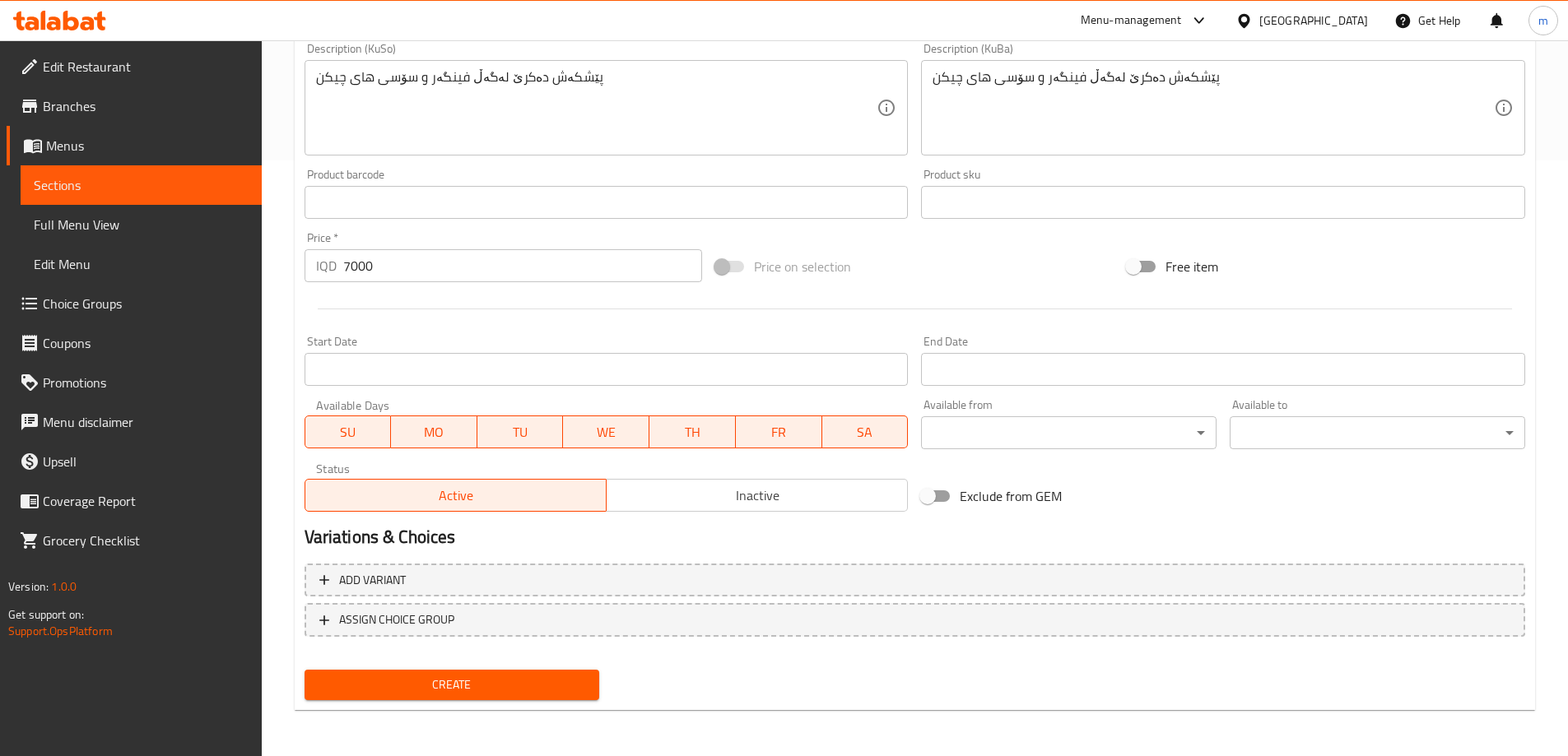
click at [469, 671] on button "Create" at bounding box center [453, 685] width 296 height 31
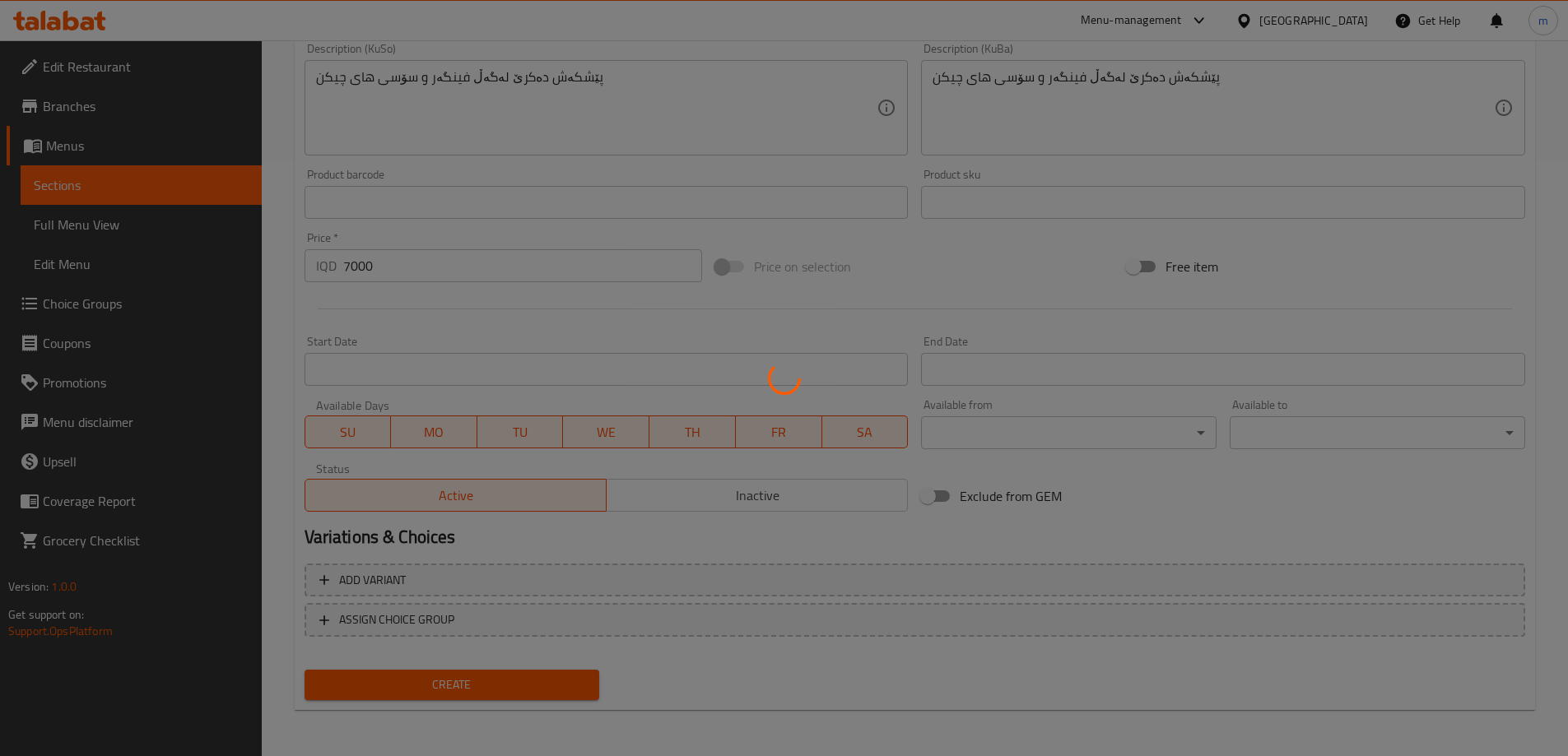
type input "0"
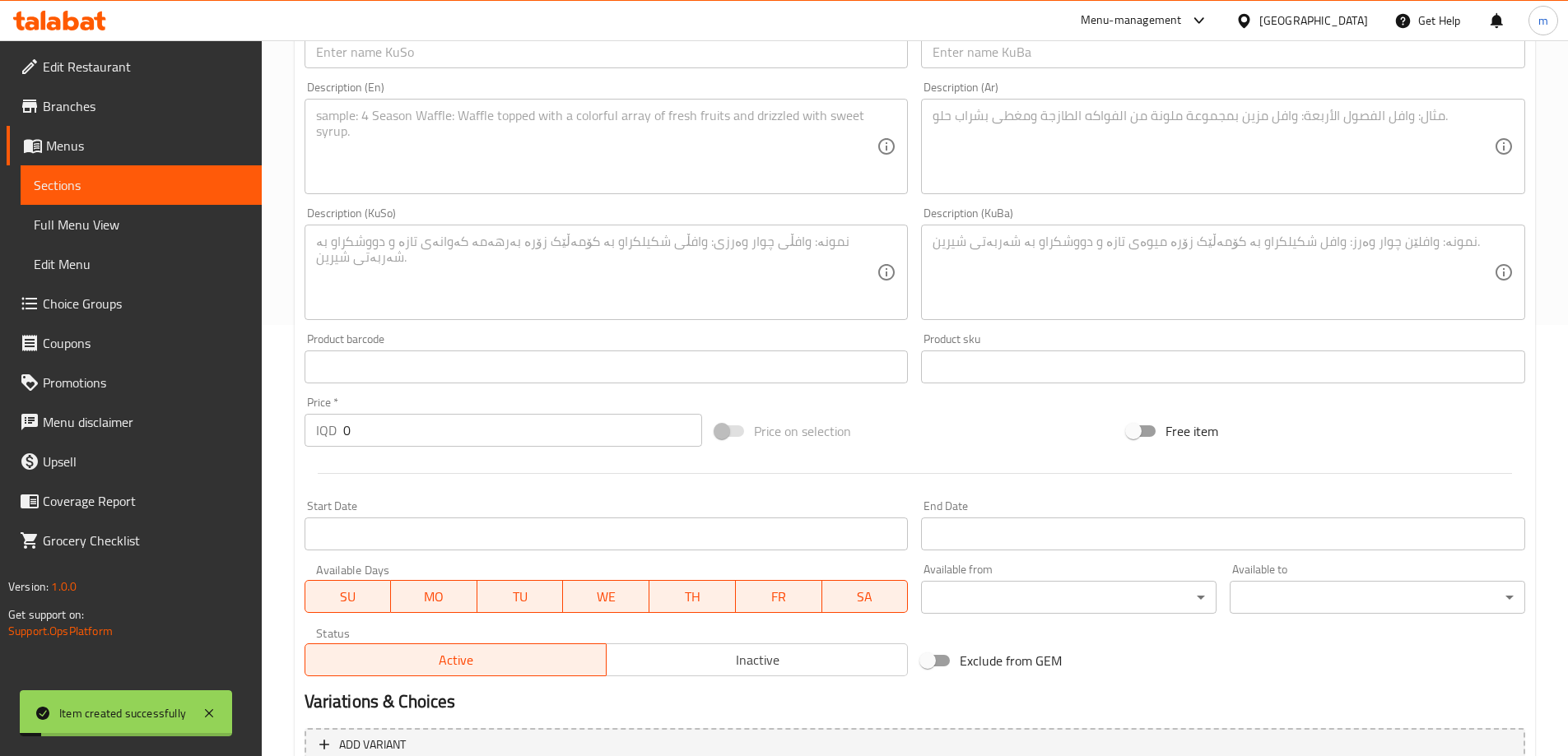
click at [96, 170] on link "Sections" at bounding box center [141, 185] width 241 height 40
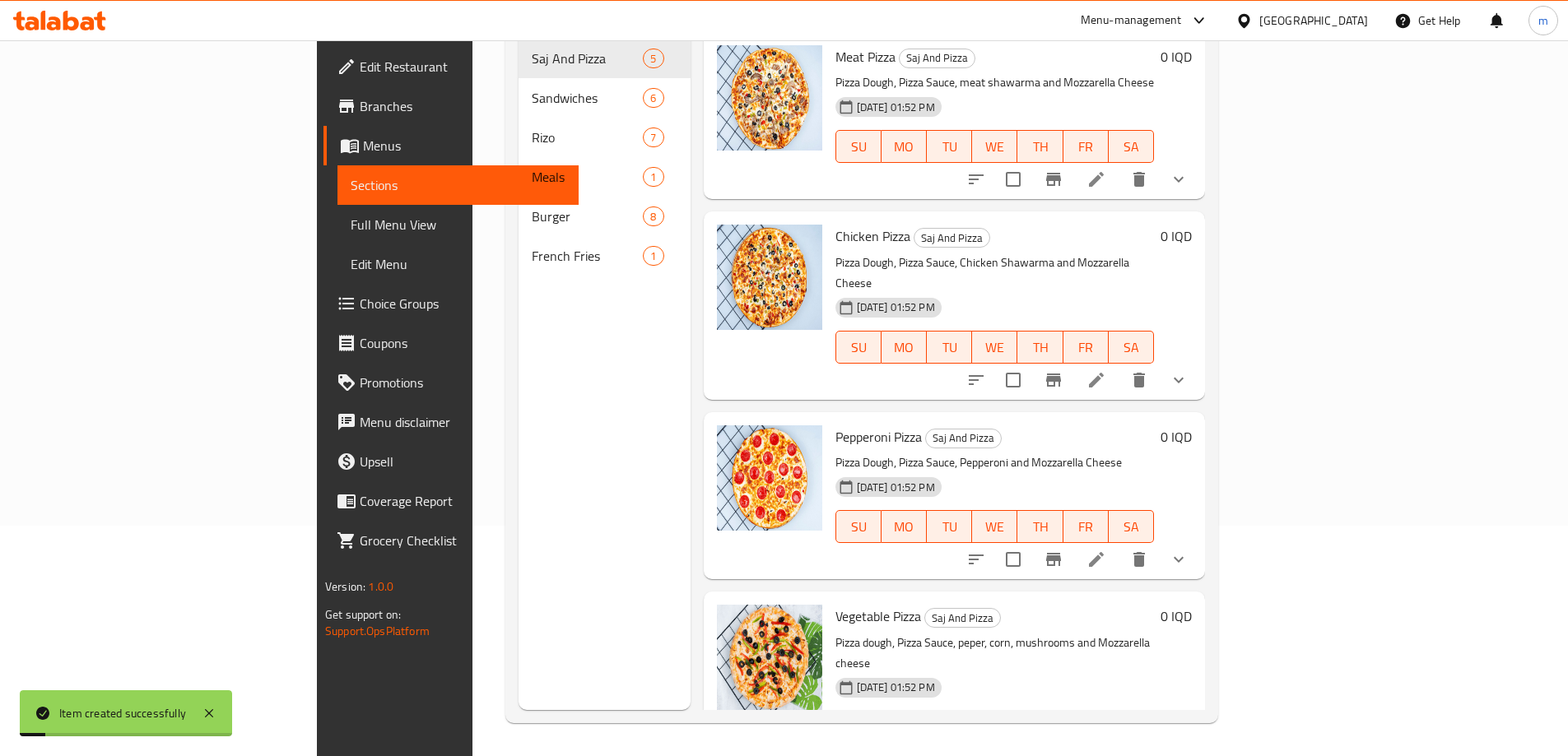
scroll to position [230, 0]
click at [351, 227] on span "Full Menu View" at bounding box center [458, 225] width 215 height 20
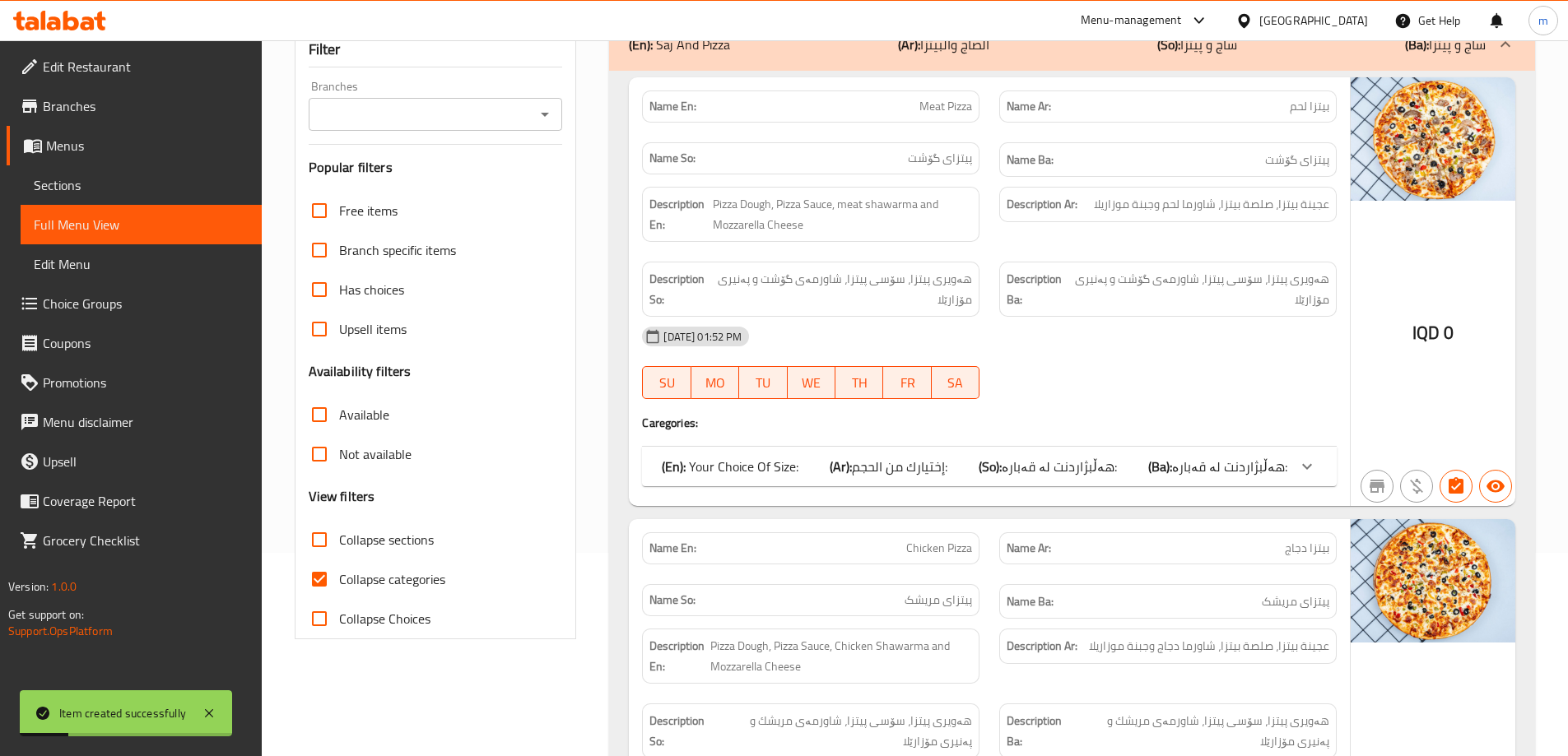
scroll to position [175, 0]
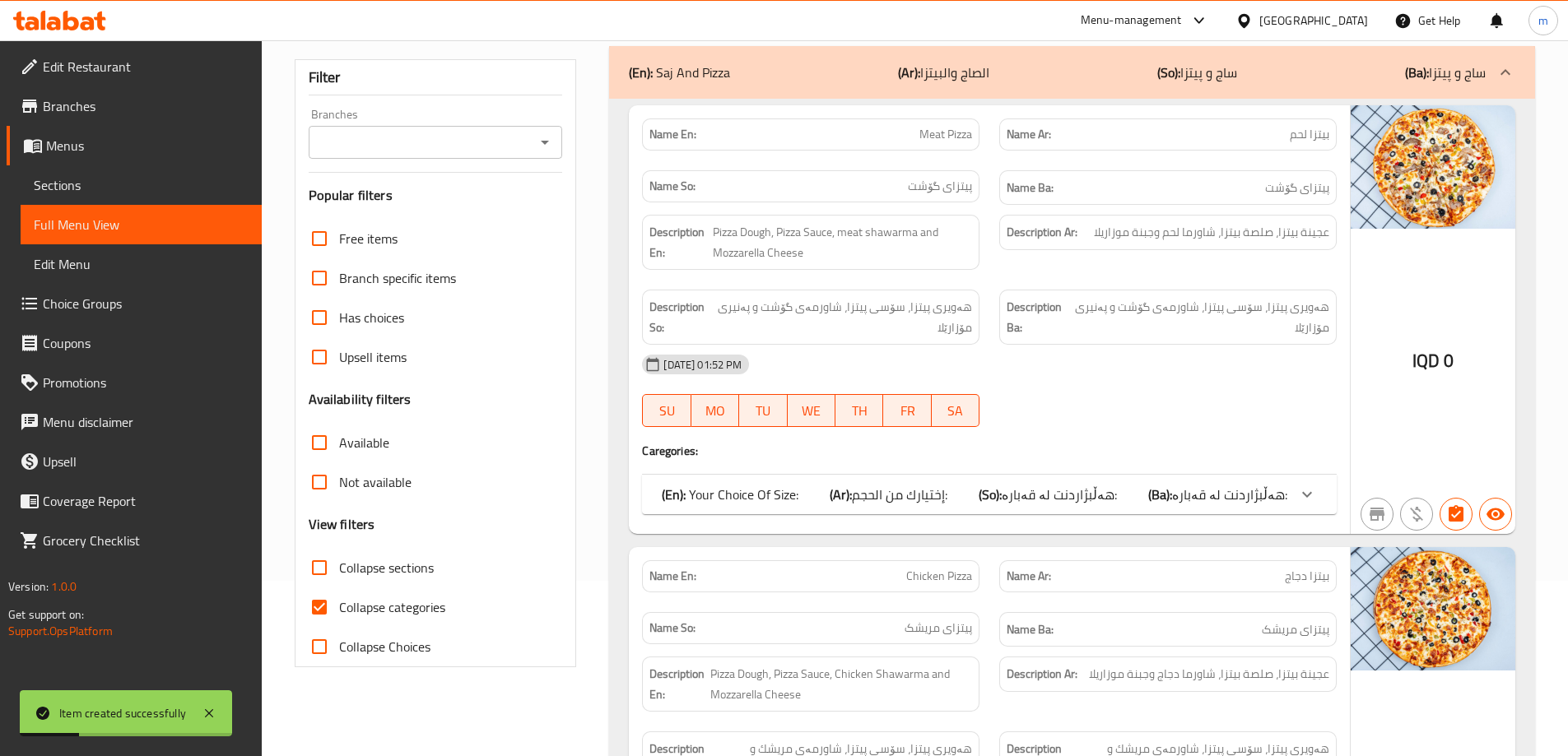
click at [317, 600] on input "Collapse categories" at bounding box center [320, 607] width 40 height 40
checkbox input "false"
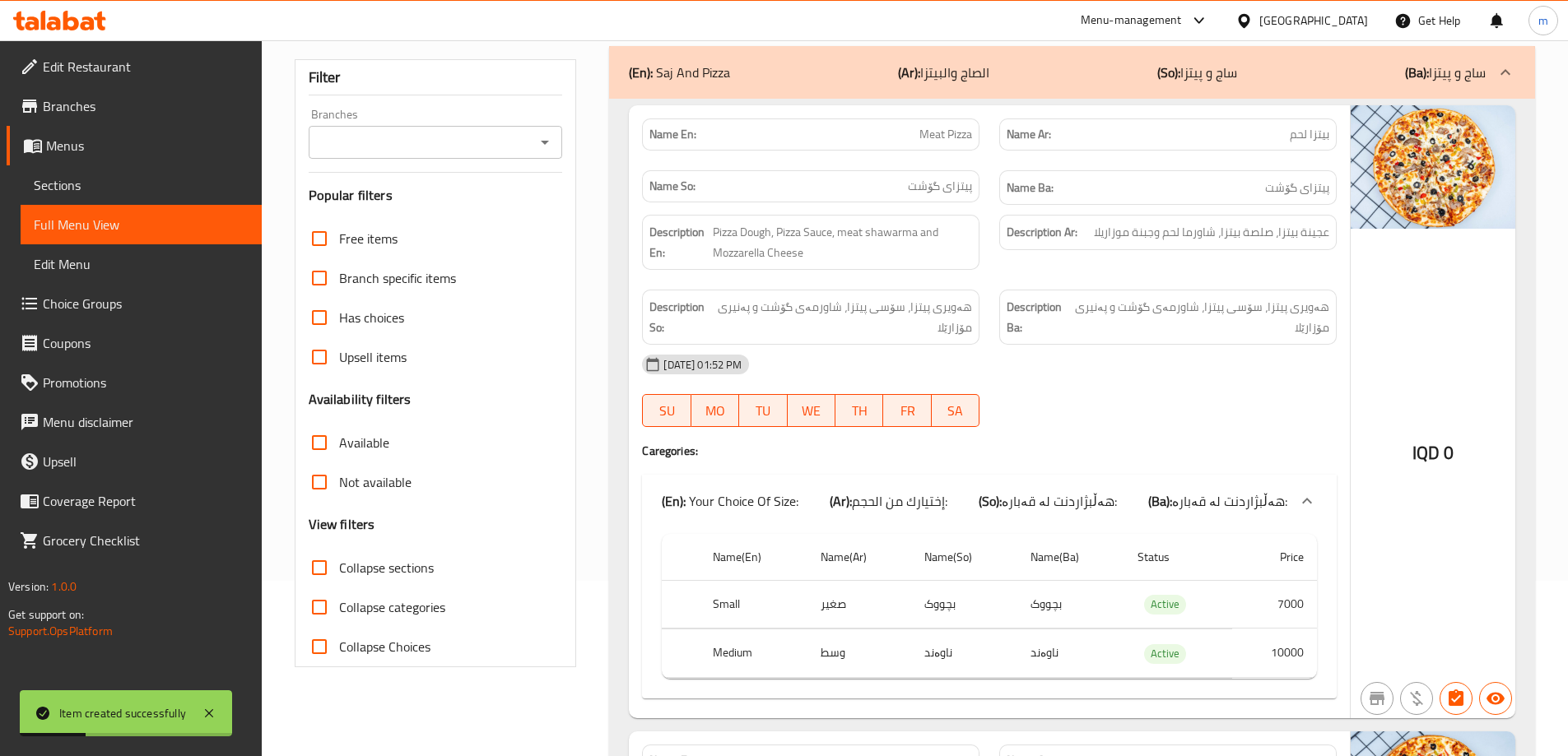
click at [322, 567] on input "Collapse sections" at bounding box center [320, 568] width 40 height 40
checkbox input "true"
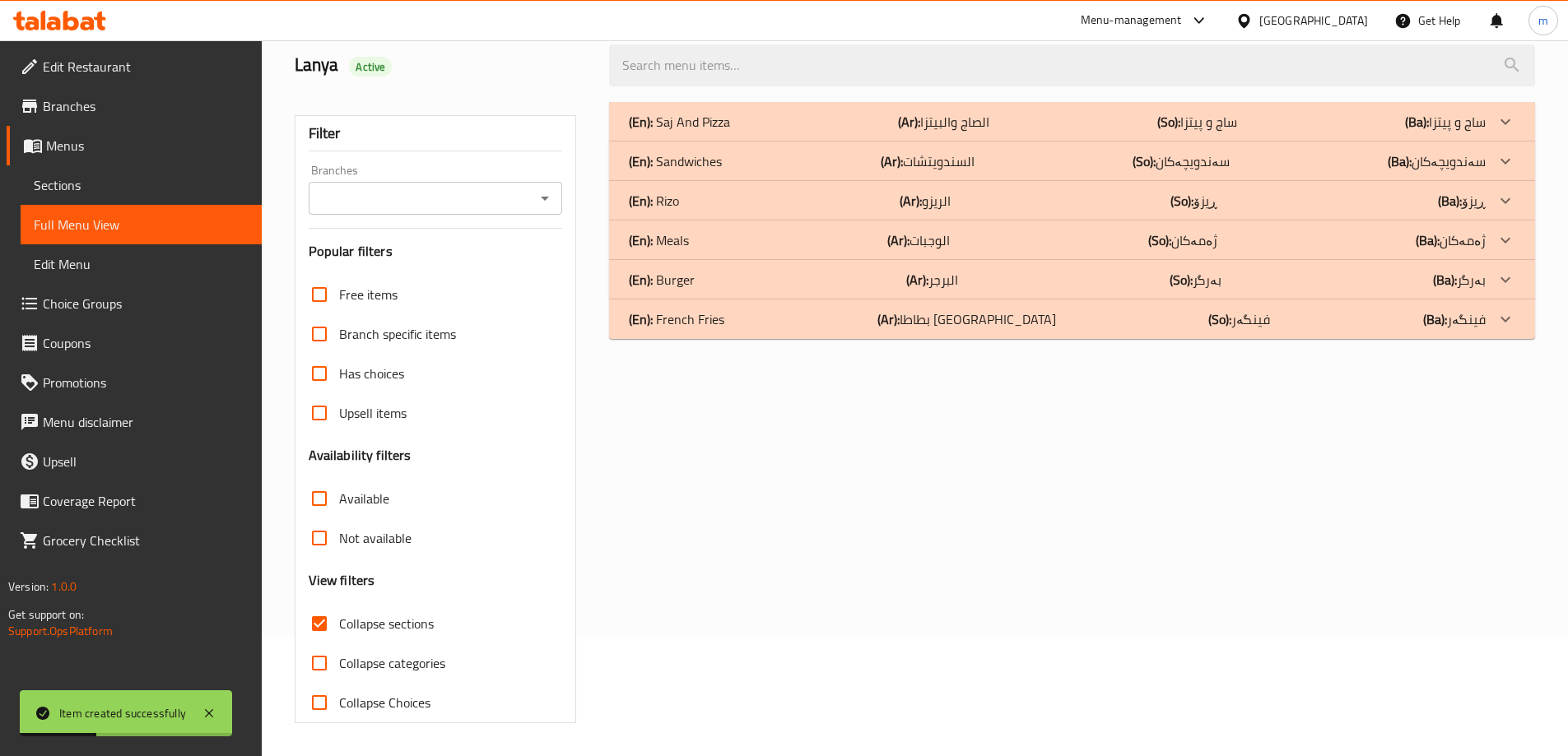
scroll to position [120, 0]
click at [546, 199] on icon "Open" at bounding box center [545, 199] width 8 height 4
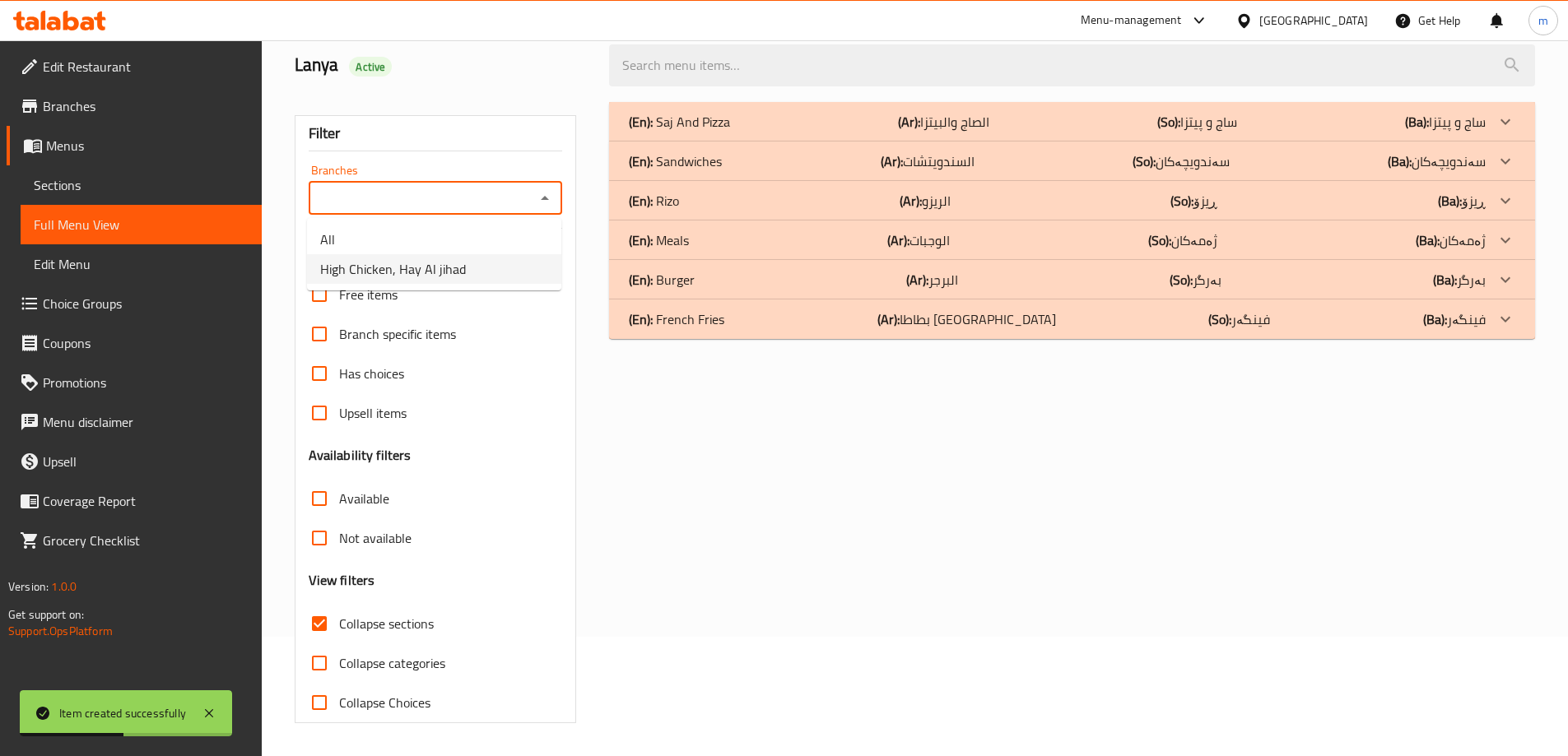
click at [379, 277] on span "High Chicken, Hay Al jihad" at bounding box center [392, 269] width 145 height 20
type input "High Chicken, Hay Al jihad"
click at [729, 208] on div "(En): [PERSON_NAME] (Ar): الريزو (So): ڕیزۆ (Ba): ڕیزۆ" at bounding box center [1057, 201] width 857 height 20
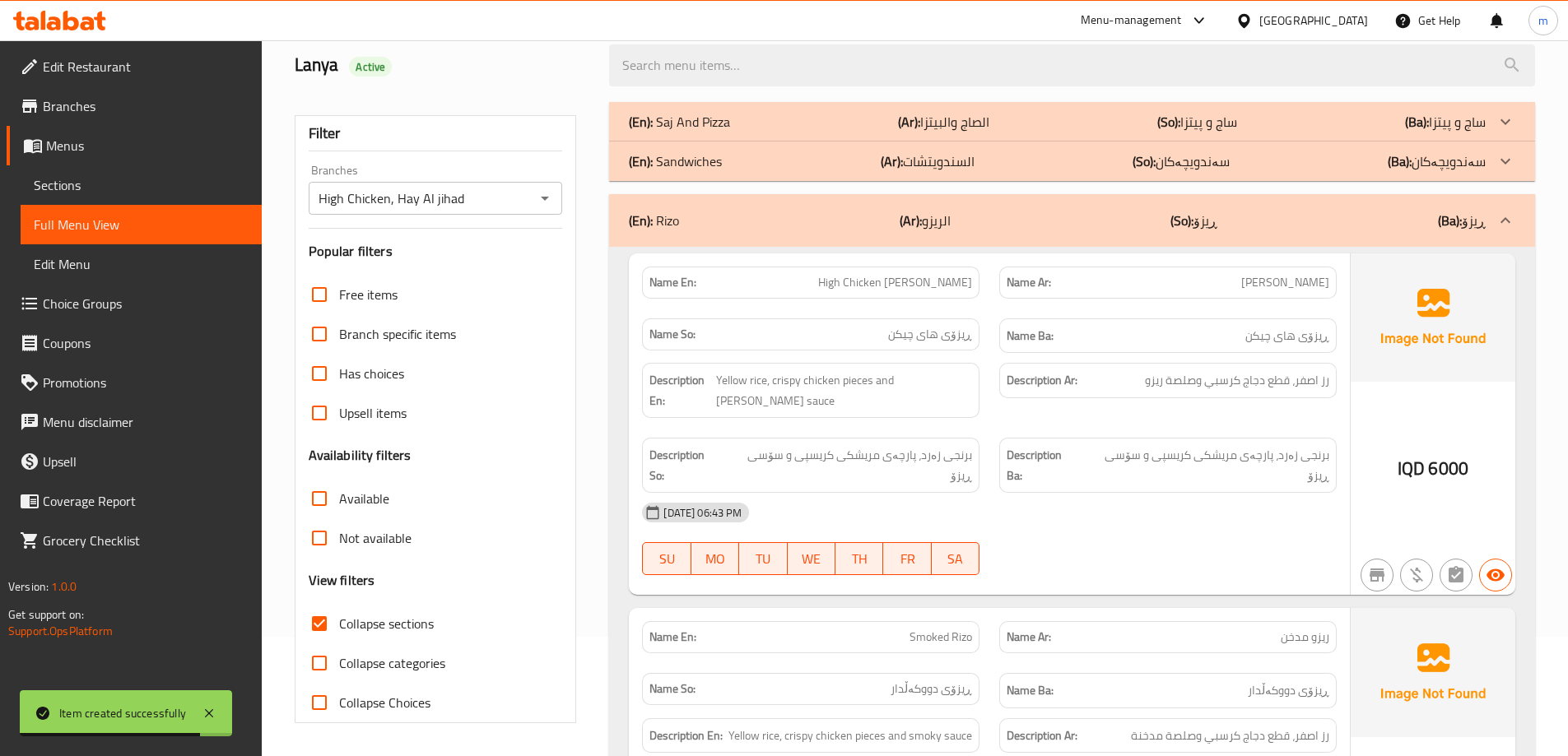
click at [745, 116] on div "(En): Saj And Pizza (Ar): الصاج والبيتزا (So): ساج و پیتزا (Ba): ساج و پیتزا" at bounding box center [1057, 122] width 857 height 20
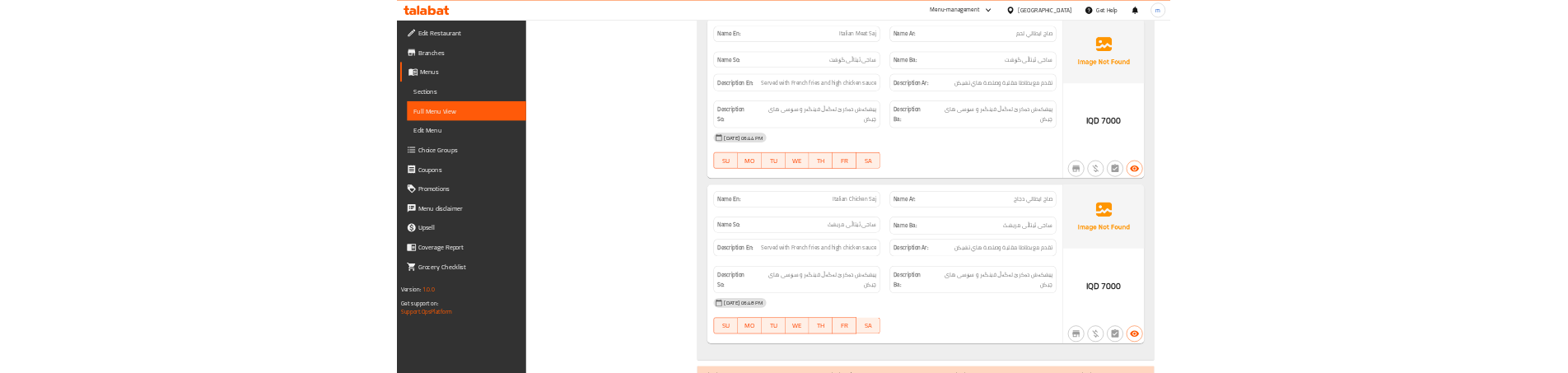
scroll to position [2697, 0]
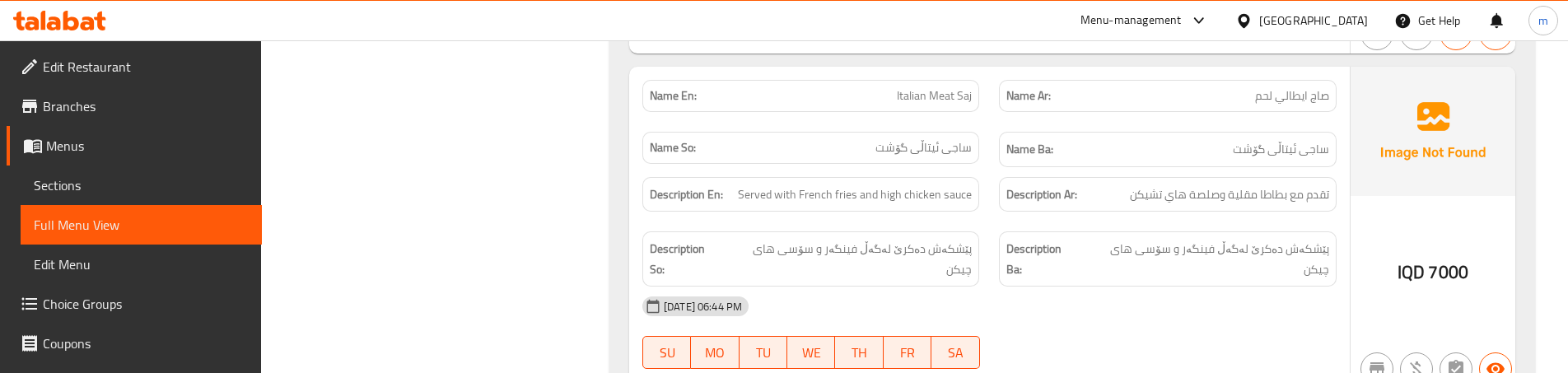
click at [945, 213] on div "Description En: Served with French fries and high chicken sauce" at bounding box center [811, 194] width 357 height 55
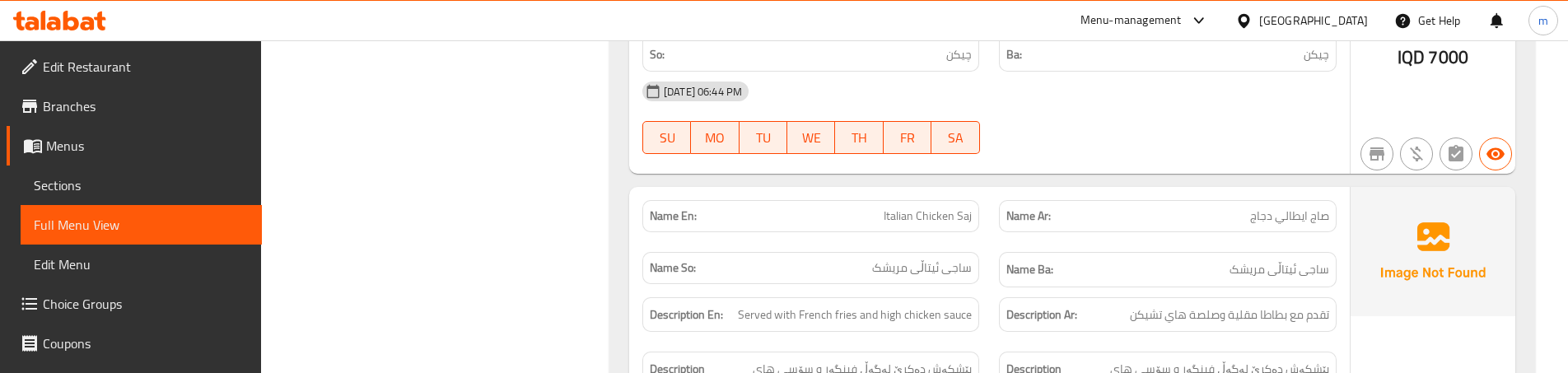
scroll to position [2972, 0]
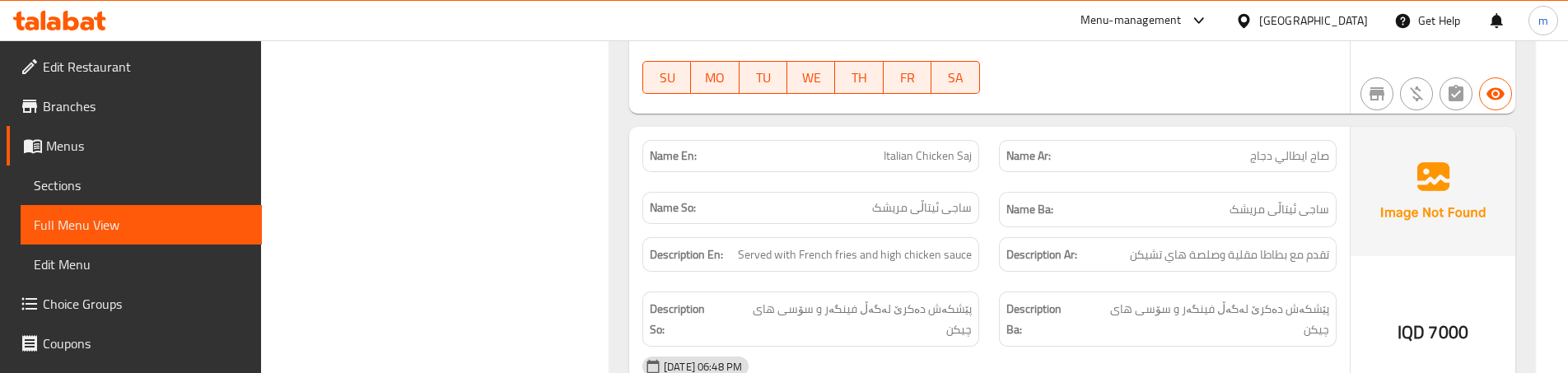
click at [981, 182] on div "Name So: ساجی ئیتاڵی مریشک" at bounding box center [811, 209] width 357 height 55
click at [1215, 244] on span "تقدم مع بطاطا مقلية وصلصة هاي تشيكن" at bounding box center [1230, 254] width 200 height 21
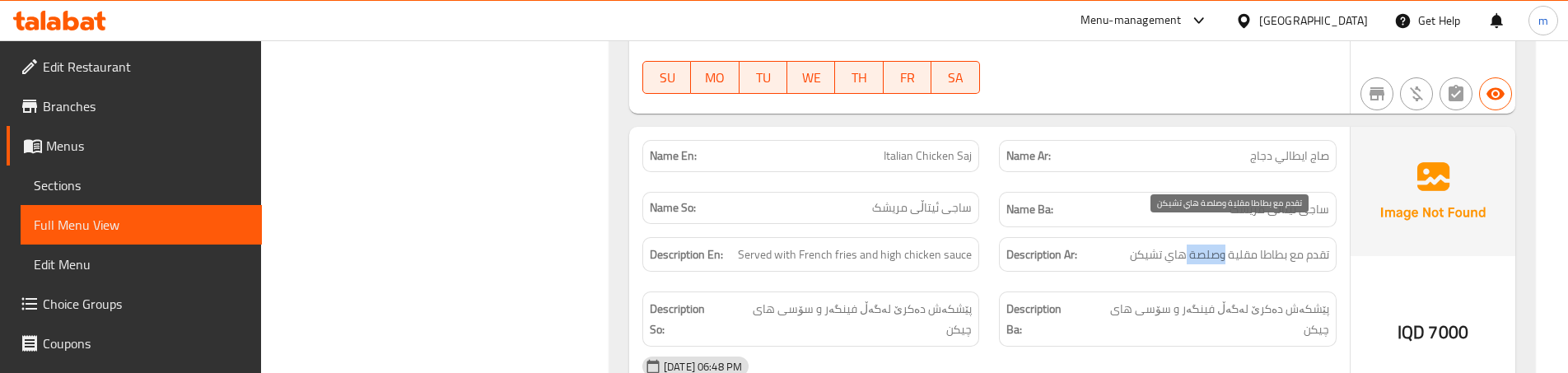
click at [1215, 244] on span "تقدم مع بطاطا مقلية وصلصة هاي تشيكن" at bounding box center [1230, 254] width 200 height 21
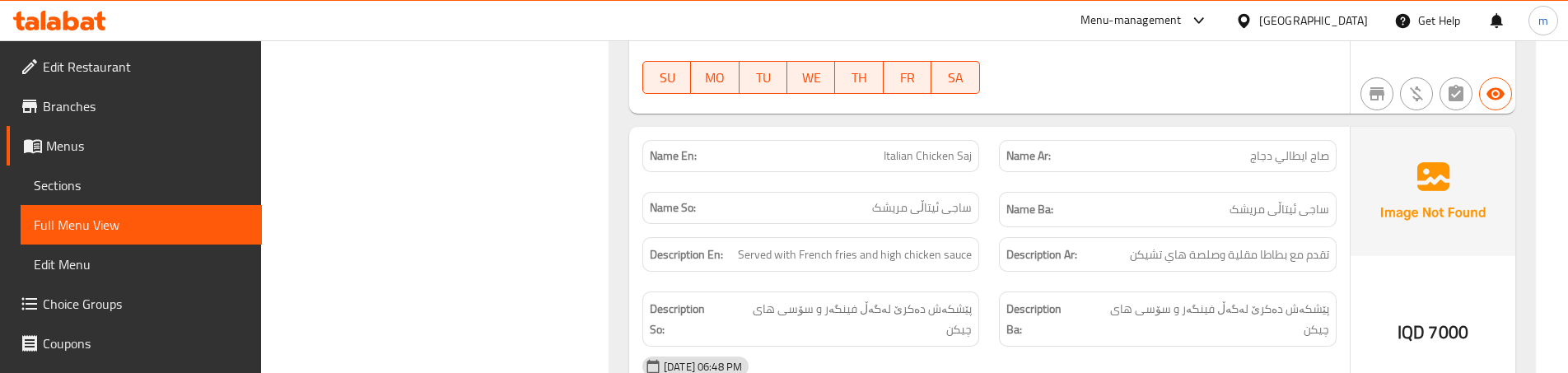
click at [1161, 299] on span "پێشکەش دەکرێ لەگەڵ فینگەر و سۆسی های چیکن" at bounding box center [1206, 319] width 246 height 41
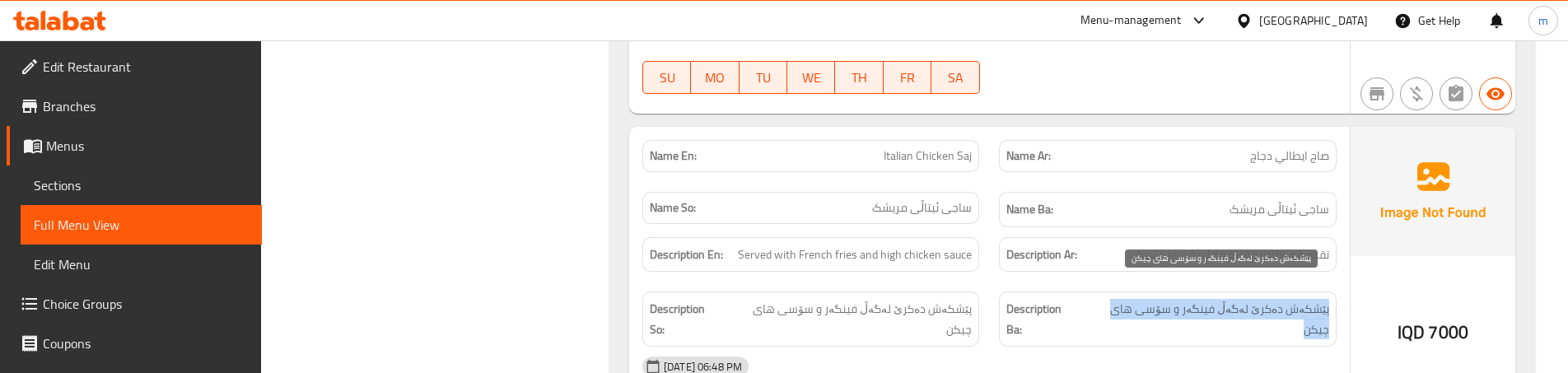
click at [1161, 300] on div "Description Ba: پێشکەش دەکرێ لەگەڵ فینگەر و سۆسی های چیکن" at bounding box center [1167, 319] width 337 height 55
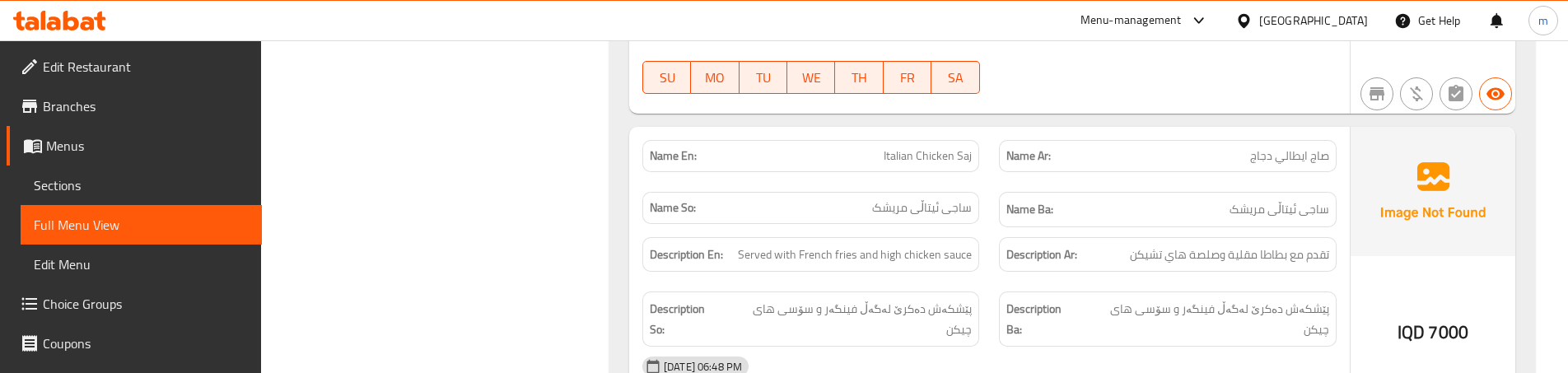
click at [877, 246] on div "Description En: Served with French fries and high chicken sauce" at bounding box center [811, 254] width 337 height 36
click at [964, 199] on span "ساجی ئیتاڵی مریشک" at bounding box center [922, 208] width 100 height 17
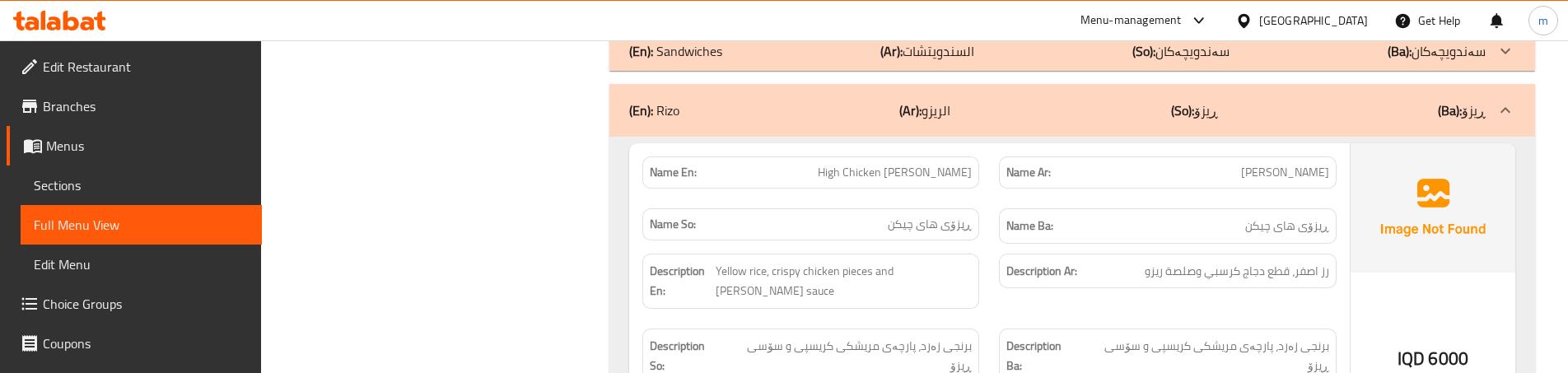
scroll to position [3411, 0]
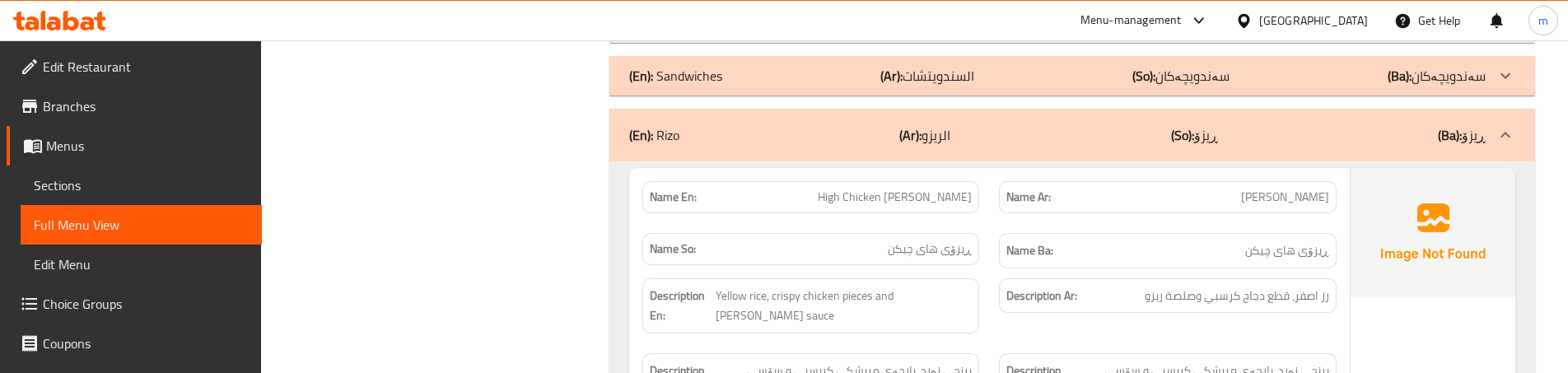
click at [732, 240] on p "Name So: ڕیزۆی [PERSON_NAME]" at bounding box center [811, 248] width 322 height 17
click at [1002, 179] on div "Name Ar: [PERSON_NAME]" at bounding box center [1167, 197] width 357 height 52
click at [1010, 181] on div "Name Ar: [PERSON_NAME]" at bounding box center [1167, 197] width 337 height 32
drag, startPoint x: 921, startPoint y: 254, endPoint x: 745, endPoint y: 266, distance: 176.4
click at [745, 278] on div "Description En: Yellow rice, crispy chicken pieces and [PERSON_NAME] sauce" at bounding box center [811, 306] width 337 height 55
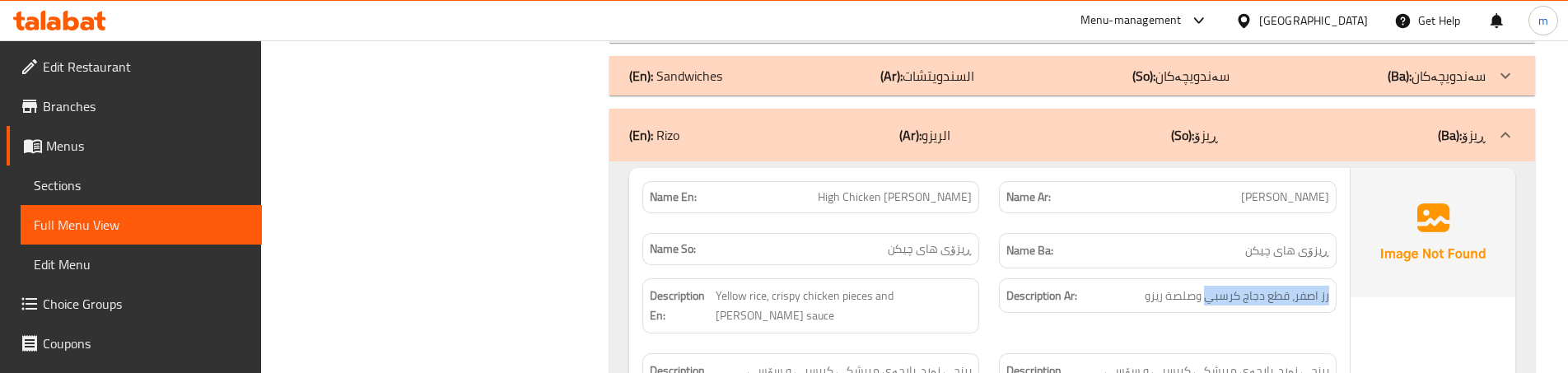
drag, startPoint x: 1205, startPoint y: 255, endPoint x: 1339, endPoint y: 248, distance: 134.2
click at [1339, 268] on div "Description Ar: رز اصفر، قطع دجاج كرسبي وصلصة ريزو" at bounding box center [1167, 306] width 357 height 75
drag, startPoint x: 1167, startPoint y: 254, endPoint x: 1334, endPoint y: 254, distance: 167.0
click at [1334, 278] on div "Description Ar: رز اصفر، قطع دجاج كرسبي وصلصة ريزو" at bounding box center [1167, 296] width 337 height 36
drag, startPoint x: 1108, startPoint y: 311, endPoint x: 1340, endPoint y: 304, distance: 232.1
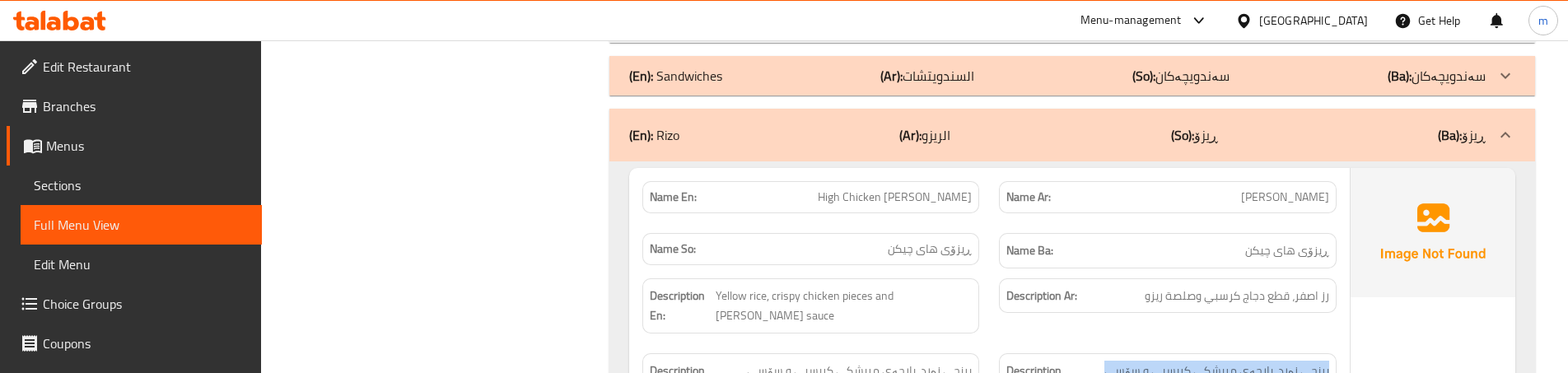
click at [984, 223] on div "Name So: ڕیزۆی [PERSON_NAME]" at bounding box center [811, 250] width 357 height 55
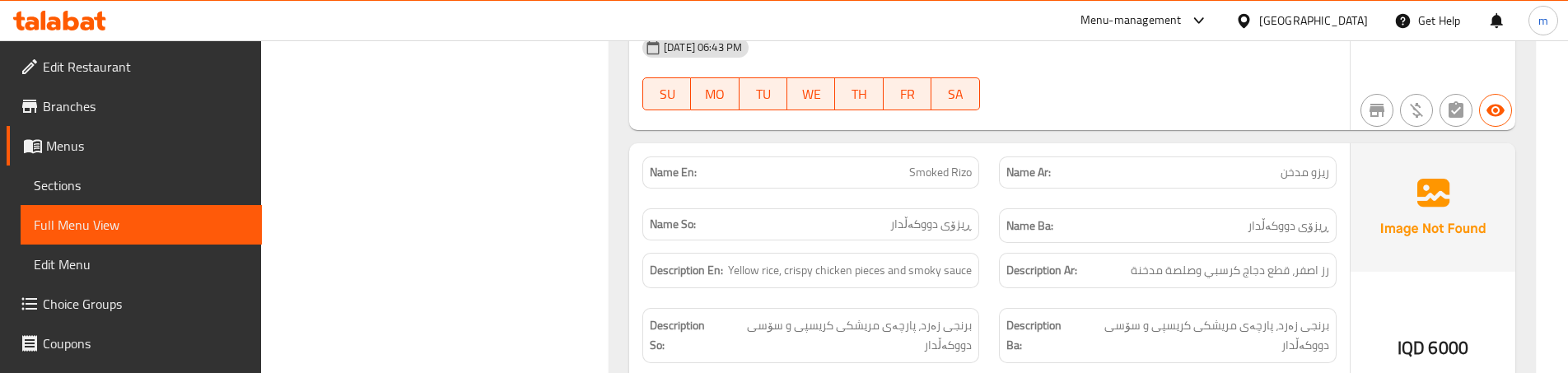
scroll to position [3796, 0]
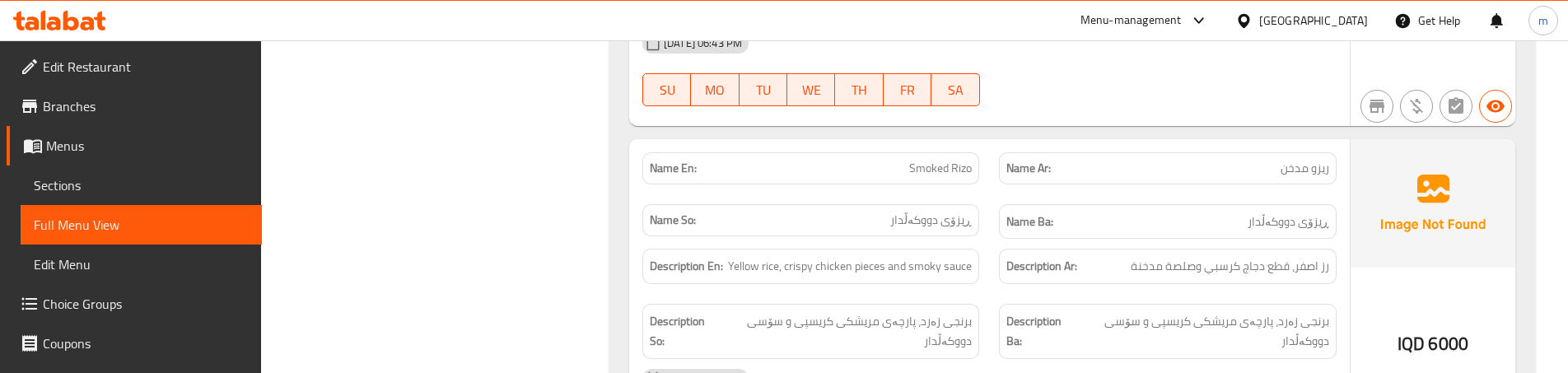
click at [996, 238] on div "Description Ar: رز اصفر، قطع دجاج كرسبي وصلصة مدخنة" at bounding box center [1167, 266] width 357 height 55
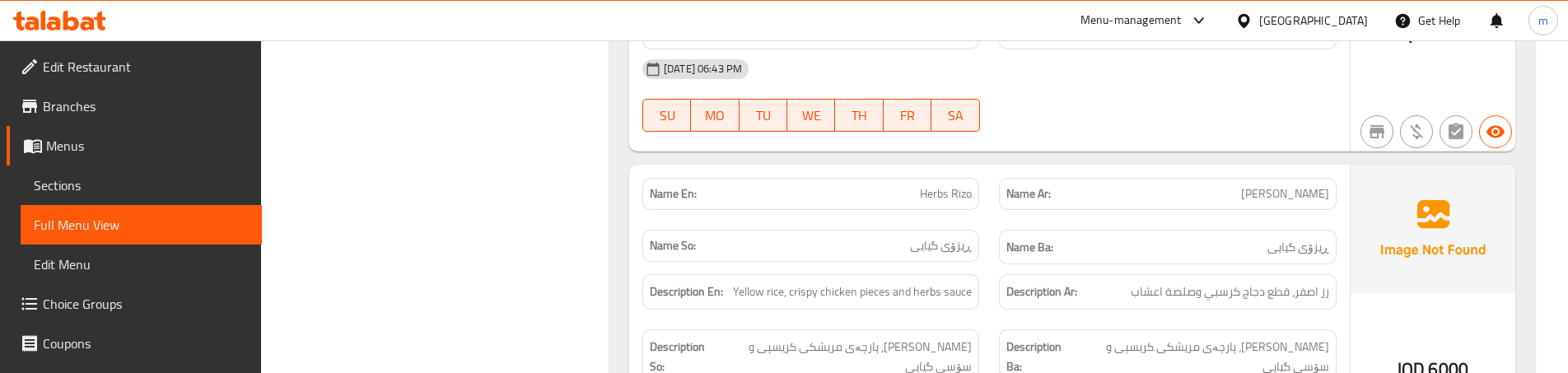
scroll to position [4125, 0]
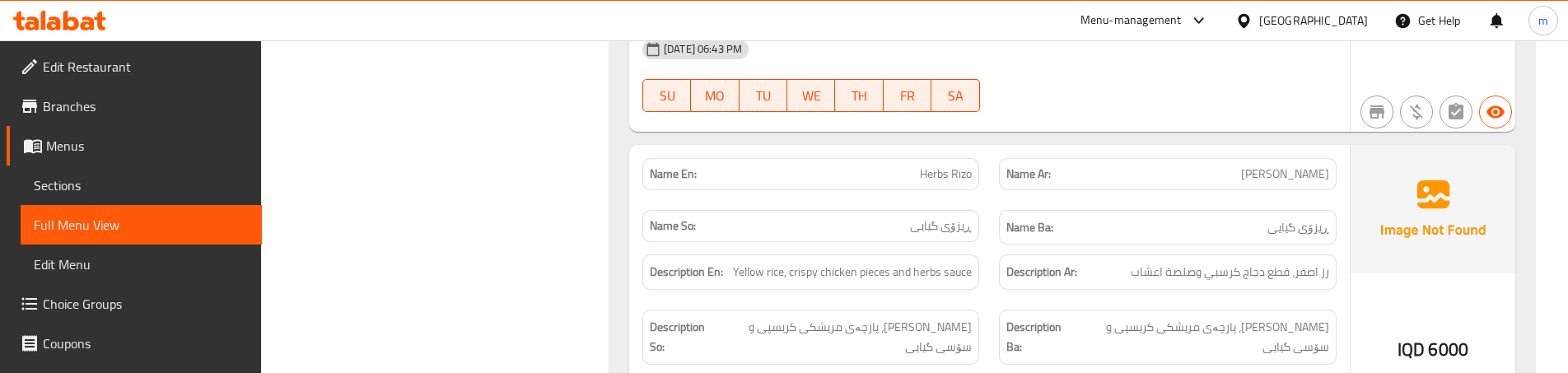
click at [988, 244] on div "Description En: Yellow rice, crispy chicken pieces and herbs sauce" at bounding box center [811, 272] width 357 height 55
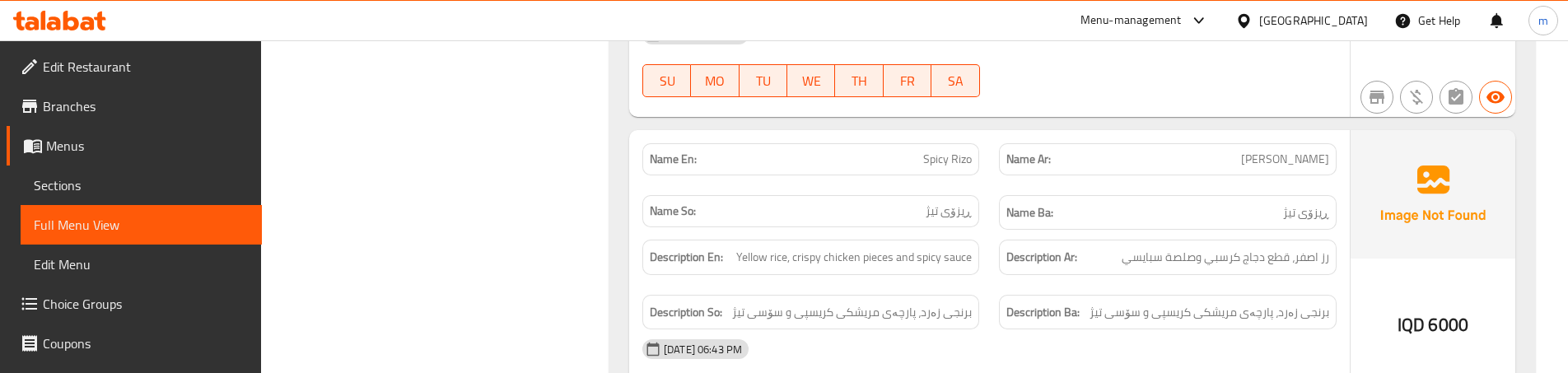
scroll to position [4454, 0]
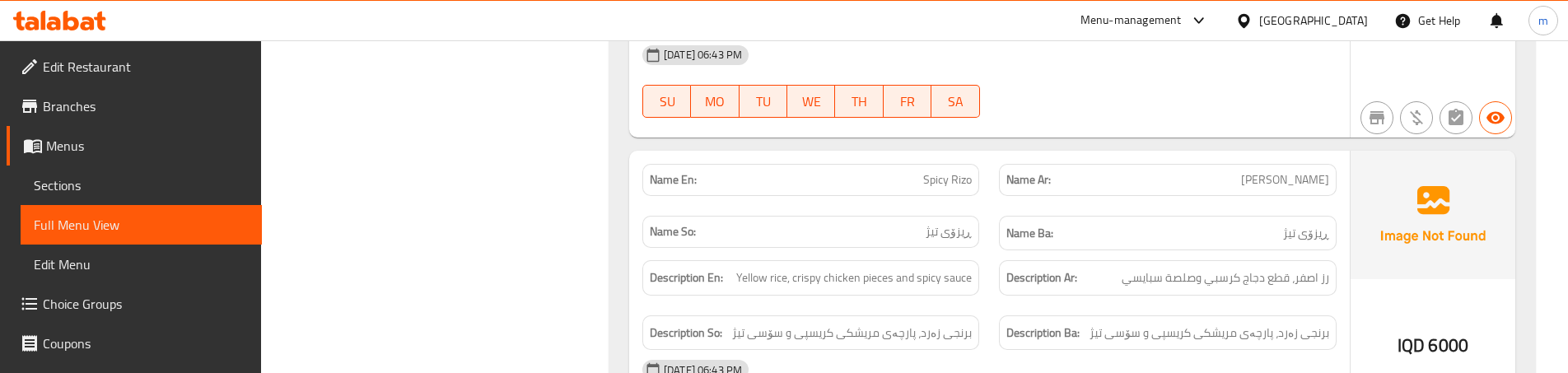
click at [988, 206] on div "Name So: ڕیزۆی تیژ" at bounding box center [811, 233] width 357 height 55
click at [1001, 306] on div "Description Ba: برنجی زەرد، پارچەی مریشکی کریسپی و سۆسی تیژ" at bounding box center [1167, 333] width 357 height 55
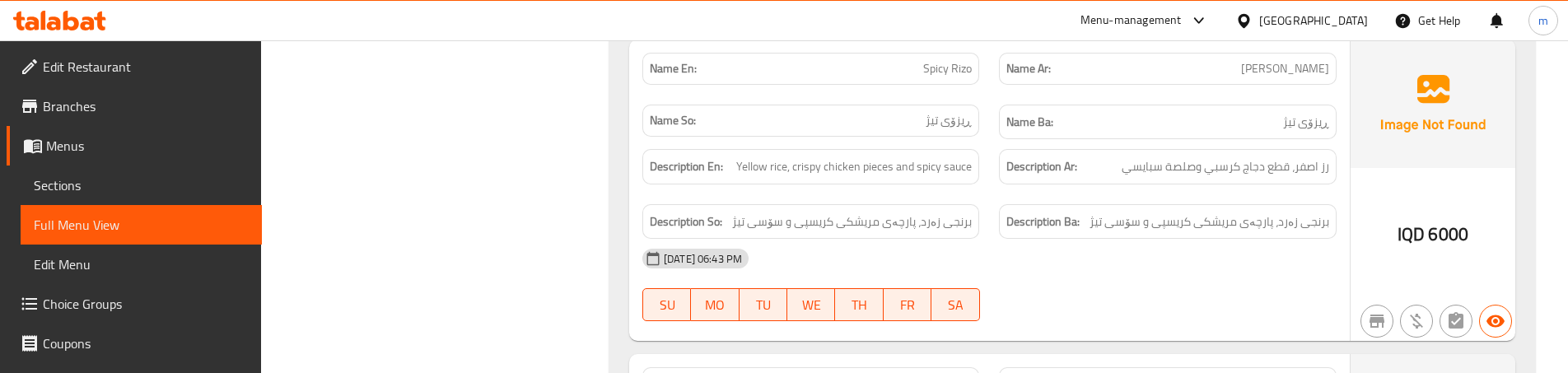
scroll to position [4563, 0]
click at [1009, 240] on div "[DATE] 06:43 PM" at bounding box center [989, 260] width 714 height 40
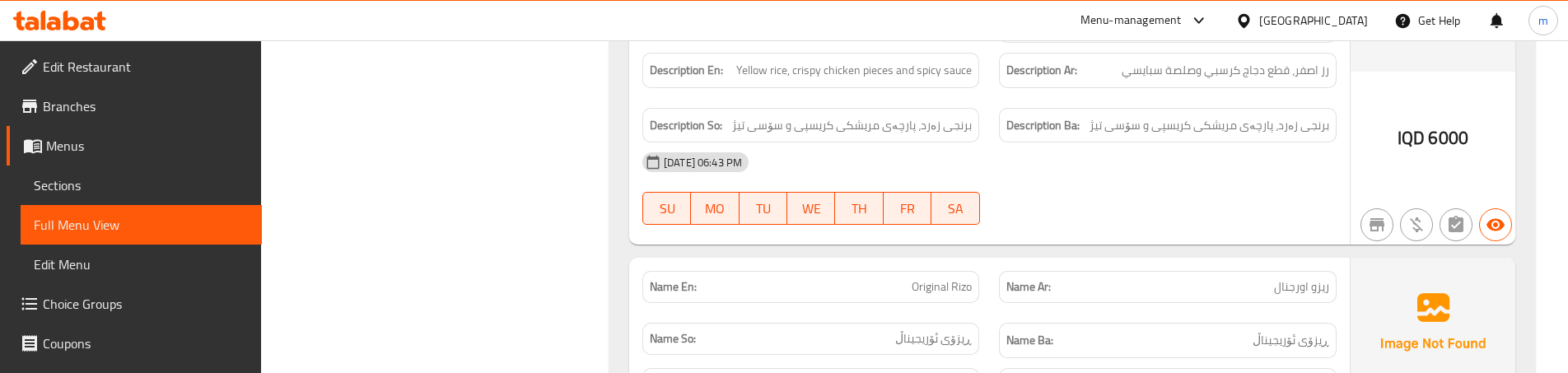
scroll to position [4673, 0]
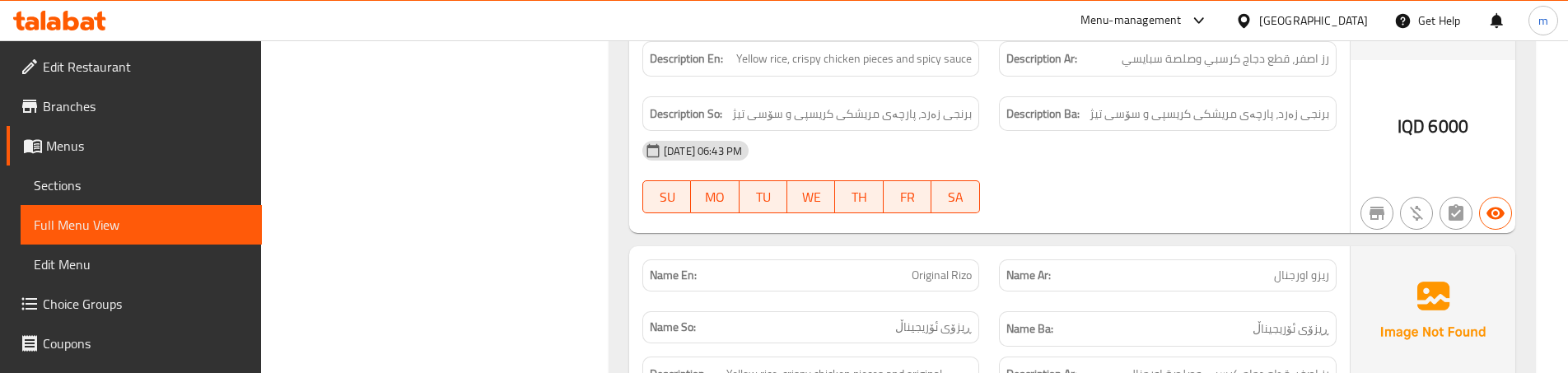
click at [1000, 356] on div "Description Ar: رز اصفر، قطع دجاج كرسبي وصلصة اورجنال" at bounding box center [1167, 374] width 337 height 36
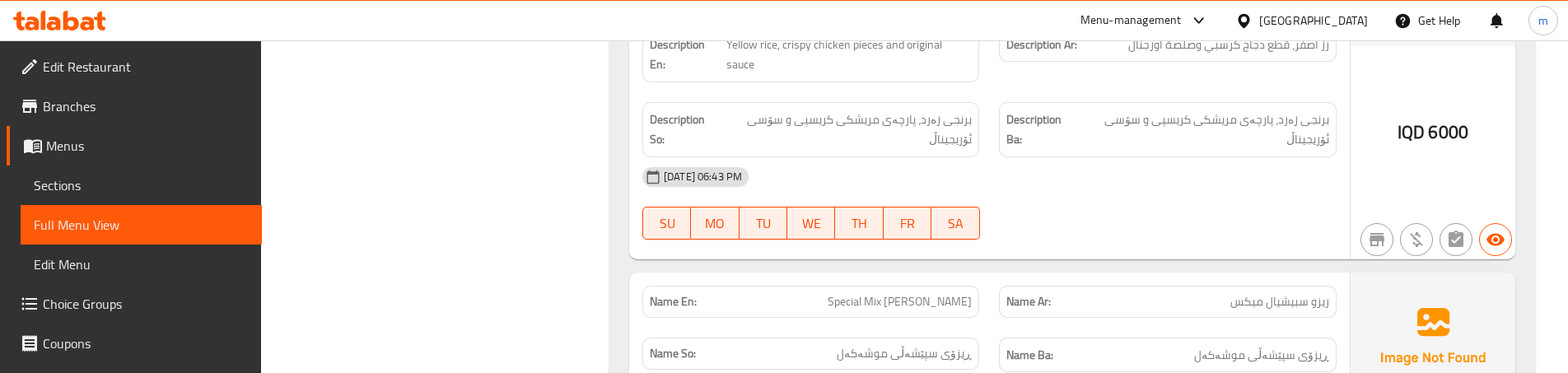
scroll to position [5057, 0]
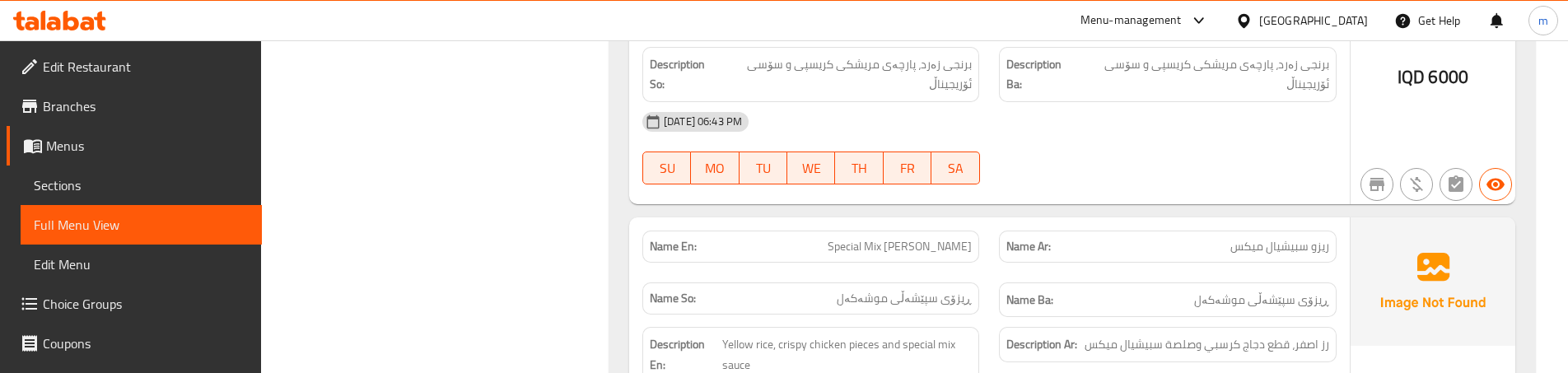
click at [982, 272] on div "Name So: ڕیزۆی سپێشەڵی موشەکەل" at bounding box center [811, 300] width 357 height 55
click at [992, 317] on div "Description Ar: رز اصفر، قطع دجاج كرسبي وصلصة سبيشيال ميكس" at bounding box center [1167, 354] width 357 height 75
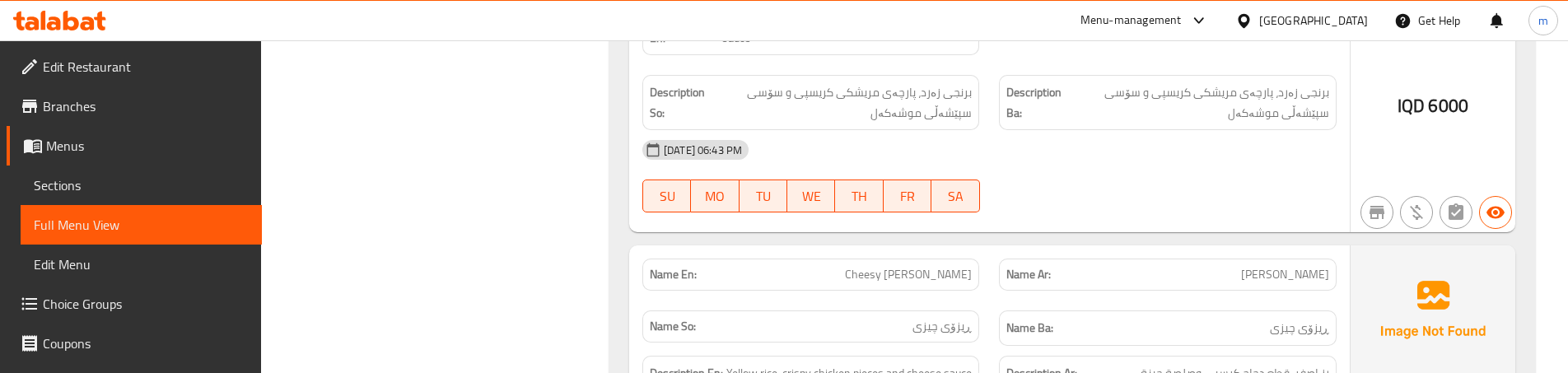
scroll to position [5386, 0]
click at [1003, 307] on div "Name Ba: ڕیزۆی چیزی" at bounding box center [1167, 325] width 337 height 36
click at [998, 343] on div "Description Ar: رز اصفر، قطع دجاج كرسبي وصلصة جبنة" at bounding box center [1167, 371] width 357 height 55
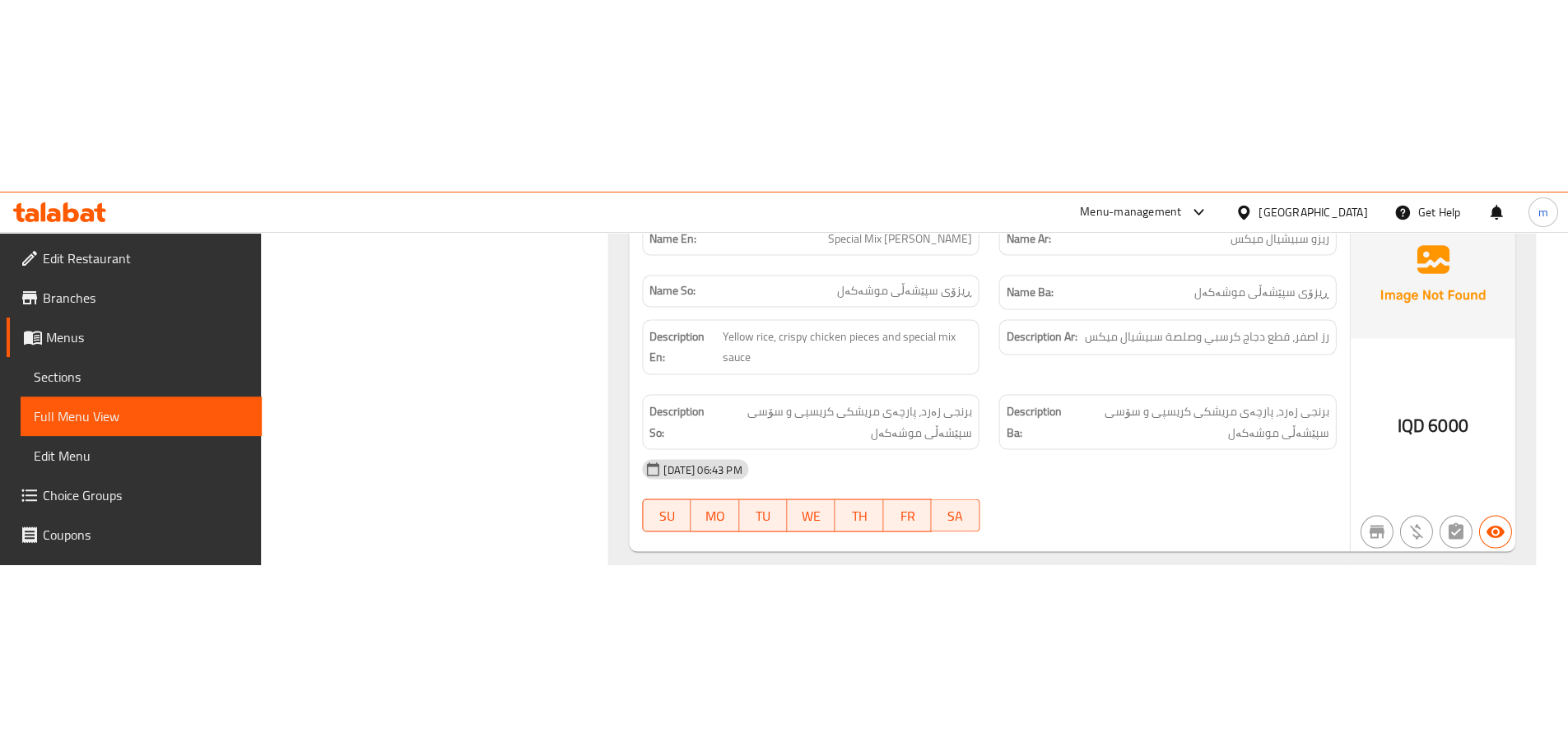
scroll to position [5221, 0]
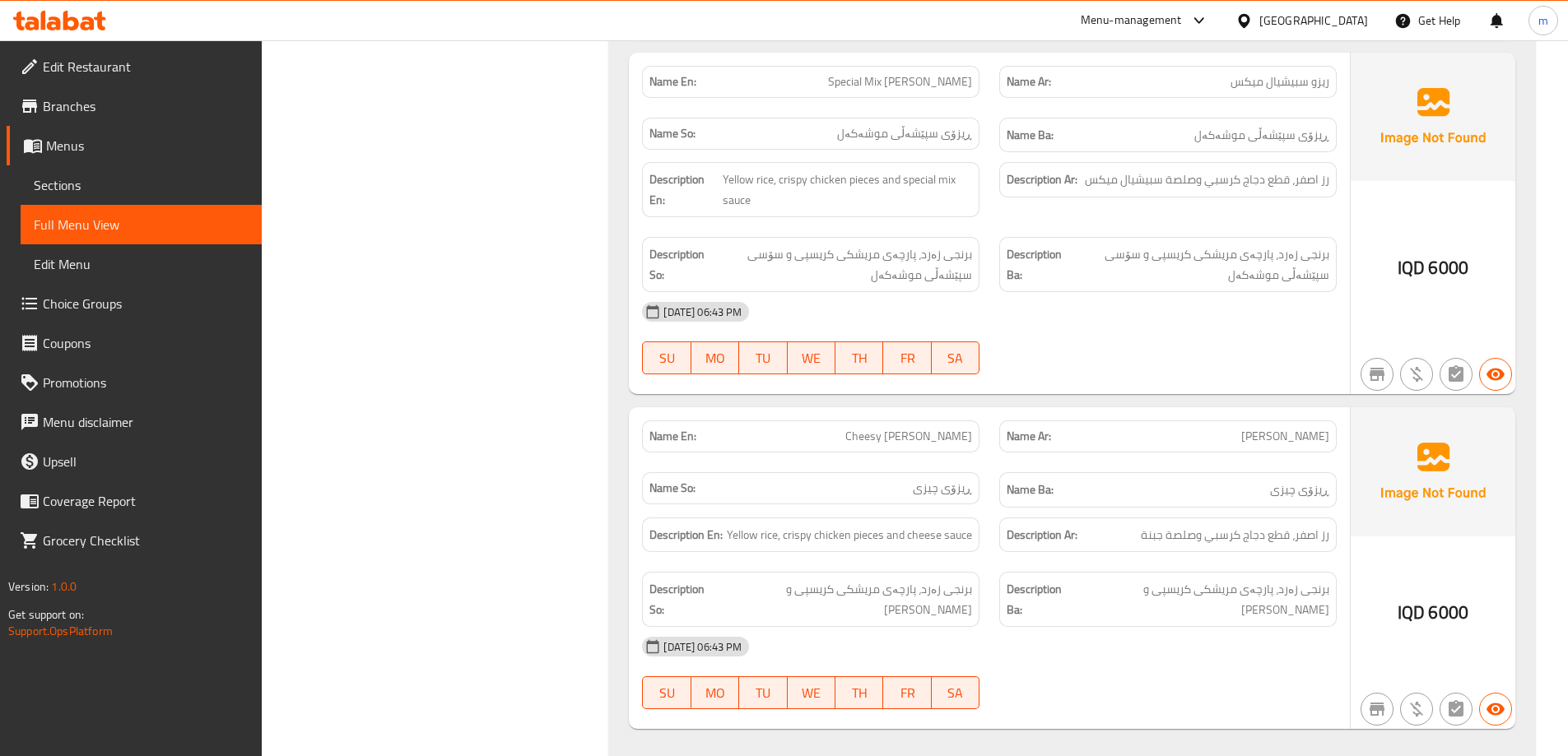
click at [115, 196] on link "Sections" at bounding box center [141, 185] width 241 height 40
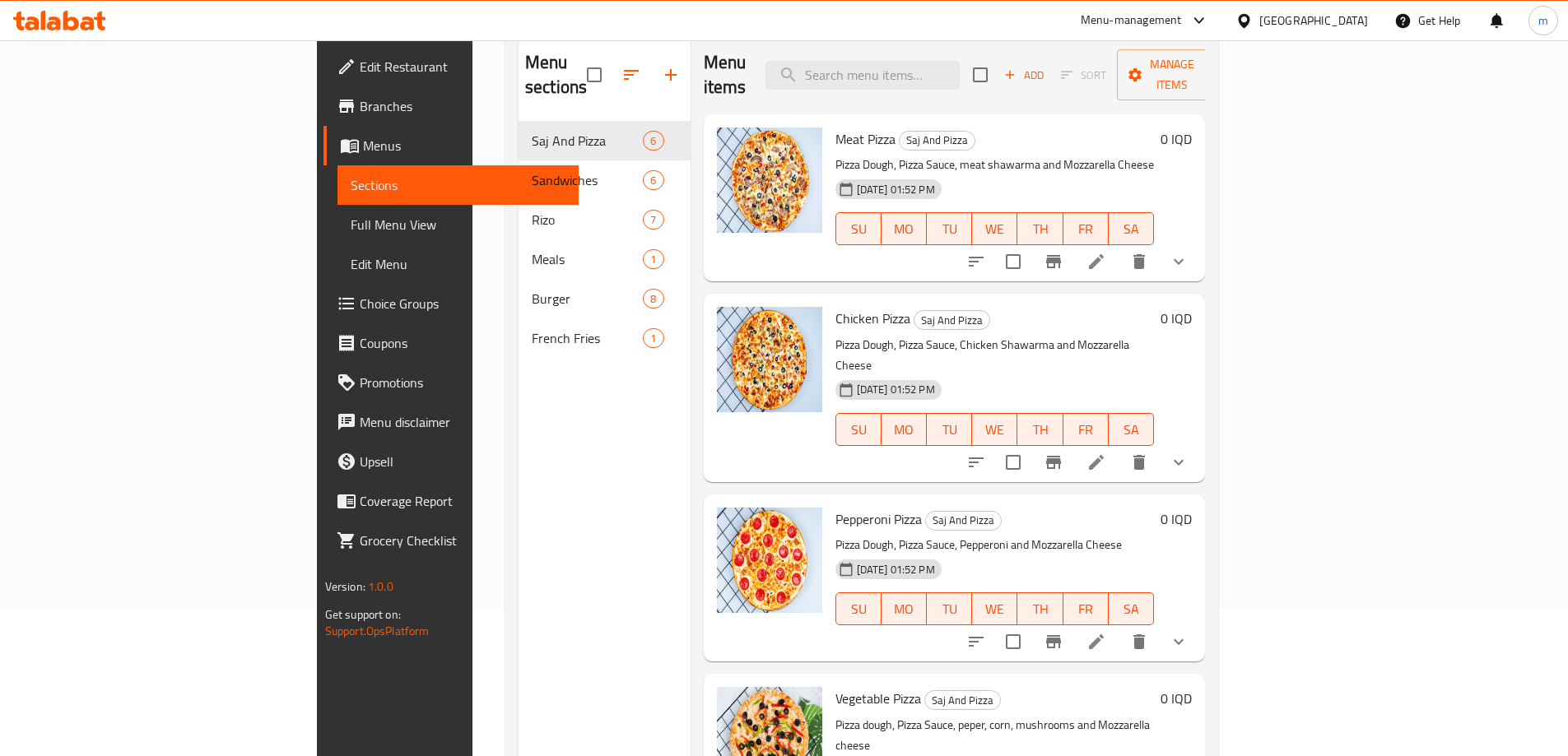
scroll to position [230, 0]
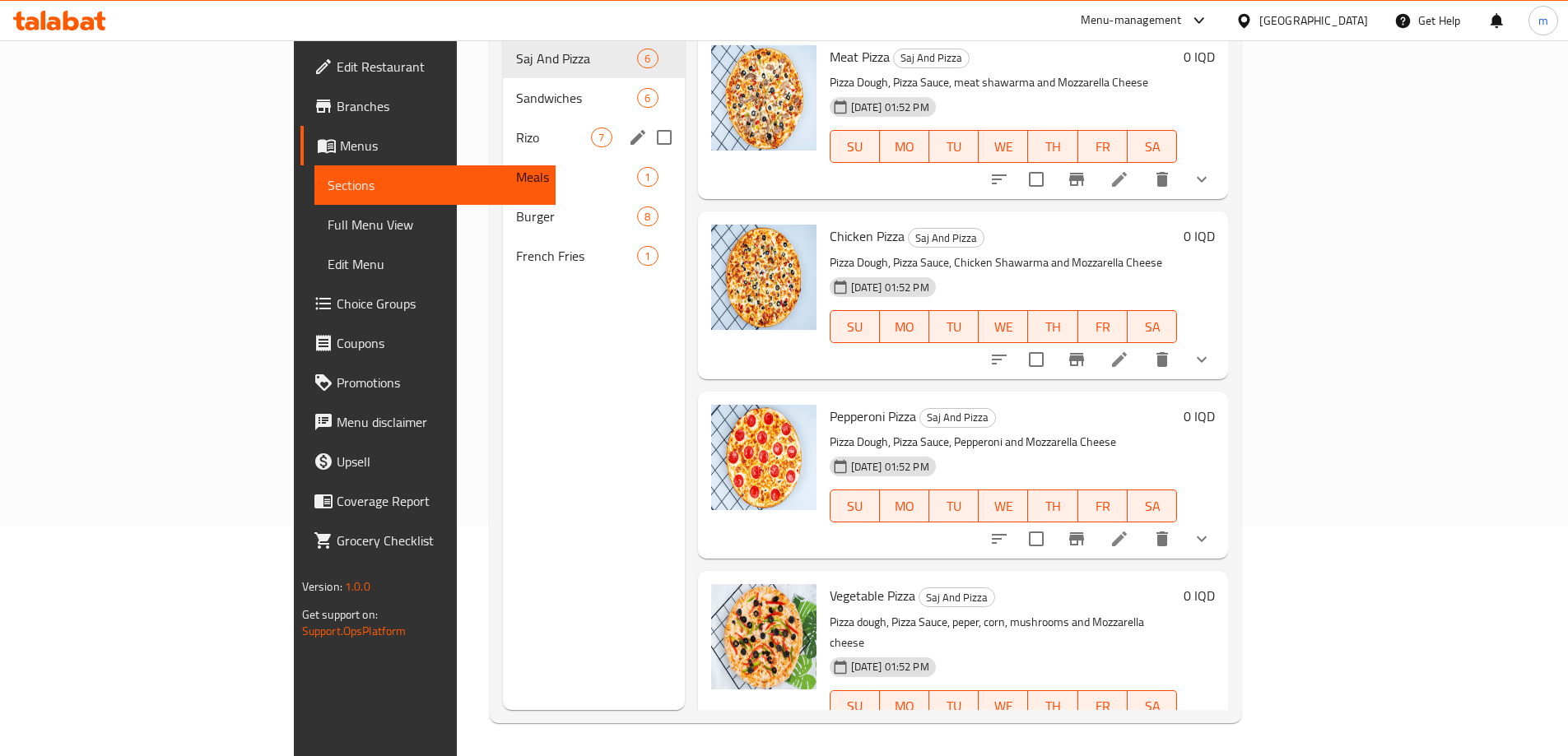
click at [516, 128] on span "Rizo" at bounding box center [553, 138] width 75 height 20
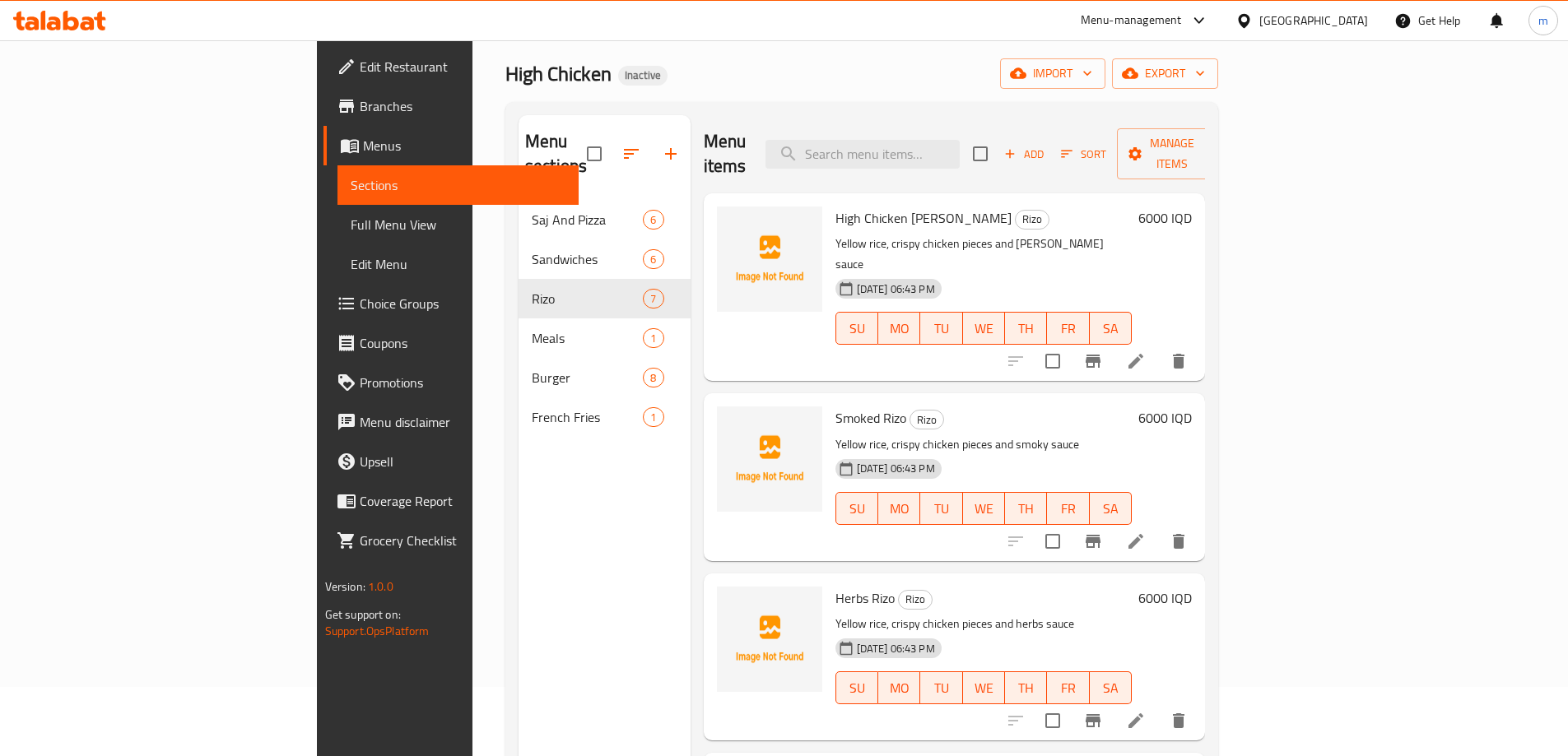
scroll to position [66, 0]
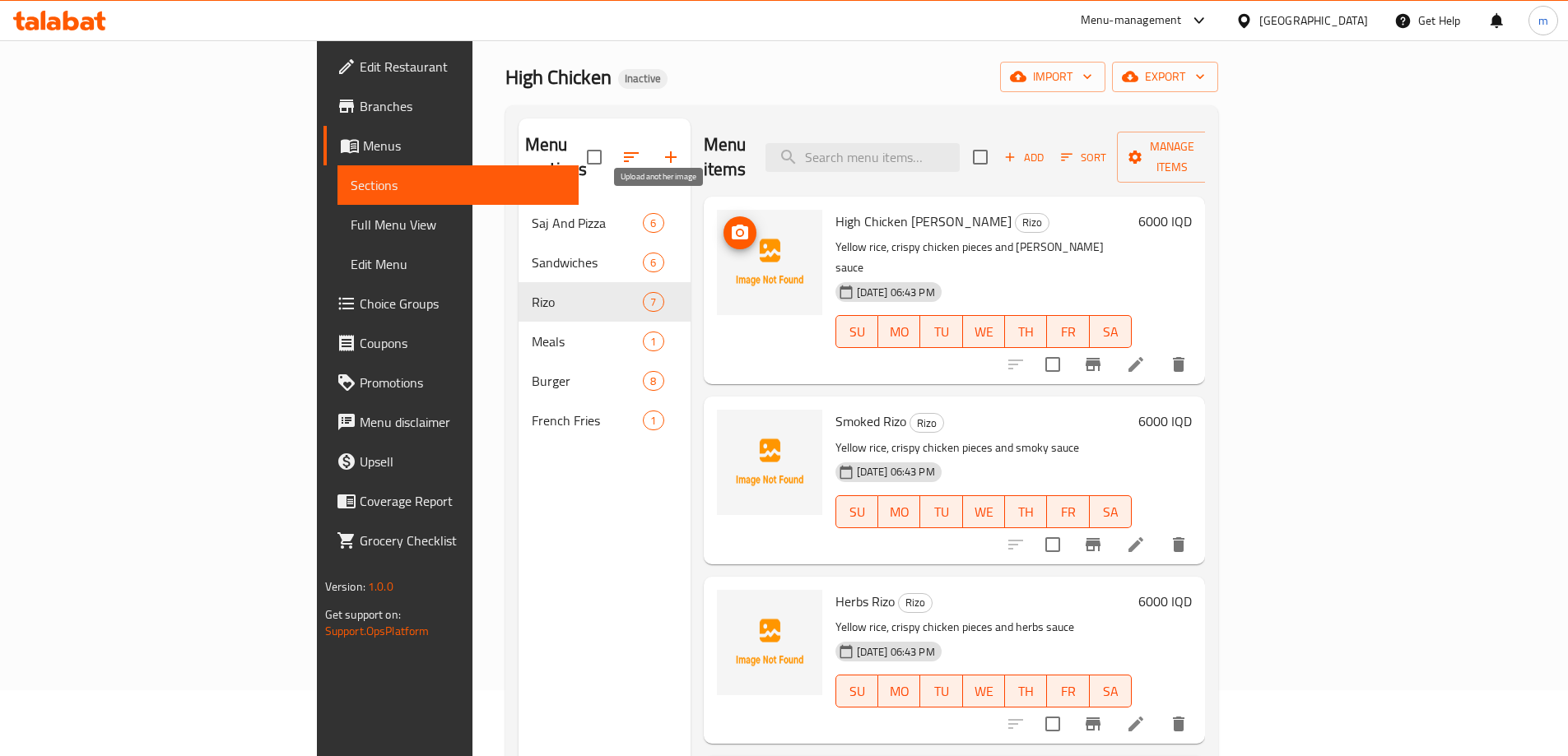
click at [732, 224] on icon "upload picture" at bounding box center [740, 232] width 17 height 15
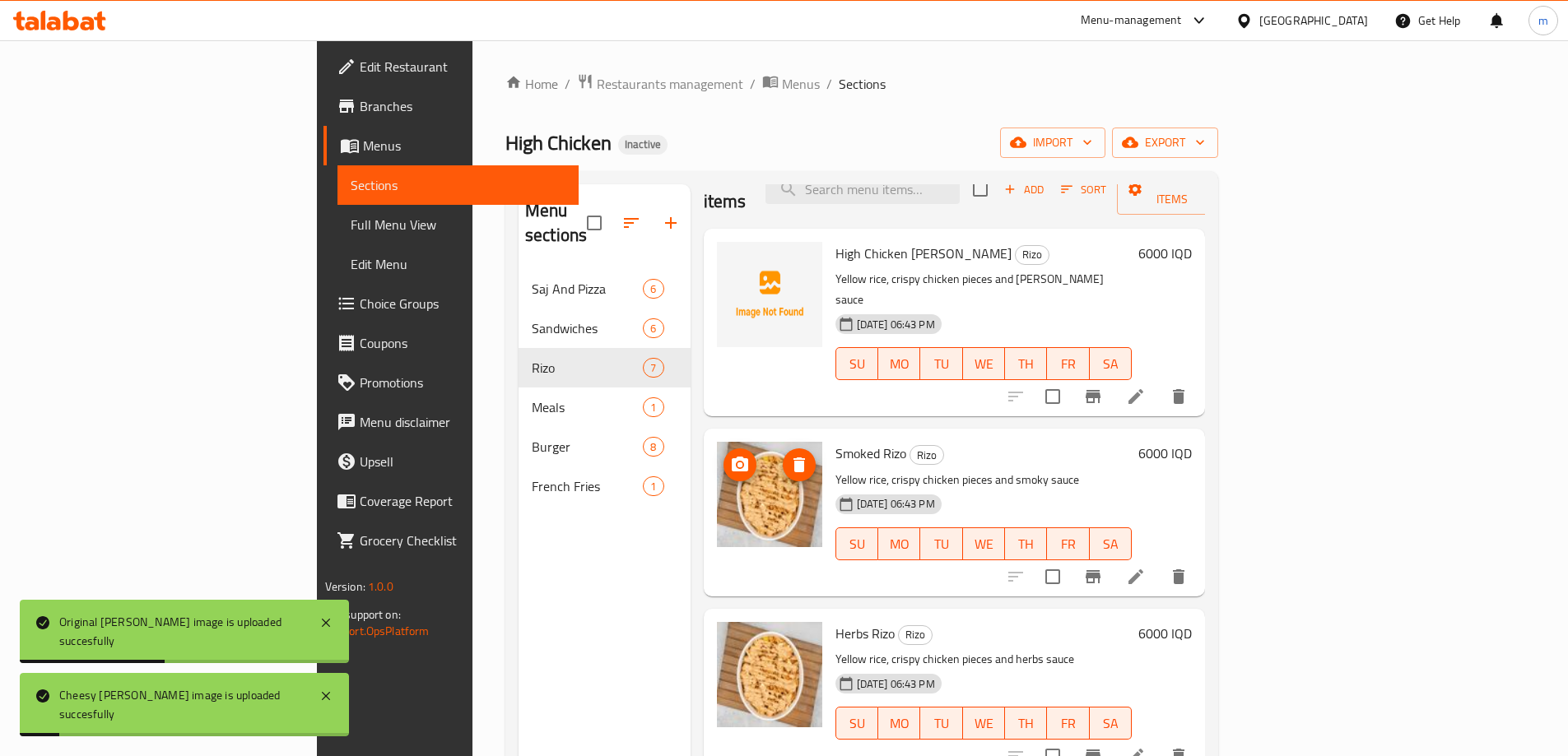
scroll to position [0, 0]
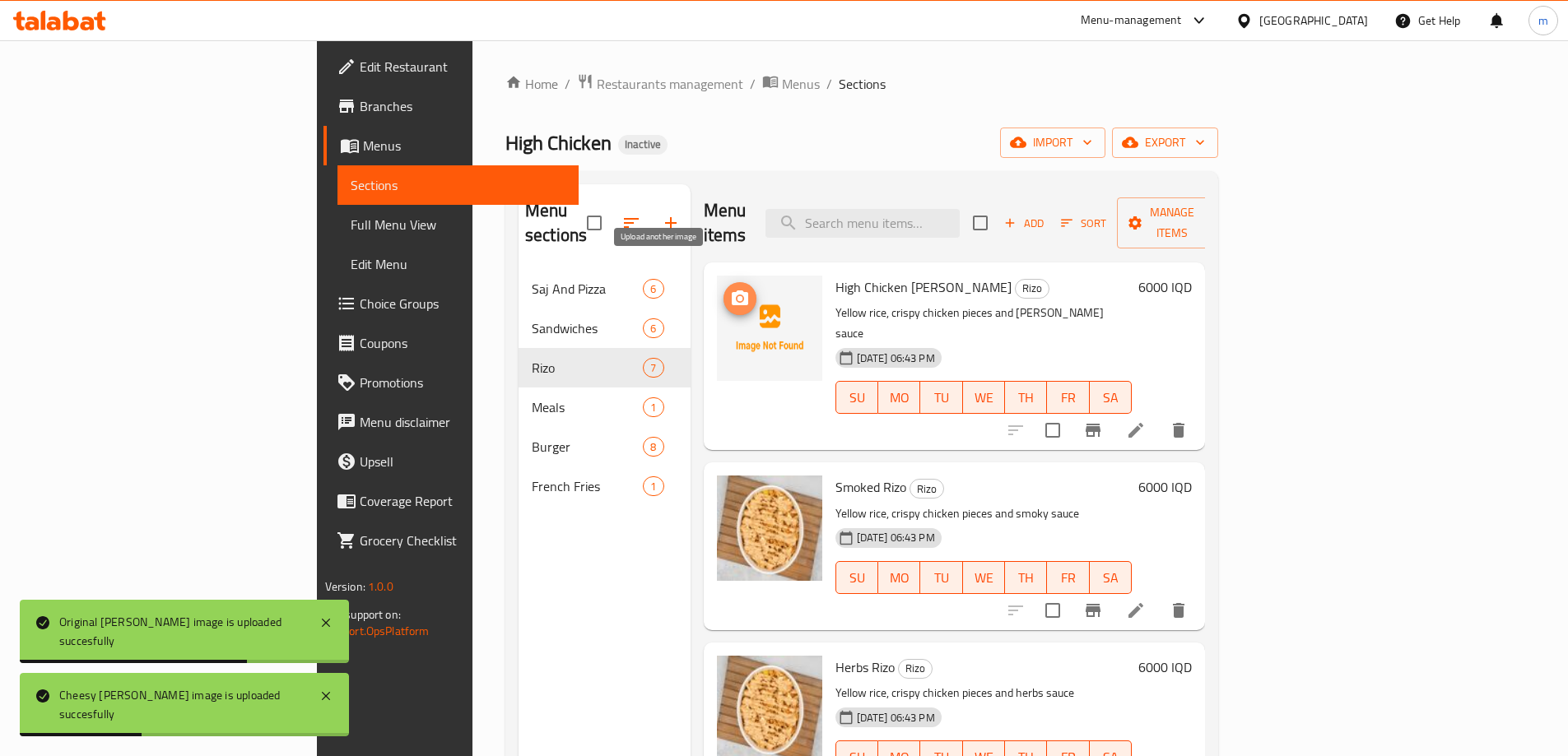
click at [730, 289] on icon "upload picture" at bounding box center [740, 299] width 20 height 20
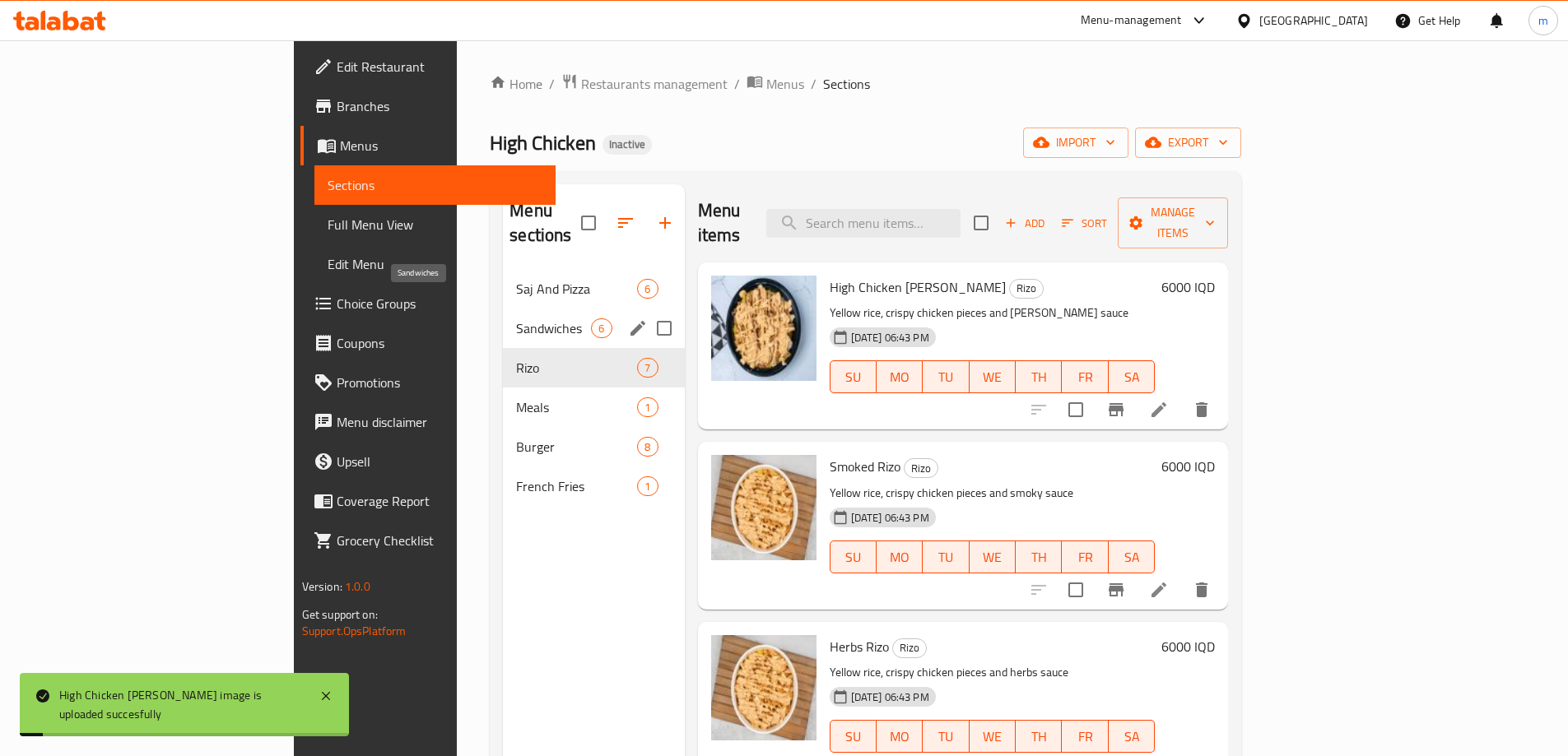
click at [503, 277] on div "Saj And Pizza 6" at bounding box center [593, 289] width 181 height 40
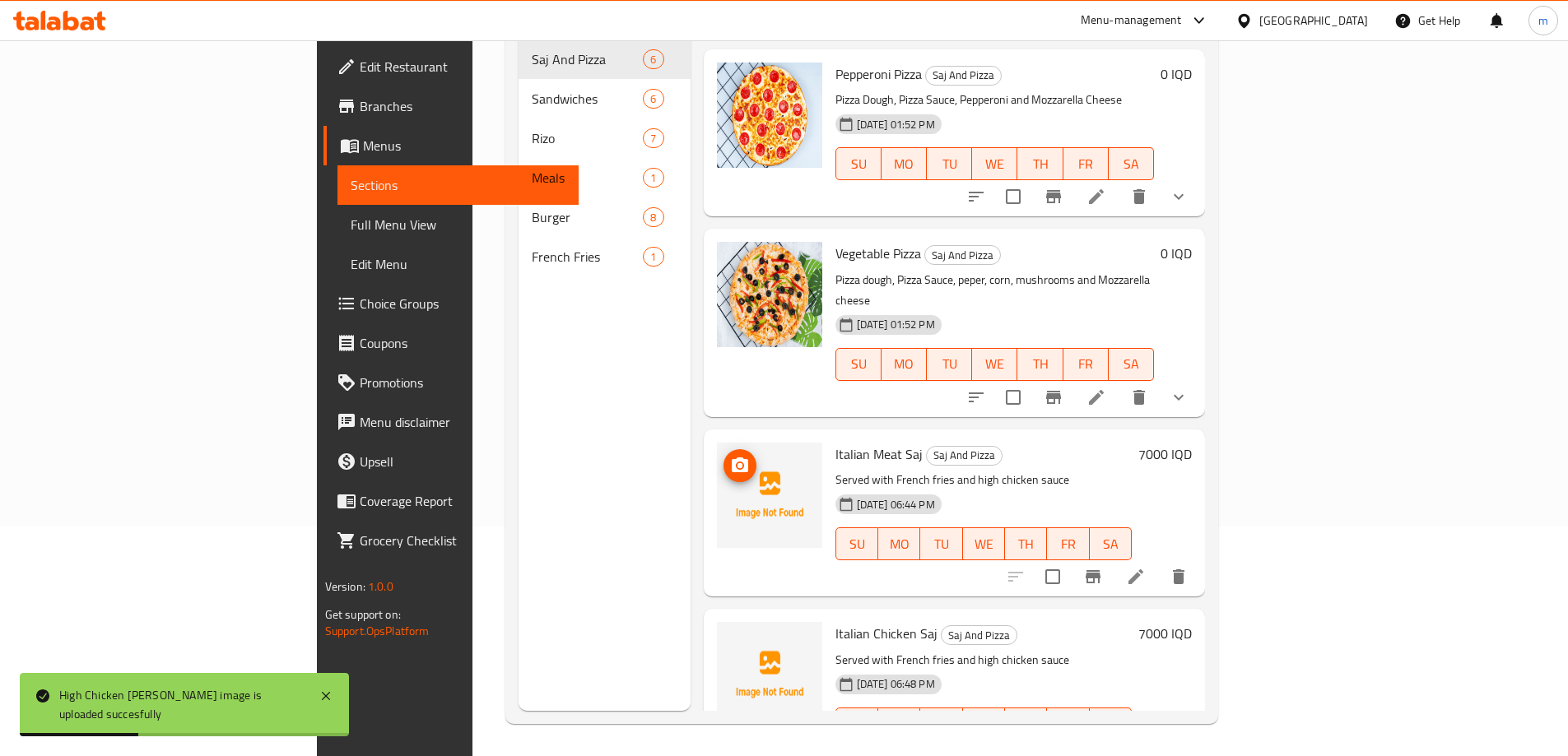
scroll to position [230, 0]
click at [730, 455] on icon "upload picture" at bounding box center [740, 465] width 20 height 20
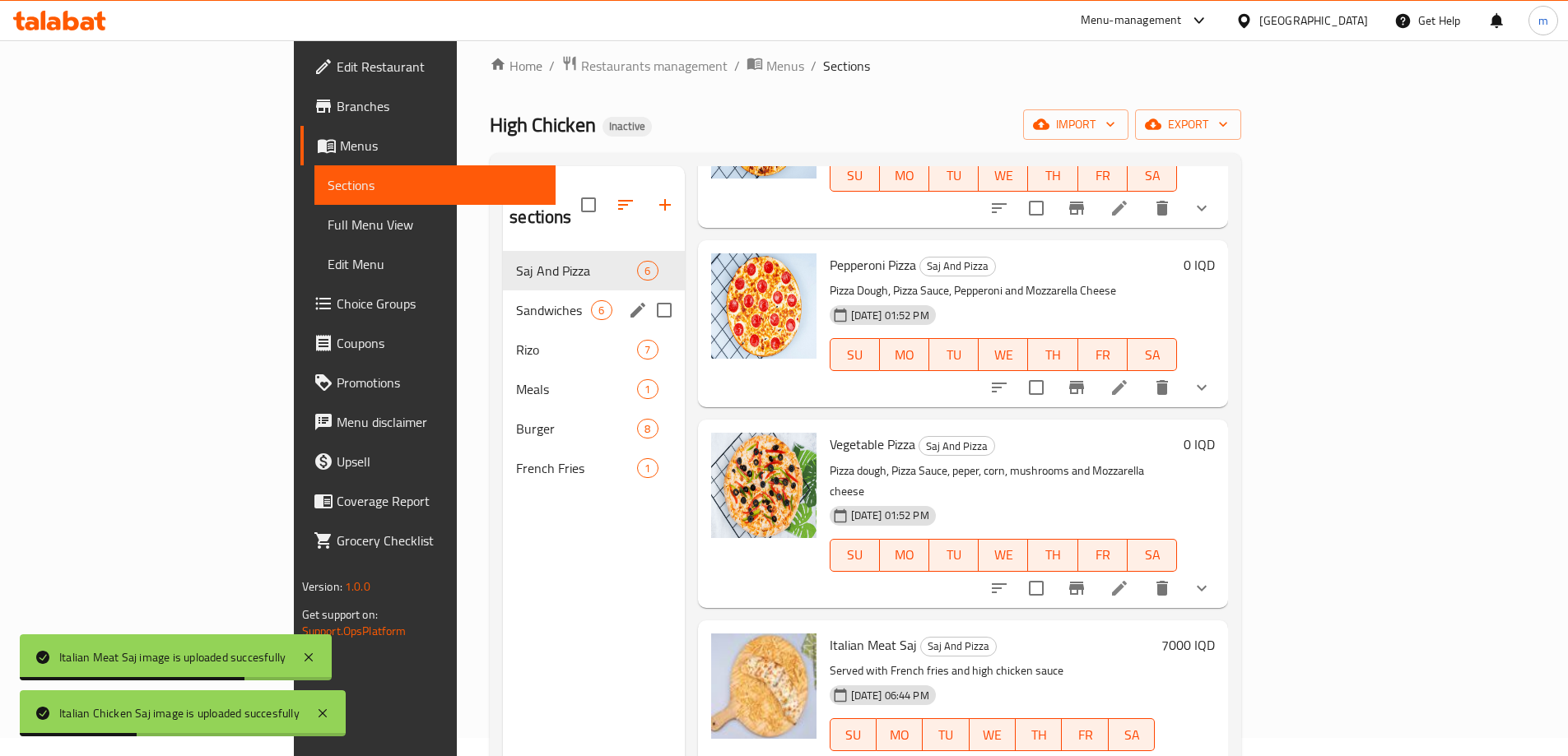
scroll to position [11, 0]
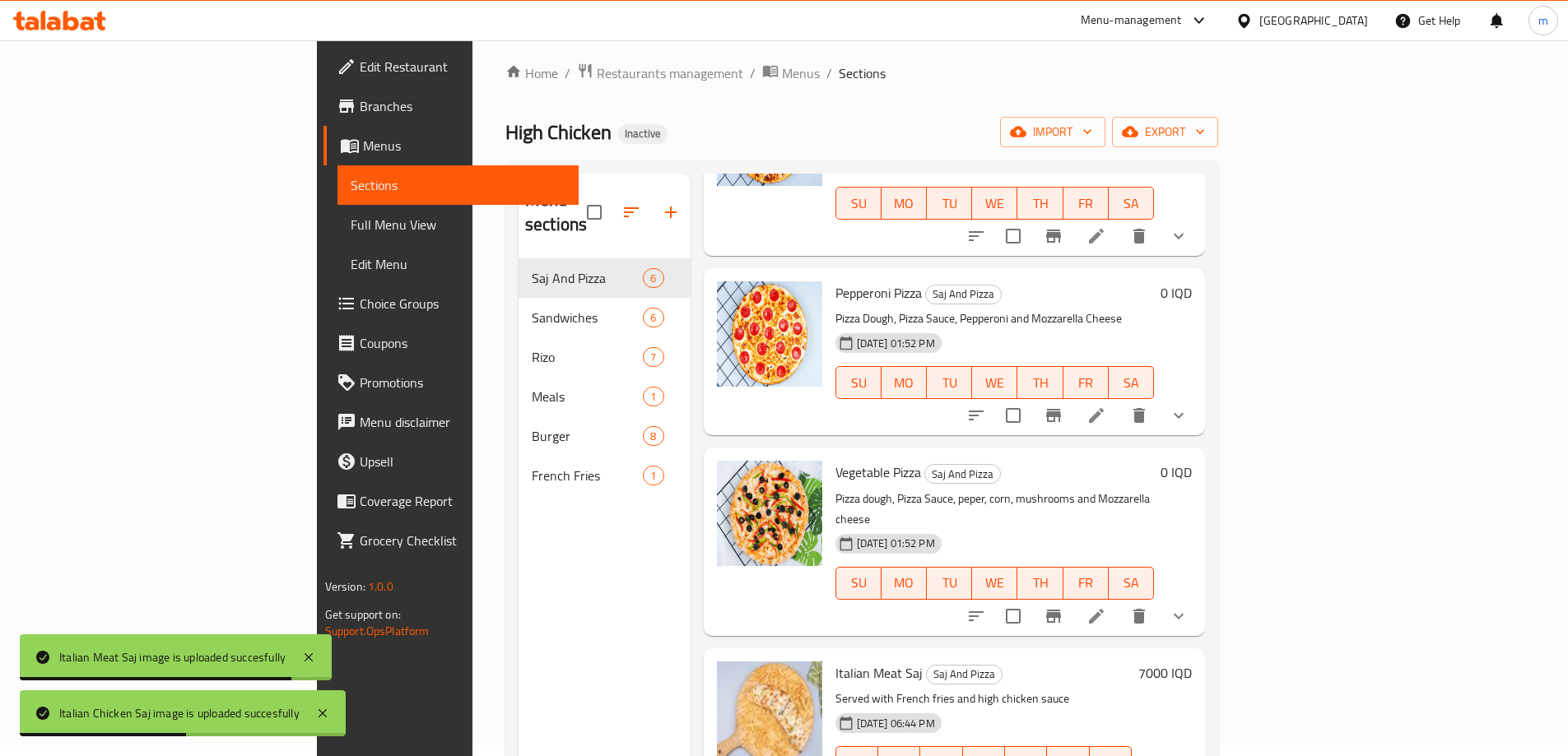
click at [351, 219] on span "Full Menu View" at bounding box center [458, 225] width 215 height 20
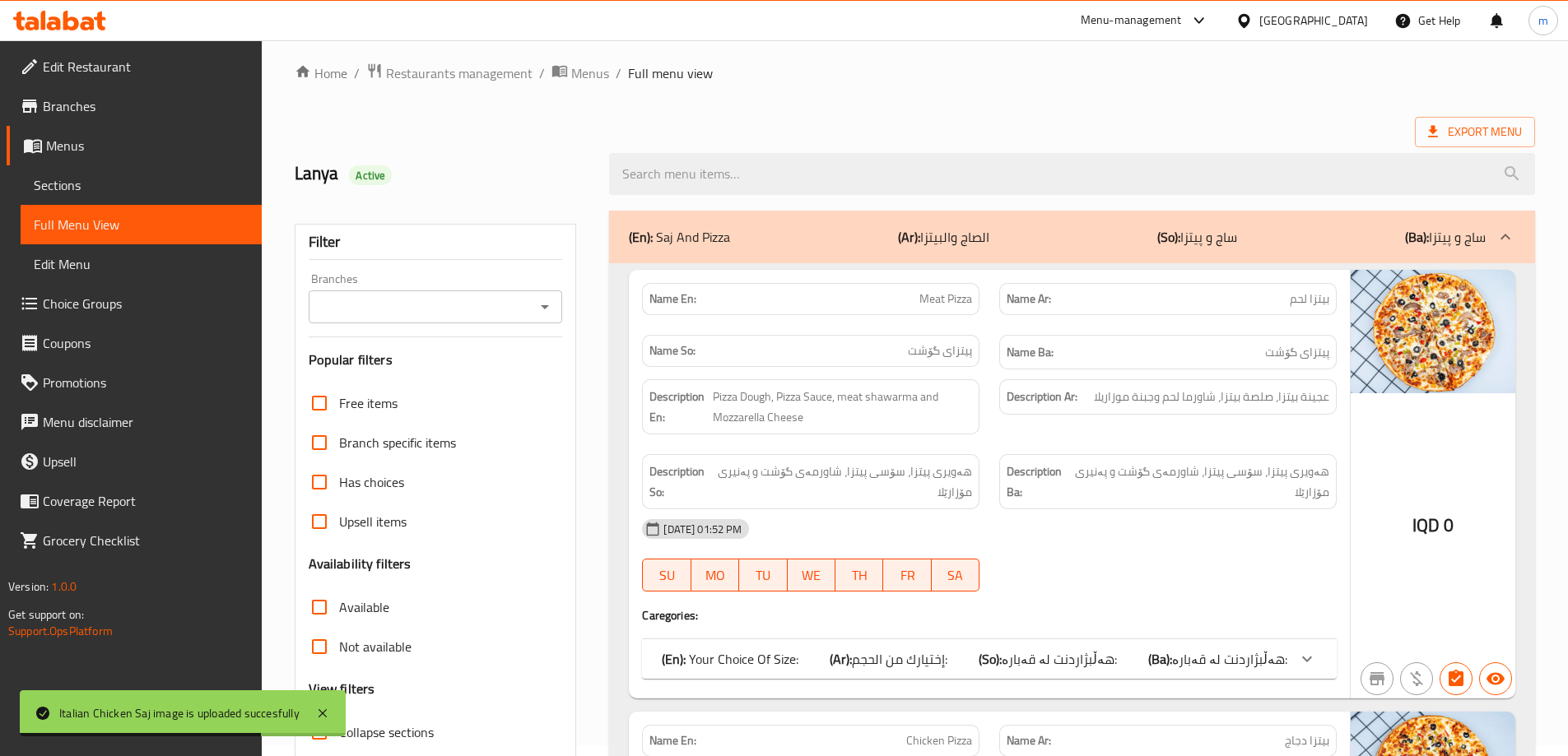
click at [538, 309] on icon "Open" at bounding box center [545, 307] width 20 height 20
click at [420, 378] on span "High Chicken, Hay Al jihad" at bounding box center [392, 378] width 145 height 20
type input "High Chicken, Hay Al jihad"
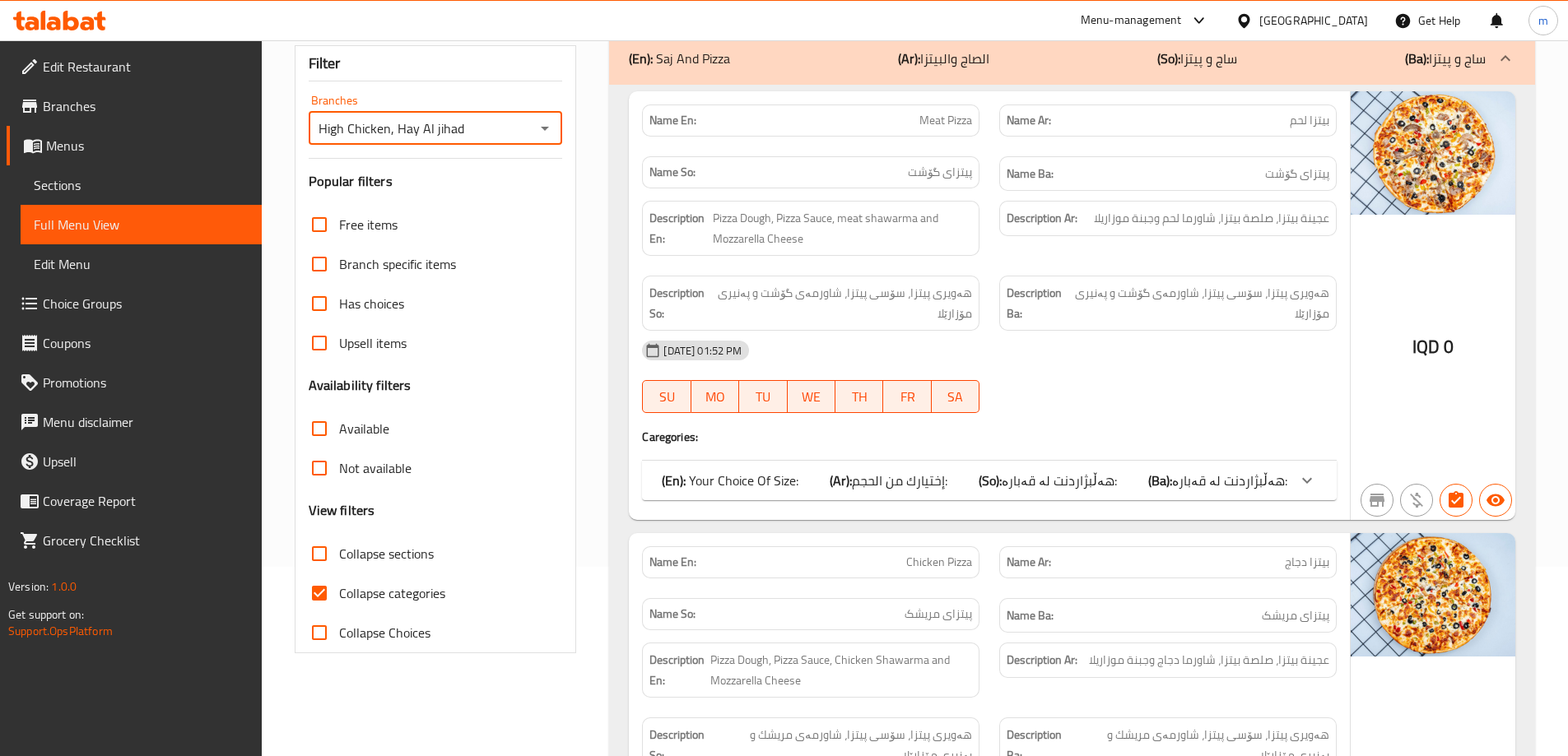
scroll to position [230, 0]
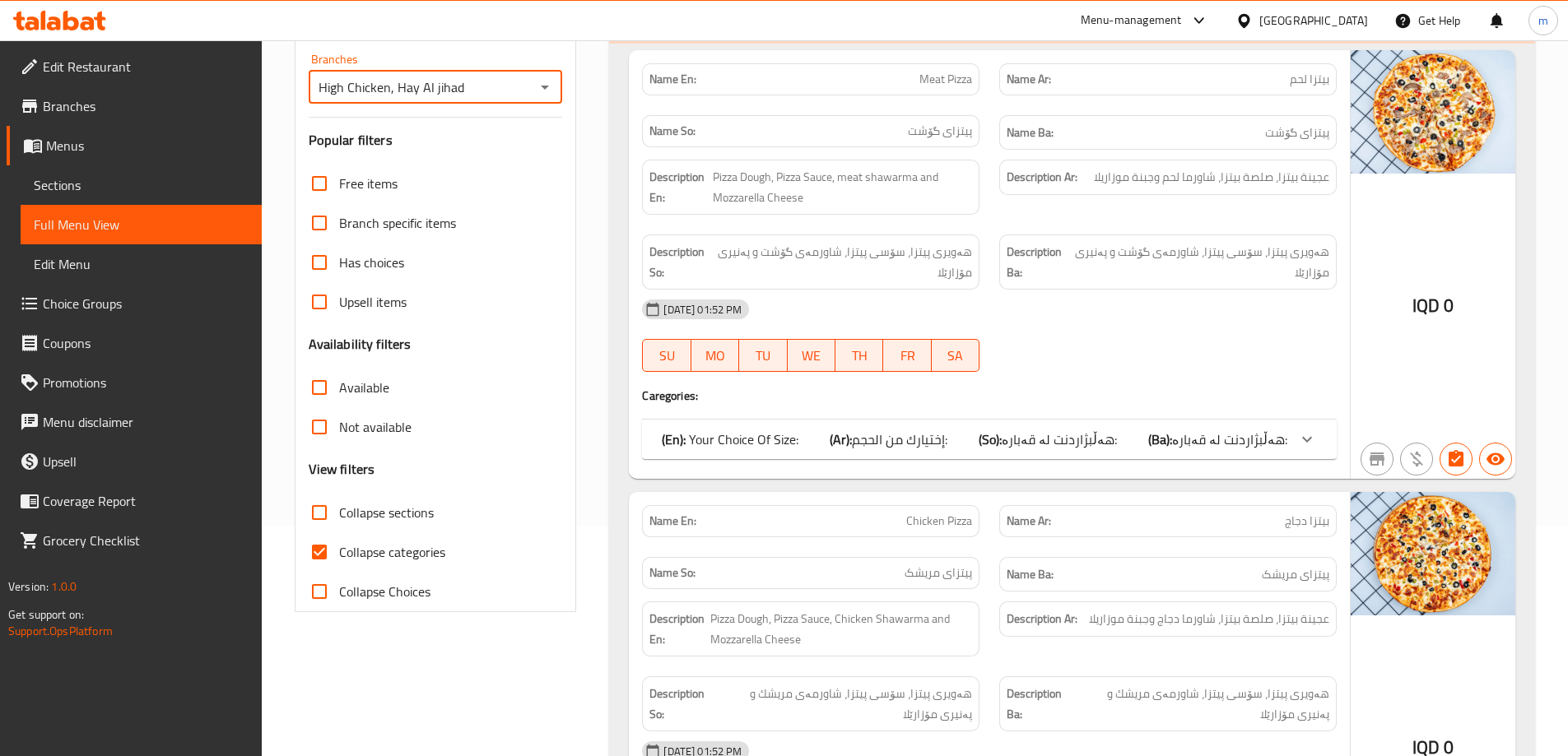
click at [325, 543] on input "Collapse categories" at bounding box center [320, 552] width 40 height 40
checkbox input "false"
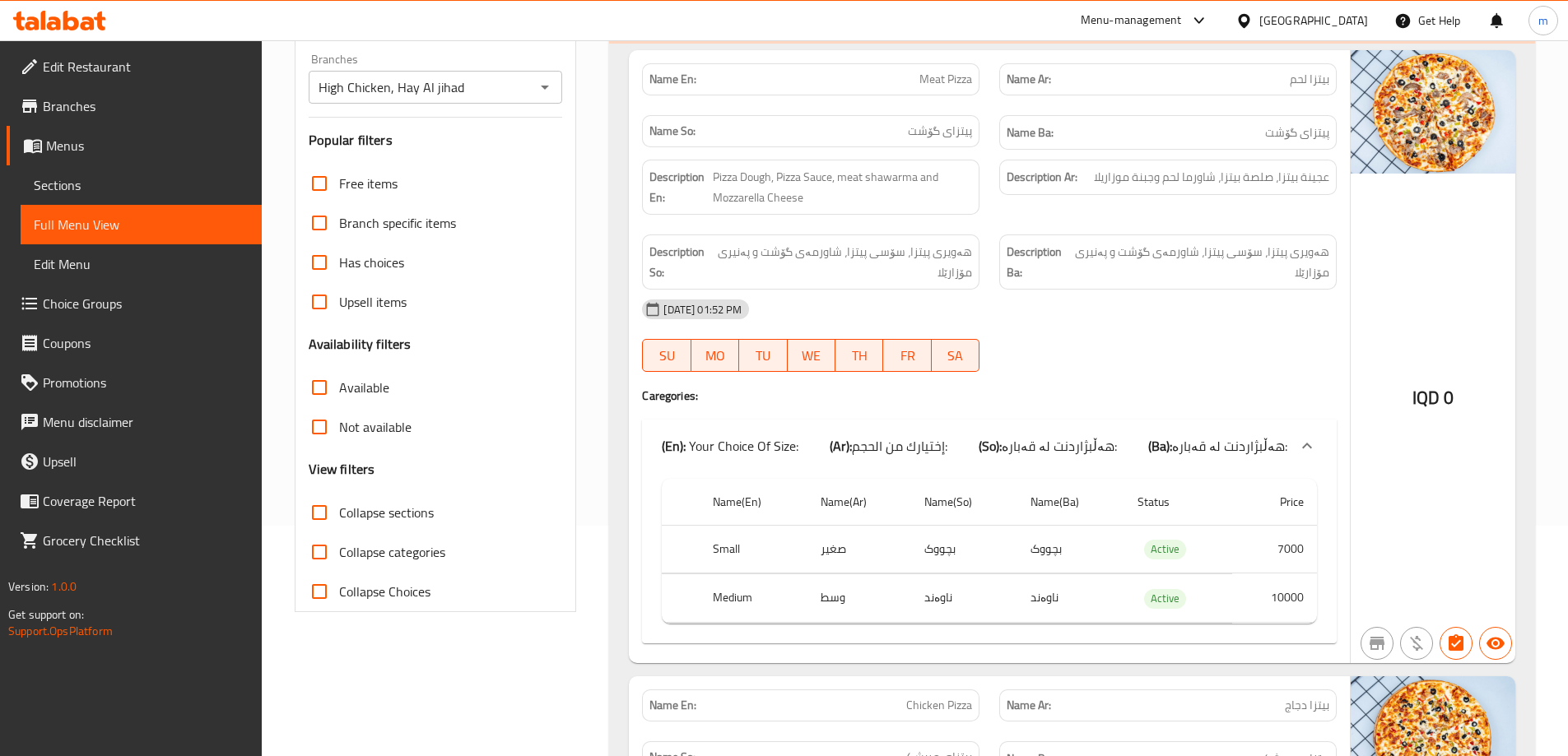
click at [324, 509] on input "Collapse sections" at bounding box center [320, 513] width 40 height 40
checkbox input "true"
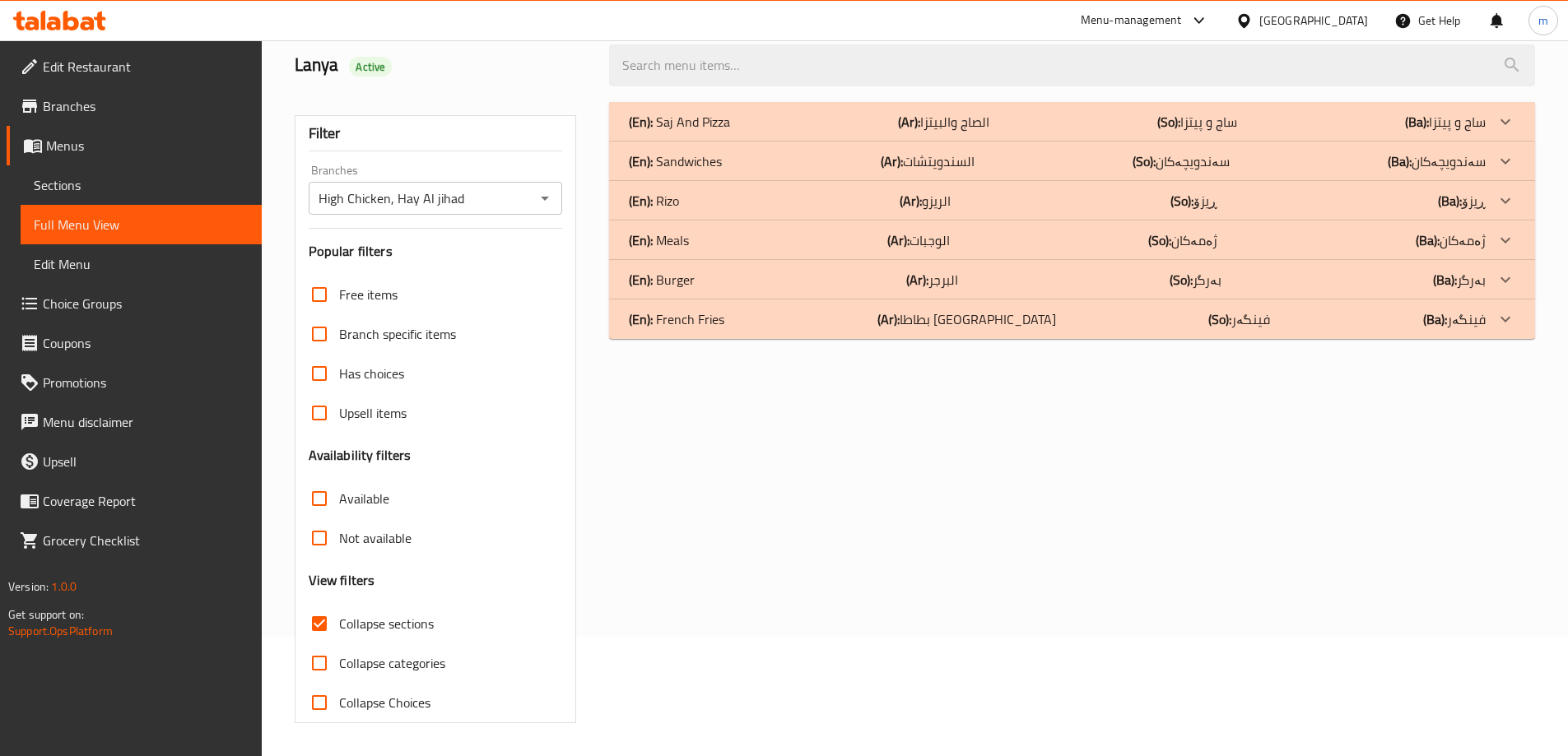
scroll to position [120, 0]
click at [743, 205] on div "(En): [PERSON_NAME] (Ar): الريزو (So): ڕیزۆ (Ba): ڕیزۆ" at bounding box center [1057, 201] width 857 height 20
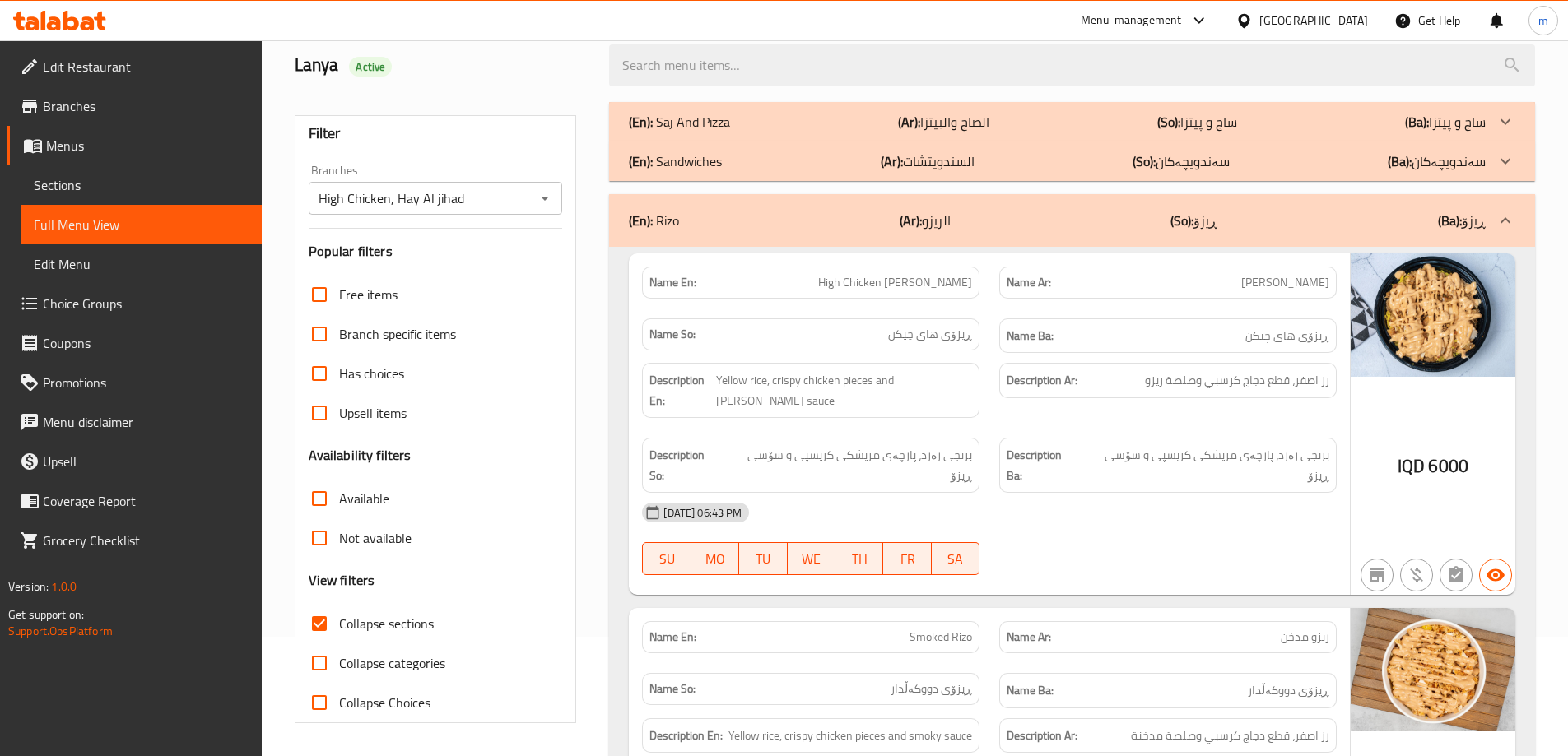
click at [762, 136] on div "(En): Saj And Pizza (Ar): الصاج والبيتزا (So): ساج و پیتزا (Ba): ساج و پیتزا" at bounding box center [1072, 122] width 926 height 40
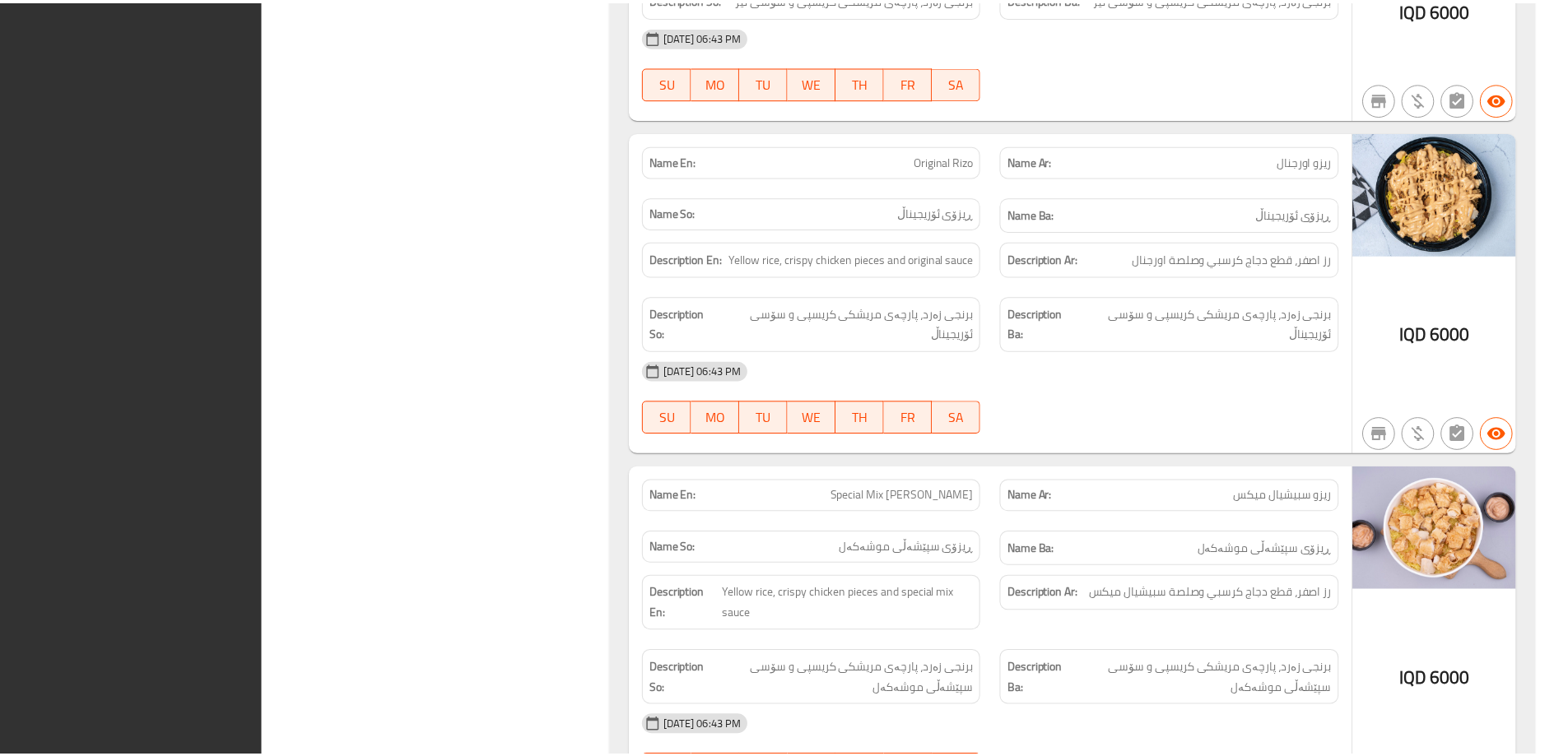
scroll to position [5251, 0]
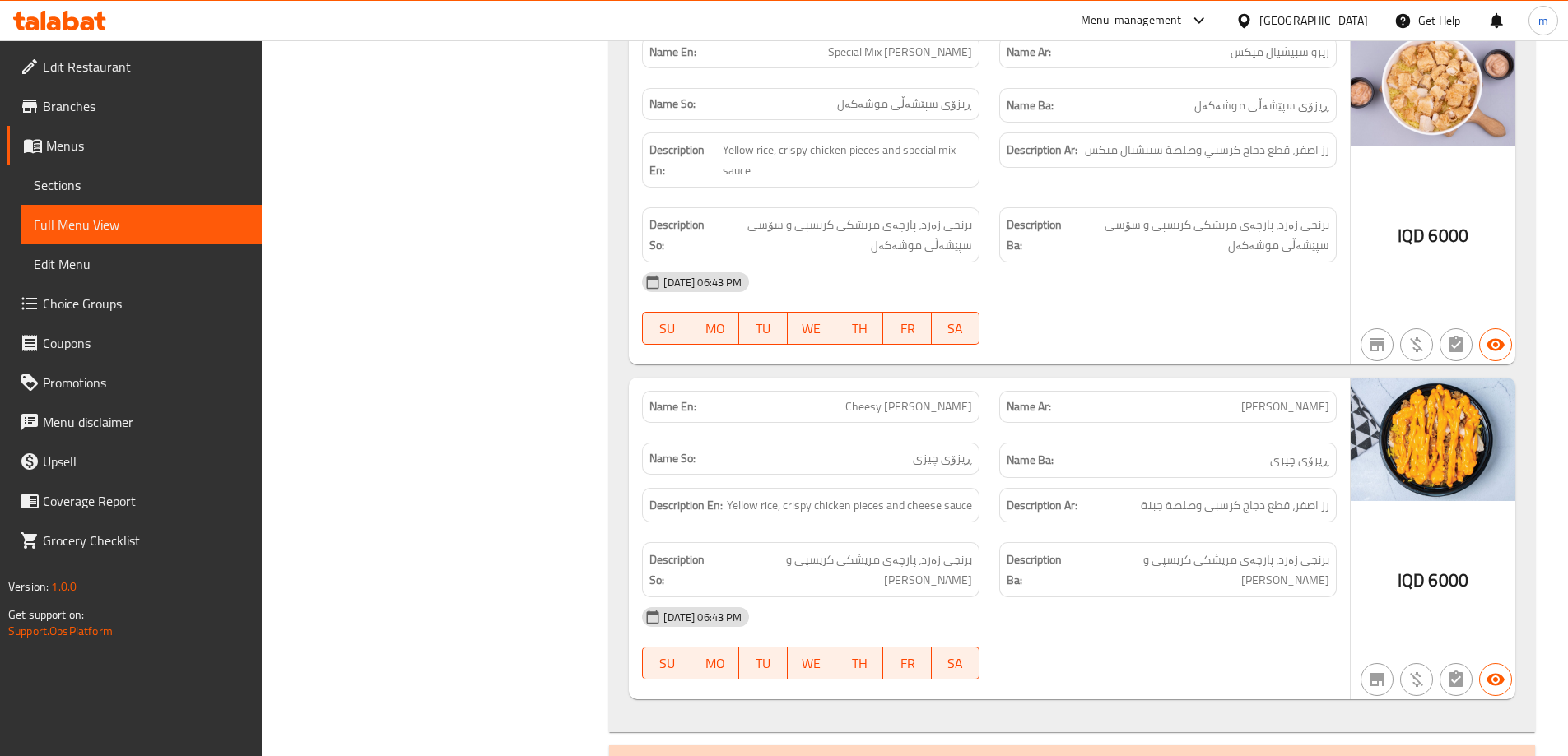
click at [188, 69] on span "Edit Restaurant" at bounding box center [146, 66] width 206 height 20
